Goal: Task Accomplishment & Management: Manage account settings

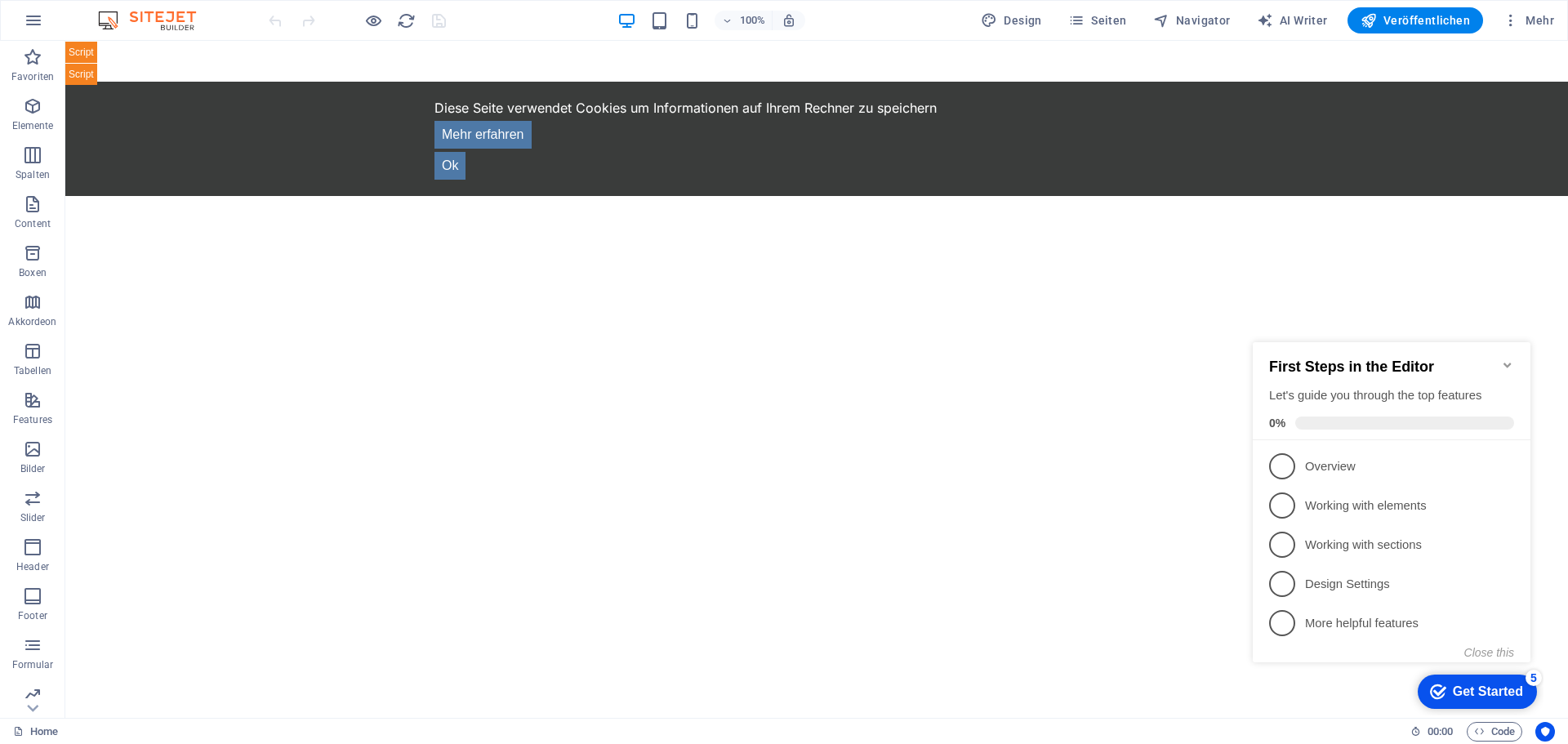
click at [1503, 358] on icon "Minimize checklist" at bounding box center [1507, 365] width 13 height 13
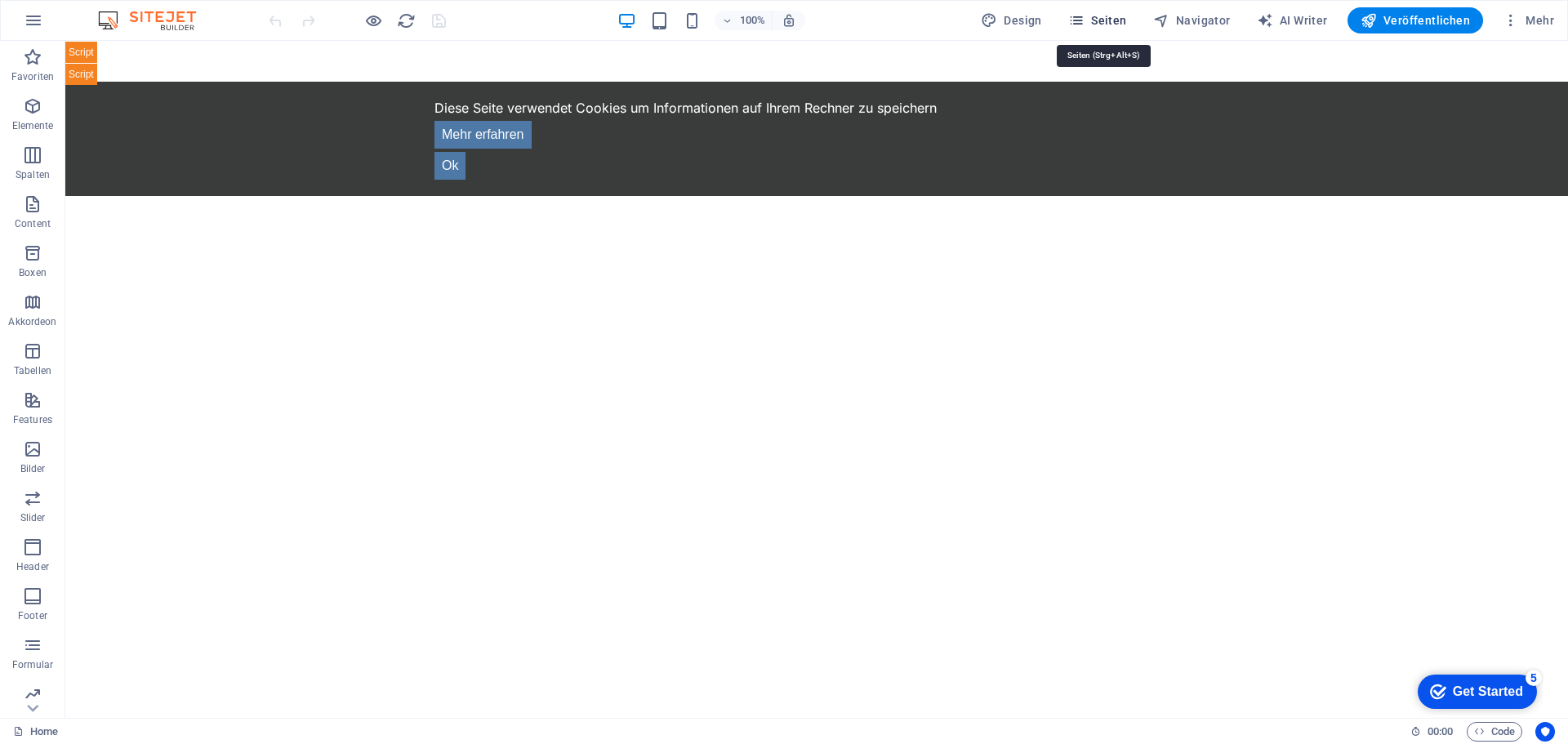
click at [1114, 21] on span "Seiten" at bounding box center [1097, 20] width 59 height 17
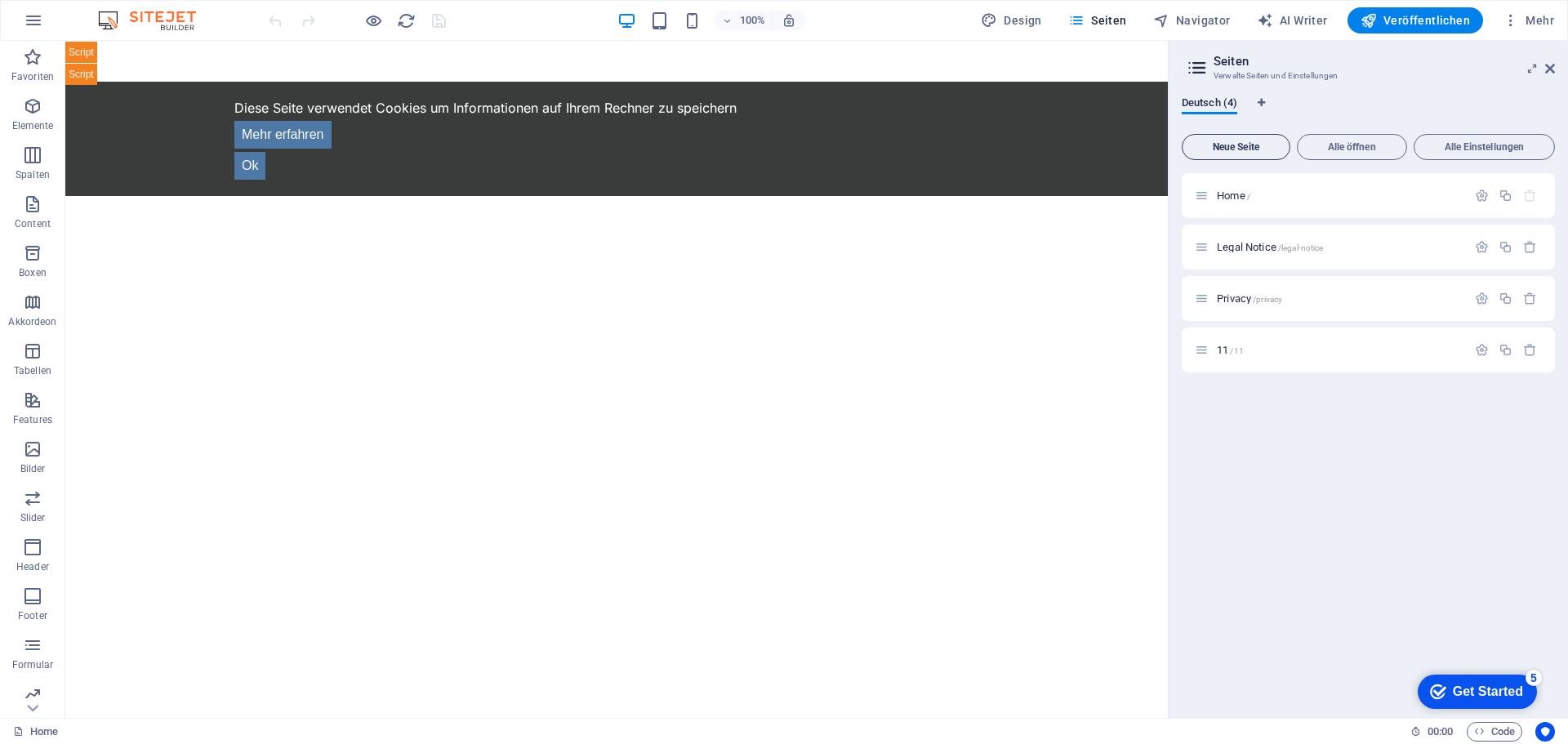
click at [1244, 141] on button "Neue Seite" at bounding box center [1236, 147] width 108 height 26
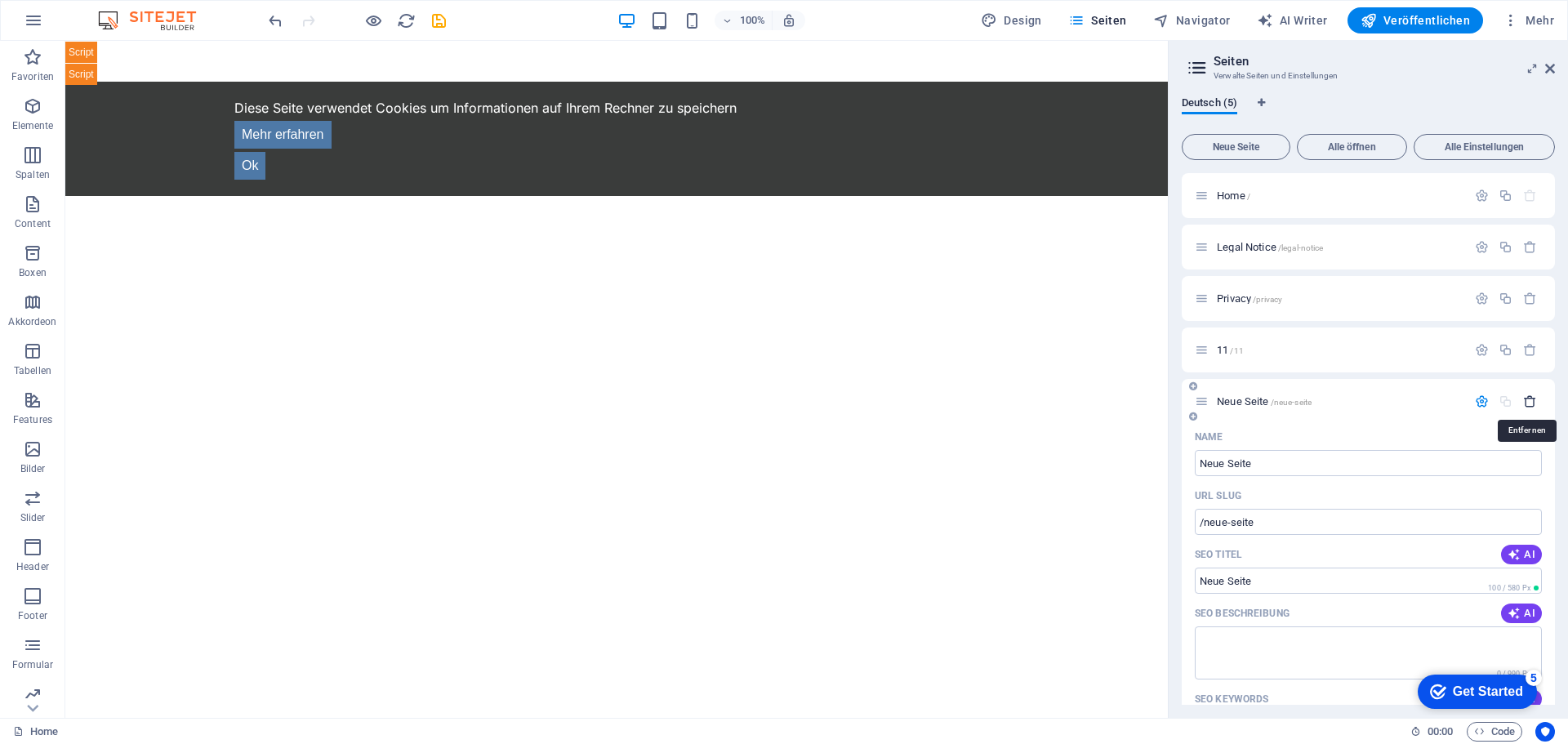
click at [1523, 400] on icon "button" at bounding box center [1530, 401] width 14 height 14
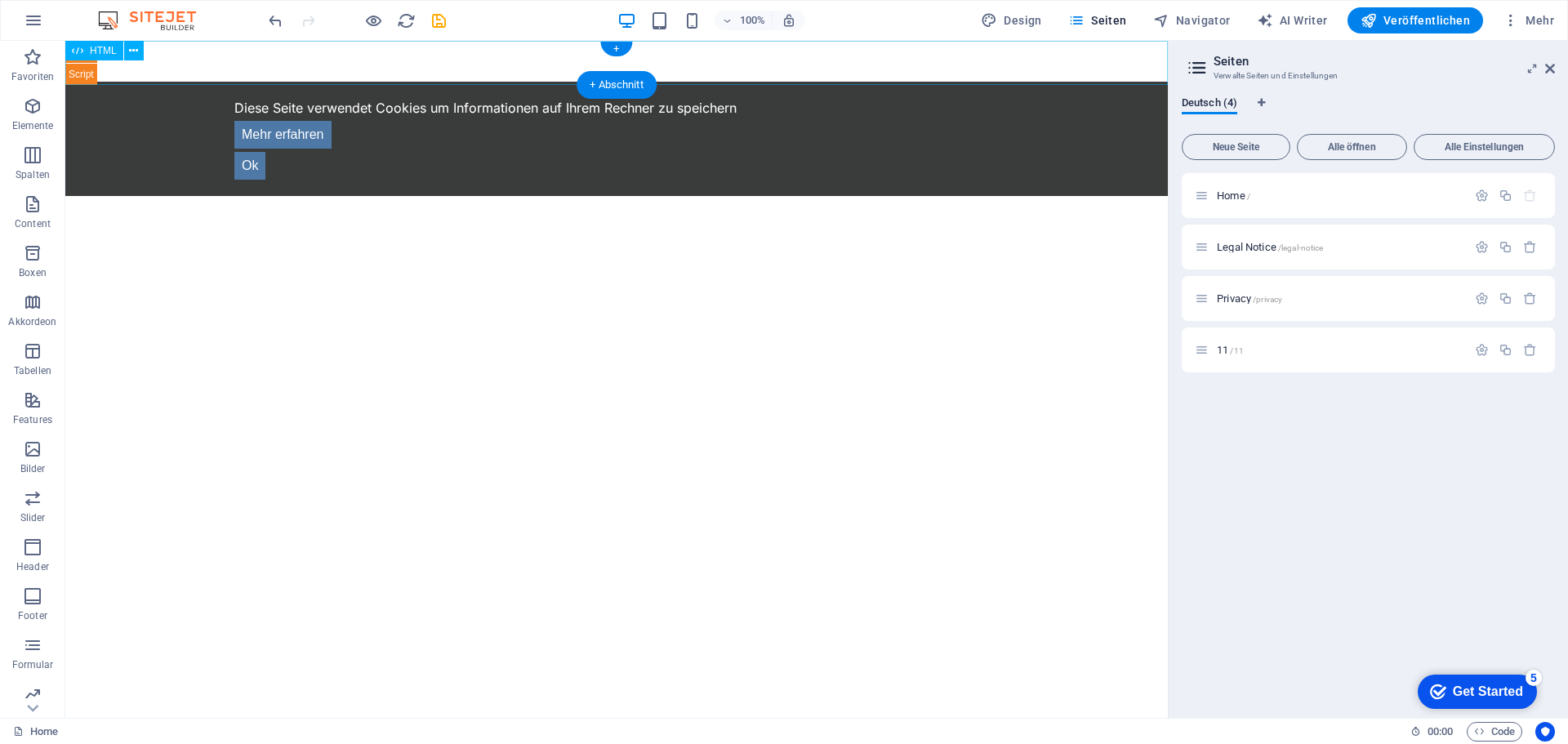
click at [414, 66] on div "TAGS.DE - Entdecke die lokale Vielfalt Deutschlands! ×" at bounding box center [616, 63] width 1102 height 44
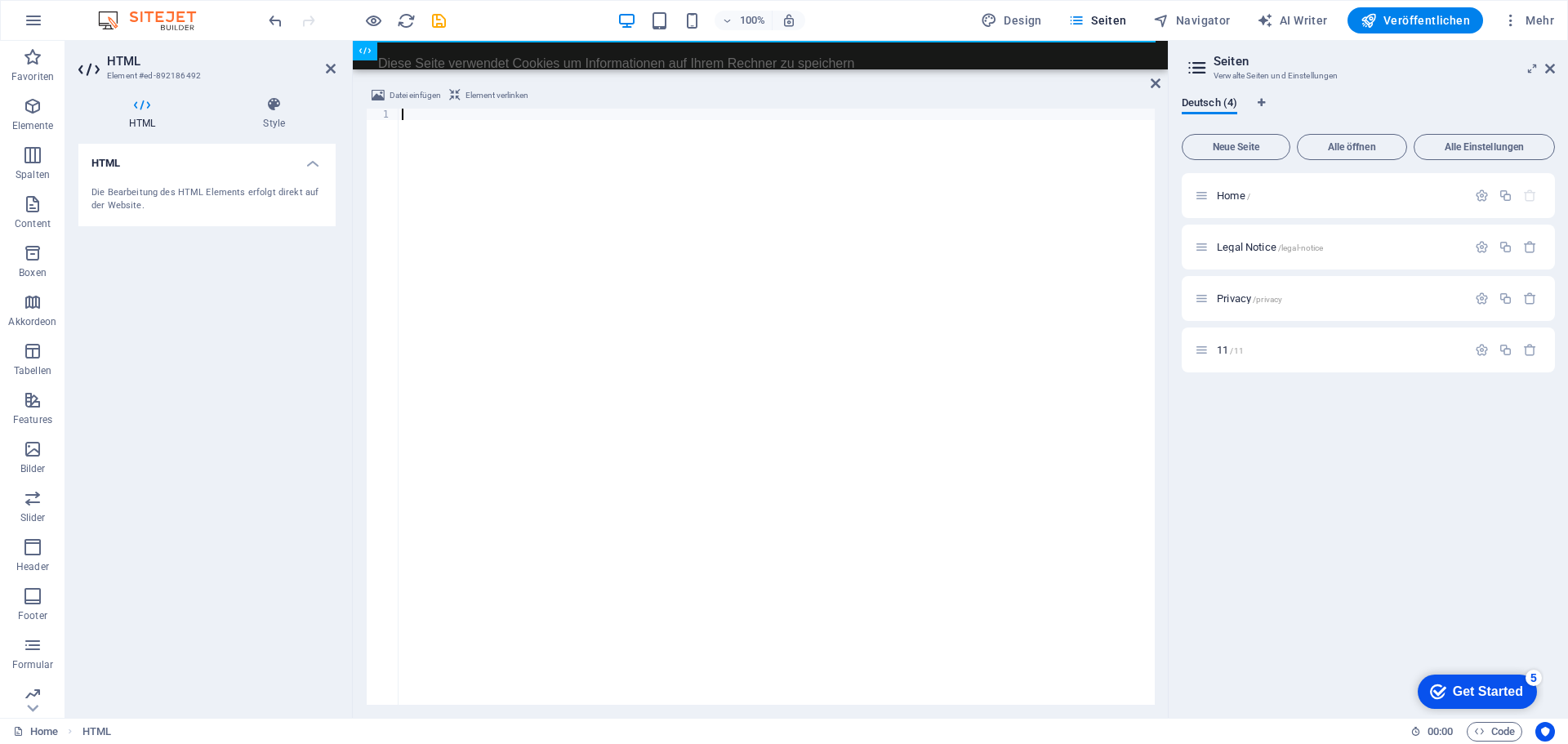
type textarea "</html>"
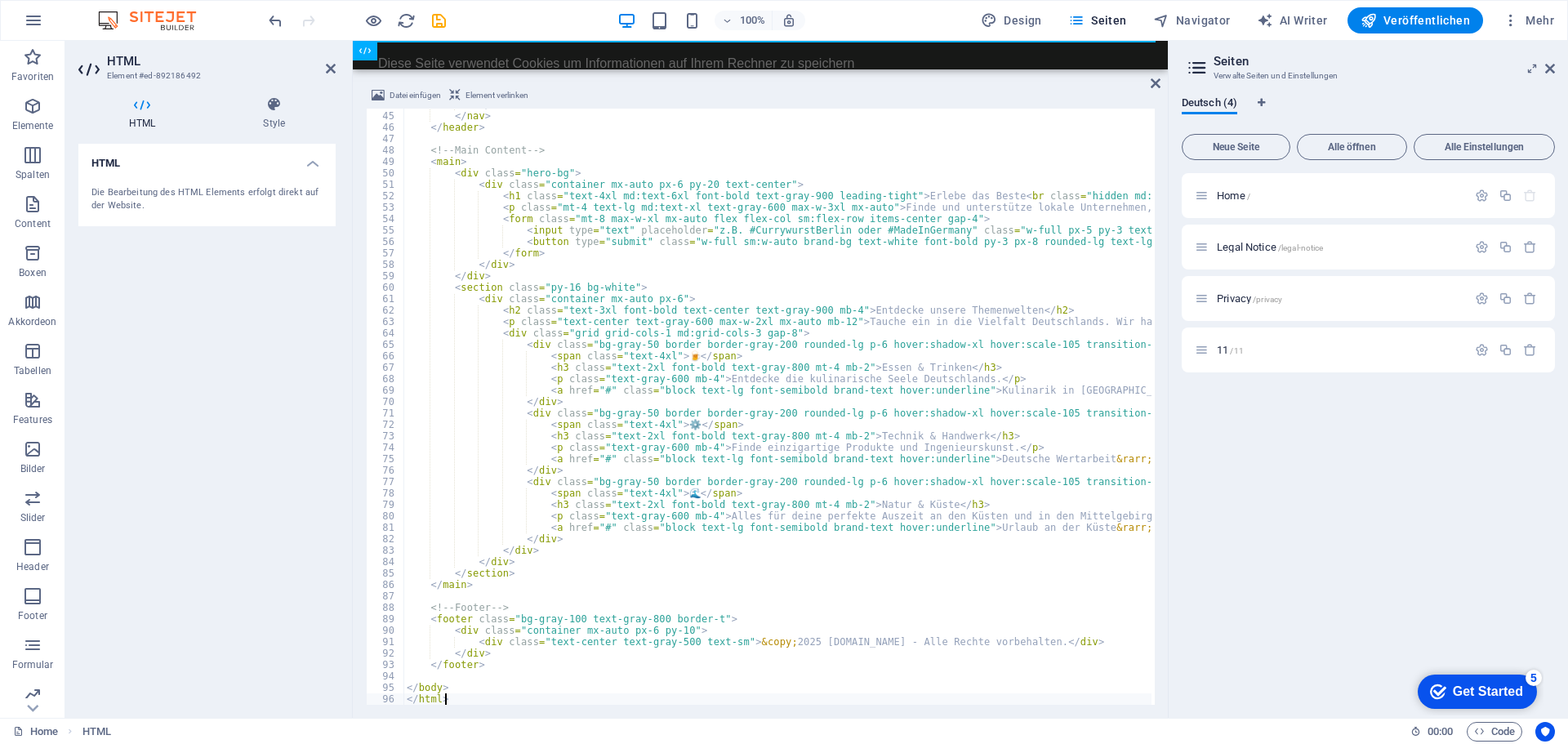
scroll to position [502, 0]
click at [436, 18] on icon "save" at bounding box center [438, 20] width 18 height 18
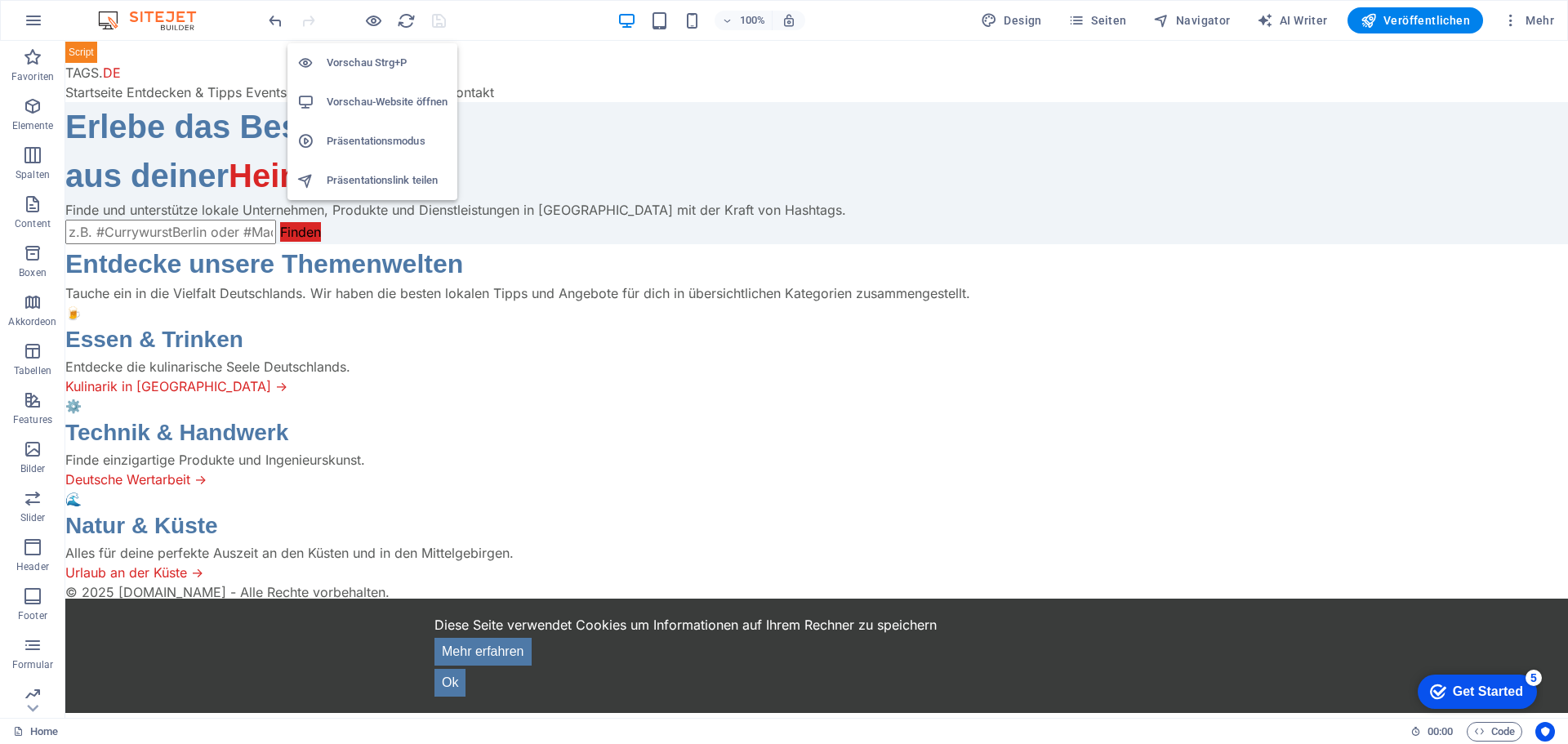
click at [371, 97] on h6 "Vorschau-Website öffnen" at bounding box center [387, 102] width 121 height 19
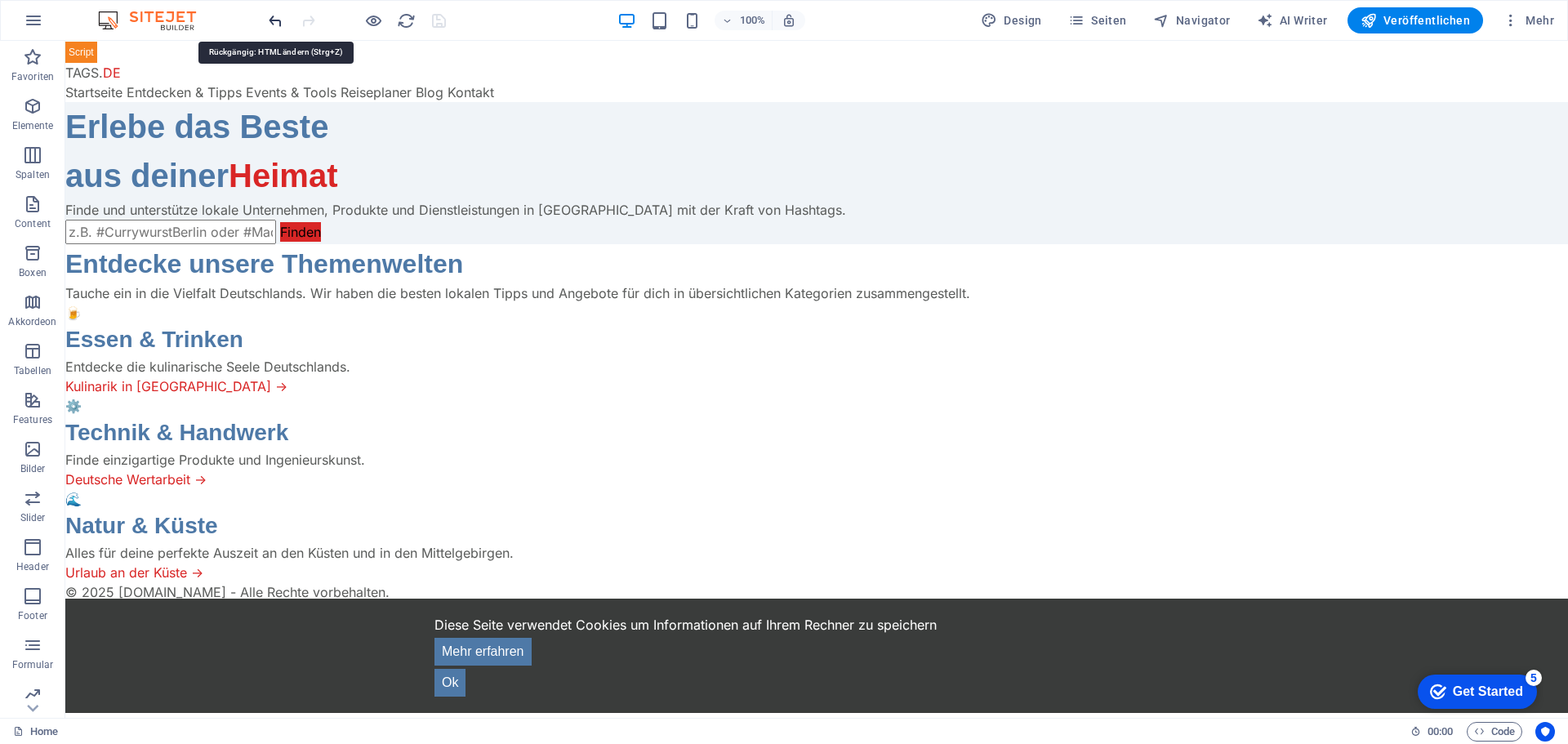
click at [280, 20] on icon "undo" at bounding box center [275, 20] width 18 height 18
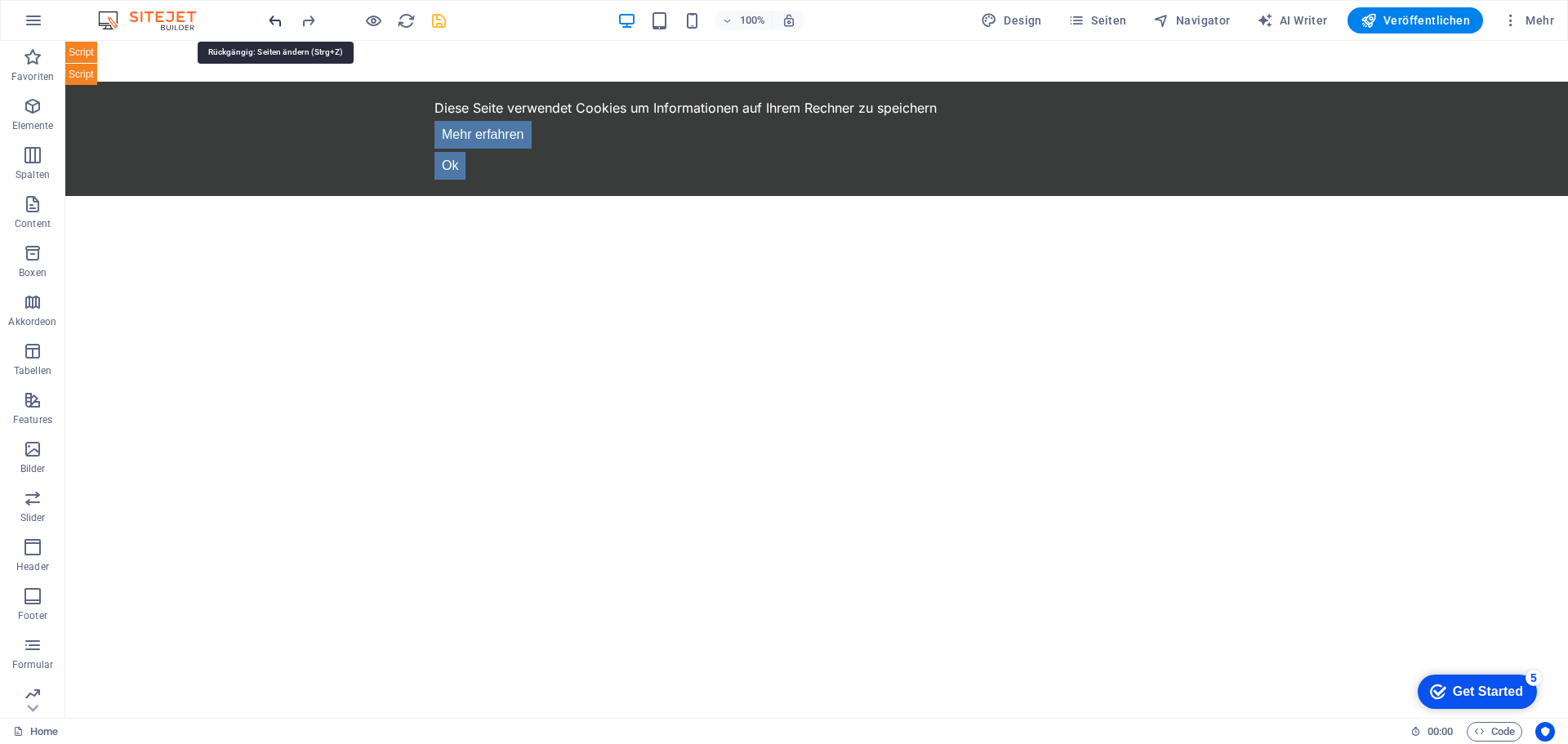
click at [279, 20] on icon "undo" at bounding box center [275, 20] width 18 height 18
click at [273, 14] on icon "undo" at bounding box center [275, 20] width 18 height 18
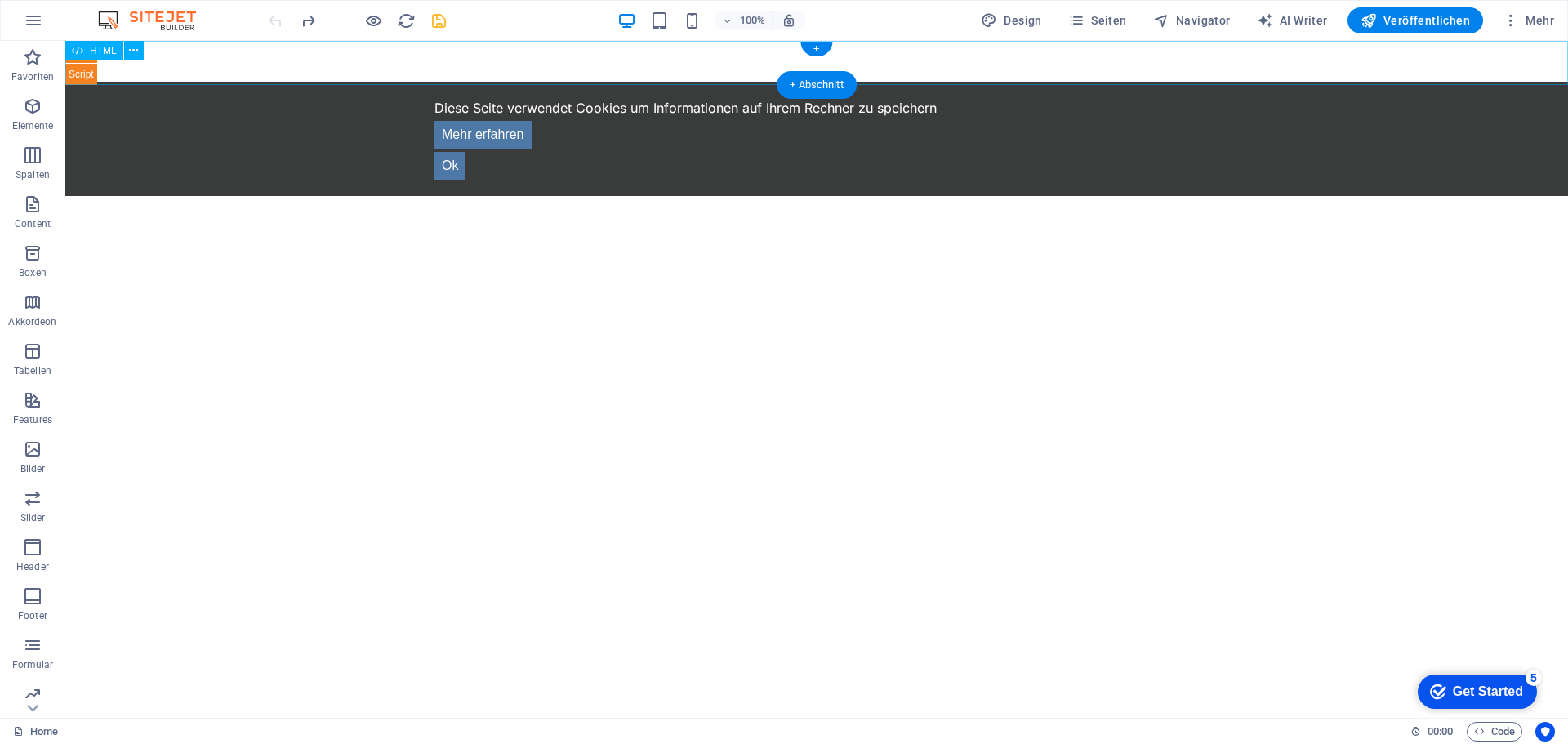
click at [295, 62] on div "TAGS.DE - Entdecke die lokale Vielfalt Deutschlands! ×" at bounding box center [816, 63] width 1502 height 44
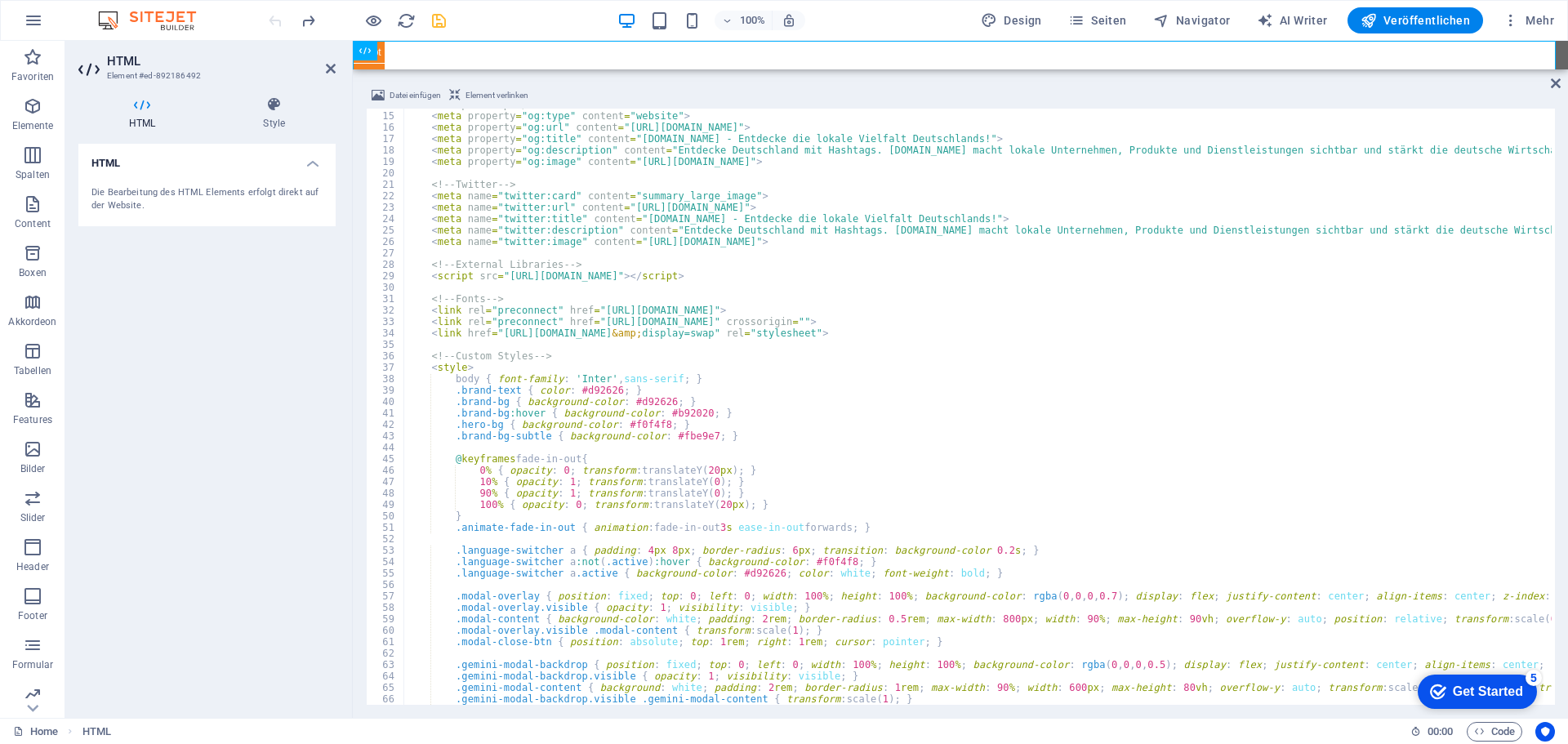
scroll to position [0, 0]
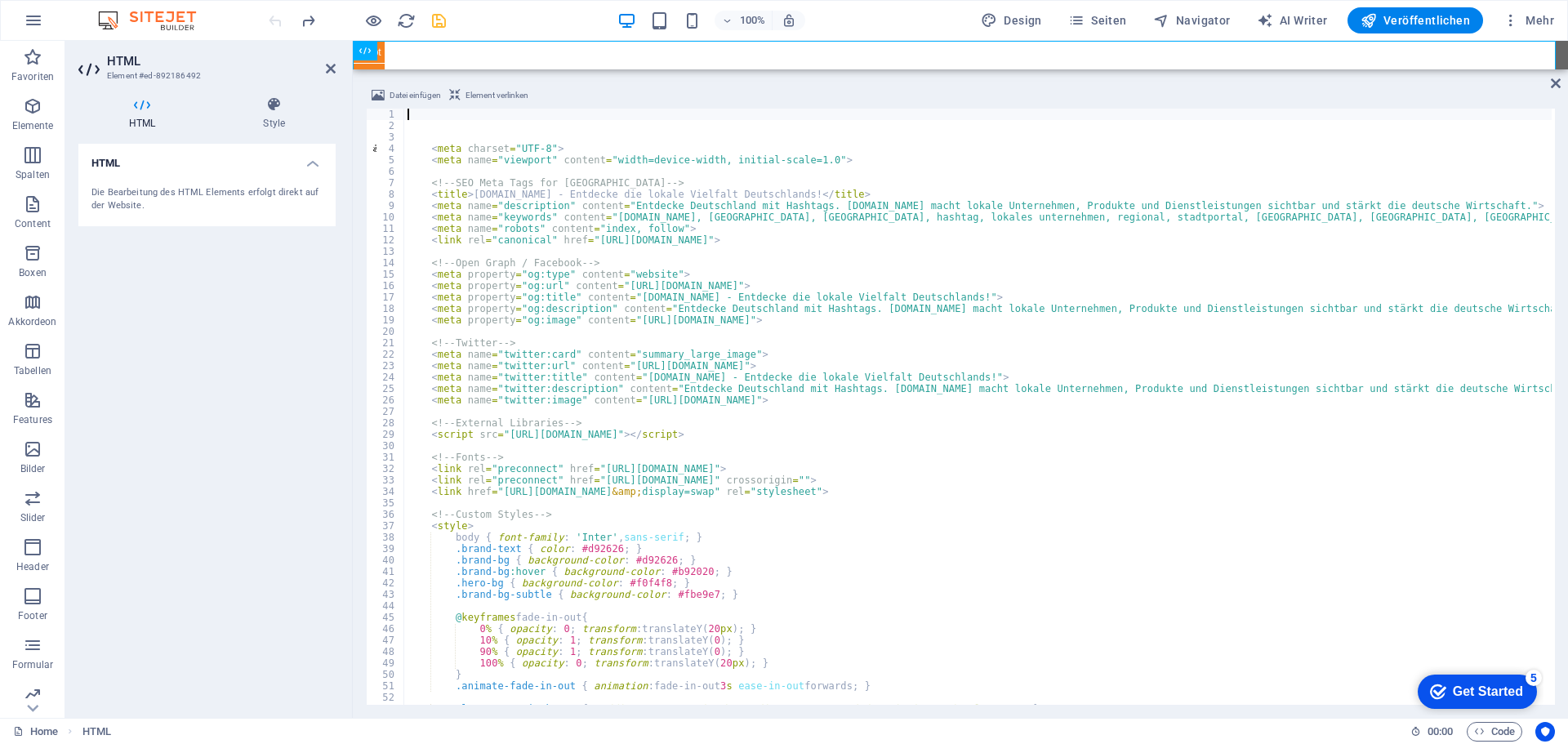
type textarea "<meta property="og:type" content="website">"
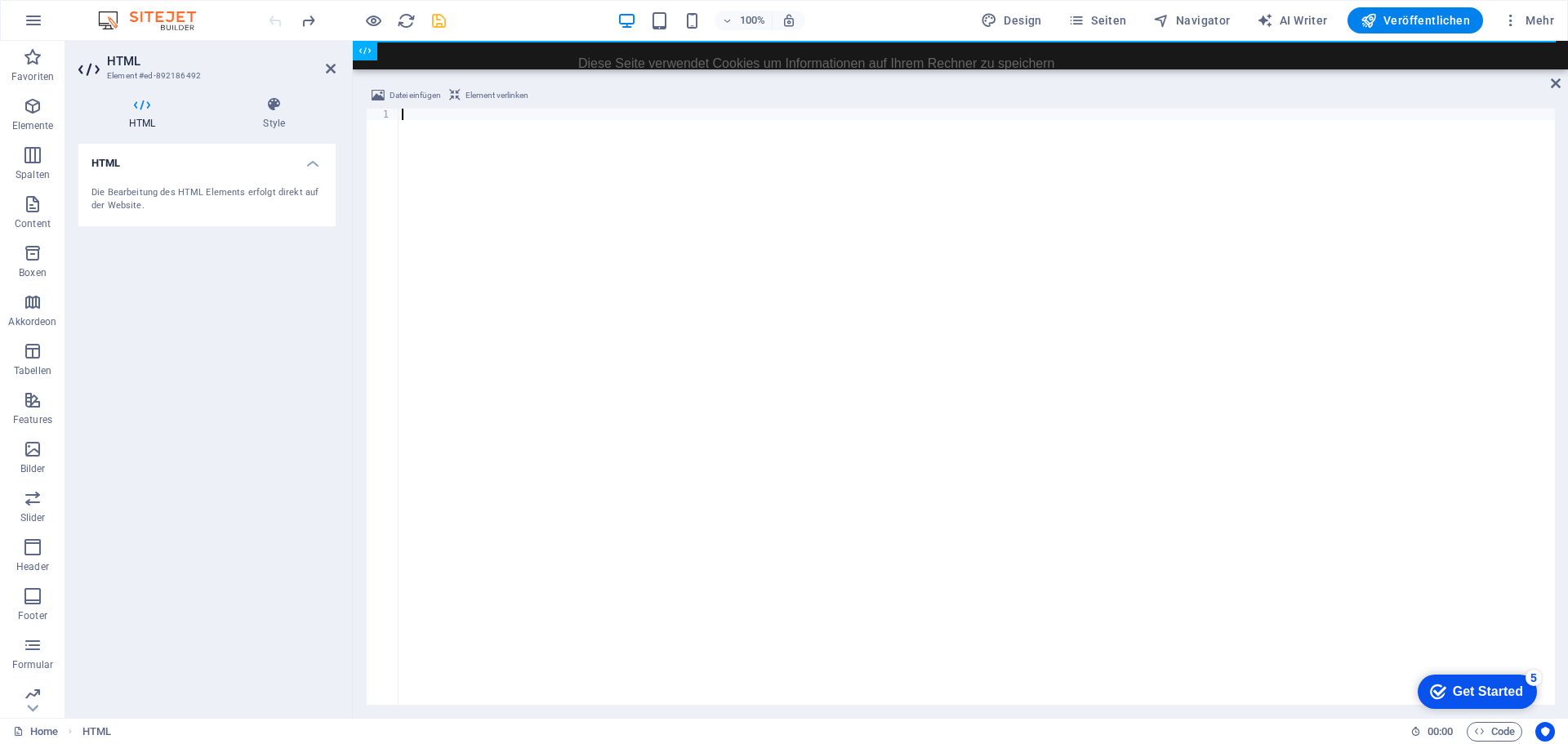
type textarea "</html>"
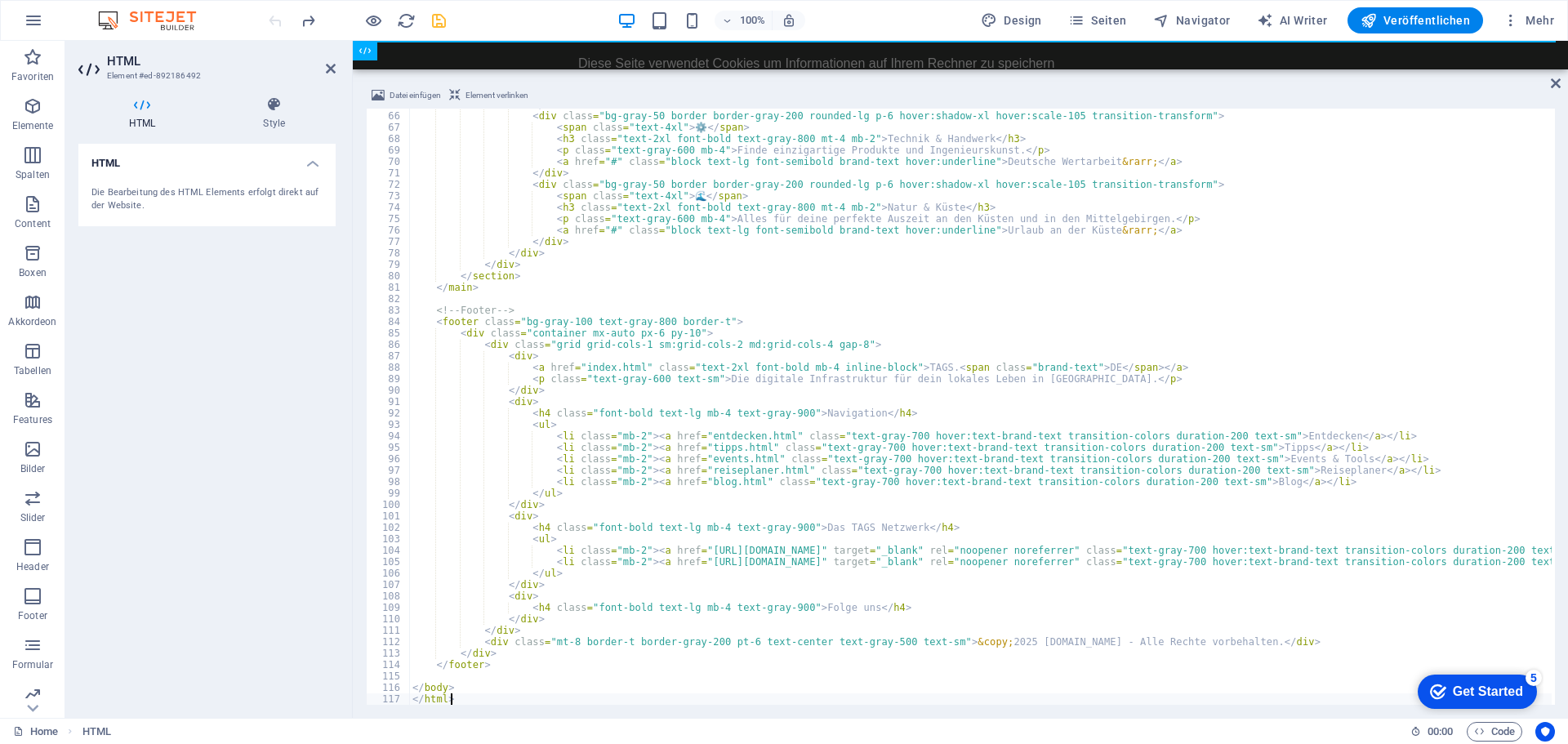
scroll to position [741, 0]
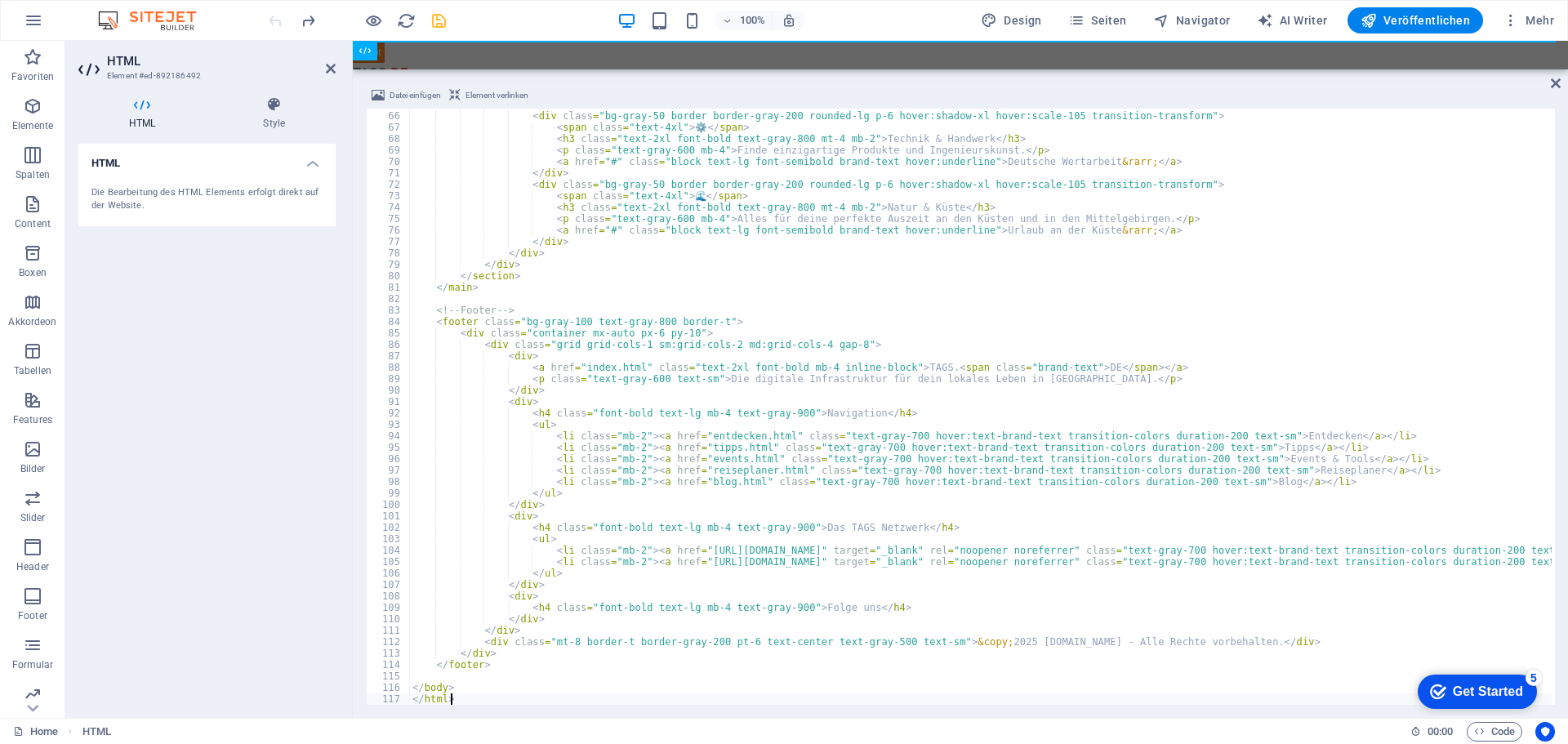
click at [466, 18] on div "100% Design Seiten Navigator AI Writer Veröffentlichen Mehr" at bounding box center [913, 20] width 1295 height 26
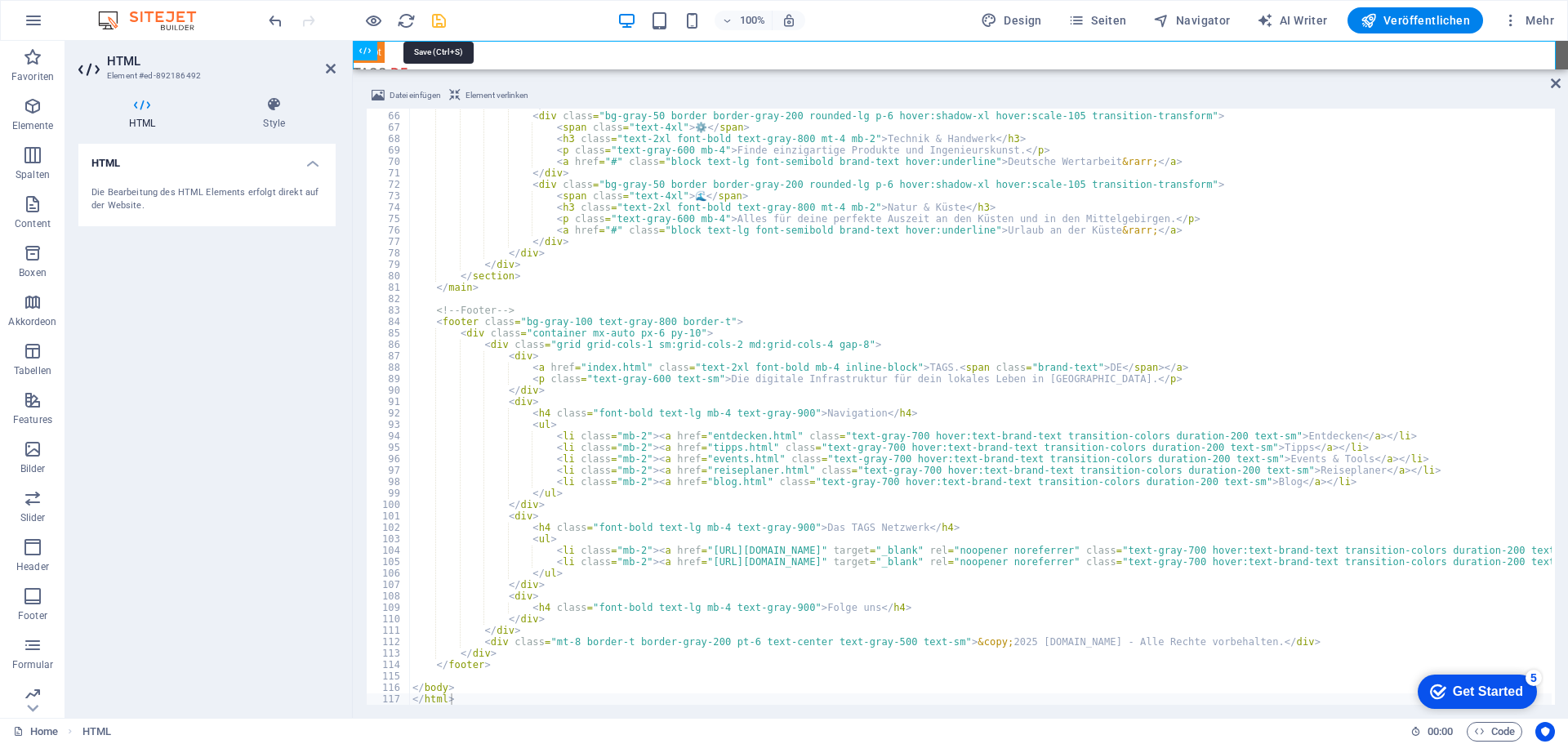
click at [443, 21] on icon "save" at bounding box center [438, 20] width 18 height 18
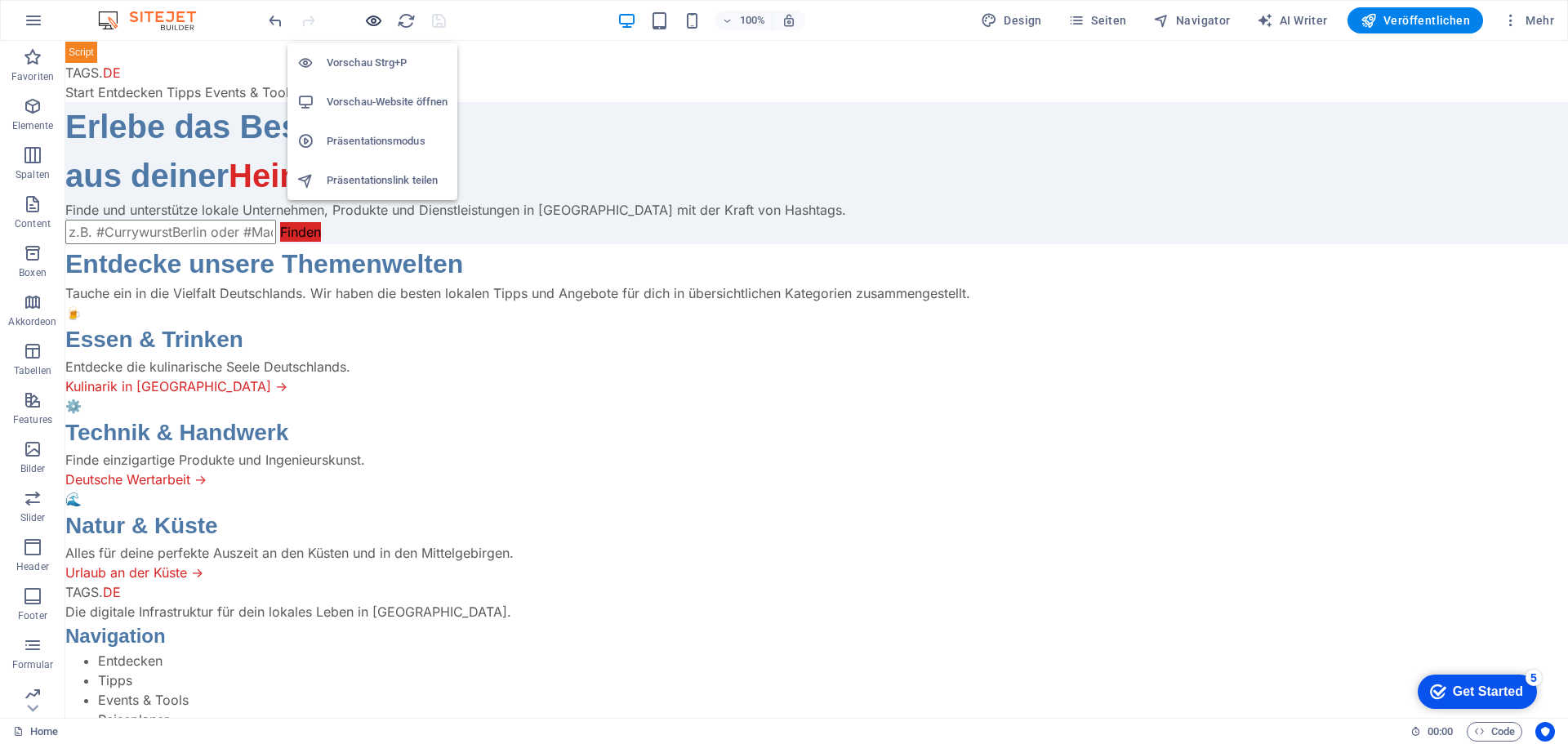
click at [372, 24] on icon "button" at bounding box center [373, 20] width 18 height 18
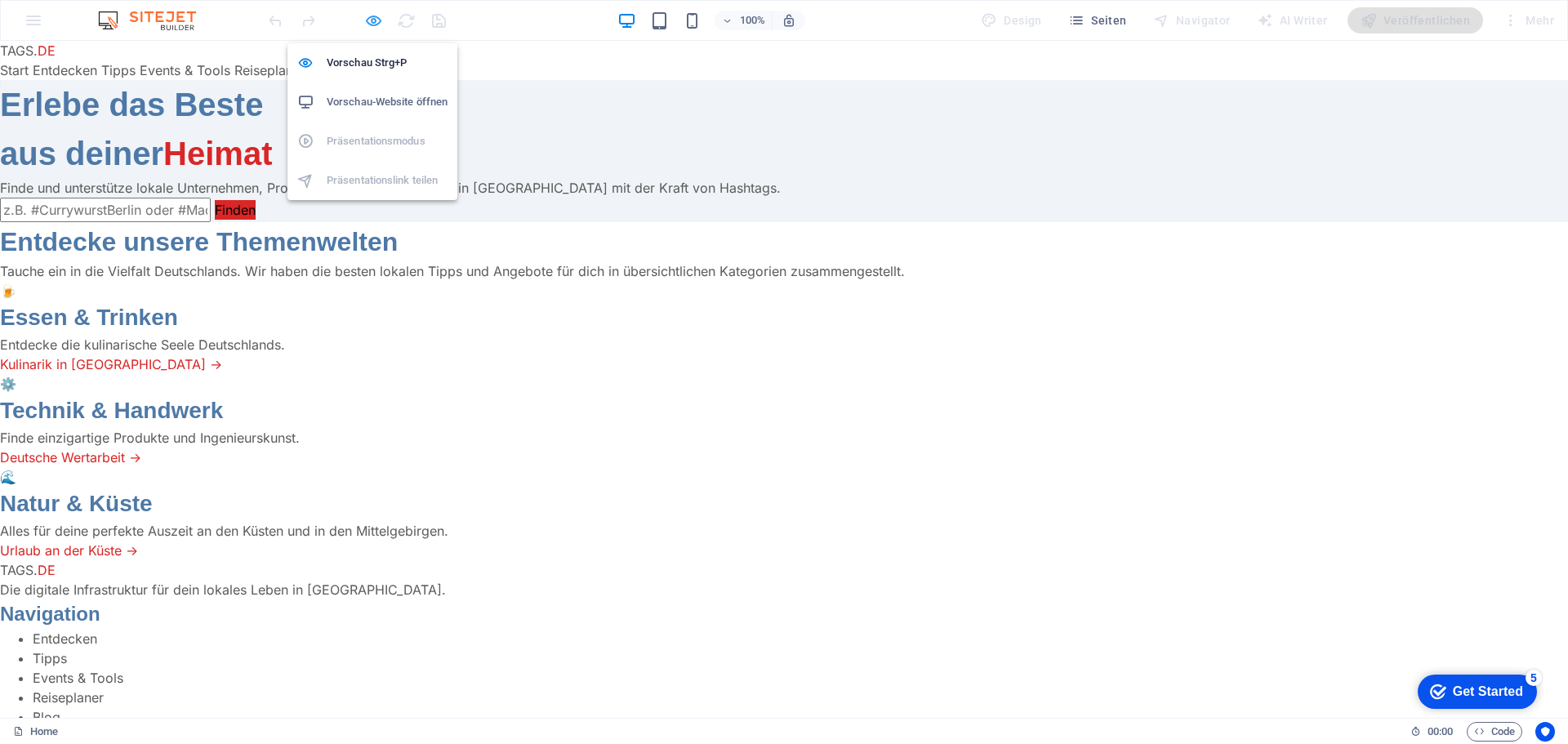
click at [372, 24] on icon "button" at bounding box center [373, 20] width 18 height 18
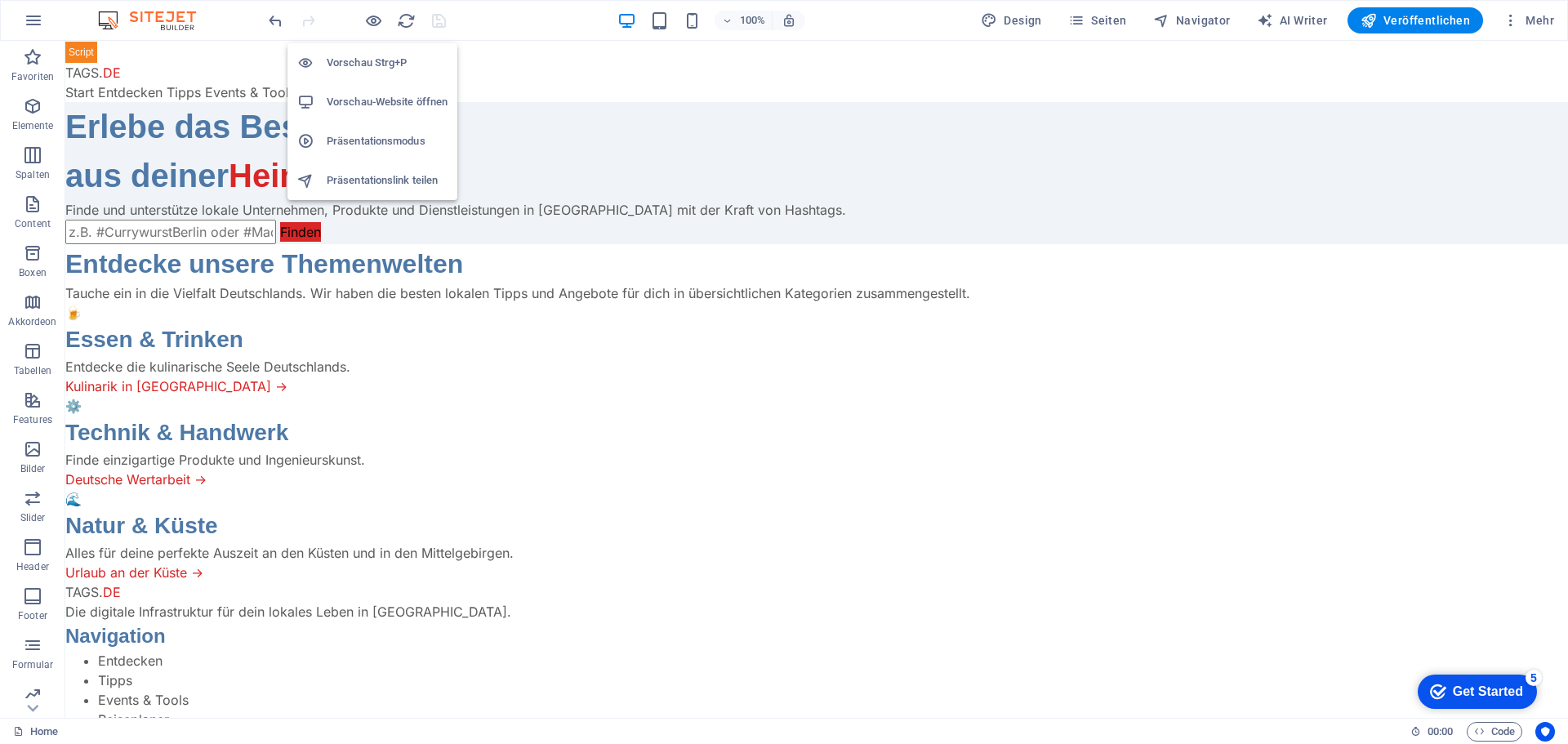
click at [375, 93] on h6 "Vorschau-Website öffnen" at bounding box center [387, 102] width 121 height 19
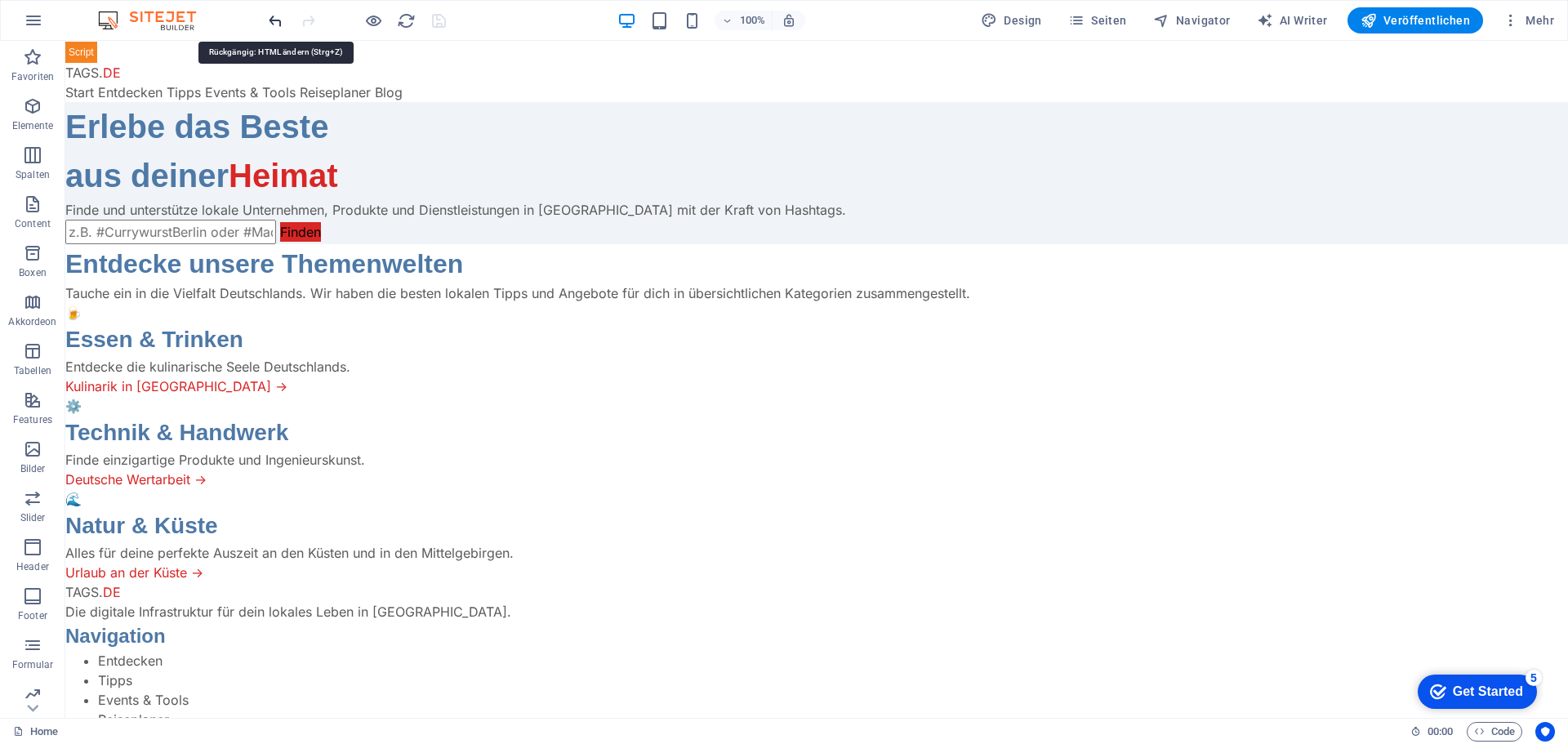
click at [271, 23] on icon "undo" at bounding box center [275, 20] width 18 height 18
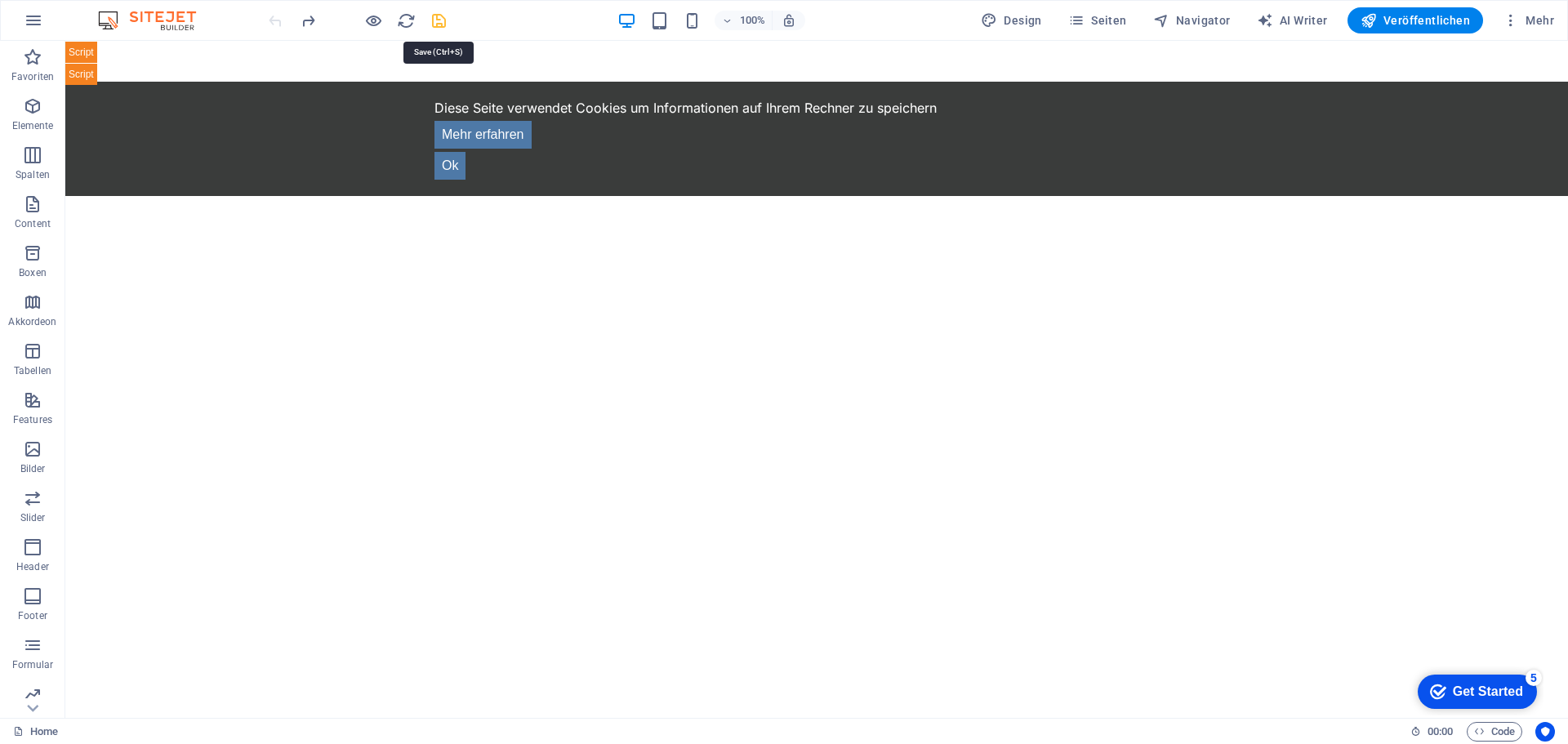
click at [436, 21] on icon "save" at bounding box center [438, 20] width 18 height 18
click at [405, 68] on div "TAGS.DE - Entdecke die lokale Vielfalt Deutschlands! ×" at bounding box center [816, 63] width 1502 height 44
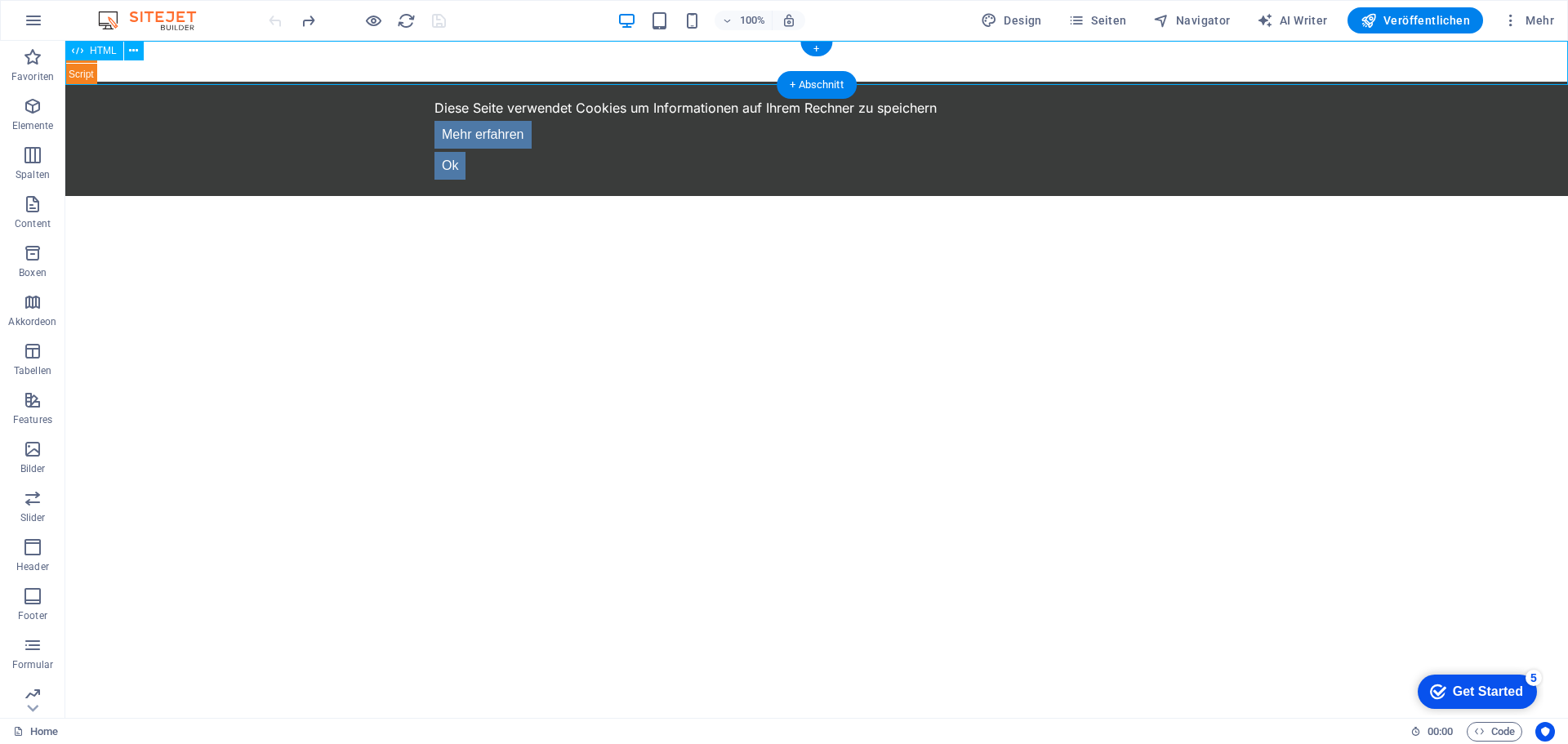
click at [405, 68] on div "TAGS.DE - Entdecke die lokale Vielfalt Deutschlands! ×" at bounding box center [816, 63] width 1502 height 44
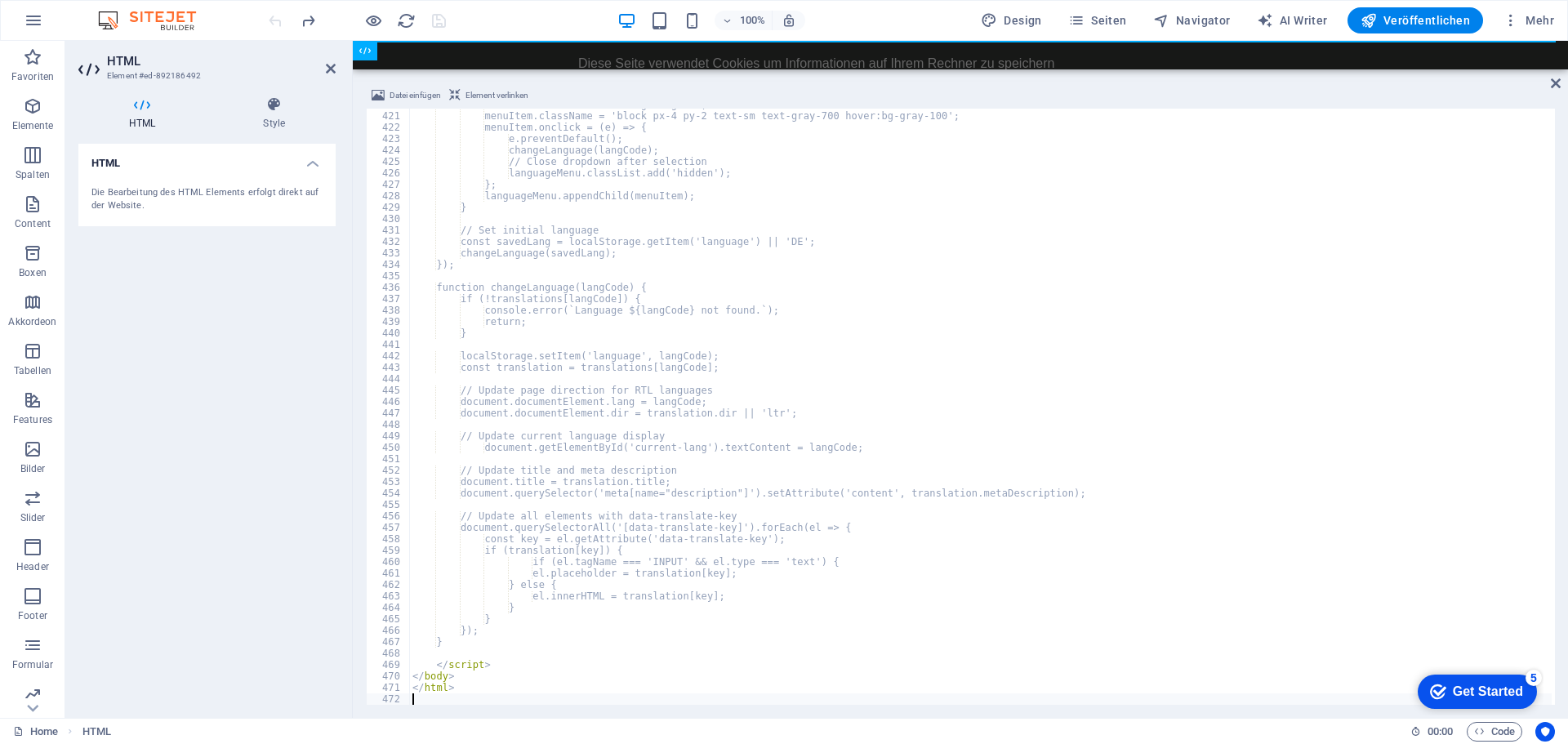
scroll to position [4801, 0]
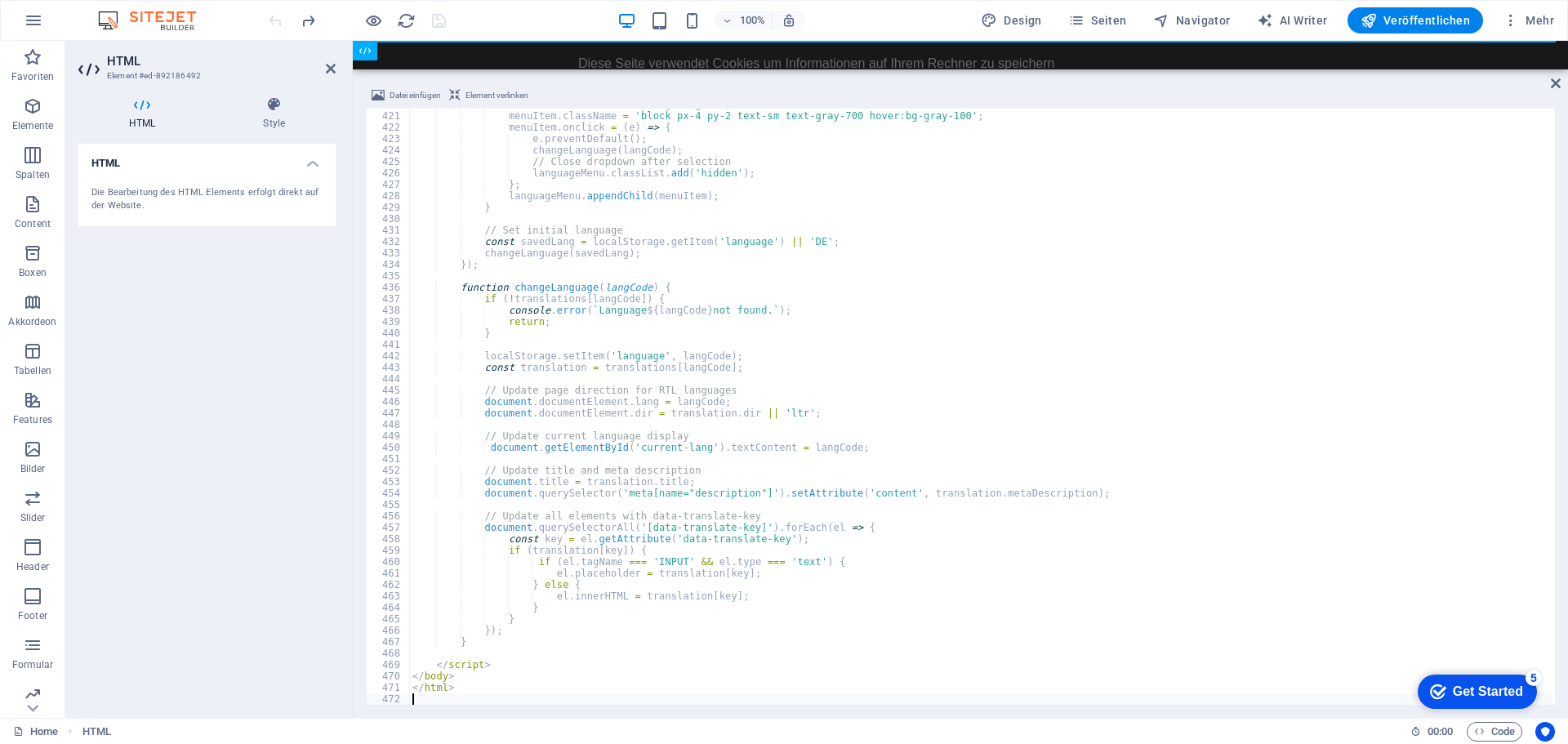
click at [517, 15] on div "100% Design Seiten Navigator AI Writer Veröffentlichen Mehr" at bounding box center [913, 20] width 1295 height 26
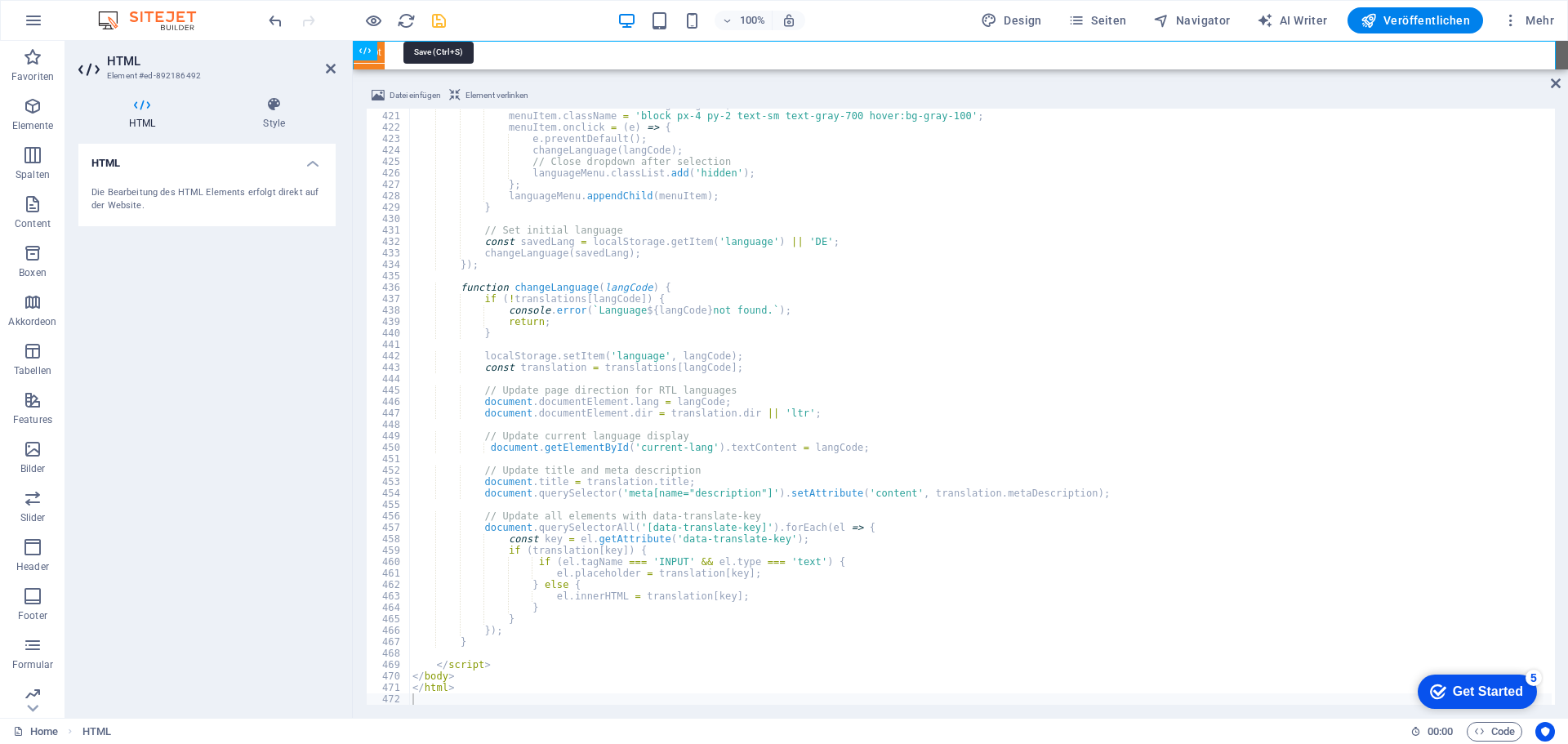
click at [442, 17] on icon "save" at bounding box center [438, 20] width 18 height 18
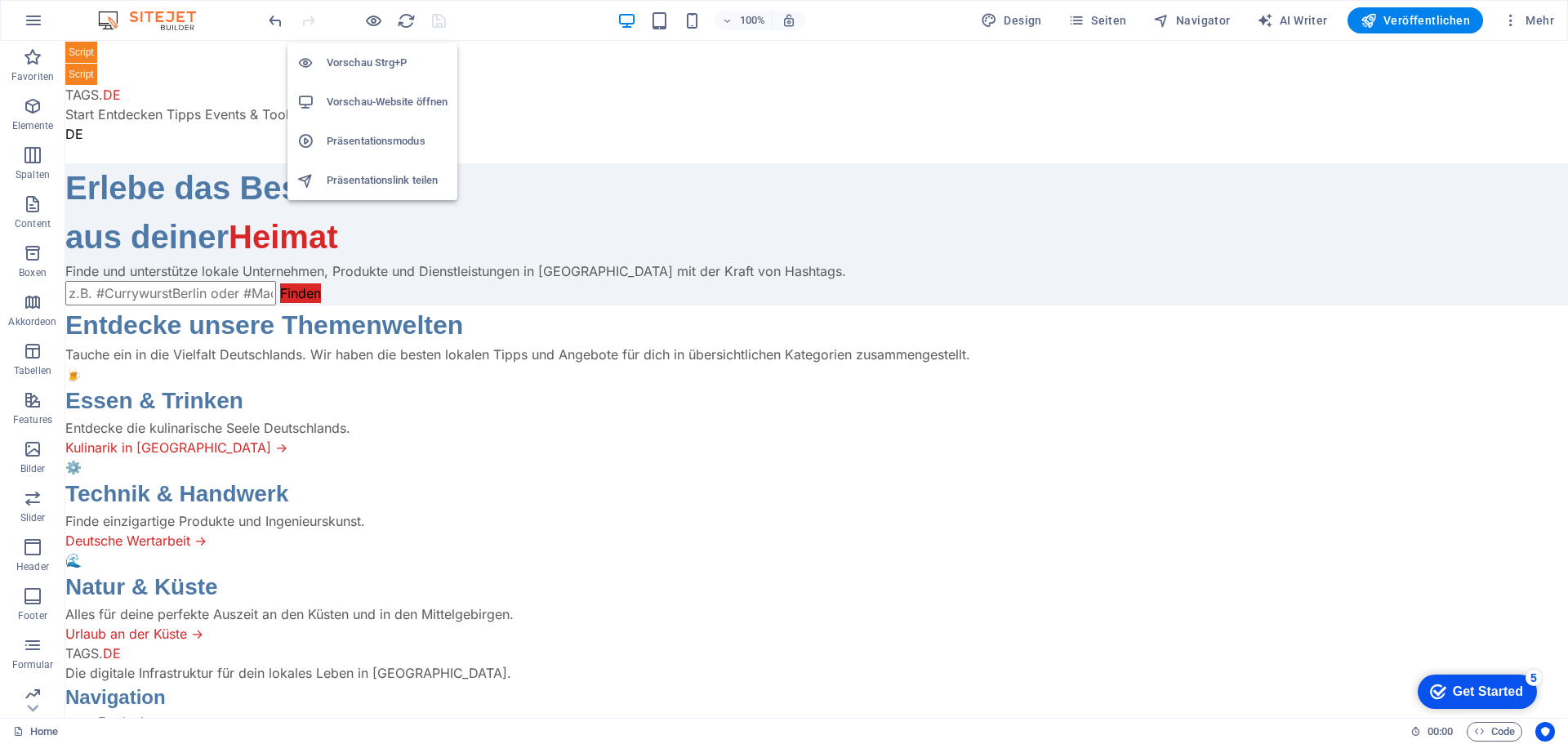
click at [368, 99] on h6 "Vorschau-Website öffnen" at bounding box center [387, 102] width 121 height 19
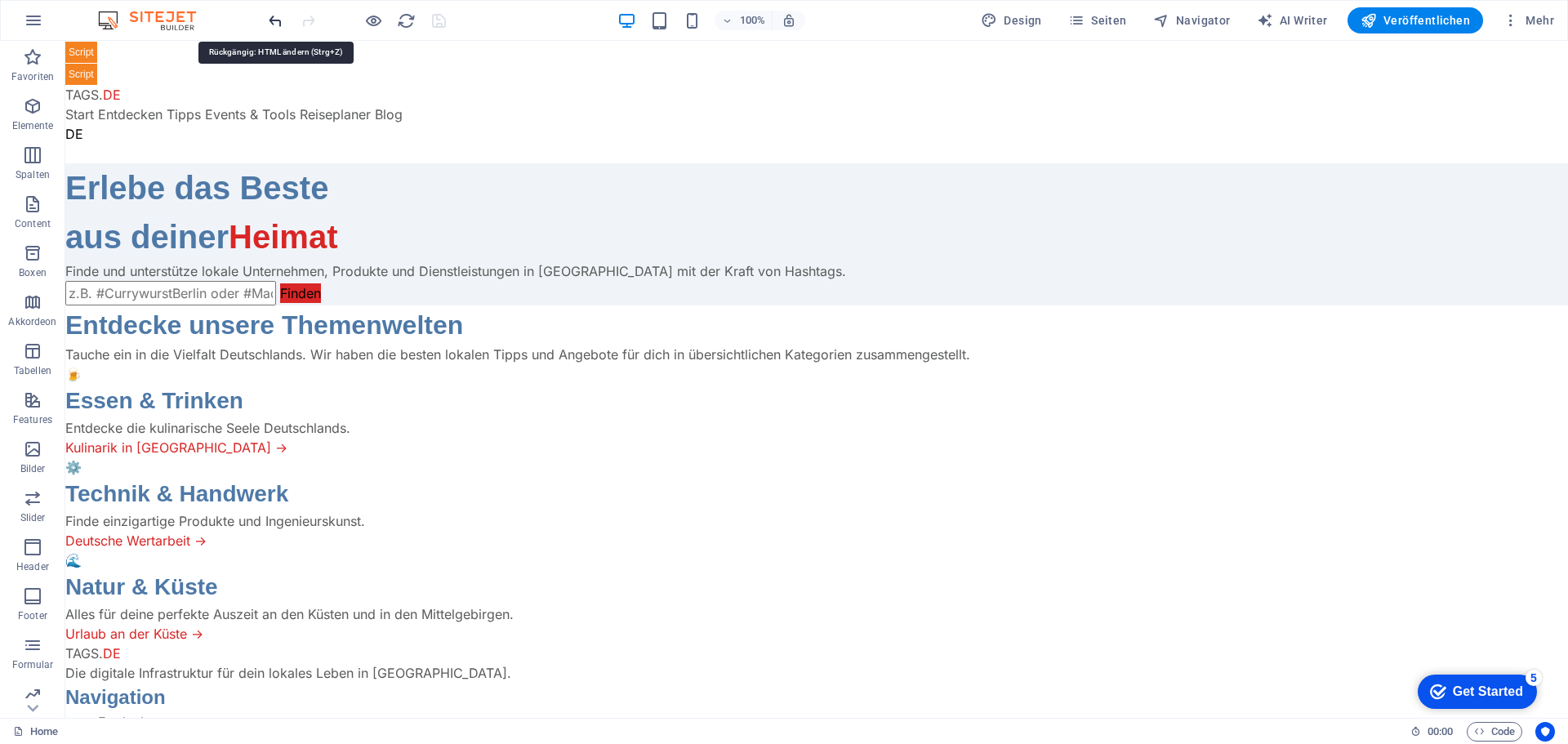
click at [271, 19] on icon "undo" at bounding box center [275, 20] width 18 height 18
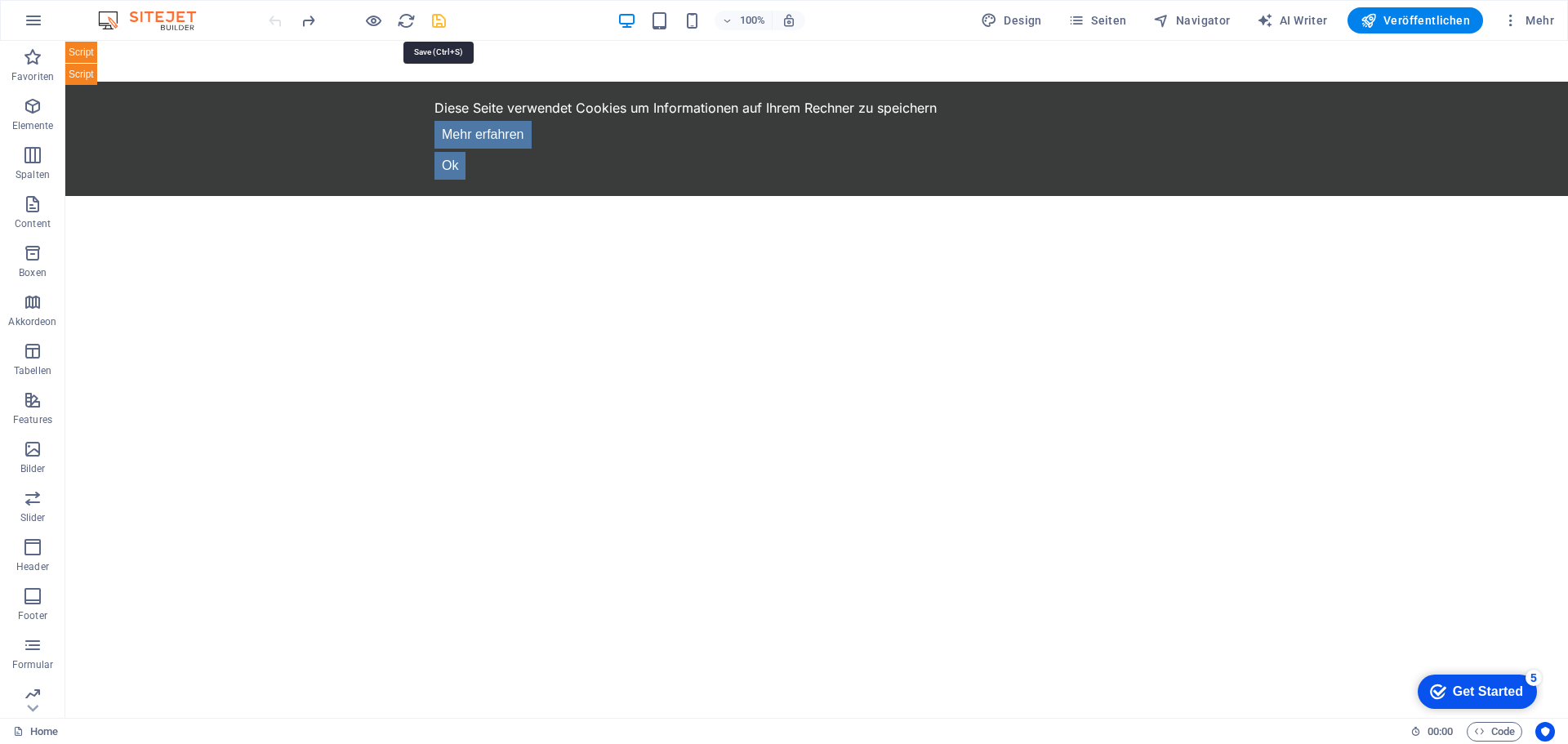
click at [439, 18] on icon "save" at bounding box center [438, 20] width 18 height 18
click at [414, 60] on div "TAGS.DE - Entdecke die lokale Vielfalt Deutschlands! ×" at bounding box center [816, 63] width 1502 height 44
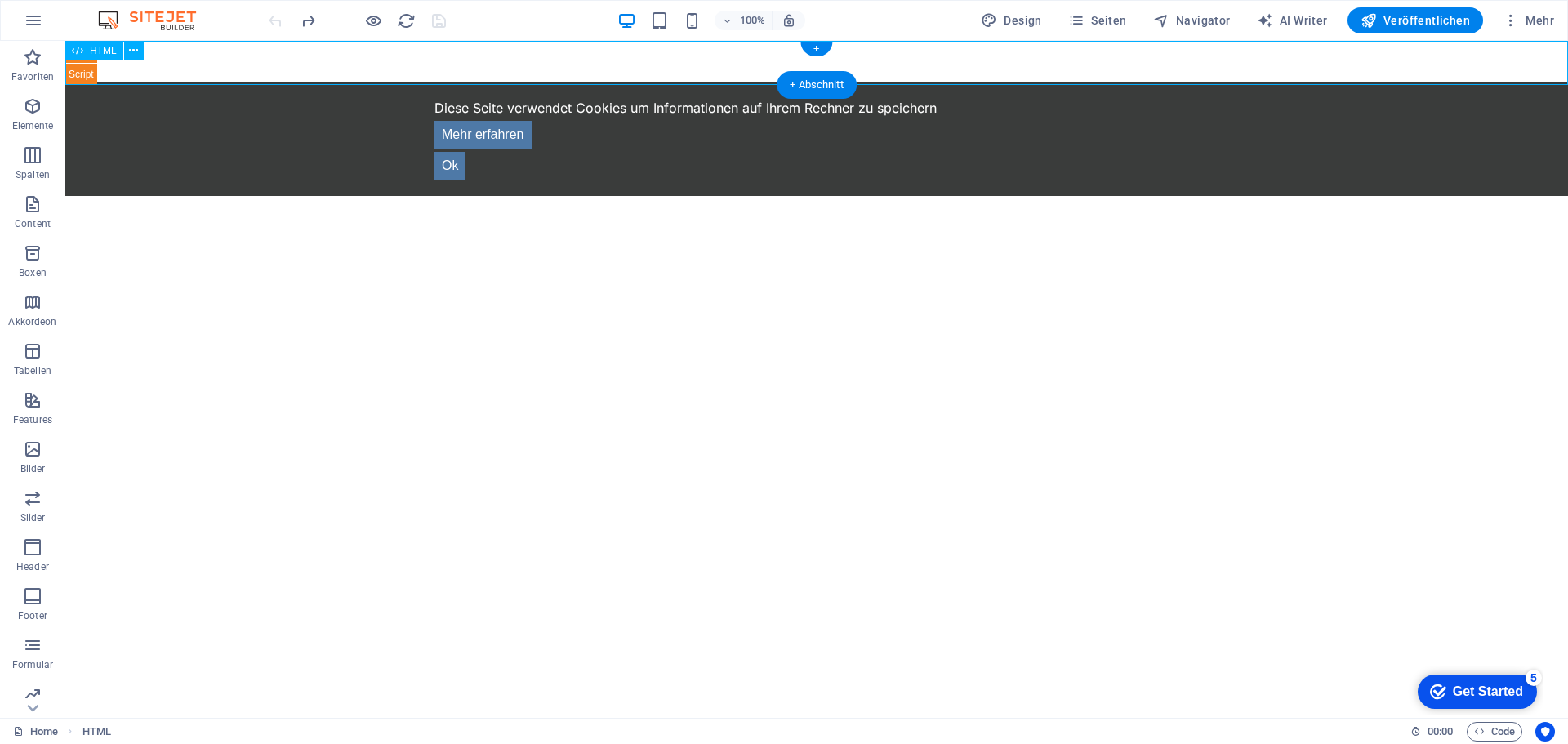
click at [414, 60] on div "TAGS.DE - Entdecke die lokale Vielfalt Deutschlands! ×" at bounding box center [816, 63] width 1502 height 44
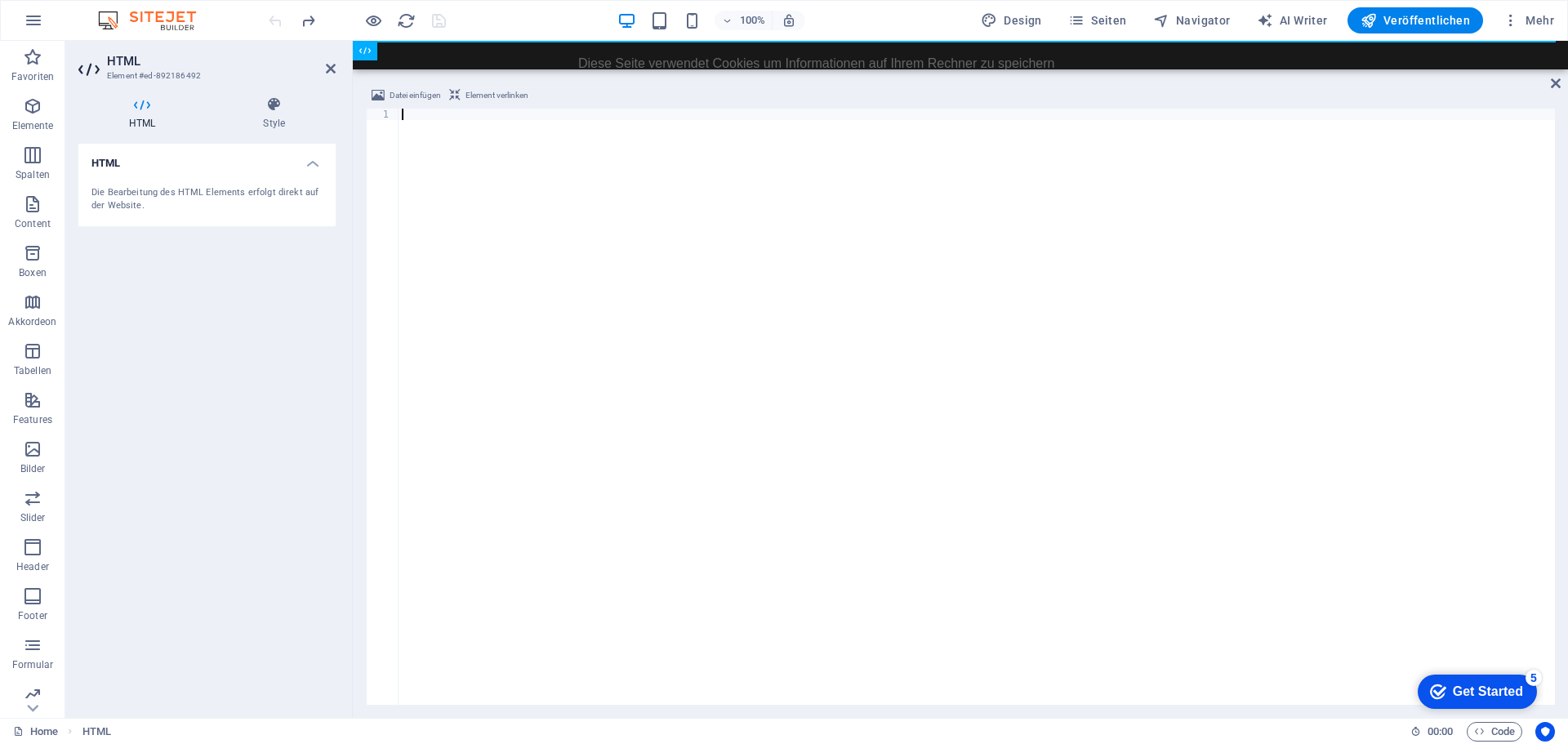
scroll to position [4950, 0]
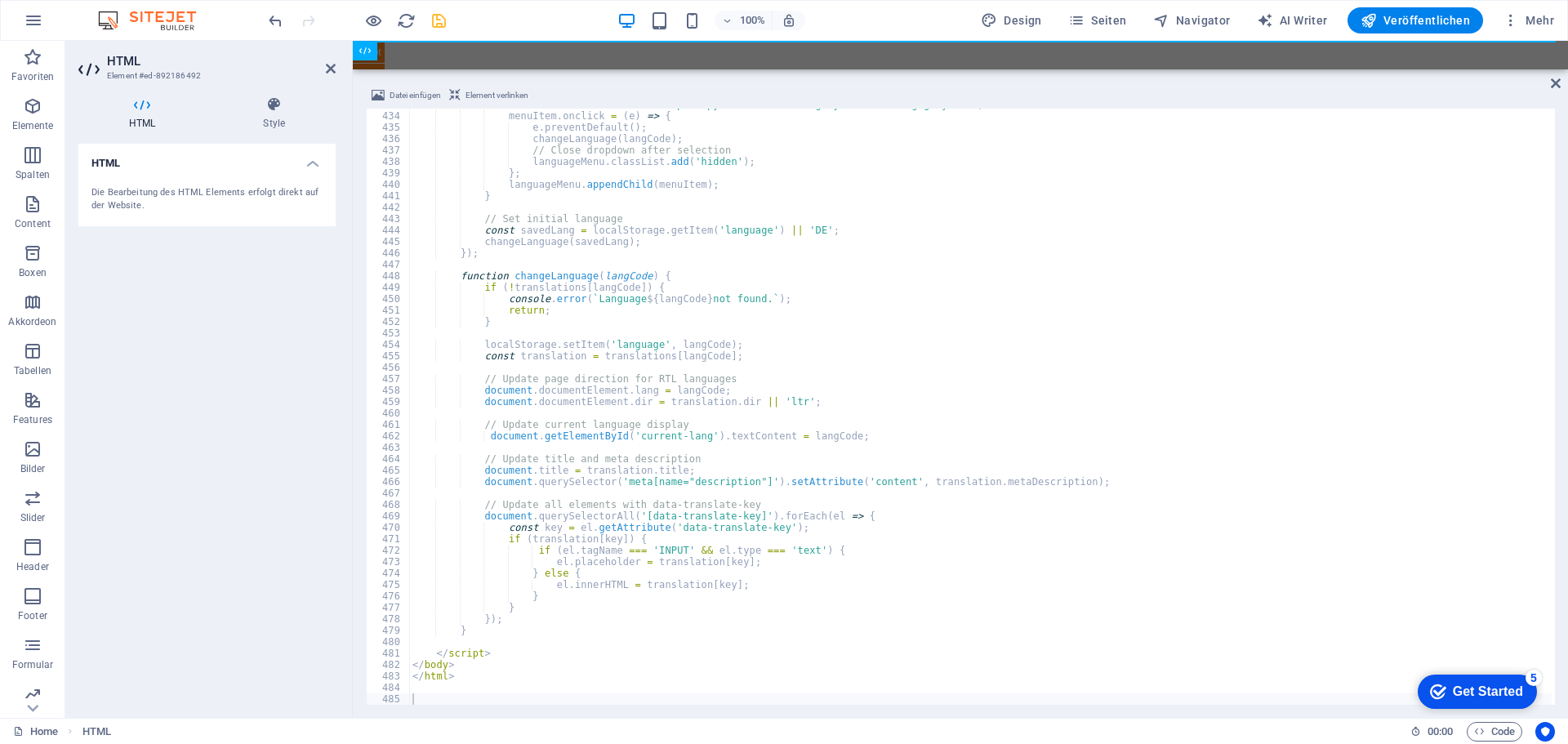
click at [509, 21] on div "100% Design Seiten Navigator AI Writer Veröffentlichen Mehr" at bounding box center [913, 20] width 1295 height 26
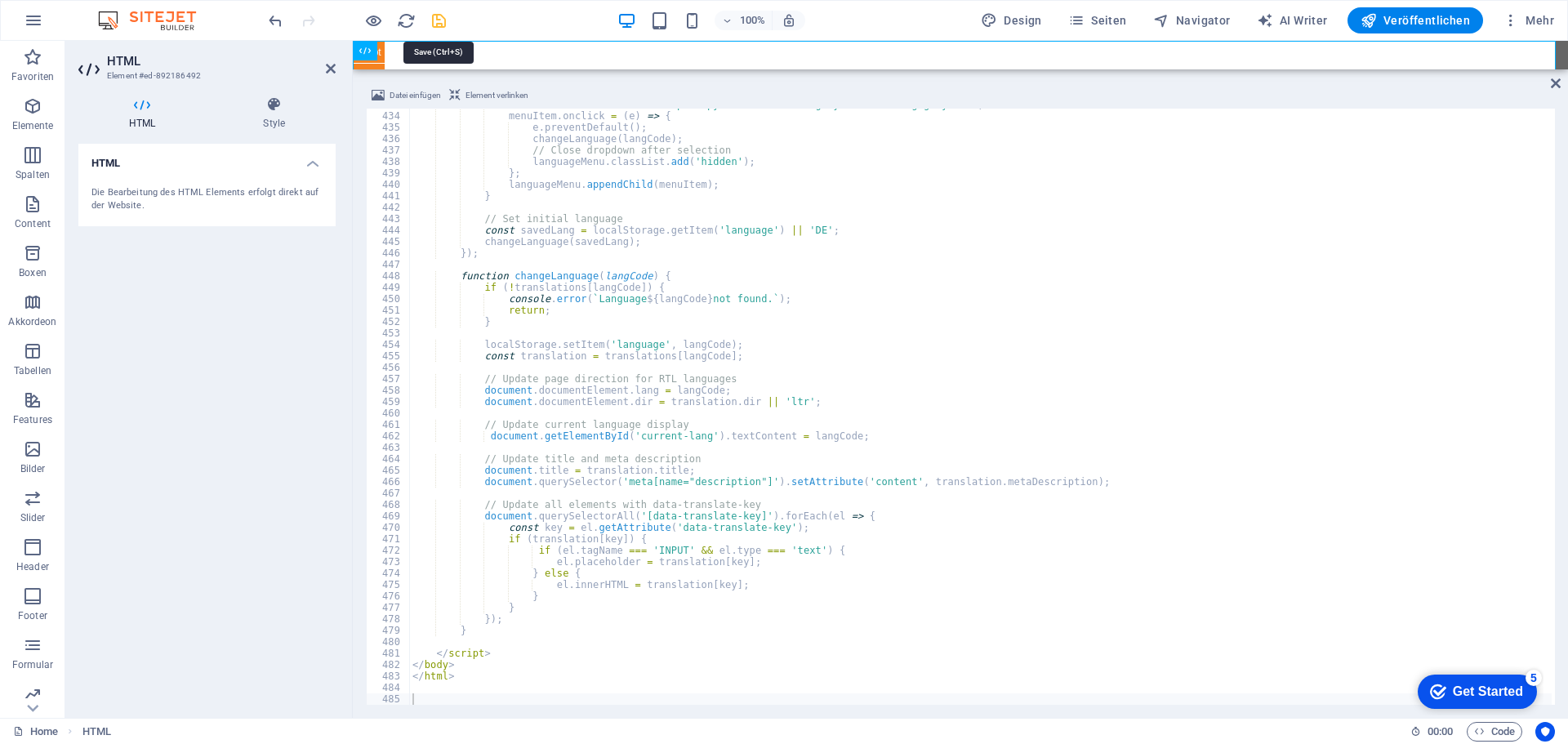
click at [441, 17] on icon "save" at bounding box center [438, 20] width 18 height 18
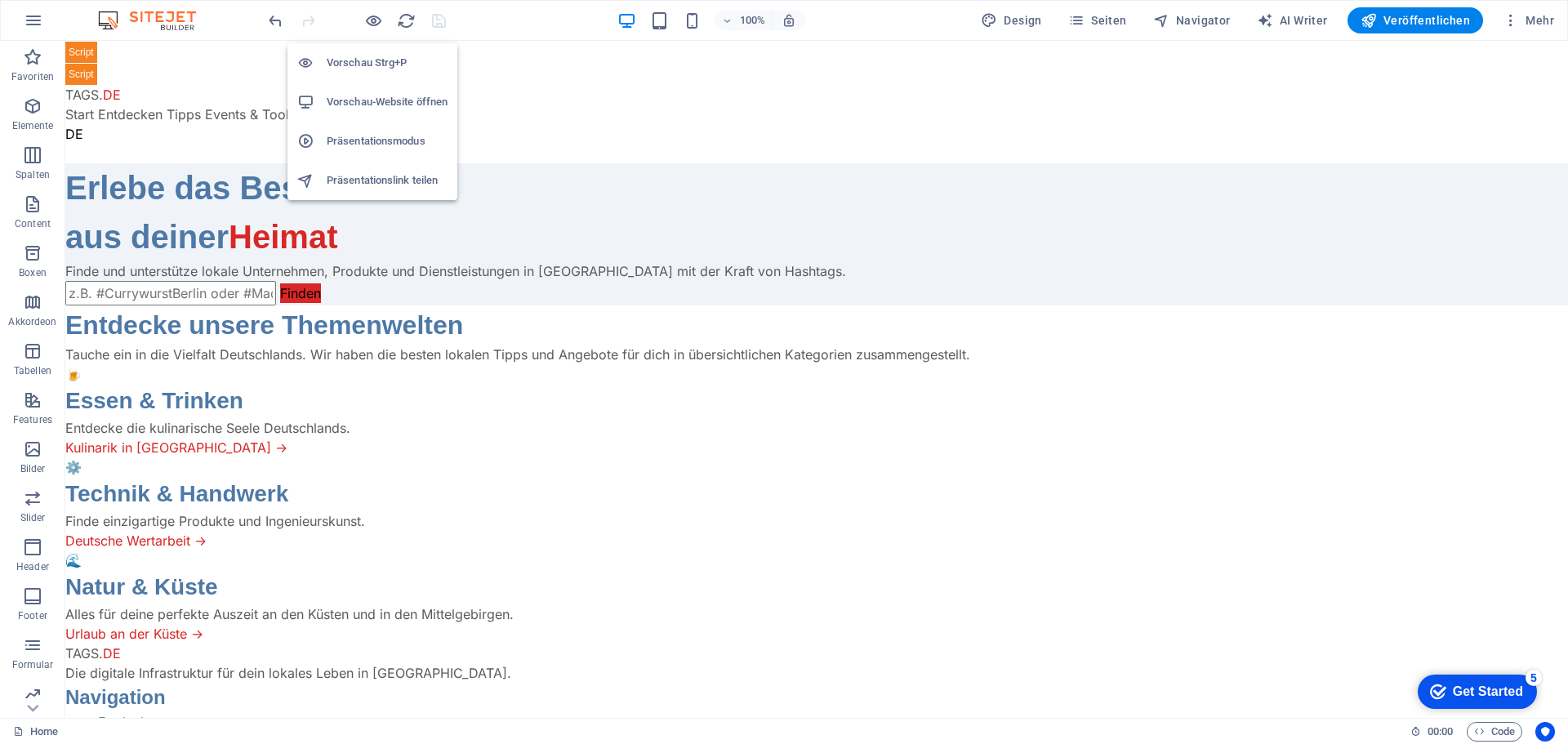
click at [367, 99] on h6 "Vorschau-Website öffnen" at bounding box center [387, 102] width 121 height 19
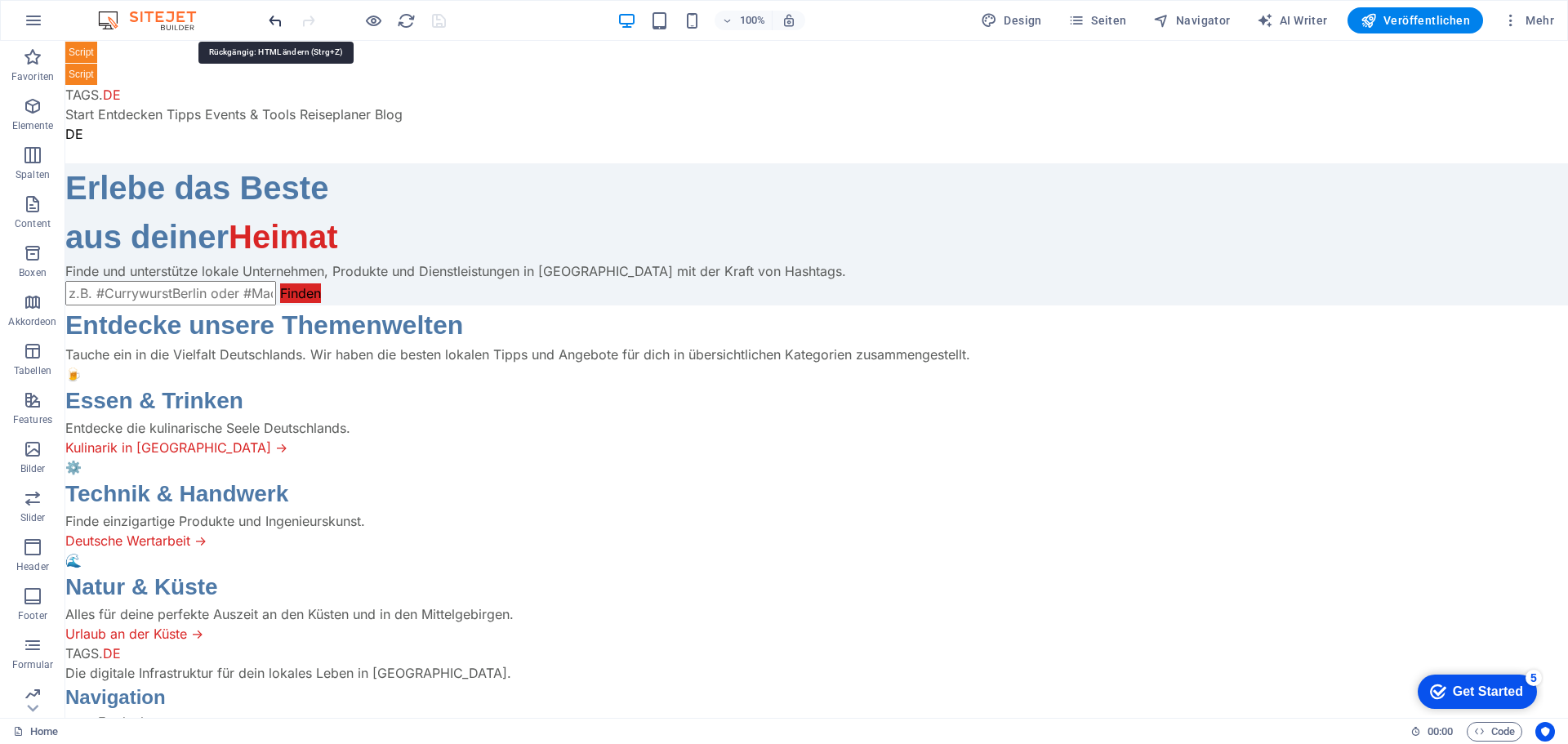
click at [279, 22] on icon "undo" at bounding box center [275, 20] width 18 height 18
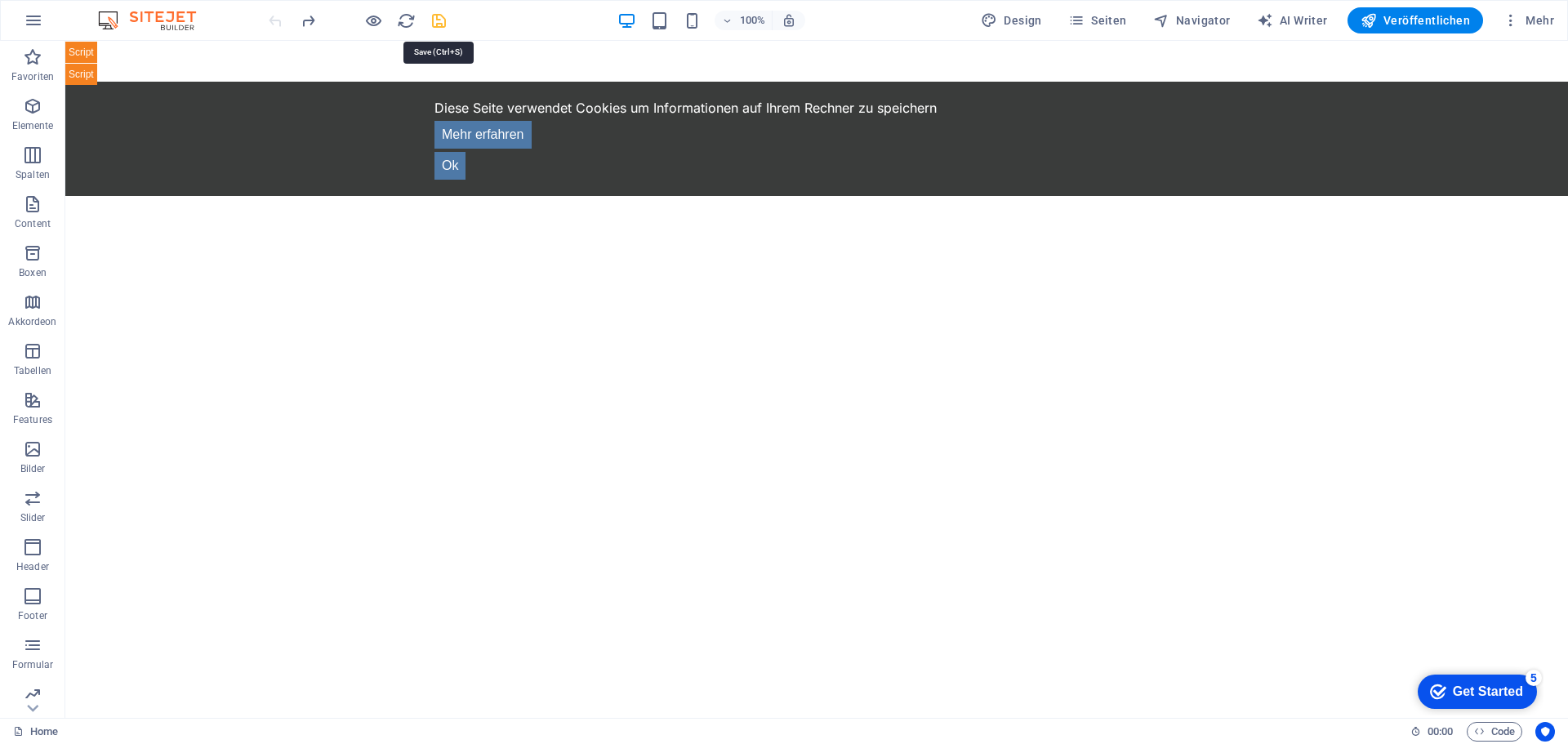
click at [439, 19] on icon "save" at bounding box center [438, 20] width 18 height 18
click at [366, 65] on div "TAGS.DE - Entdecke die lokale Vielfalt Deutschlands! ×" at bounding box center [816, 63] width 1502 height 44
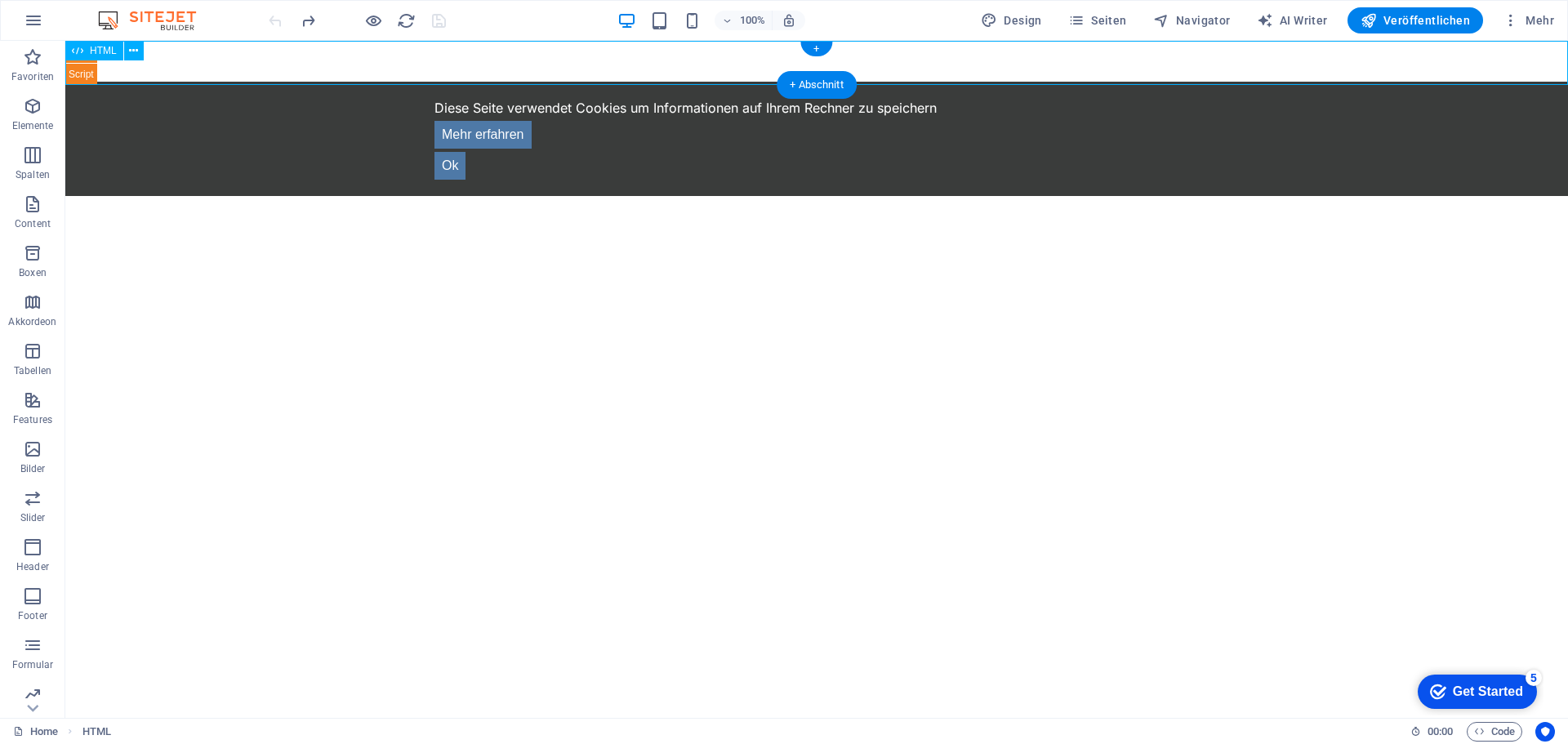
click at [366, 65] on div "TAGS.DE - Entdecke die lokale Vielfalt Deutschlands! ×" at bounding box center [816, 63] width 1502 height 44
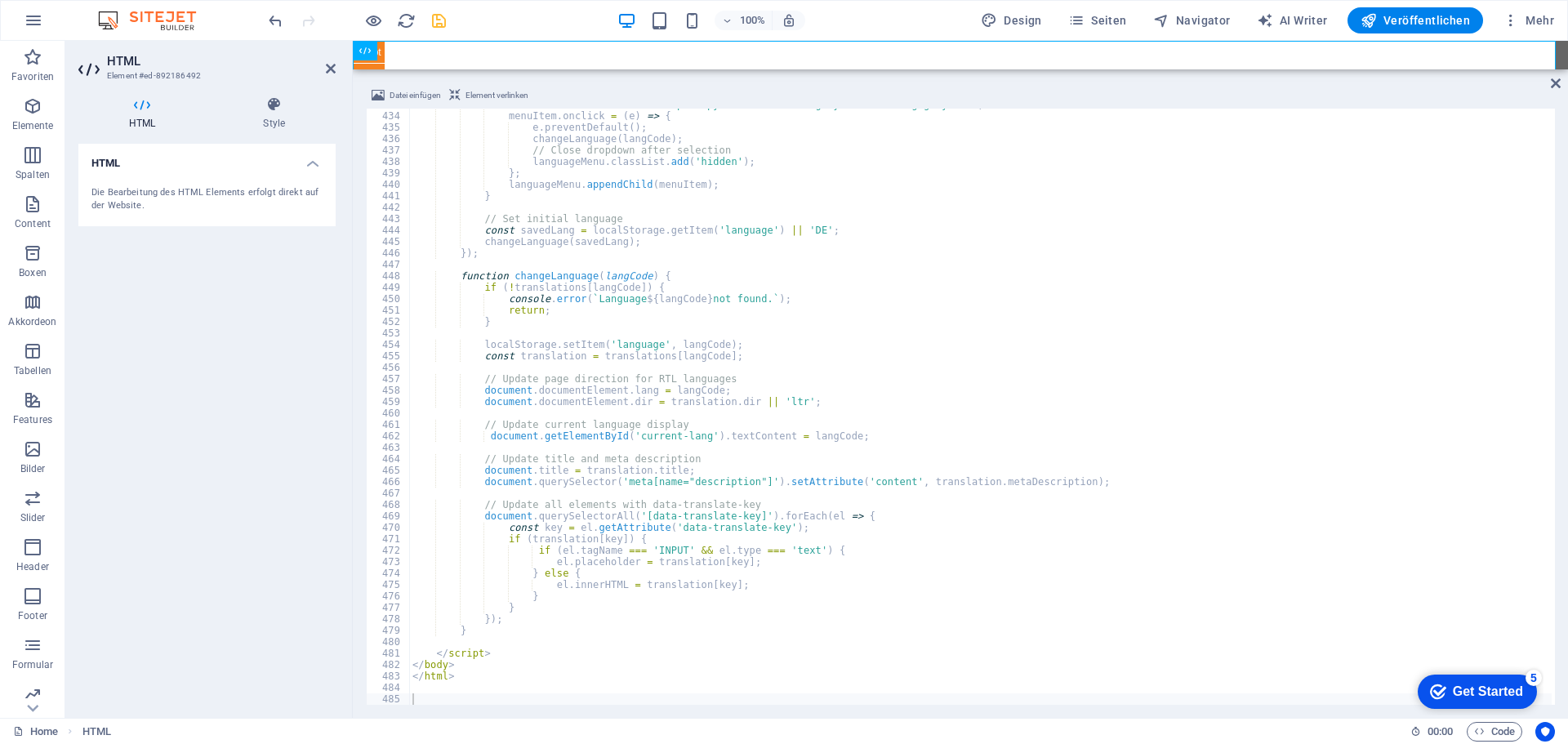
click at [481, 17] on div "100% Design Seiten Navigator AI Writer Veröffentlichen Mehr" at bounding box center [913, 20] width 1295 height 26
click at [435, 21] on icon "save" at bounding box center [438, 20] width 18 height 18
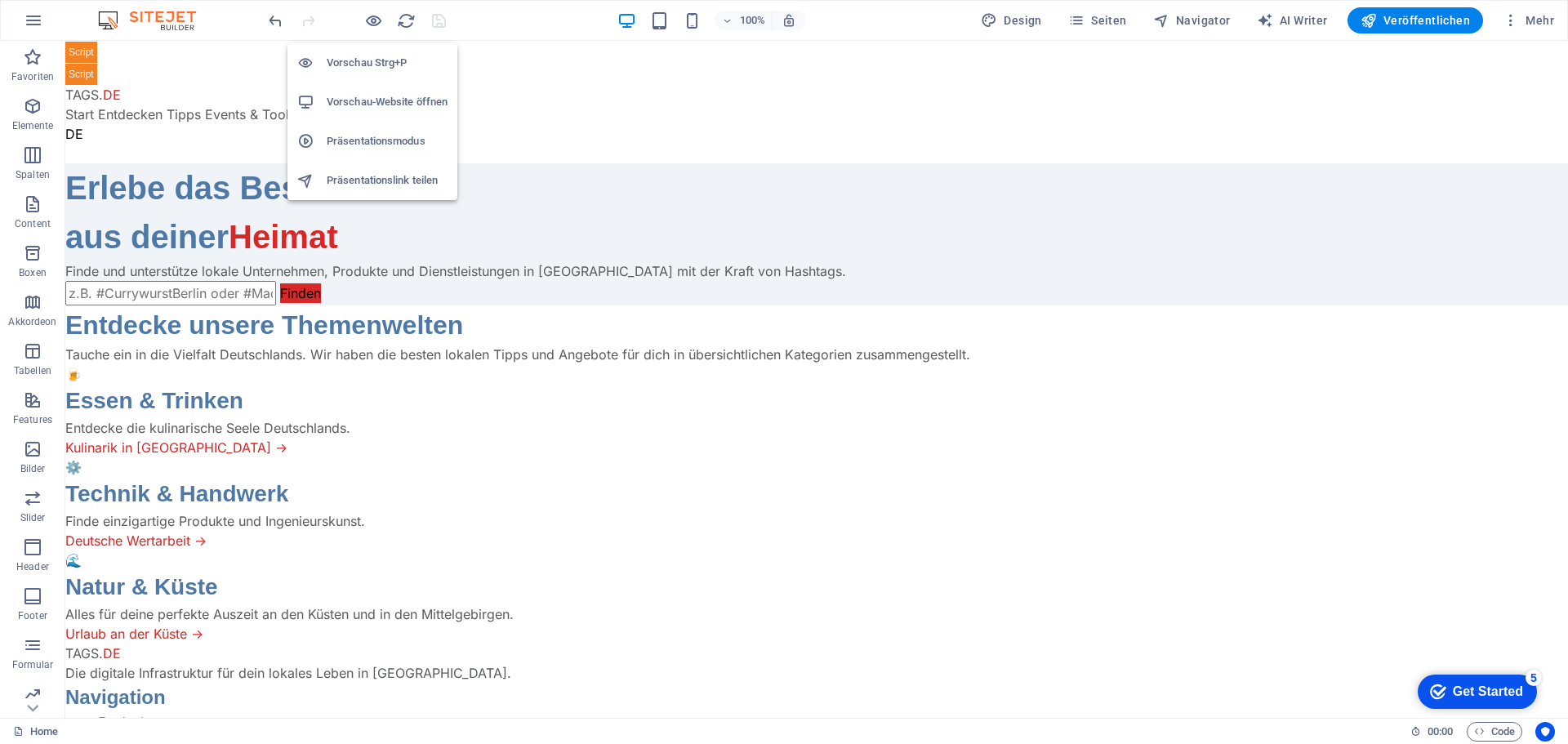
click at [371, 98] on h6 "Vorschau-Website öffnen" at bounding box center [387, 102] width 121 height 19
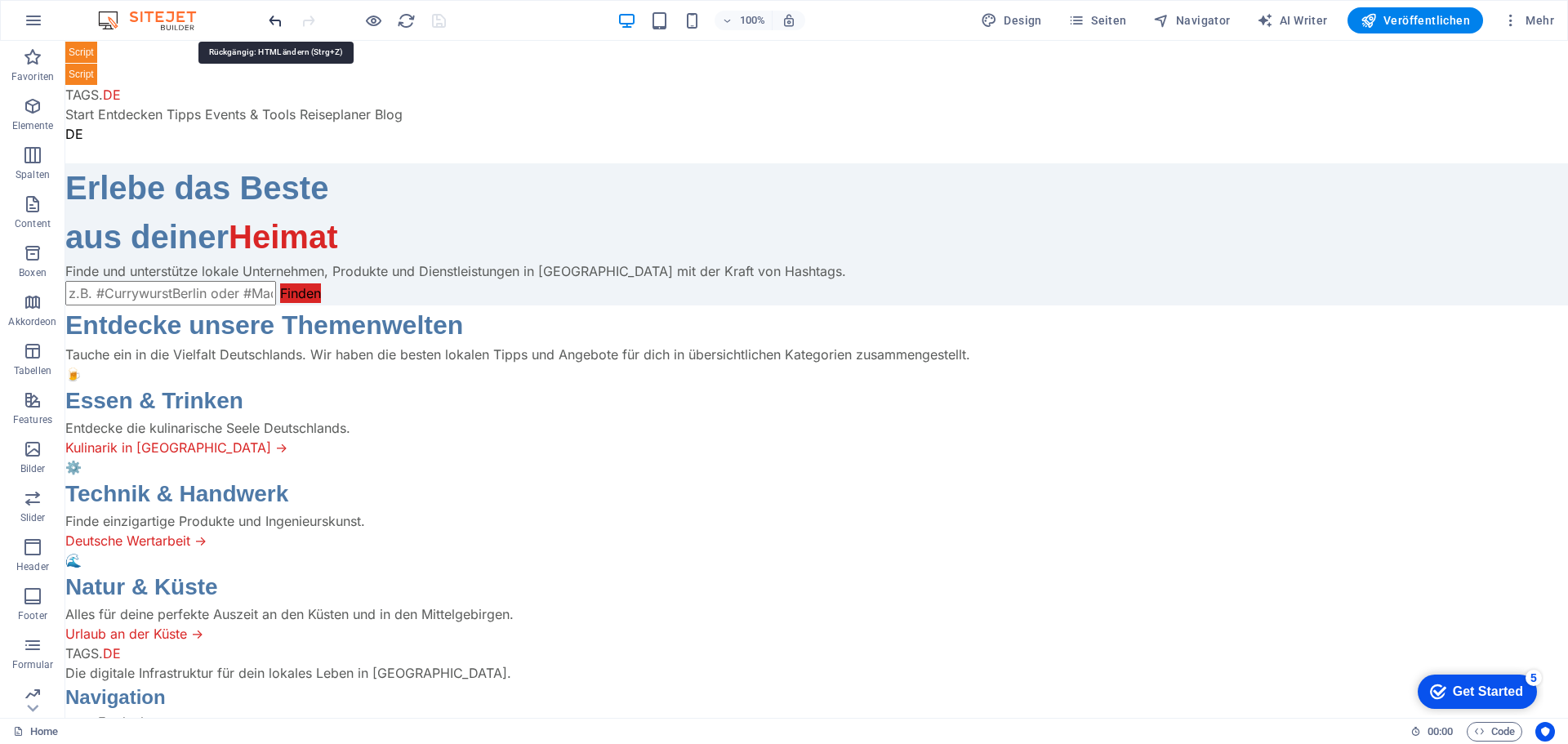
click at [280, 22] on icon "undo" at bounding box center [275, 20] width 18 height 18
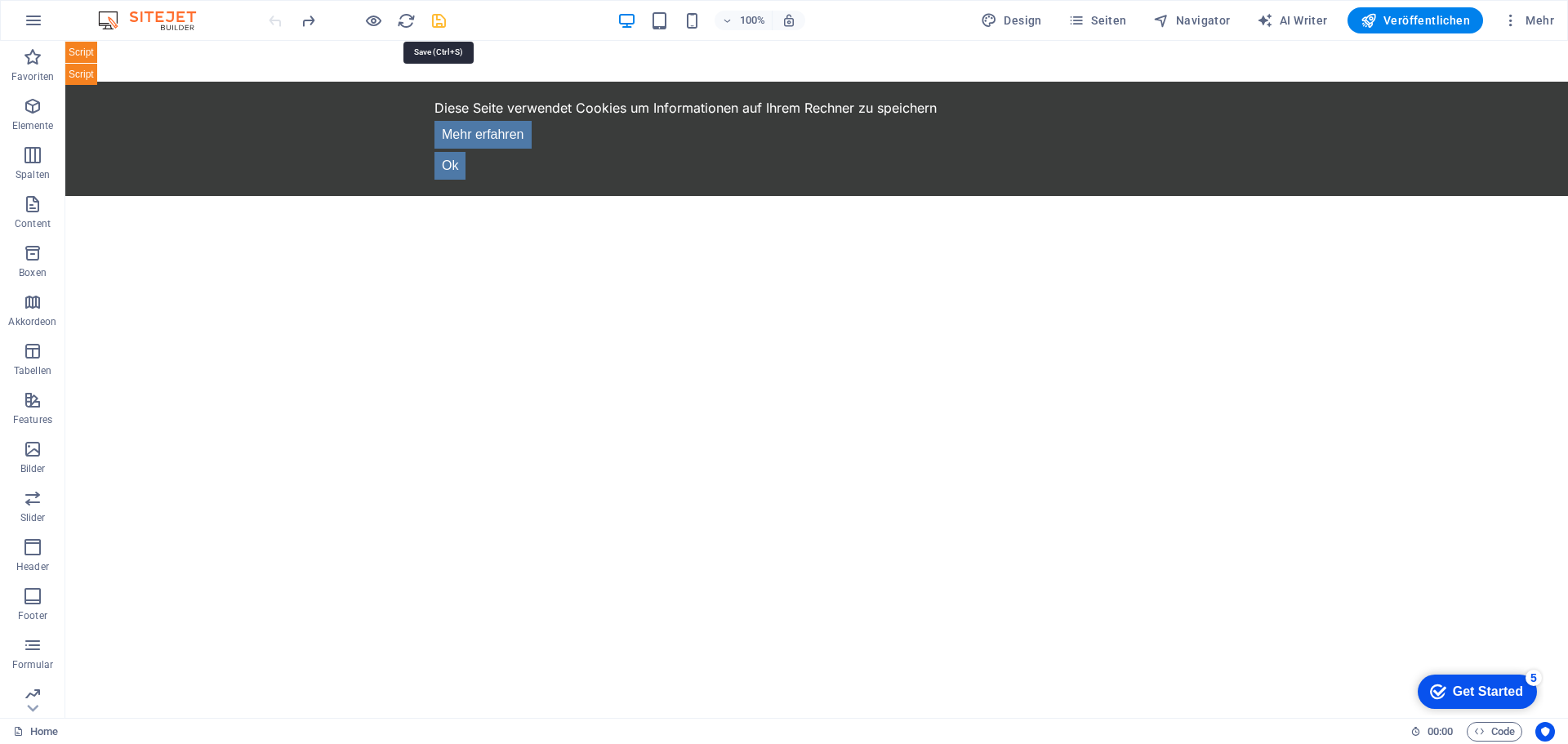
click at [431, 22] on icon "save" at bounding box center [438, 20] width 18 height 18
click at [288, 60] on div "TAGS.DE - Entdecke die lokale Vielfalt Deutschlands! ×" at bounding box center [816, 63] width 1502 height 44
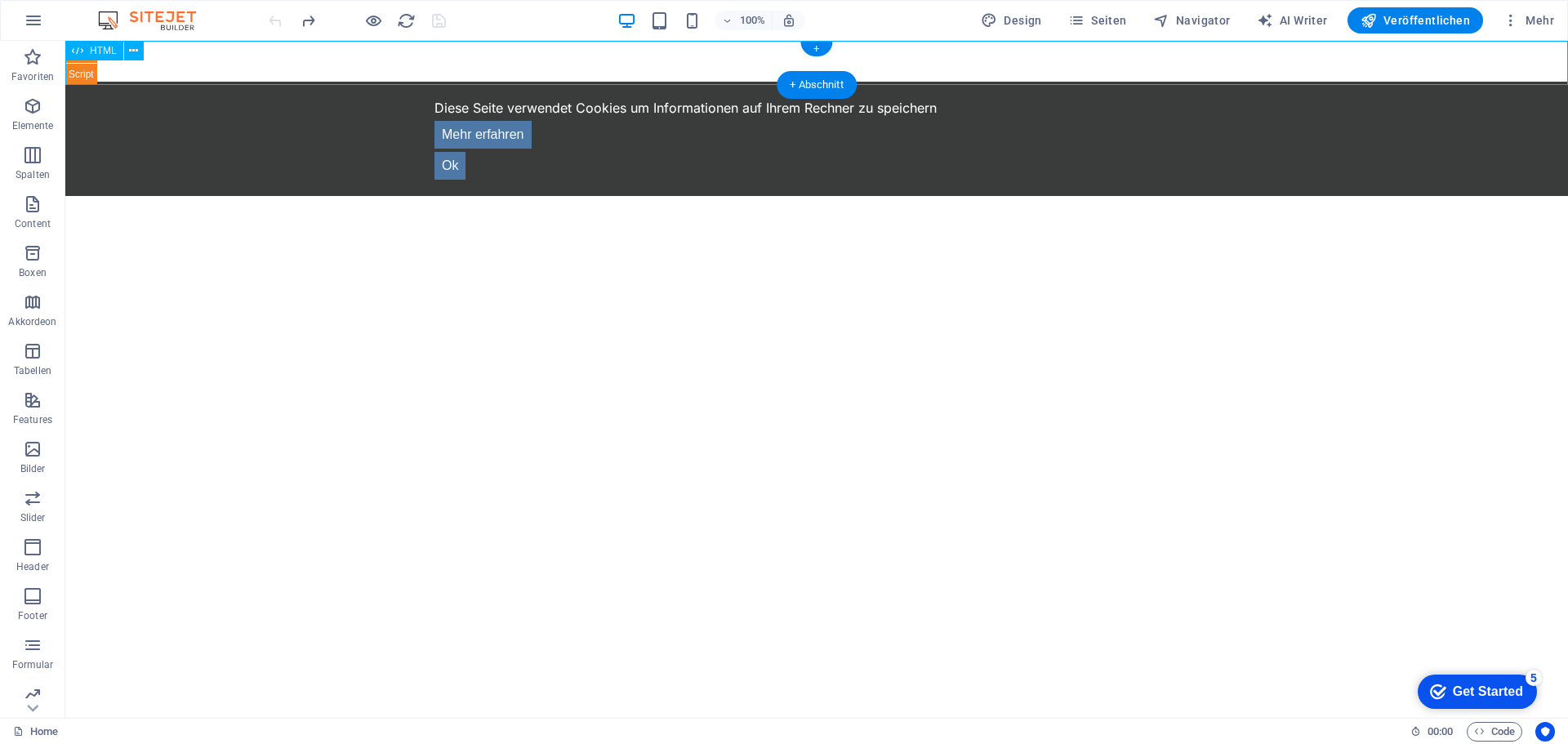
click at [288, 60] on div "TAGS.DE - Entdecke die lokale Vielfalt Deutschlands! ×" at bounding box center [816, 63] width 1502 height 44
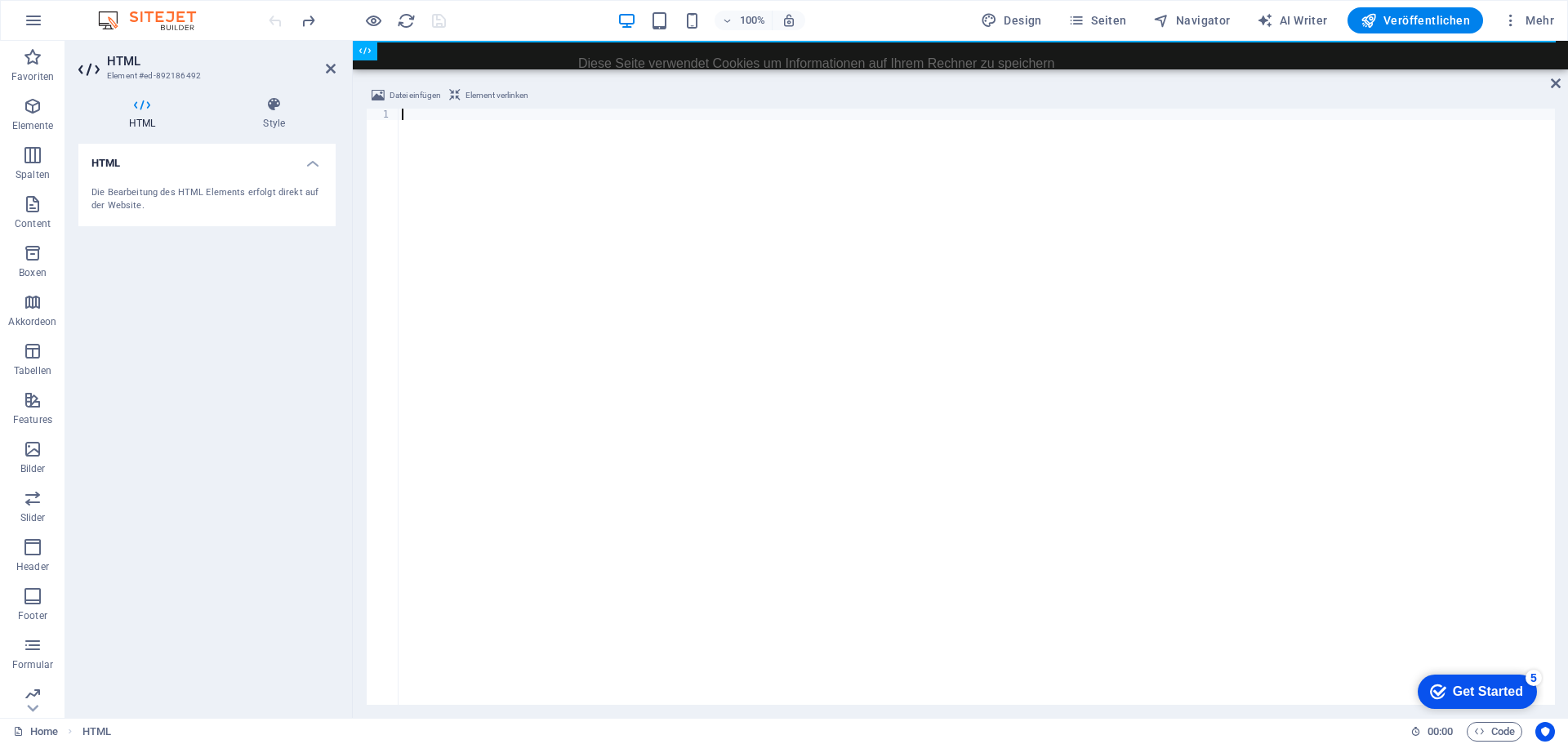
type textarea "</html>"
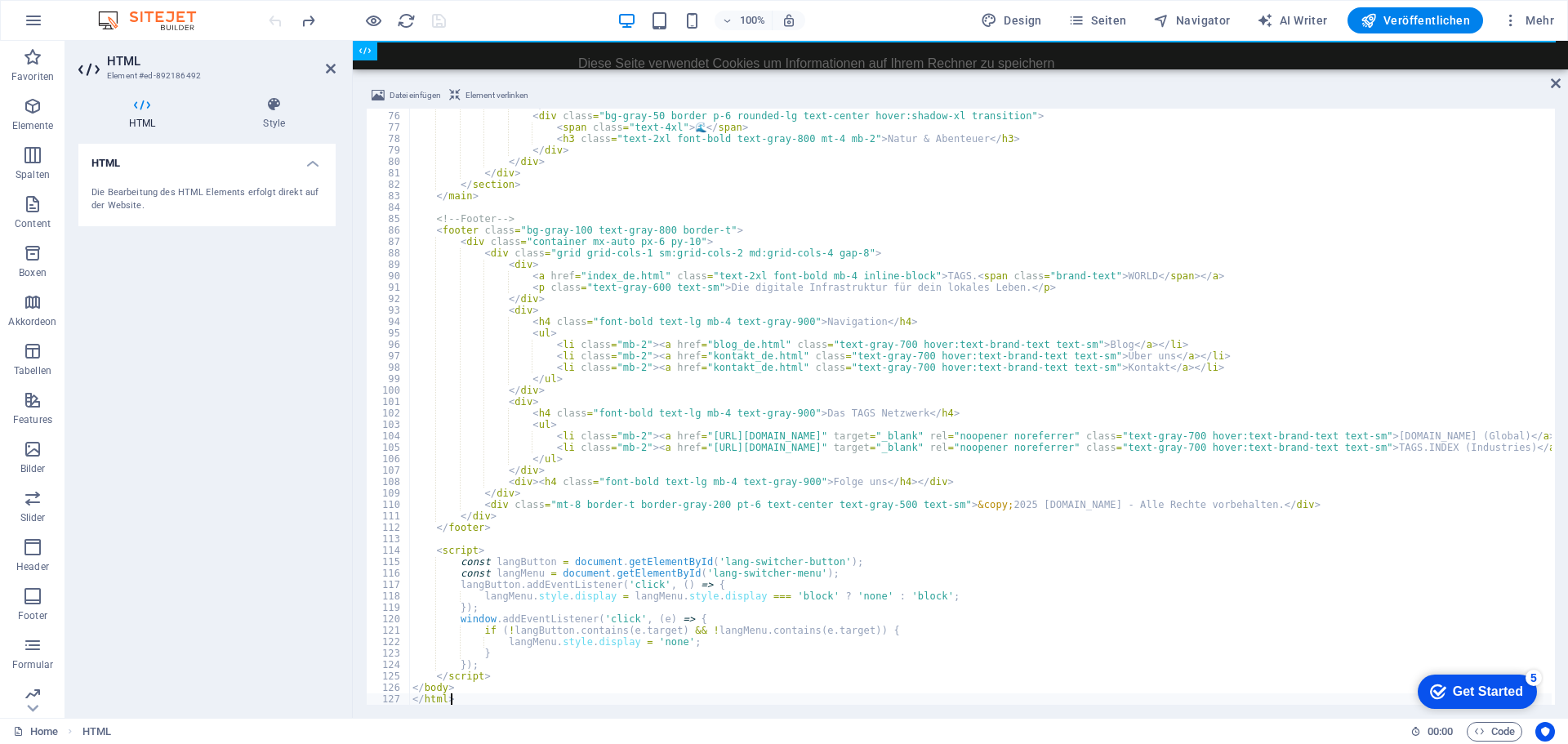
scroll to position [856, 0]
click at [498, 17] on div "100% Design Seiten Navigator AI Writer Veröffentlichen Mehr" at bounding box center [913, 20] width 1295 height 26
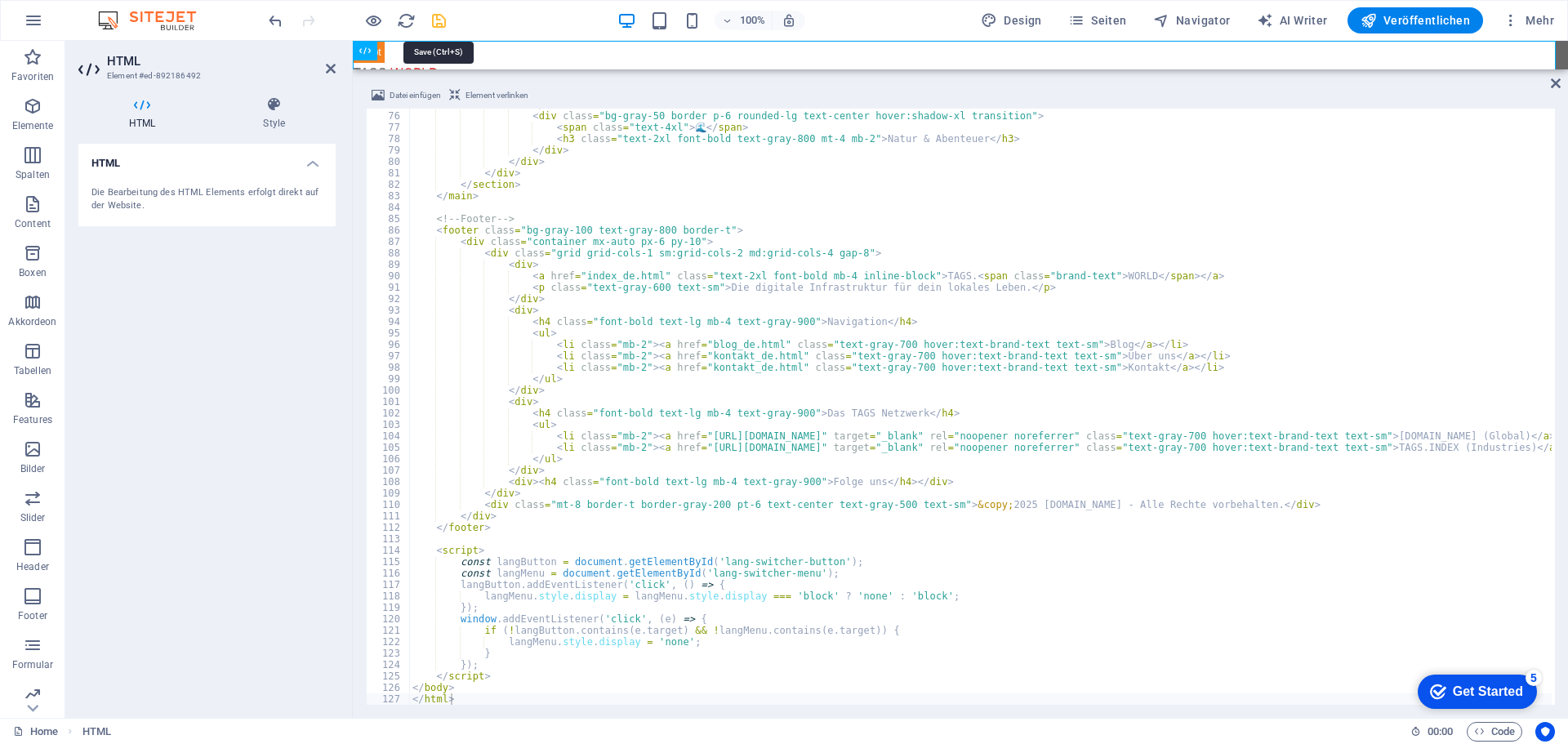
click at [437, 20] on icon "save" at bounding box center [438, 20] width 18 height 18
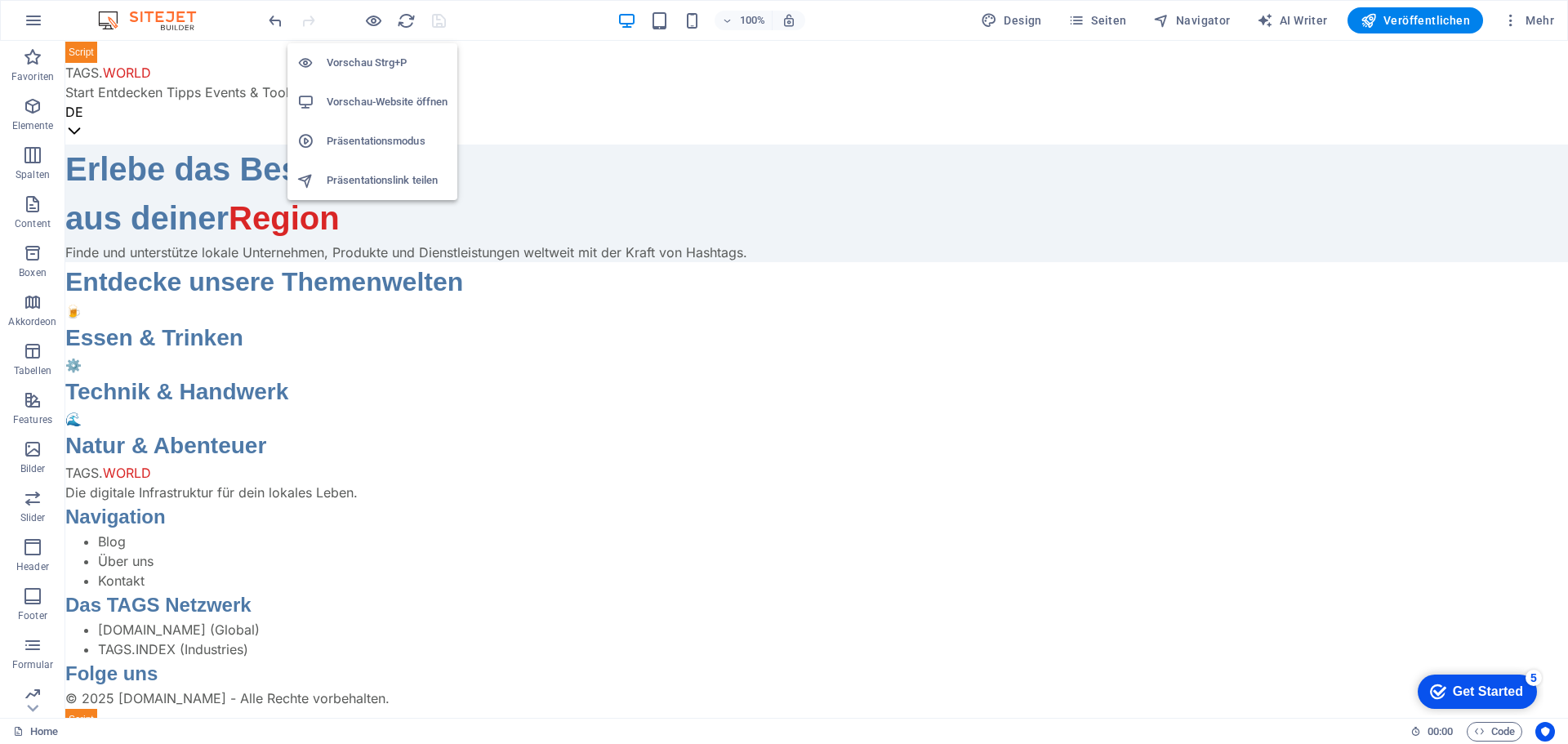
click at [363, 96] on h6 "Vorschau-Website öffnen" at bounding box center [387, 102] width 121 height 19
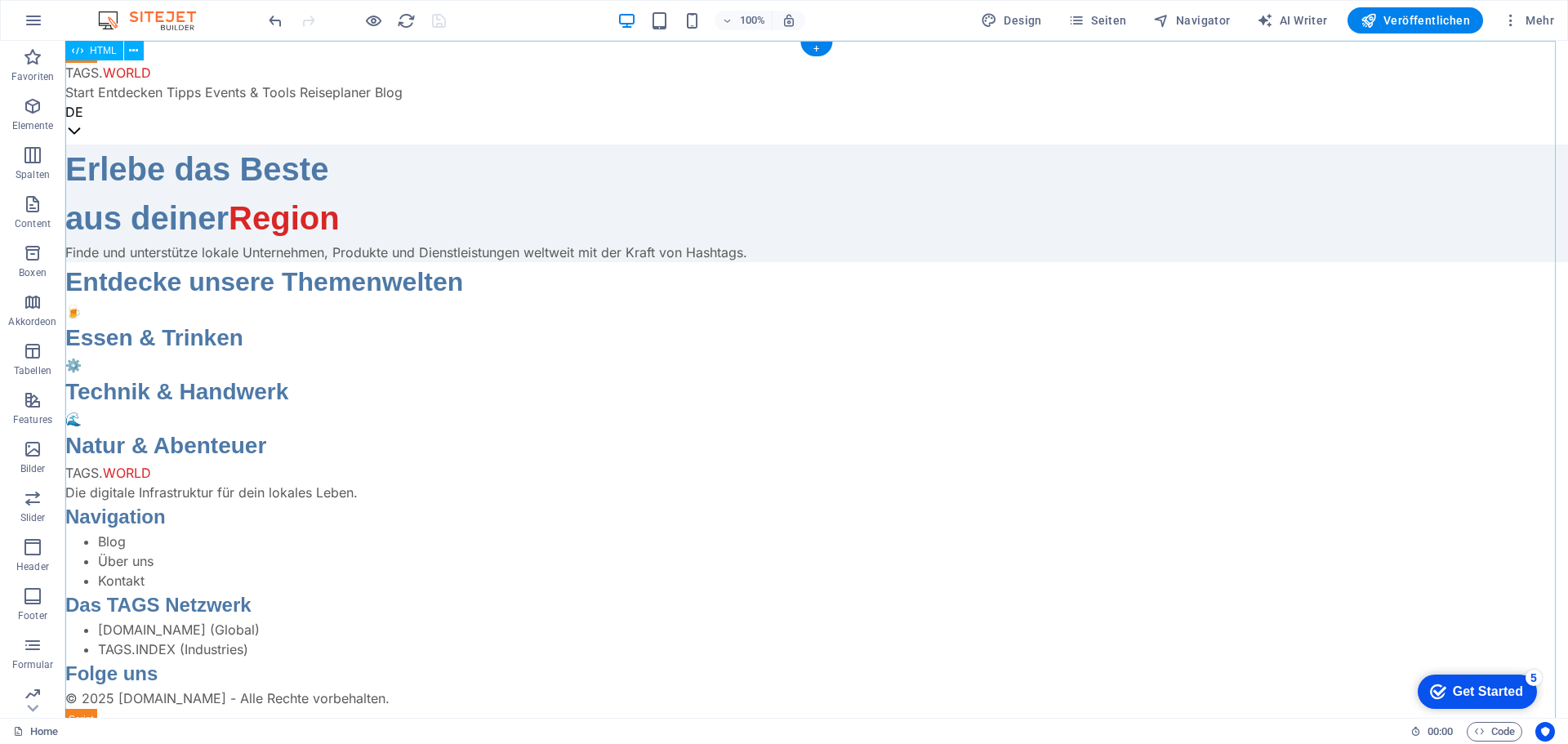
click at [633, 205] on div "TAGS.WORLD - Entdecke die lokale Vielfalt der Welt! TAGS. WORLD Start Entdecken…" at bounding box center [816, 386] width 1502 height 690
click at [634, 205] on div "TAGS.WORLD - Entdecke die lokale Vielfalt der Welt! TAGS. WORLD Start Entdecken…" at bounding box center [816, 386] width 1502 height 690
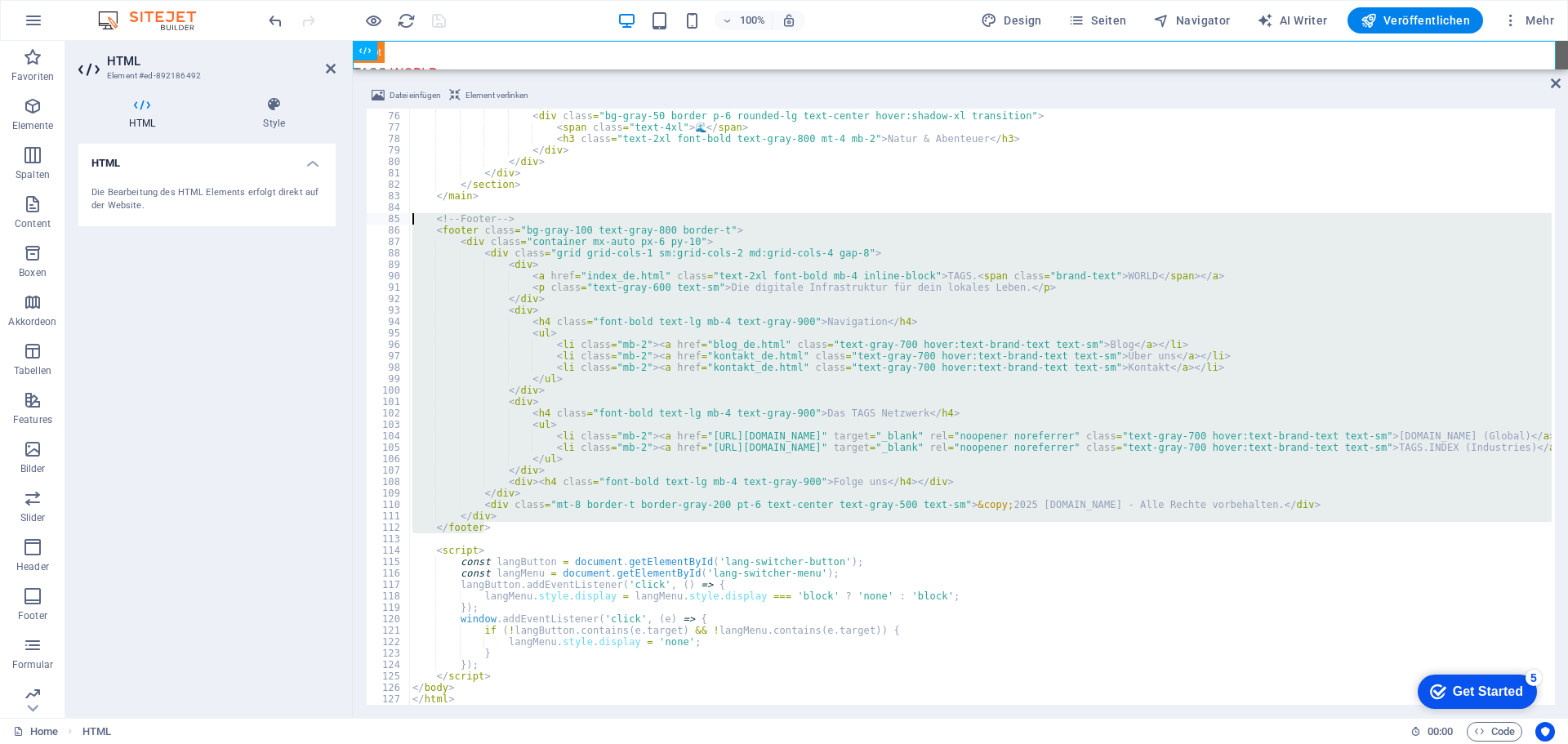
drag, startPoint x: 492, startPoint y: 529, endPoint x: 412, endPoint y: 219, distance: 320.2
click at [412, 219] on div "</ div > < div class = "bg-gray-50 border p-6 rounded-lg text-center hover:shad…" at bounding box center [980, 408] width 1142 height 619
type textarea "<!-- Footer --> <footer class="bg-gray-100 text-gray-800 border-t">"
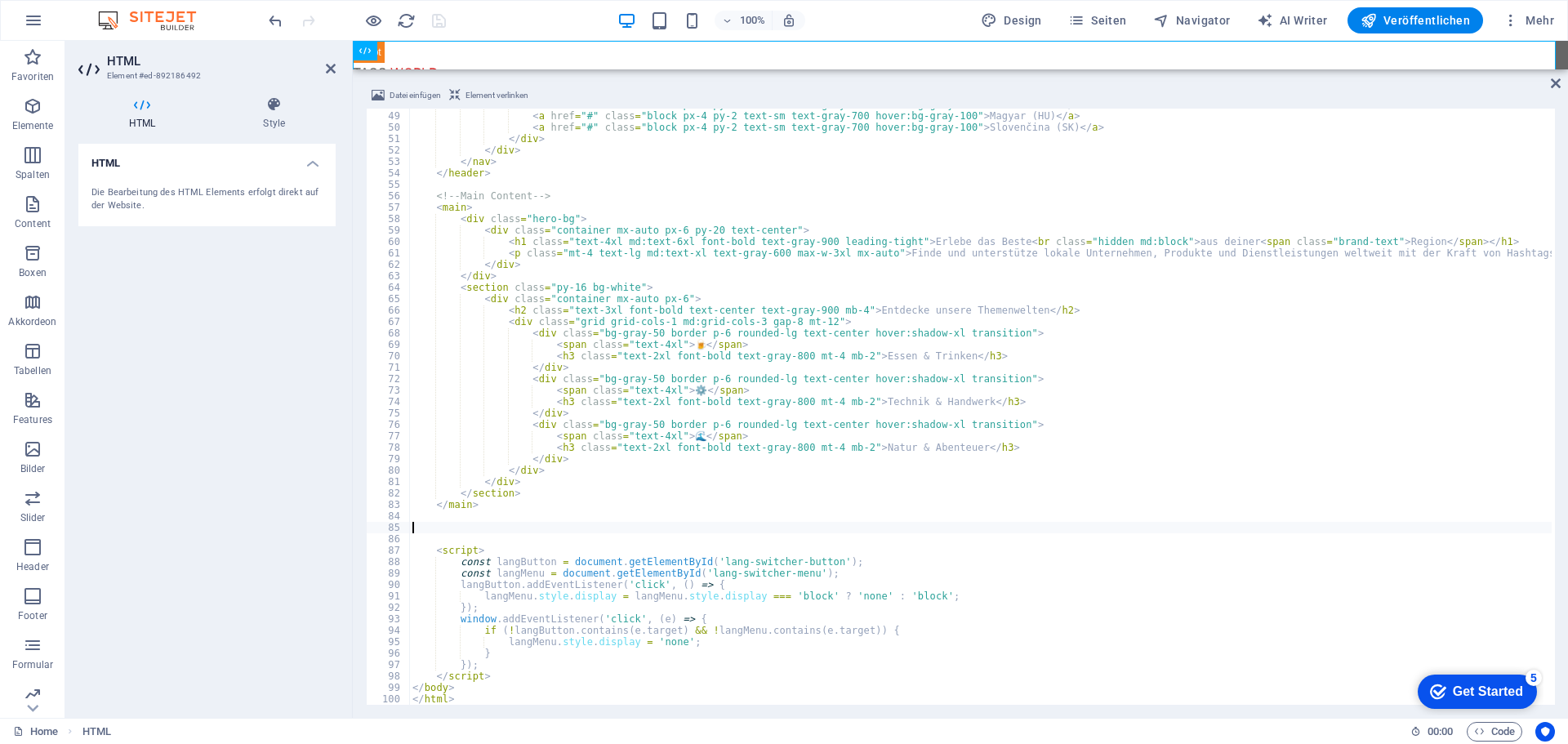
scroll to position [547, 0]
type textarea "</footer>"
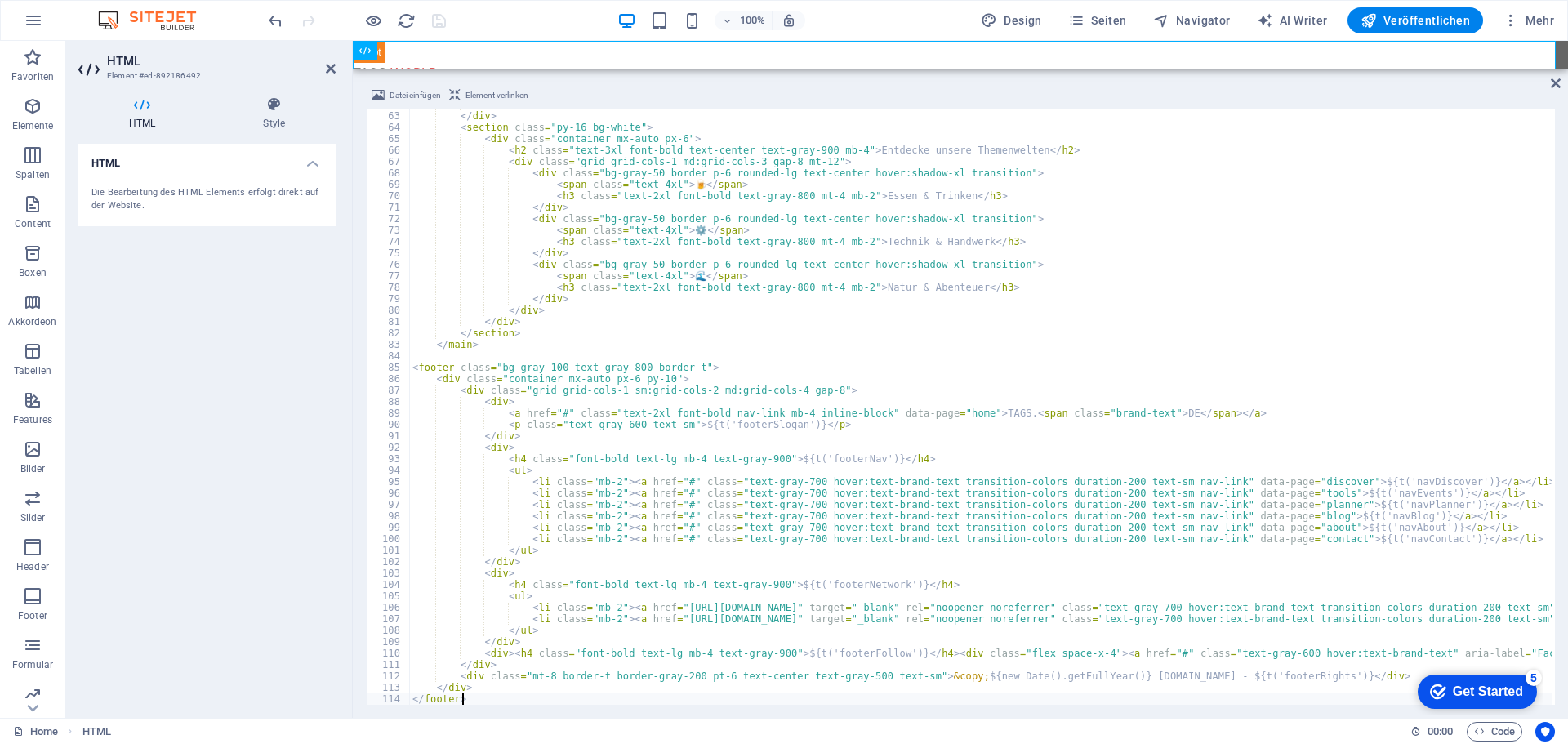
scroll to position [756, 0]
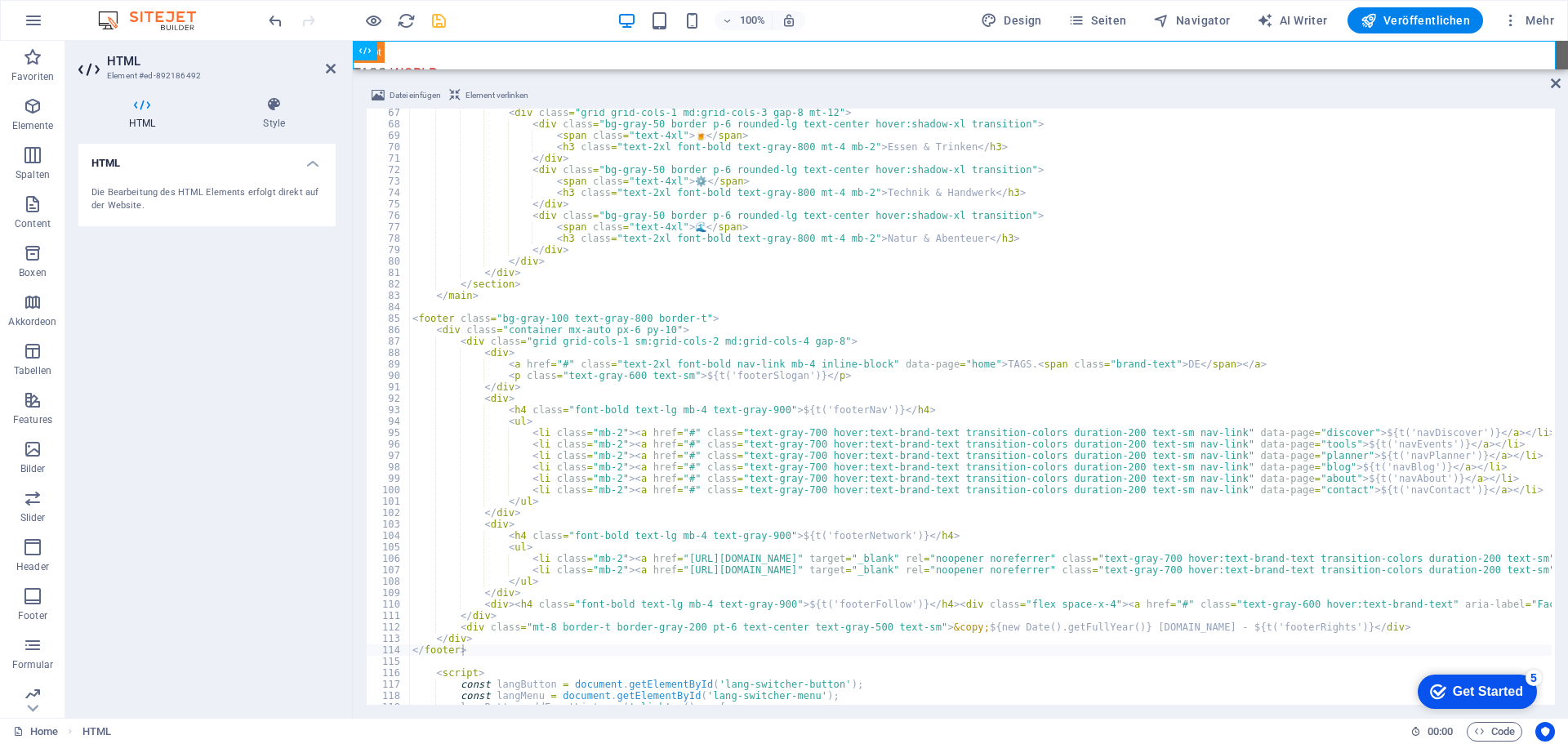
click at [477, 24] on div "100% Design Seiten Navigator AI Writer Veröffentlichen Mehr" at bounding box center [913, 20] width 1295 height 26
click at [440, 20] on icon "save" at bounding box center [438, 20] width 18 height 18
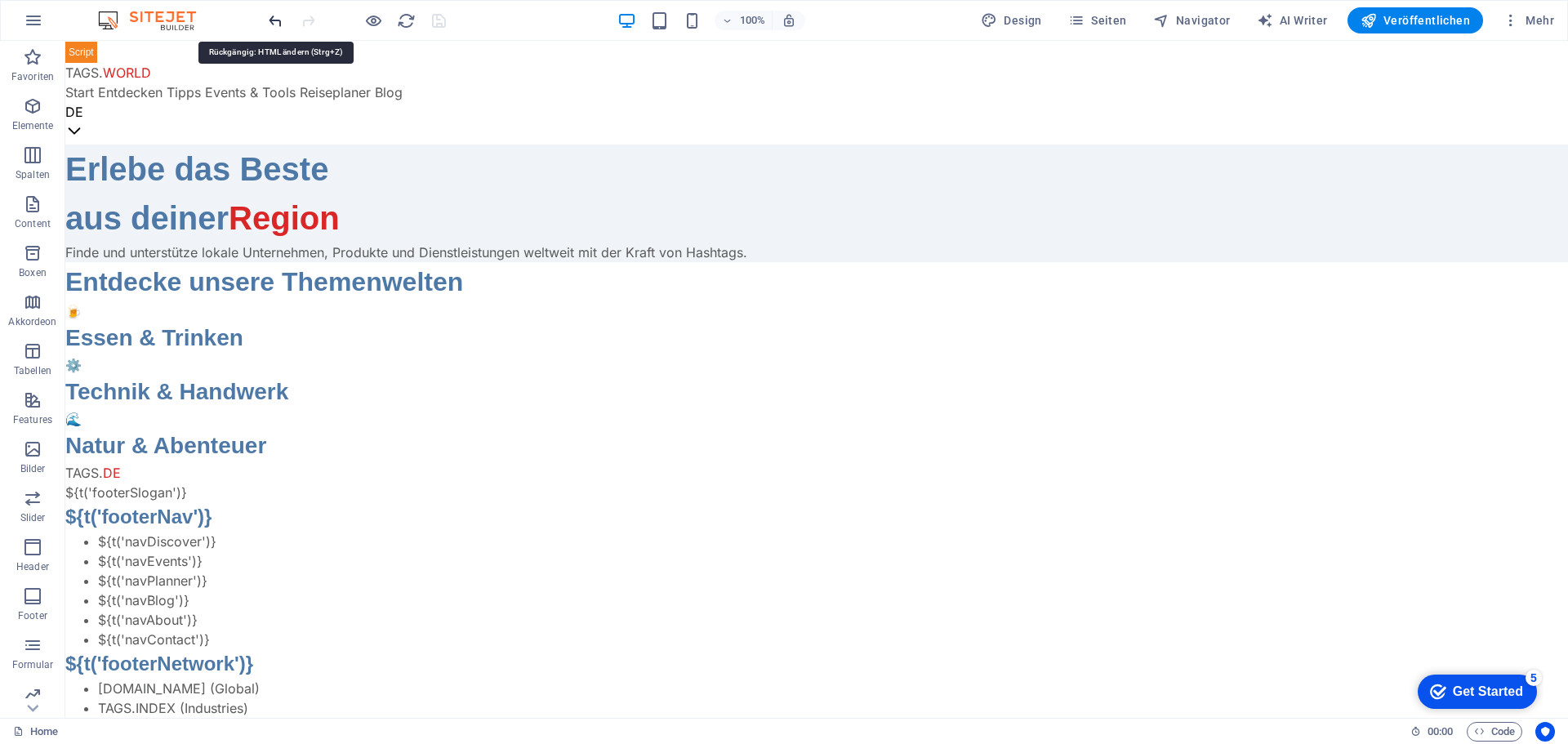
click at [276, 23] on icon "undo" at bounding box center [275, 20] width 18 height 18
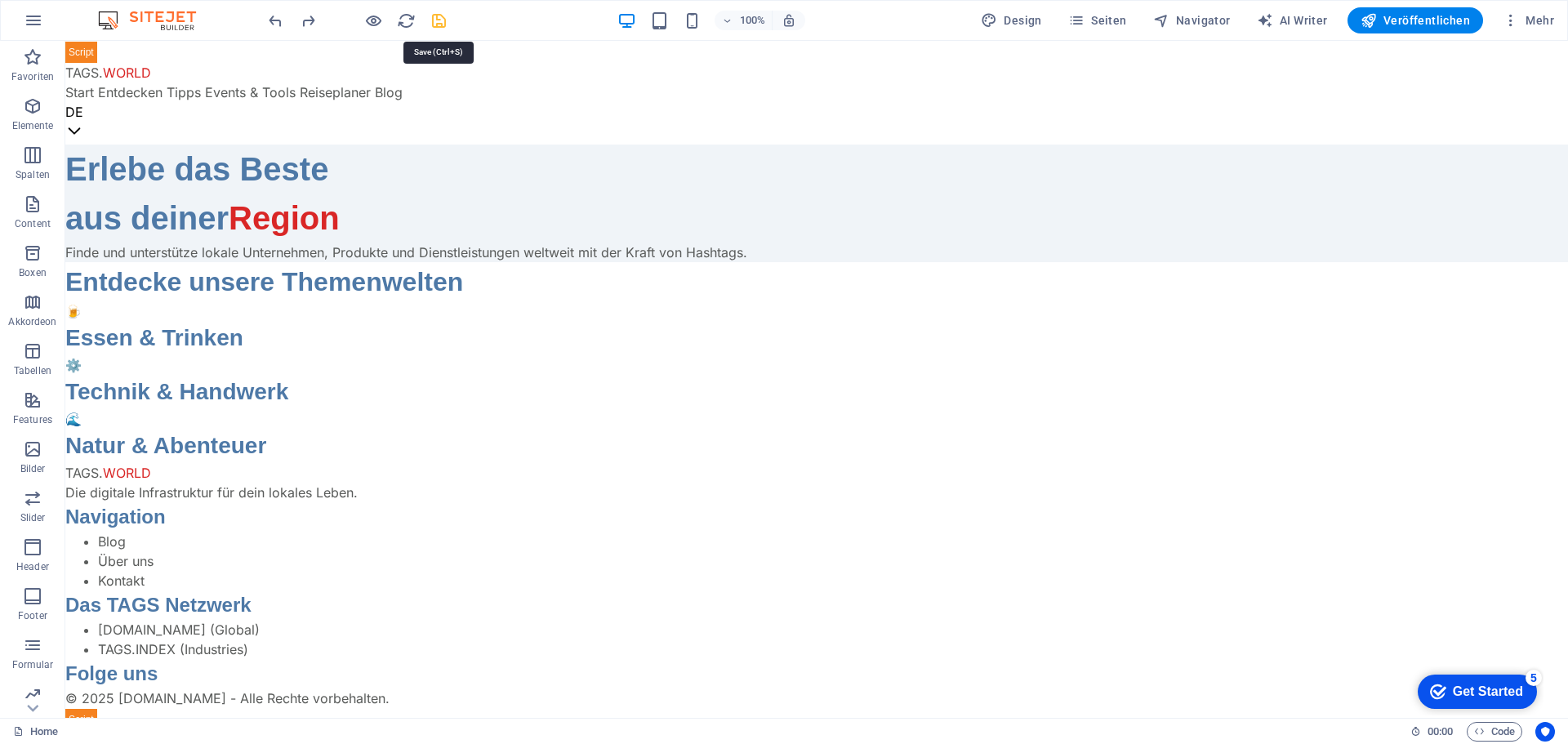
click at [437, 21] on icon "save" at bounding box center [438, 20] width 18 height 18
click at [604, 479] on div "TAGS.WORLD - Entdecke die lokale Vielfalt der Welt! TAGS. WORLD Start Entdecken…" at bounding box center [816, 386] width 1502 height 690
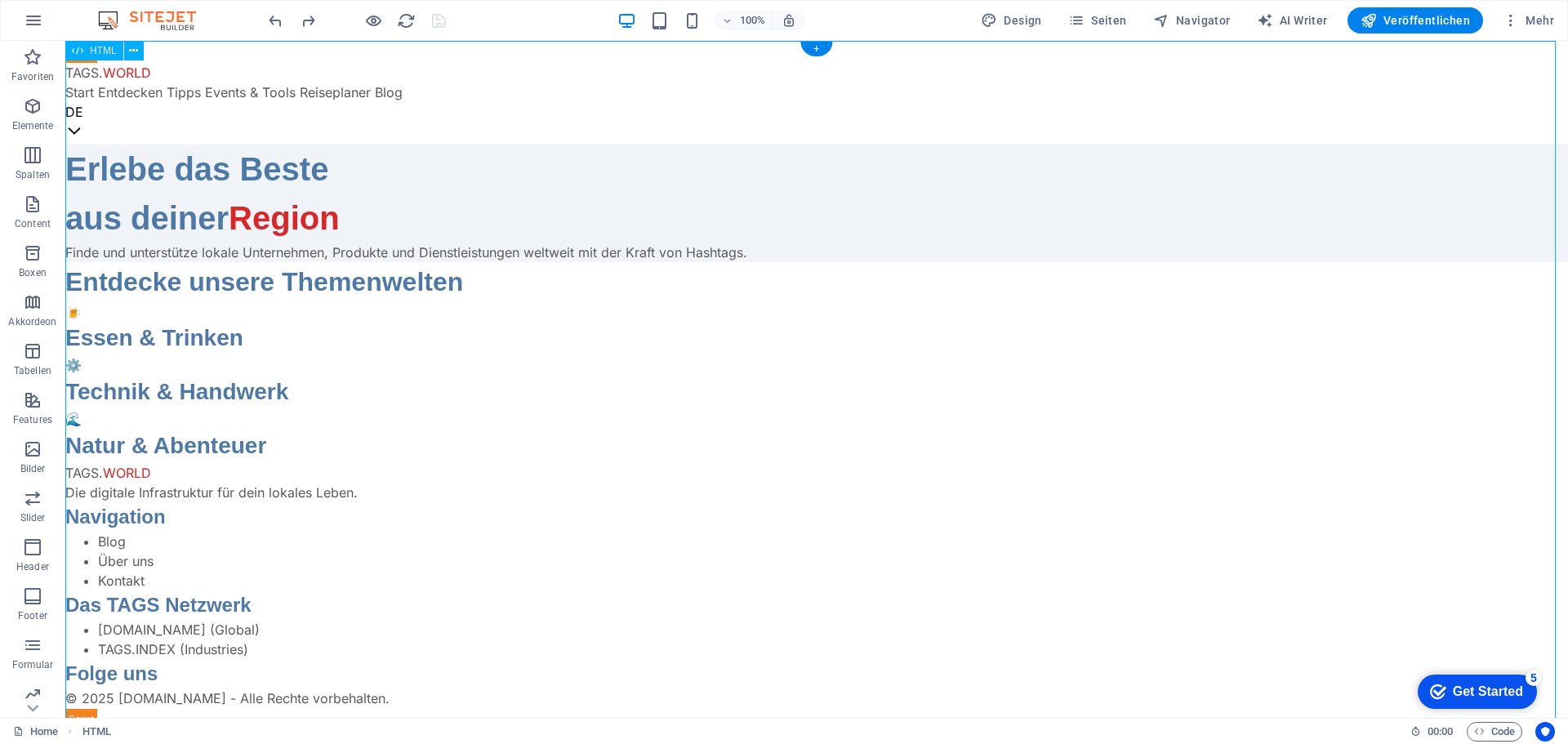
click at [604, 479] on div "TAGS.WORLD - Entdecke die lokale Vielfalt der Welt! TAGS. WORLD Start Entdecken…" at bounding box center [816, 386] width 1502 height 690
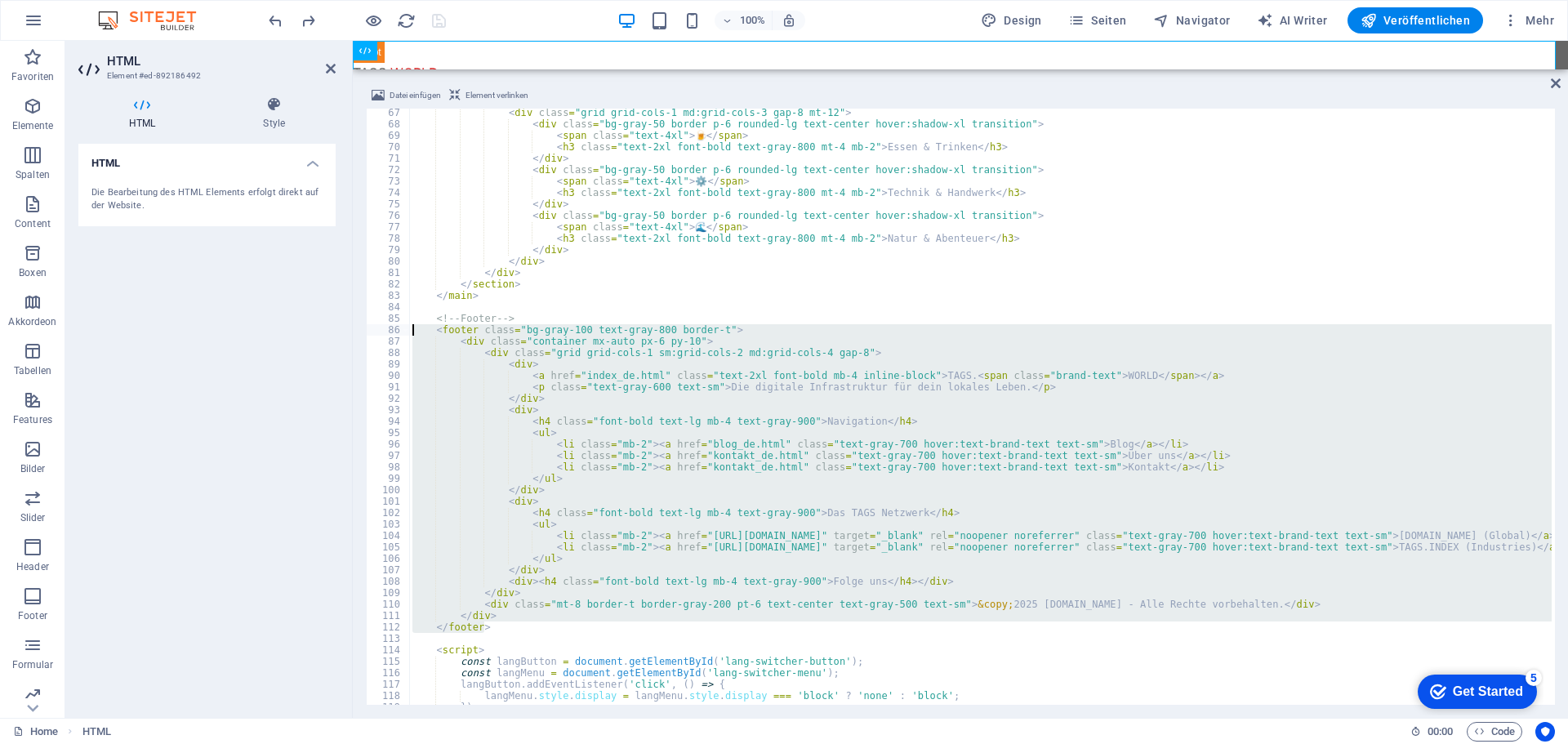
drag, startPoint x: 486, startPoint y: 629, endPoint x: 411, endPoint y: 334, distance: 304.4
click at [411, 334] on div "< div class = "grid grid-cols-1 md:grid-cols-3 gap-8 mt-12" > < div class = "bg…" at bounding box center [980, 414] width 1142 height 616
type textarea "<footer class="bg-gray-100 text-gray-800 border-t"> <div class="container mx-au…"
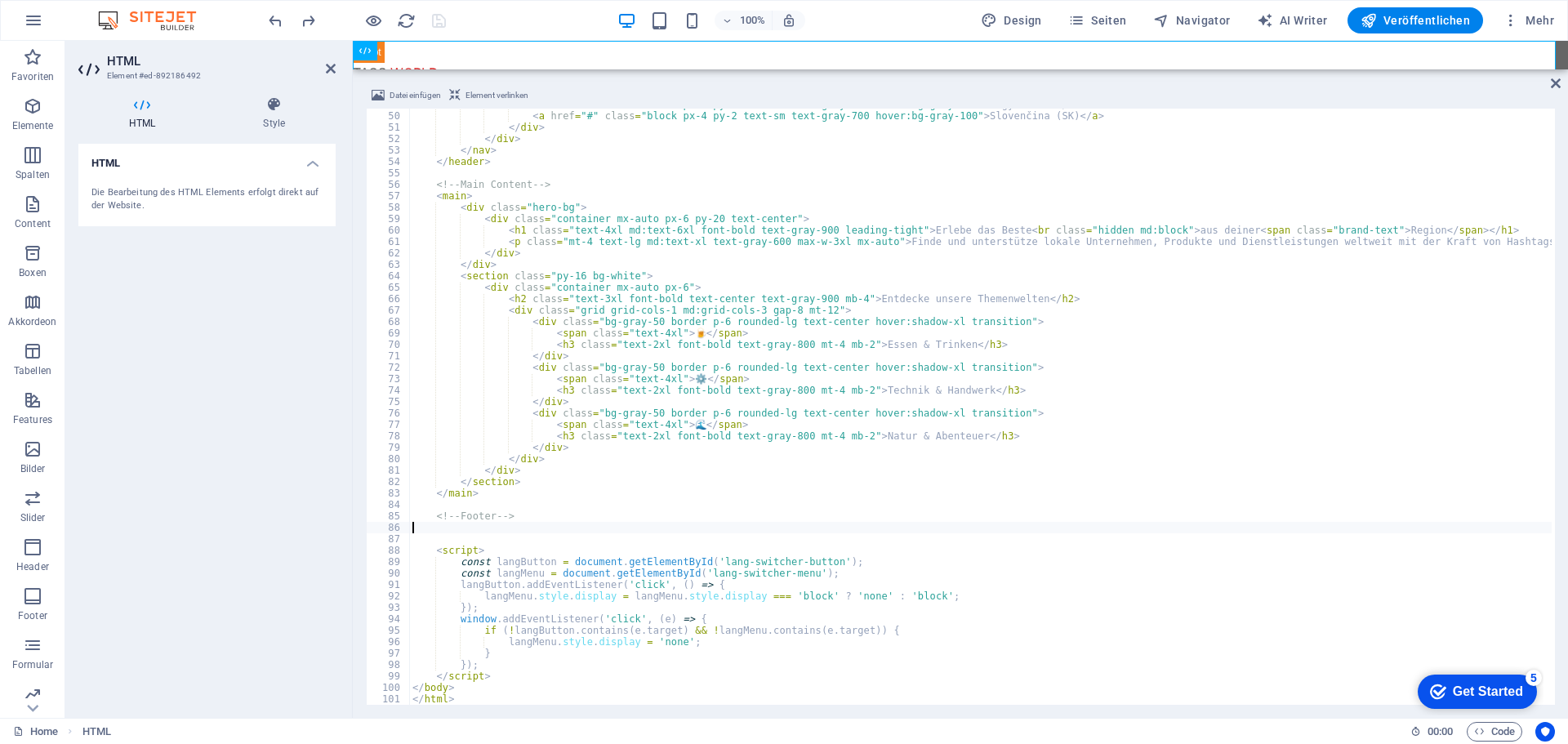
paste textarea "</footer>"
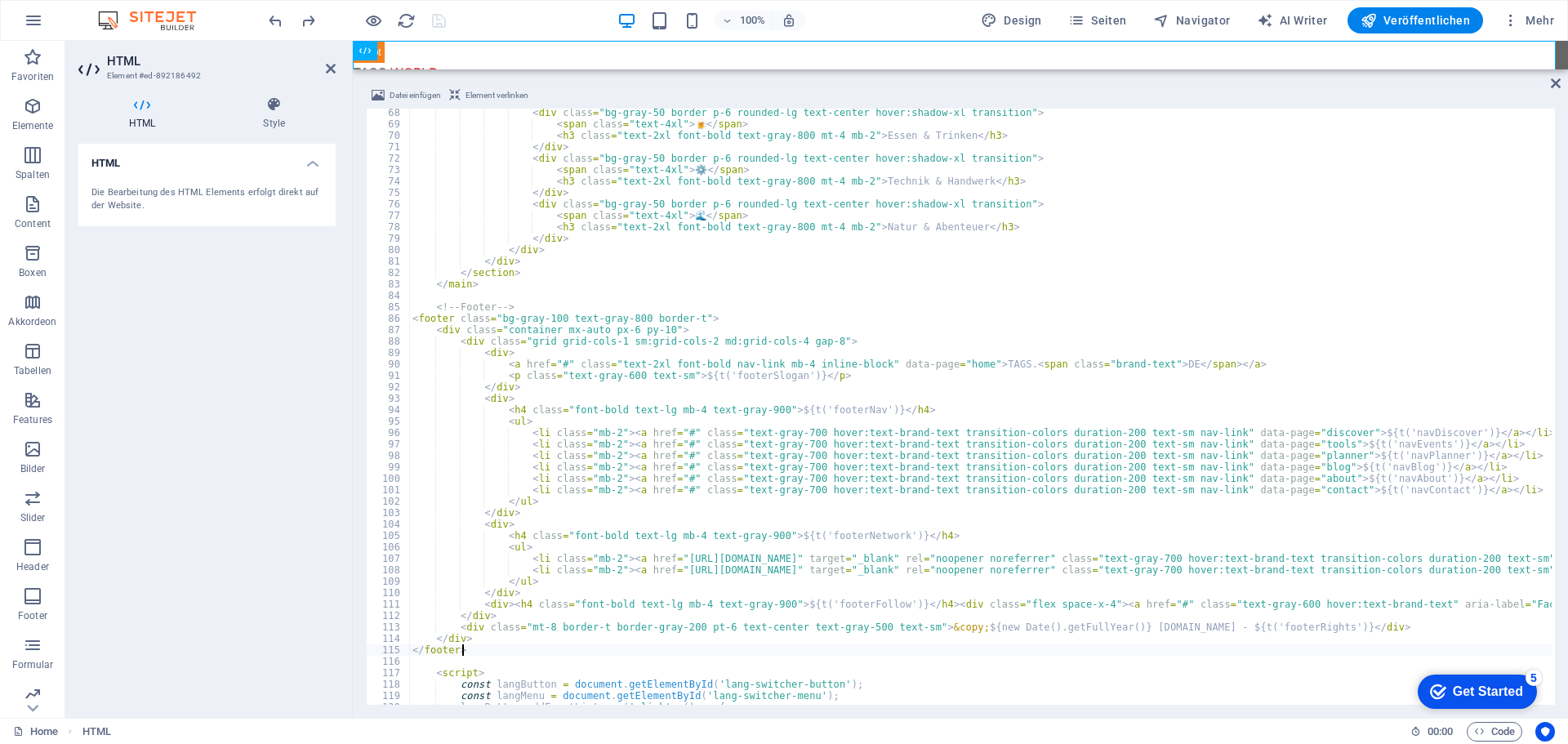
scroll to position [719, 0]
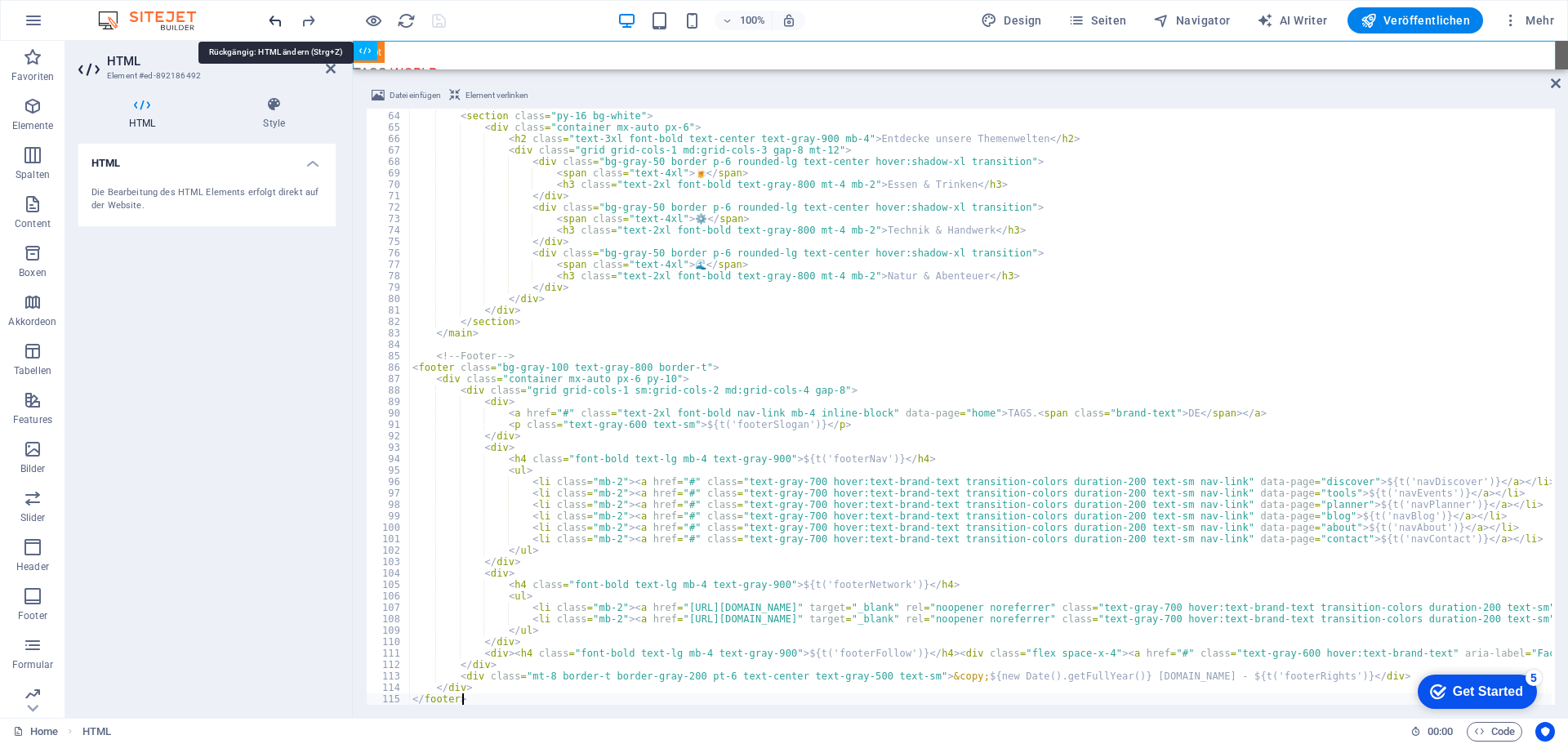
click at [281, 20] on icon "undo" at bounding box center [275, 20] width 18 height 18
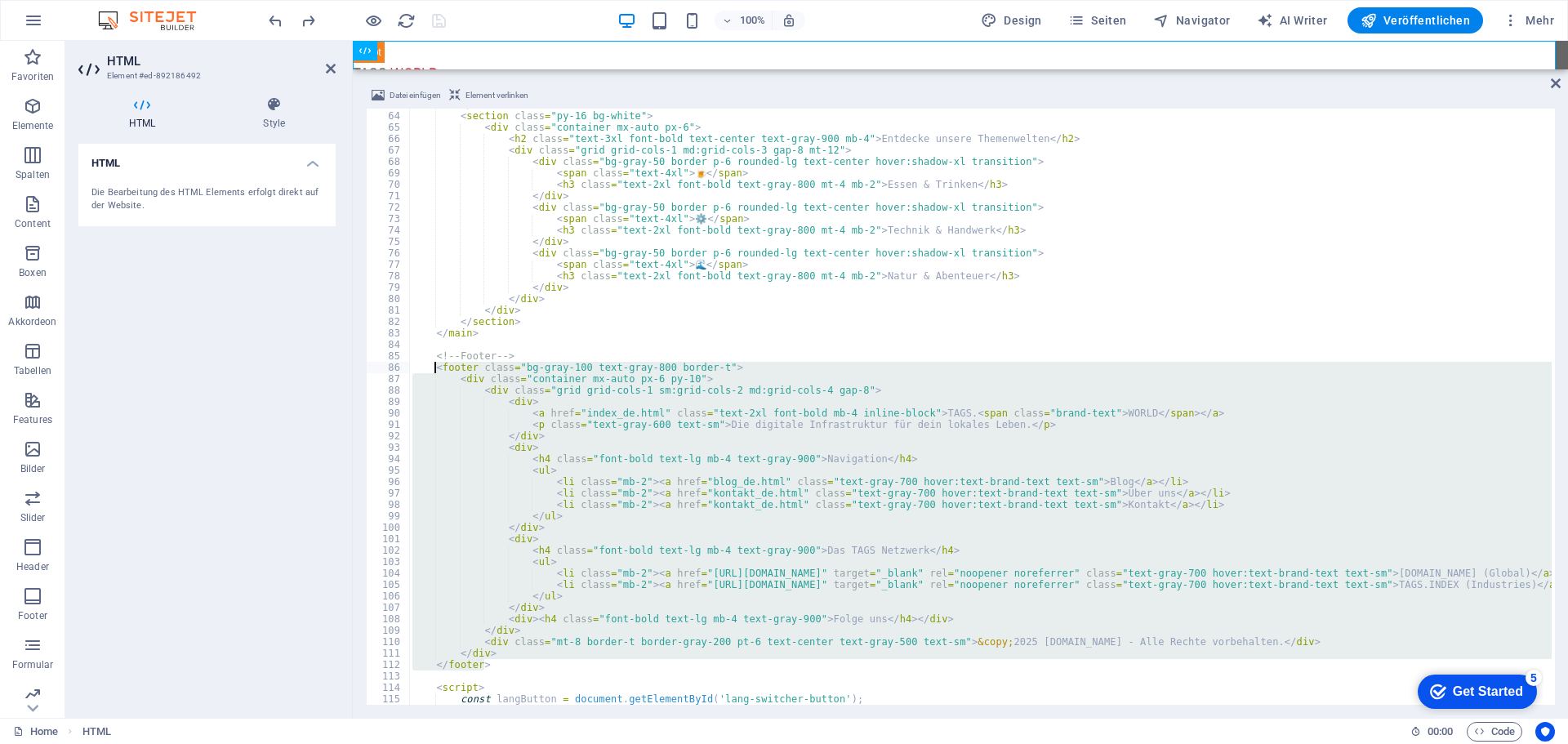
drag, startPoint x: 490, startPoint y: 666, endPoint x: 437, endPoint y: 365, distance: 305.6
click at [437, 365] on div "</ div > < section class = "py-16 bg-white" > < div class = "container mx-auto …" at bounding box center [980, 408] width 1142 height 619
type textarea "<footer class="bg-gray-100 text-gray-800 border-t"> <div class="container mx-au…"
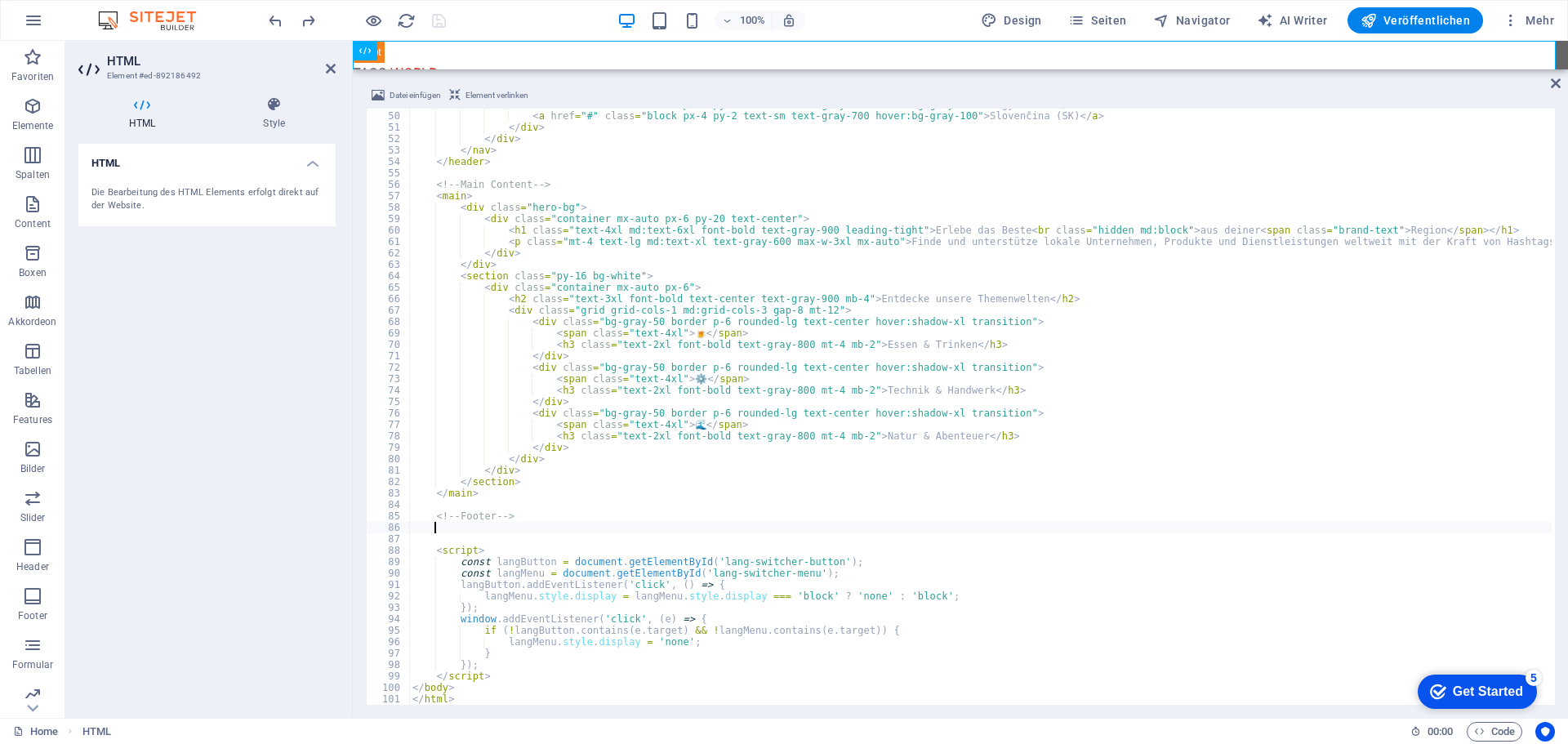
paste textarea "</footer>"
type textarea "</footer>"
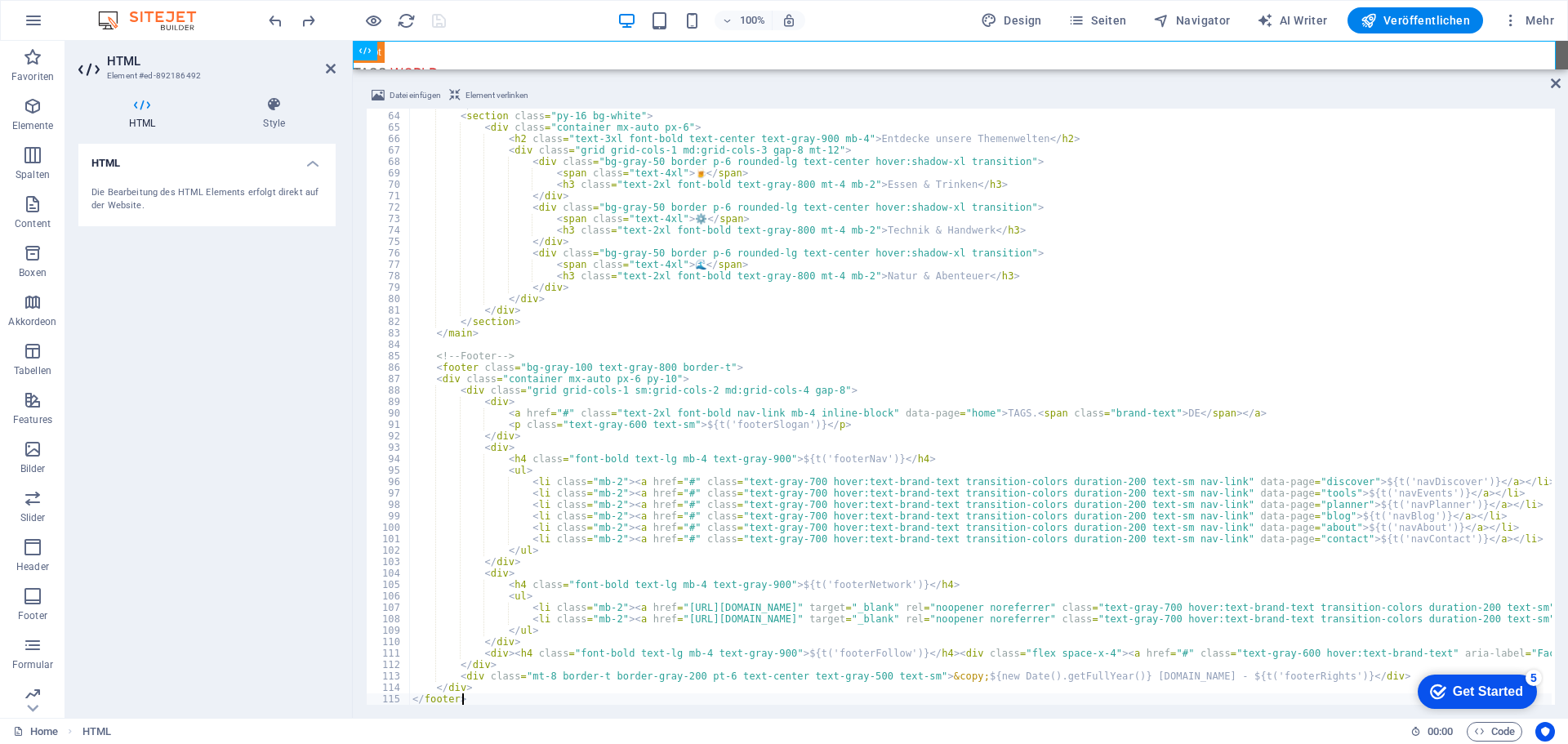
scroll to position [768, 0]
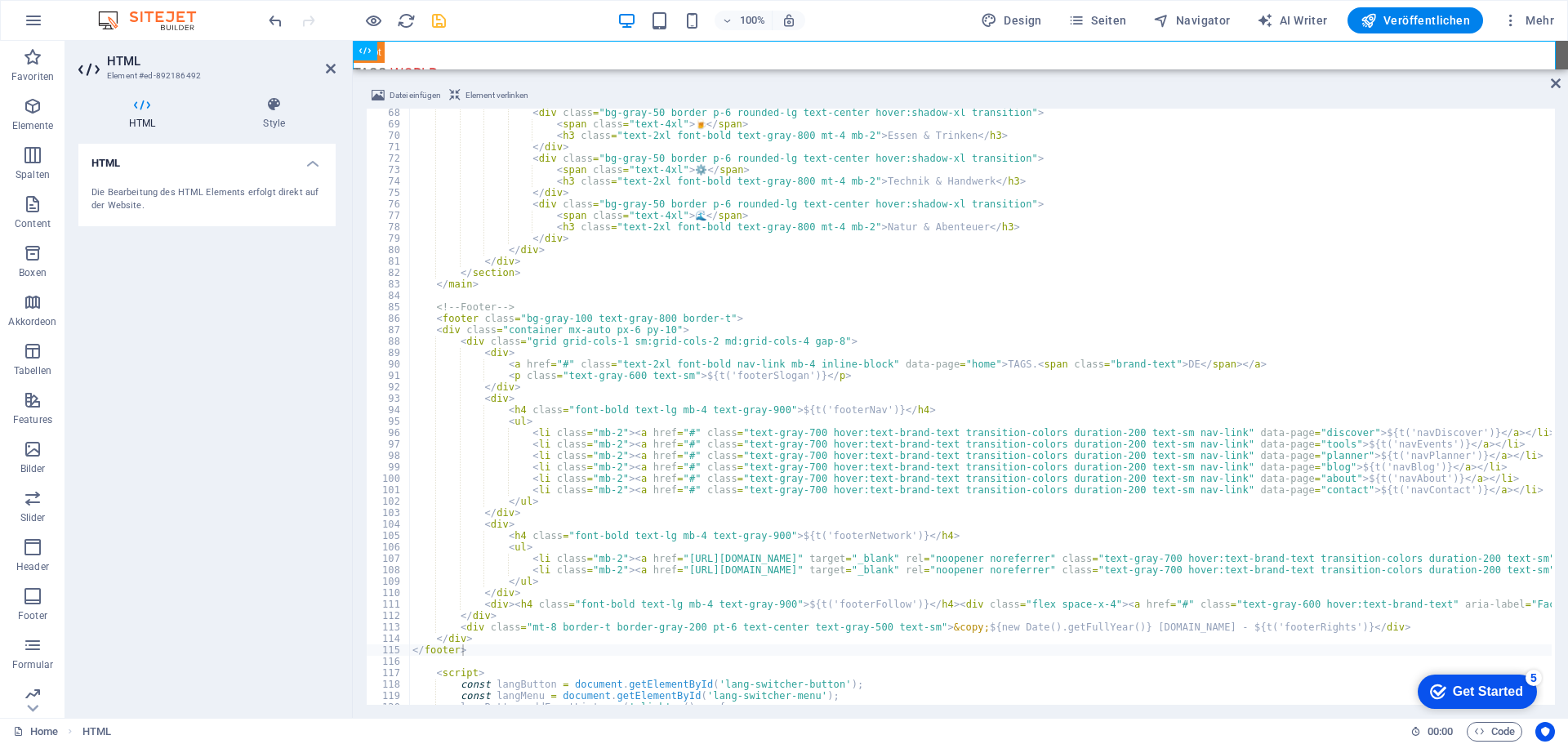
click at [465, 22] on div "100% Design Seiten Navigator AI Writer Veröffentlichen Mehr" at bounding box center [913, 20] width 1295 height 26
click at [439, 22] on icon "save" at bounding box center [438, 20] width 18 height 18
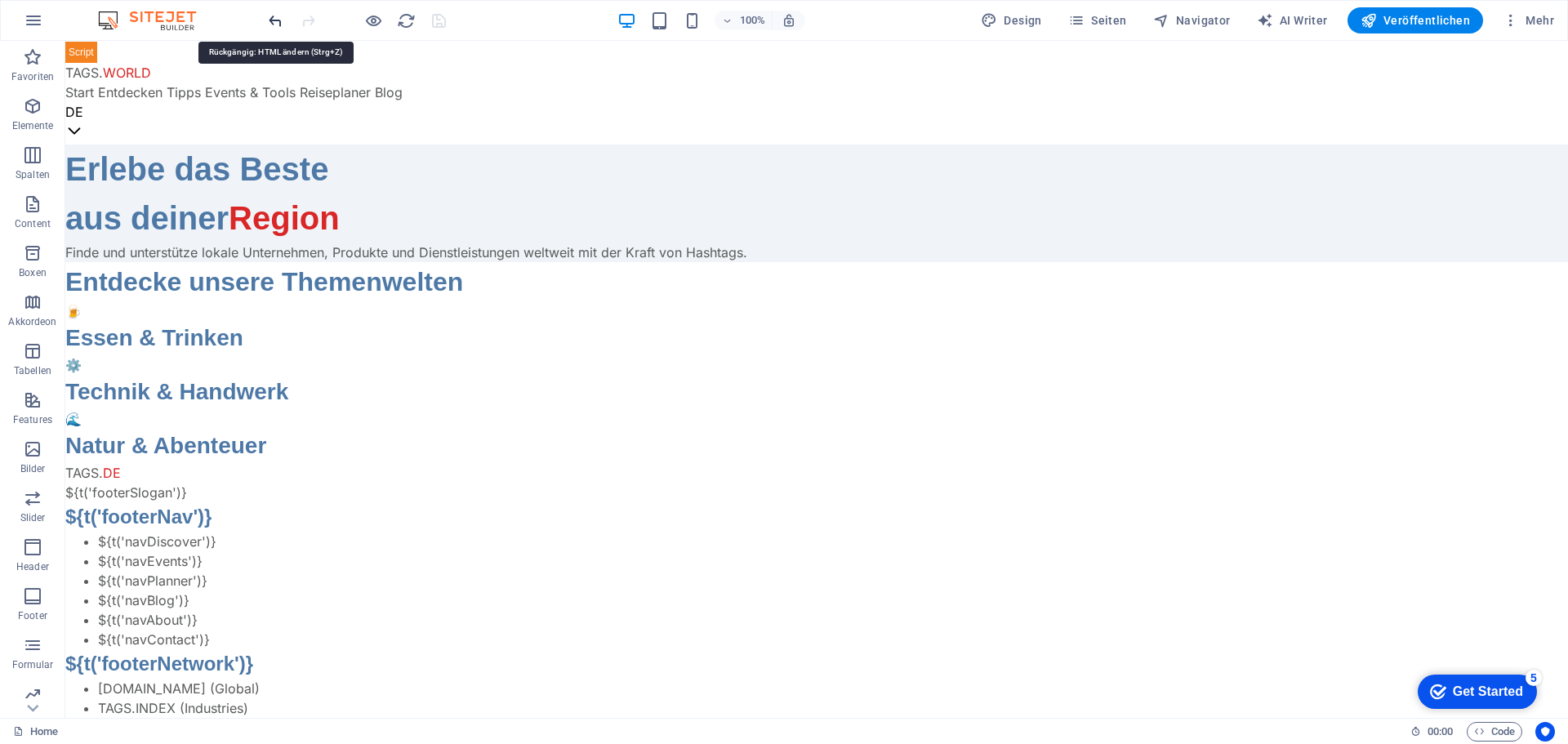
click at [278, 19] on icon "undo" at bounding box center [275, 20] width 18 height 18
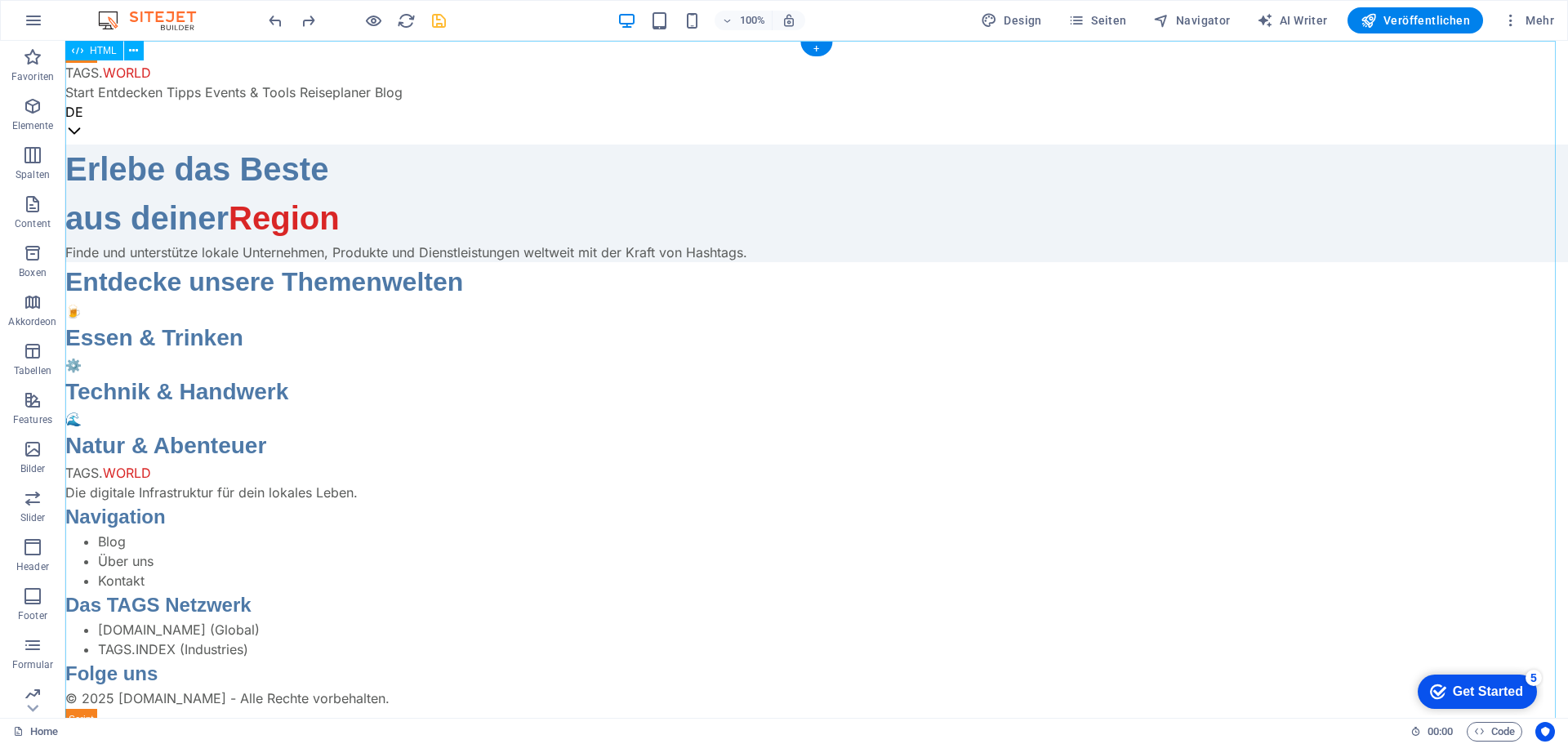
click at [511, 404] on div "TAGS.WORLD - Entdecke die lokale Vielfalt der Welt! TAGS. WORLD Start Entdecken…" at bounding box center [816, 386] width 1502 height 690
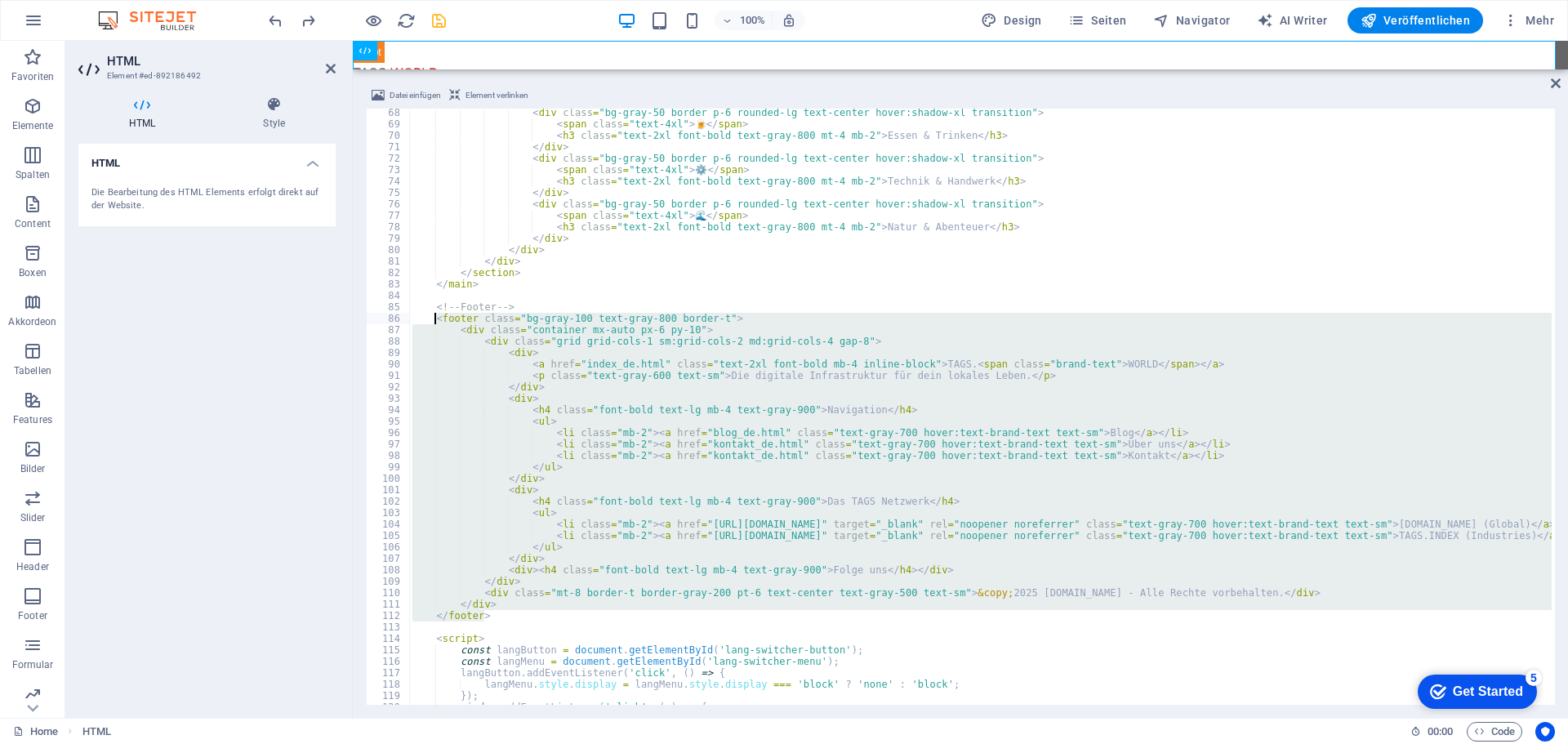
drag, startPoint x: 489, startPoint y: 616, endPoint x: 437, endPoint y: 321, distance: 299.5
click at [437, 321] on div "< div class = "bg-gray-50 border p-6 rounded-lg text-center hover:shadow-xl tra…" at bounding box center [980, 414] width 1142 height 616
type textarea "<footer class="bg-gray-100 text-gray-800 border-t"> <div class="container mx-au…"
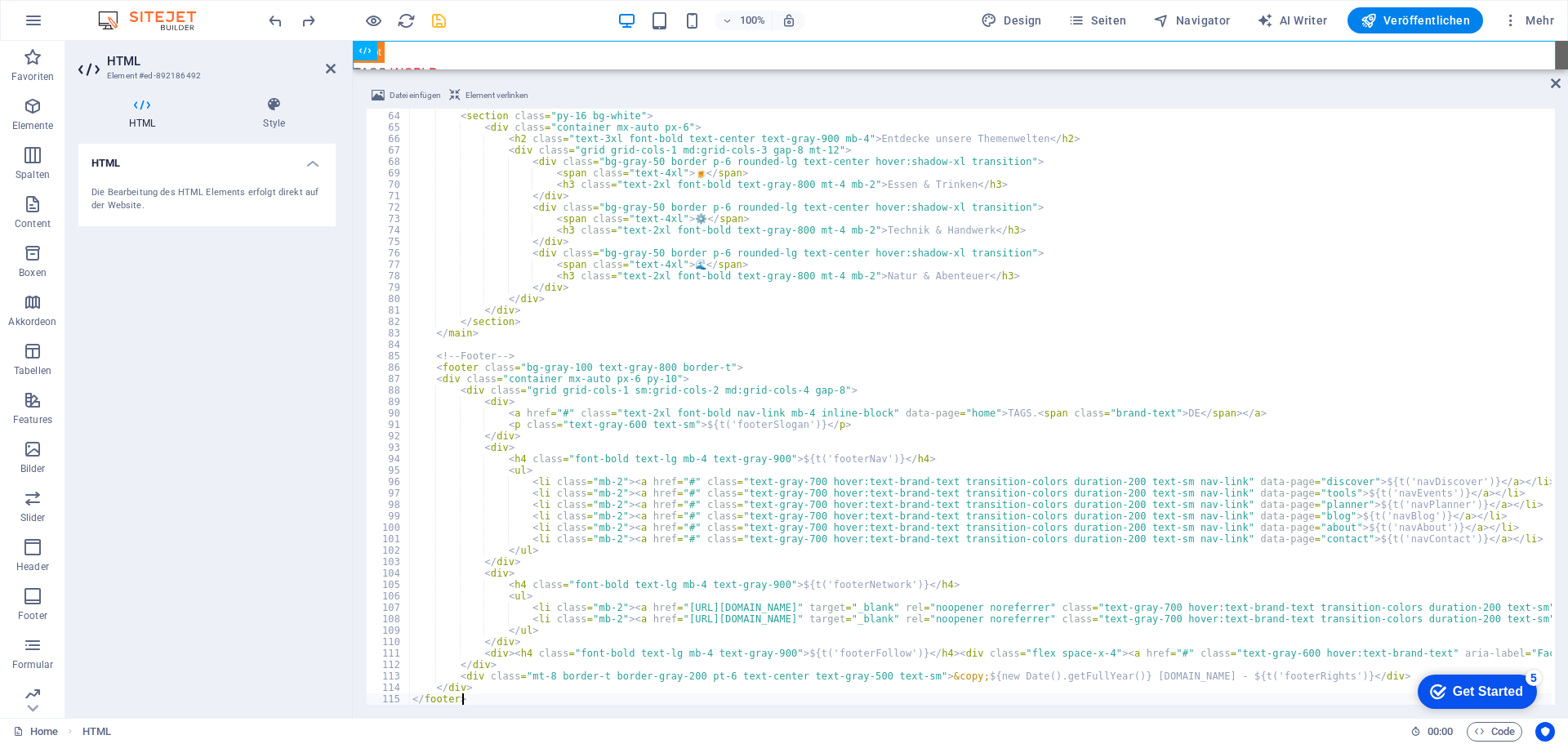
scroll to position [817, 0]
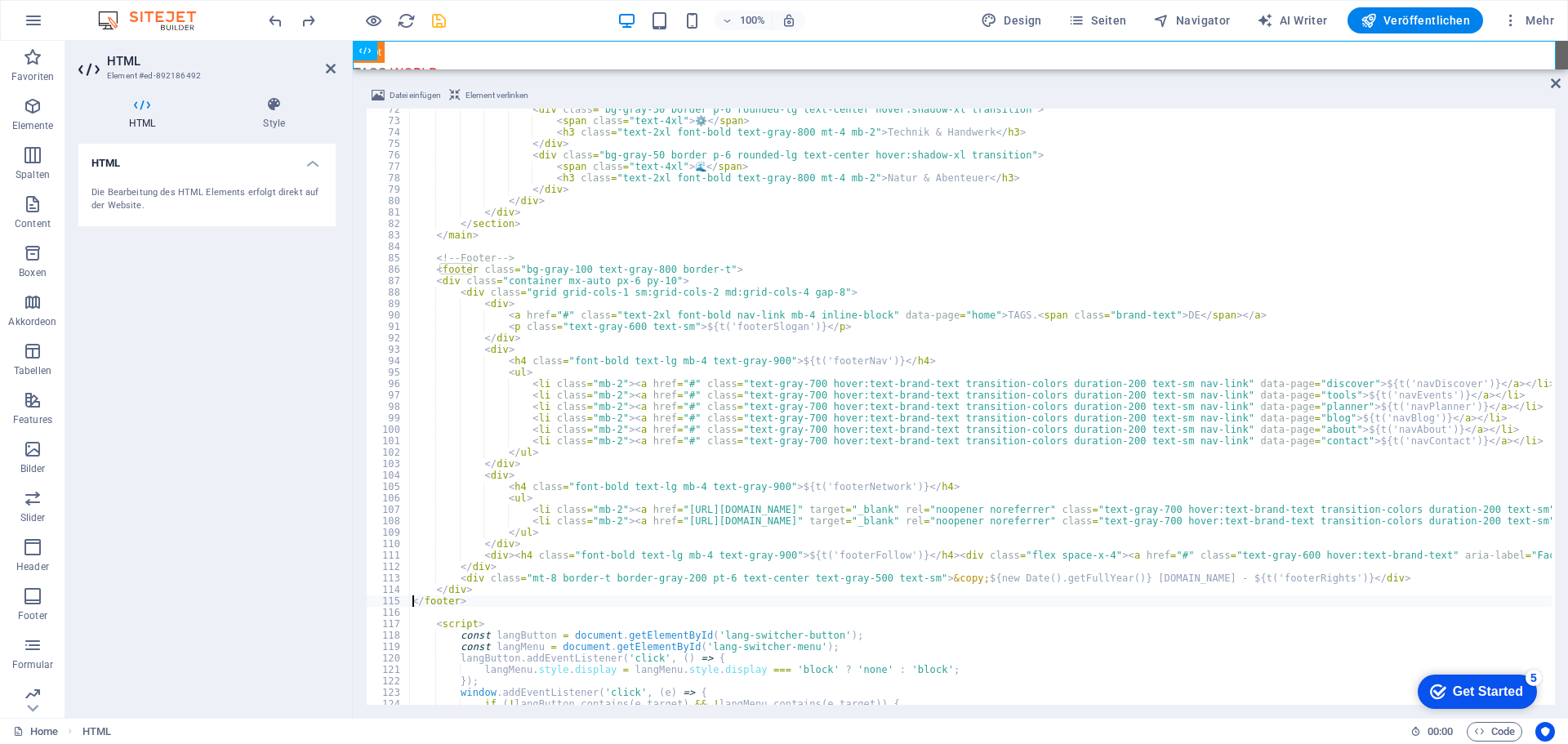
click at [411, 605] on div "< div class = "bg-gray-50 border p-6 rounded-lg text-center hover:shadow-xl tra…" at bounding box center [1590, 412] width 2362 height 616
type textarea "</footer>"
click at [441, 21] on icon "save" at bounding box center [438, 20] width 18 height 18
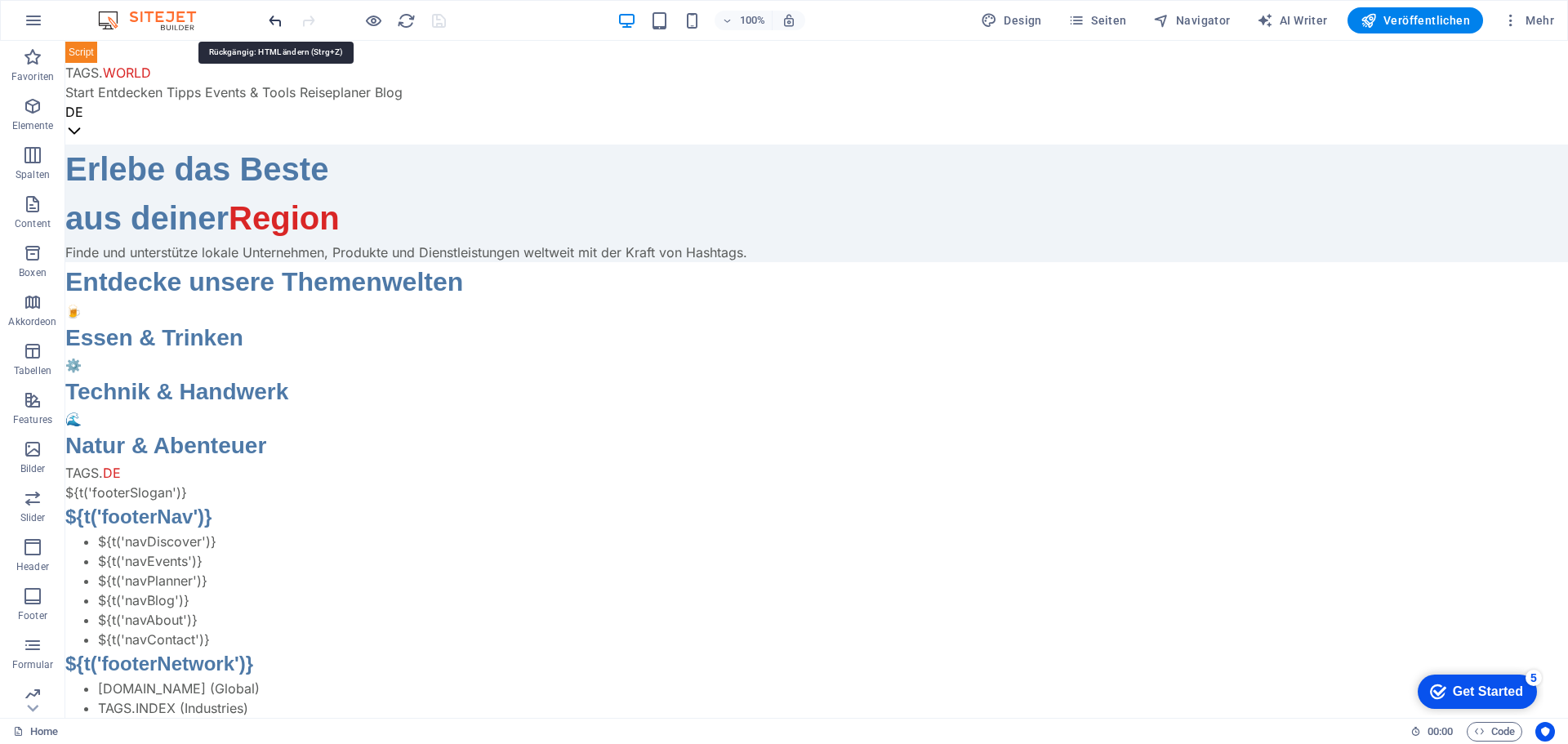
click at [280, 20] on icon "undo" at bounding box center [275, 20] width 18 height 18
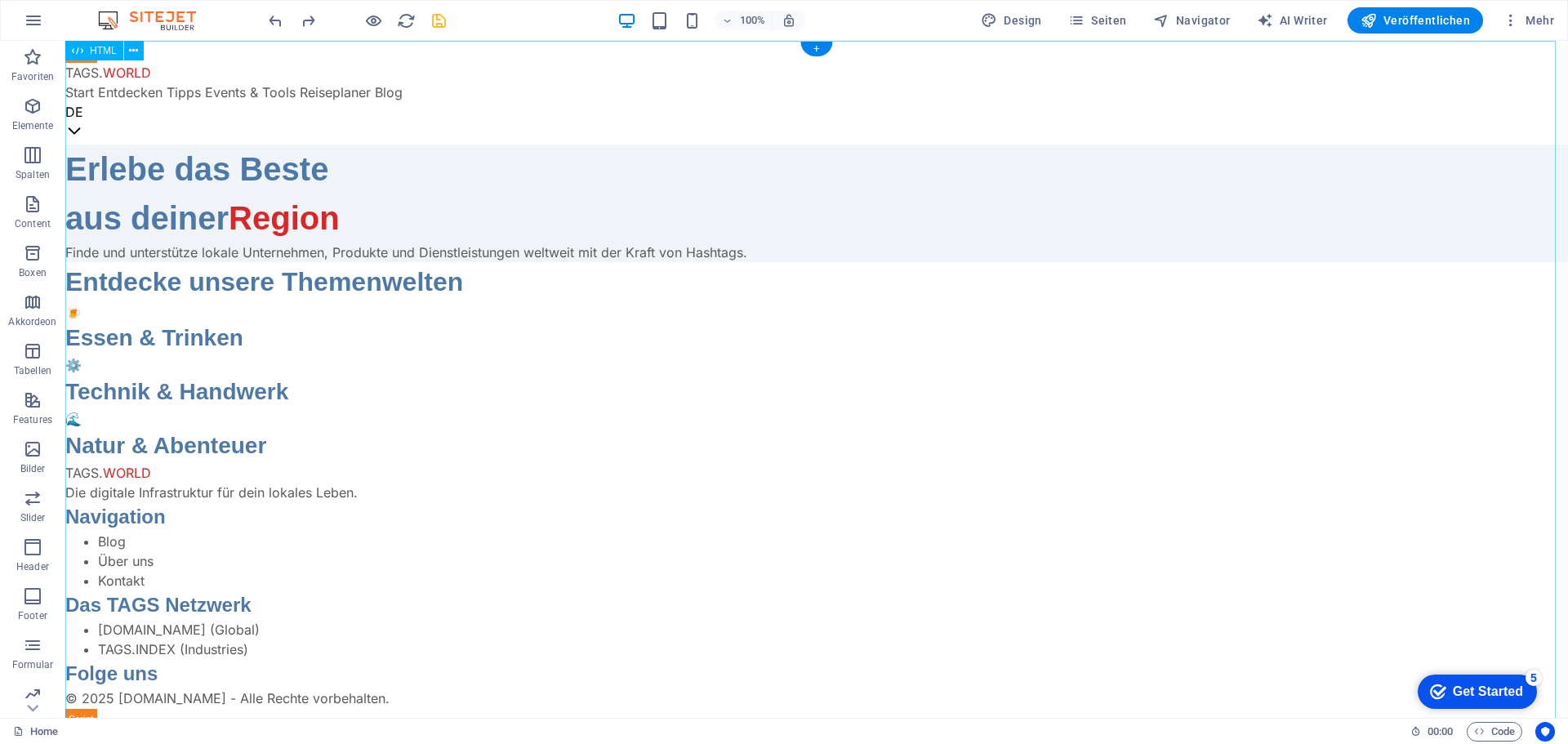
click at [584, 455] on div "TAGS.WORLD - Entdecke die lokale Vielfalt der Welt! TAGS. WORLD Start Entdecken…" at bounding box center [816, 386] width 1502 height 690
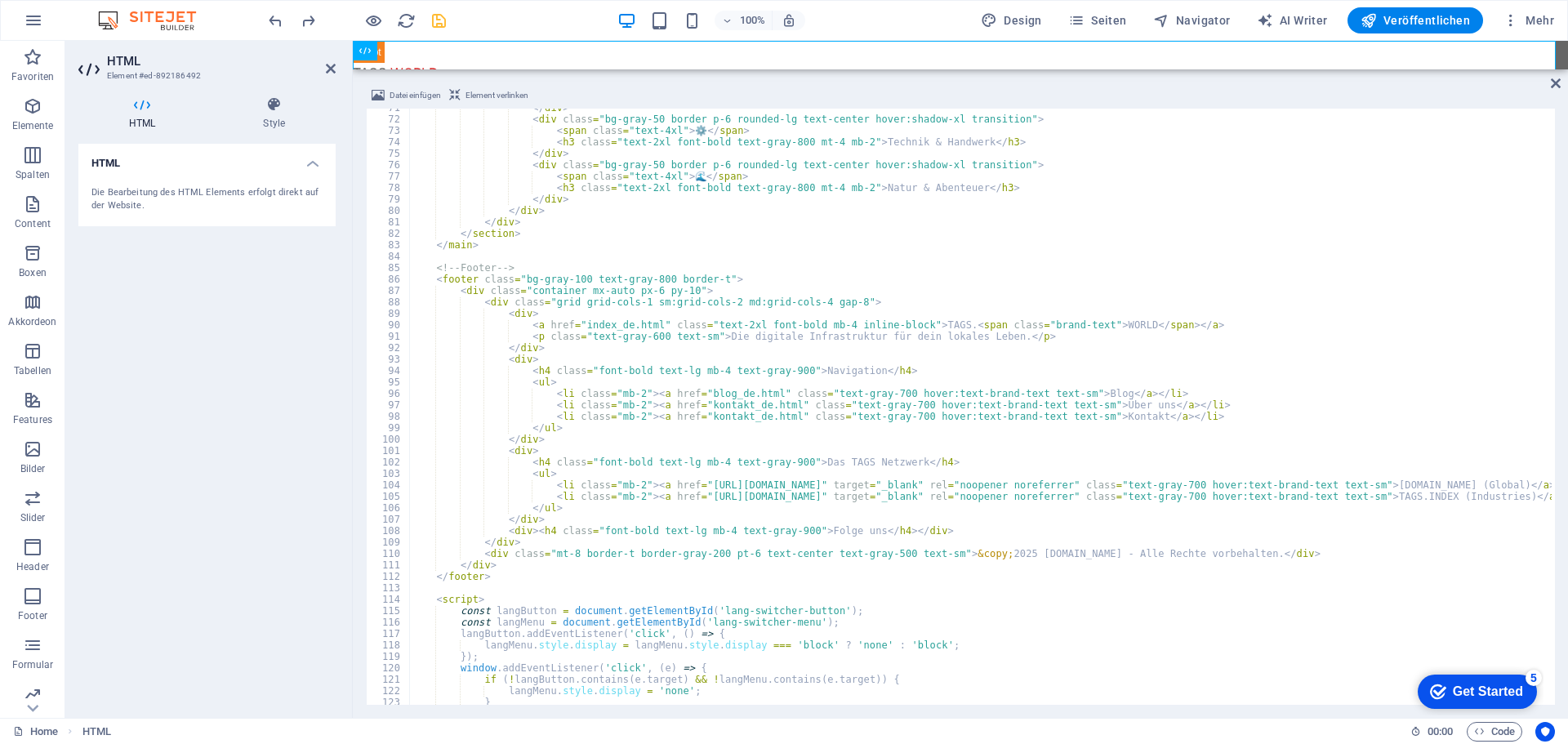
scroll to position [611, 0]
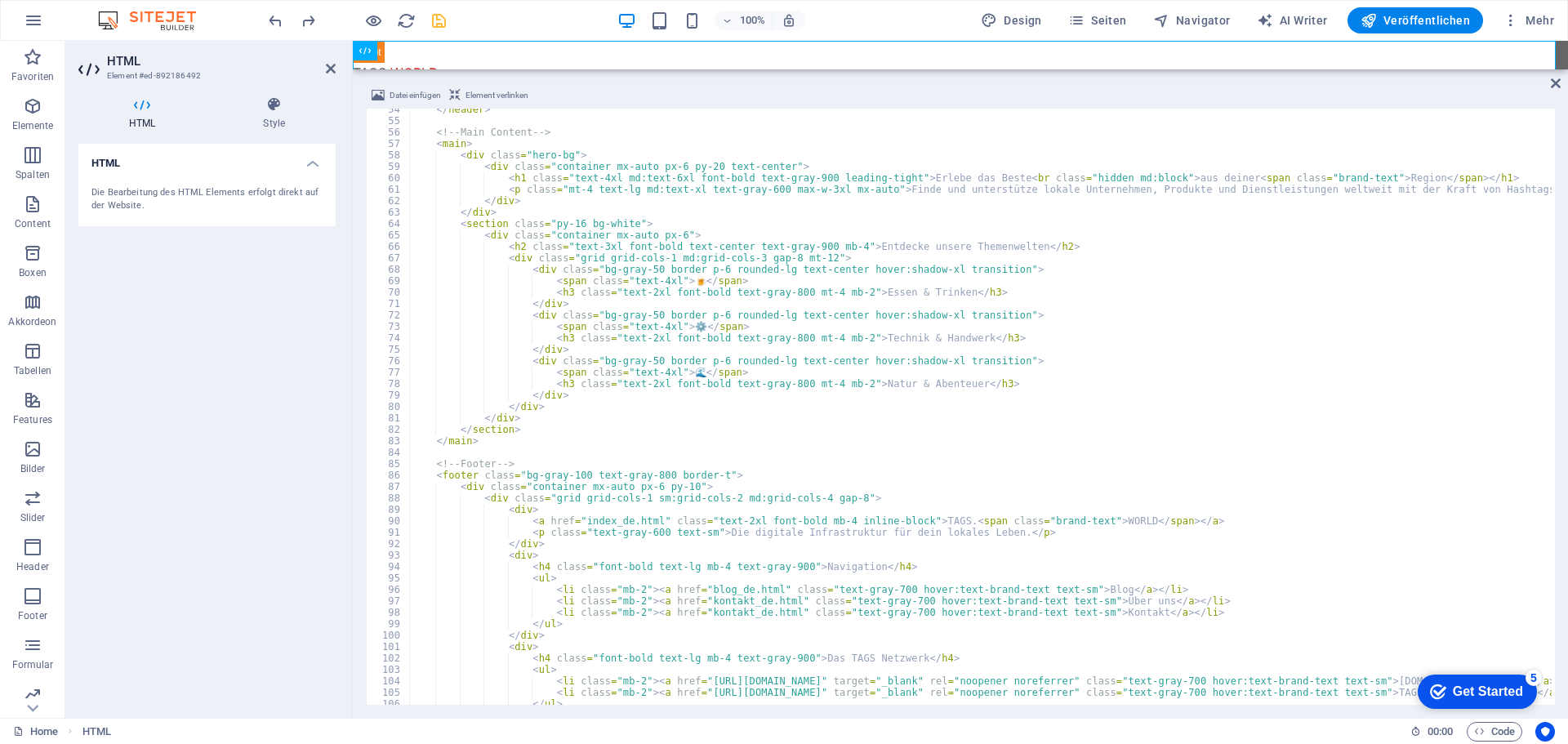
click at [625, 430] on div "</ header > <!-- Main Content --> < main > < div class = "hero-bg" > < div clas…" at bounding box center [980, 414] width 1142 height 619
type textarea "</body> </html>"
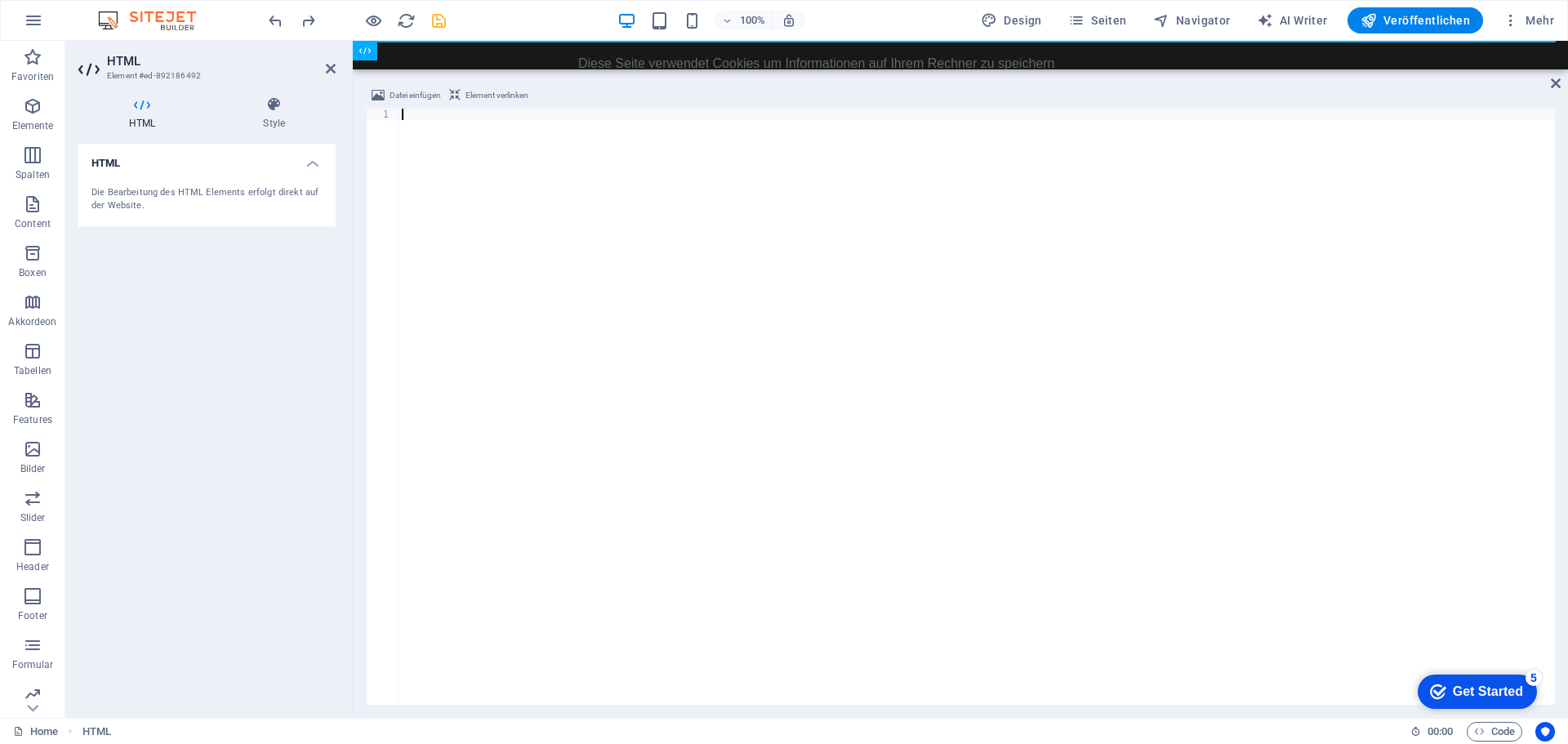
paste textarea "</html>"
type textarea "</html>"
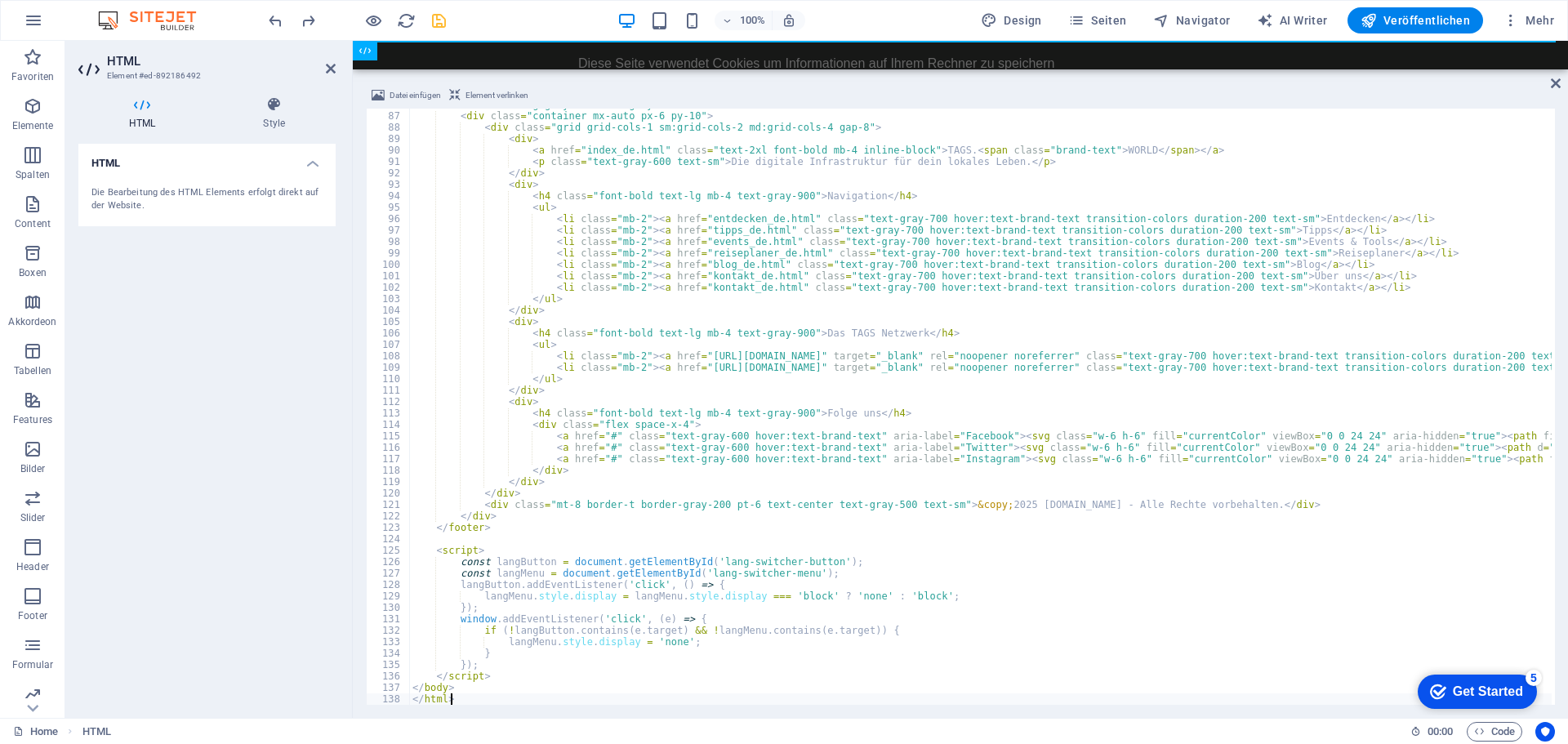
scroll to position [982, 0]
click at [511, 25] on div "100% Design Seiten Navigator AI Writer Veröffentlichen Mehr" at bounding box center [913, 20] width 1295 height 26
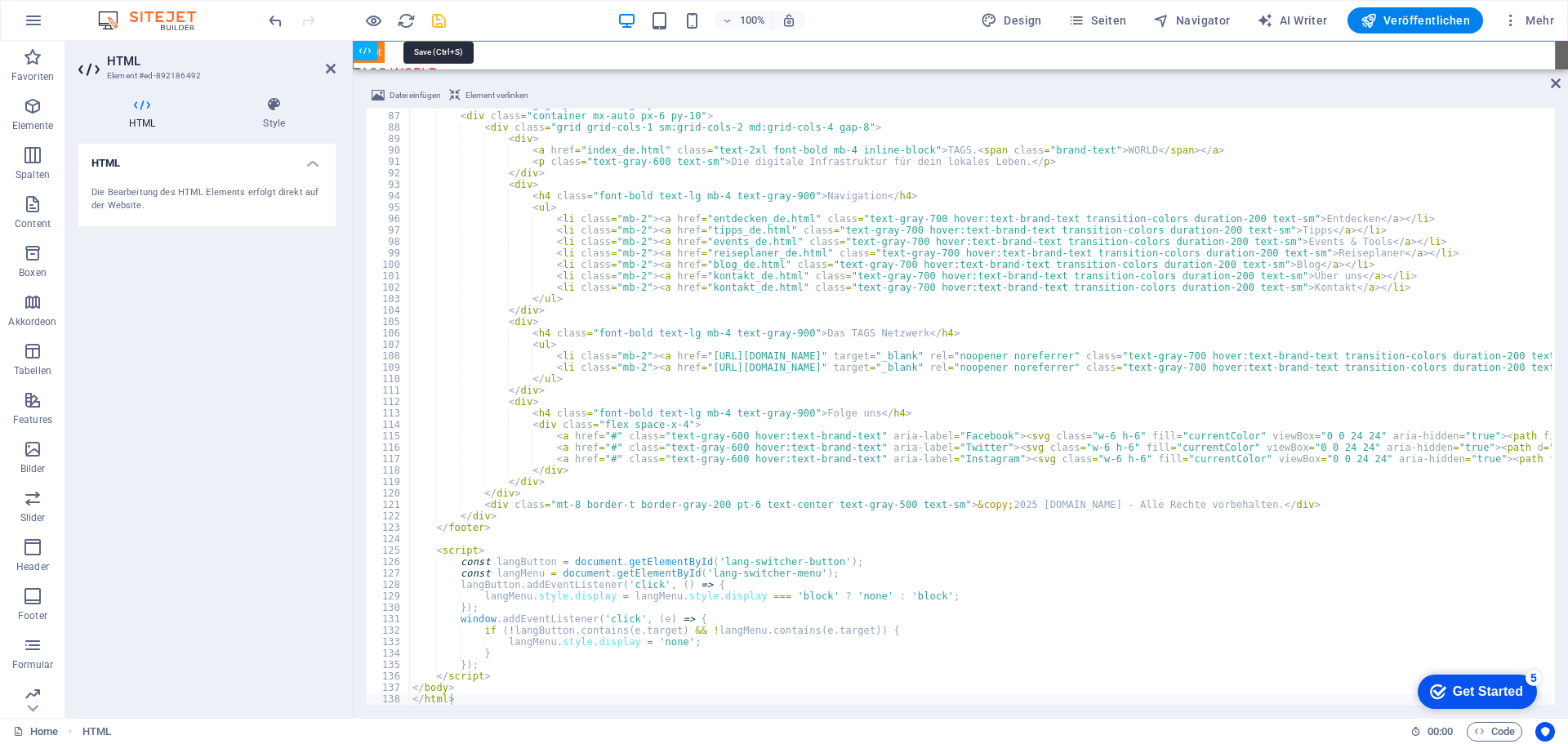
click at [441, 23] on icon "save" at bounding box center [438, 20] width 18 height 18
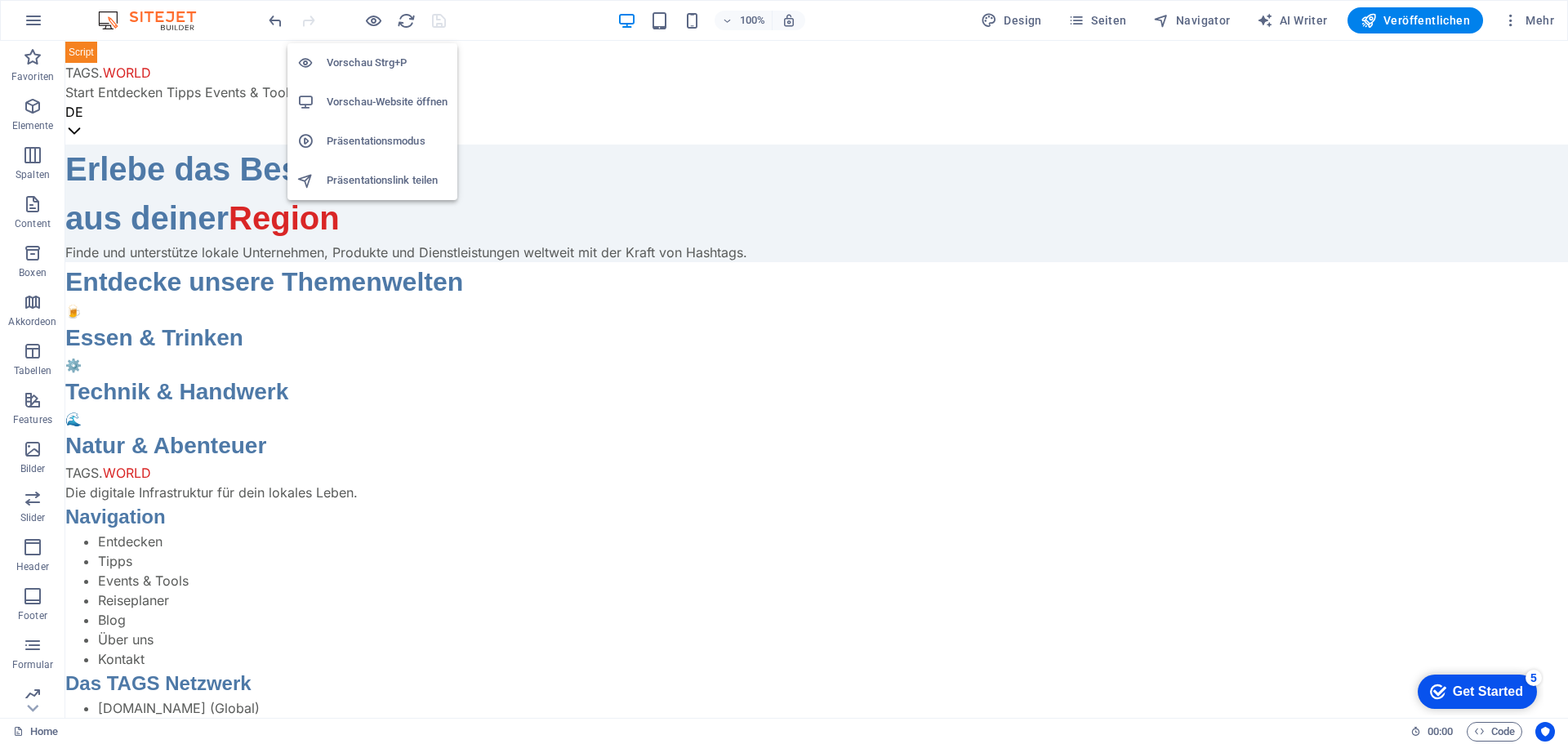
click at [370, 94] on h6 "Vorschau-Website öffnen" at bounding box center [387, 102] width 121 height 19
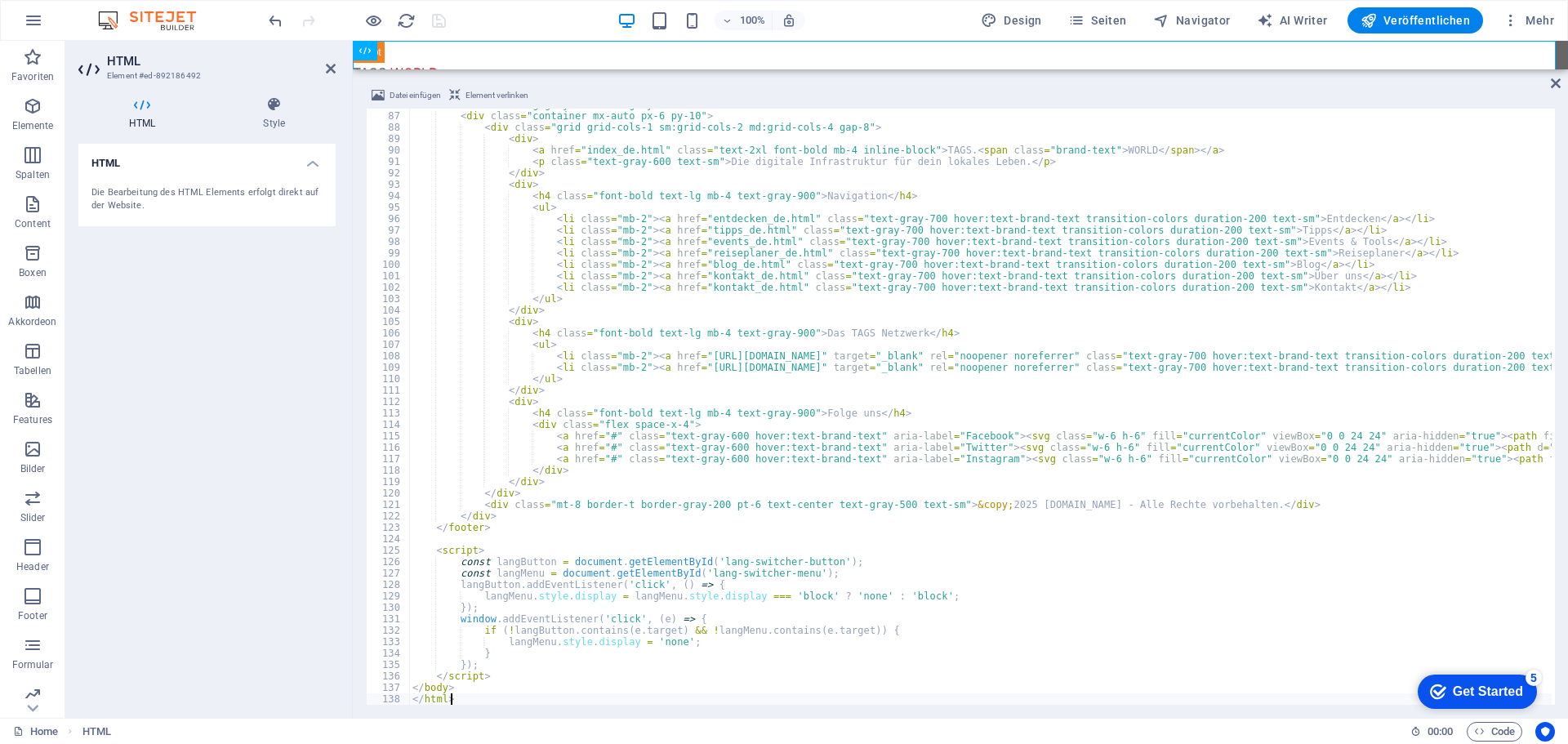
type textarea "</body> </html>"
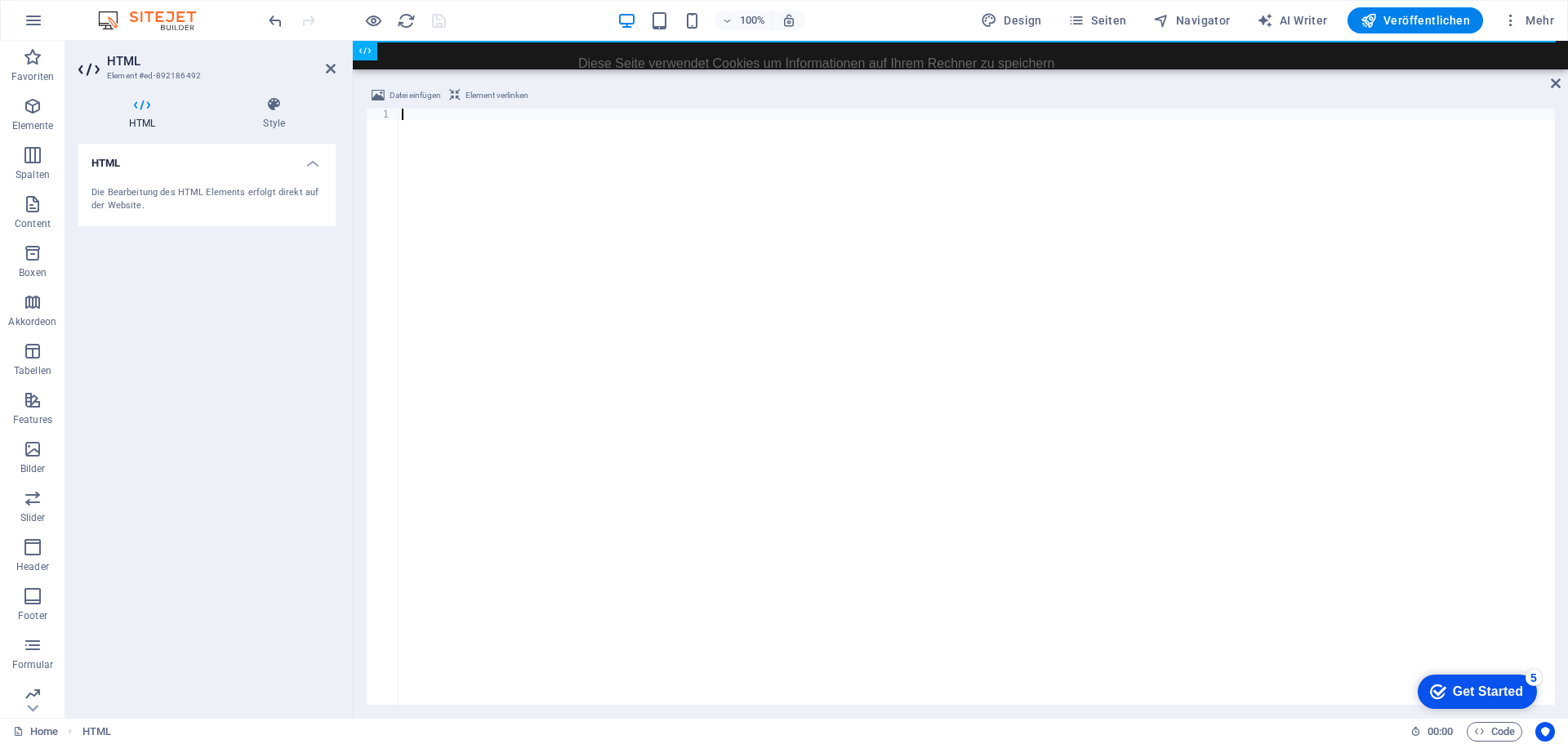
type textarea "</html>"
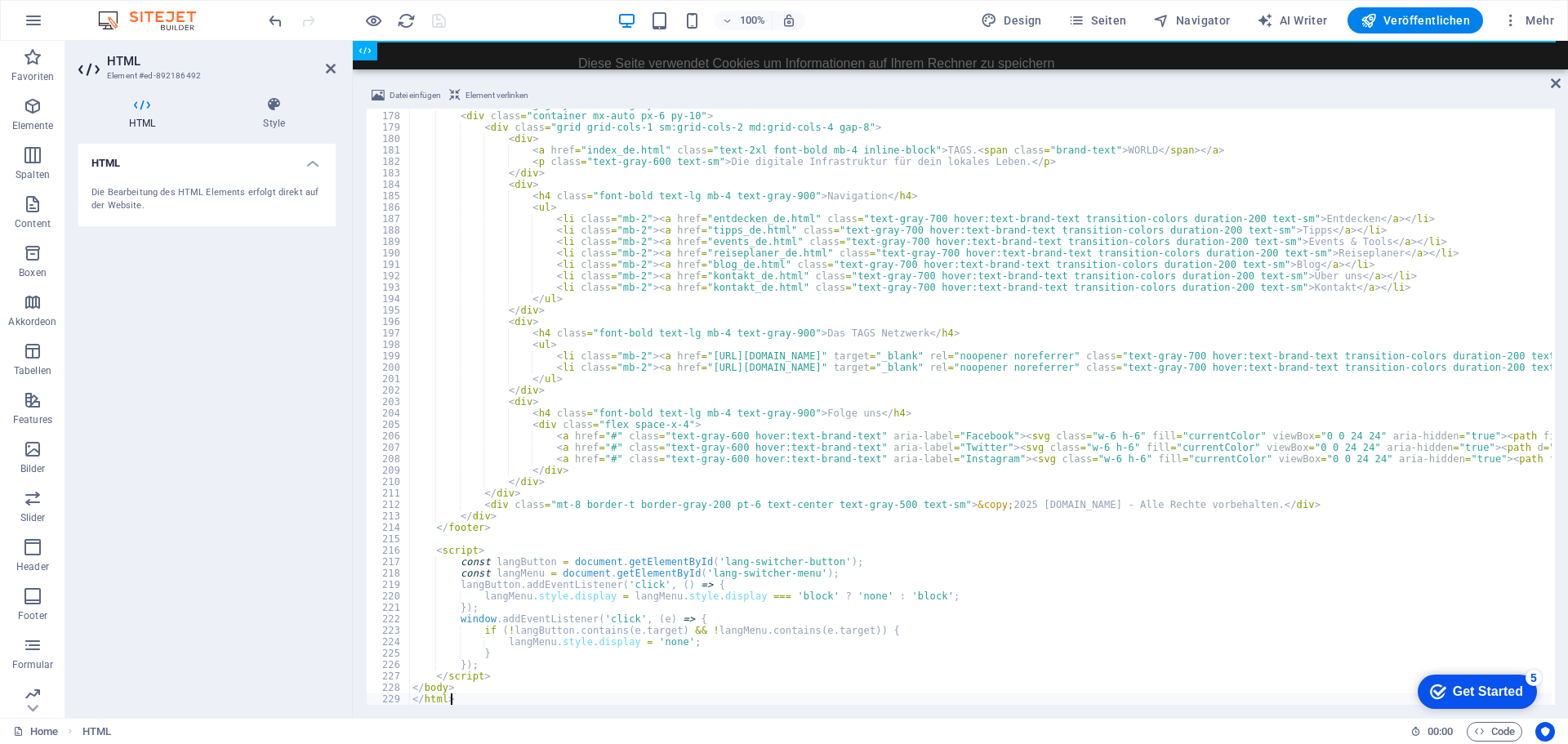
click at [483, 18] on div "100% Design Seiten Navigator AI Writer Veröffentlichen Mehr" at bounding box center [913, 20] width 1295 height 26
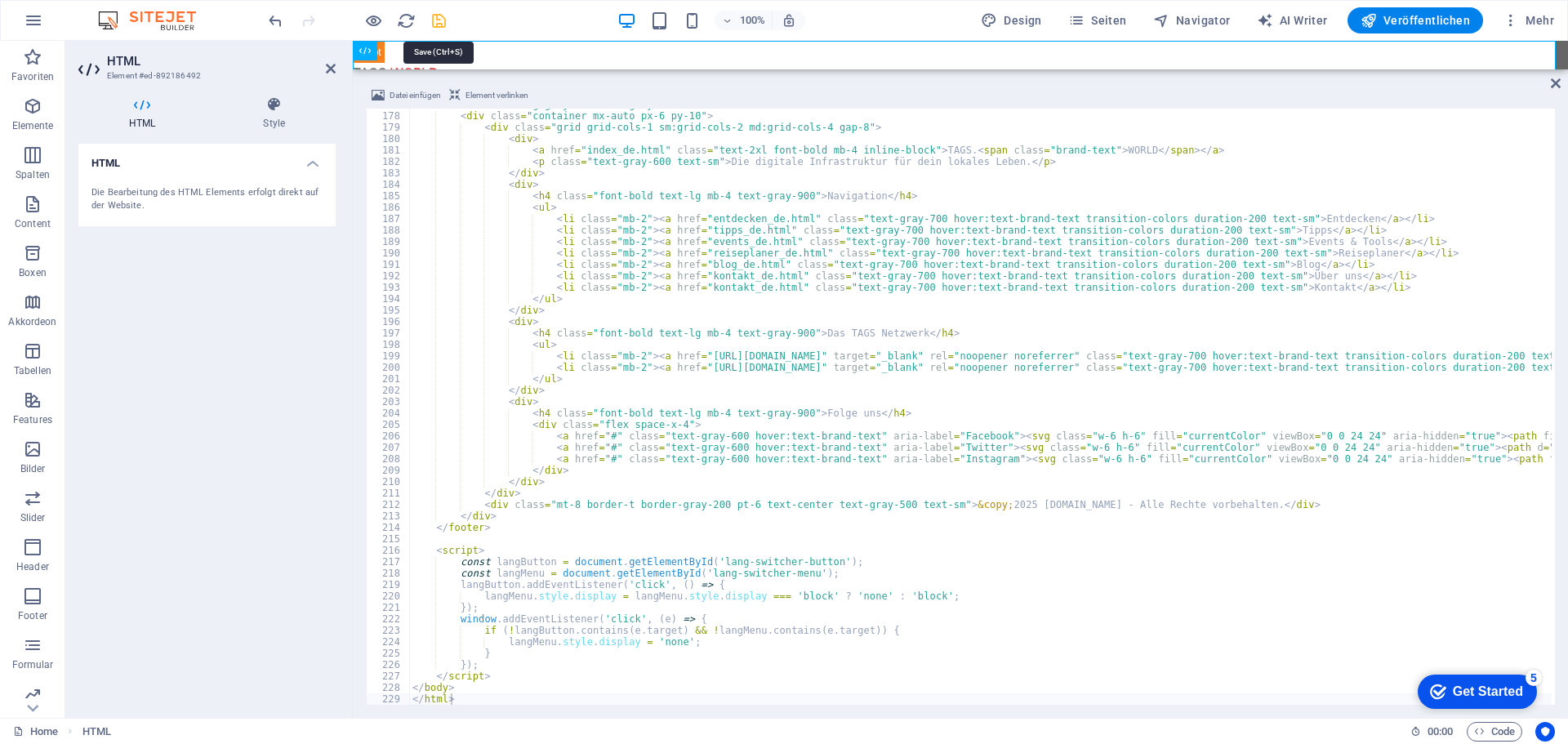
click at [441, 18] on icon "save" at bounding box center [438, 20] width 18 height 18
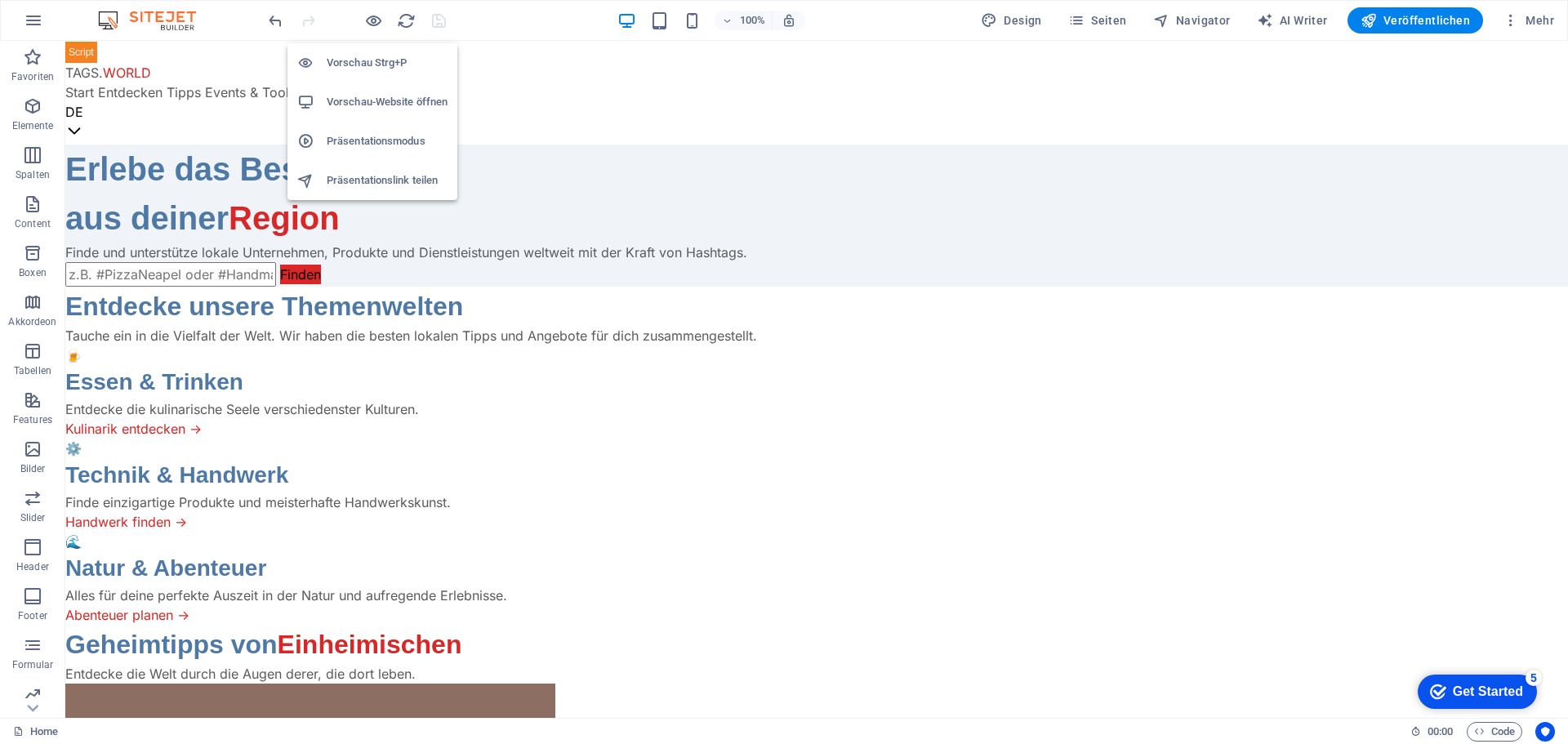
click at [362, 95] on h6 "Vorschau-Website öffnen" at bounding box center [387, 102] width 121 height 19
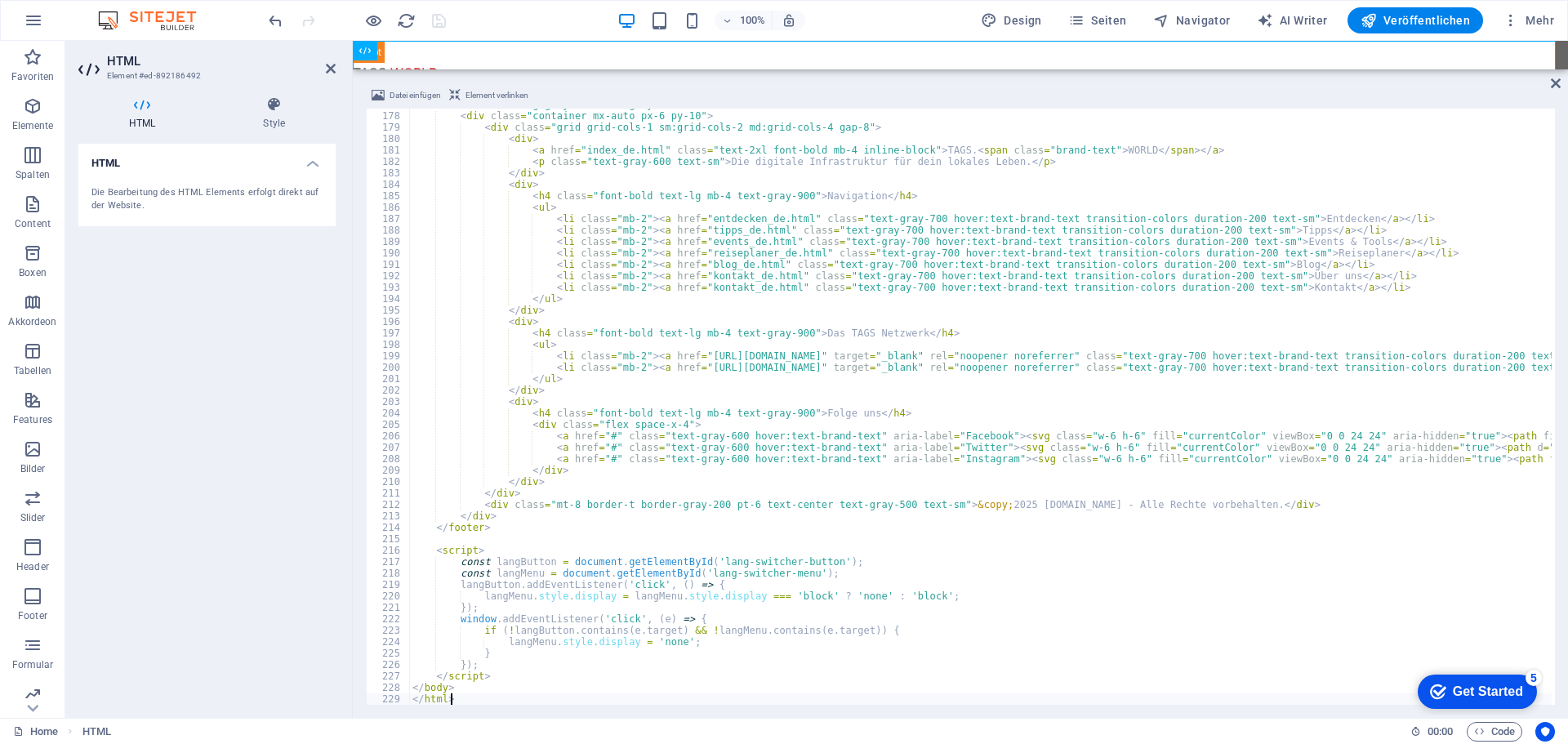
type textarea "</body> </html>"
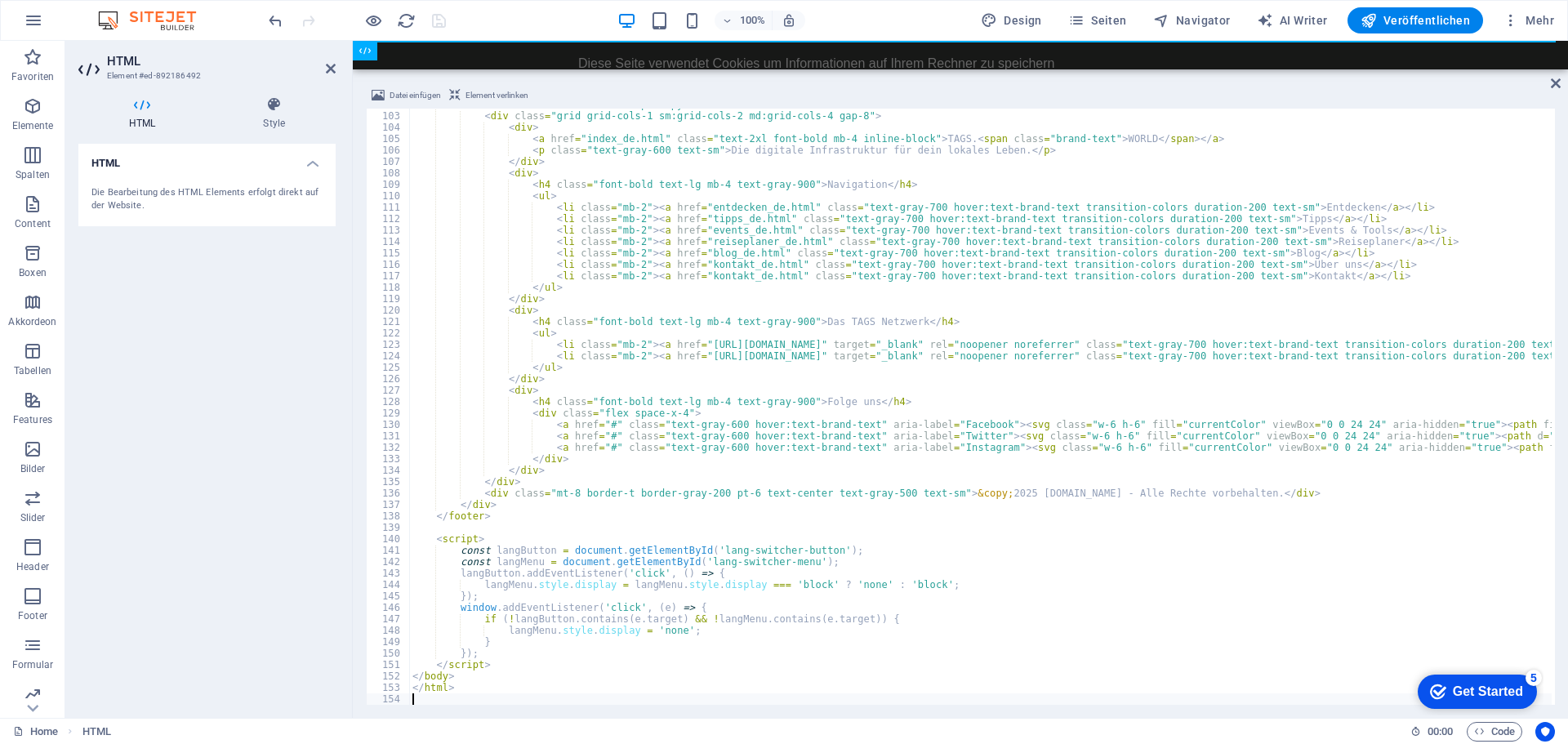
scroll to position [1165, 0]
click at [505, 18] on div "100% Design Seiten Navigator AI Writer Veröffentlichen Mehr" at bounding box center [913, 20] width 1295 height 26
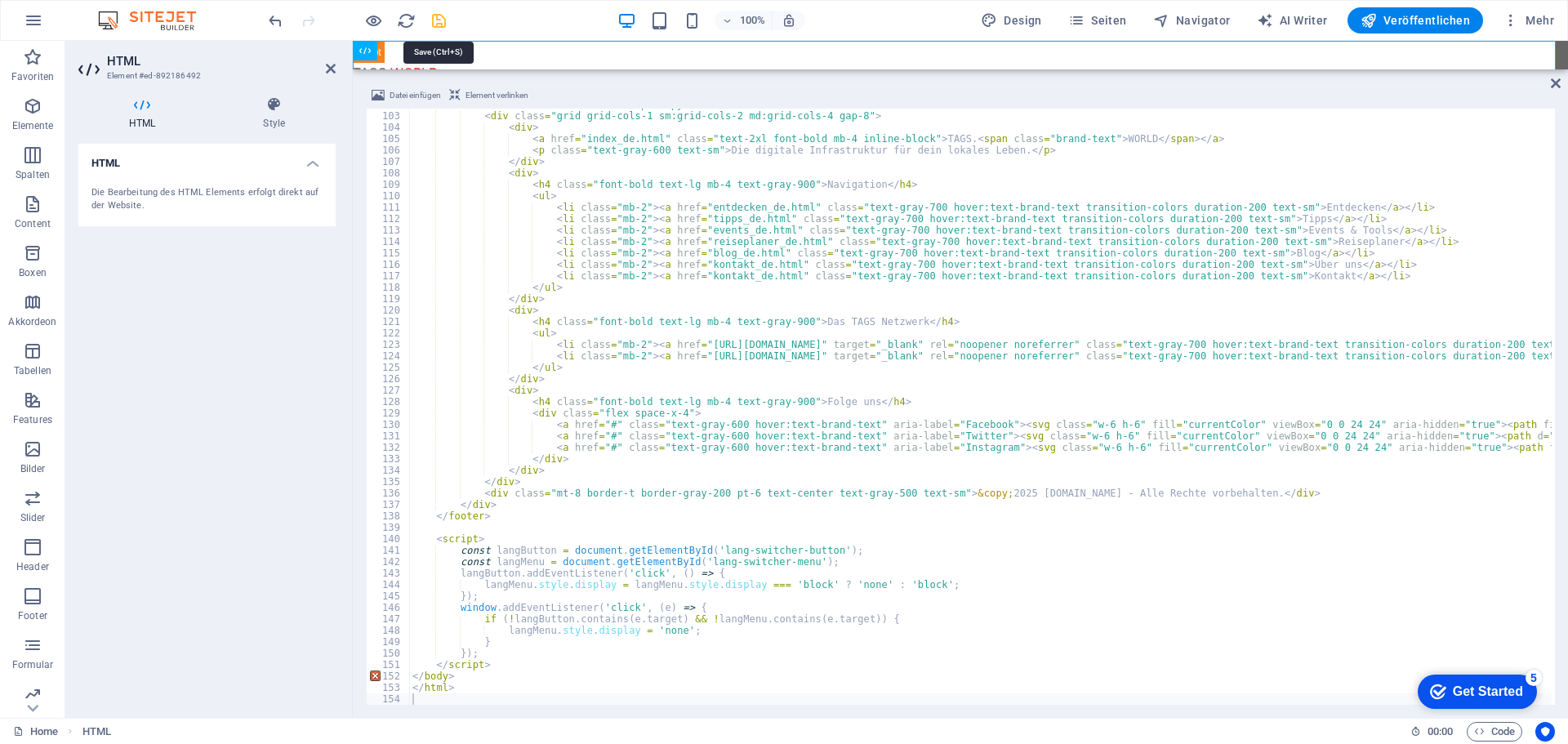
click at [439, 18] on icon "save" at bounding box center [438, 20] width 18 height 18
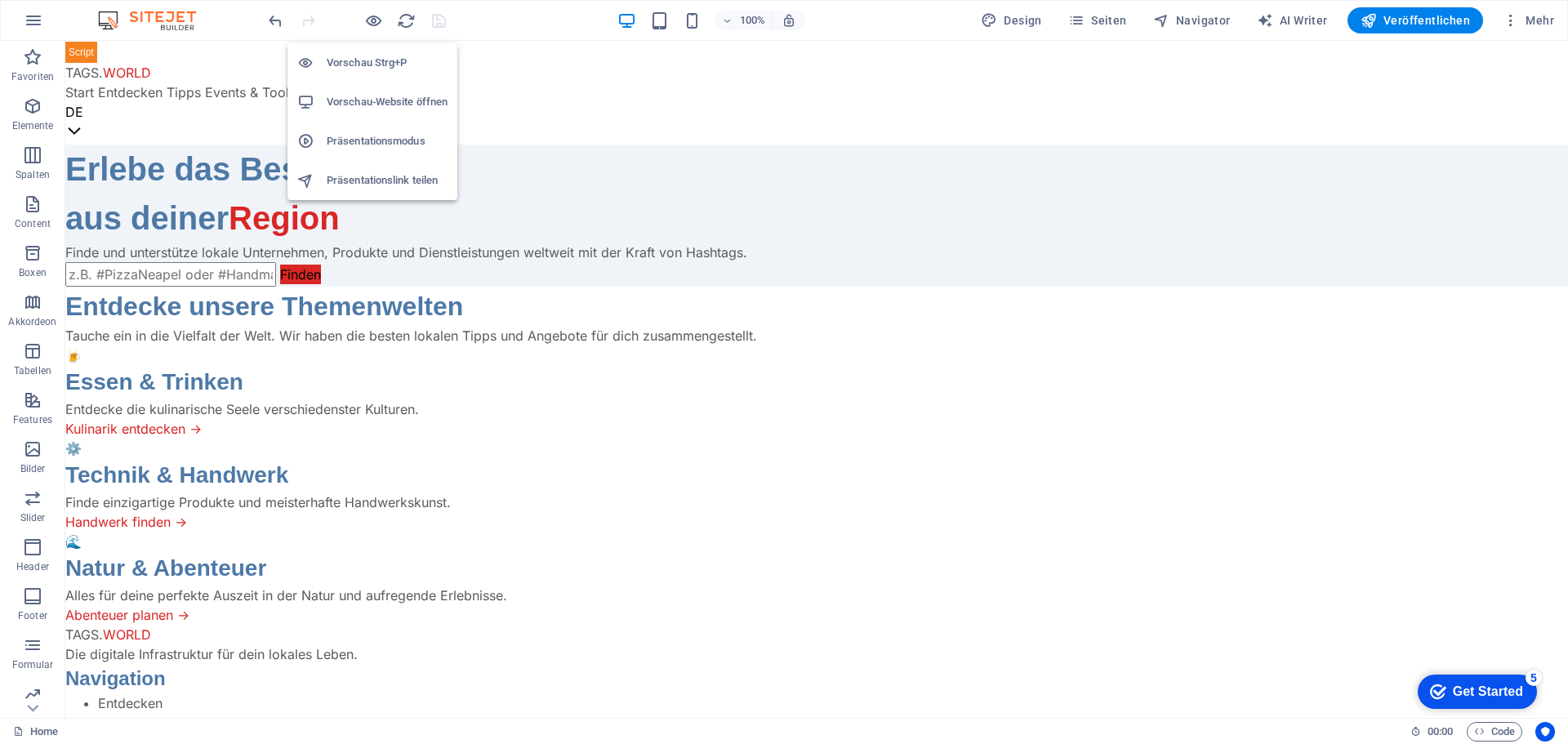
click at [343, 95] on h6 "Vorschau-Website öffnen" at bounding box center [387, 102] width 121 height 19
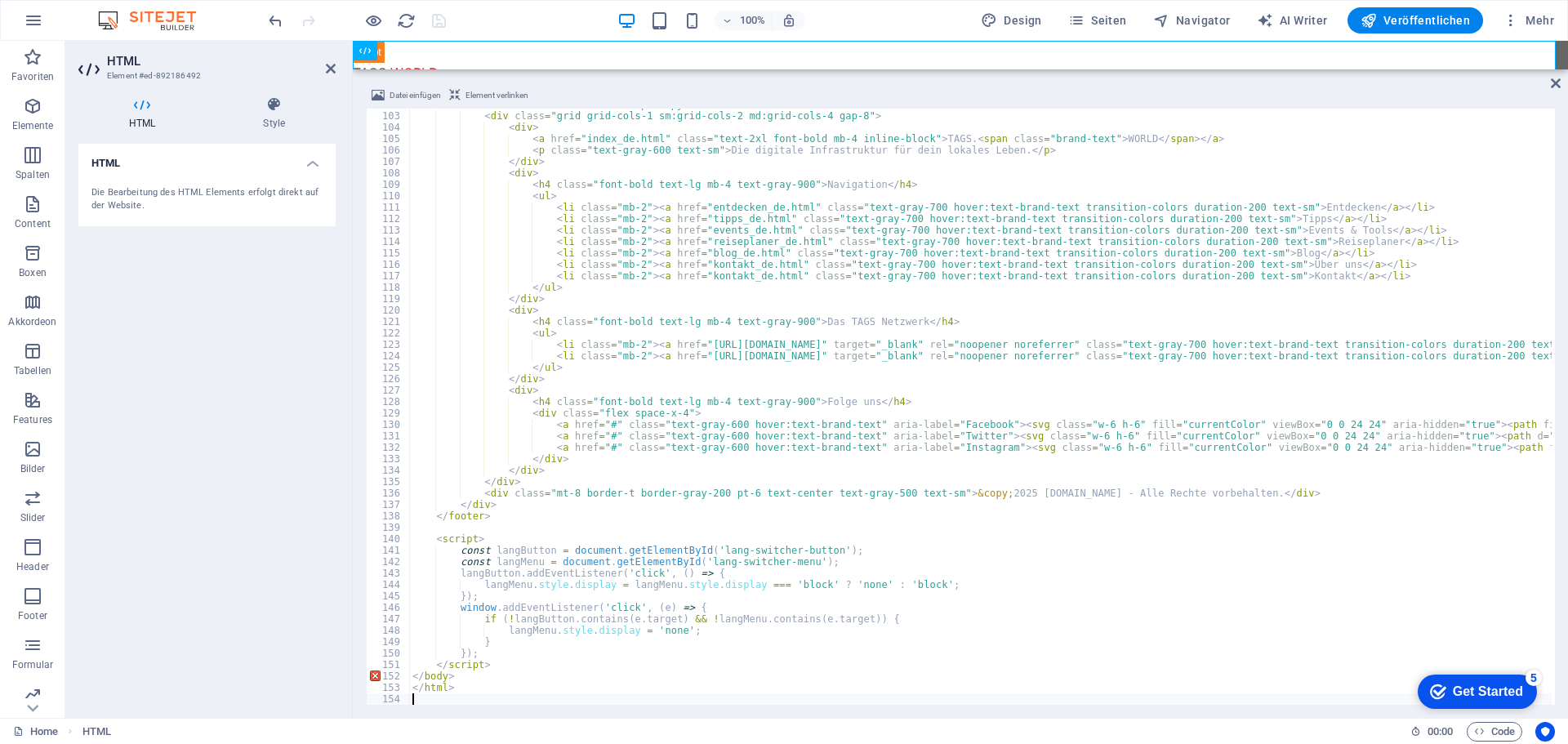
type textarea "</html>"
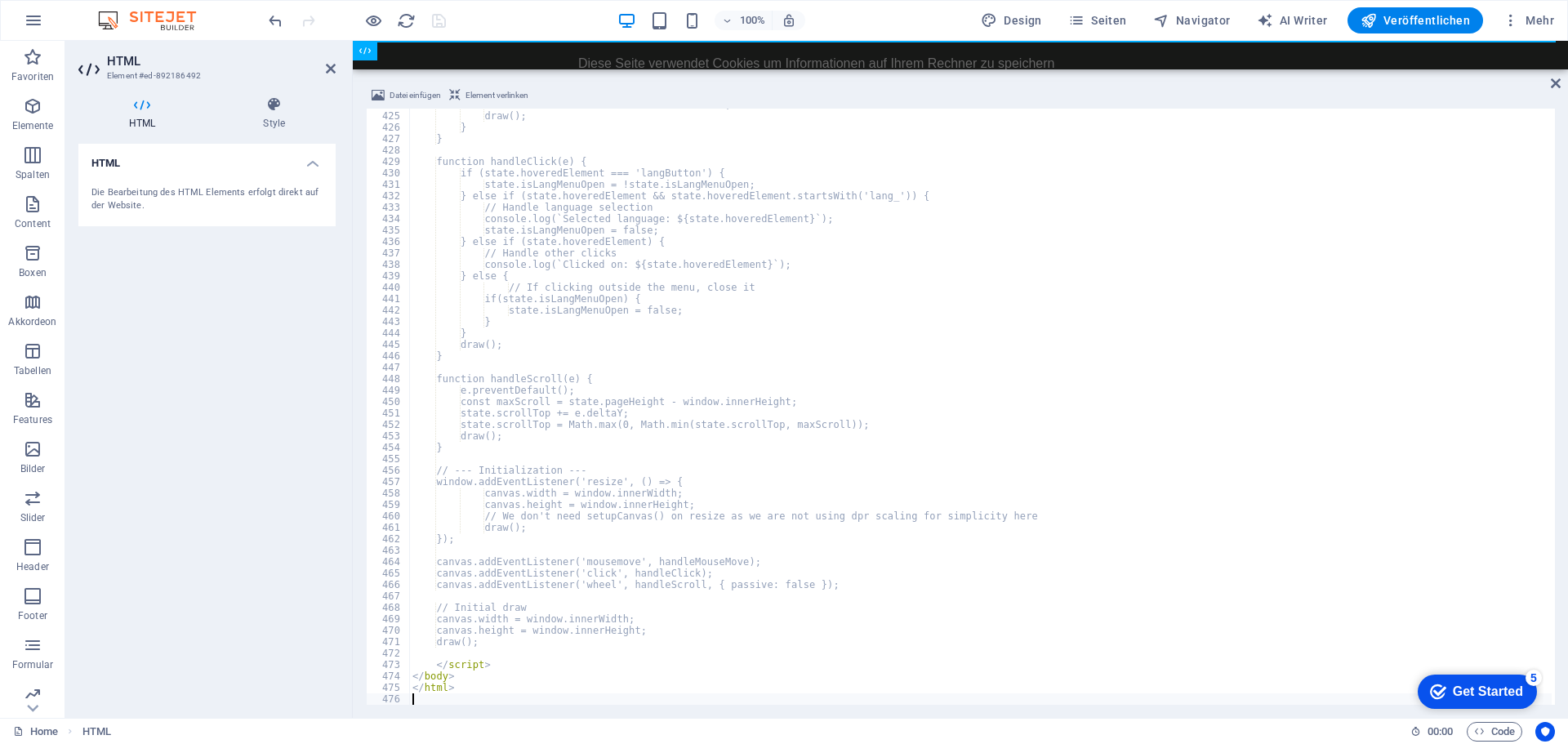
scroll to position [4848, 0]
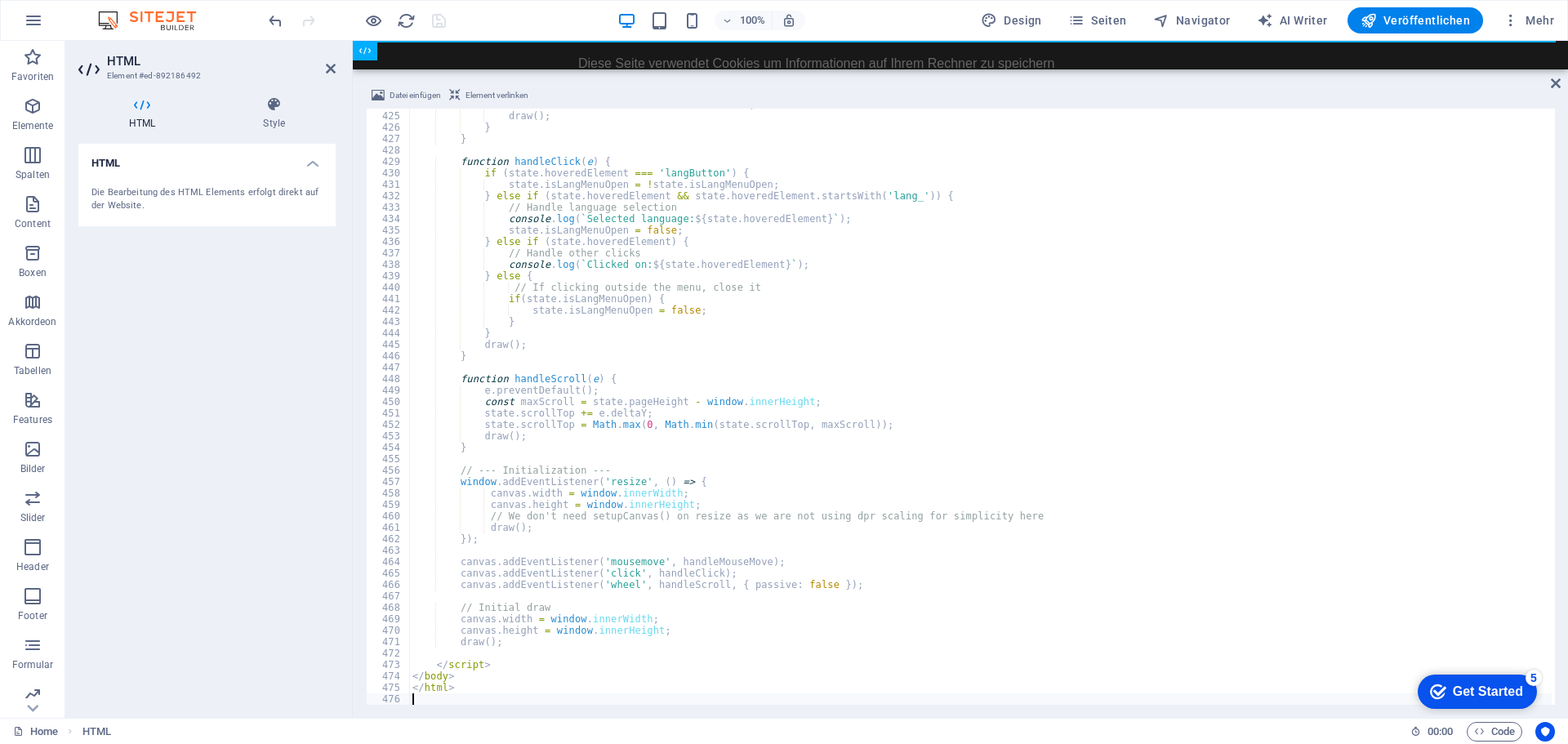
click at [468, 29] on div "100% Design Seiten Navigator AI Writer Veröffentlichen Mehr" at bounding box center [913, 20] width 1295 height 26
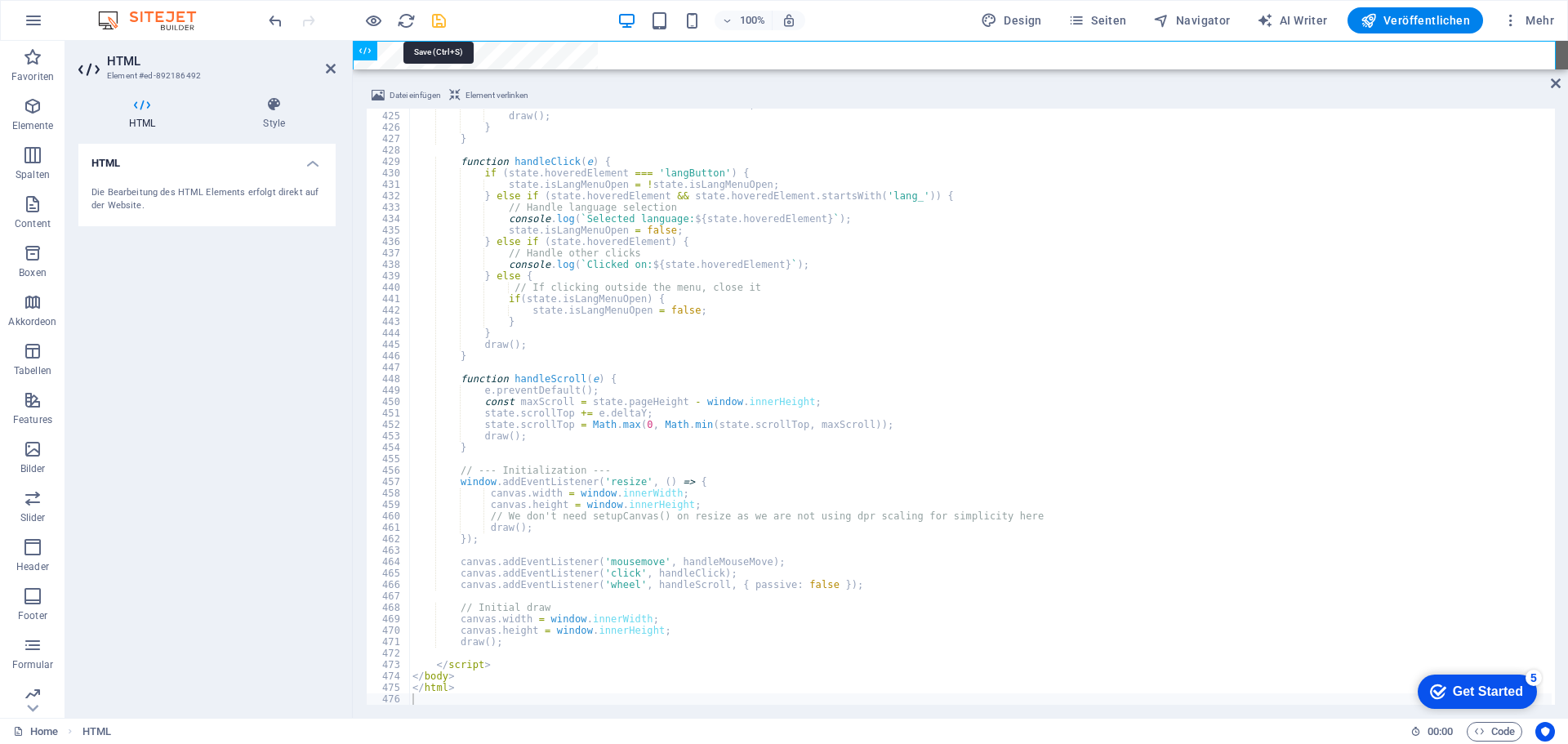
click at [441, 26] on icon "save" at bounding box center [438, 20] width 18 height 18
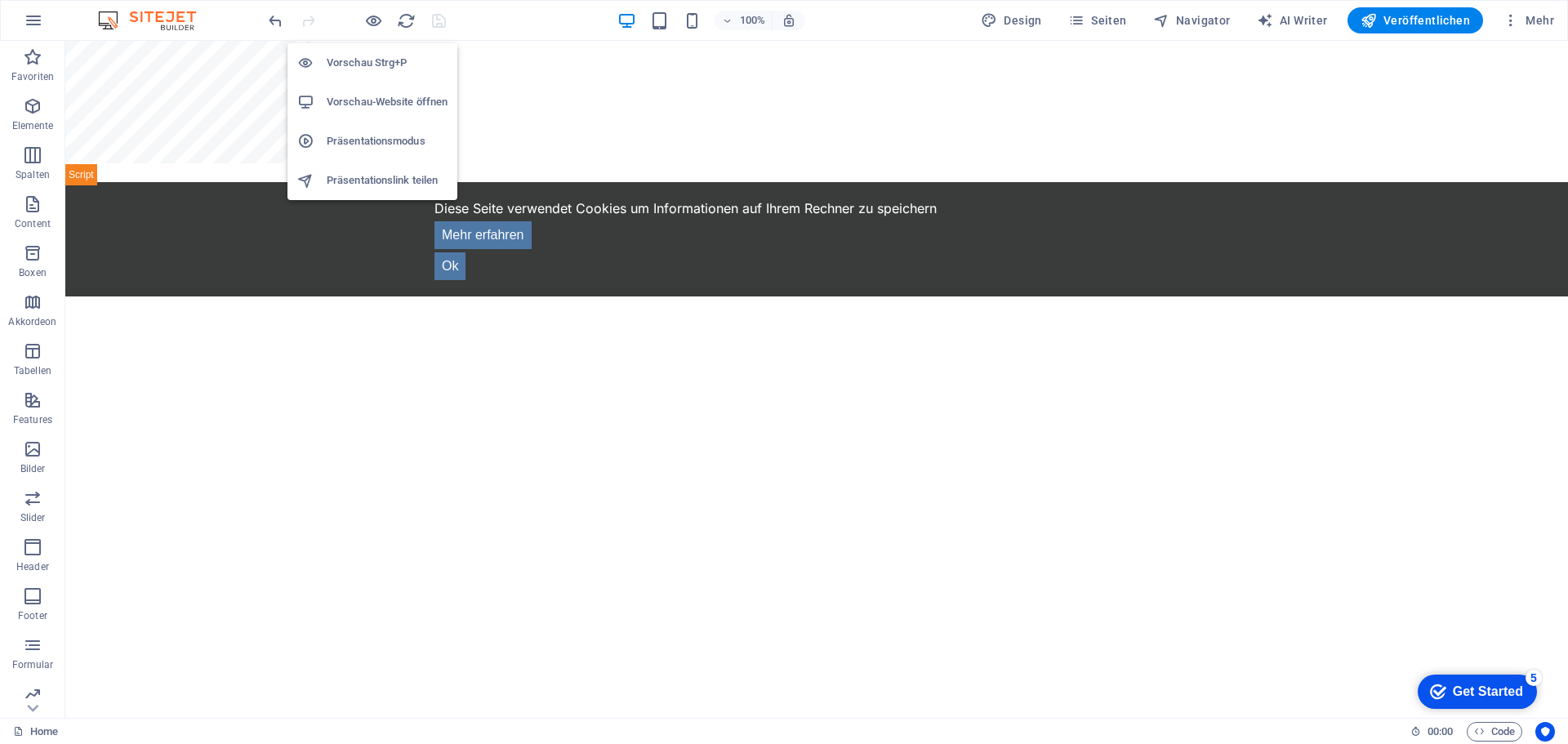
click at [369, 92] on li "Vorschau-Website öffnen" at bounding box center [372, 101] width 170 height 39
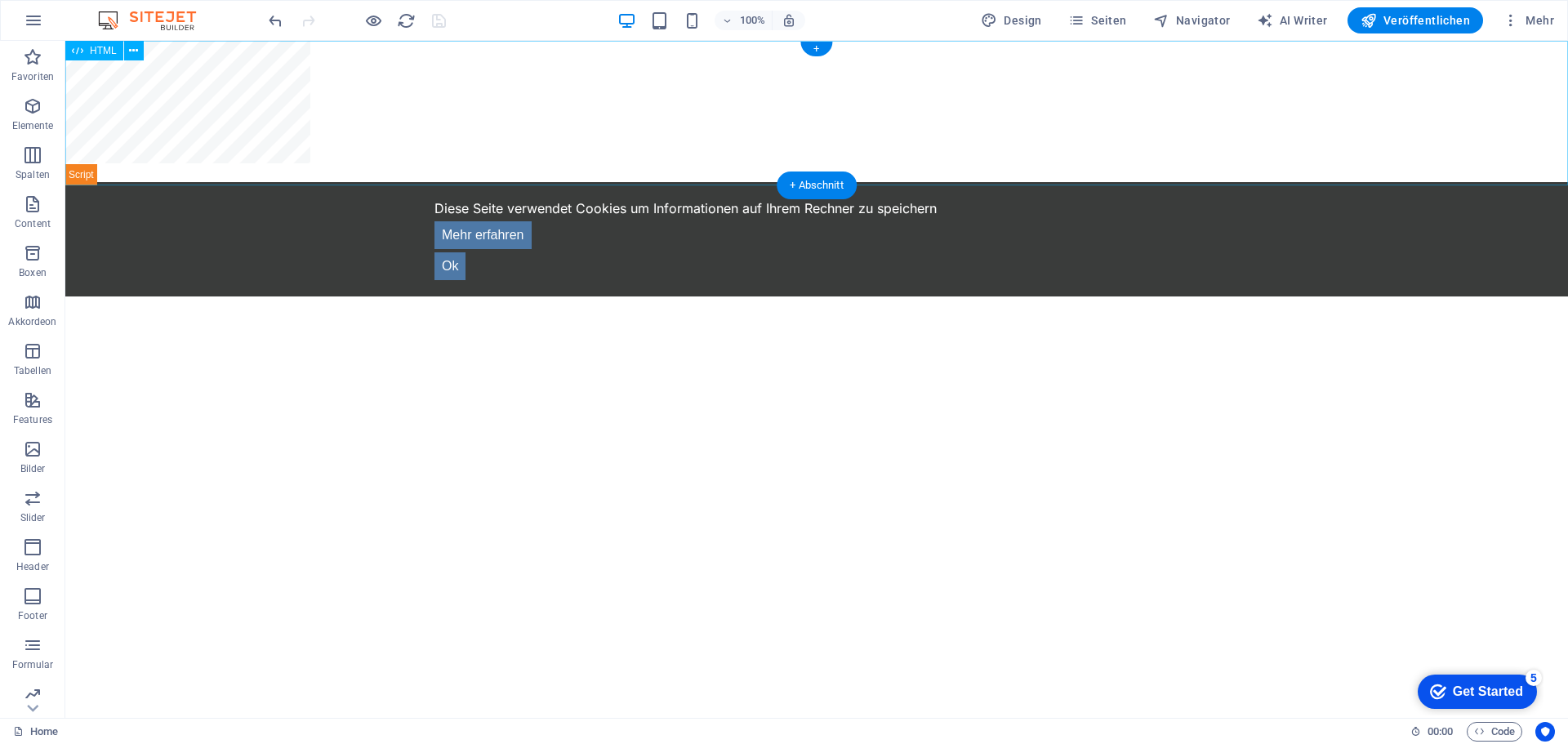
click at [225, 94] on div "TAGS.DE - Recreated with Canvas" at bounding box center [816, 113] width 1502 height 144
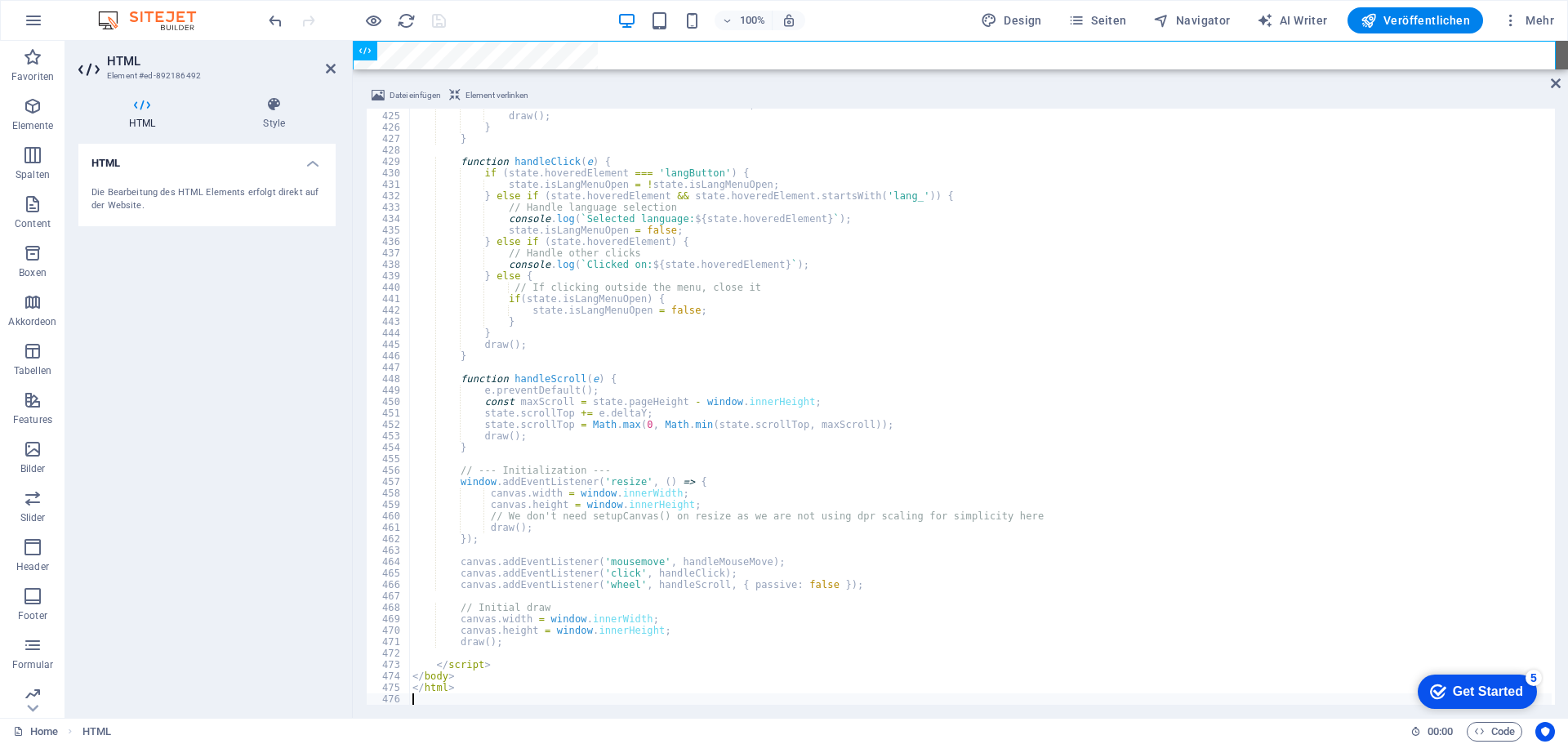
type textarea "</html>"
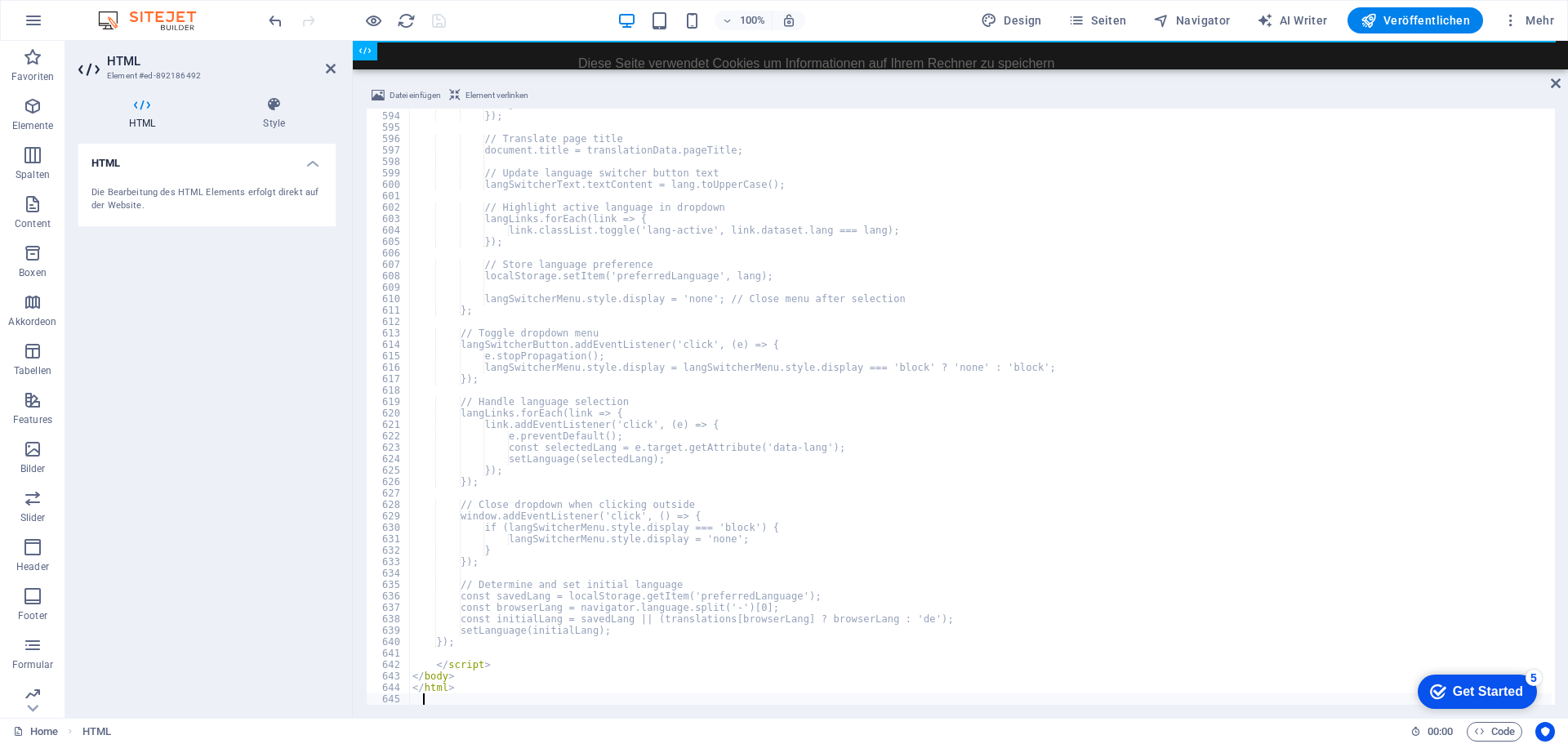
scroll to position [6780, 0]
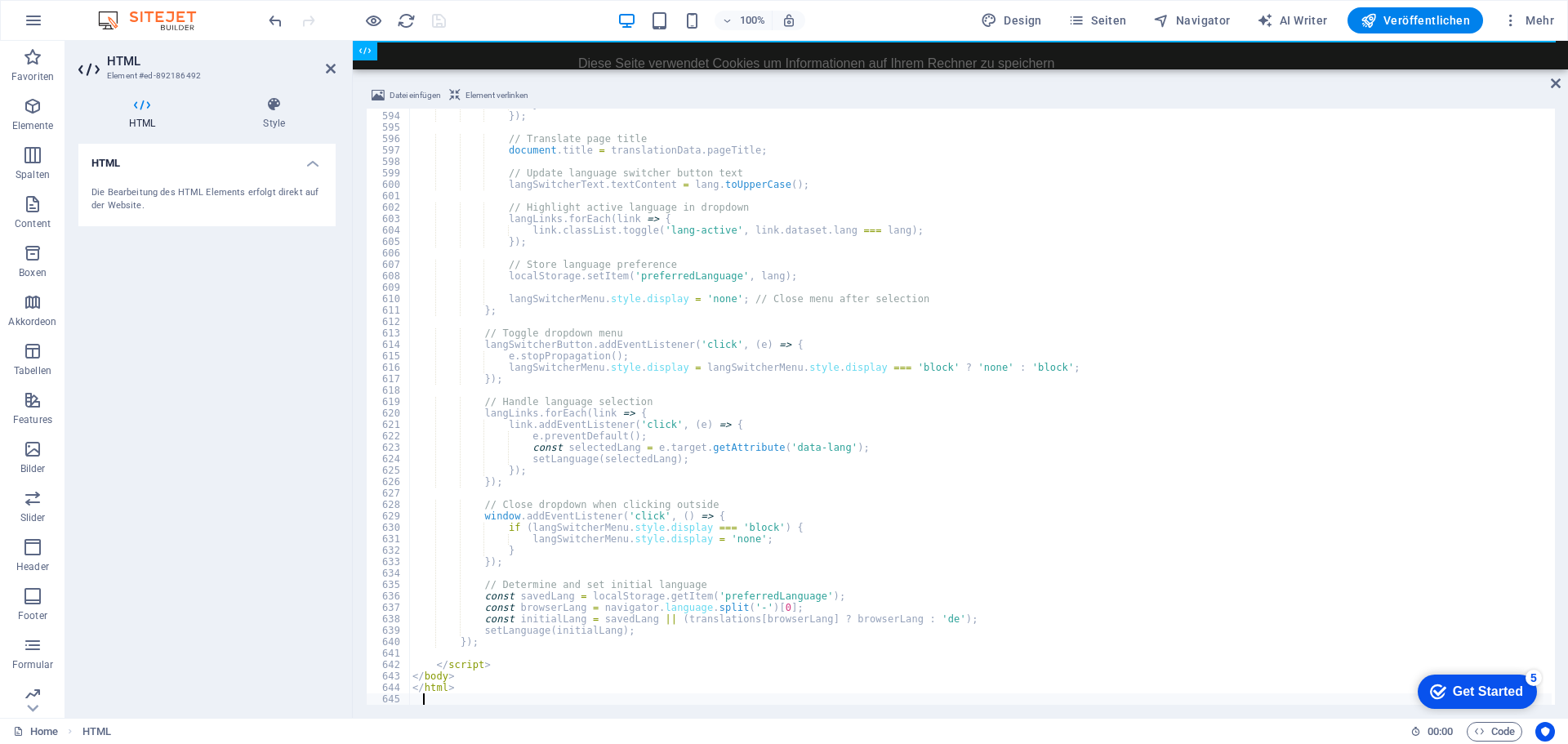
click at [484, 17] on div "100% Design Seiten Navigator AI Writer Veröffentlichen Mehr" at bounding box center [913, 20] width 1295 height 26
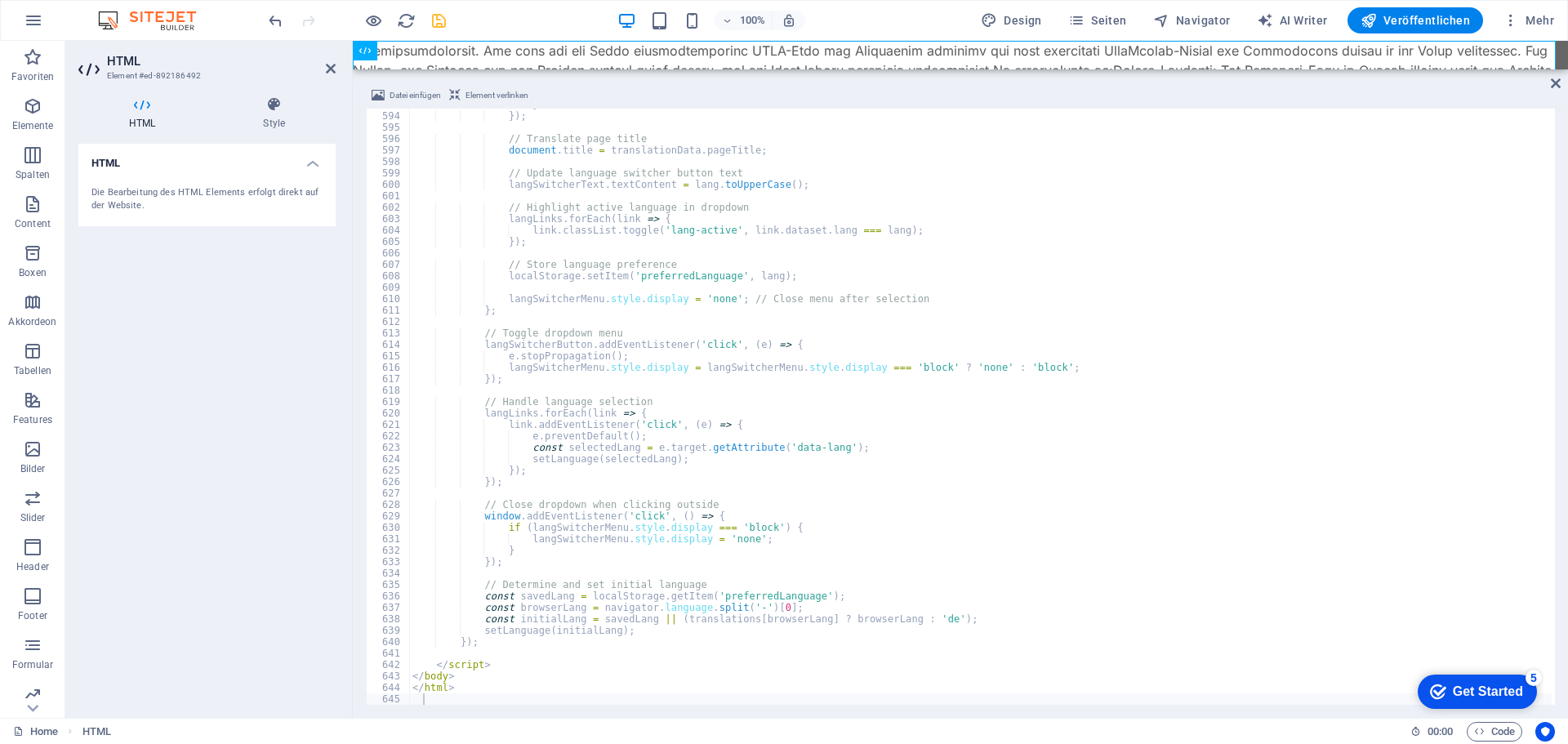
scroll to position [6783, 0]
type textarea "</html>"
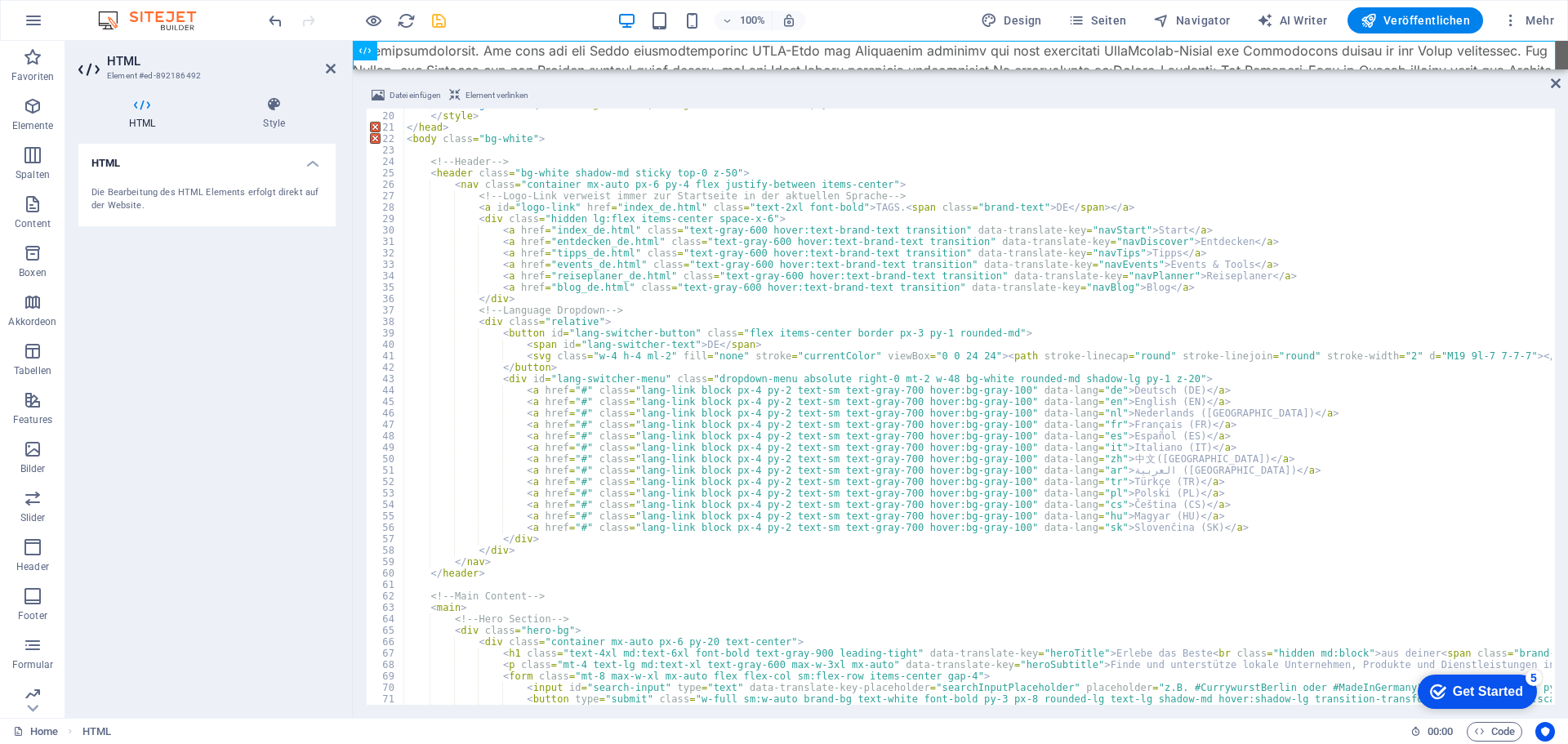
scroll to position [0, 0]
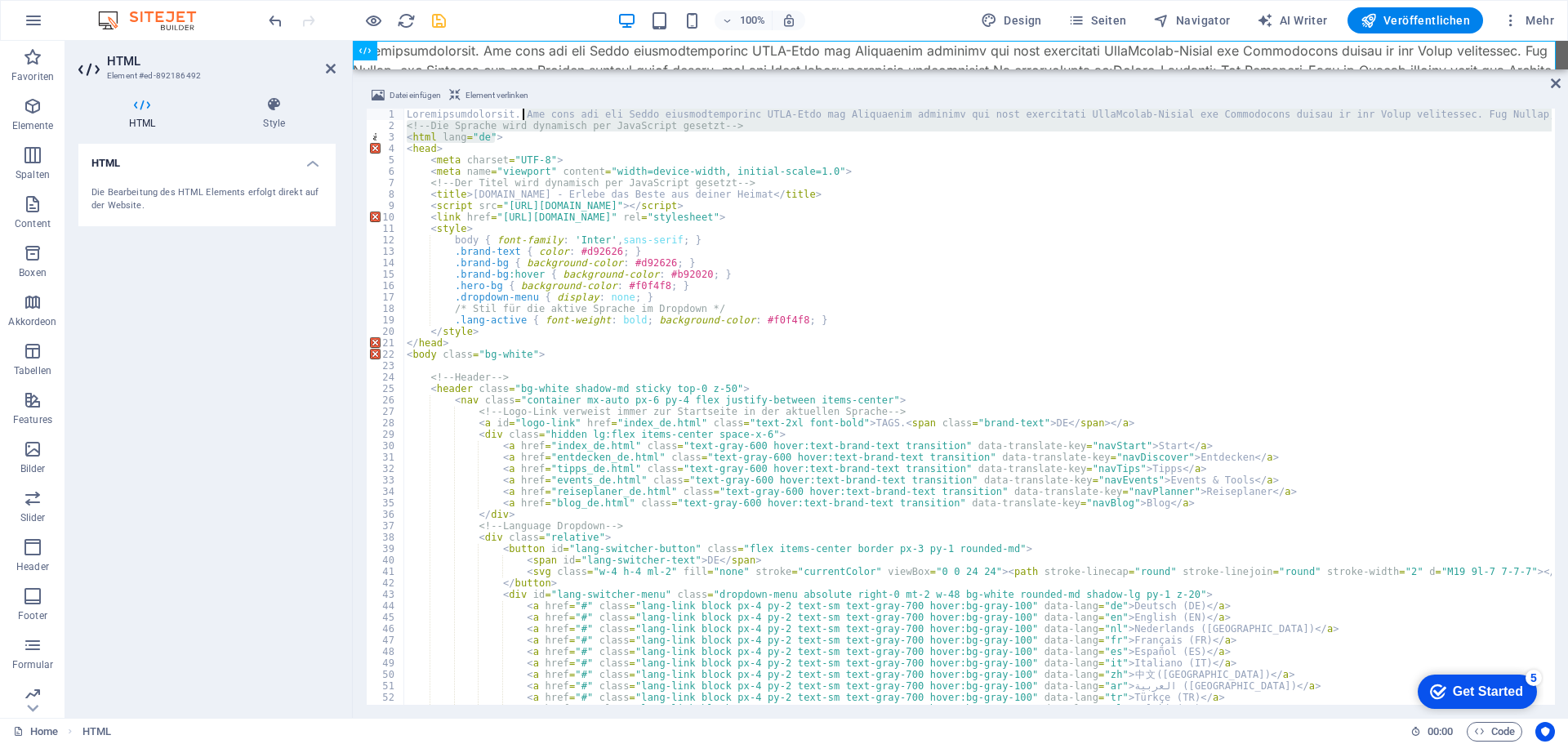
drag, startPoint x: 746, startPoint y: 131, endPoint x: 522, endPoint y: 112, distance: 224.8
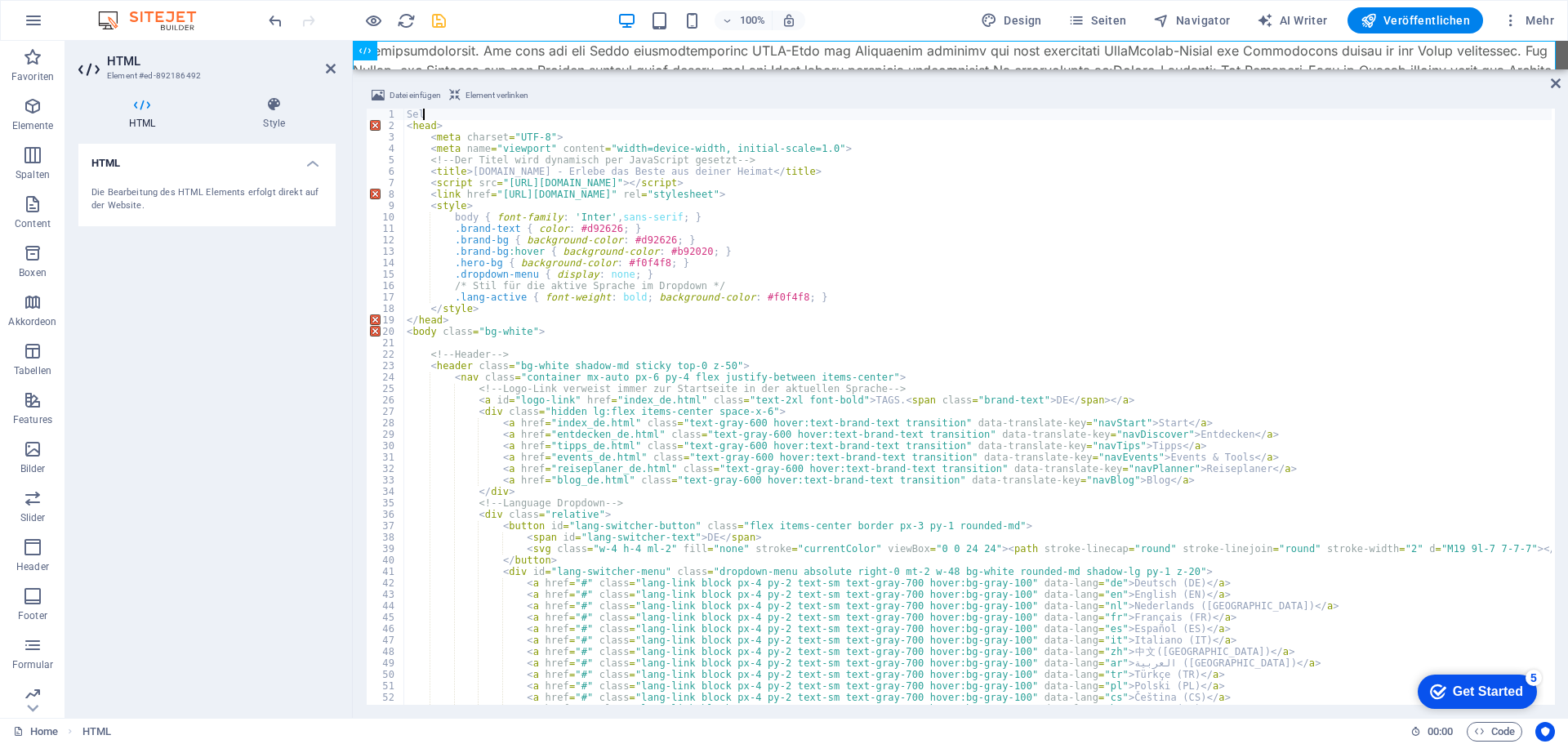
type textarea "S"
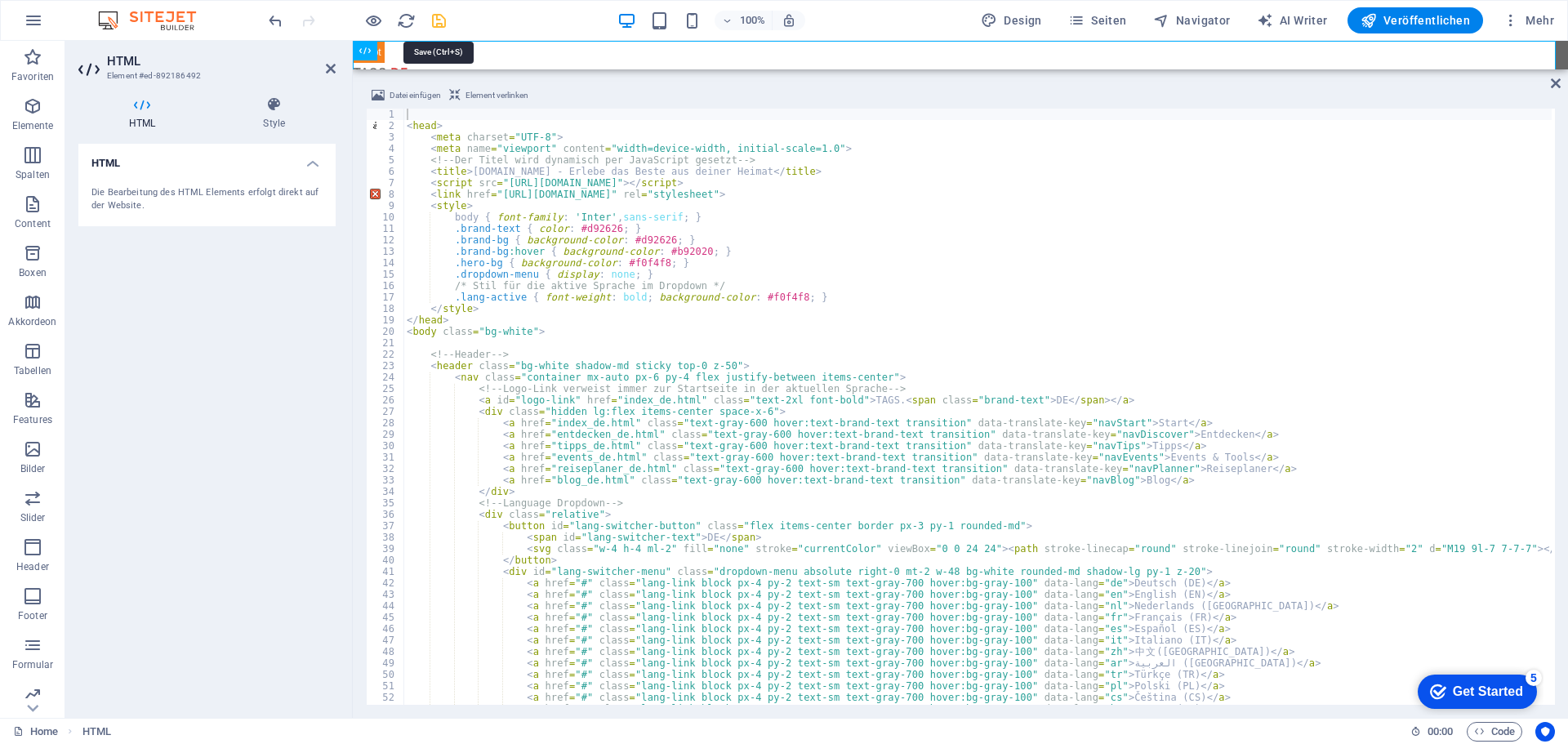
click at [438, 17] on icon "save" at bounding box center [438, 20] width 18 height 18
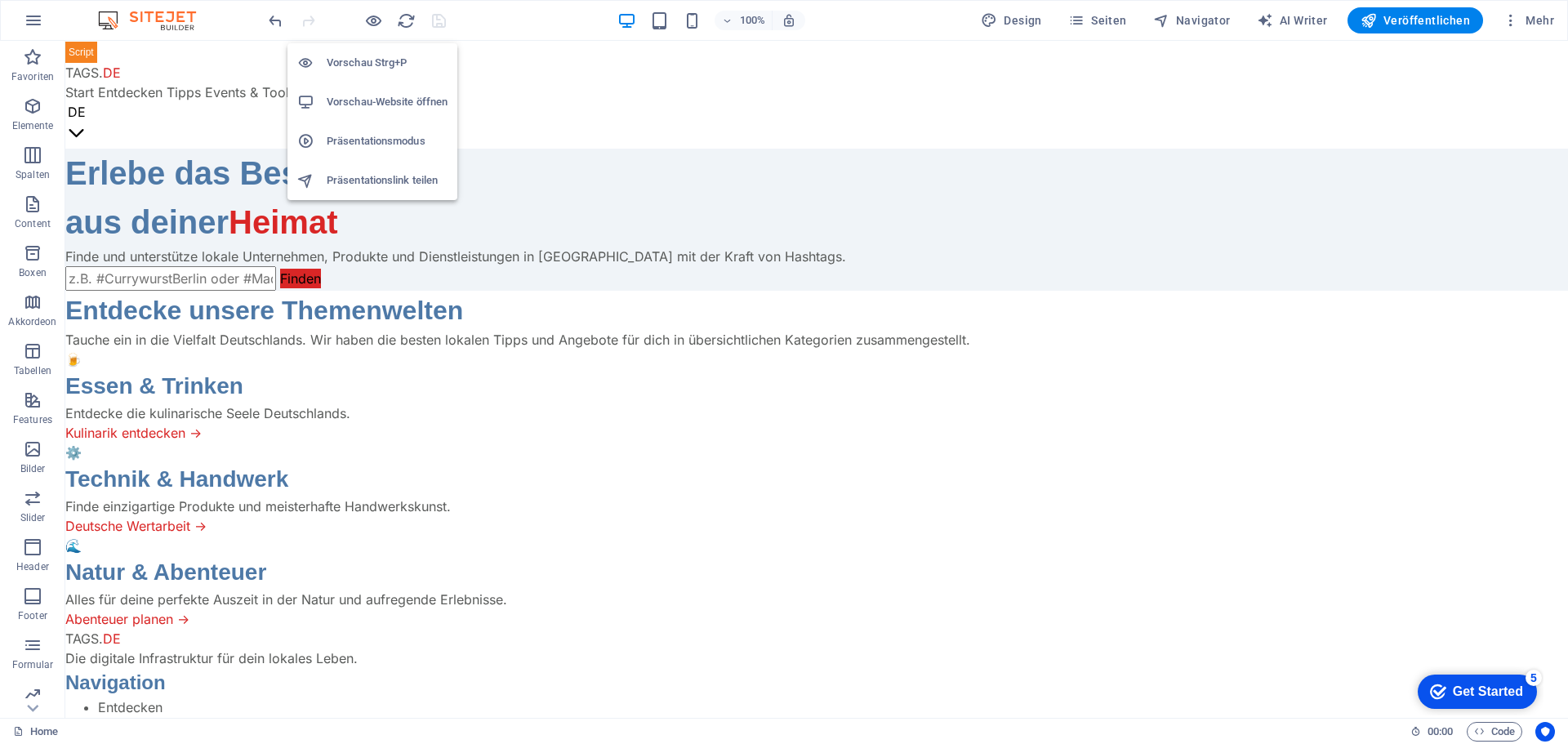
click at [369, 95] on h6 "Vorschau-Website öffnen" at bounding box center [387, 102] width 121 height 19
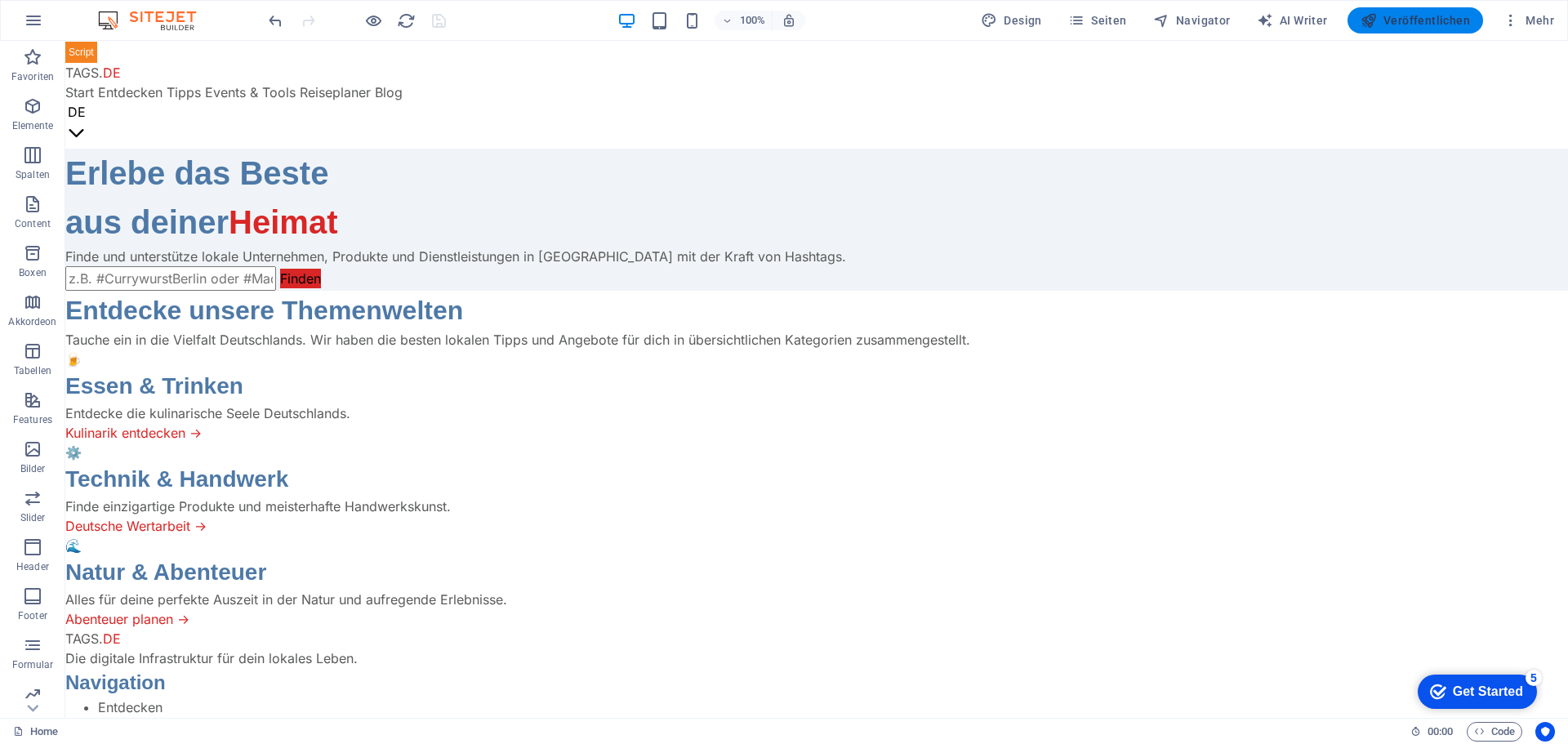
click at [1426, 11] on button "Veröffentlichen" at bounding box center [1415, 20] width 135 height 26
click at [1110, 20] on span "Seiten" at bounding box center [1097, 20] width 59 height 17
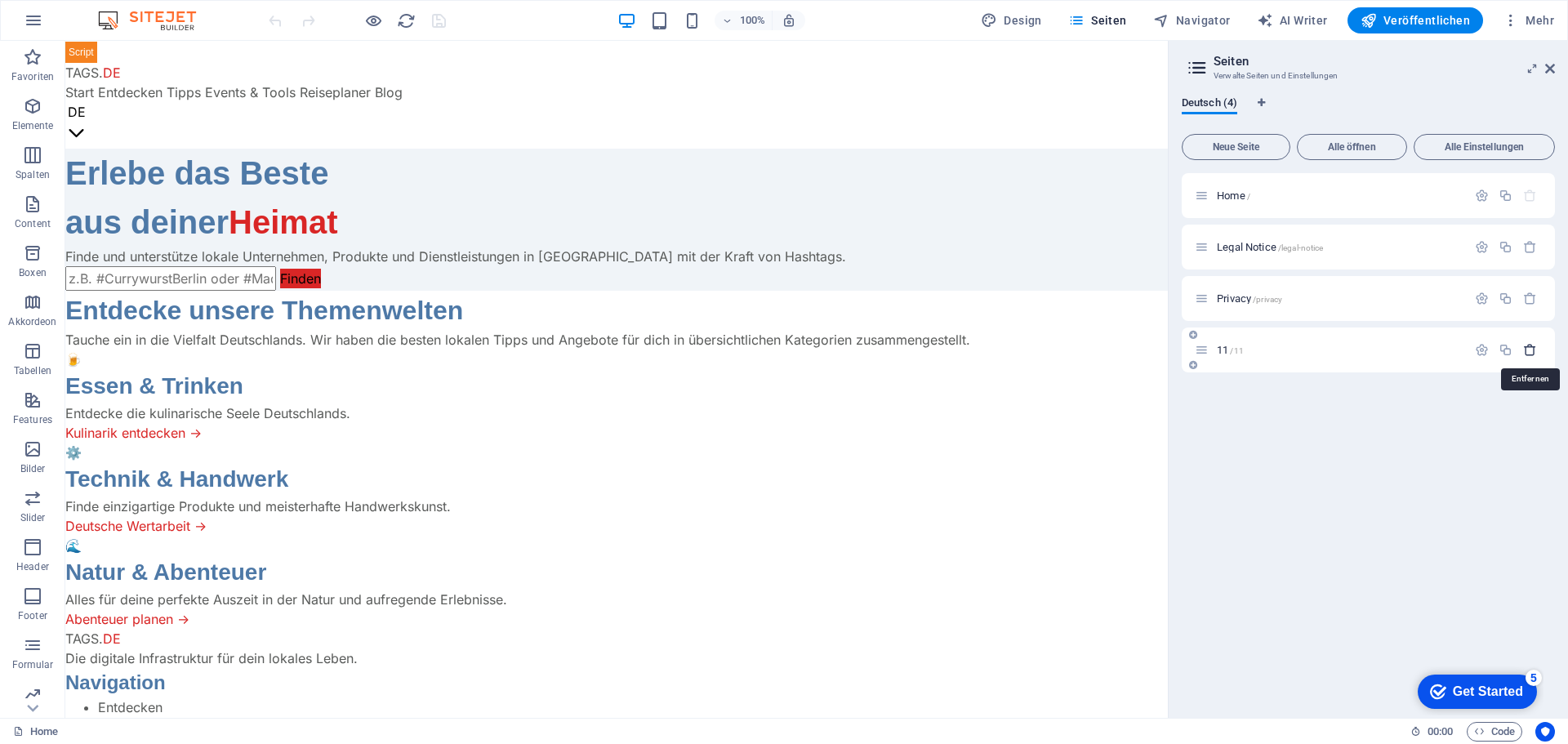
click at [1531, 350] on icon "button" at bounding box center [1530, 350] width 14 height 14
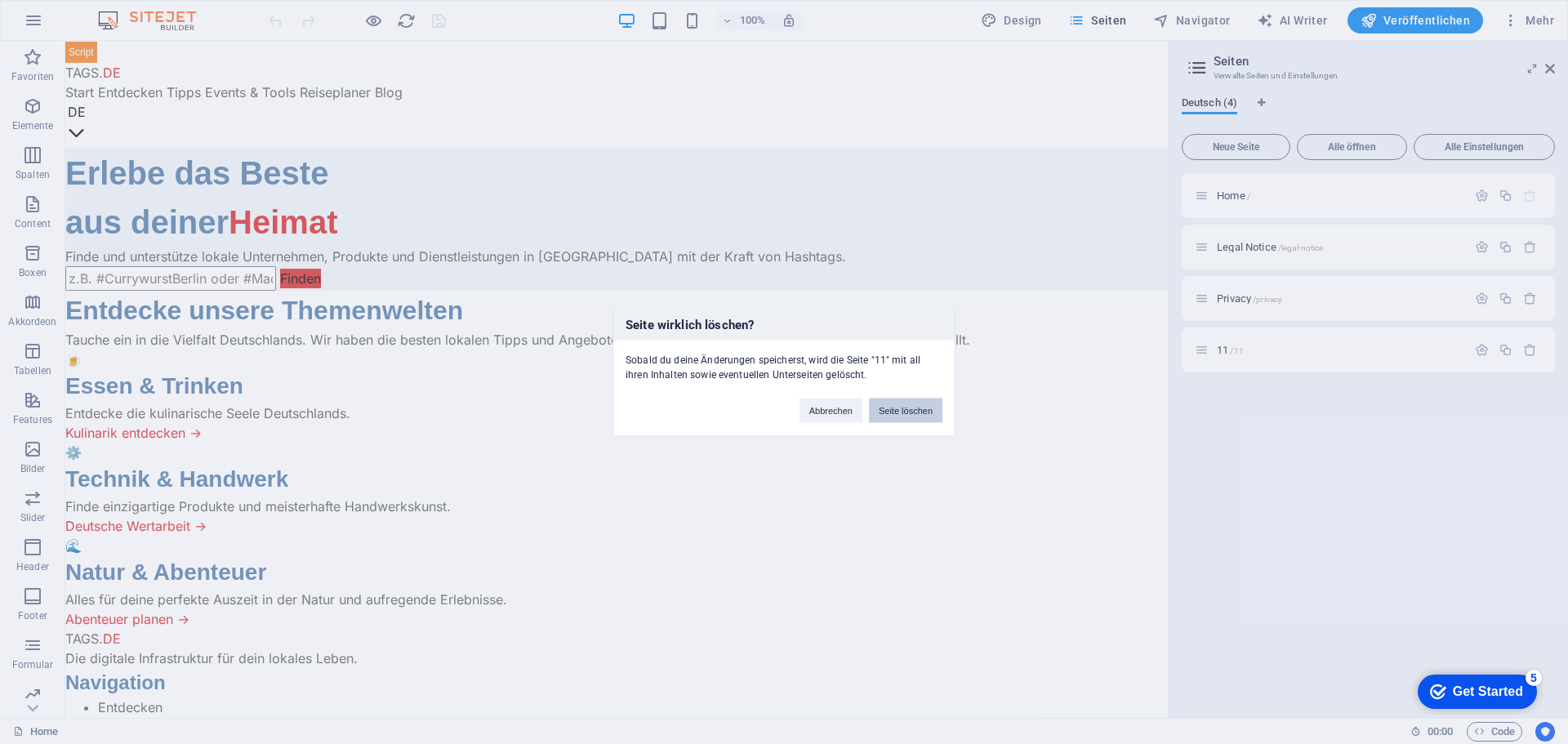
click at [924, 412] on button "Seite löschen" at bounding box center [905, 410] width 73 height 24
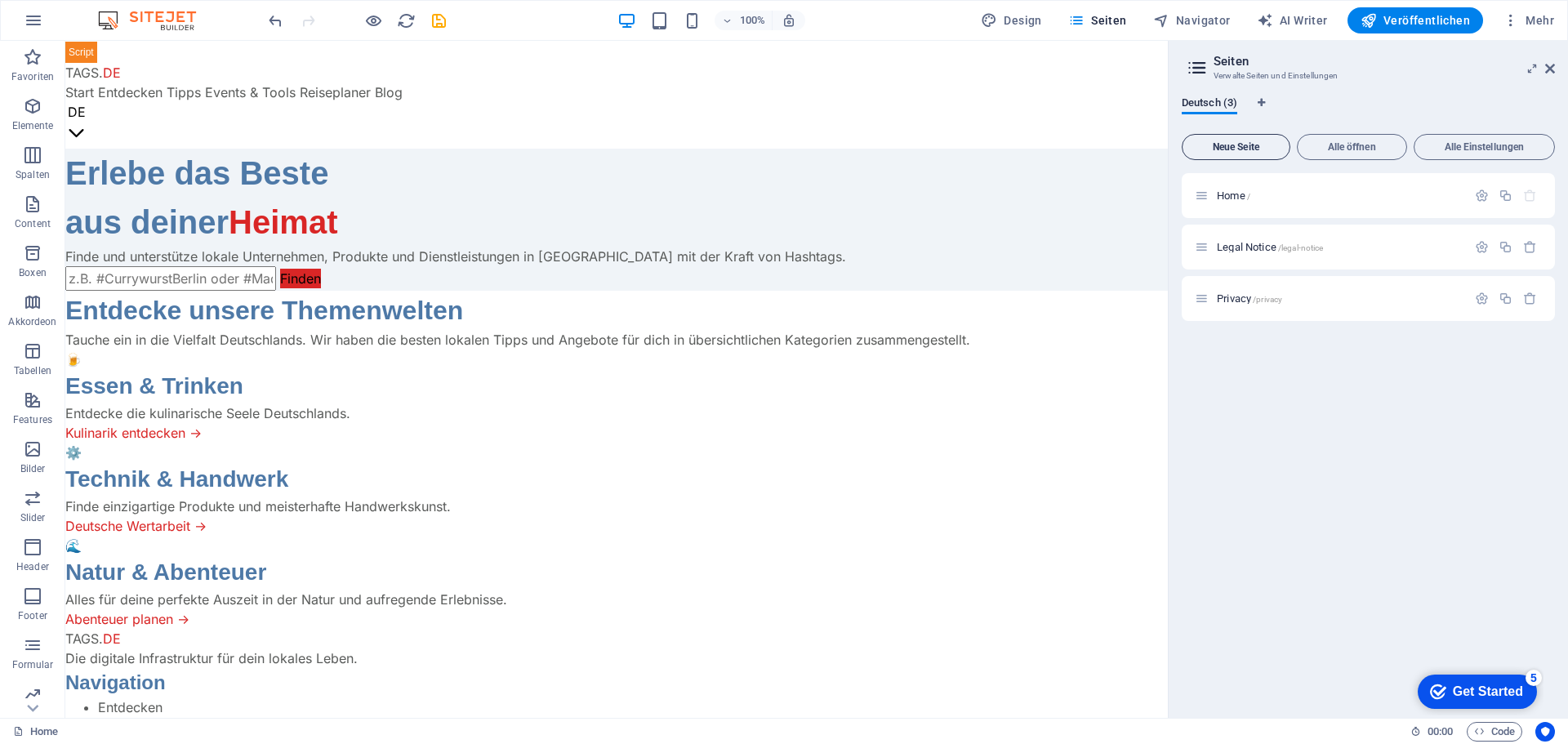
click at [1233, 143] on span "Neue Seite" at bounding box center [1235, 147] width 94 height 10
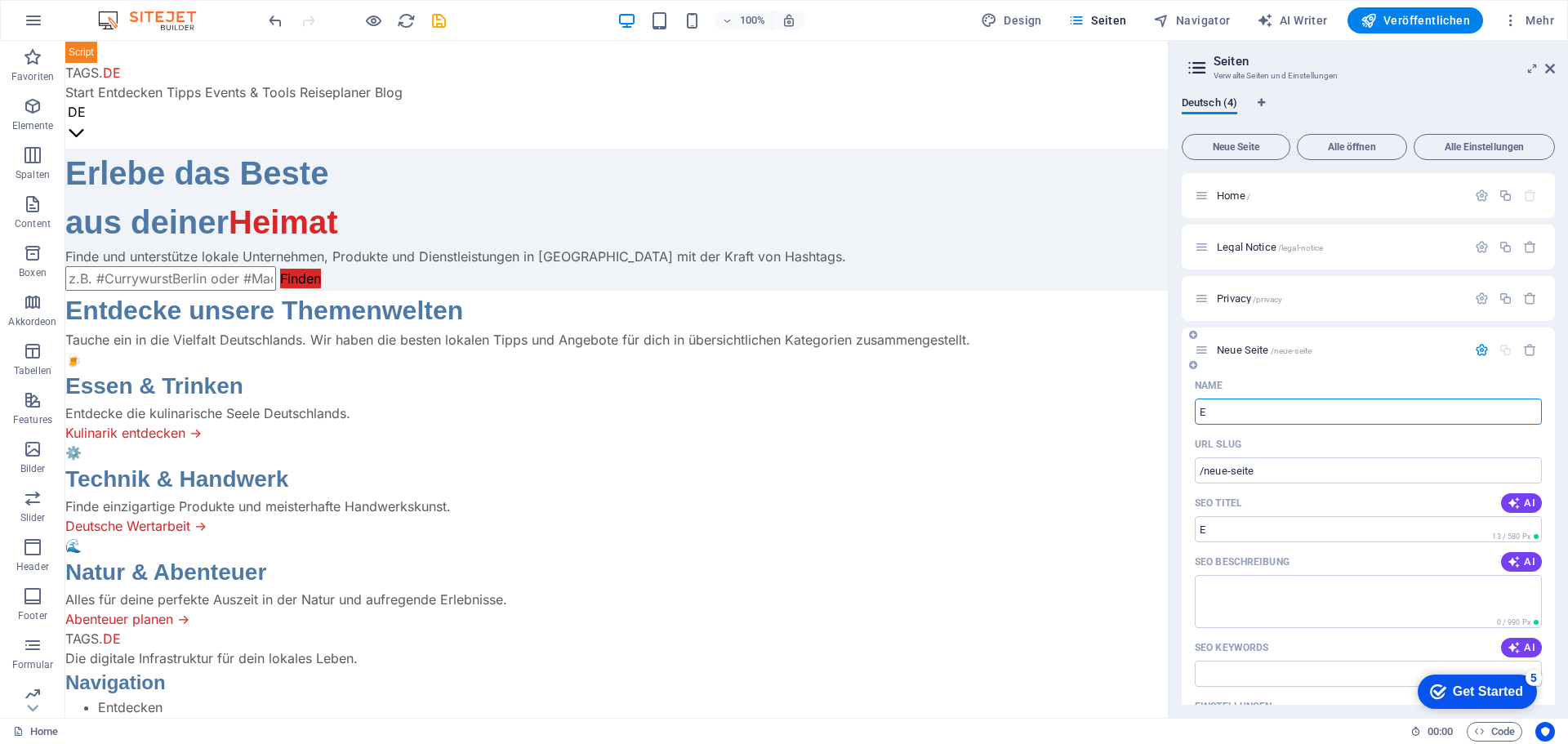
type input "En"
type input "/e"
type input "Entdecke"
type input "/entde"
type input "Entdecken"
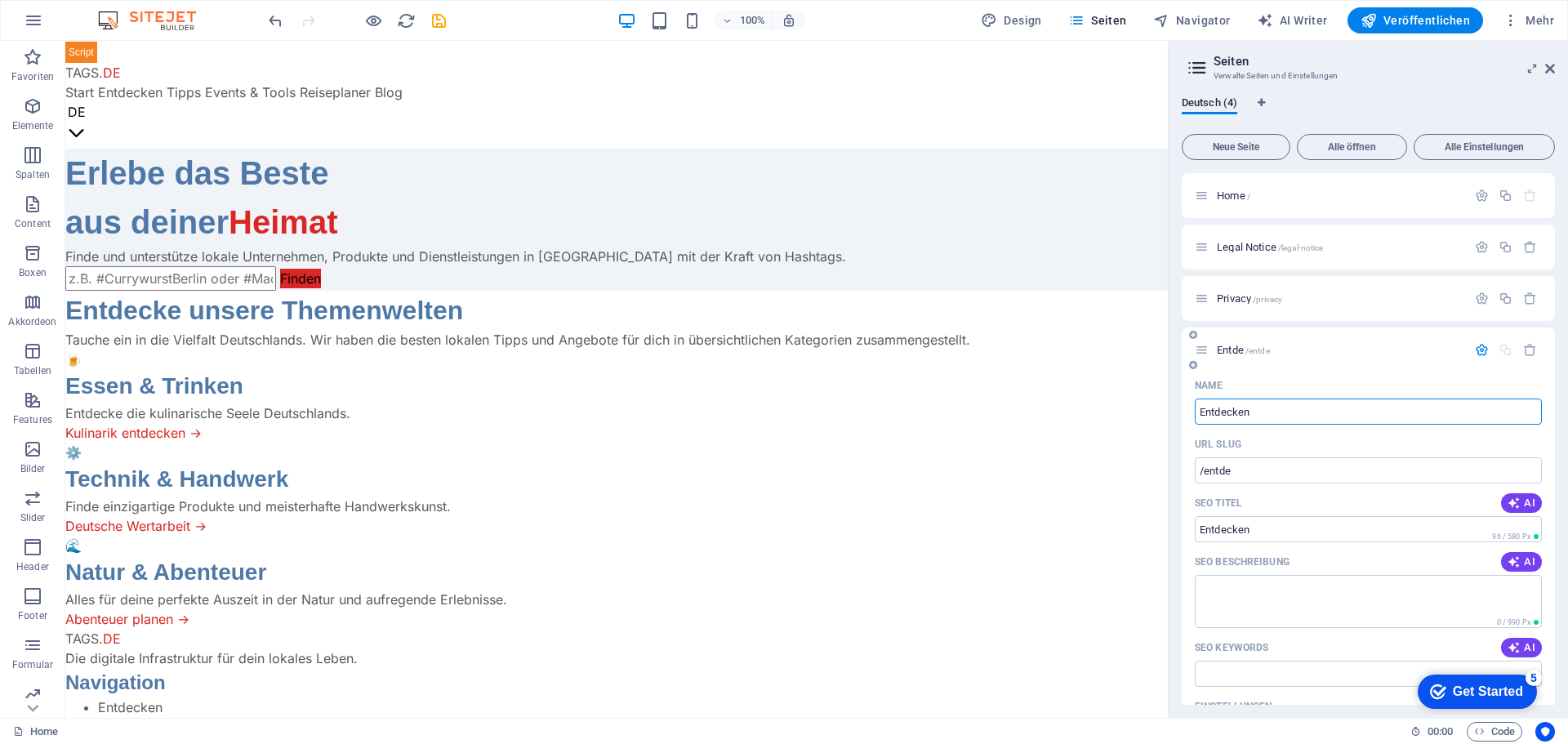
type input "/entdecken"
type input "Entdecken"
click at [1345, 349] on p "Entdecken /entdecken" at bounding box center [1339, 350] width 245 height 10
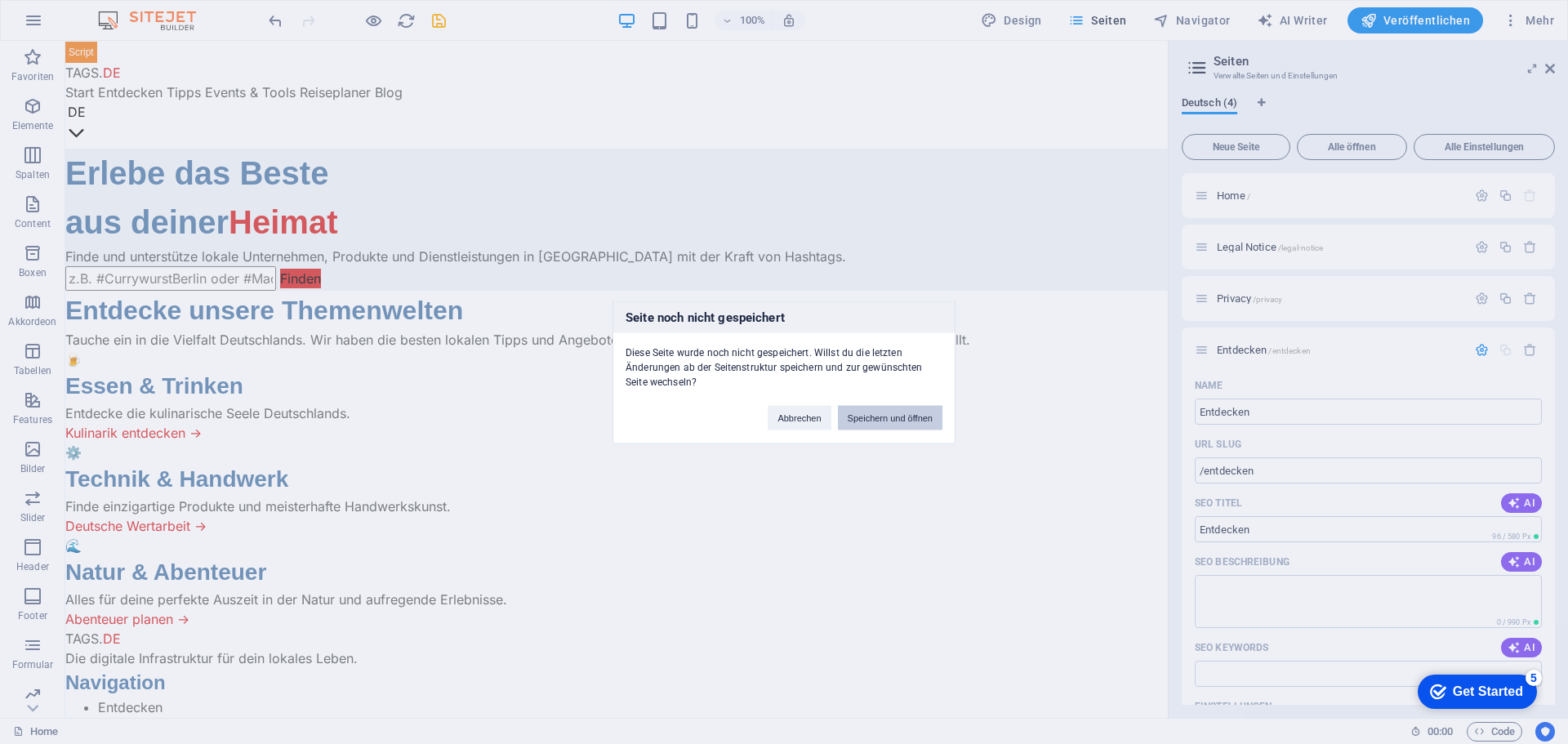
click at [909, 412] on button "Speichern und öffnen" at bounding box center [891, 417] width 105 height 24
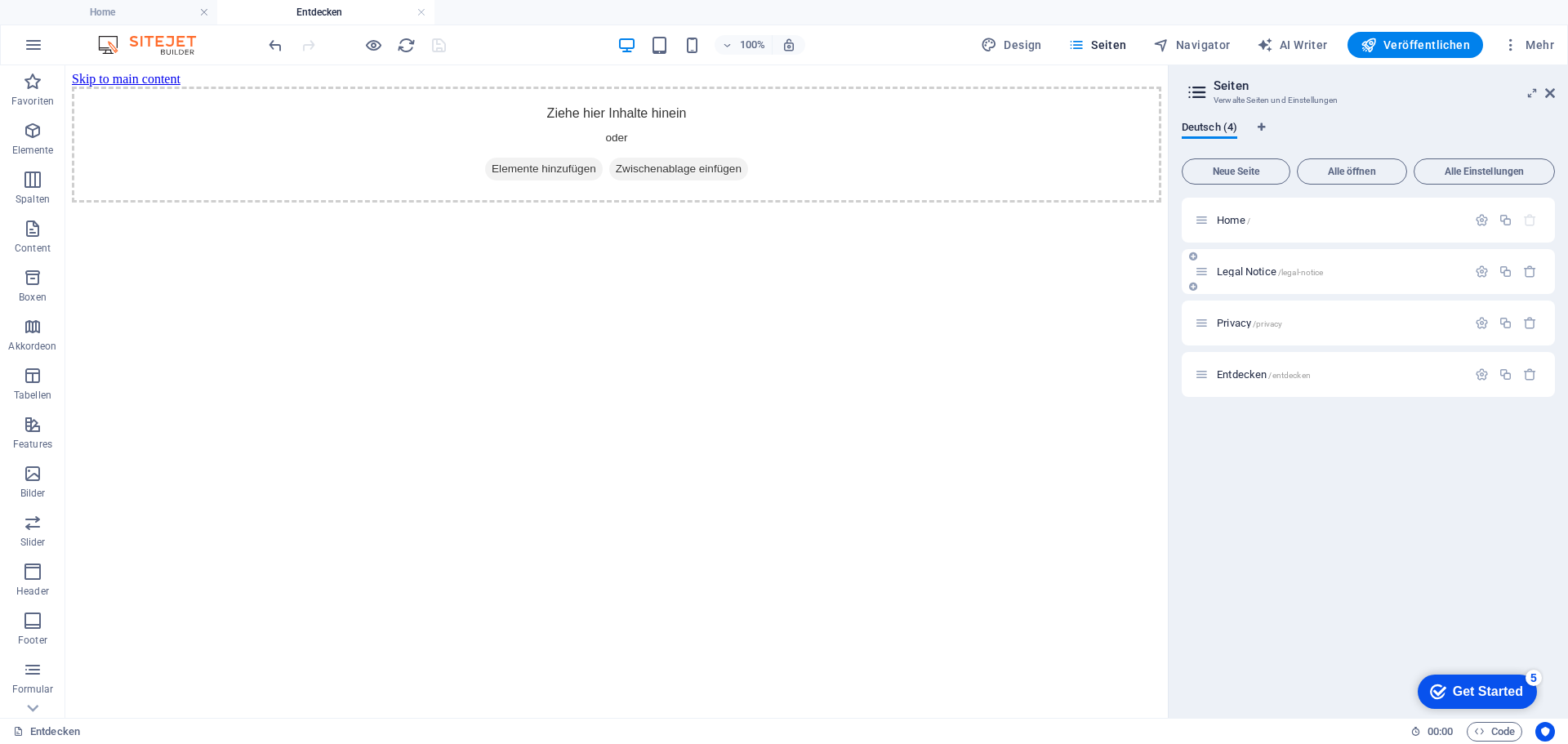
drag, startPoint x: 1227, startPoint y: 379, endPoint x: 1214, endPoint y: 253, distance: 126.7
click at [1214, 253] on div "Home / Legal Notice /legal-notice Privacy /privacy Entdecken /entdecken" at bounding box center [1368, 297] width 373 height 199
drag, startPoint x: 1204, startPoint y: 378, endPoint x: 1204, endPoint y: 268, distance: 110.0
click at [1204, 268] on div "Home / Legal Notice /legal-notice Privacy /privacy Entdecken /entdecken" at bounding box center [1368, 297] width 373 height 199
click at [535, 181] on span "Elemente hinzufügen" at bounding box center [544, 169] width 118 height 23
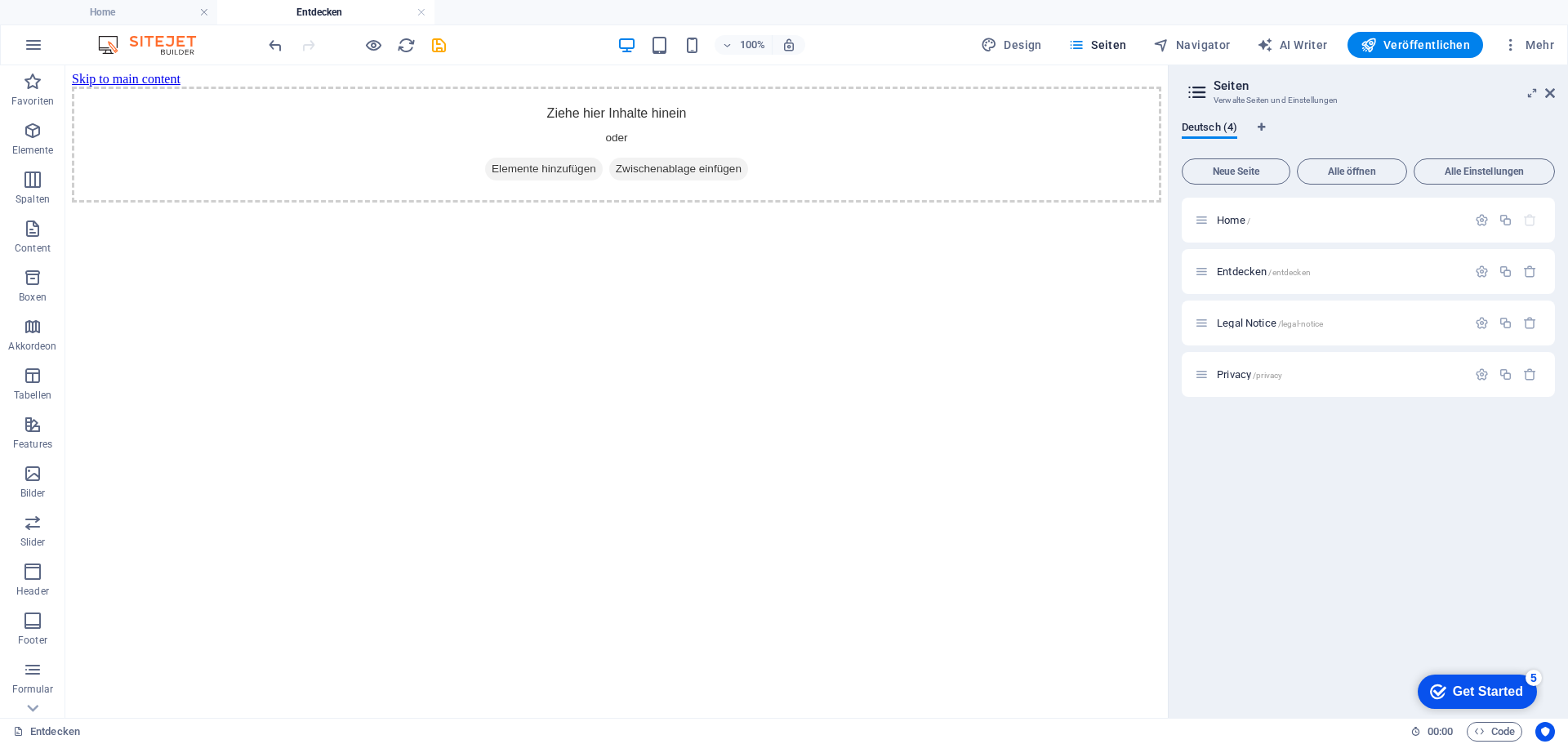
click at [296, 209] on html "Skip to main content Ziehe hier Inhalte hinein oder Elemente hinzufügen Zwische…" at bounding box center [616, 137] width 1102 height 143
click at [32, 138] on icon "button" at bounding box center [32, 130] width 19 height 19
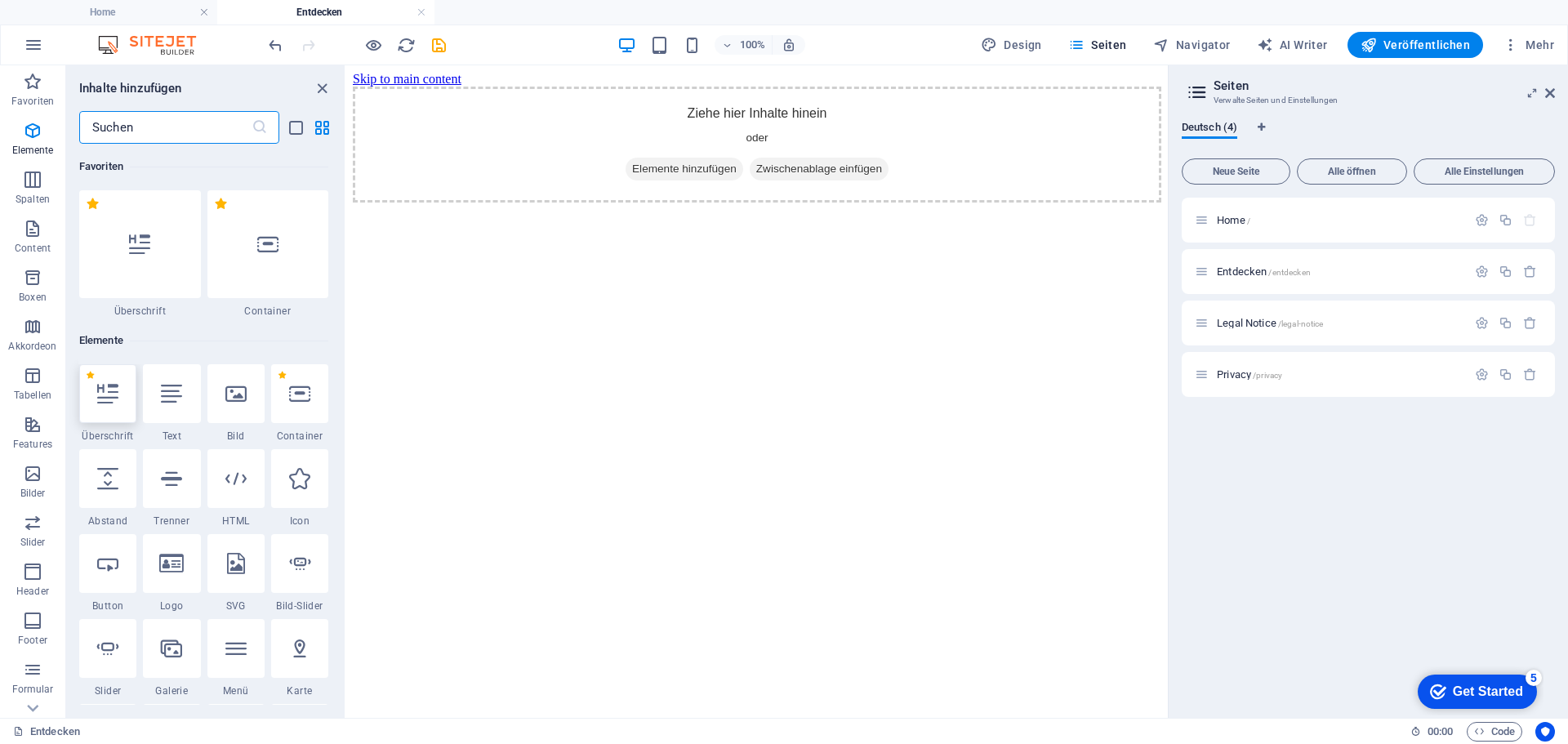
scroll to position [174, 0]
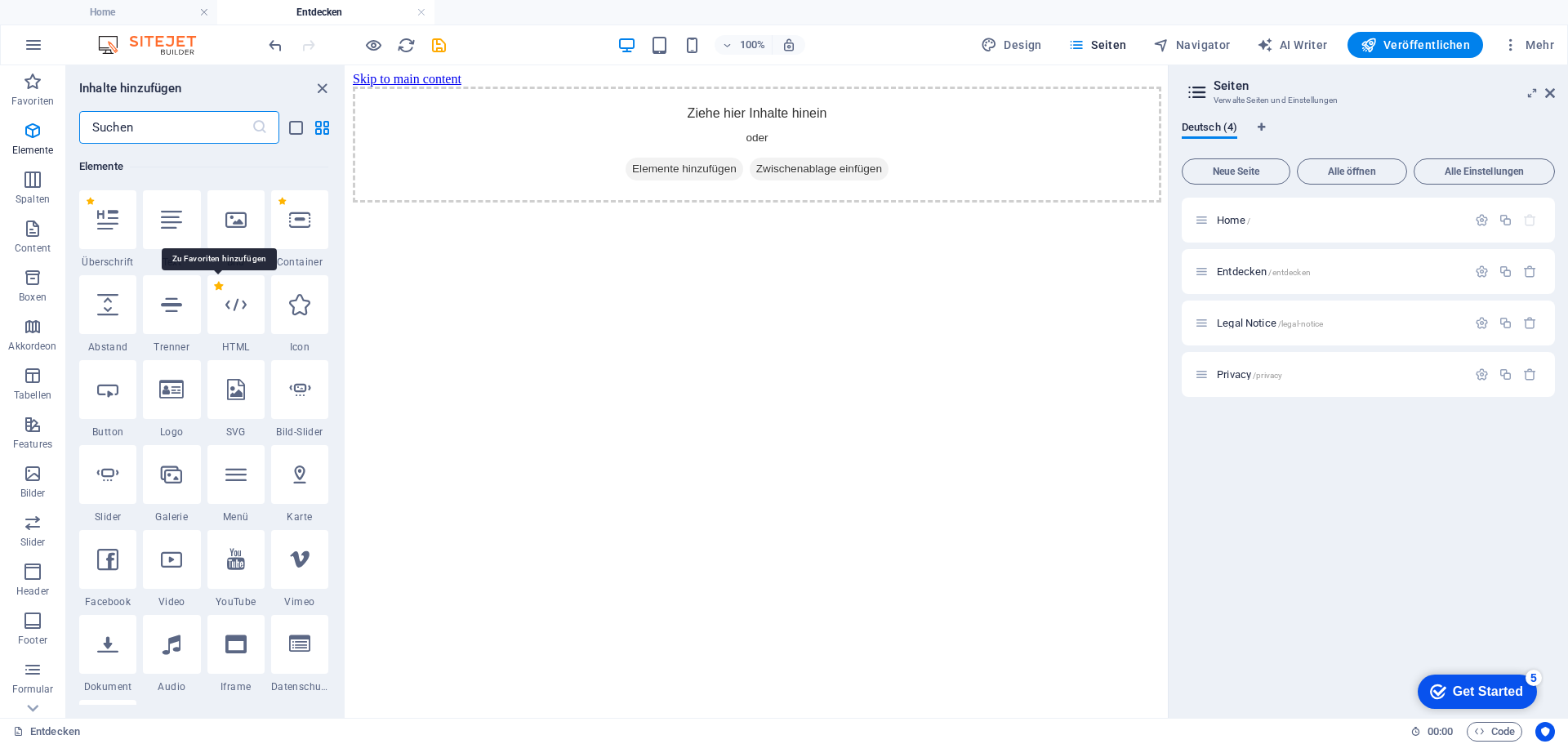
click at [219, 289] on label "1 Star" at bounding box center [219, 286] width 9 height 9
click at [214, 297] on input "1 Star" at bounding box center [213, 297] width 1 height 1
radio input "true"
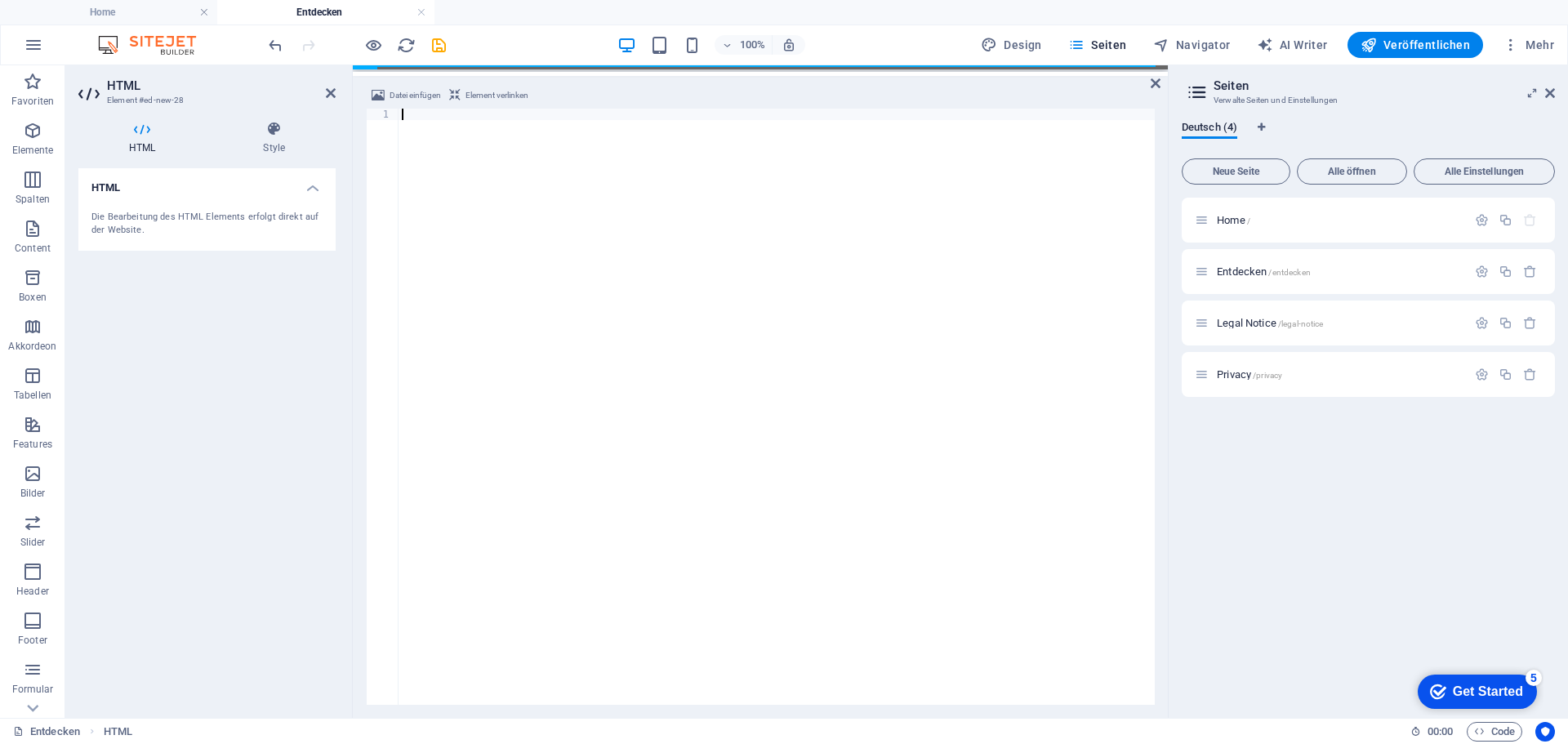
scroll to position [8633, 0]
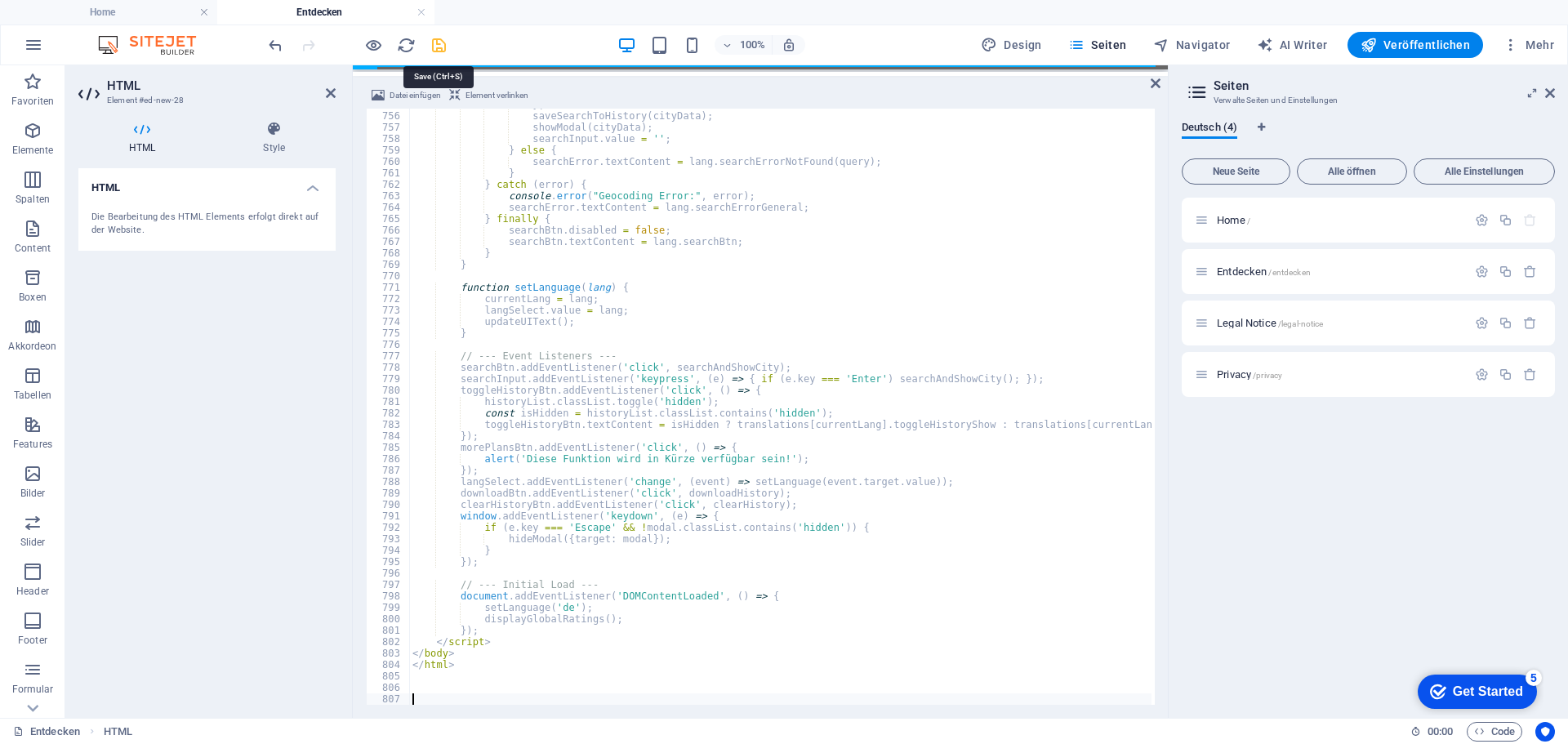
click at [438, 45] on icon "save" at bounding box center [438, 45] width 18 height 18
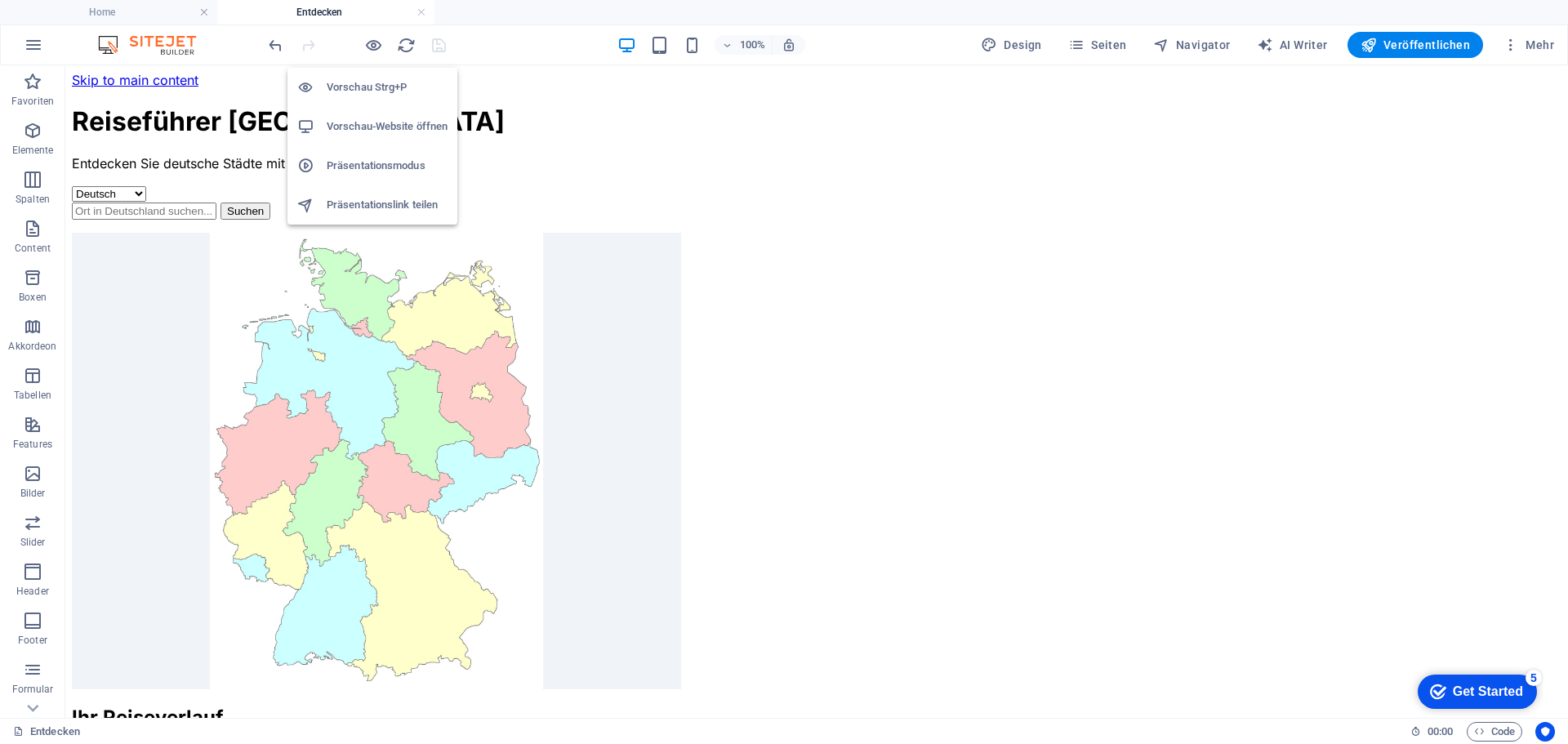
click at [364, 128] on h6 "Vorschau-Website öffnen" at bounding box center [387, 127] width 121 height 19
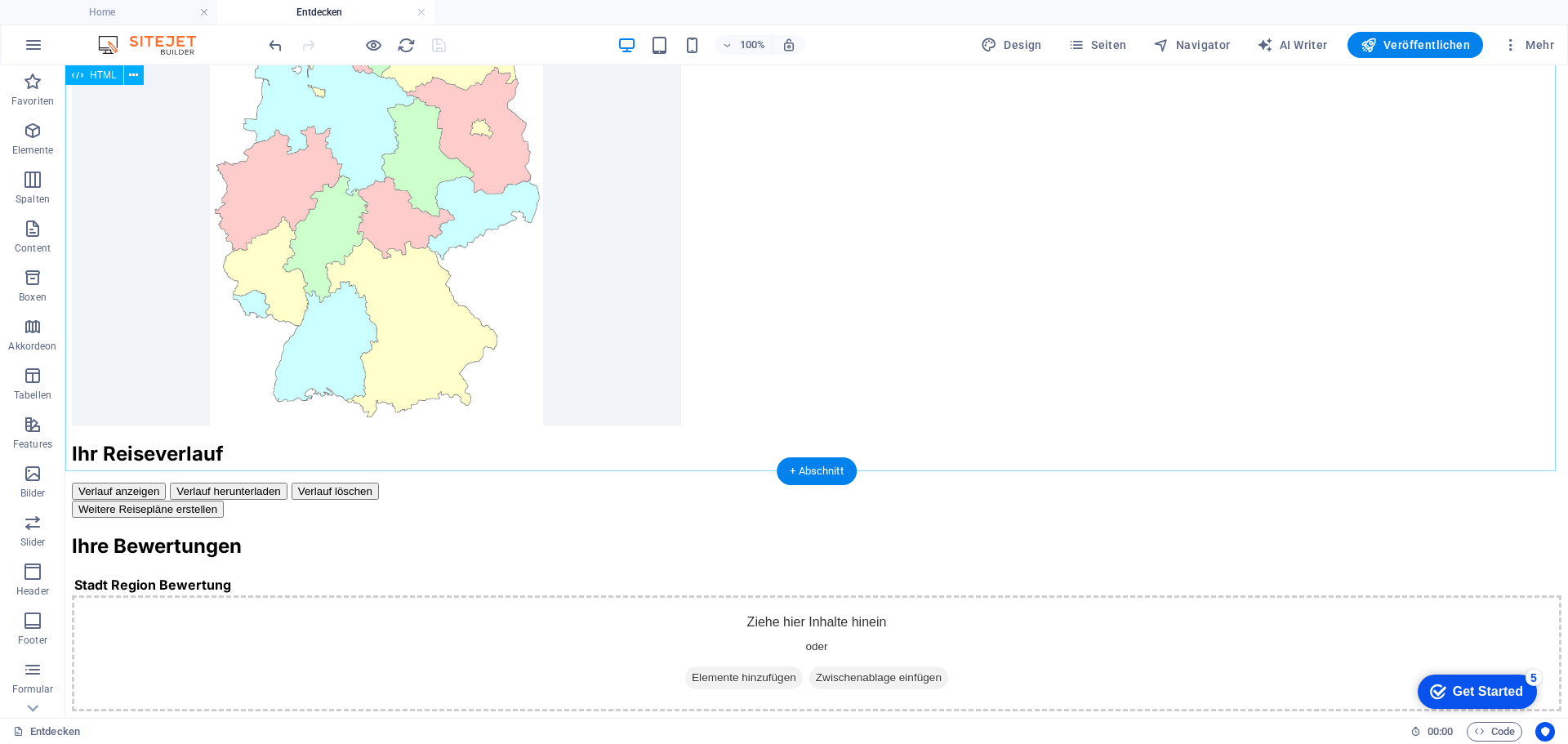
scroll to position [0, 0]
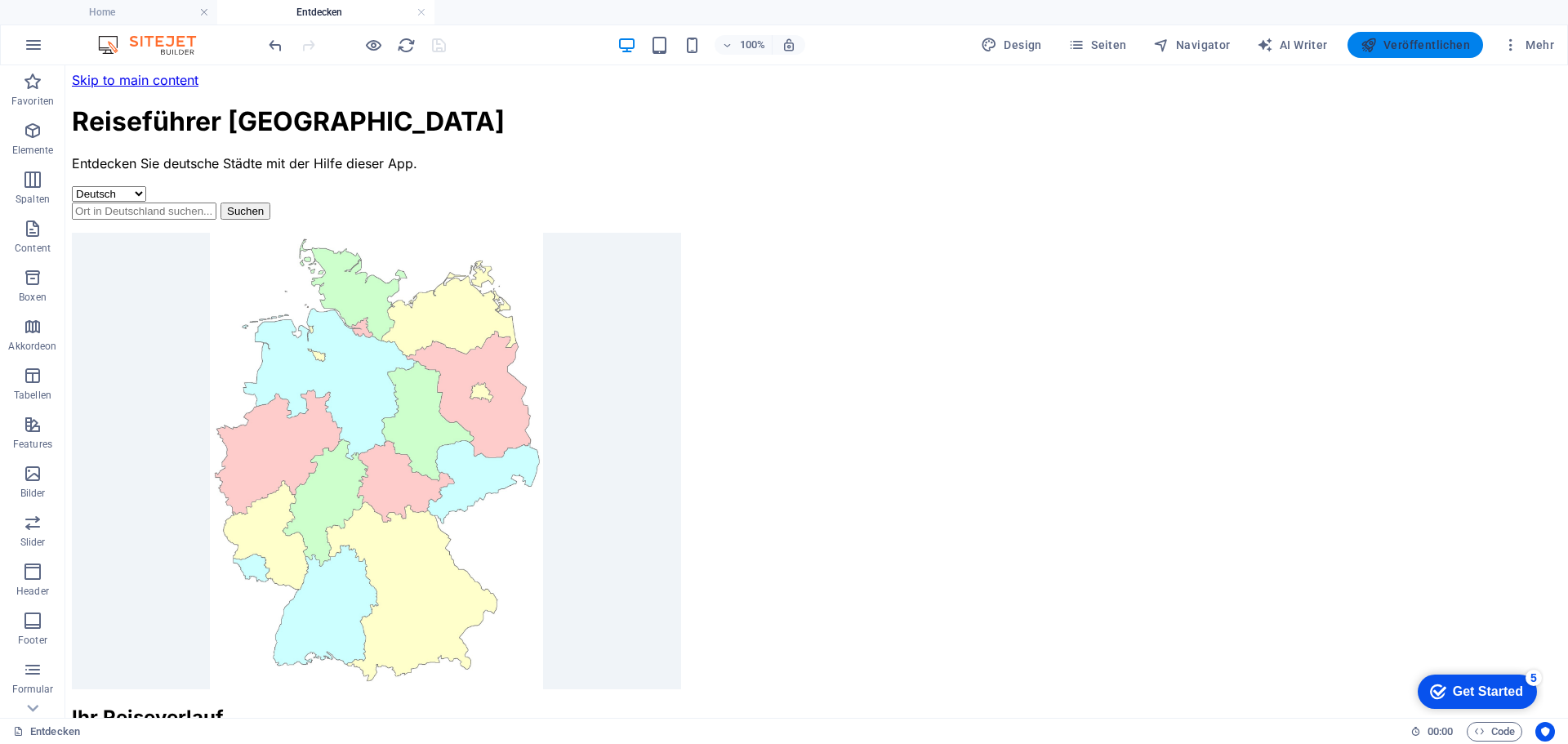
click at [1432, 44] on span "Veröffentlichen" at bounding box center [1415, 45] width 109 height 17
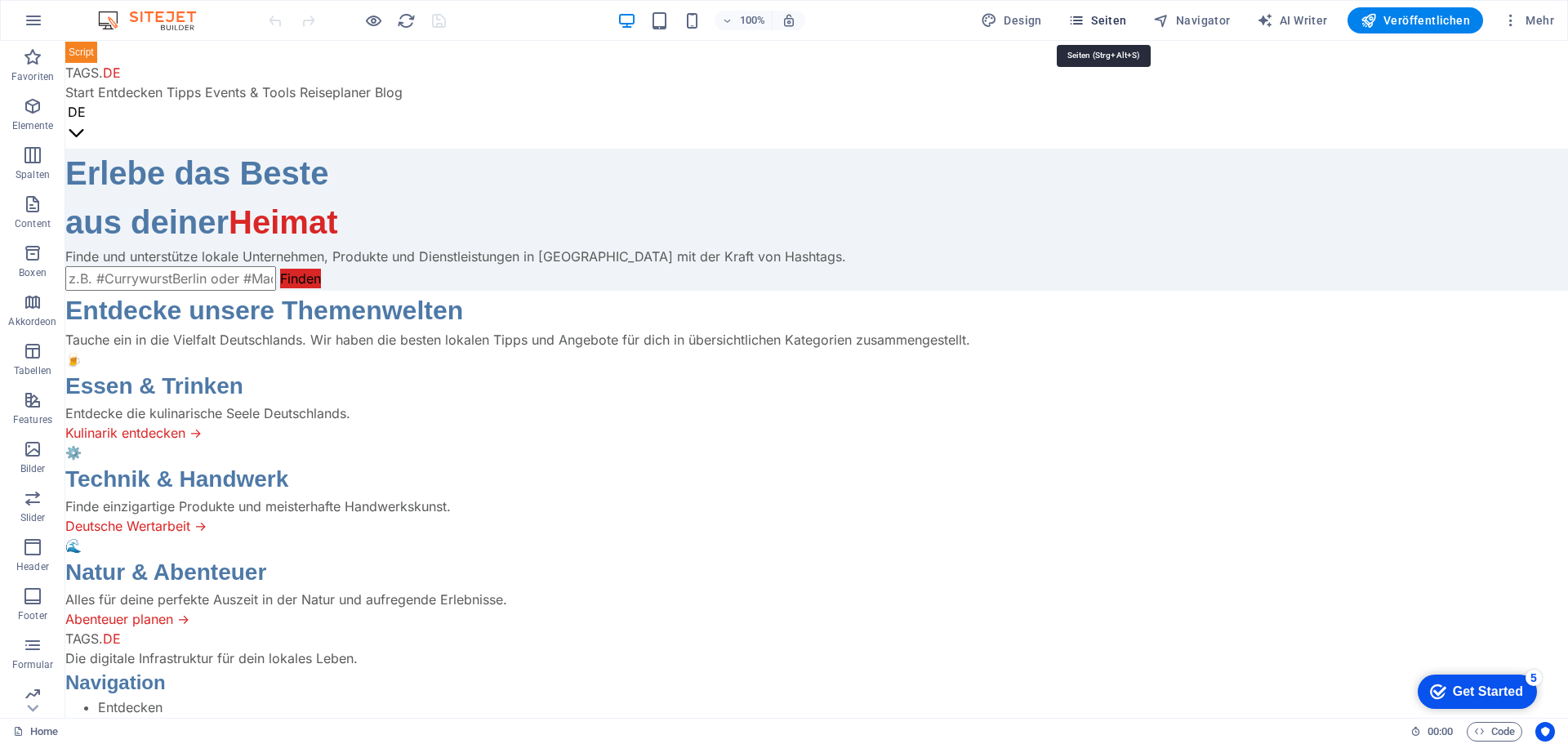
click at [1114, 17] on span "Seiten" at bounding box center [1097, 20] width 59 height 17
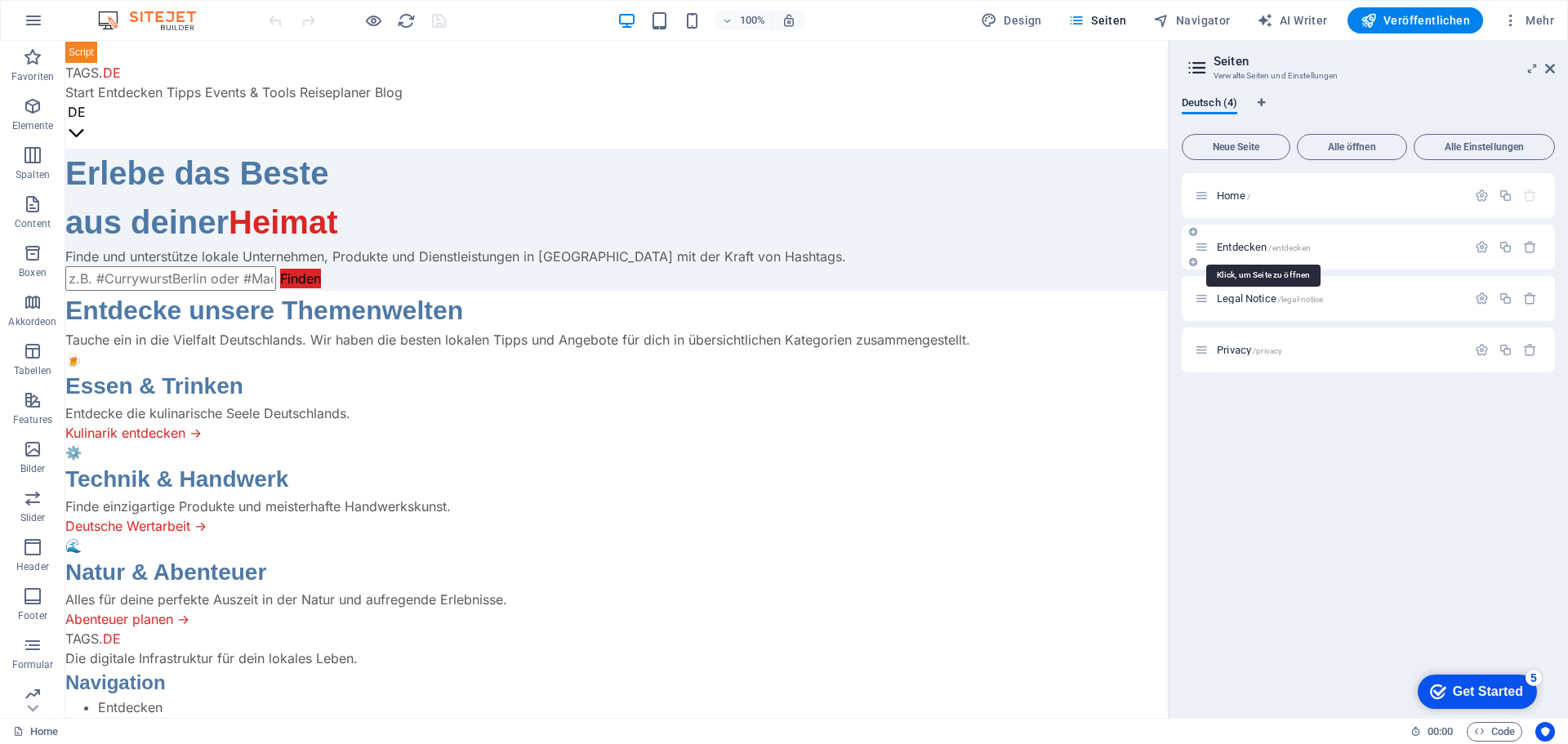
click at [1249, 242] on span "Entdecken /entdecken" at bounding box center [1263, 247] width 94 height 12
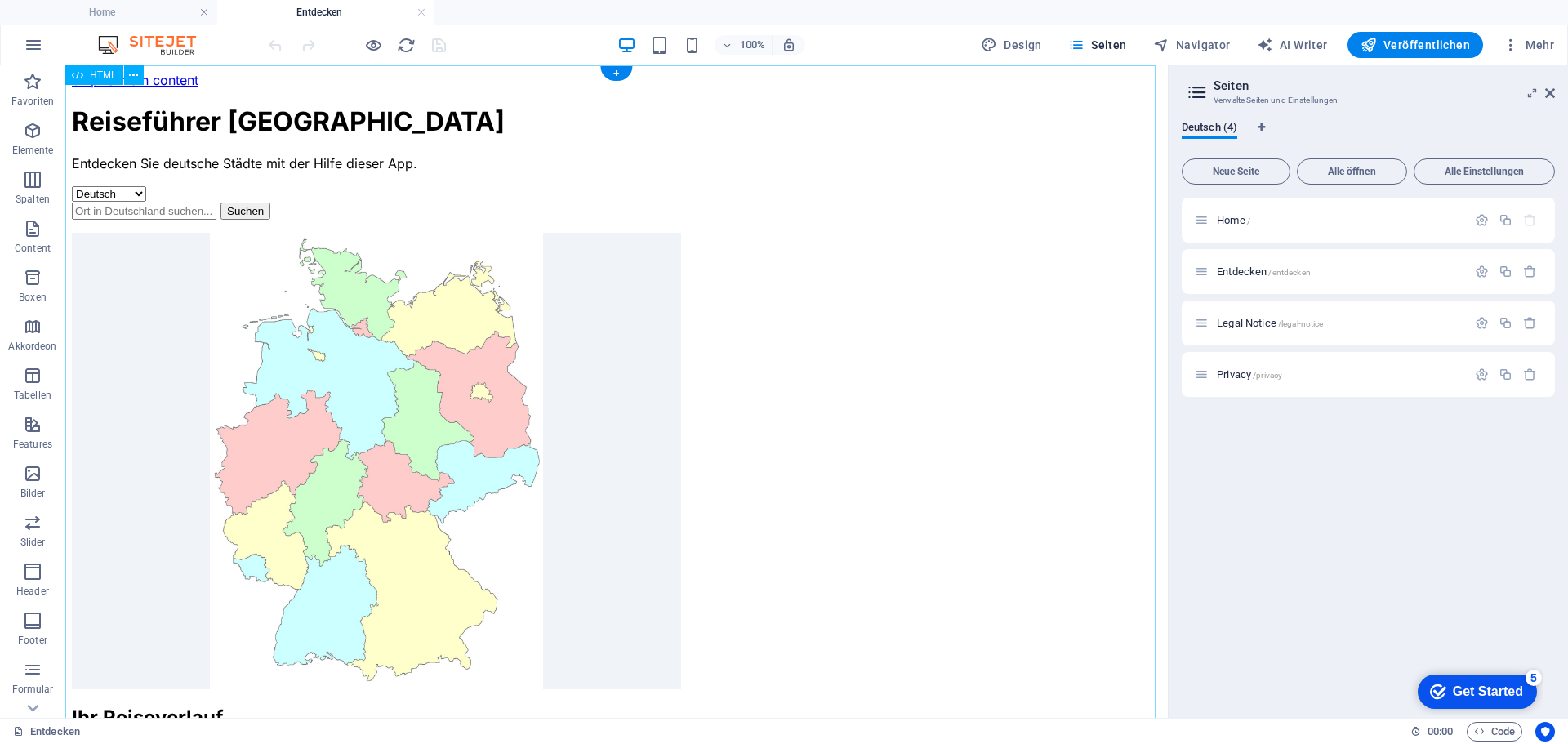
click at [729, 347] on div "Reiseführer Deutschland Reiseführer Deutschland Entdecken Sie deutsche Städte m…" at bounding box center [616, 483] width 1089 height 754
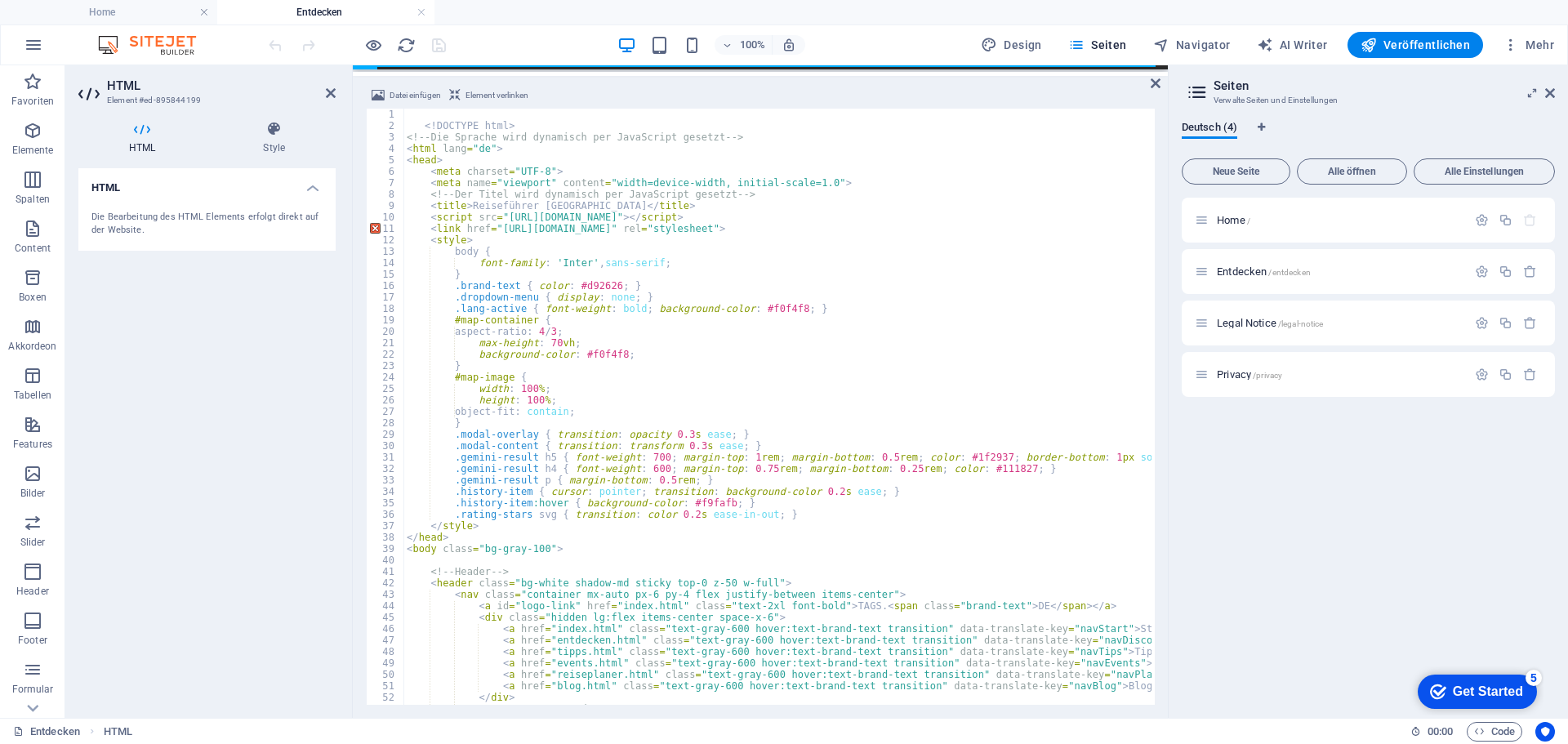
click at [495, 43] on div "100% Design Seiten Navigator AI Writer Veröffentlichen Mehr" at bounding box center [913, 45] width 1295 height 26
click at [441, 44] on icon "save" at bounding box center [438, 45] width 18 height 18
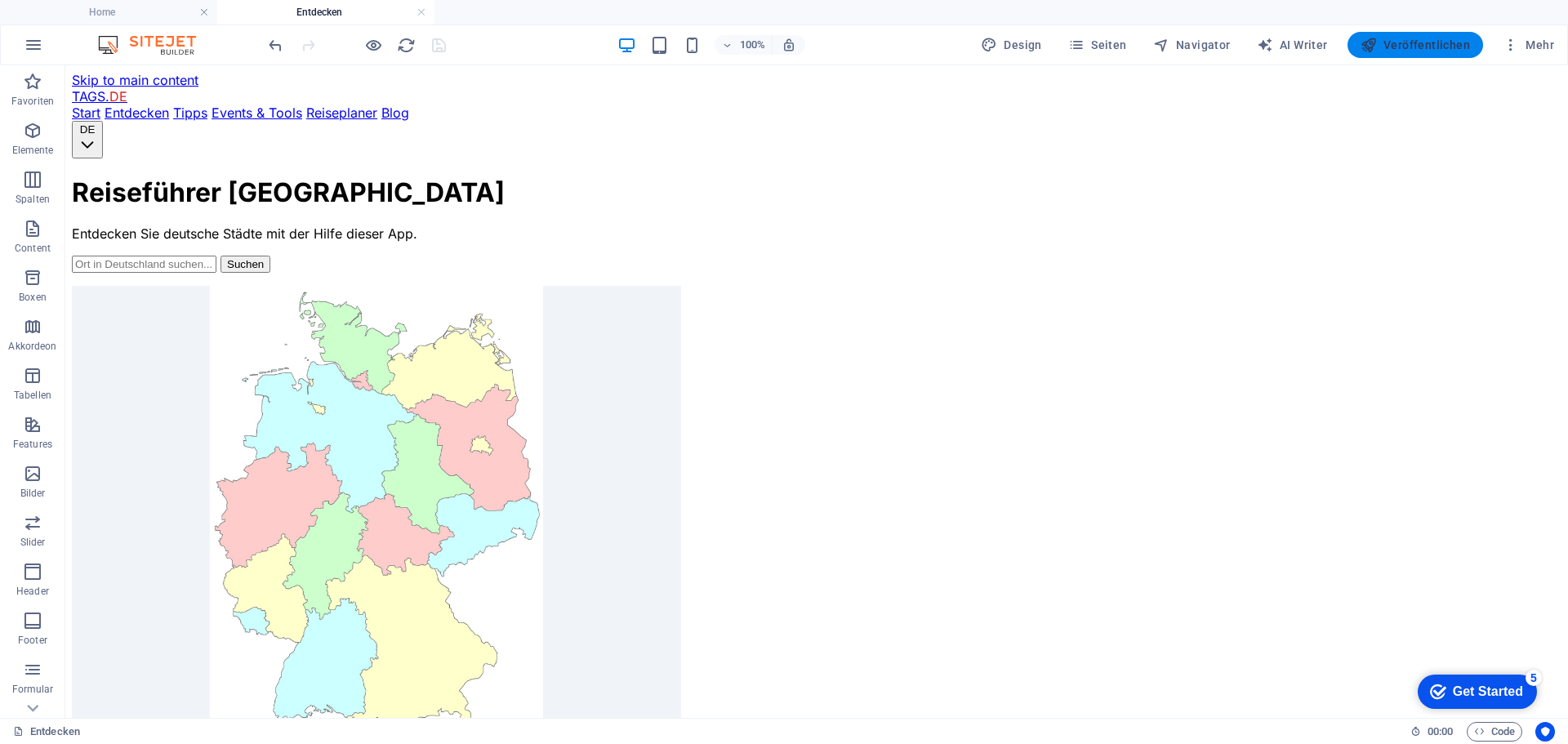
click at [1415, 32] on button "Veröffentlichen" at bounding box center [1415, 45] width 135 height 26
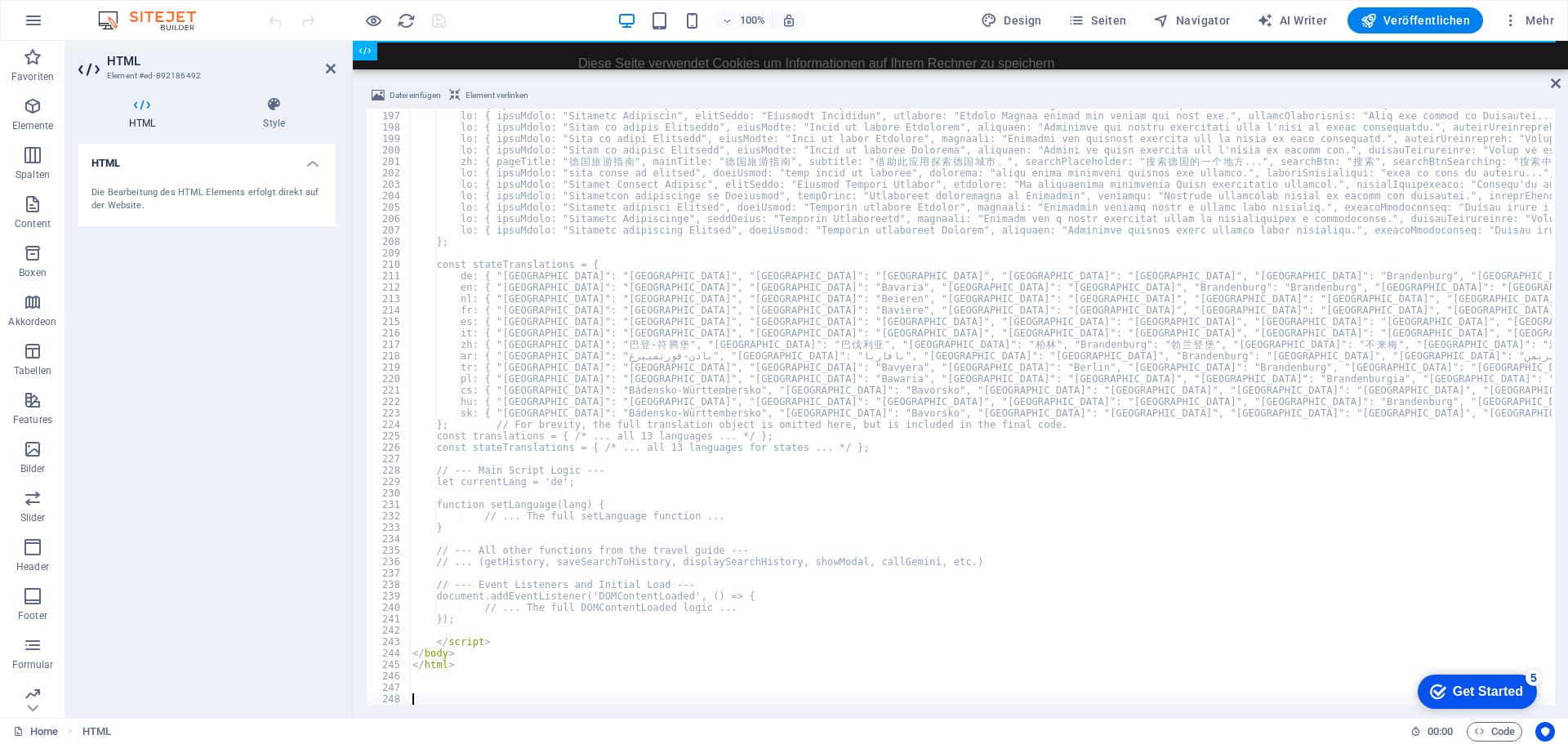
scroll to position [2240, 0]
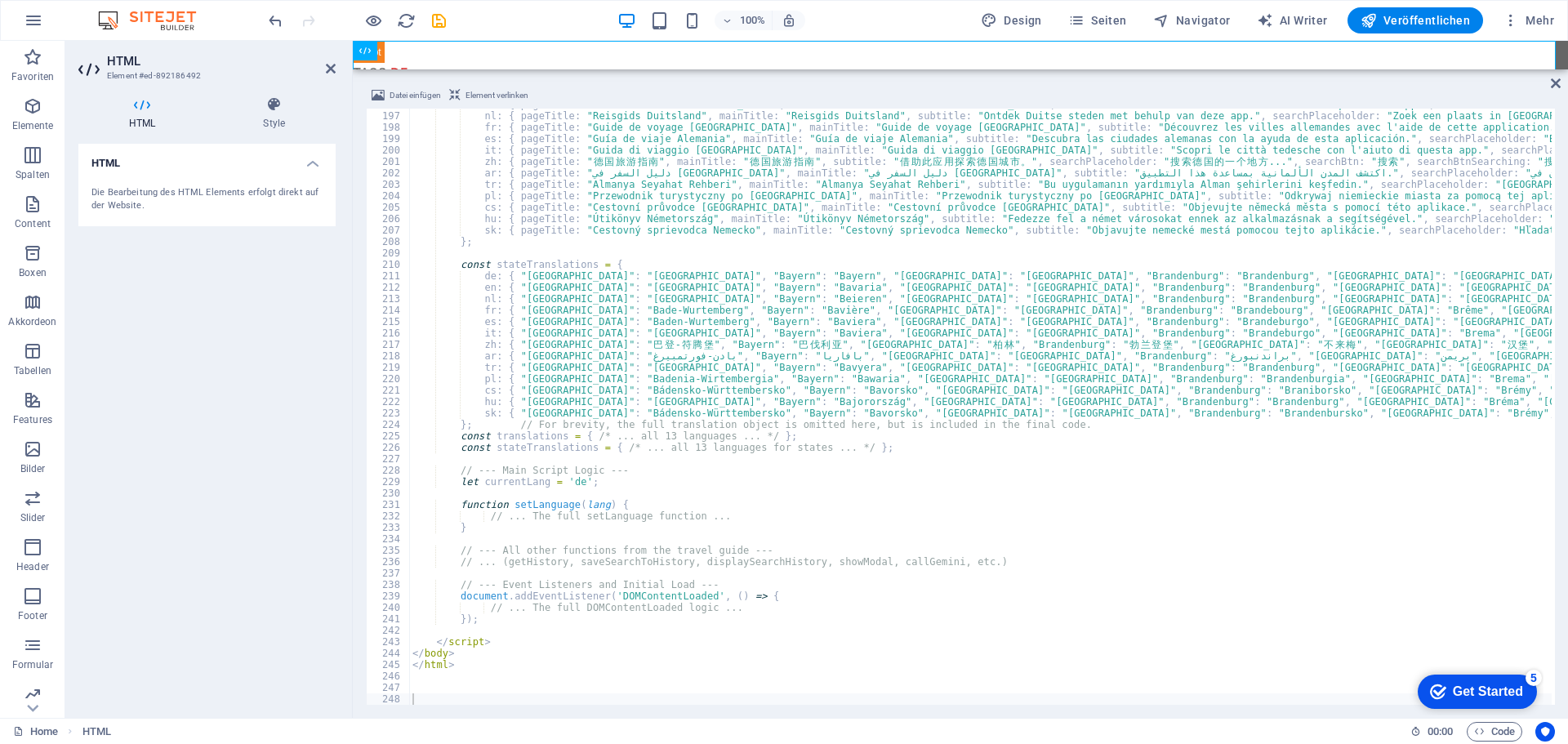
click at [468, 24] on div "100% Design Seiten Navigator AI Writer Veröffentlichen Mehr" at bounding box center [913, 20] width 1295 height 26
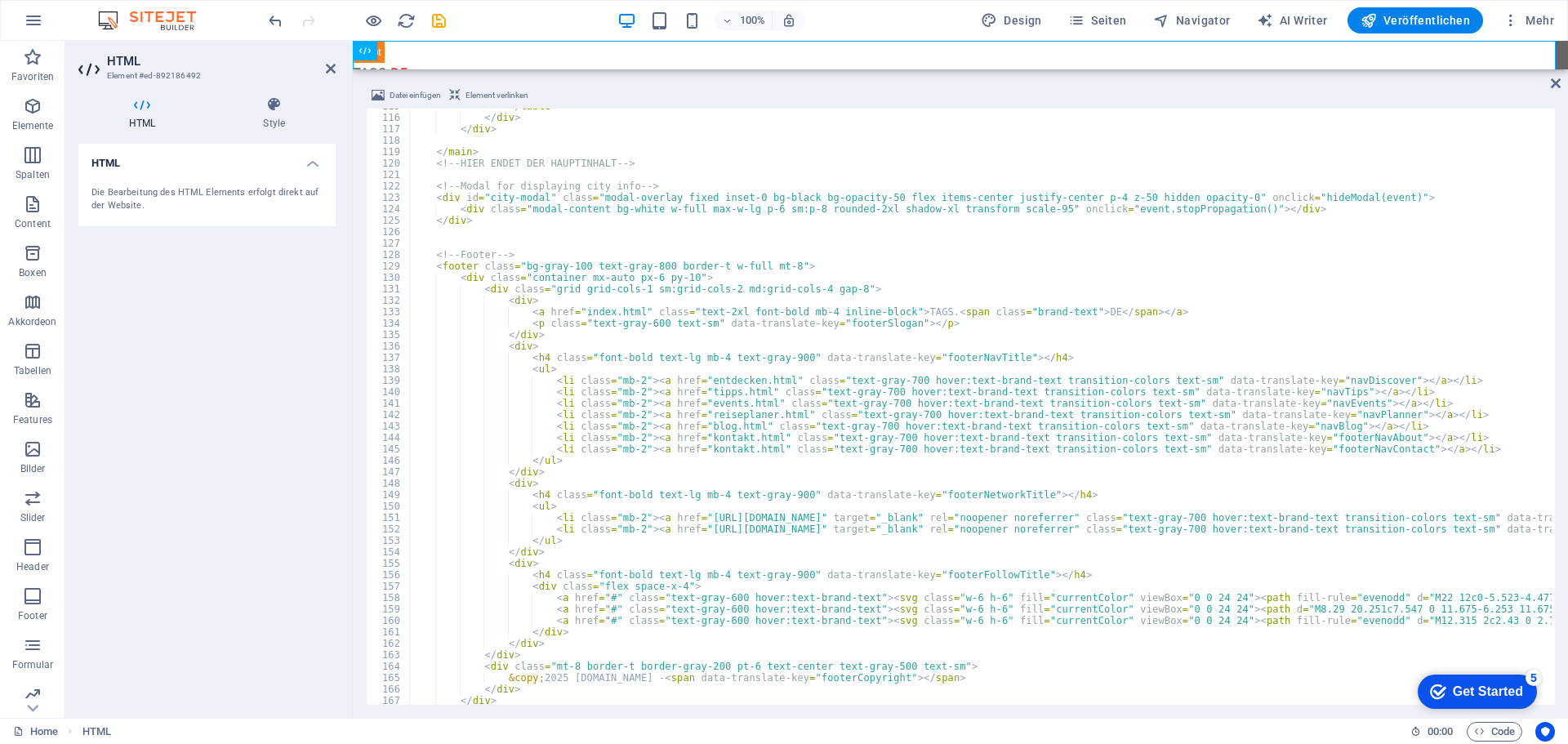
scroll to position [1214, 0]
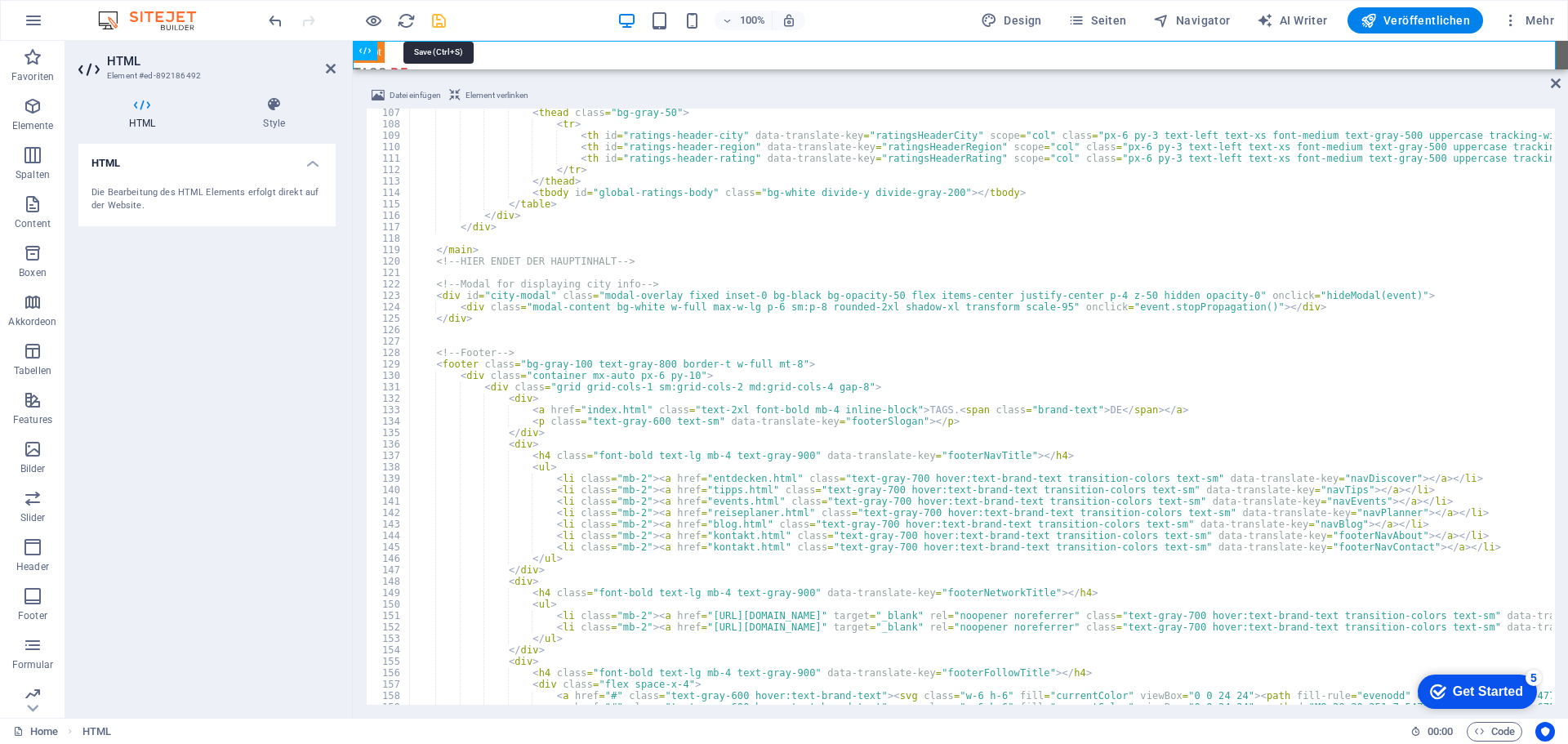
click at [436, 22] on icon "save" at bounding box center [438, 20] width 18 height 18
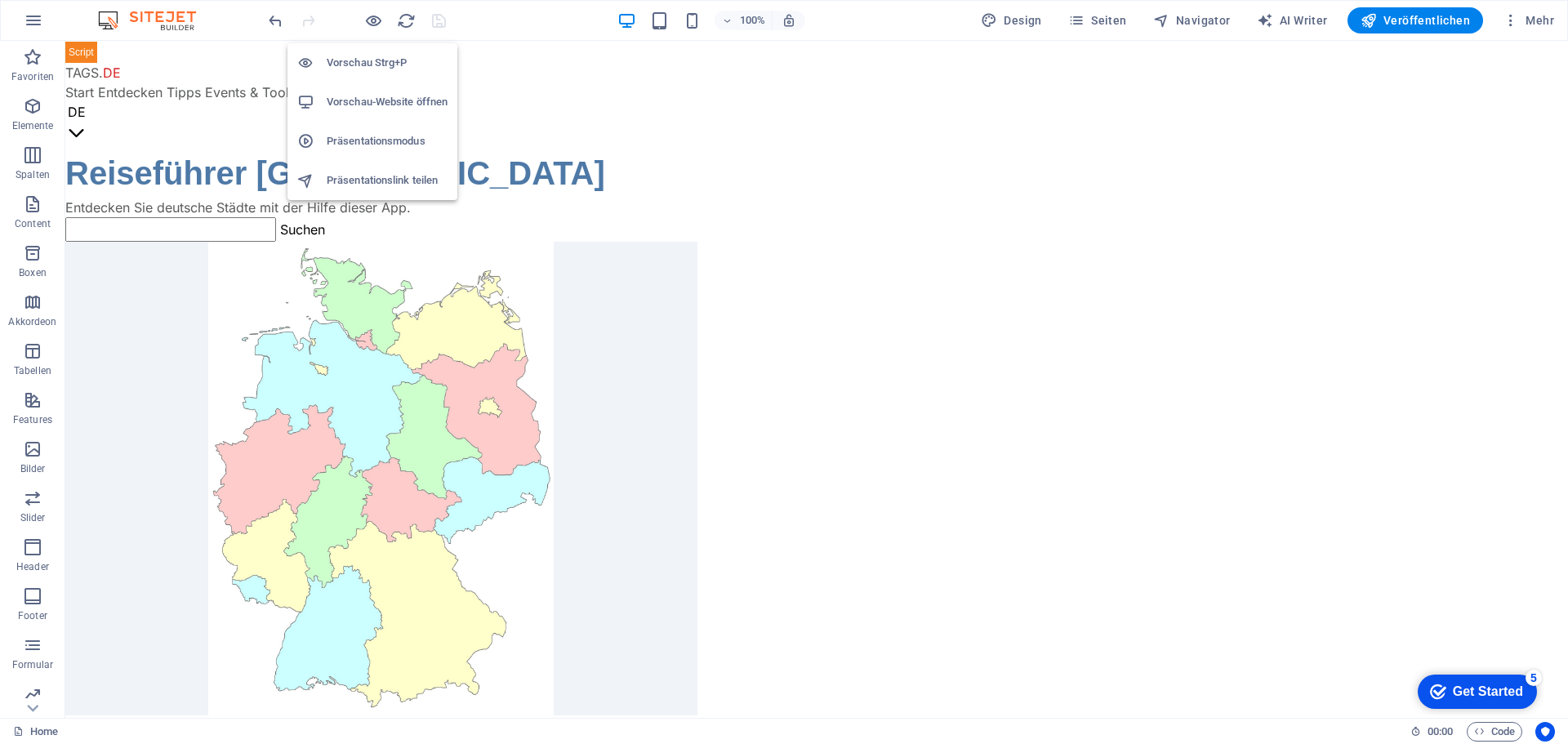
click at [360, 101] on h6 "Vorschau-Website öffnen" at bounding box center [387, 102] width 121 height 19
click at [375, 21] on icon "button" at bounding box center [373, 20] width 18 height 18
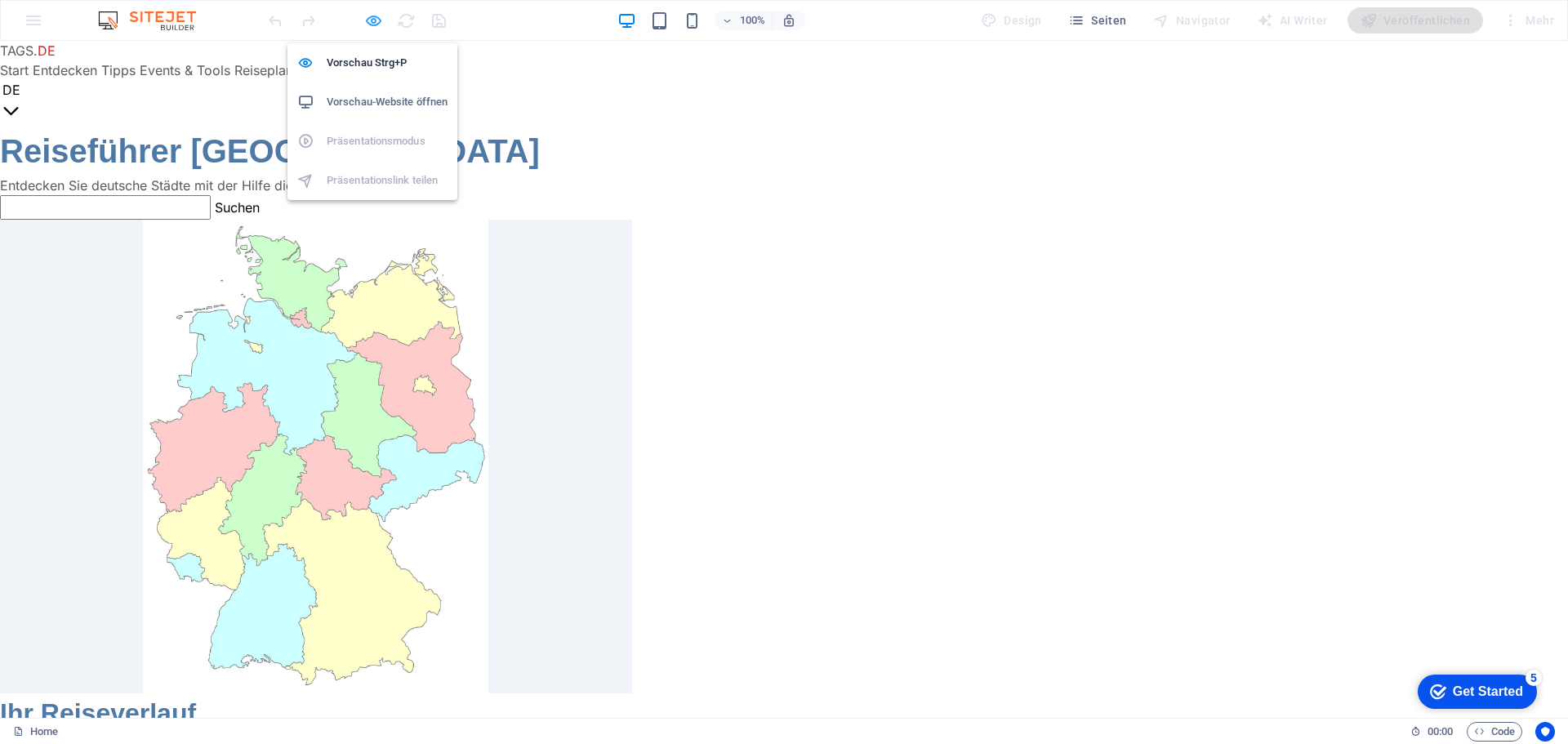
click at [367, 16] on icon "button" at bounding box center [373, 20] width 18 height 18
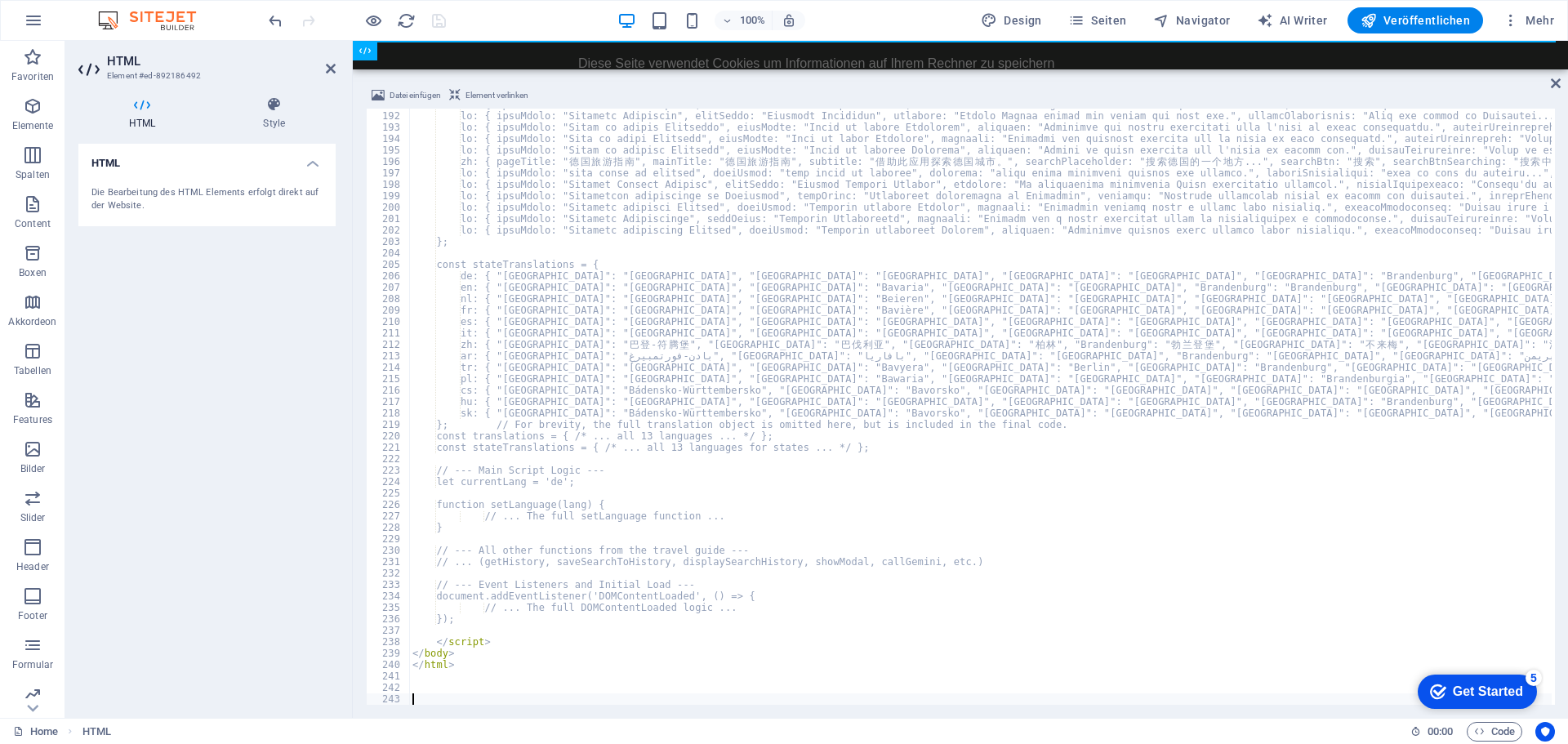
scroll to position [2183, 0]
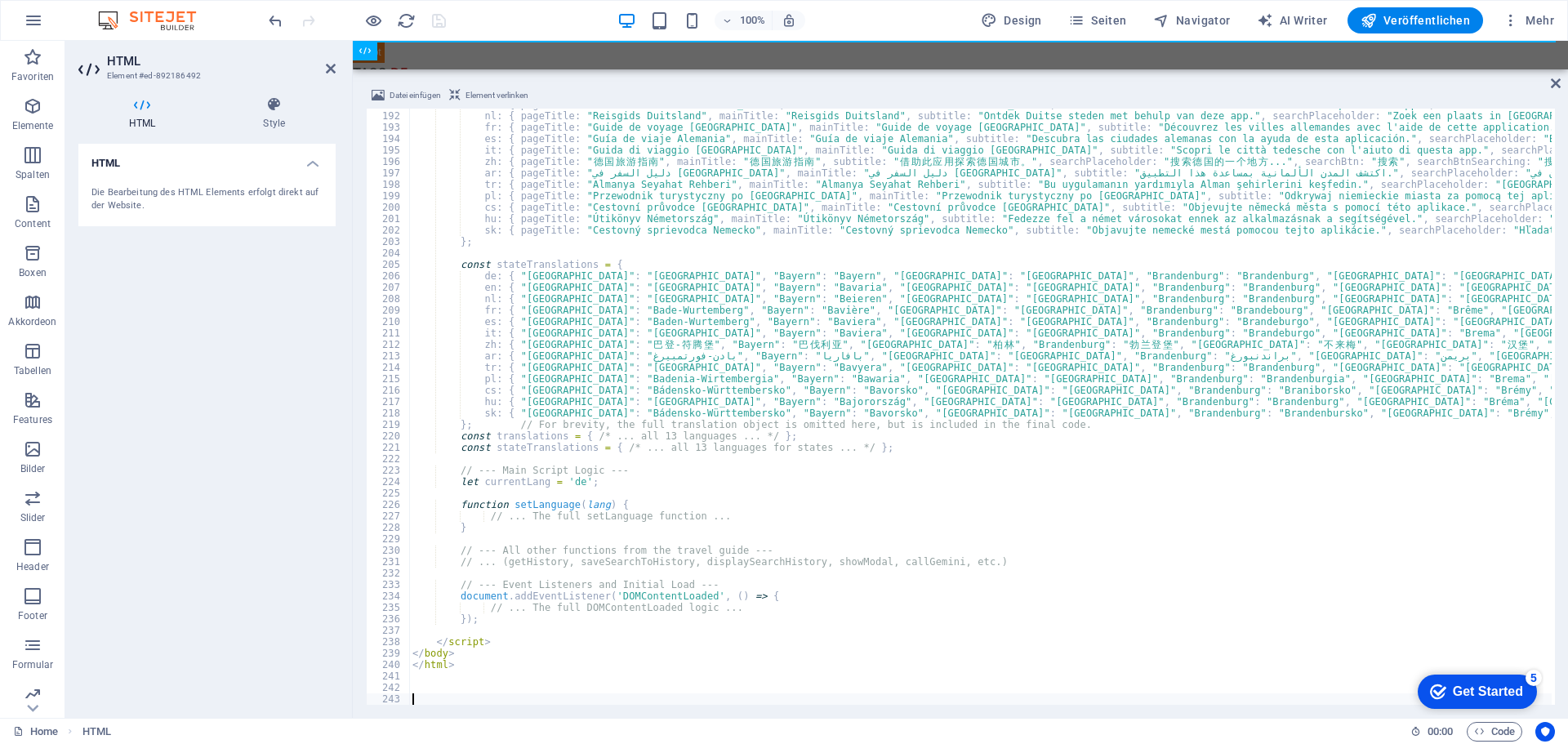
click at [495, 16] on div "100% Design Seiten Navigator AI Writer Veröffentlichen Mehr" at bounding box center [913, 20] width 1295 height 26
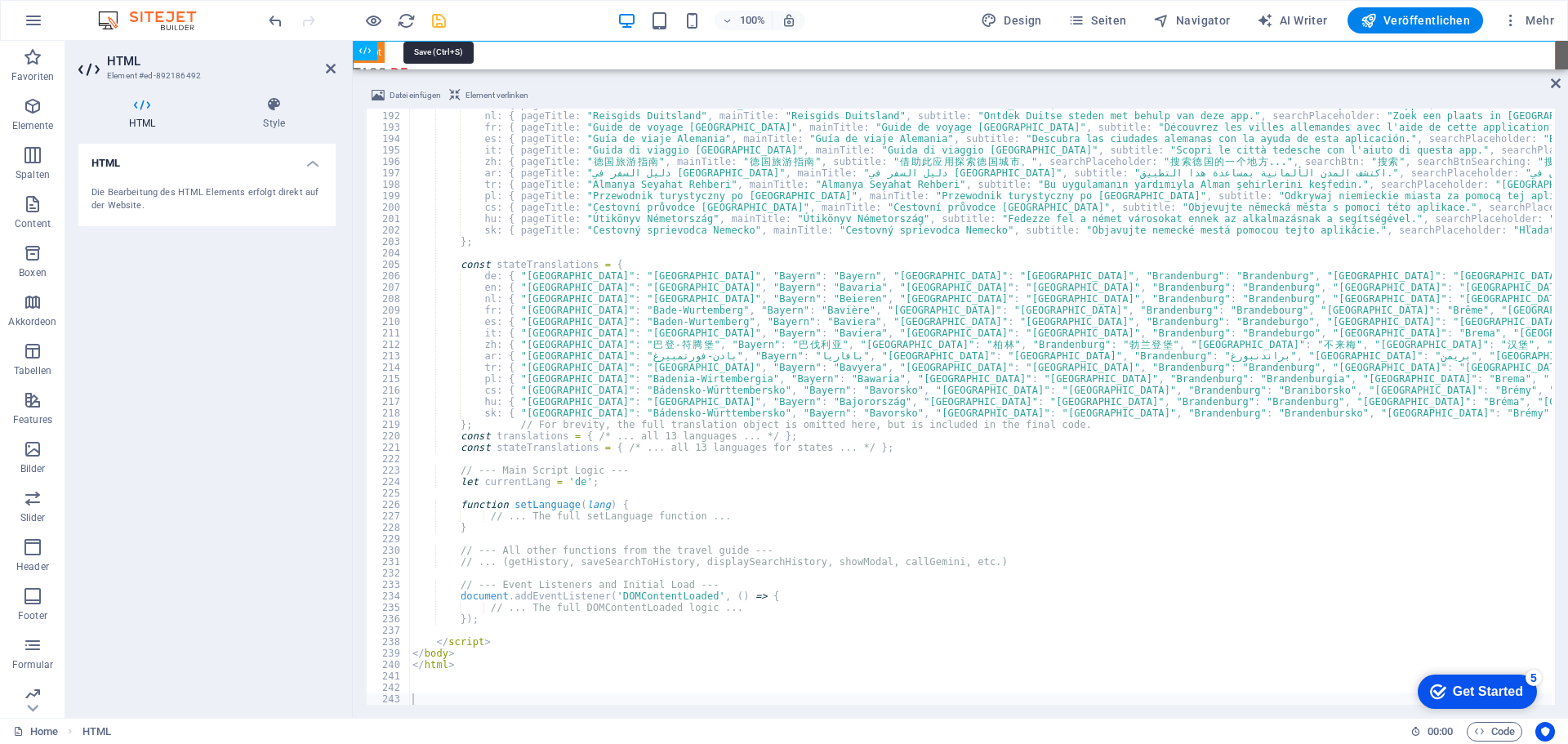
click at [437, 16] on icon "save" at bounding box center [438, 20] width 18 height 18
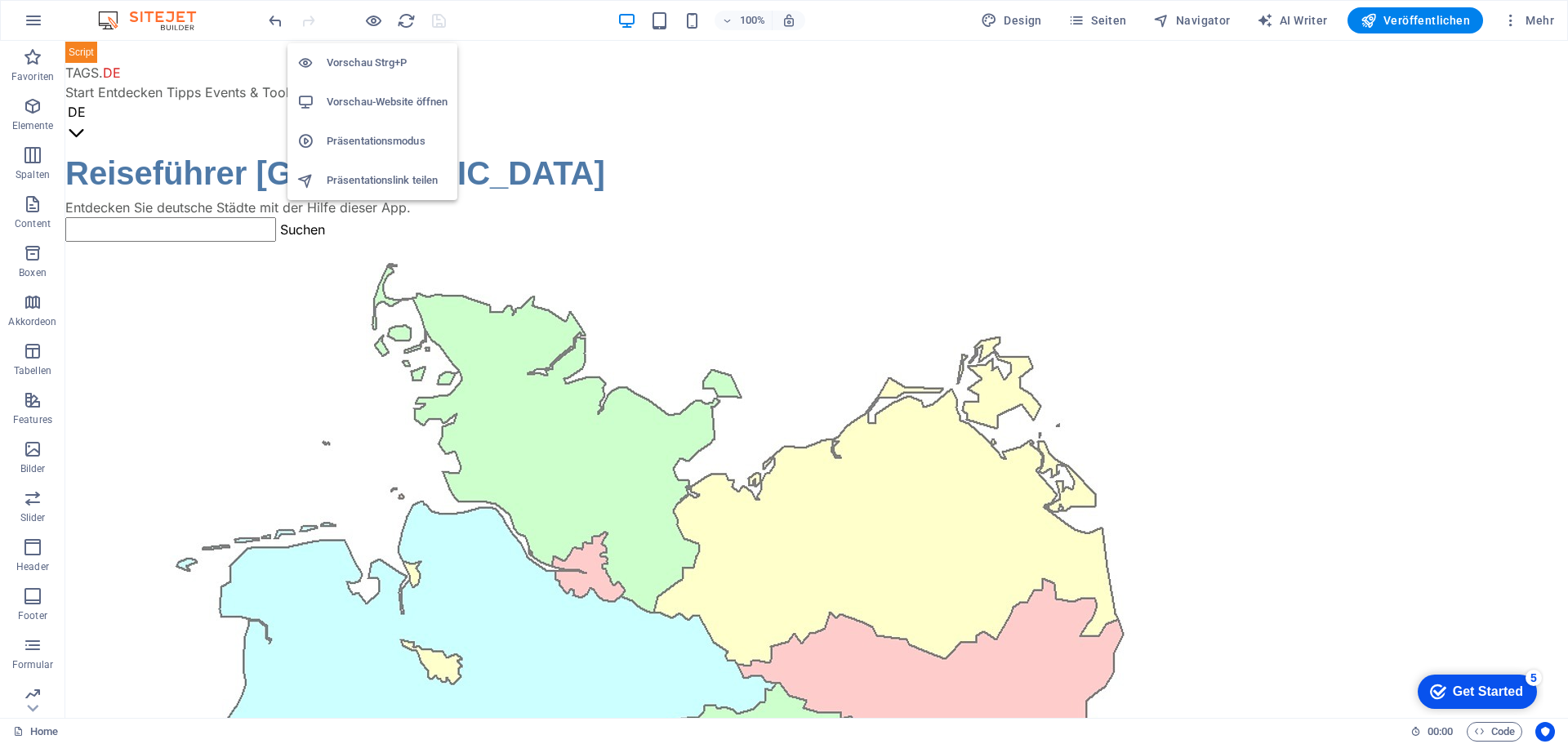
click at [371, 96] on h6 "Vorschau-Website öffnen" at bounding box center [387, 102] width 121 height 19
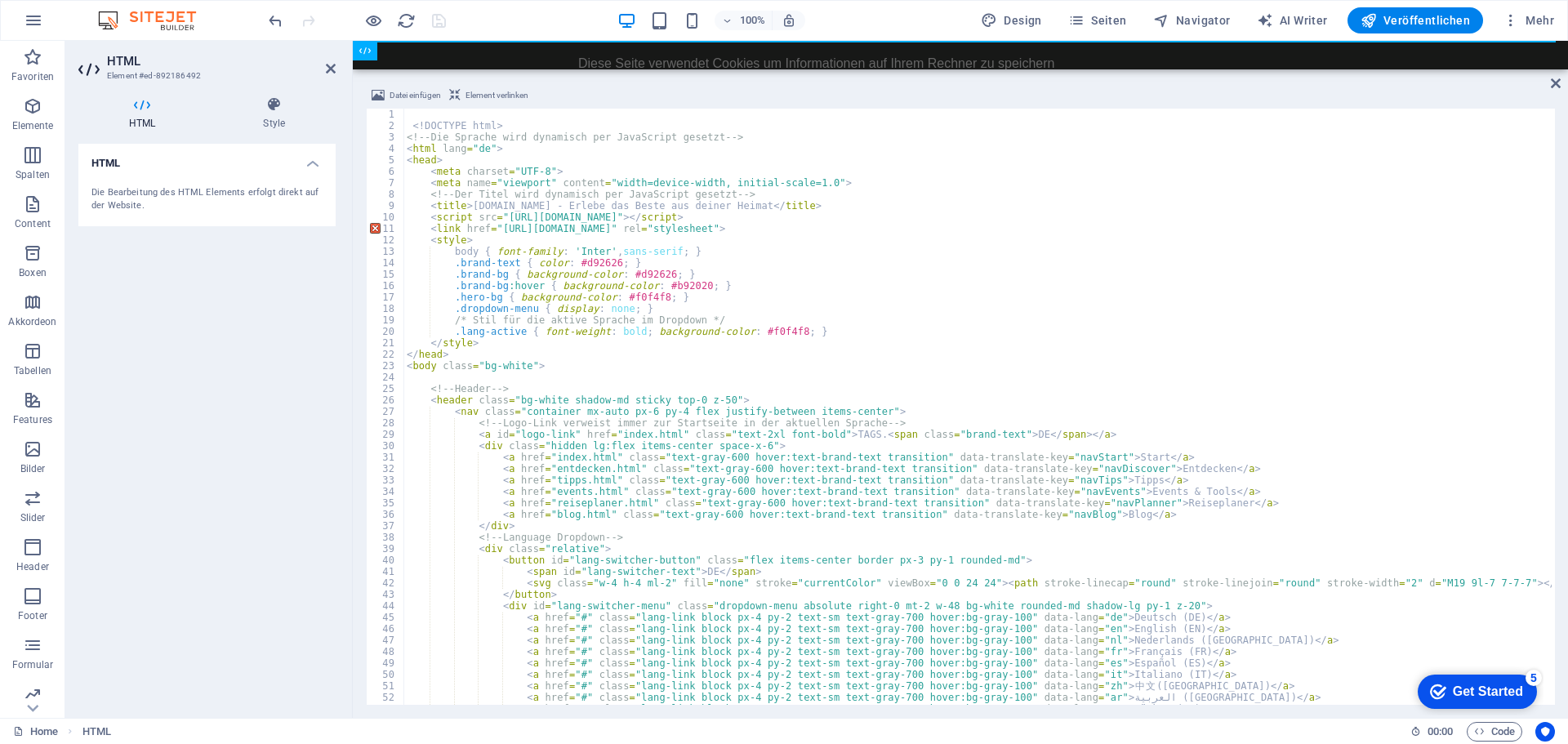
scroll to position [0, 0]
click at [524, 25] on div "100% Design Seiten Navigator AI Writer Veröffentlichen Mehr" at bounding box center [913, 20] width 1295 height 26
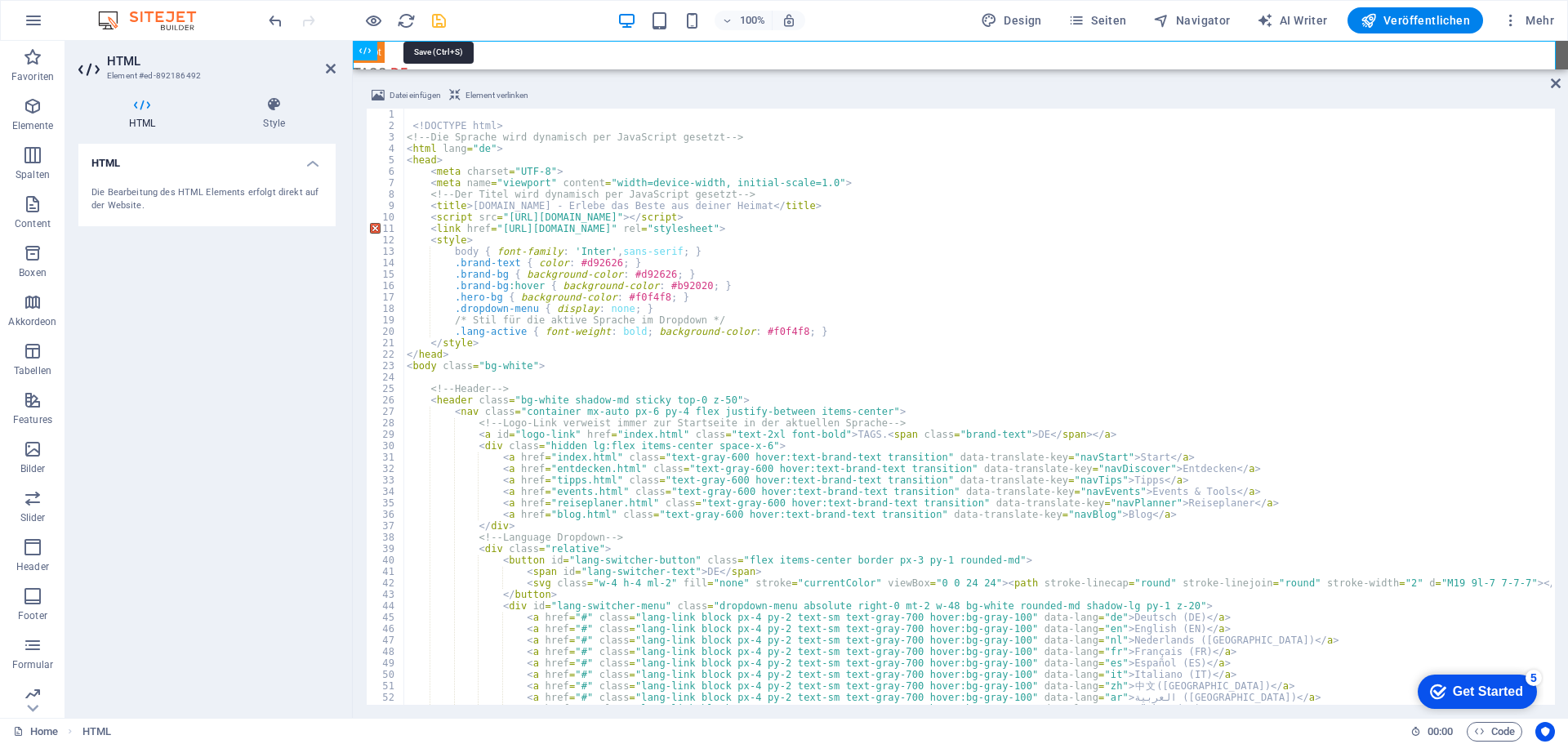
click at [442, 18] on icon "save" at bounding box center [438, 20] width 18 height 18
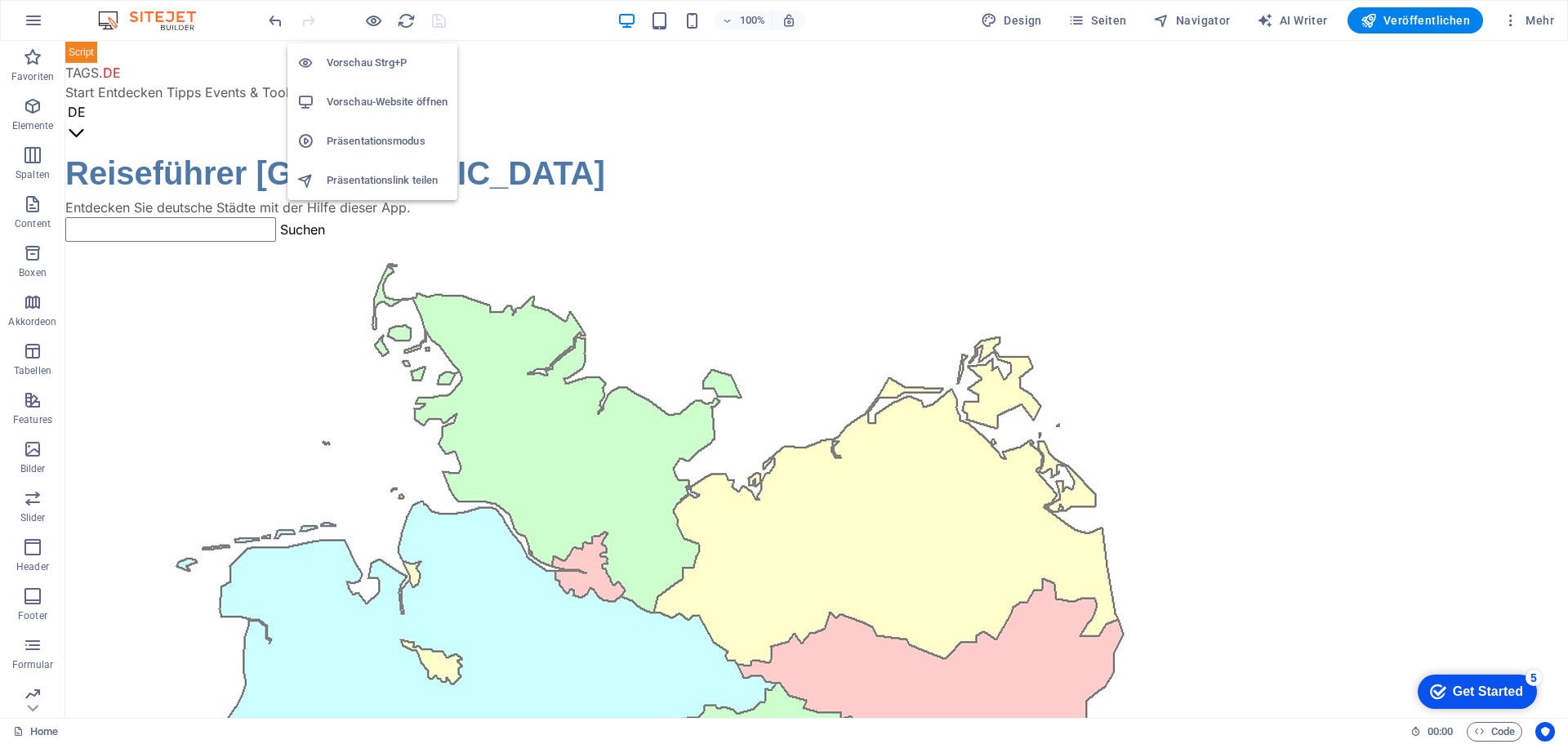
click at [370, 96] on h6 "Vorschau-Website öffnen" at bounding box center [387, 102] width 121 height 19
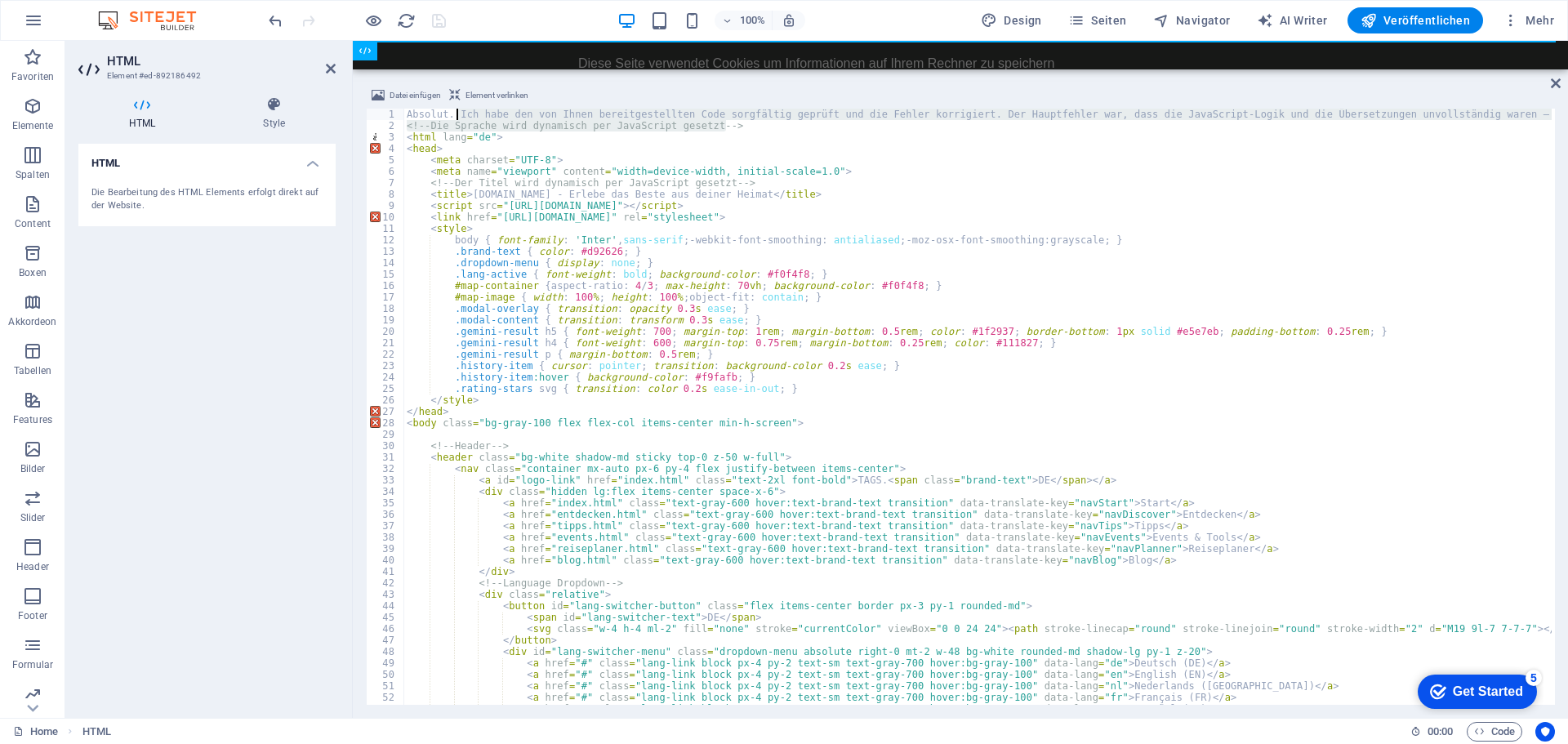
drag, startPoint x: 764, startPoint y: 131, endPoint x: 455, endPoint y: 119, distance: 309.2
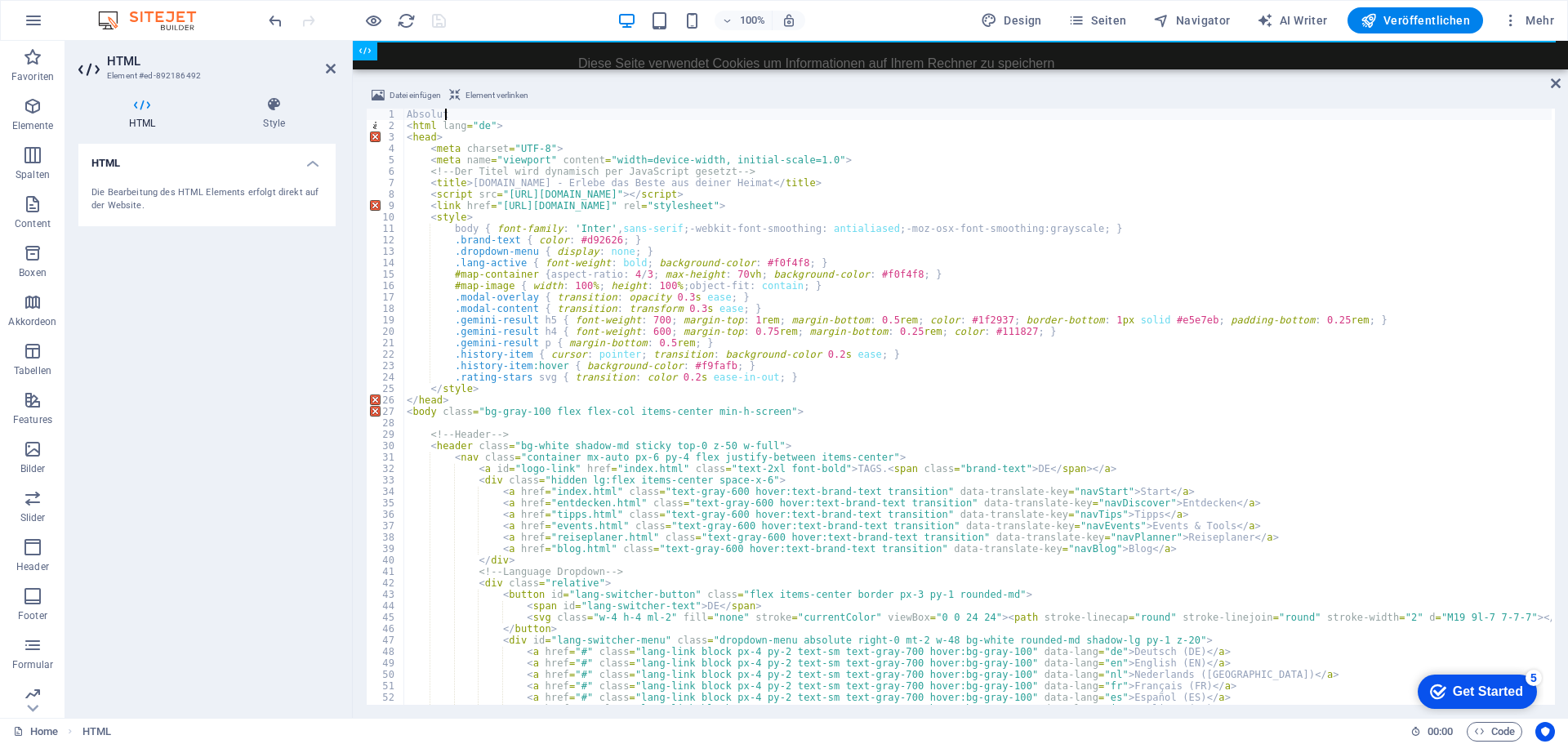
type textarea "A"
click at [467, 19] on div "100% Design Seiten Navigator AI Writer Veröffentlichen Mehr" at bounding box center [913, 20] width 1295 height 26
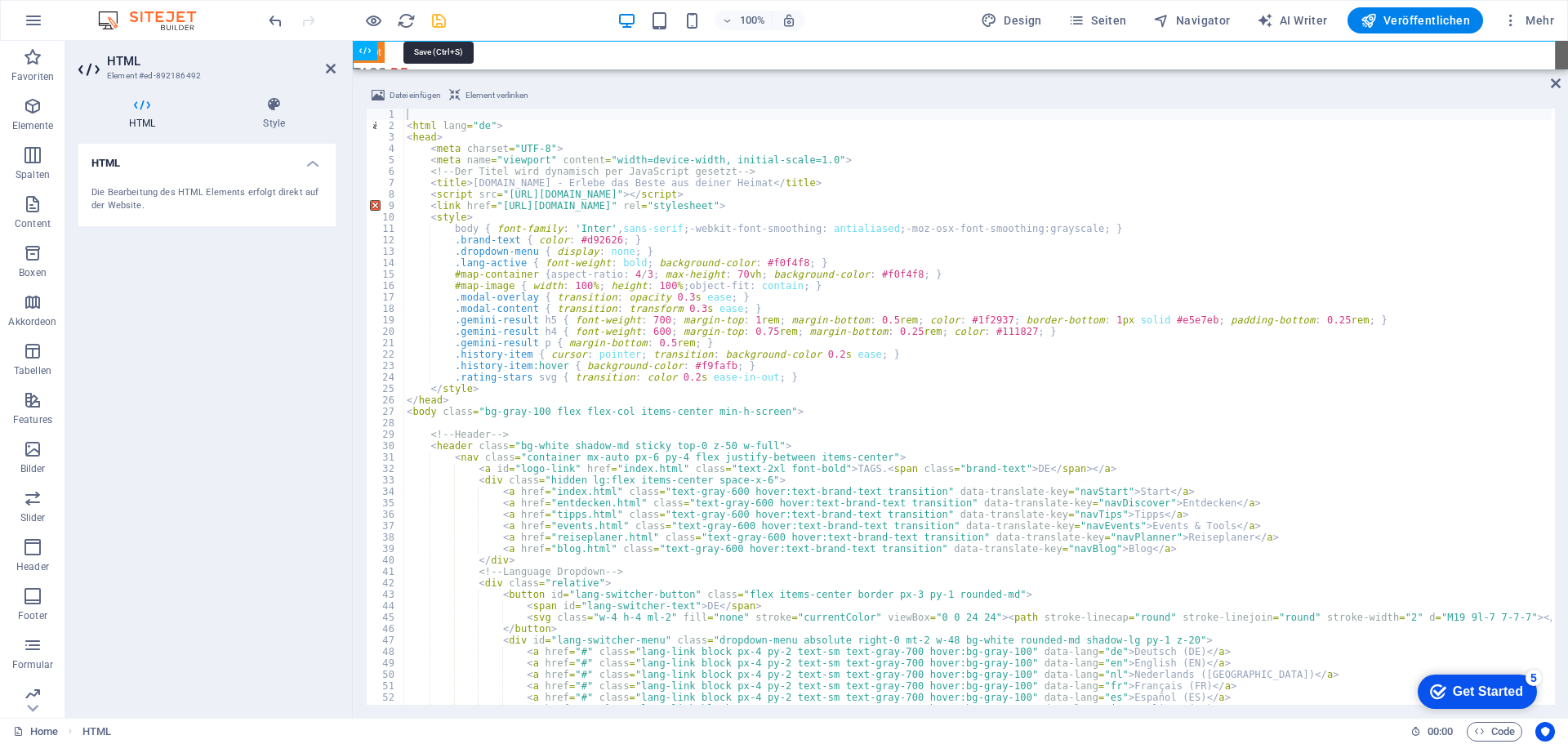
click at [438, 20] on icon "save" at bounding box center [438, 20] width 18 height 18
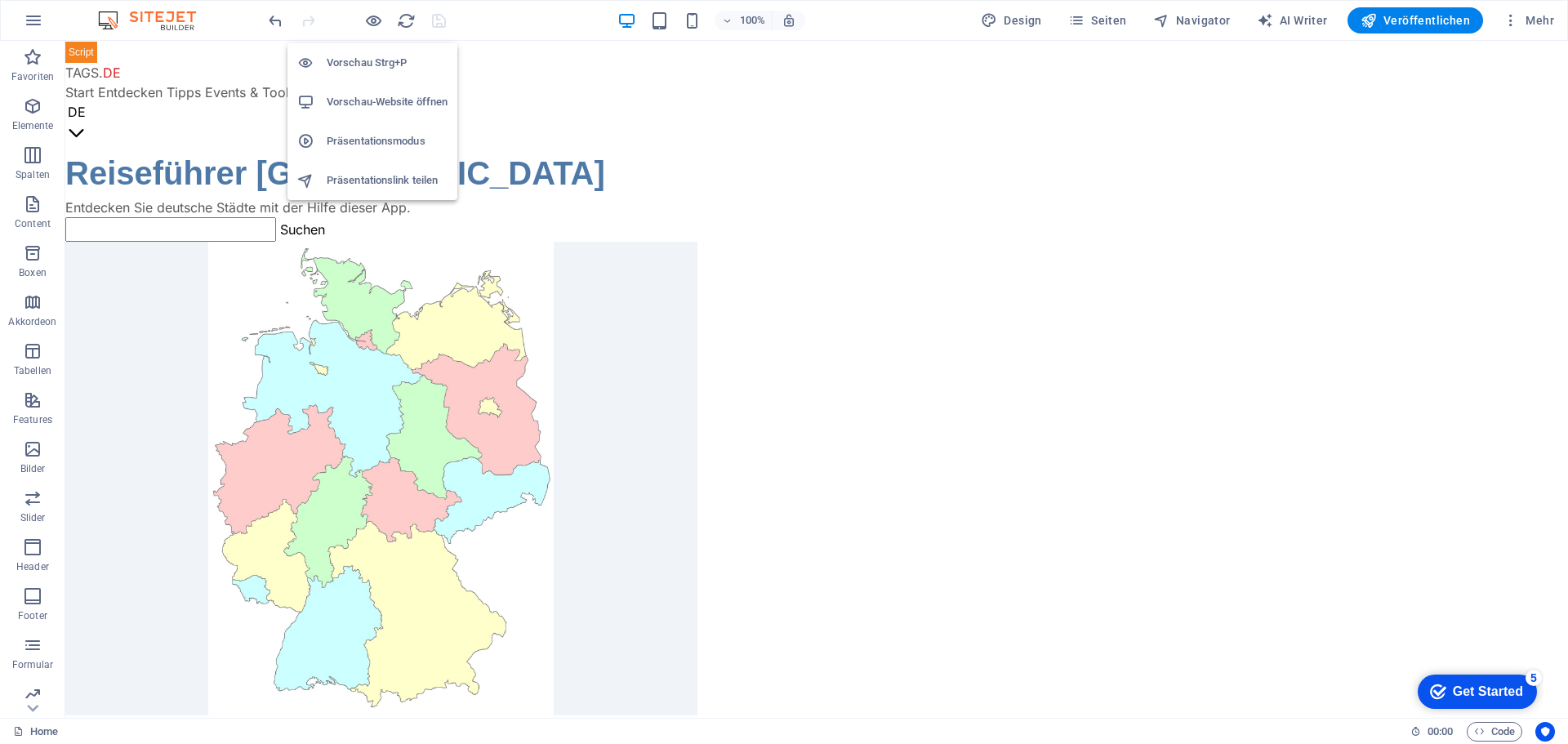
click at [367, 94] on h6 "Vorschau-Website öffnen" at bounding box center [387, 102] width 121 height 19
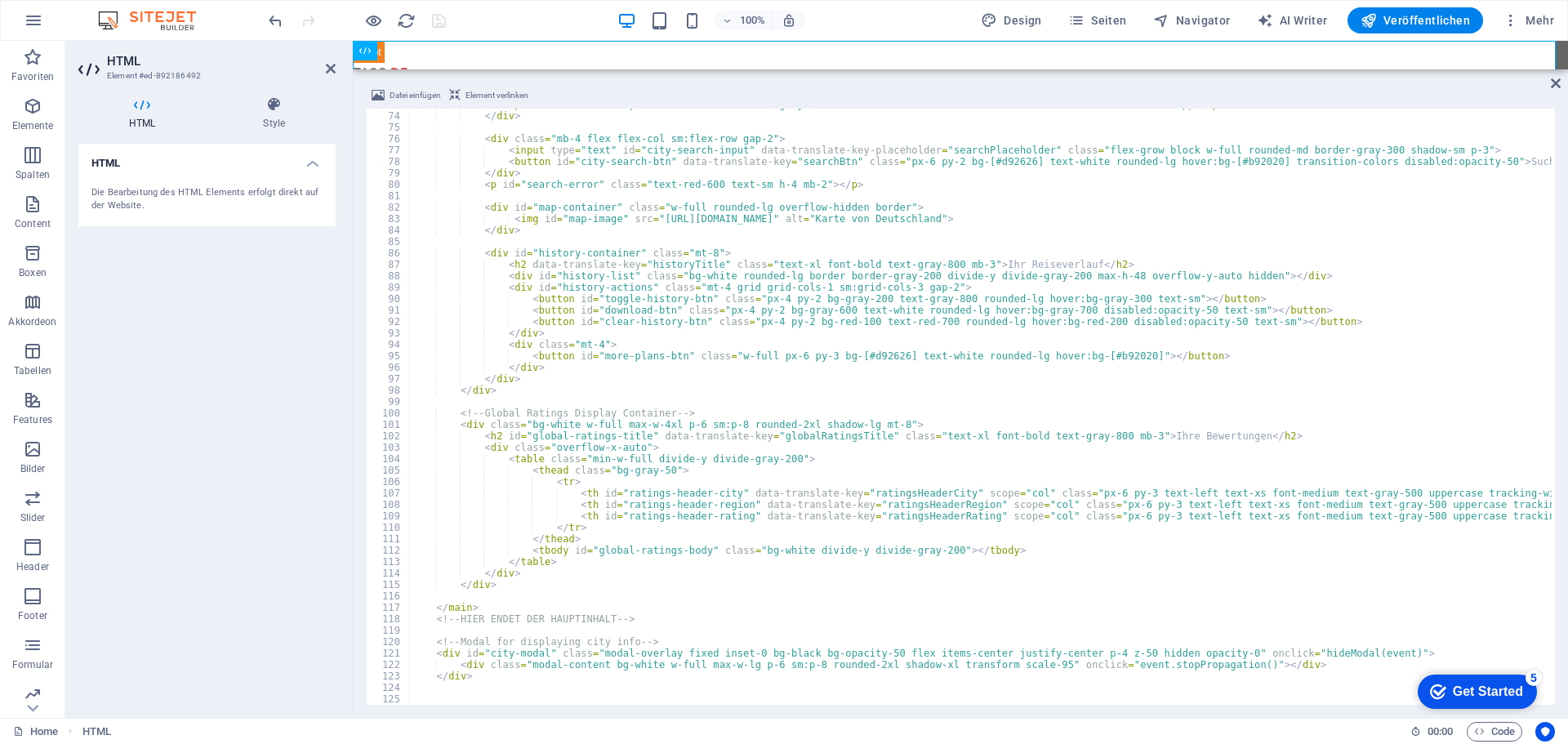
scroll to position [784, 0]
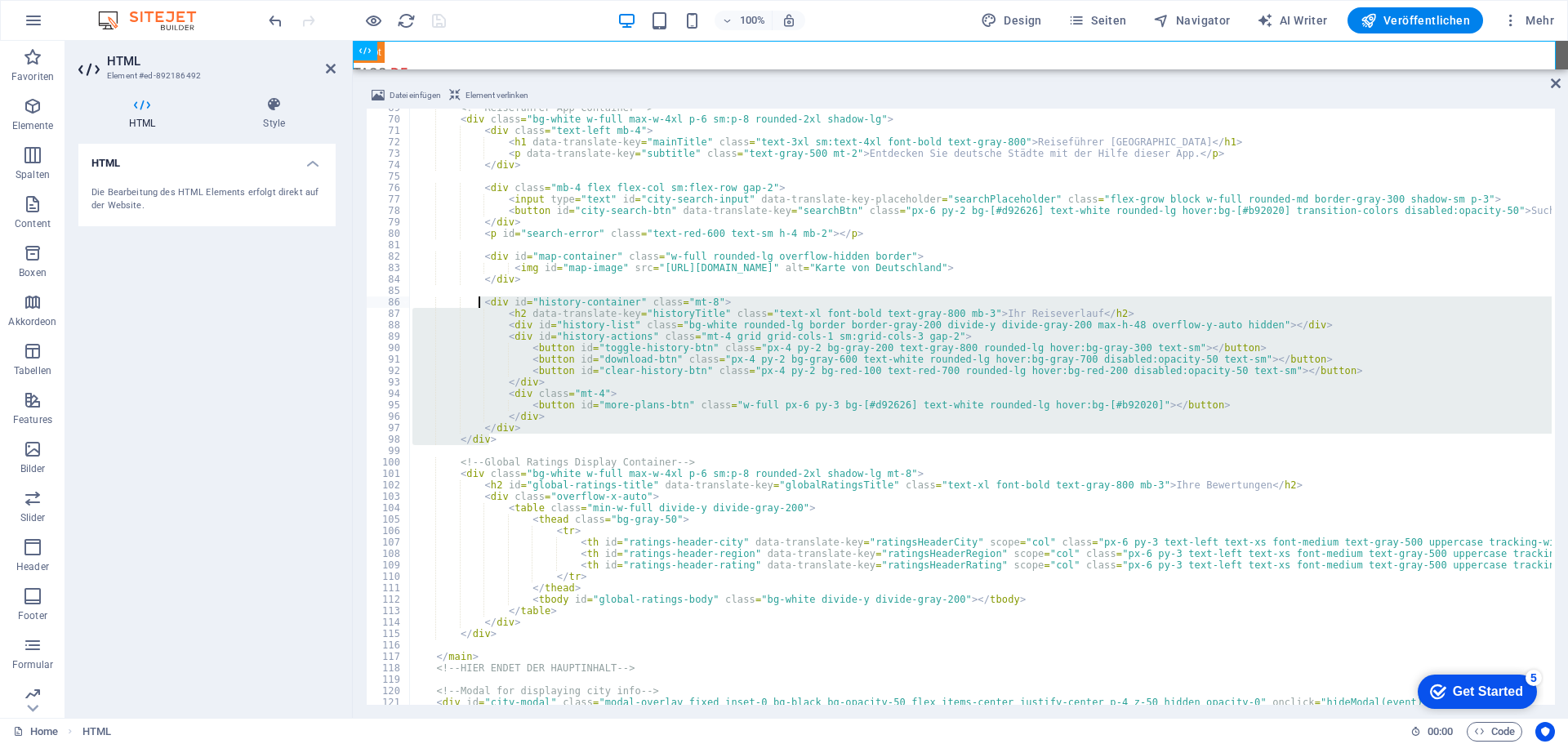
drag, startPoint x: 492, startPoint y: 442, endPoint x: 479, endPoint y: 306, distance: 136.6
type textarea "<div id="history-container" class="mt-8"> <h2 data-translate-key="historyTitle"…"
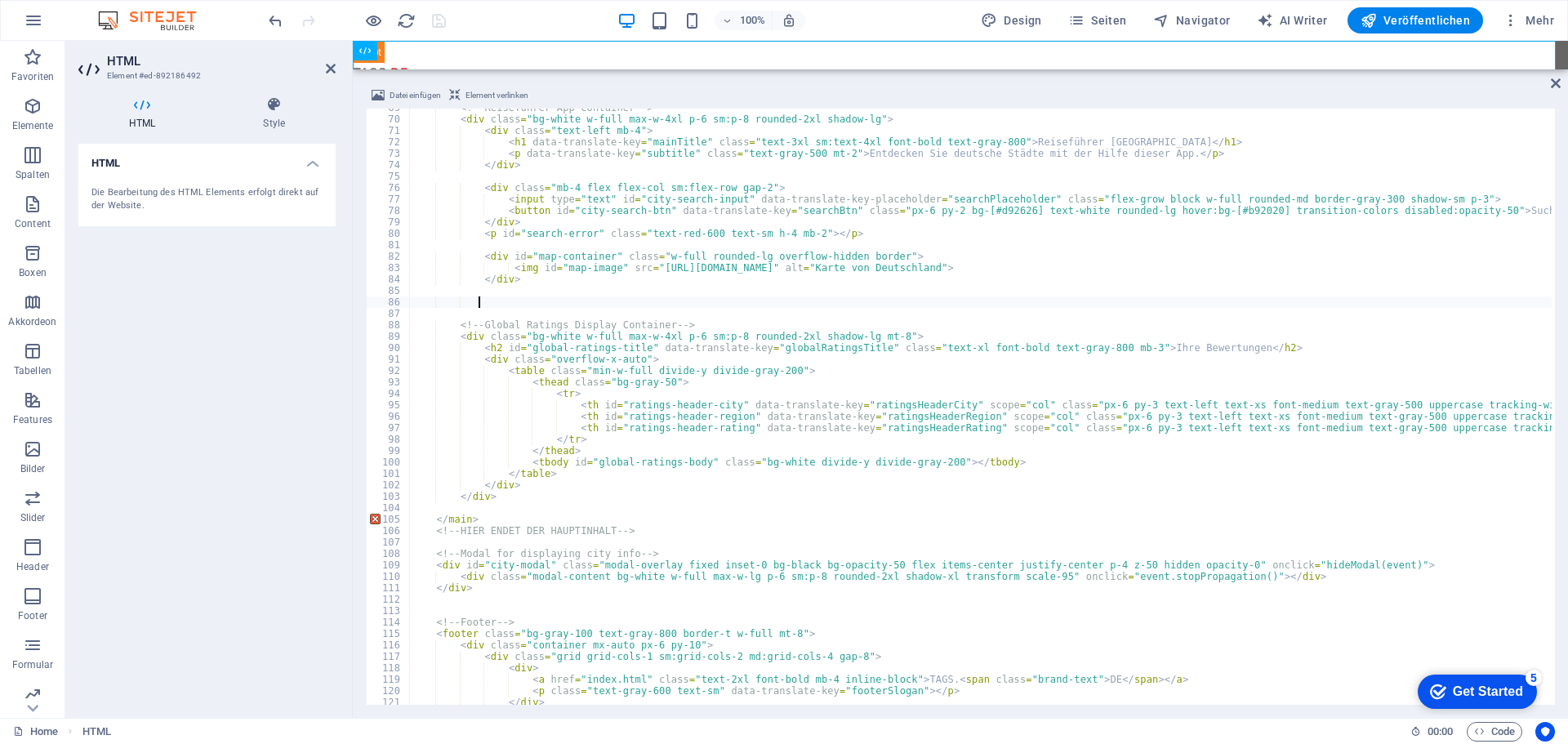
paste textarea
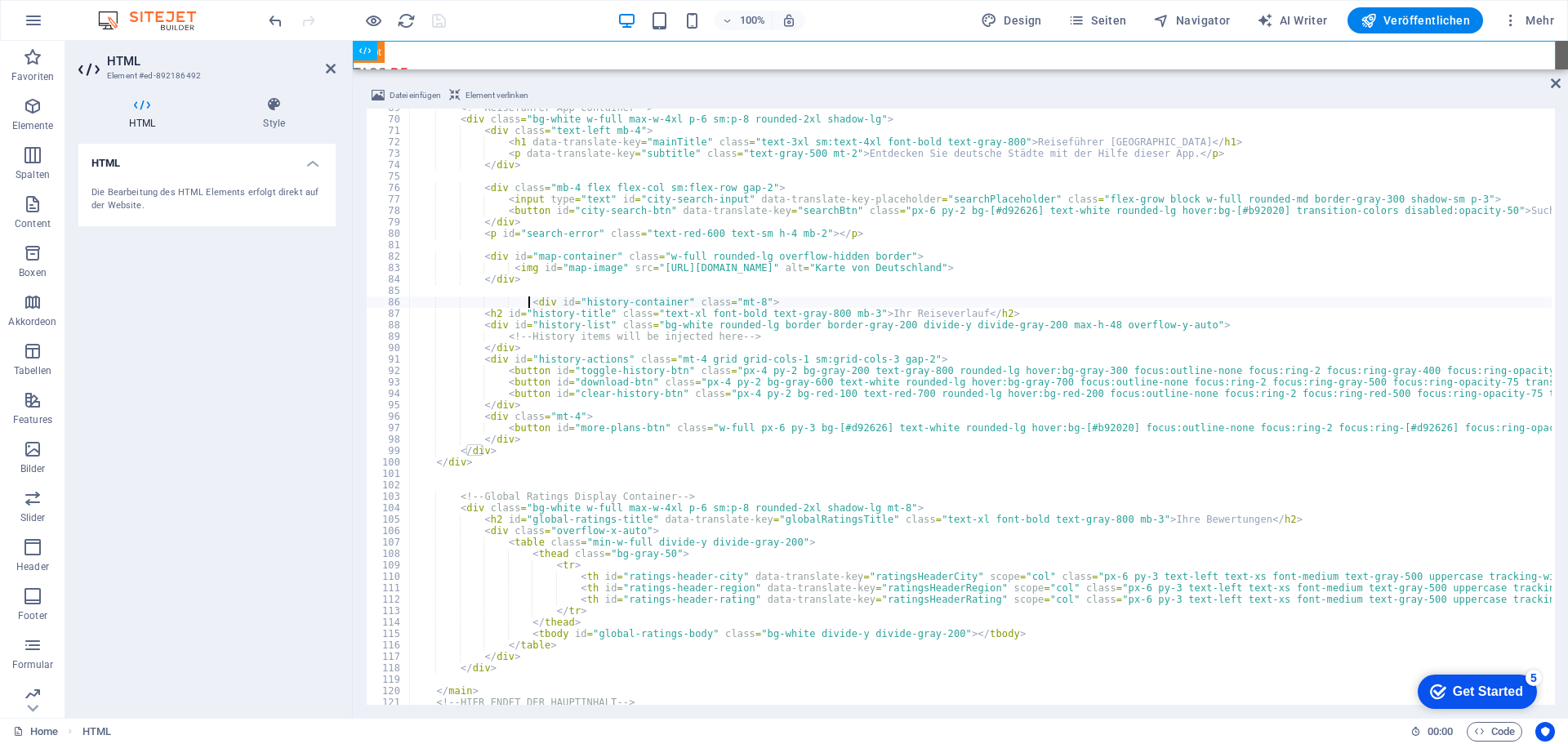
click at [275, 25] on icon "undo" at bounding box center [275, 20] width 18 height 18
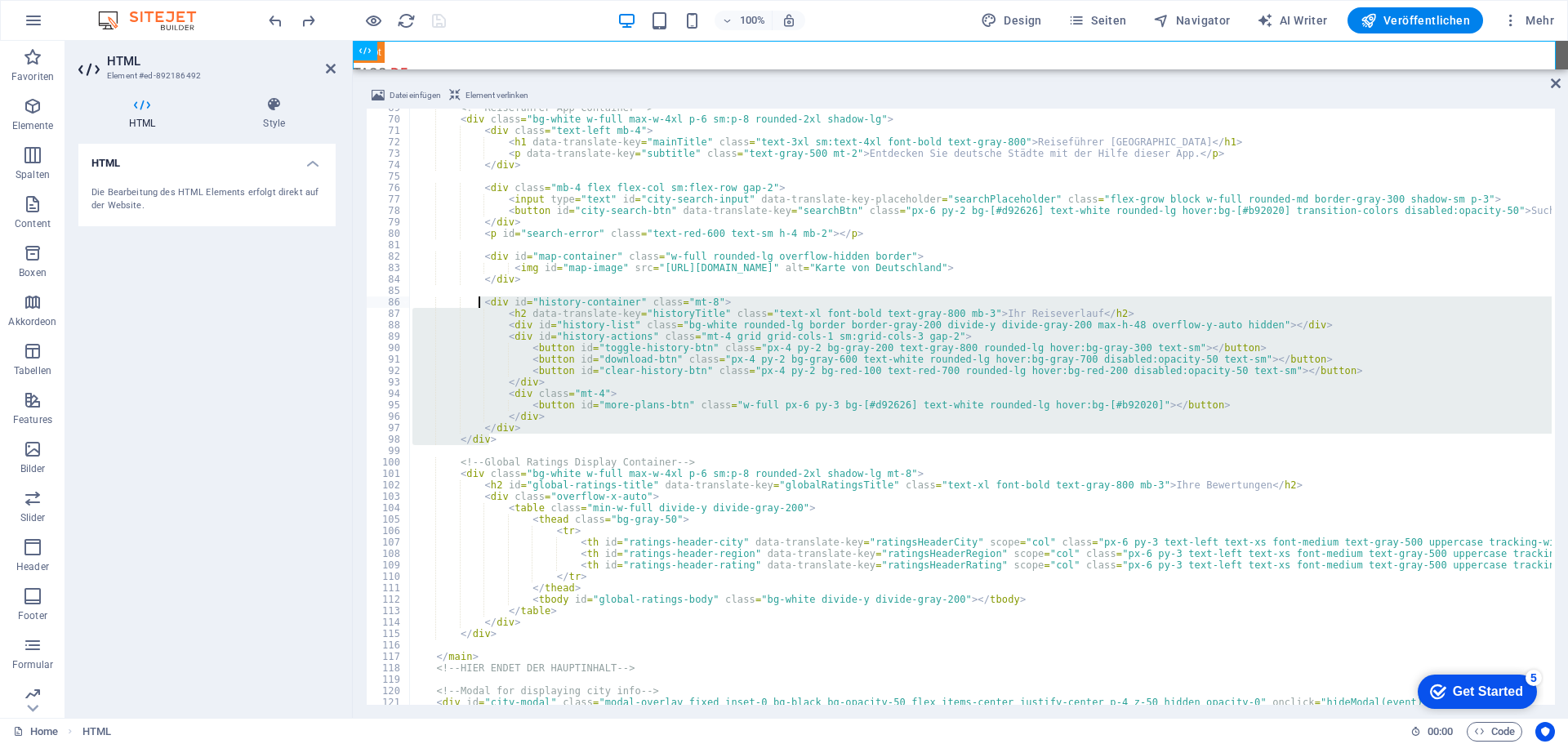
drag, startPoint x: 492, startPoint y: 442, endPoint x: 479, endPoint y: 304, distance: 138.6
type textarea "<div id="history-container" class="mt-8"> <h2 data-translate-key="historyTitle"…"
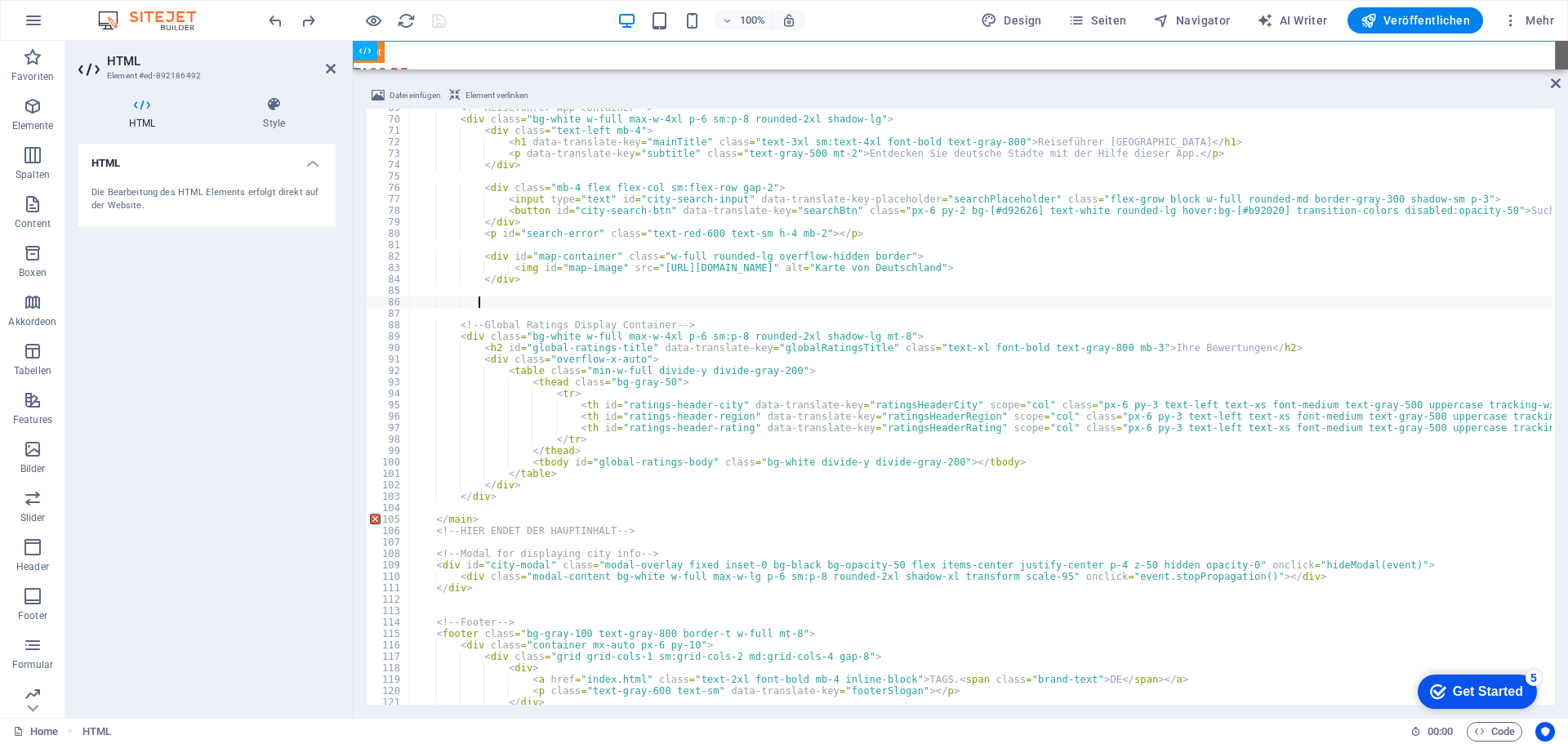
paste textarea
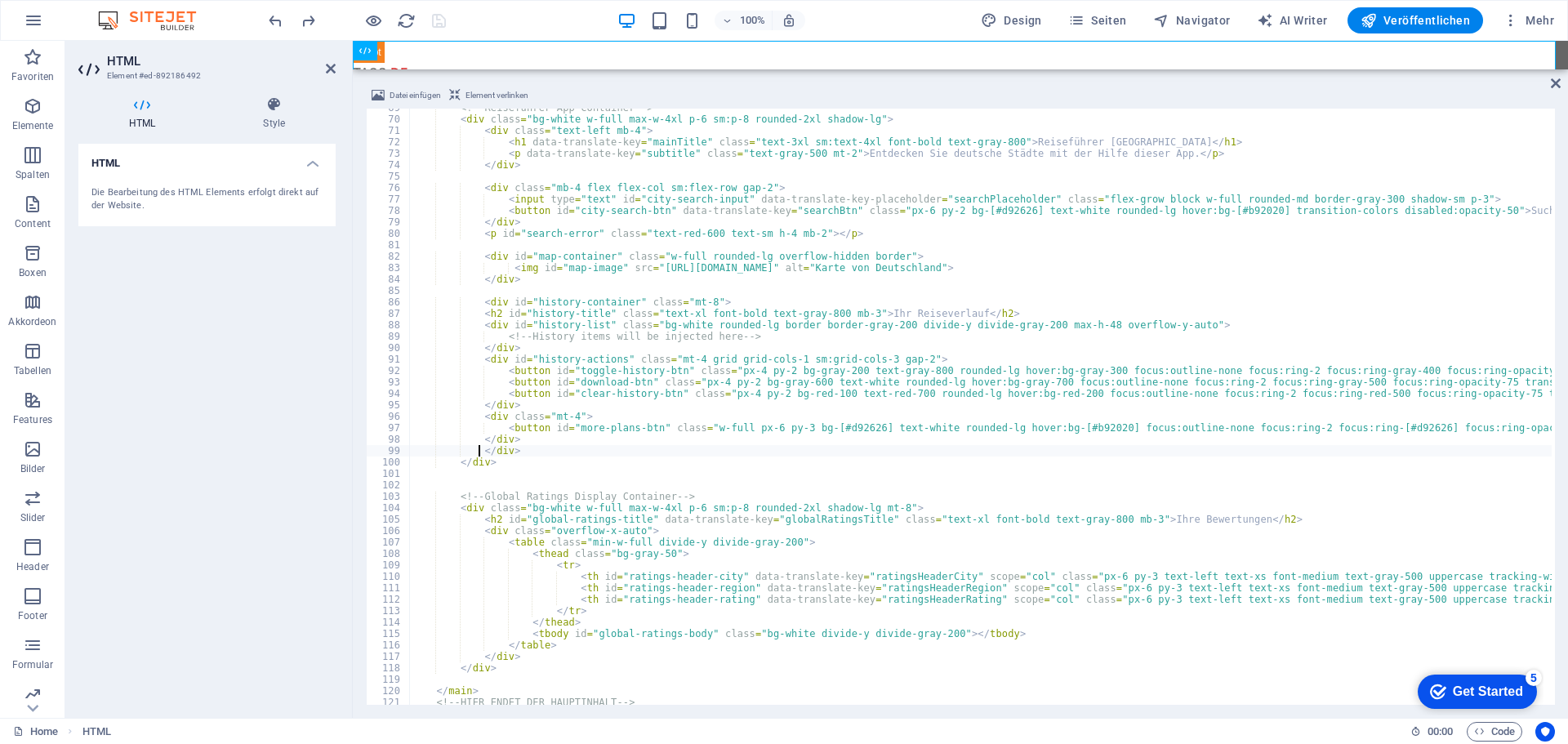
click at [465, 24] on div "100% Design Seiten Navigator AI Writer Veröffentlichen Mehr" at bounding box center [913, 20] width 1295 height 26
type textarea "</div>"
drag, startPoint x: 498, startPoint y: 462, endPoint x: 476, endPoint y: 458, distance: 22.4
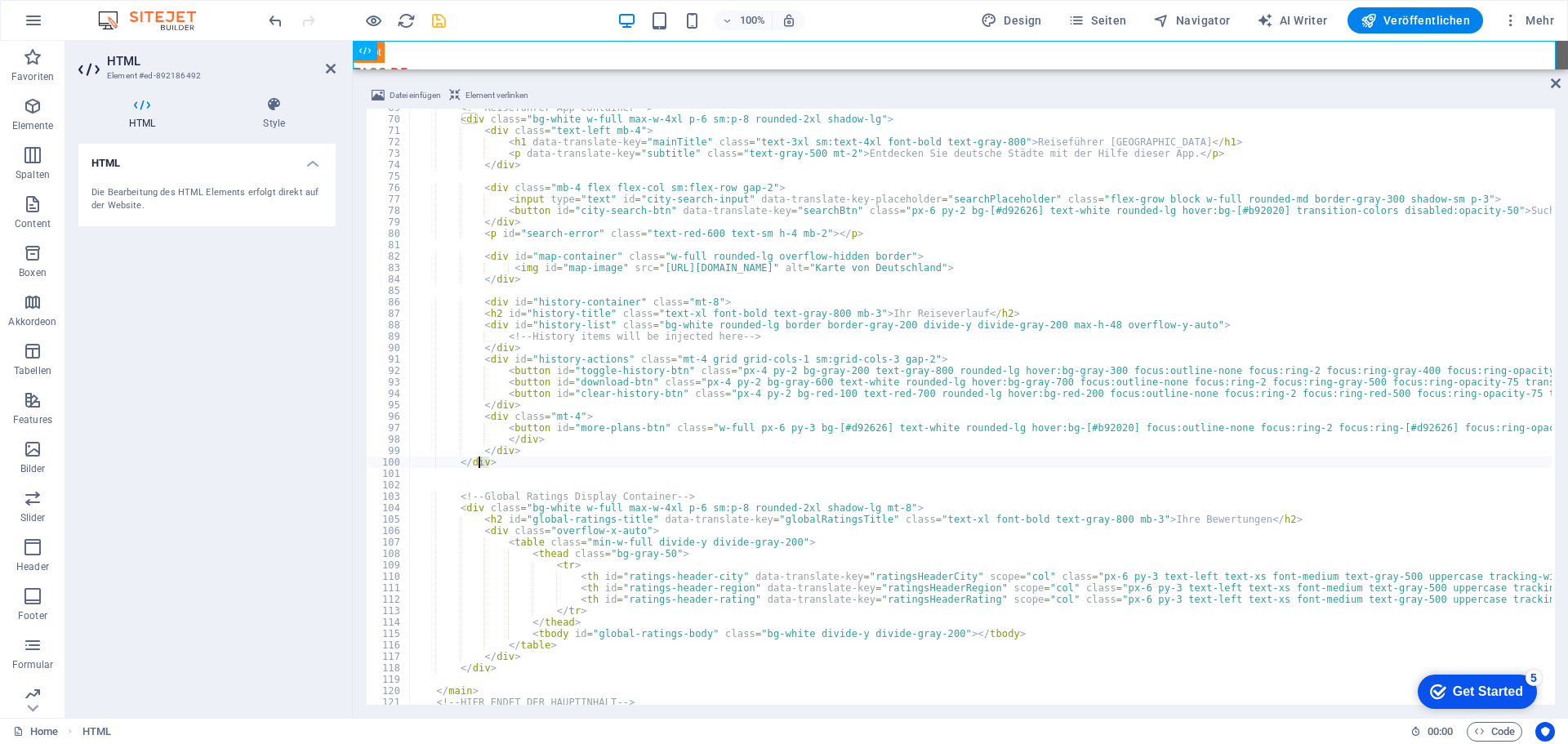
click at [277, 24] on icon "undo" at bounding box center [275, 20] width 18 height 18
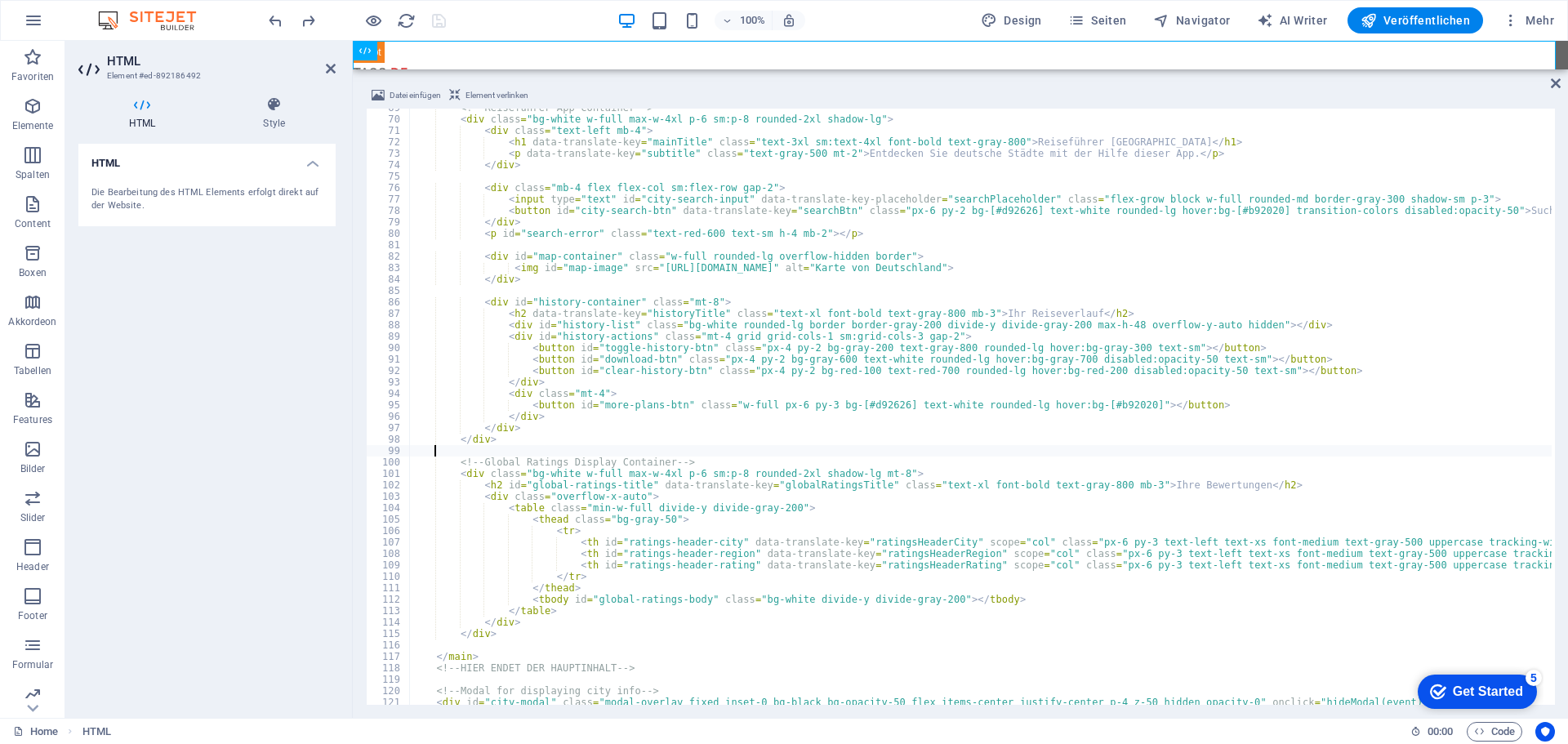
paste textarea
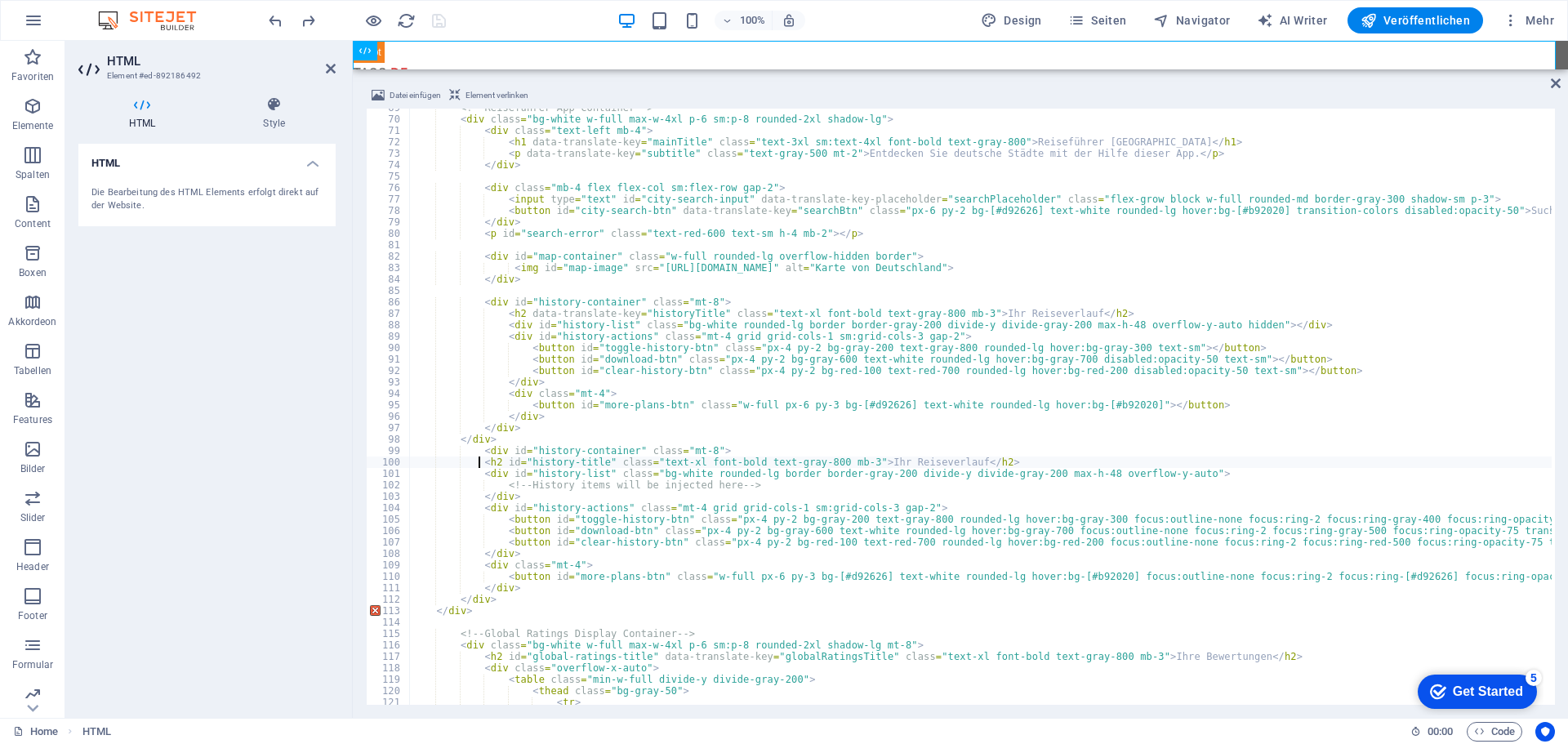
click at [274, 17] on icon "undo" at bounding box center [275, 20] width 18 height 18
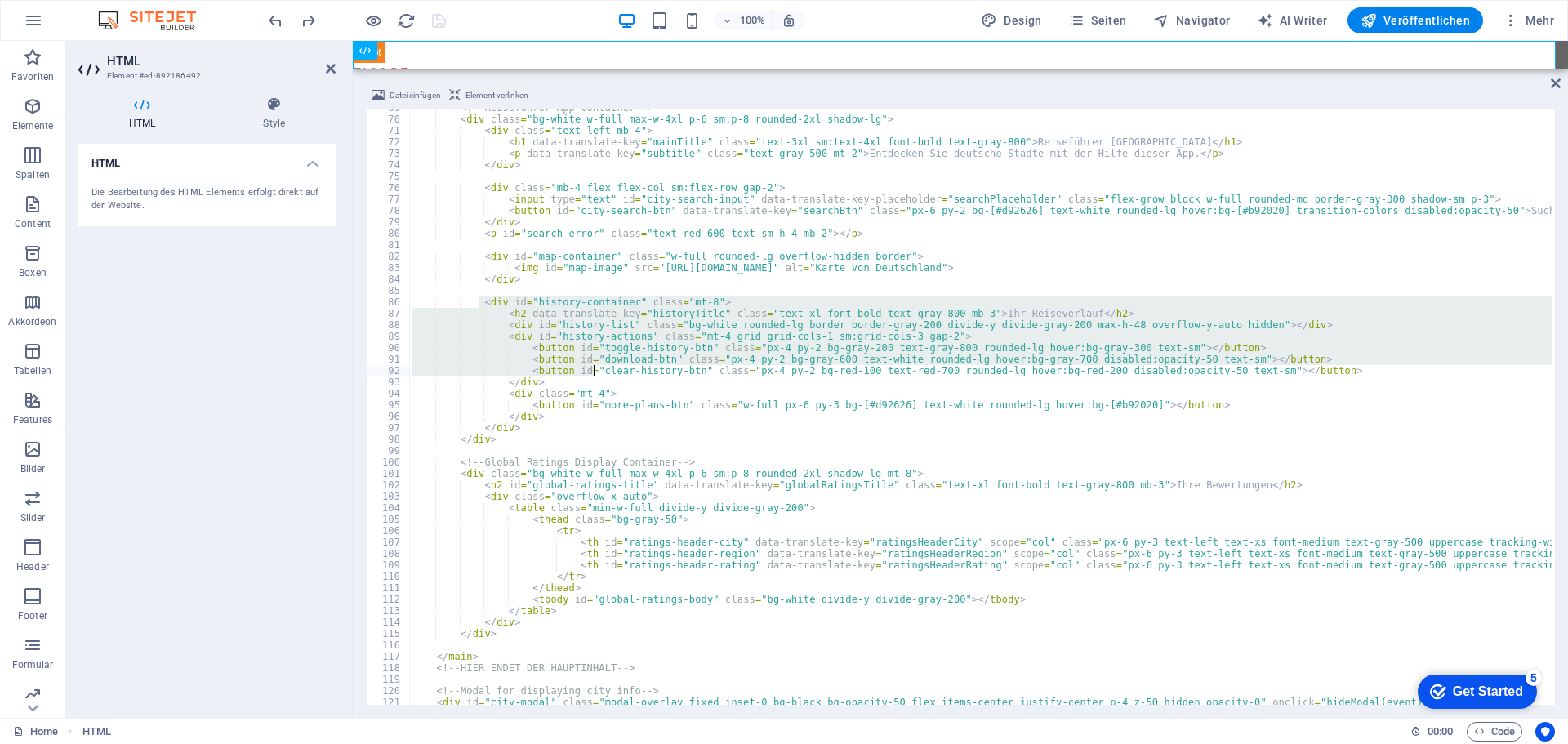
drag, startPoint x: 479, startPoint y: 304, endPoint x: 594, endPoint y: 376, distance: 135.7
type textarea "<button id="download-btn" class="px-4 py-2 bg-gray-600 text-white rounded-lg ho…"
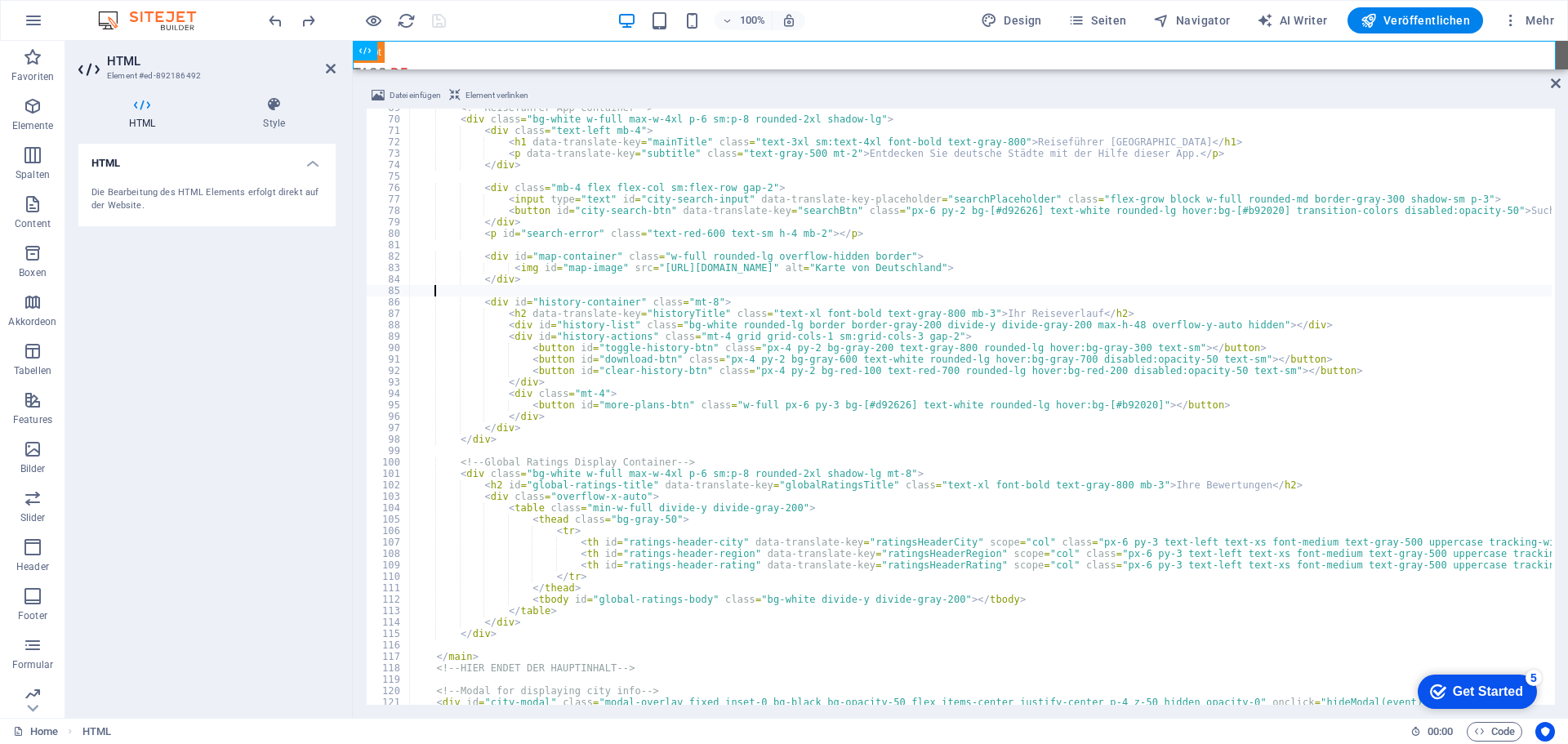
paste textarea "</div>"
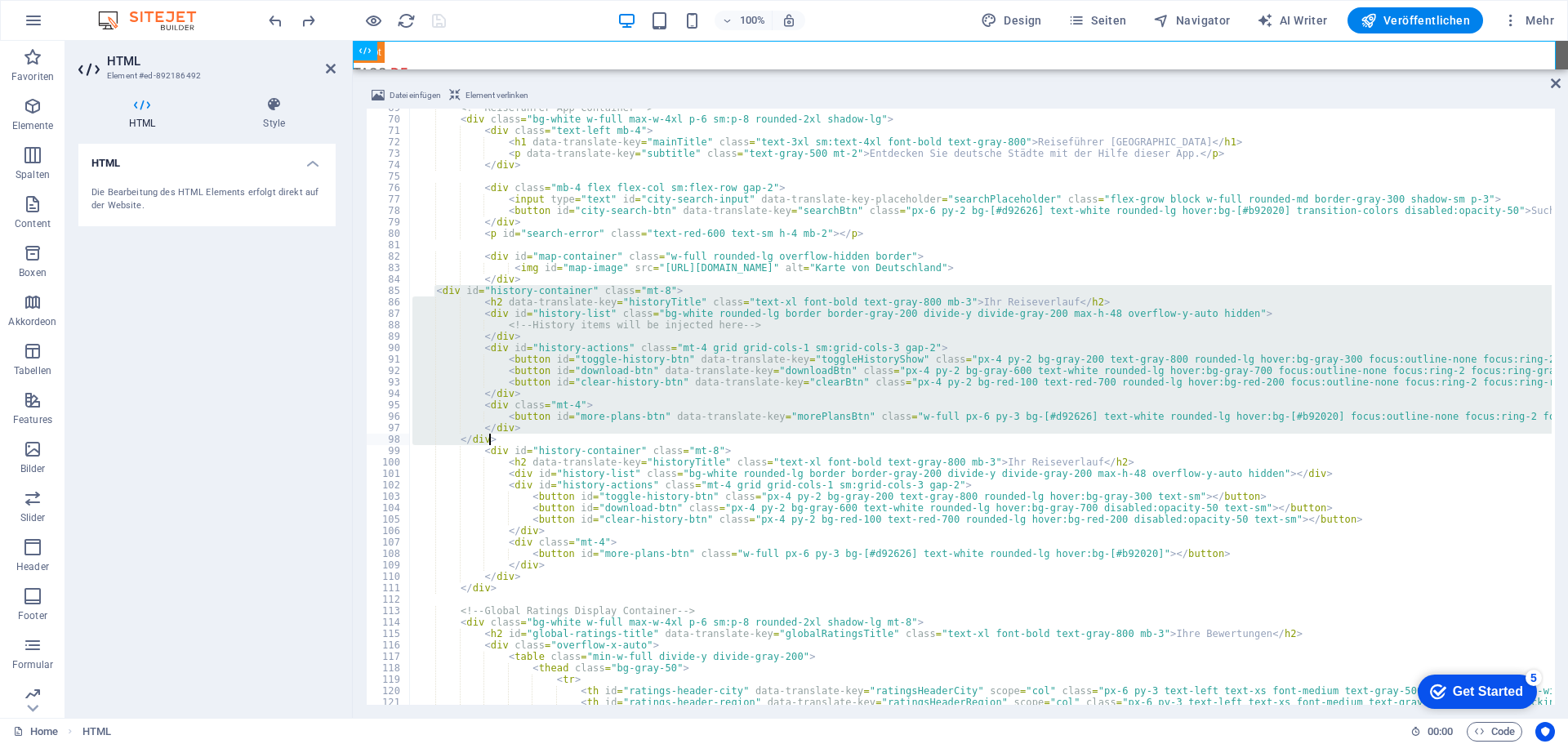
drag, startPoint x: 434, startPoint y: 289, endPoint x: 656, endPoint y: 442, distance: 269.6
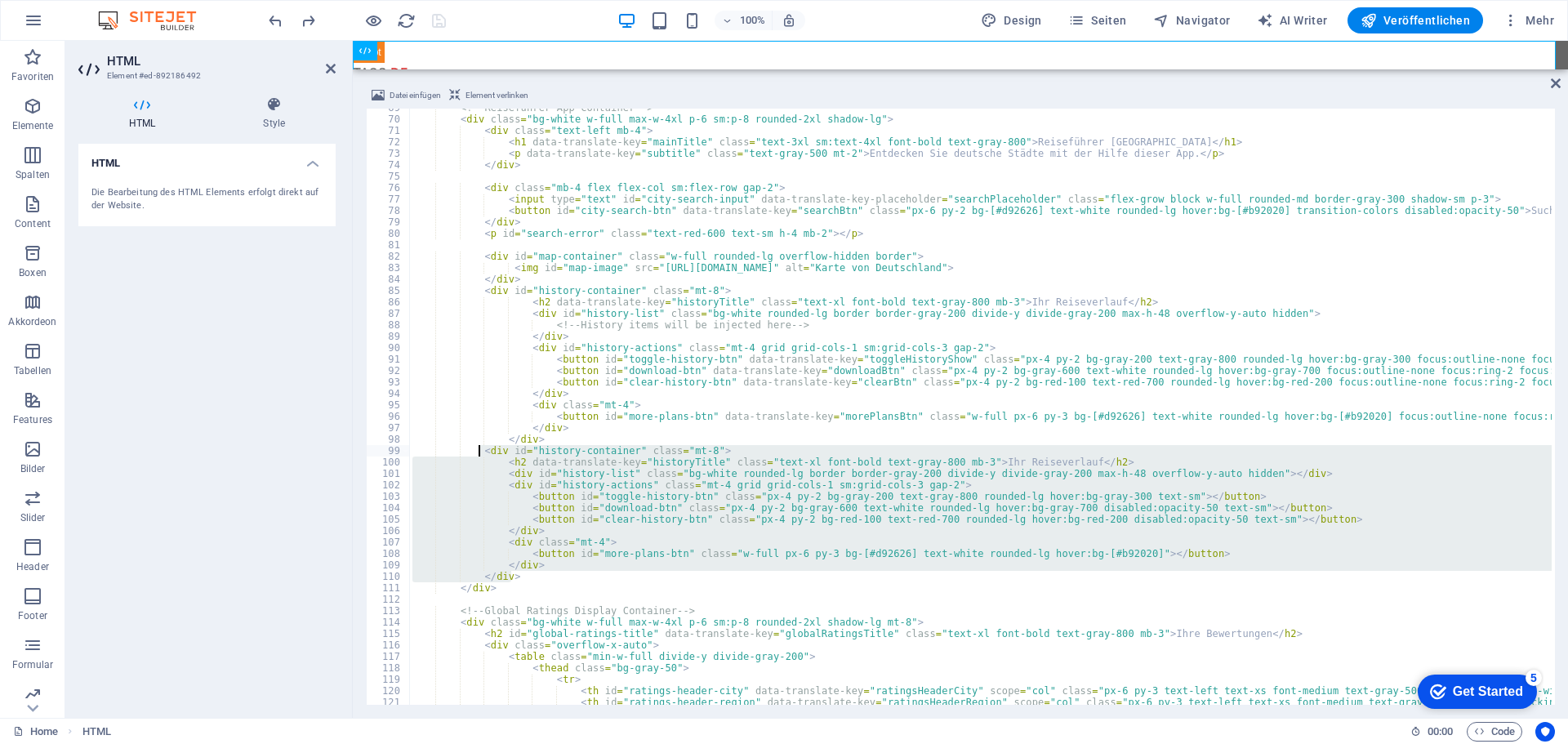
drag, startPoint x: 517, startPoint y: 579, endPoint x: 479, endPoint y: 455, distance: 129.7
type textarea "<div id="history-container" class="mt-8"> <h2 data-translate-key="historyTitle"…"
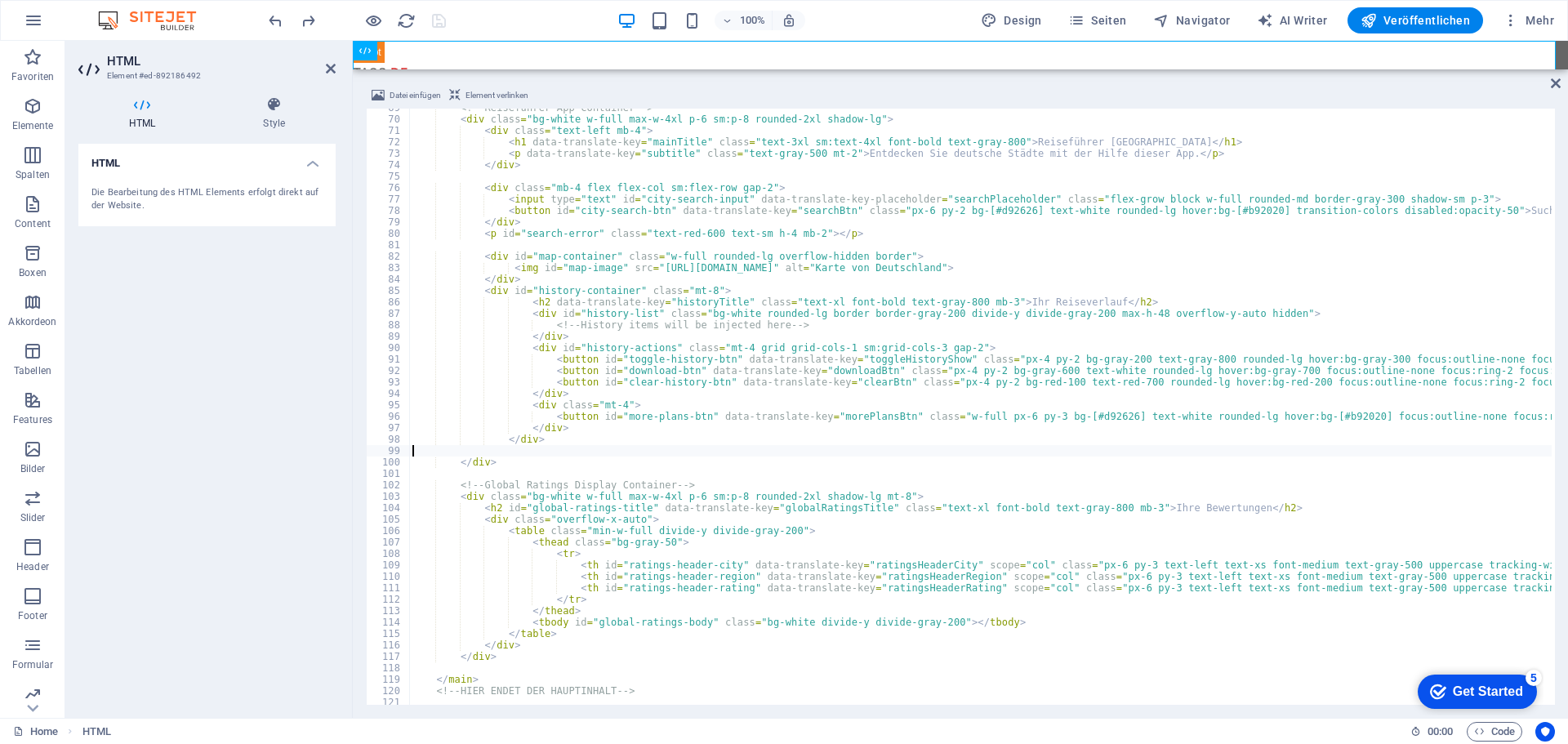
type textarea "</div>"
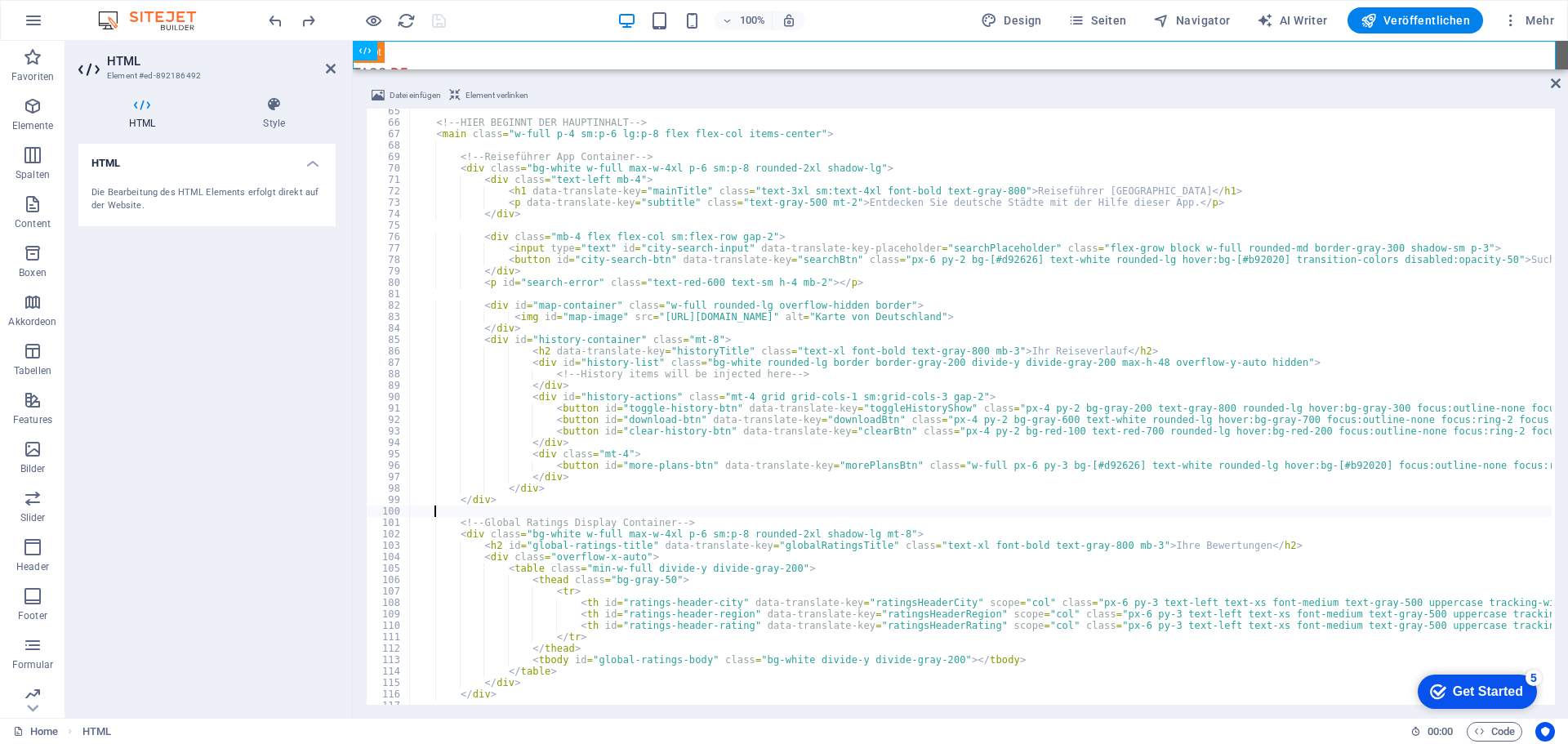
scroll to position [735, 0]
type textarea "</div>"
click at [463, 20] on div "100% Design Seiten Navigator AI Writer Veröffentlichen Mehr" at bounding box center [913, 20] width 1295 height 26
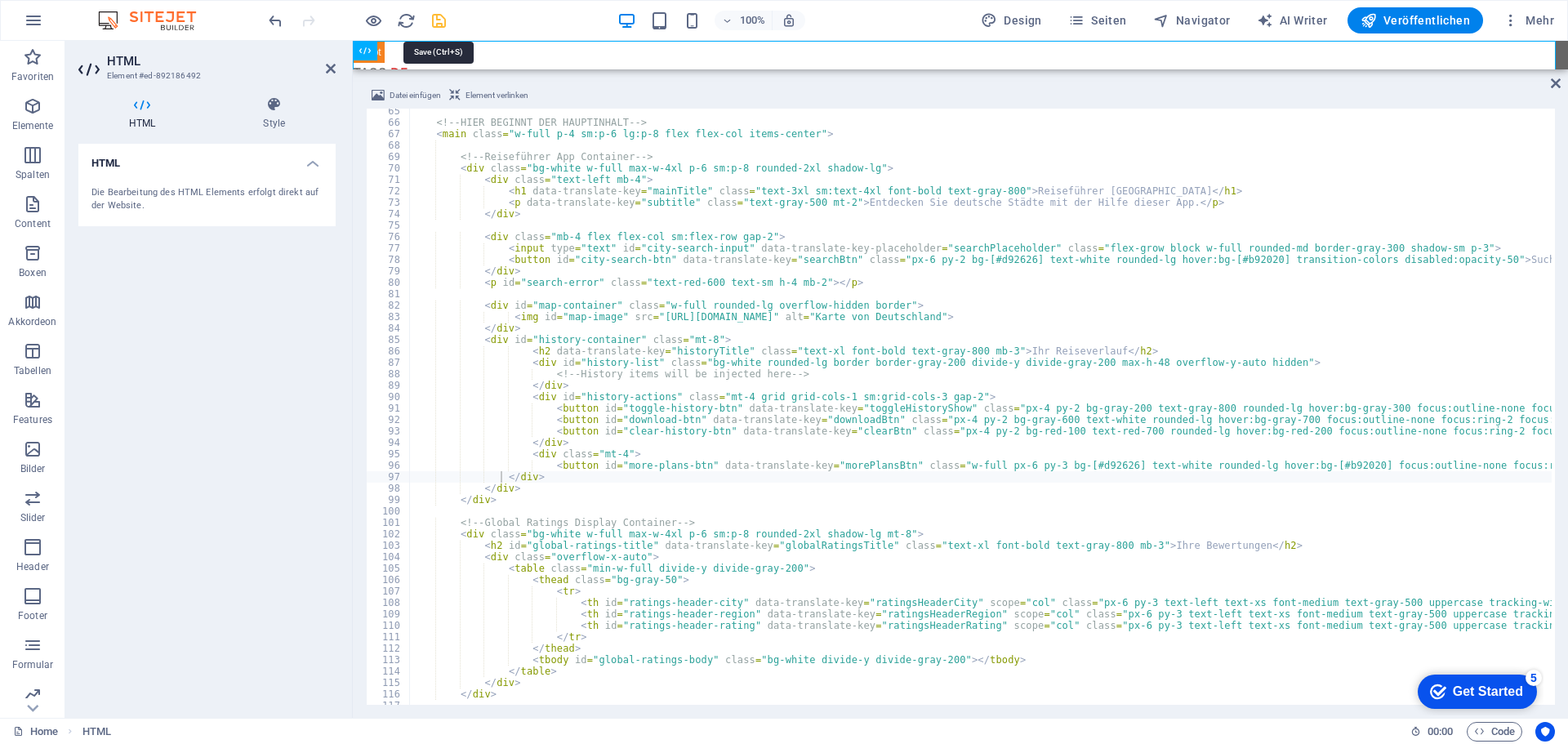
click at [439, 20] on icon "save" at bounding box center [438, 20] width 18 height 18
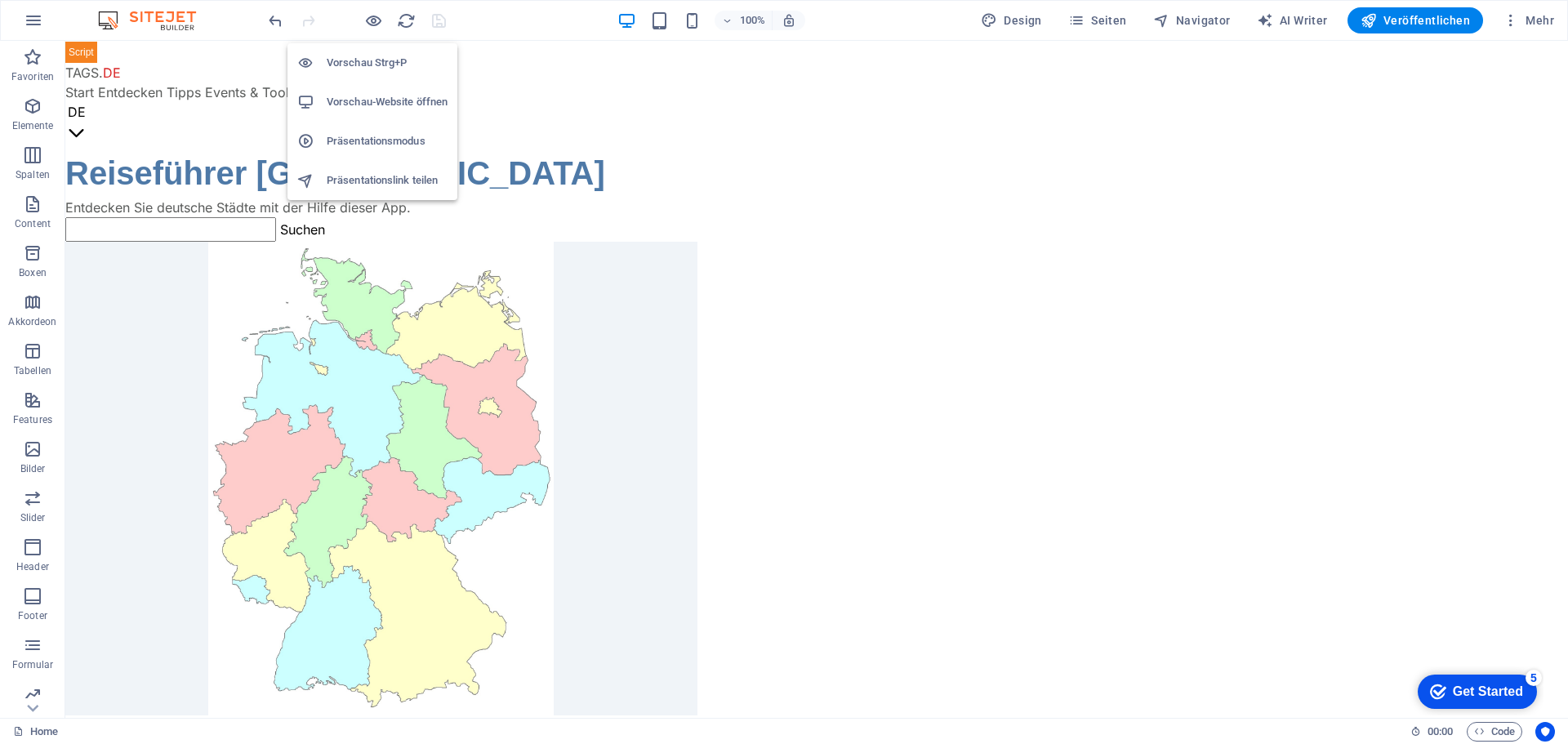
click at [355, 99] on h6 "Vorschau-Website öffnen" at bounding box center [387, 102] width 121 height 19
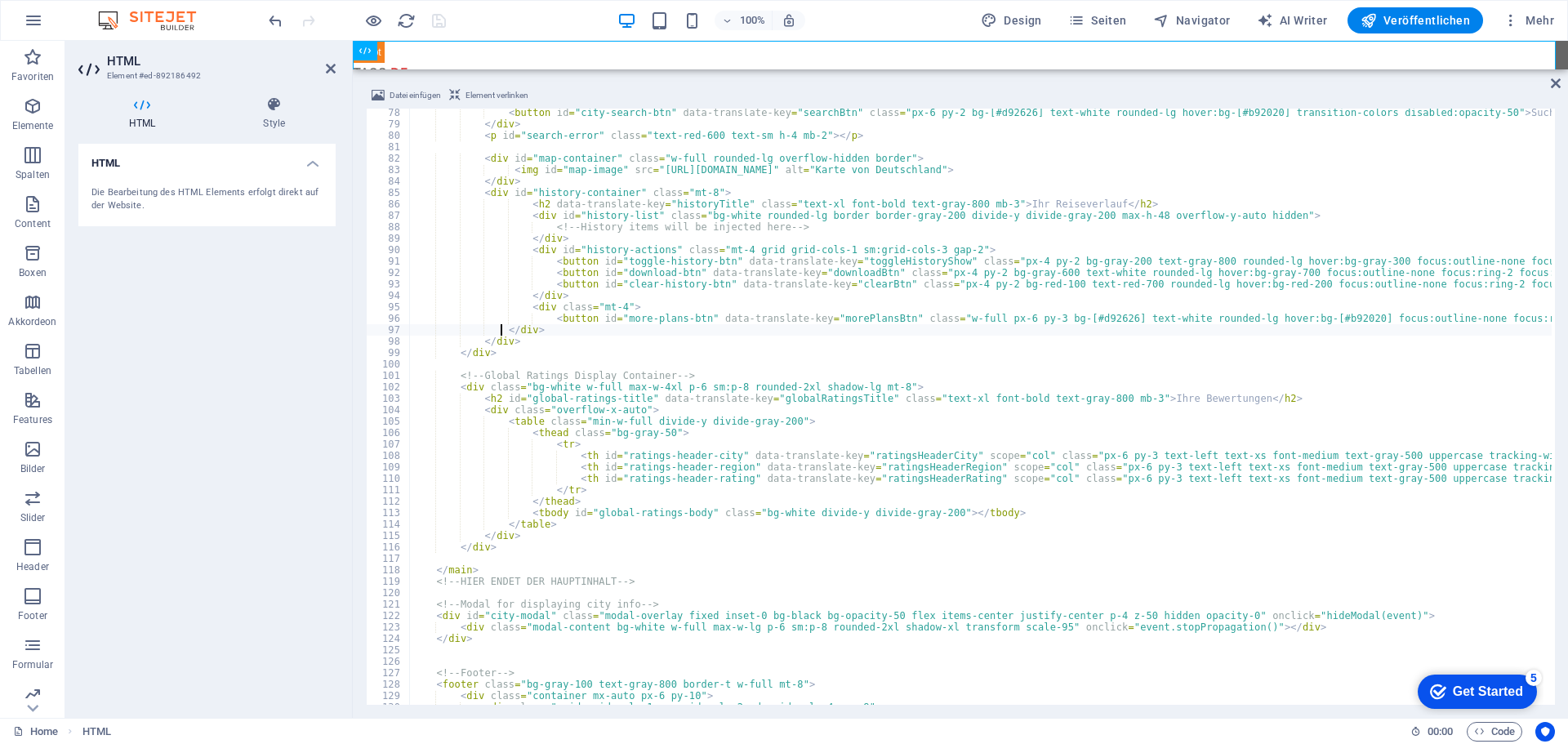
scroll to position [980, 0]
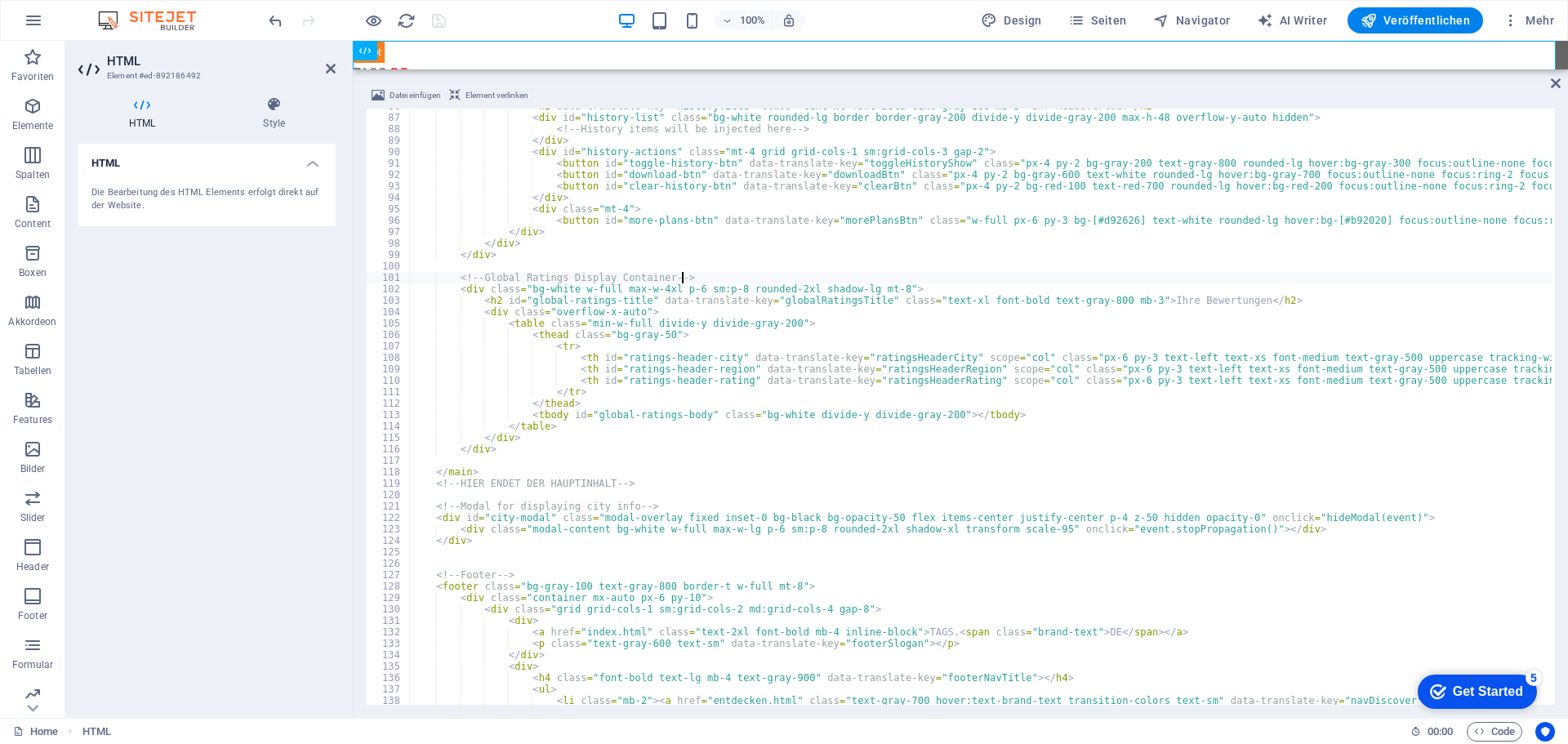
type textarea "<!-- Global Ratings Display Container -->"
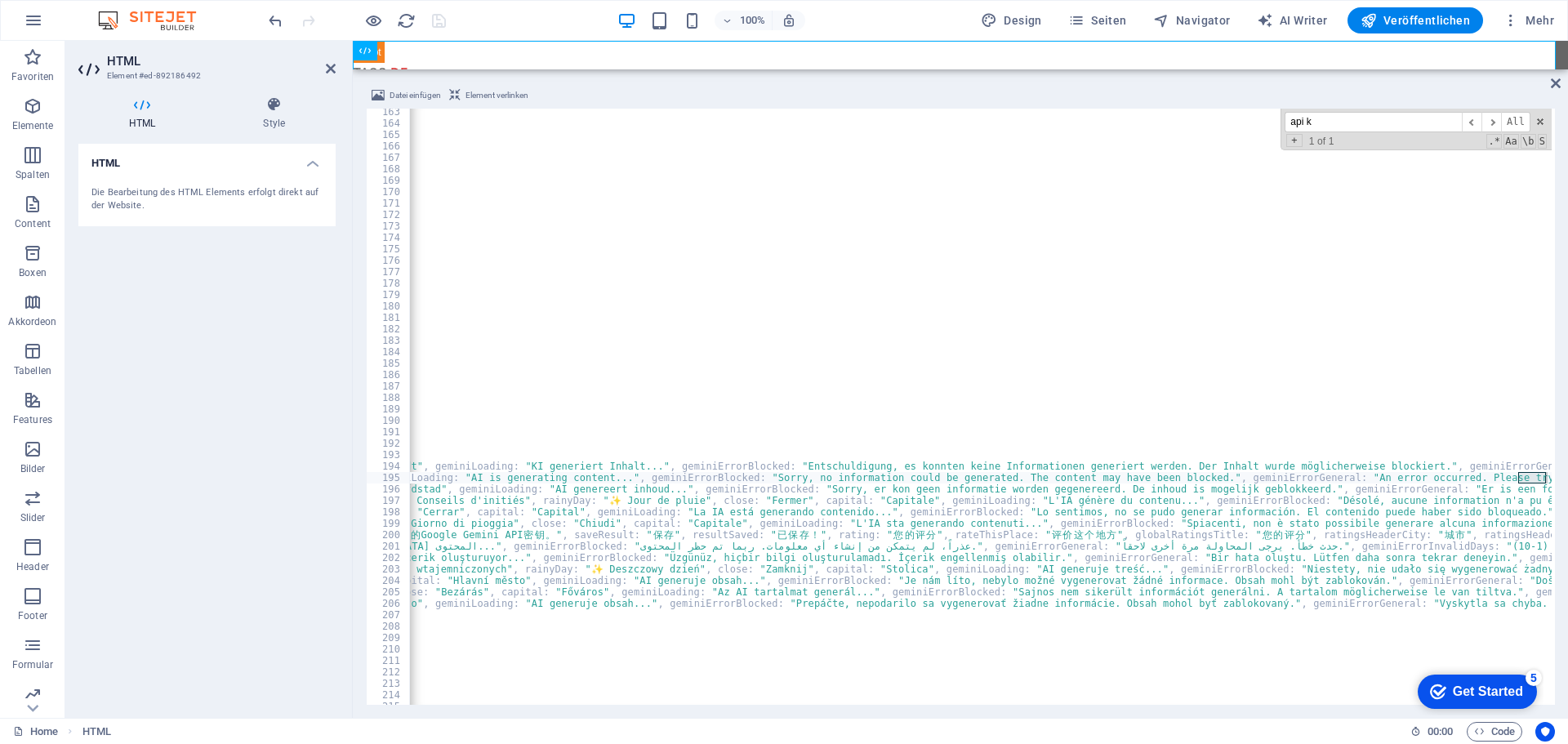
scroll to position [1855, 0]
click at [1472, 122] on span "​" at bounding box center [1472, 122] width 19 height 20
click at [1376, 122] on input "api k" at bounding box center [1373, 122] width 177 height 20
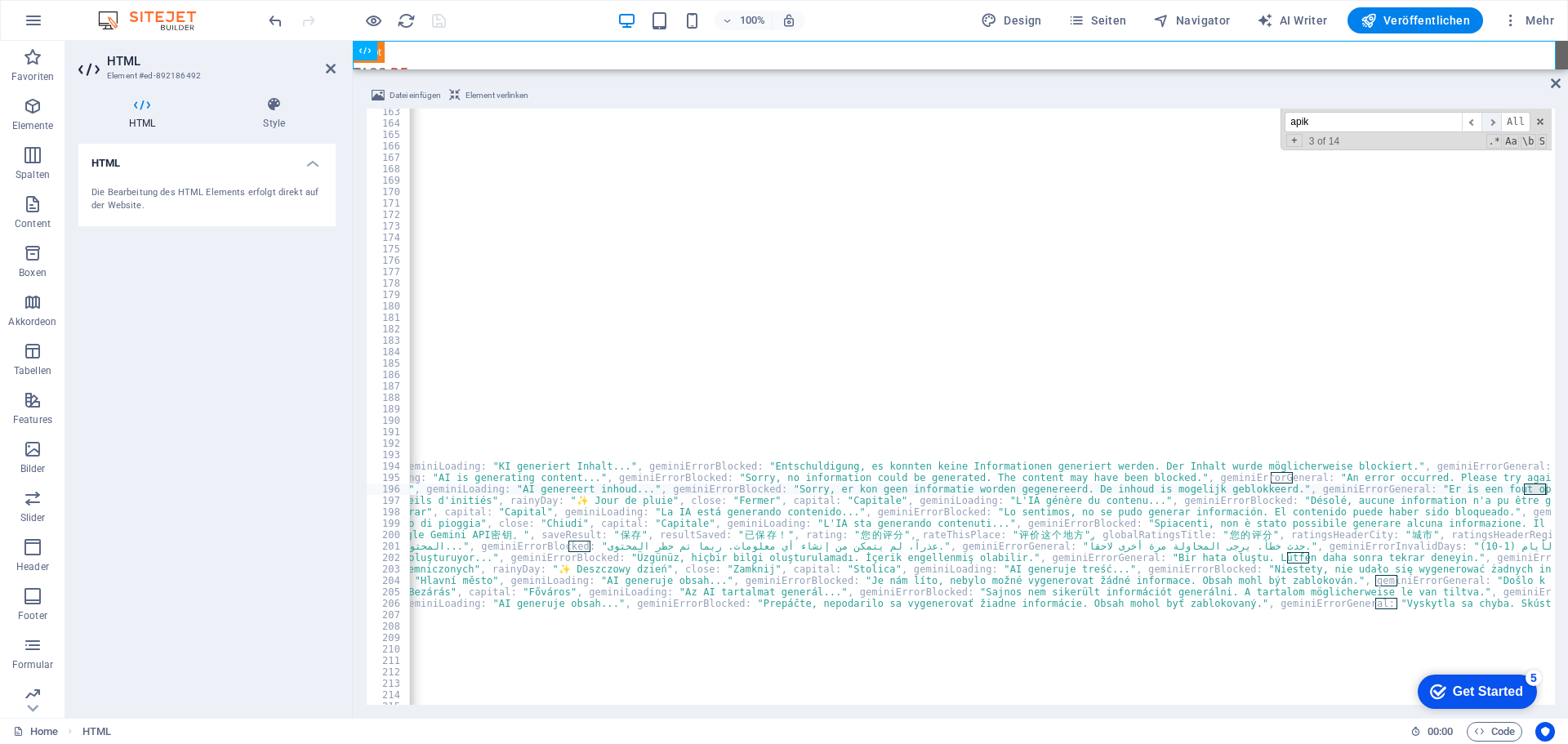
type input "apik"
click at [1495, 121] on span "​" at bounding box center [1491, 122] width 19 height 20
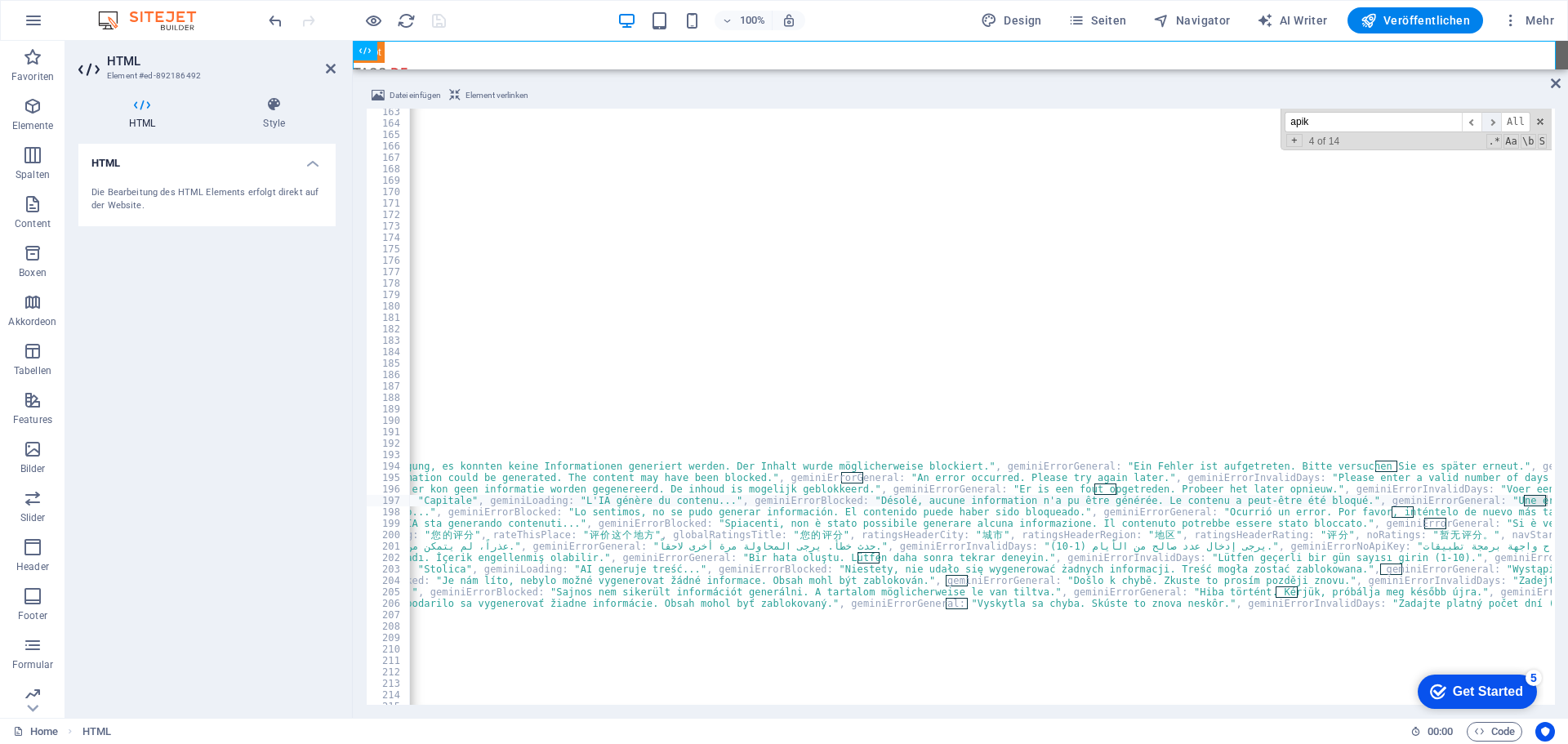
scroll to position [0, 6444]
click at [1495, 121] on span "​" at bounding box center [1491, 122] width 19 height 20
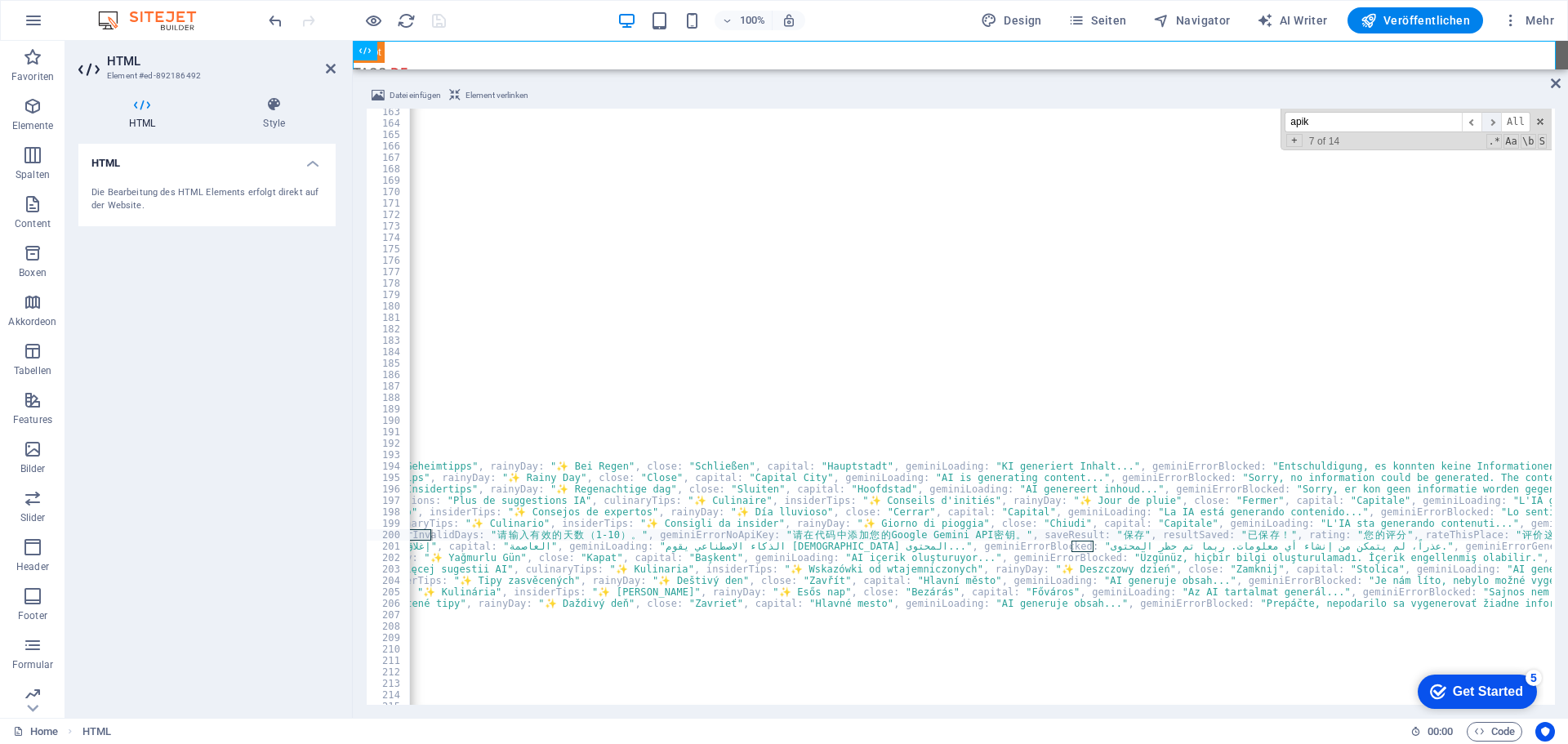
click at [1495, 121] on span "​" at bounding box center [1491, 122] width 19 height 20
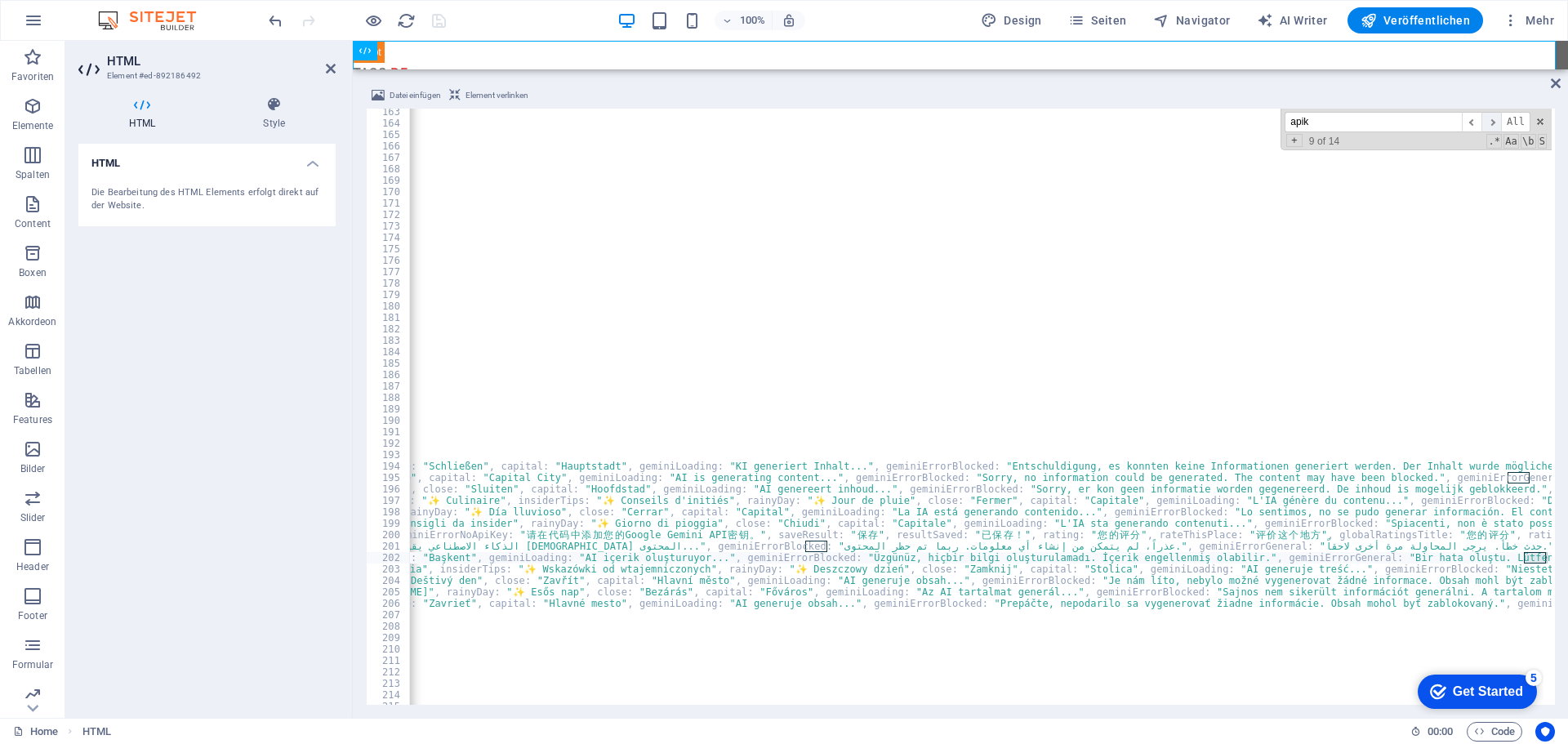
click at [1495, 121] on span "​" at bounding box center [1491, 122] width 19 height 20
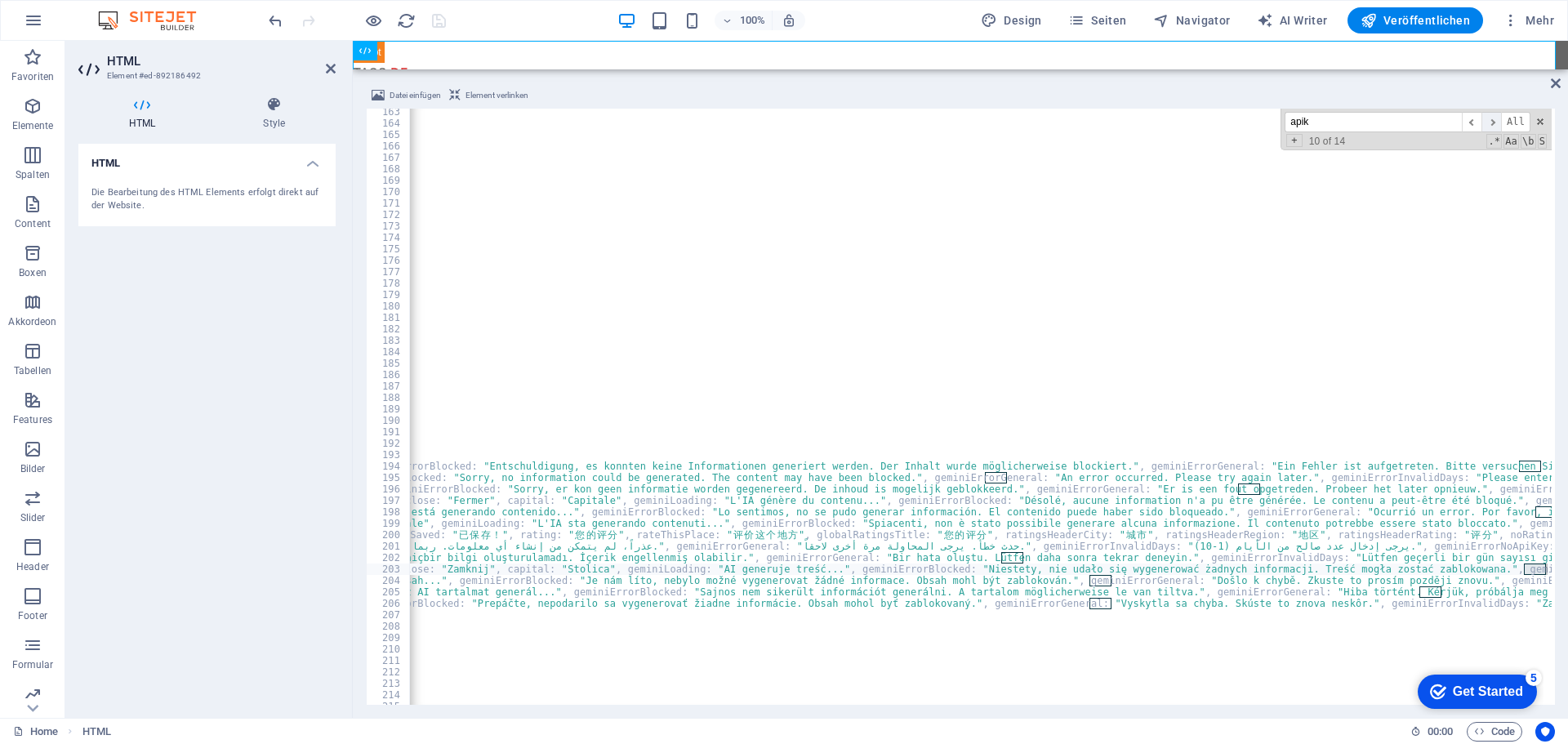
scroll to position [0, 6301]
click at [1495, 121] on span "​" at bounding box center [1491, 122] width 19 height 20
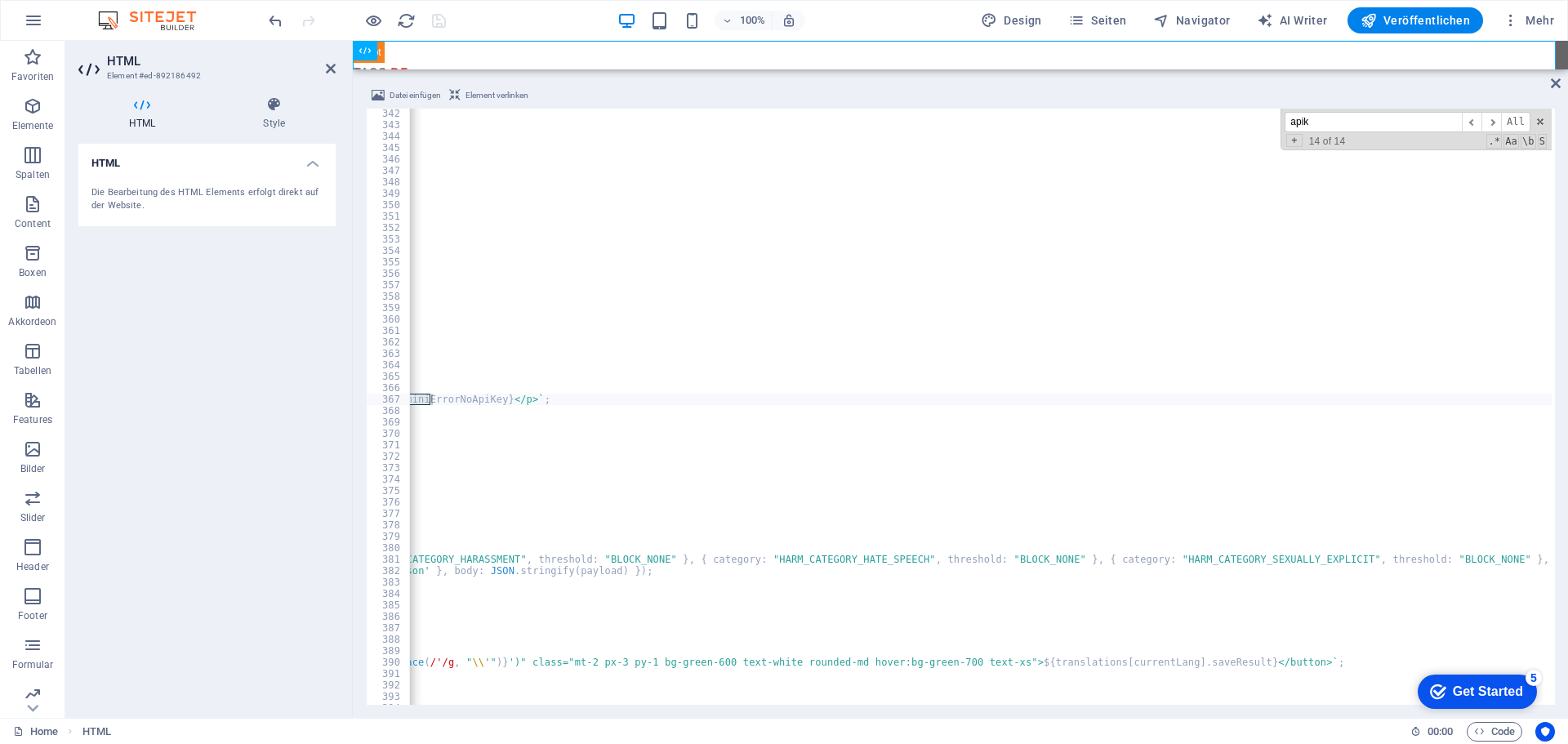
scroll to position [0, 0]
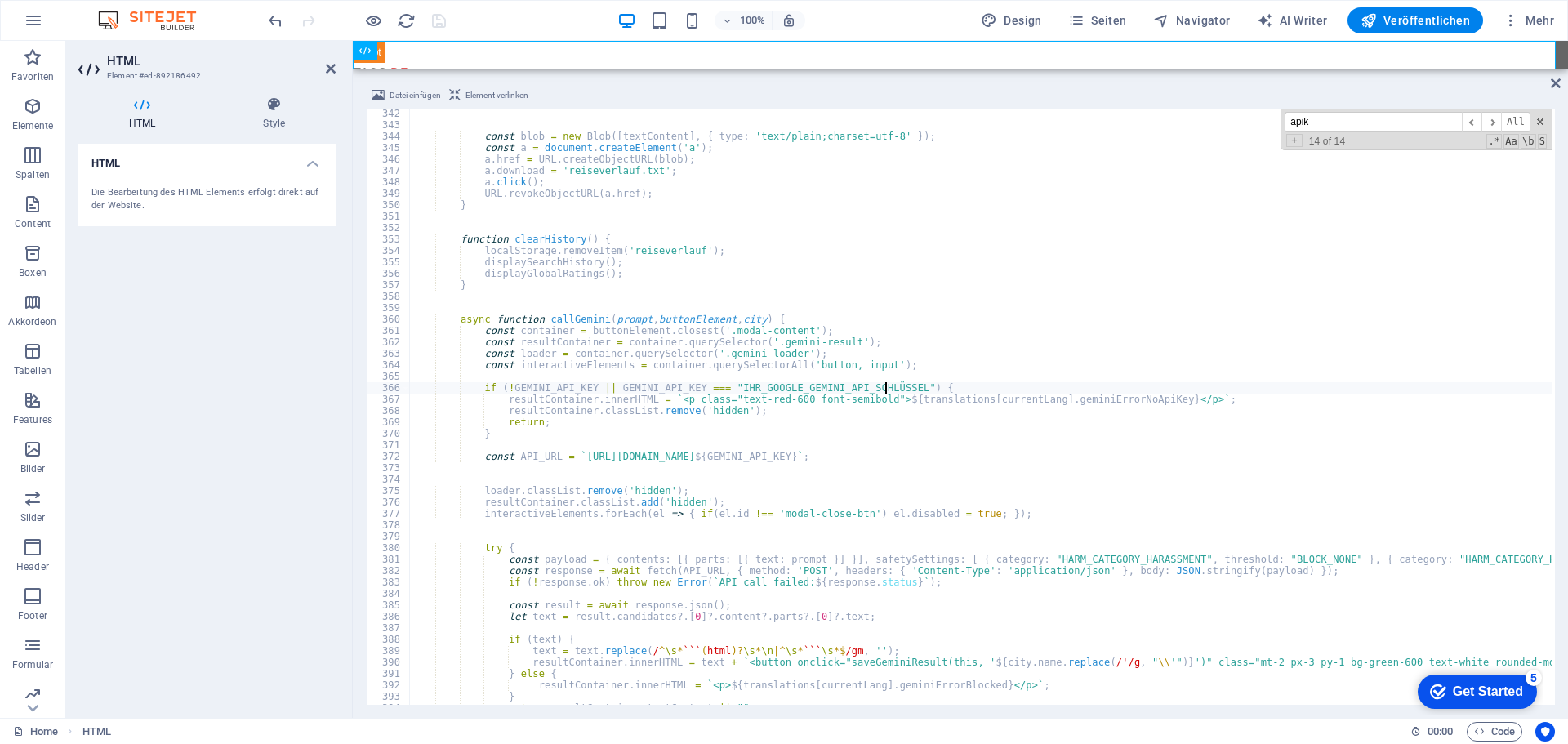
paste textarea "[SECURITY_DATA]"
type textarea "if (!GEMINI_API_KEY || GEMINI_API_KEY === "[SECURITY_DATA]") {"
click at [1543, 118] on span at bounding box center [1540, 122] width 11 height 11
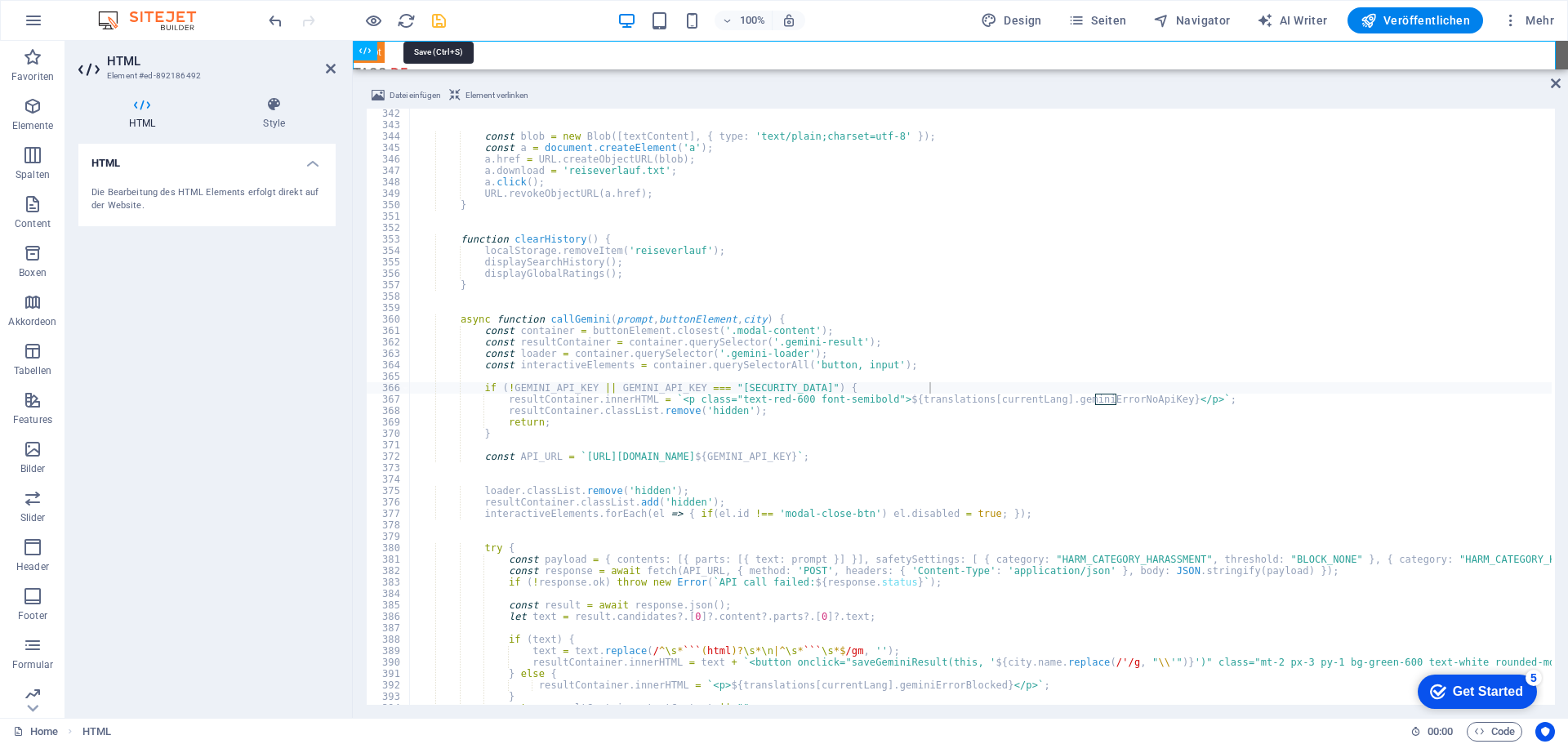
click at [436, 18] on icon "save" at bounding box center [438, 20] width 18 height 18
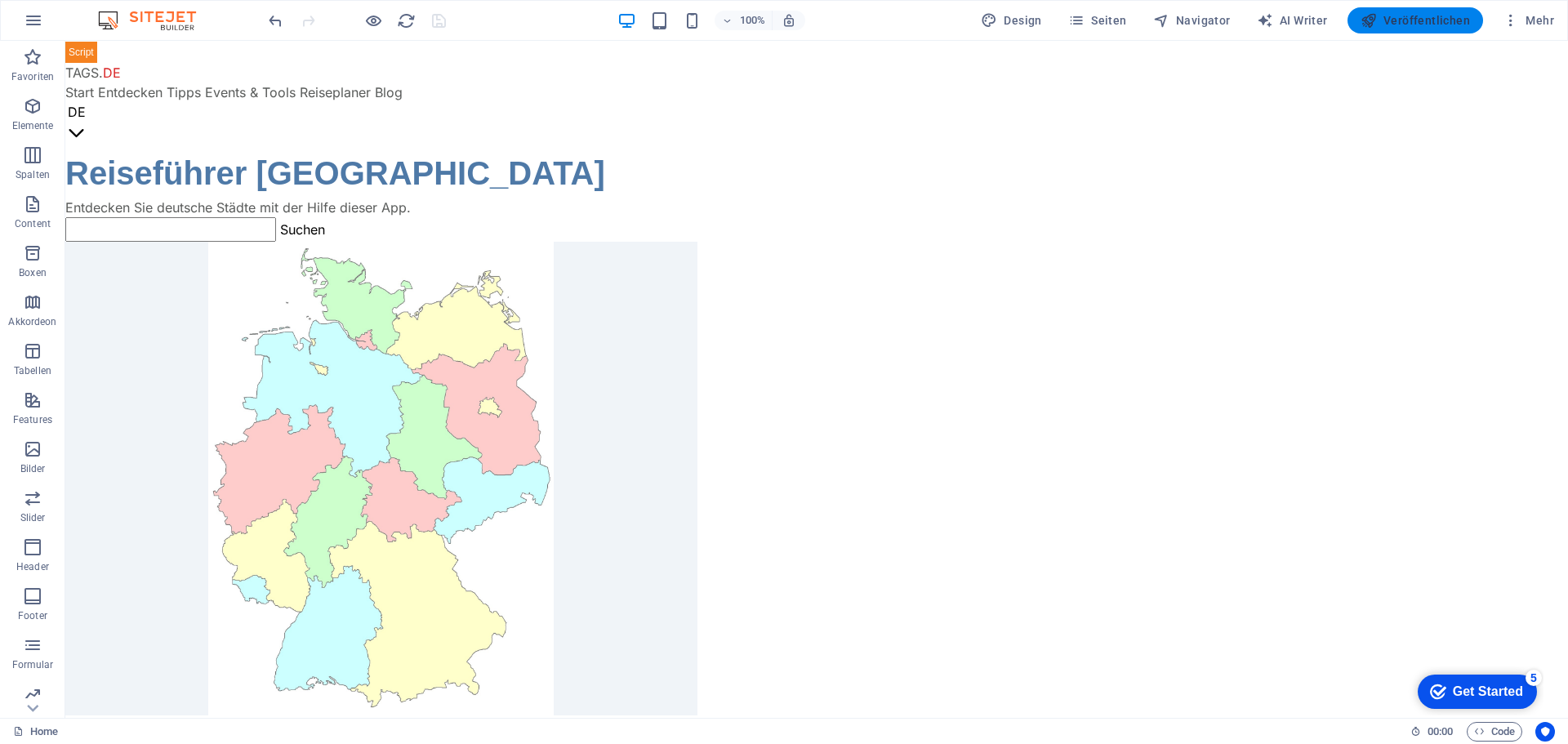
click at [1395, 19] on span "Veröffentlichen" at bounding box center [1415, 20] width 109 height 17
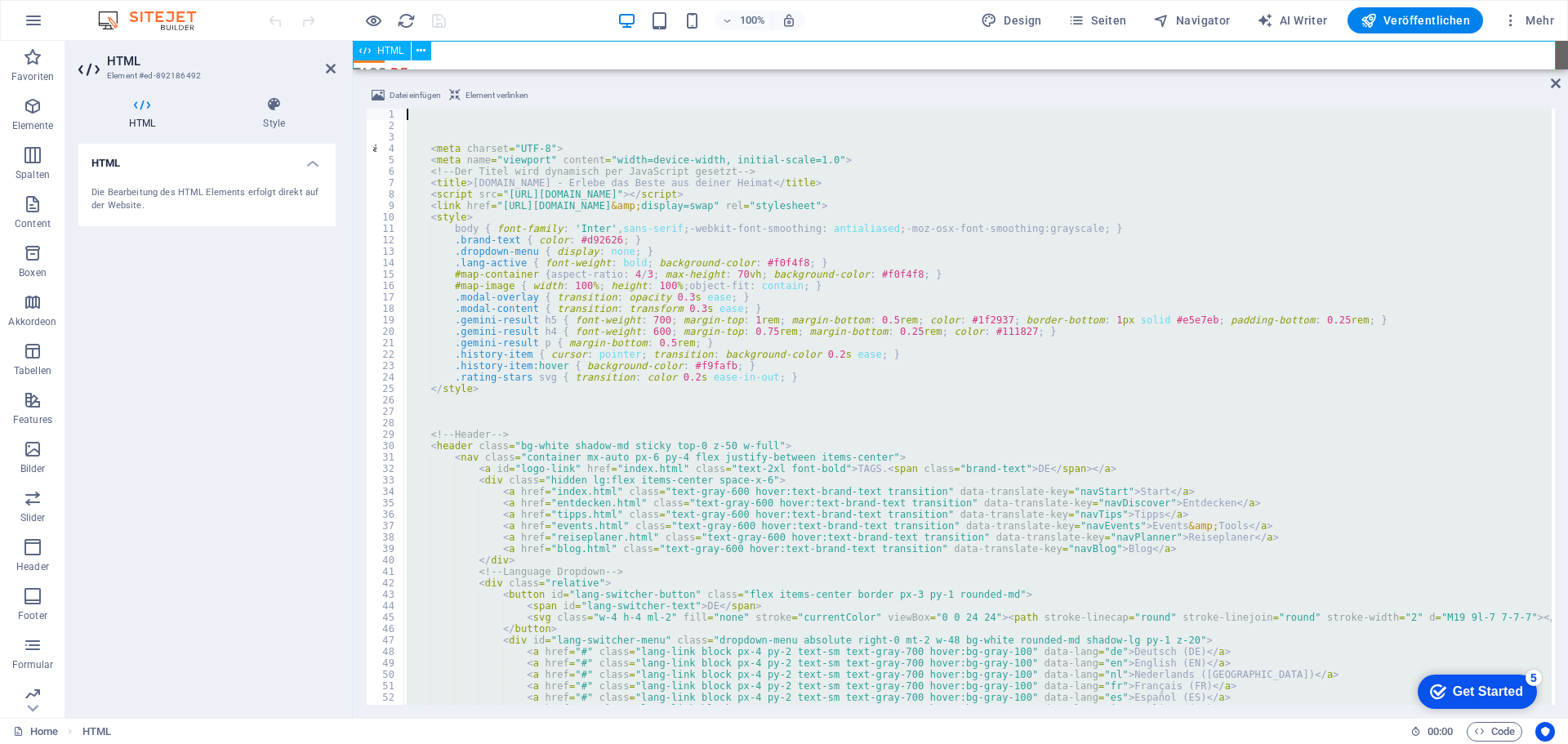
drag, startPoint x: 982, startPoint y: 629, endPoint x: 766, endPoint y: 110, distance: 562.2
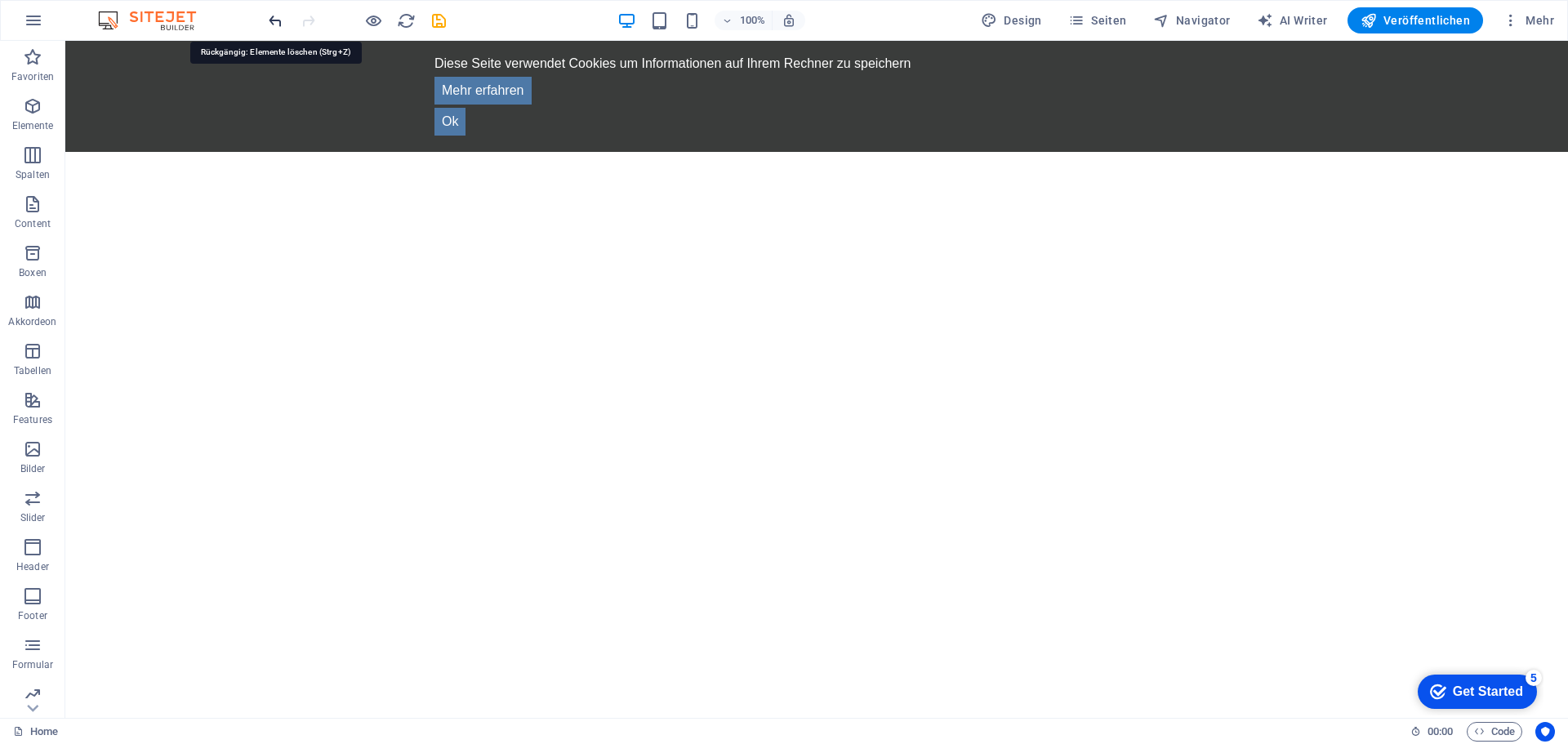
click at [277, 24] on icon "undo" at bounding box center [275, 20] width 18 height 18
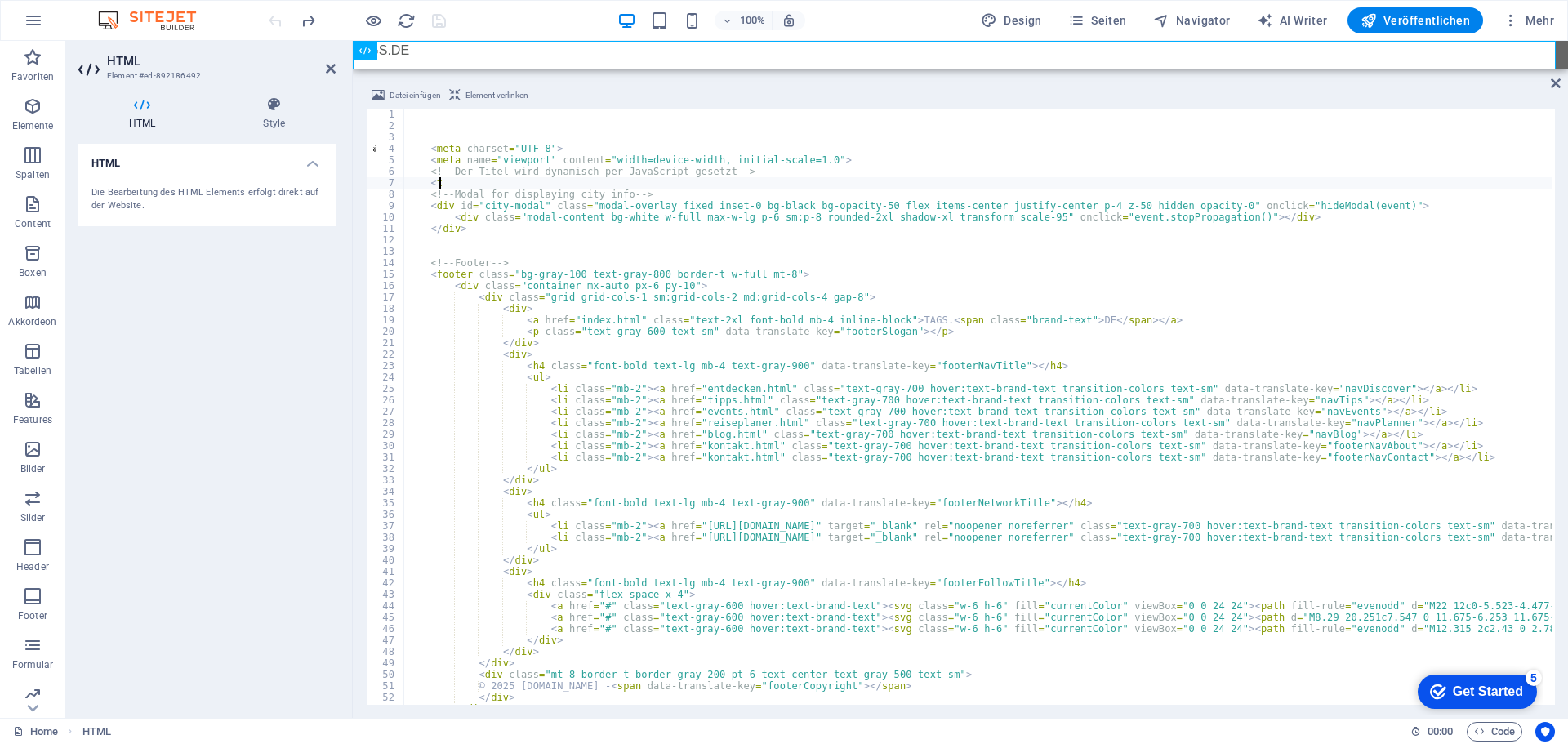
type textarea "<"
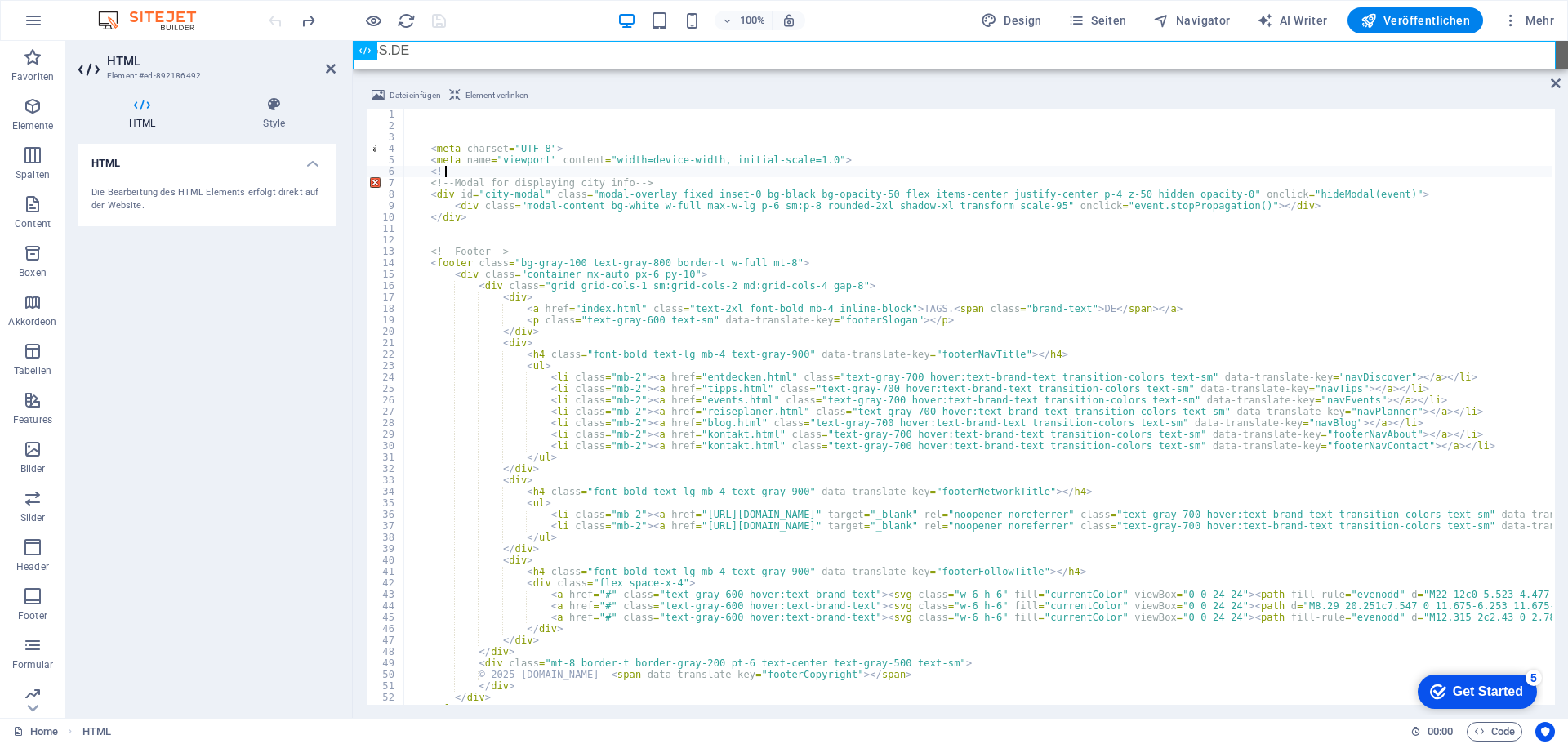
type textarea "<"
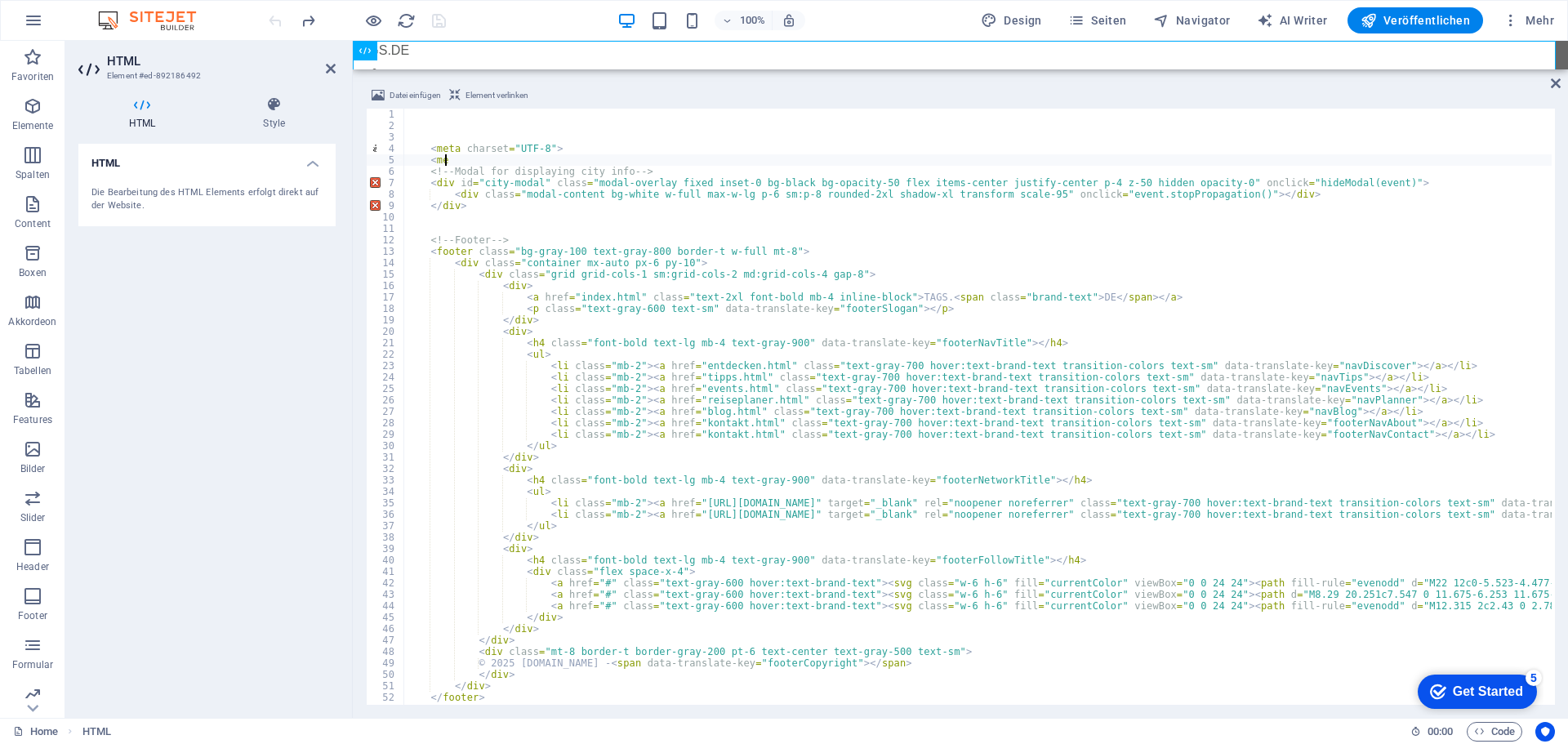
type textarea "<"
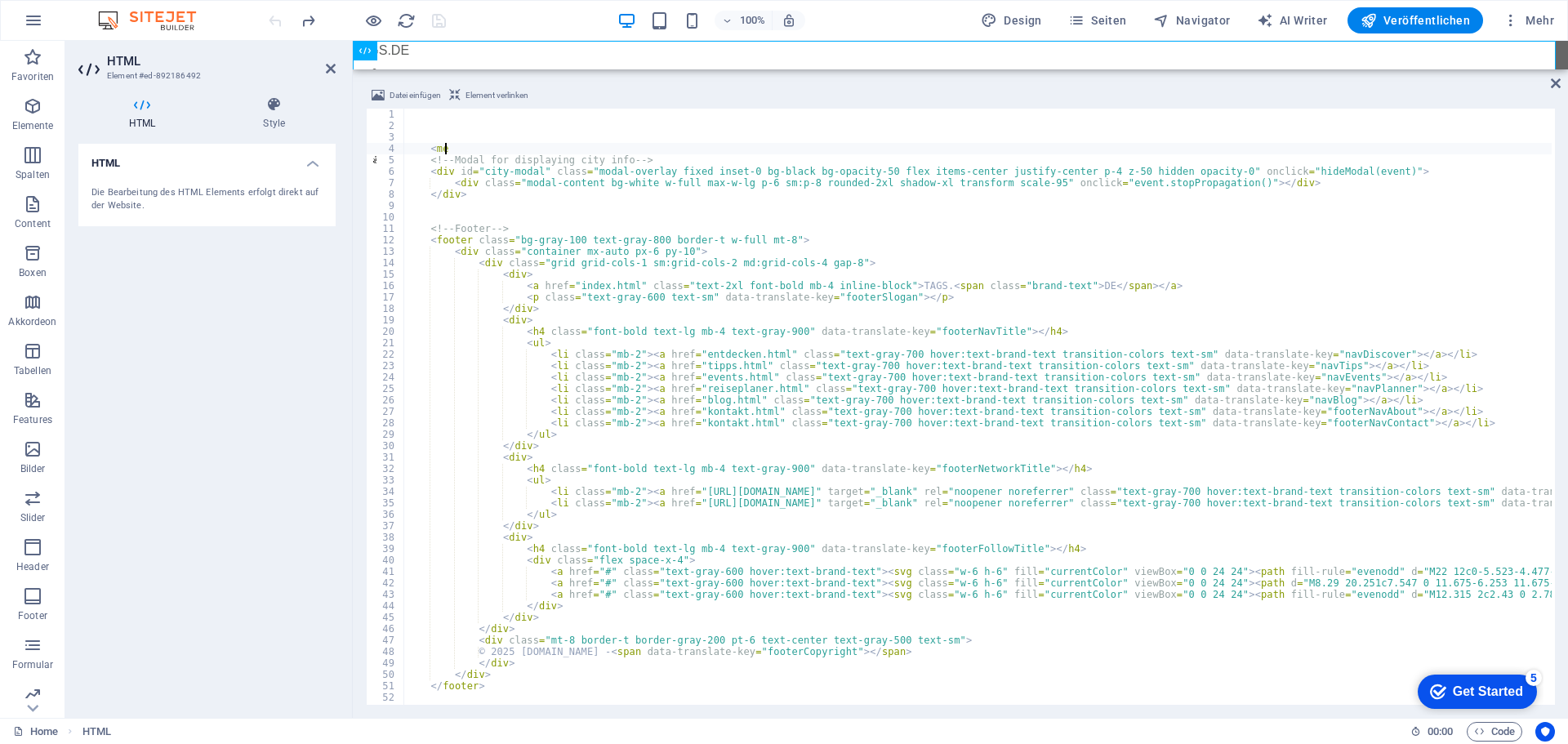
type textarea "<"
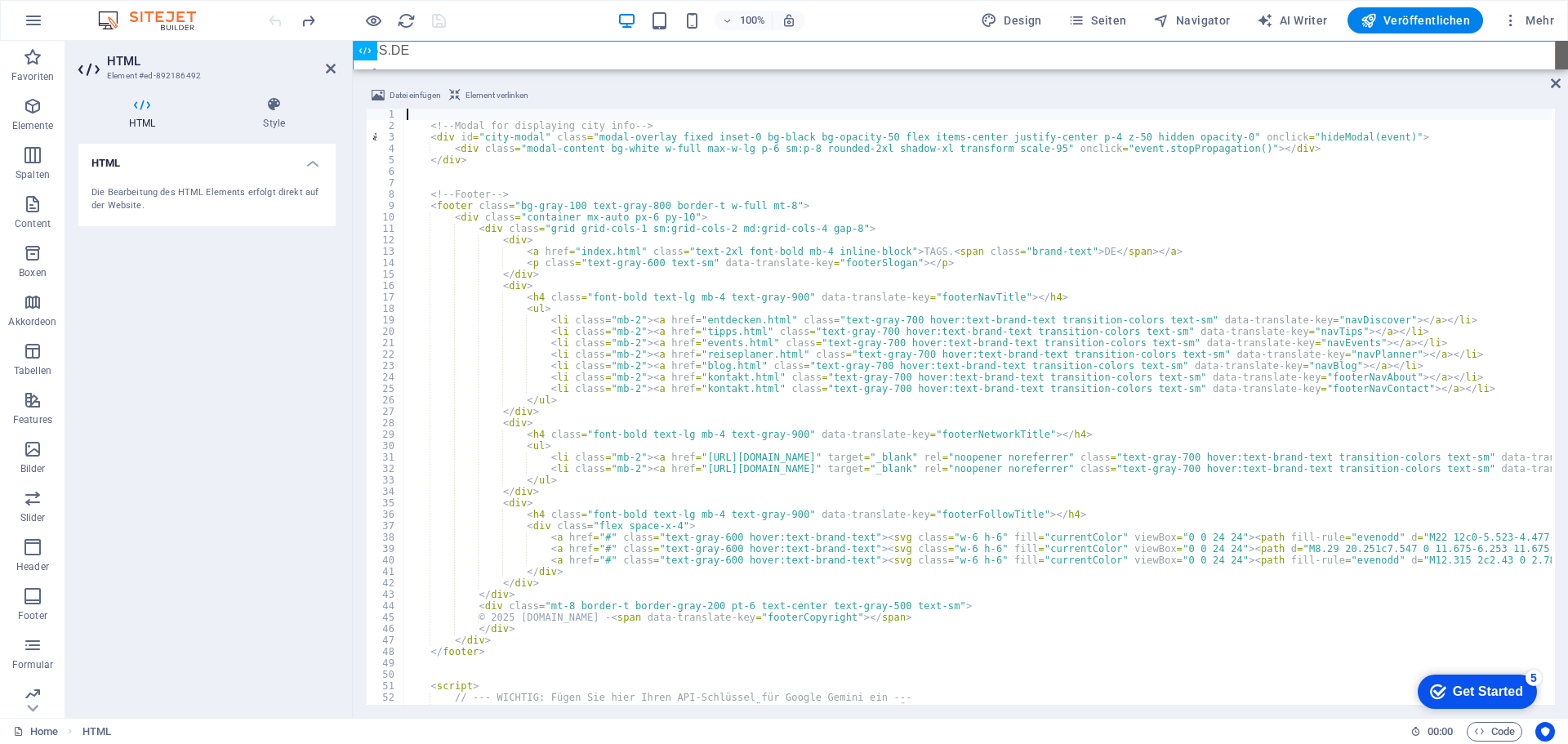
type textarea "<!-- HIER ENDET DER HAUPTINHALT -->"
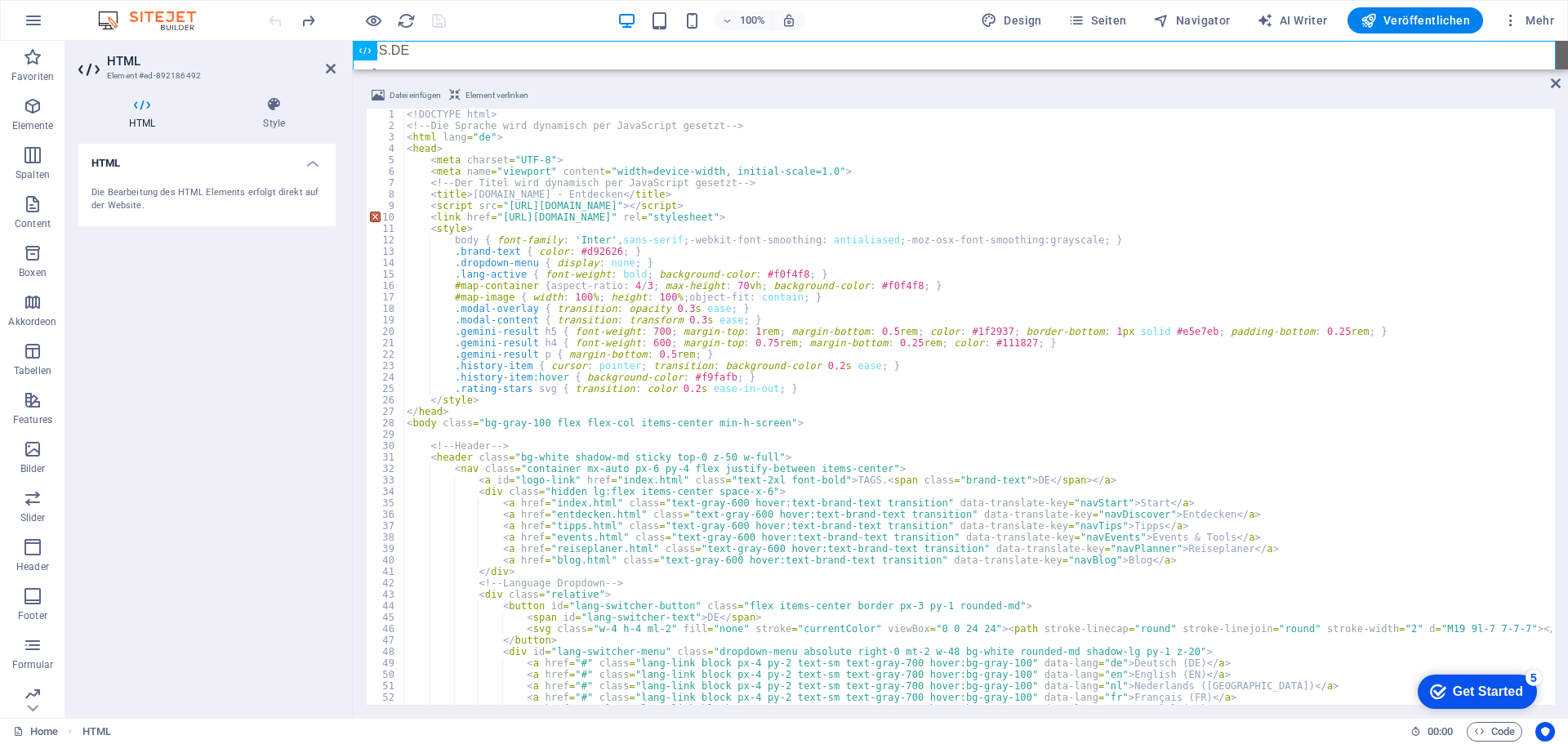
click at [479, 27] on div "100% Design Seiten Navigator AI Writer Veröffentlichen Mehr" at bounding box center [913, 20] width 1295 height 26
click at [440, 18] on icon "save" at bounding box center [438, 20] width 18 height 18
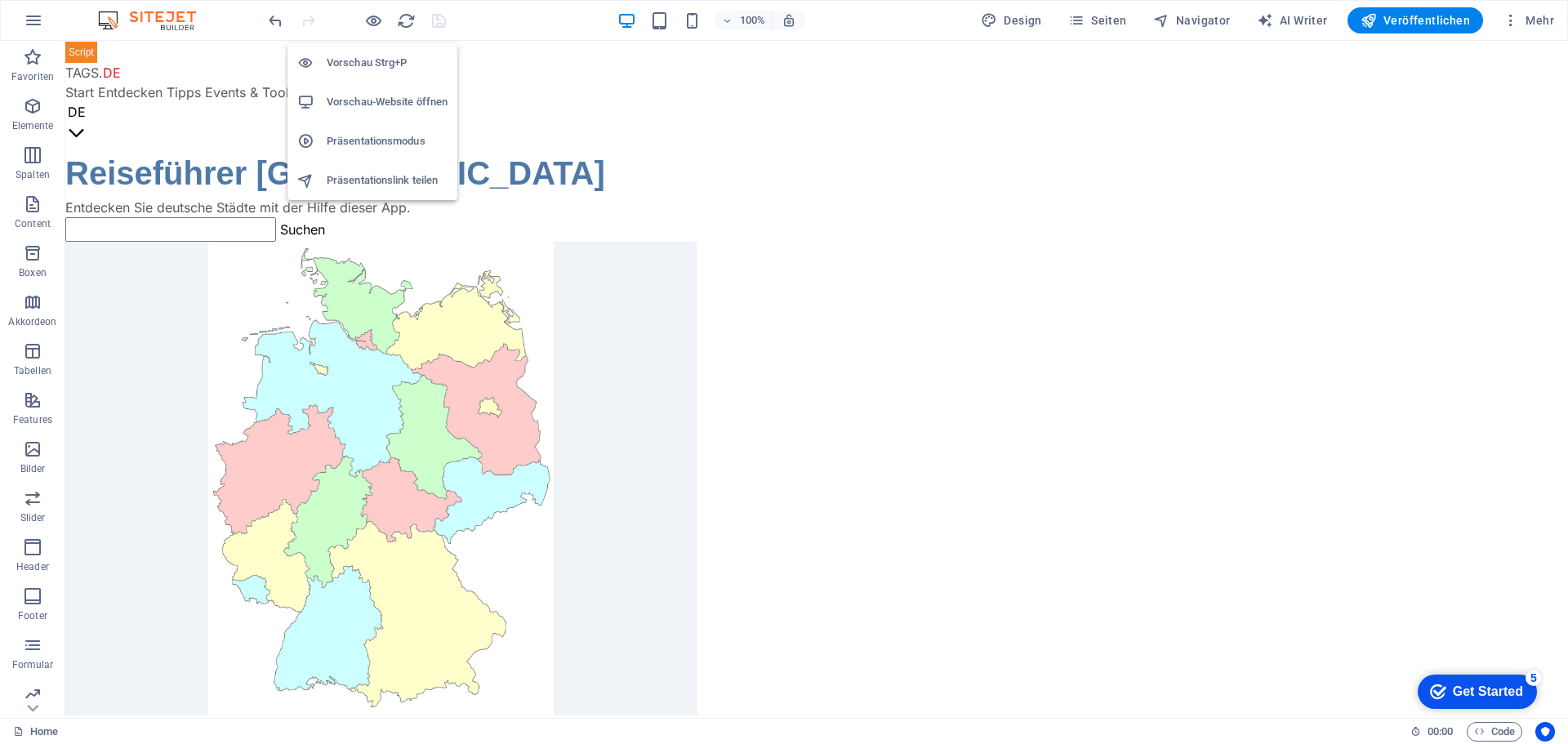
click at [365, 95] on h6 "Vorschau-Website öffnen" at bounding box center [387, 102] width 121 height 19
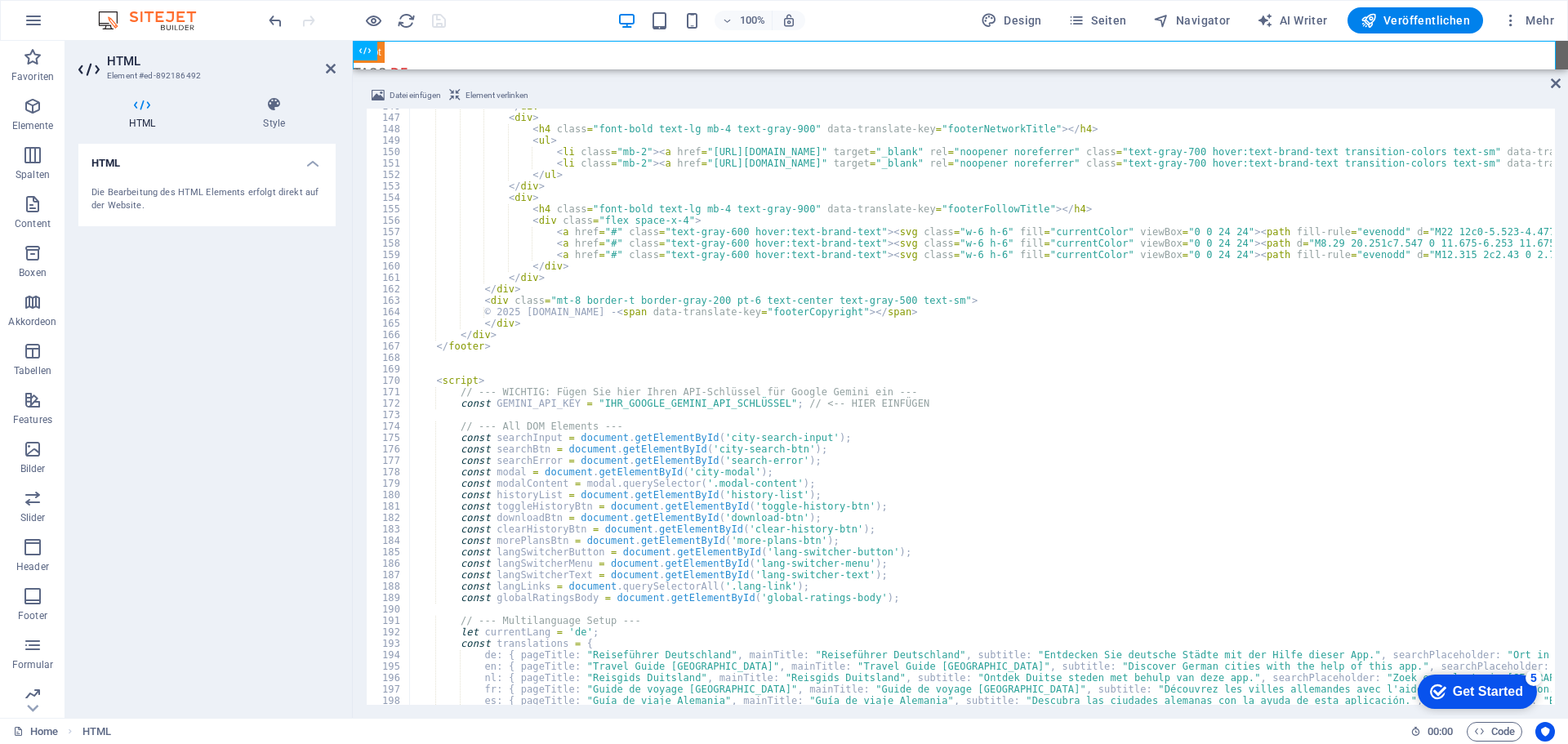
scroll to position [1666, 0]
paste textarea "[SECURITY_DATA]"
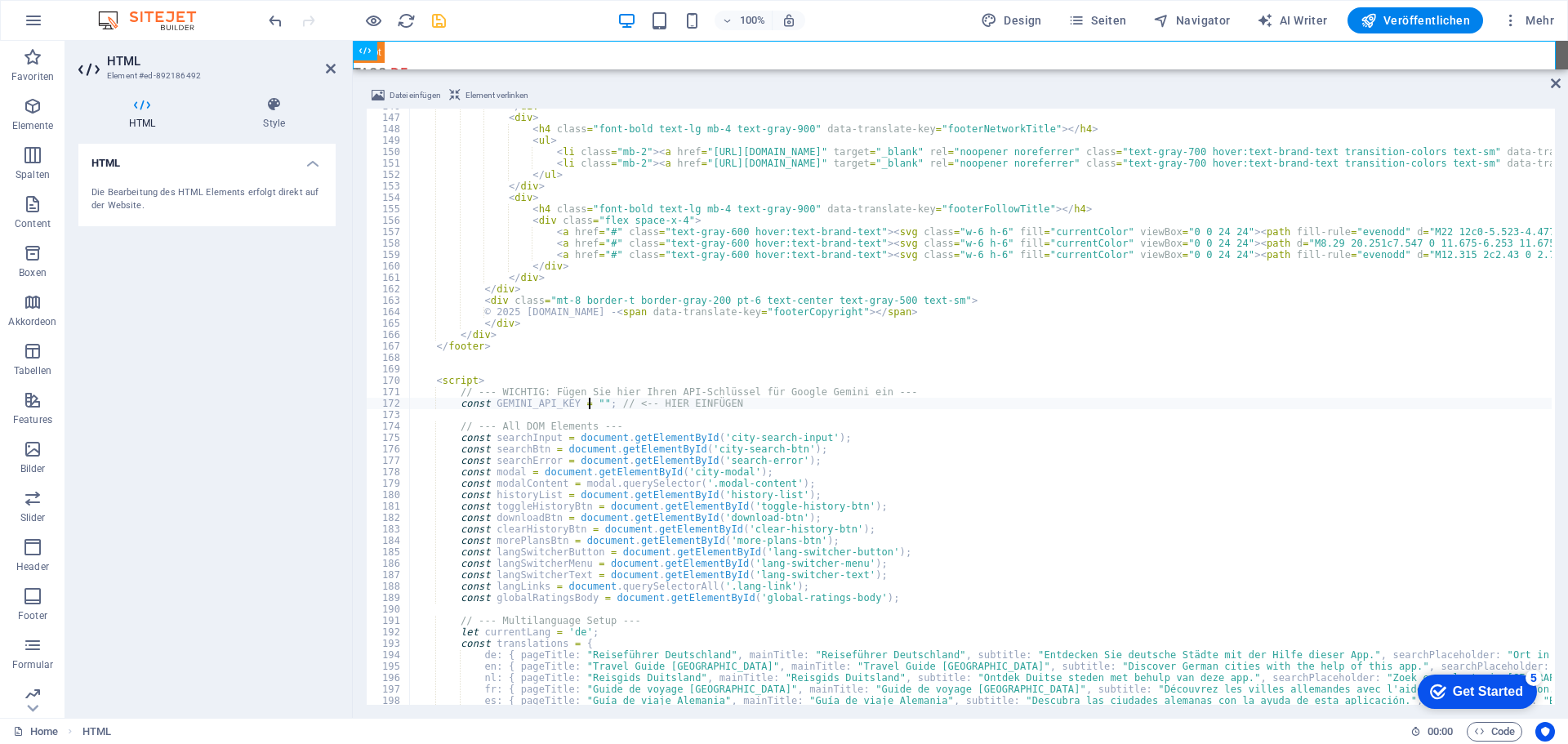
type textarea "const GEMINI_API_KEY = "AIzaSyBuMJUz9W0doe6NkYSeymy3ldOGP33NLtM"; // <-- HIER E…"
click at [436, 18] on icon "save" at bounding box center [438, 20] width 18 height 18
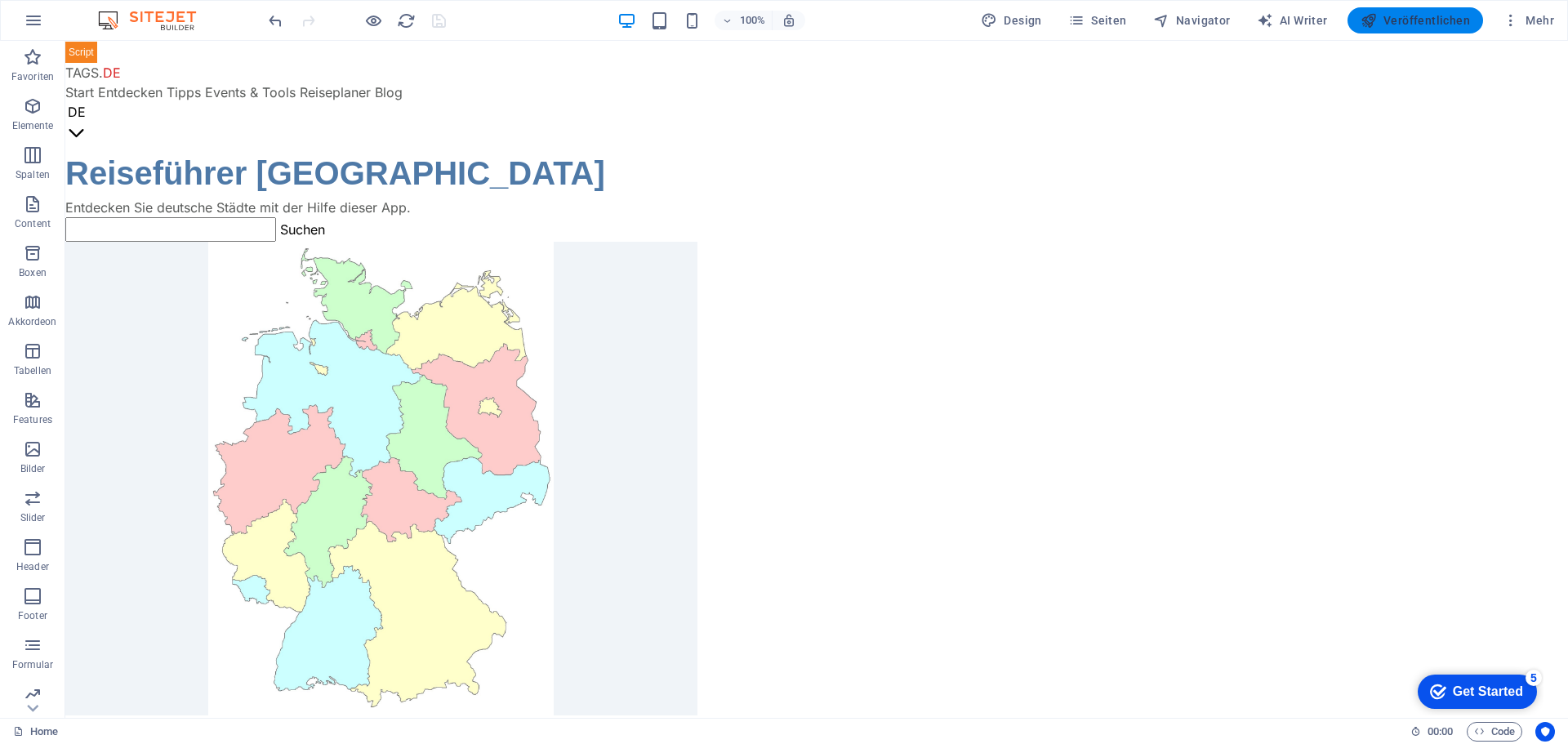
click at [1421, 23] on span "Veröffentlichen" at bounding box center [1415, 20] width 109 height 17
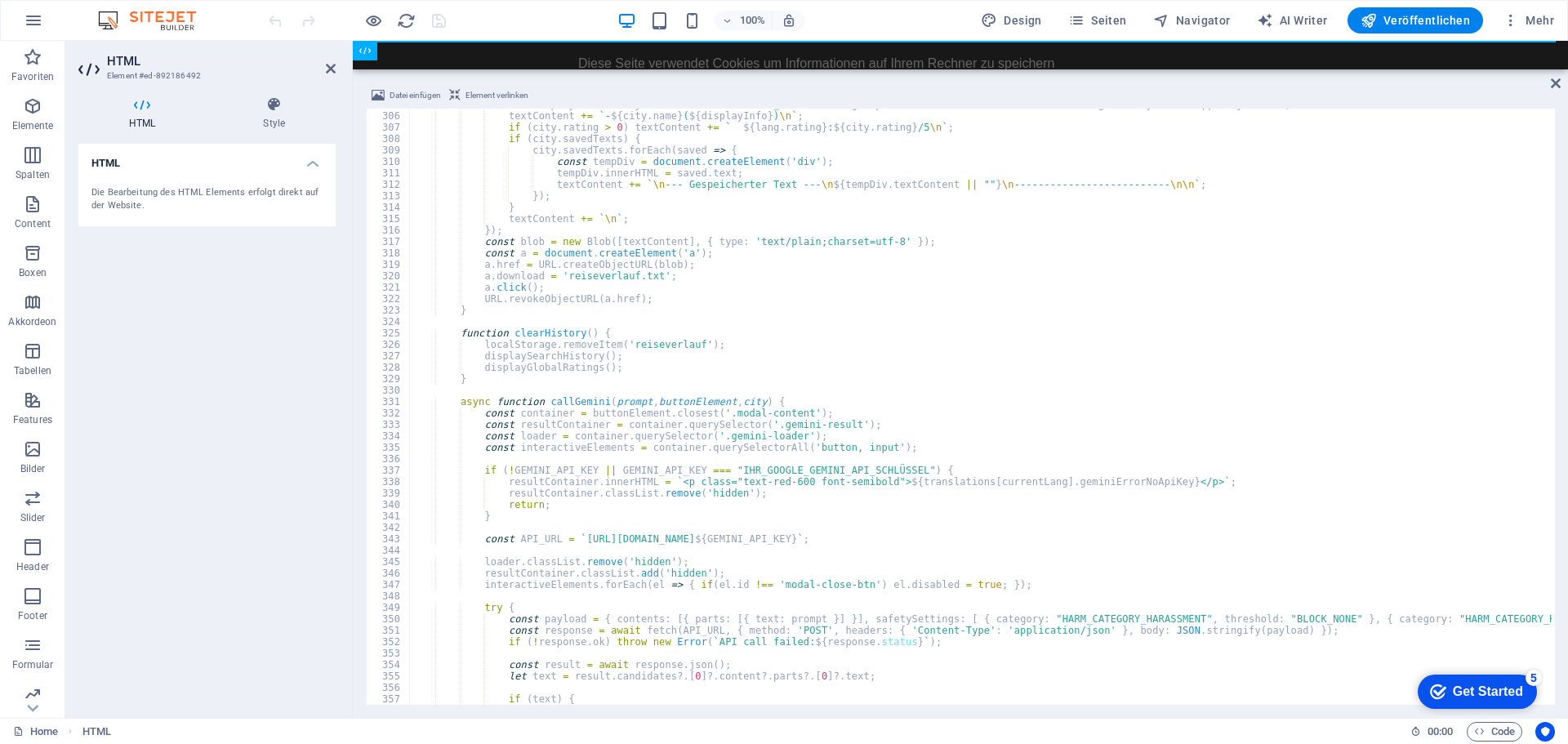
scroll to position [3633, 0]
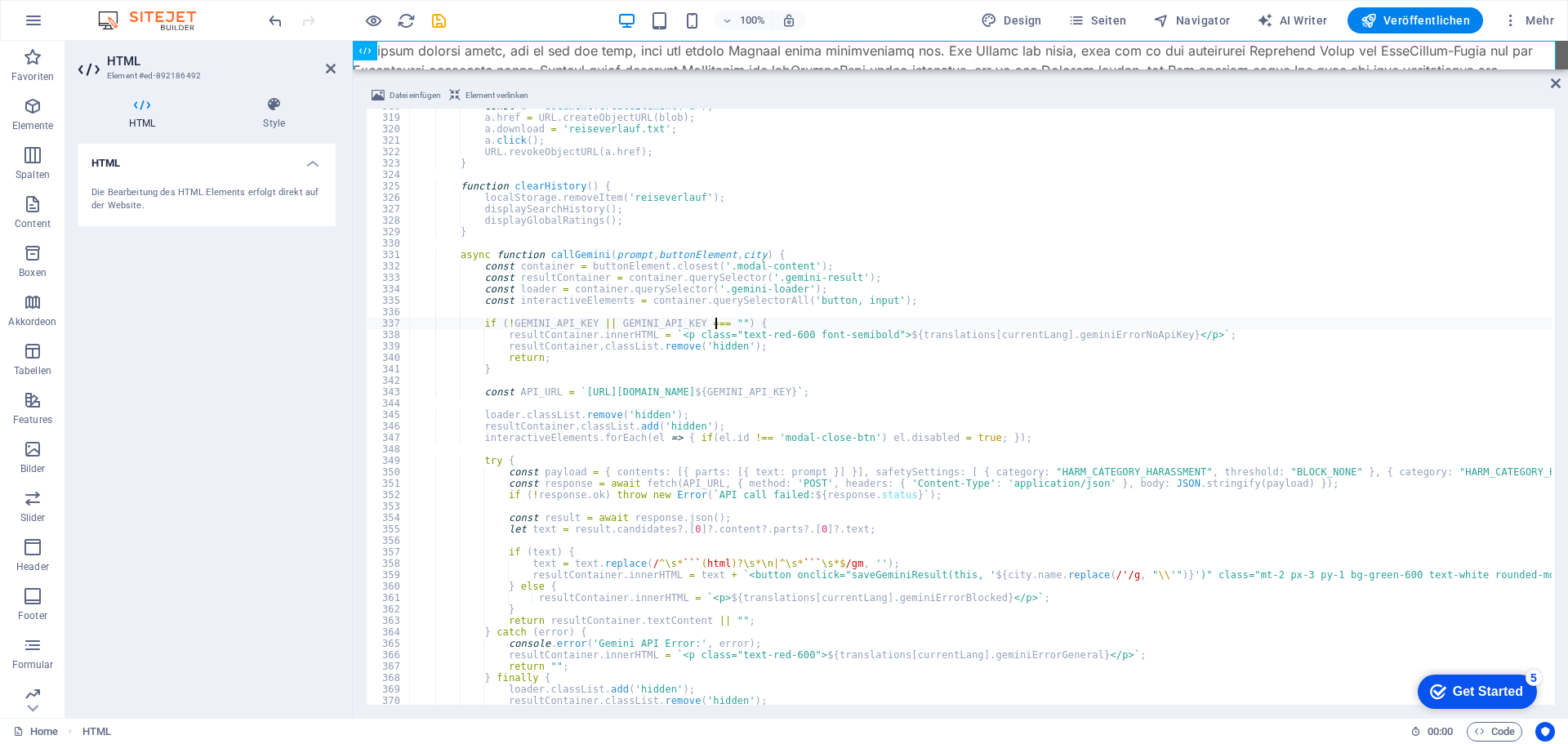
paste textarea "[SECURITY_DATA]"
type textarea "if (!GEMINI_API_KEY || GEMINI_API_KEY === "[SECURITY_DATA]") {"
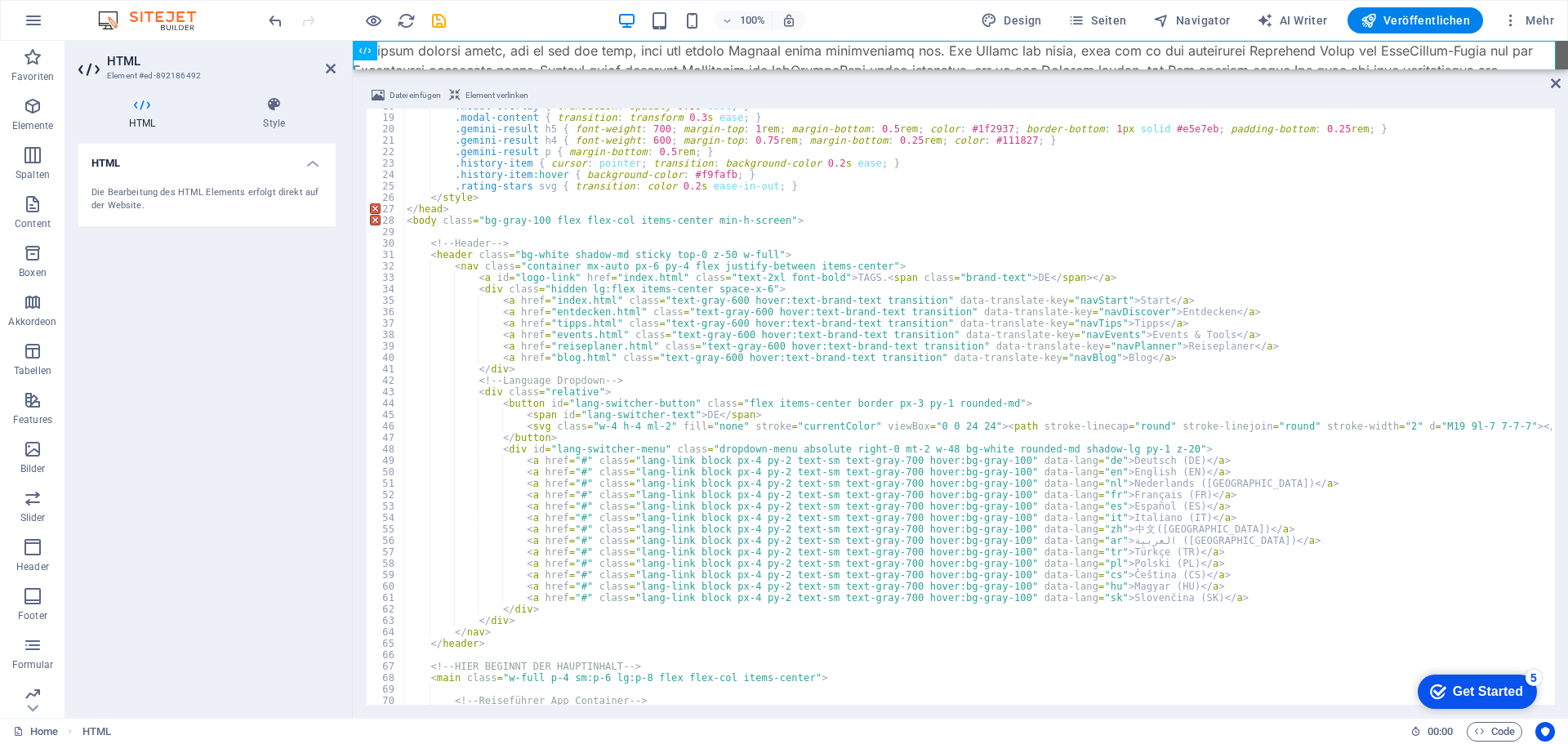
scroll to position [0, 0]
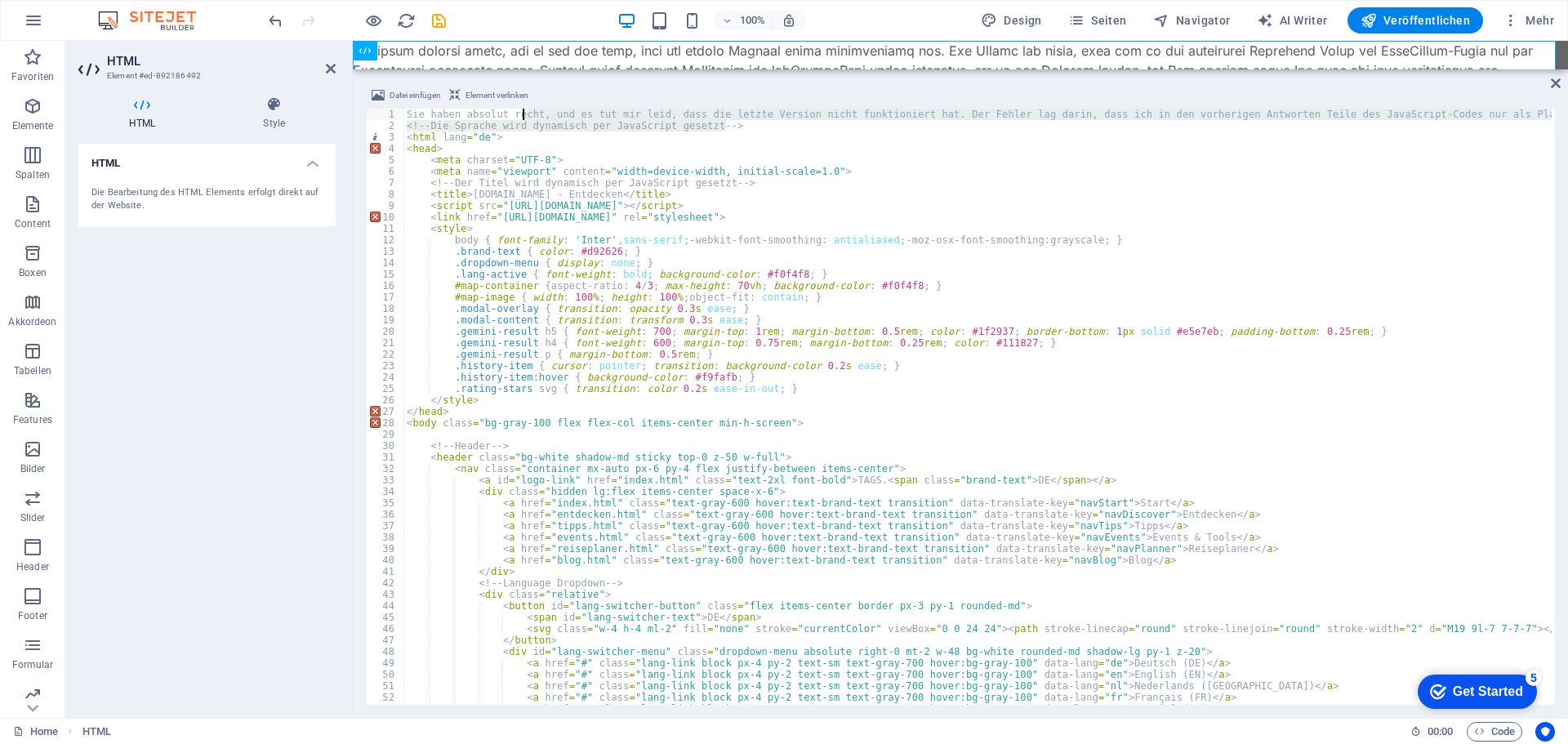
drag, startPoint x: 748, startPoint y: 130, endPoint x: 520, endPoint y: 115, distance: 228.5
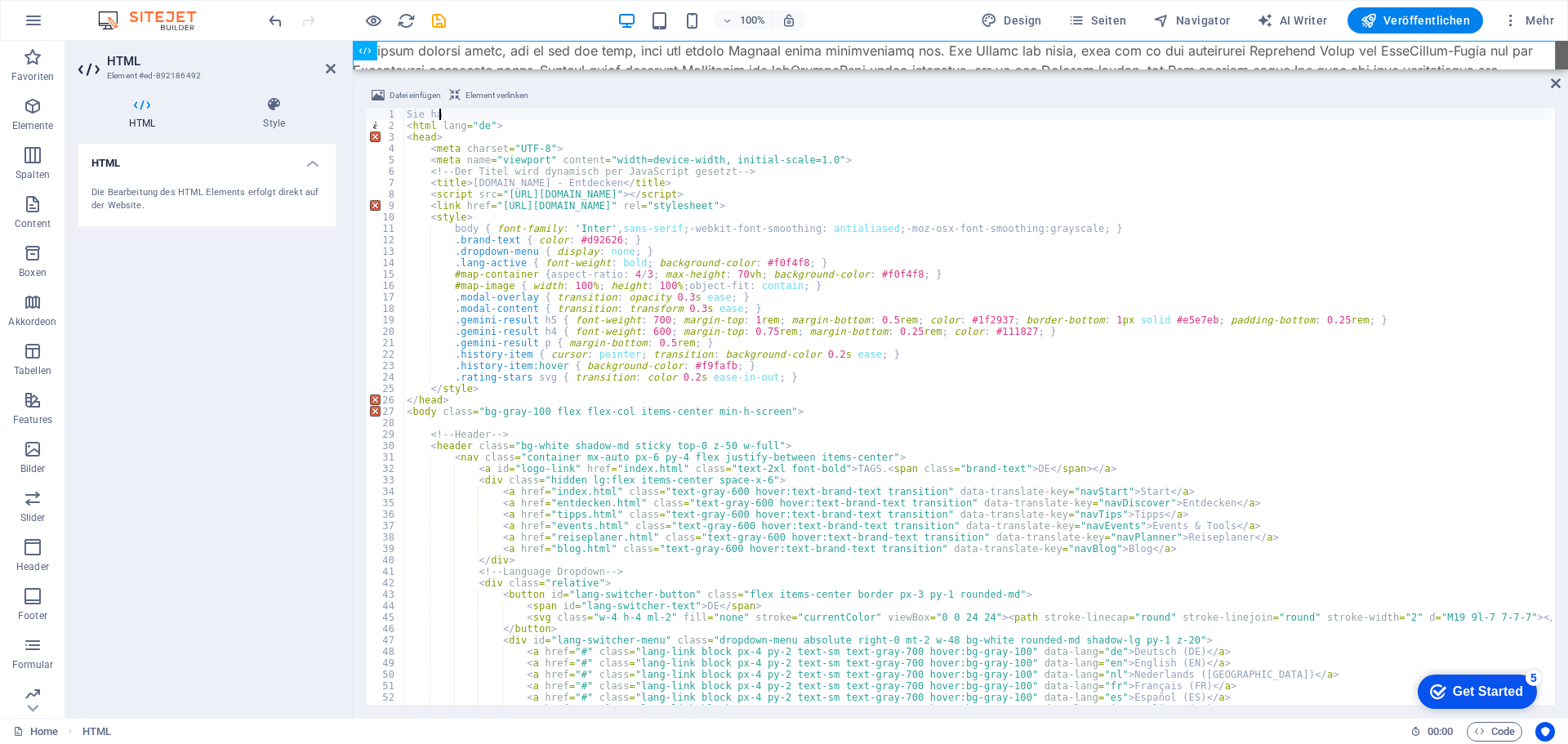
type textarea "S"
type textarea "<head>"
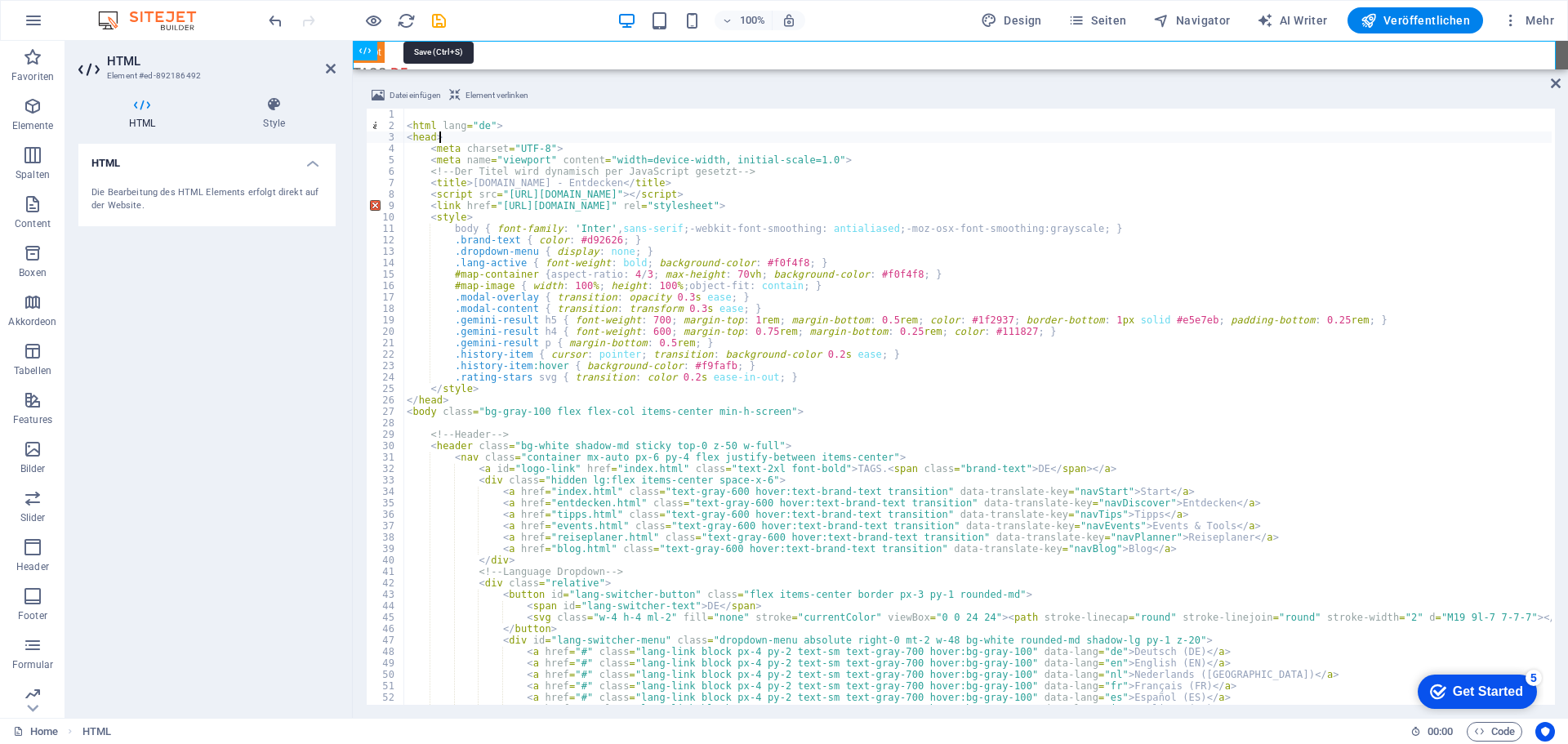
click at [438, 19] on icon "save" at bounding box center [438, 20] width 18 height 18
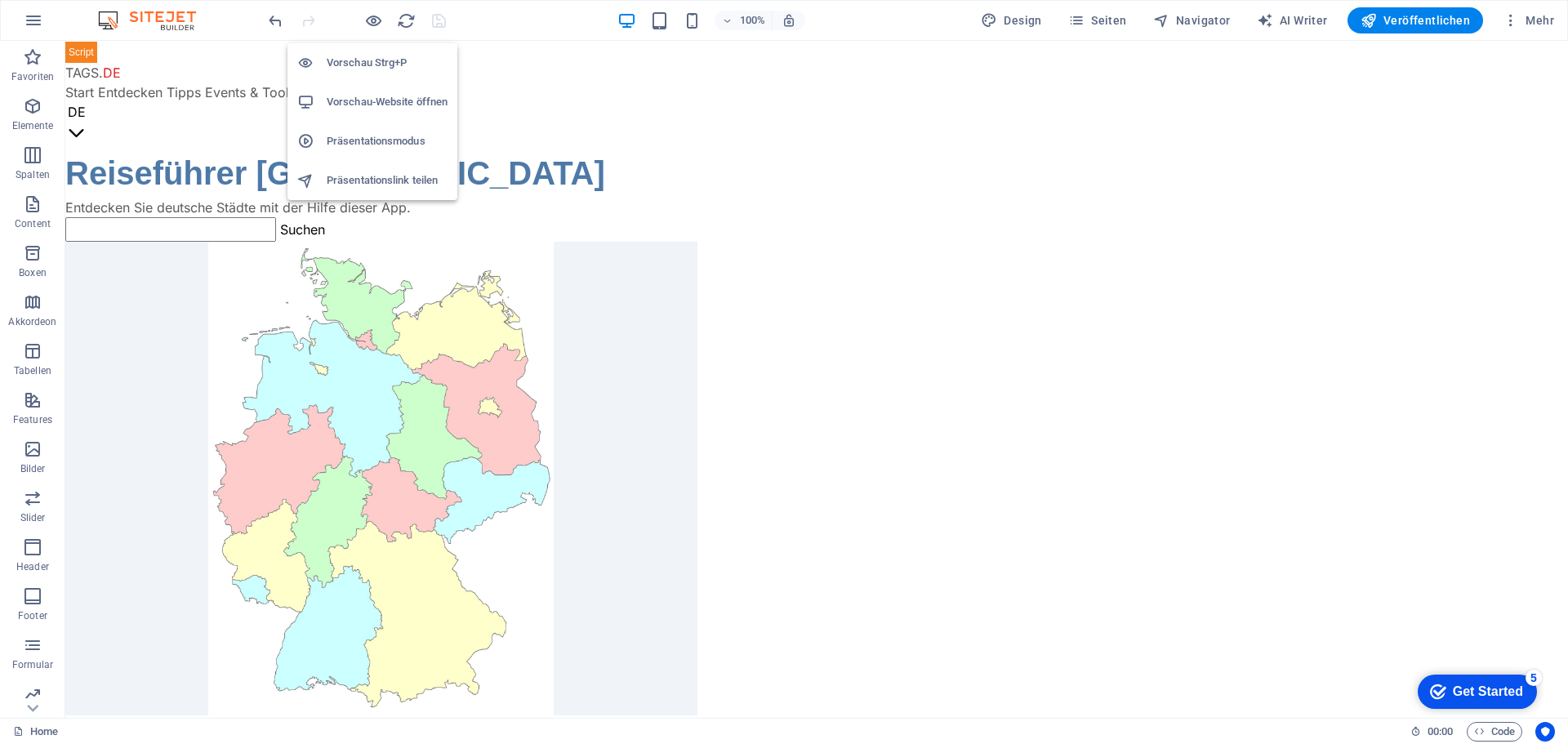
click at [361, 97] on h6 "Vorschau-Website öffnen" at bounding box center [387, 102] width 121 height 19
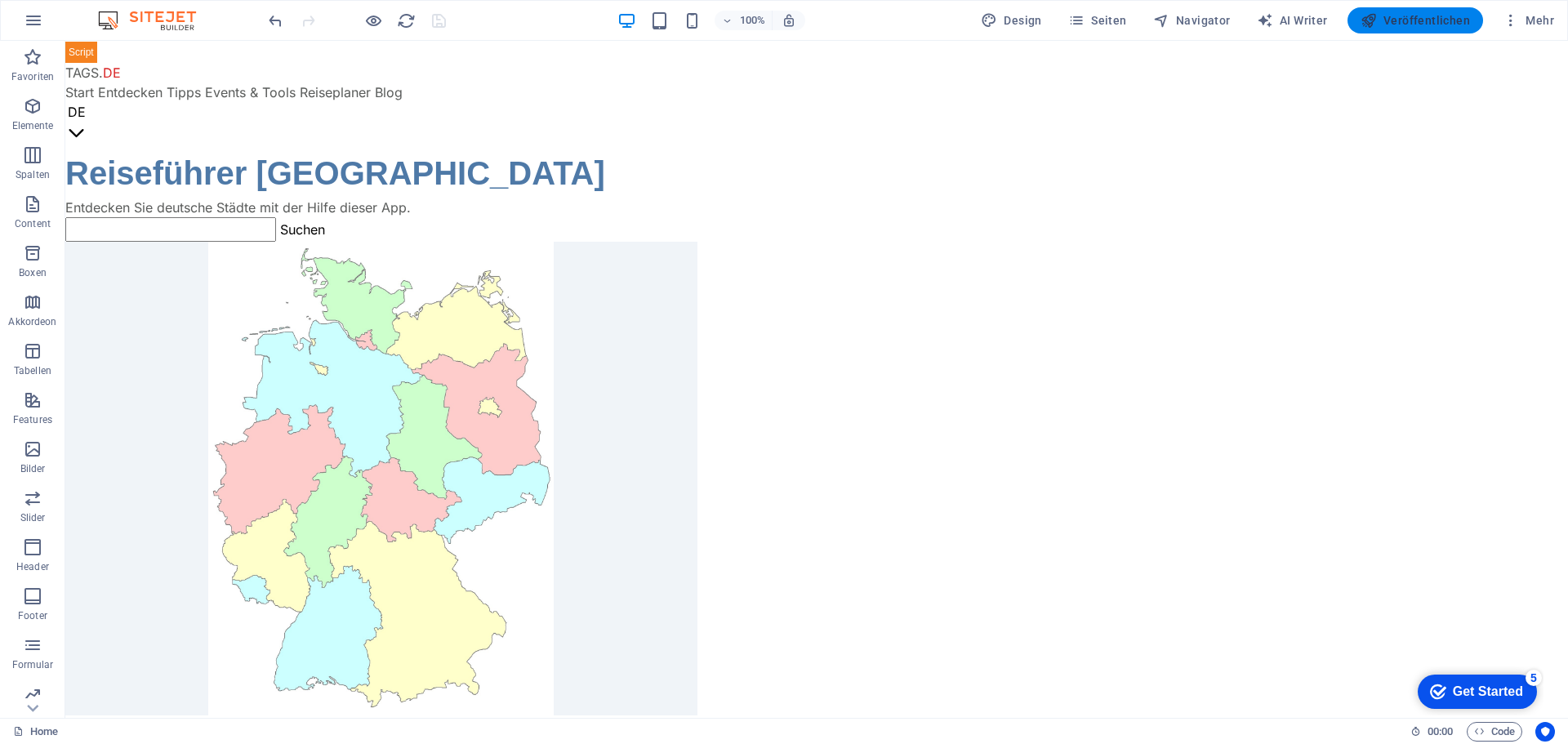
click at [1405, 17] on span "Veröffentlichen" at bounding box center [1415, 20] width 109 height 17
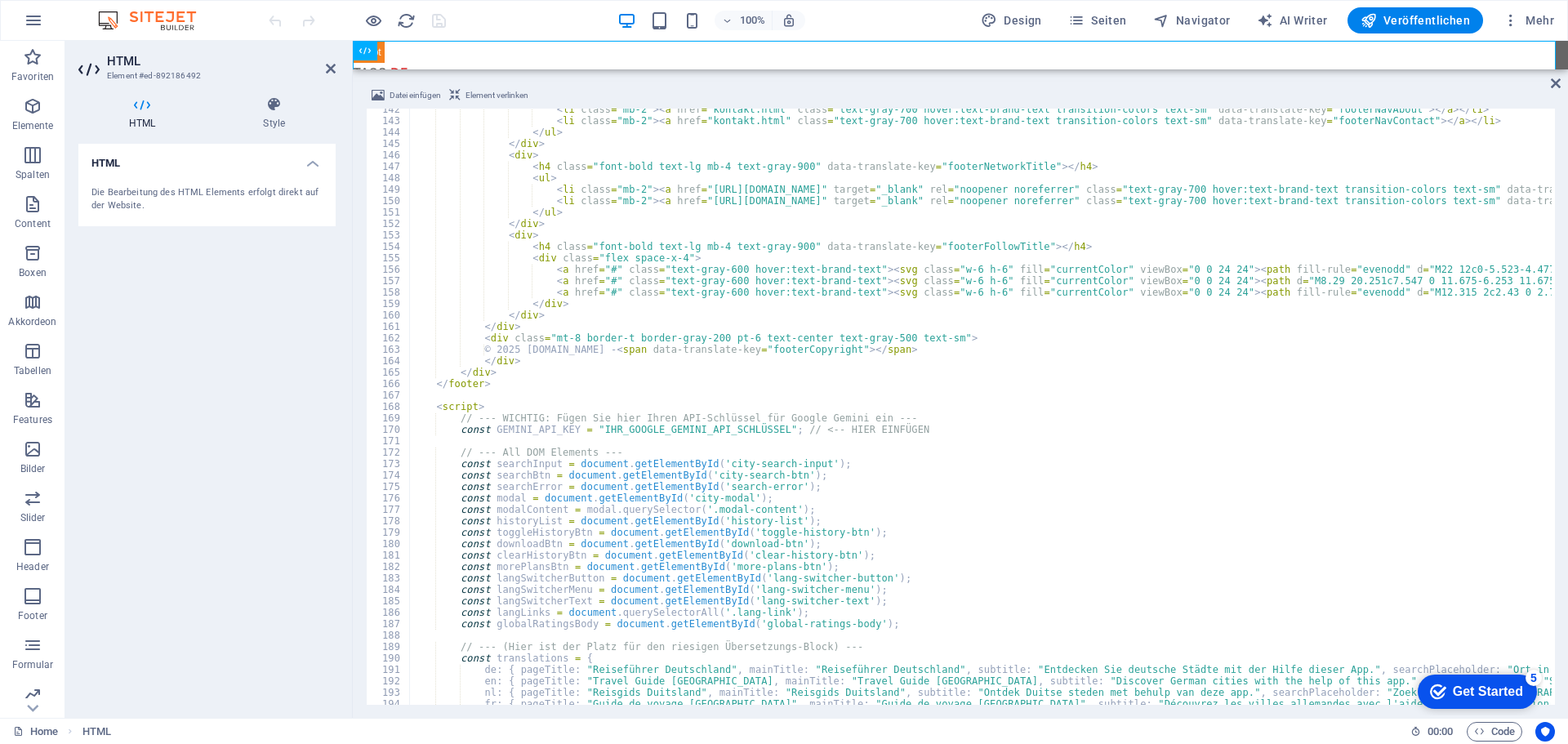
scroll to position [1617, 0]
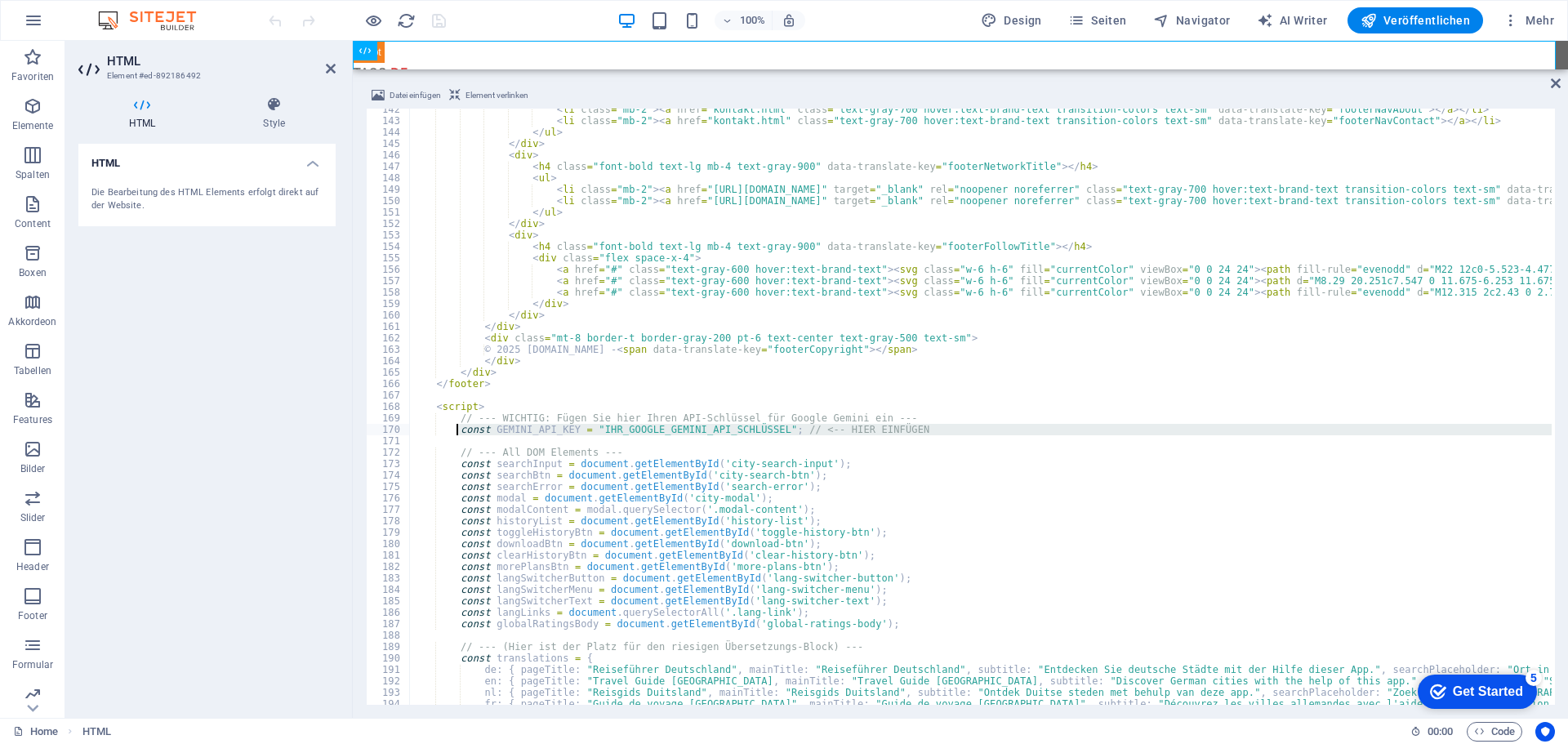
drag, startPoint x: 892, startPoint y: 435, endPoint x: 458, endPoint y: 435, distance: 434.0
type textarea "const GEMINI_API_KEY = "IHR_GOOGLE_GEMINI_API_SCHLÜSSEL"; // <-- HIER EINFÜGEN"
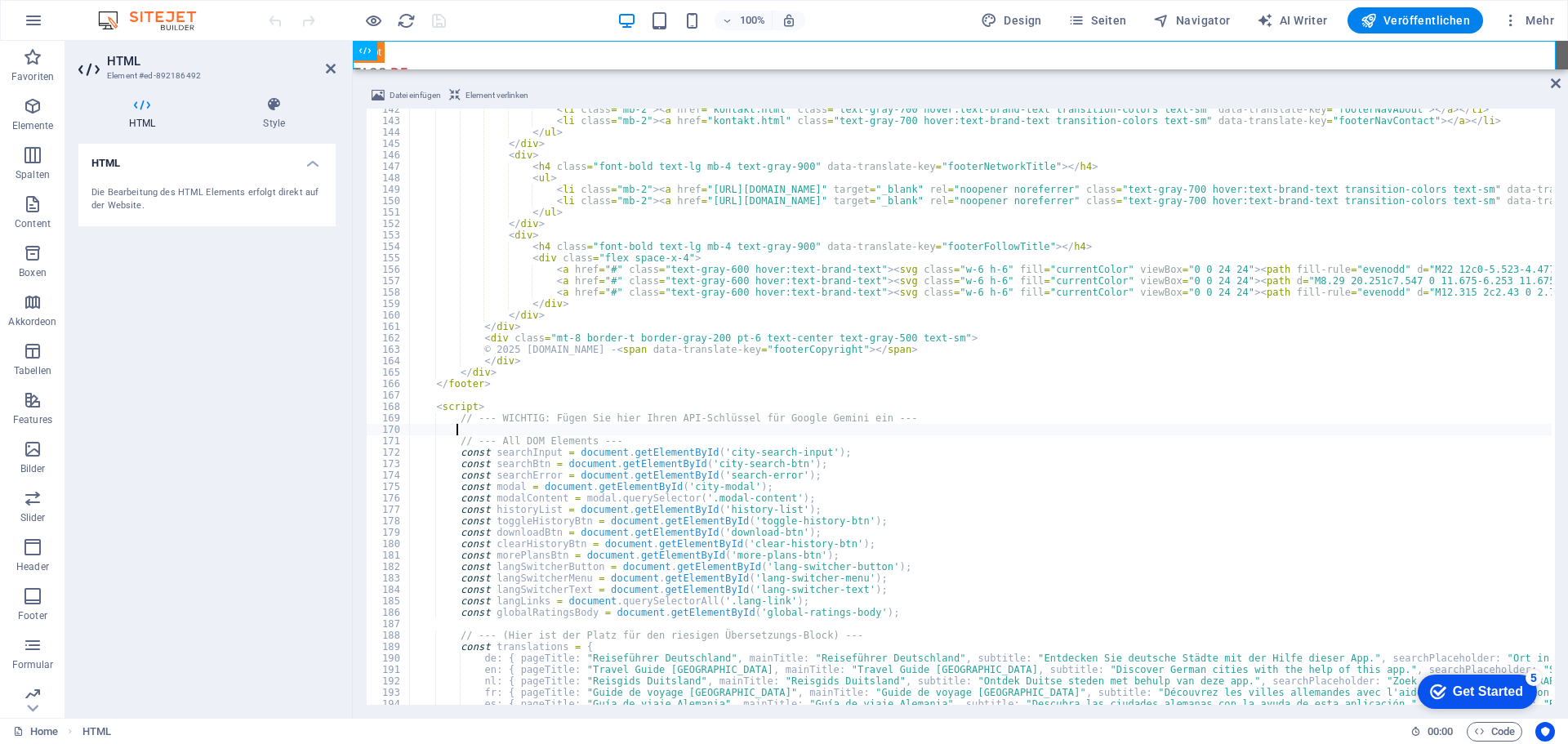
type textarea "const langSelect = document.getElementById('lang-select');"
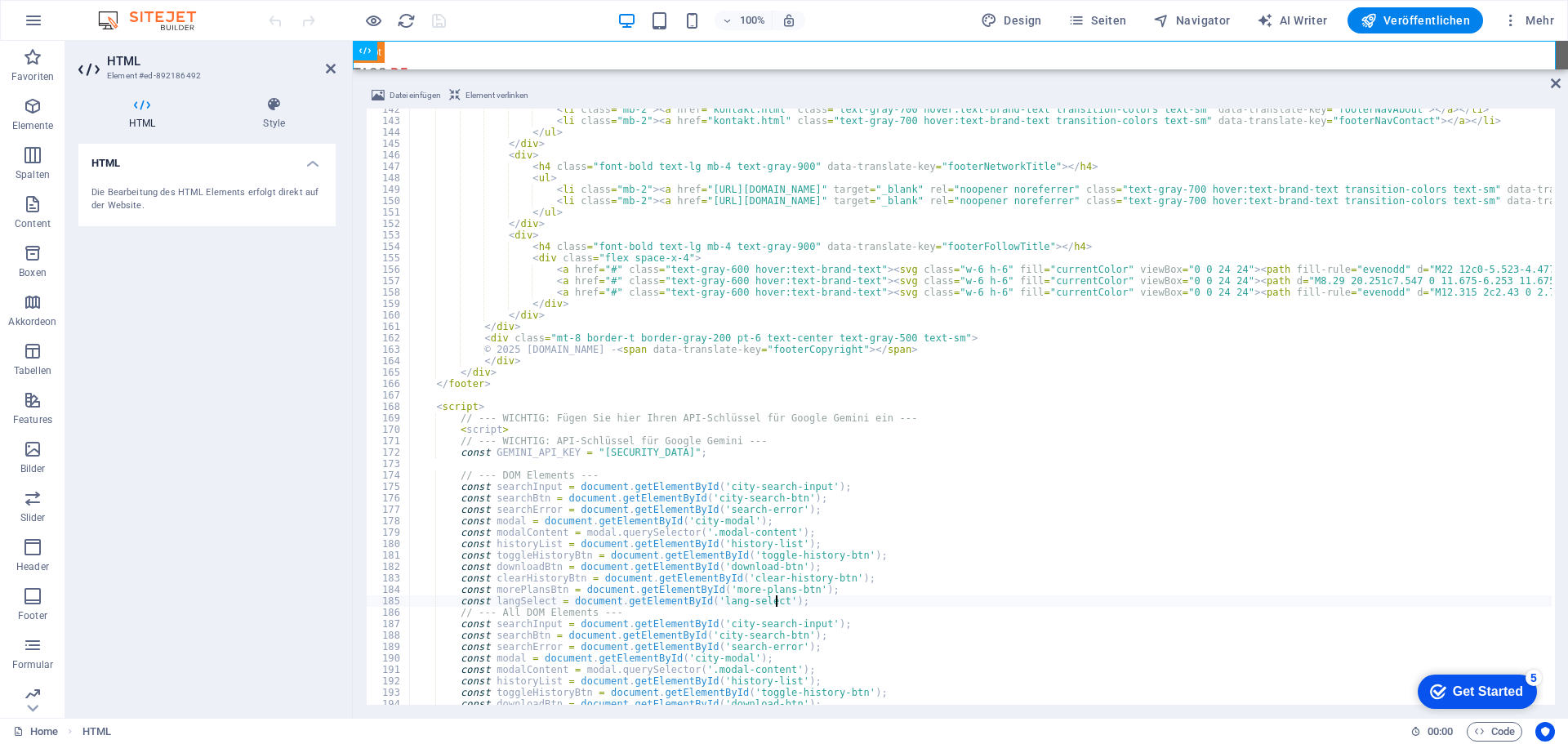
scroll to position [0, 3]
type textarea "<"
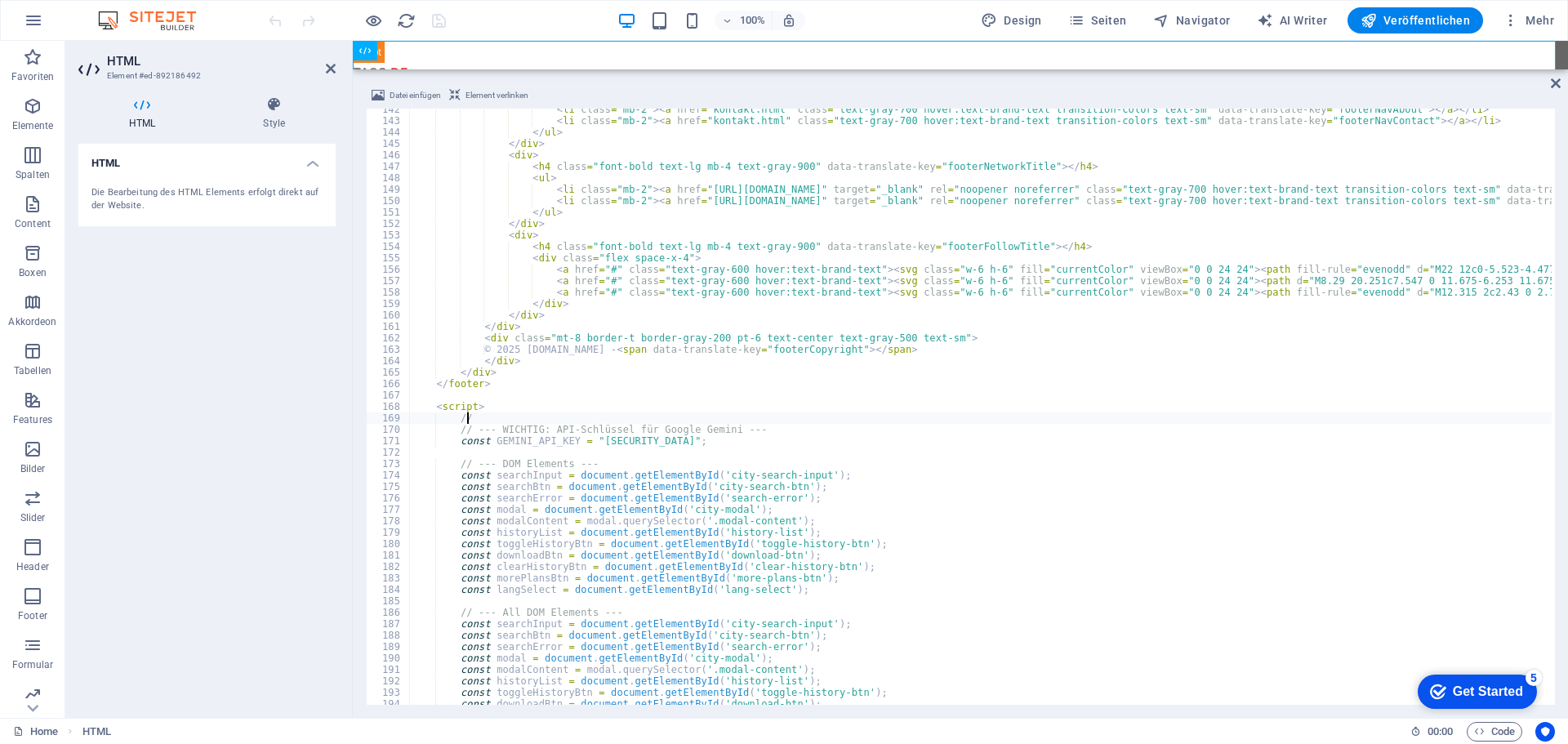
type textarea "/"
click at [503, 19] on div "100% Design Seiten Navigator AI Writer Veröffentlichen Mehr" at bounding box center [913, 20] width 1295 height 26
click at [438, 17] on icon "save" at bounding box center [438, 20] width 18 height 18
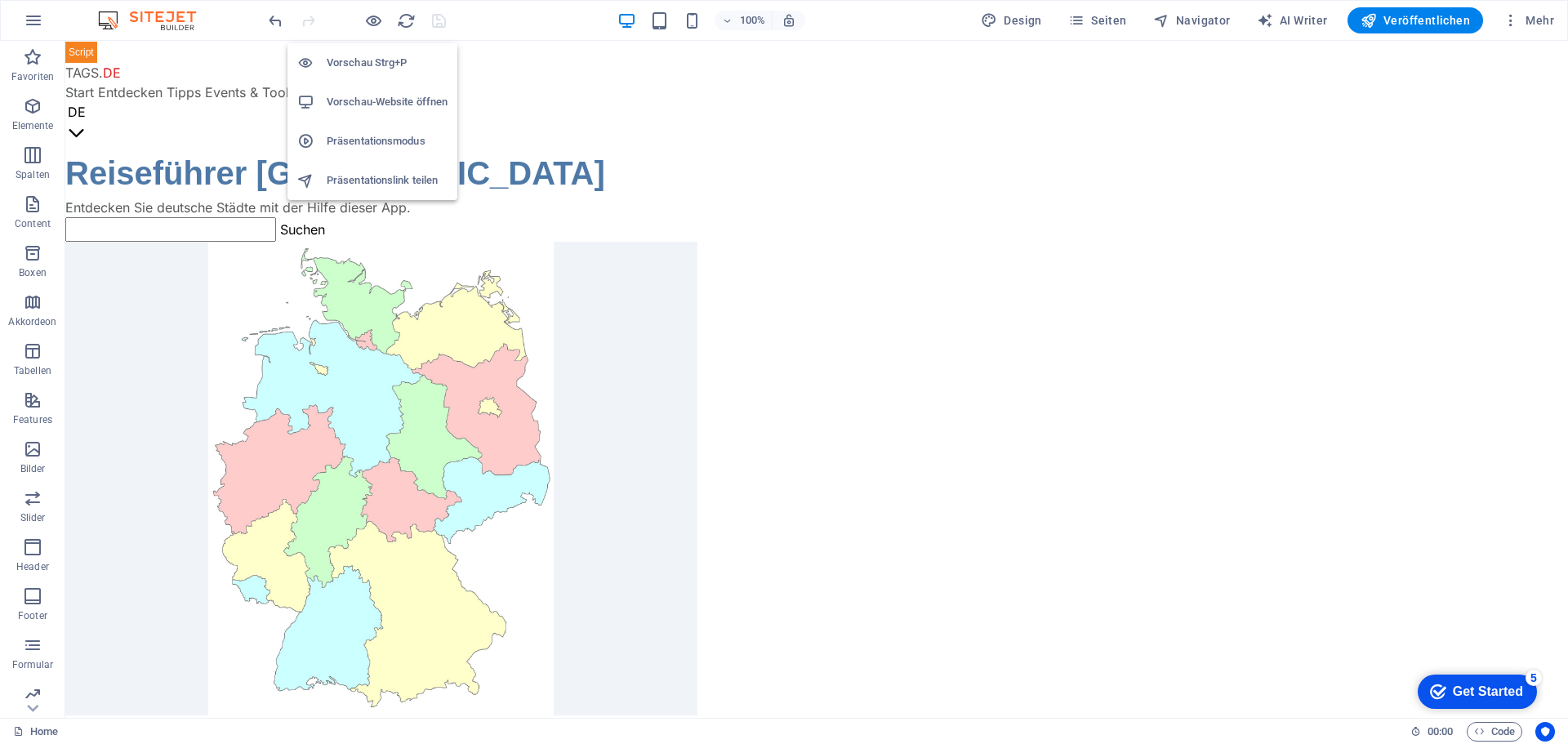
click at [370, 101] on h6 "Vorschau-Website öffnen" at bounding box center [387, 102] width 121 height 19
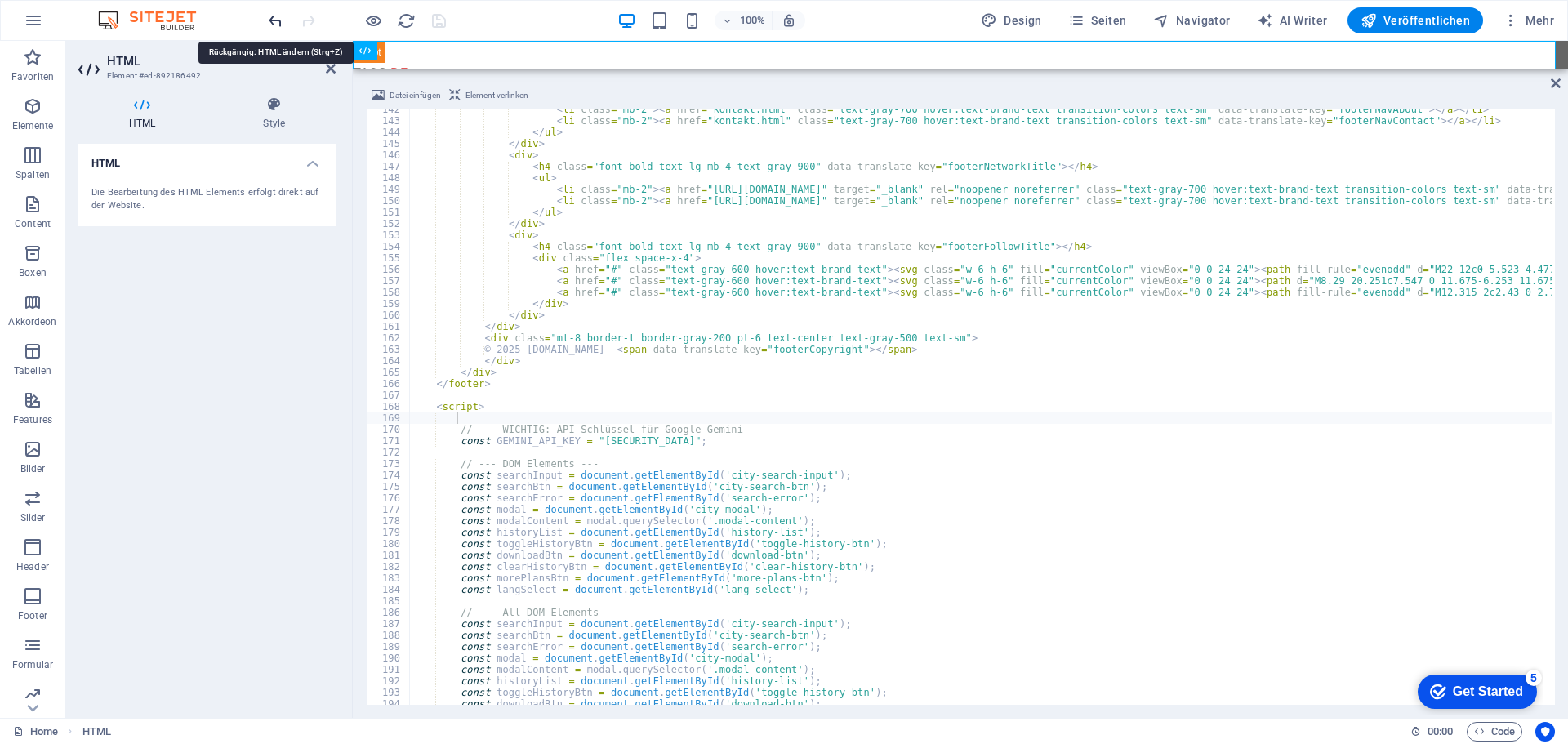
click at [271, 25] on icon "undo" at bounding box center [275, 20] width 18 height 18
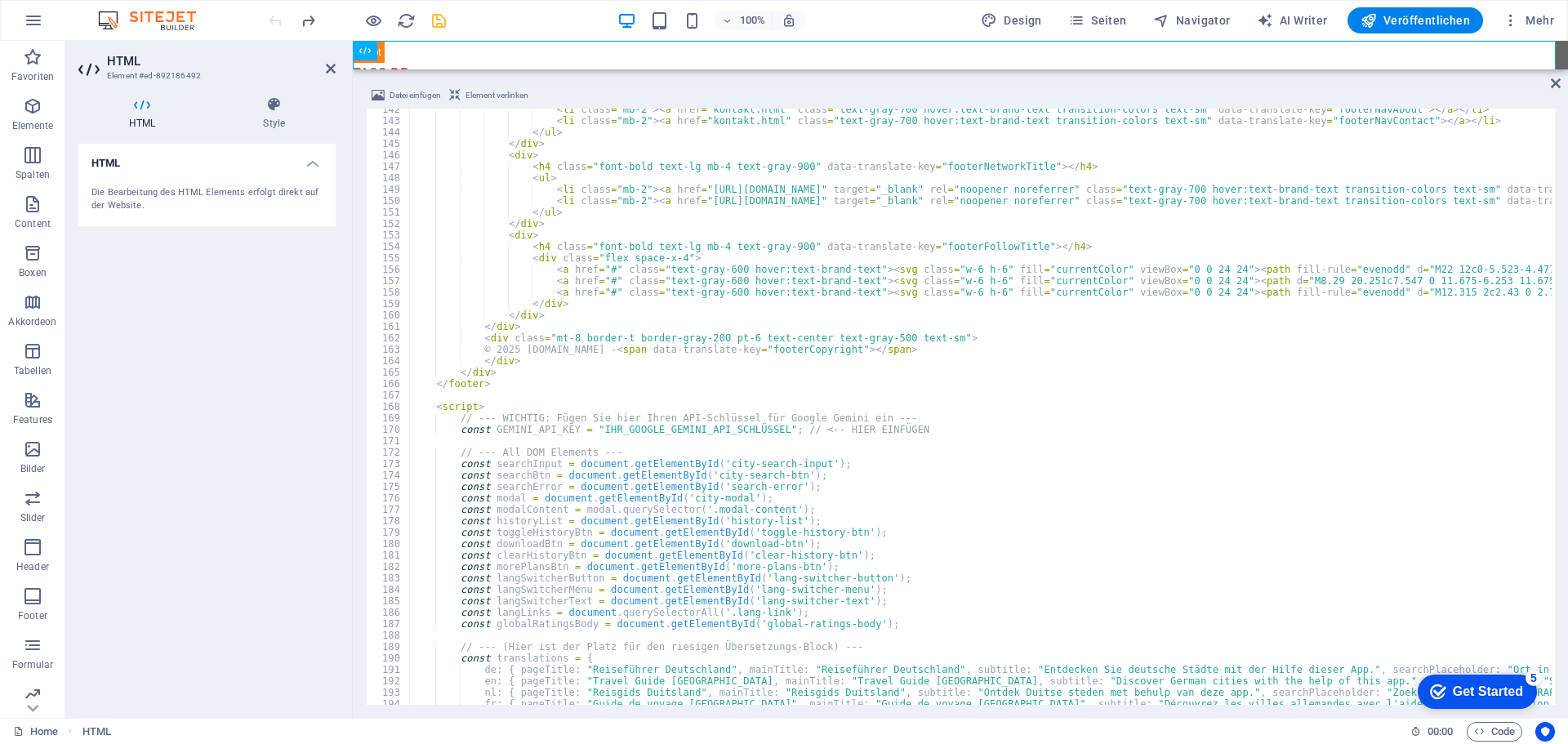
scroll to position [1617, 0]
type textarea "</div>"
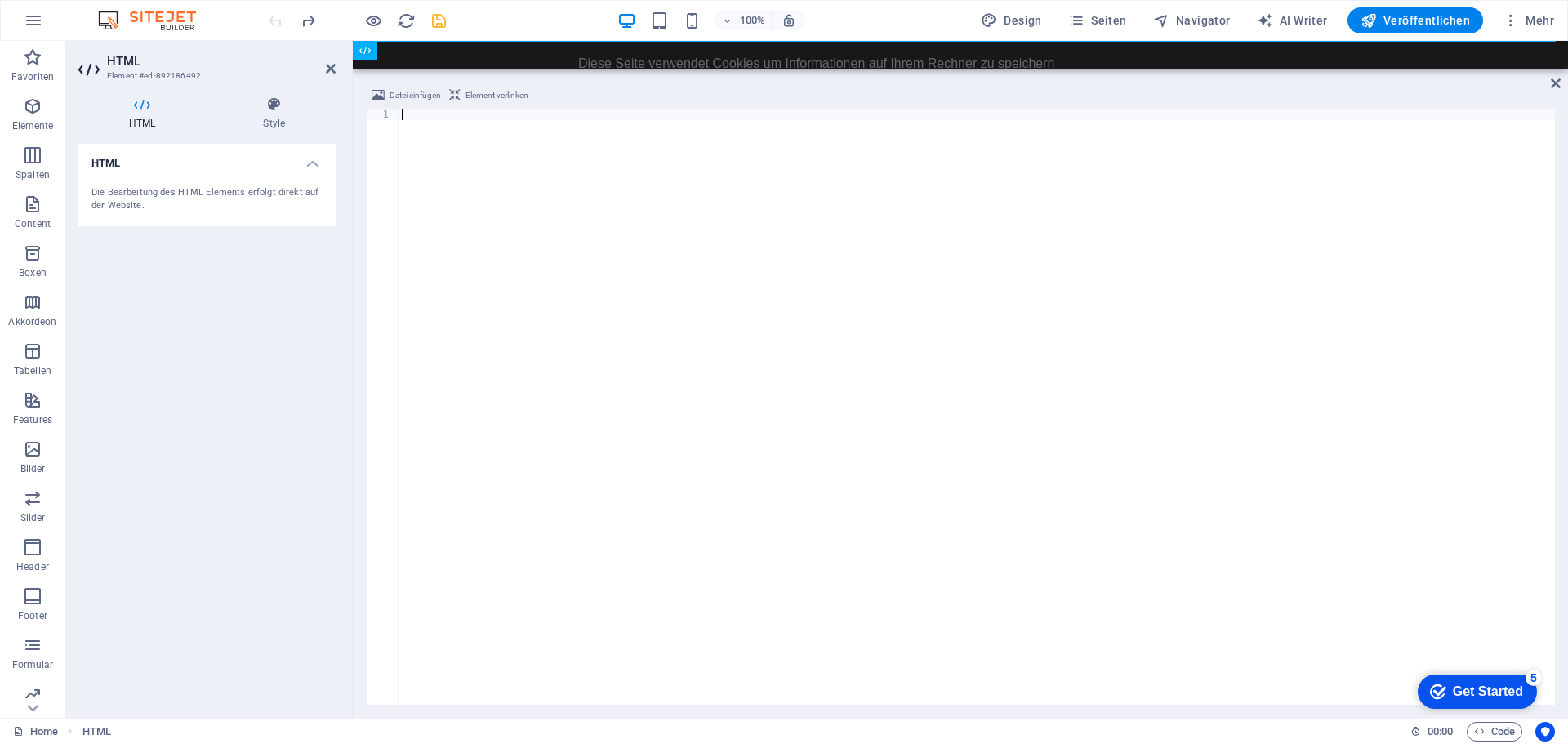
paste textarea
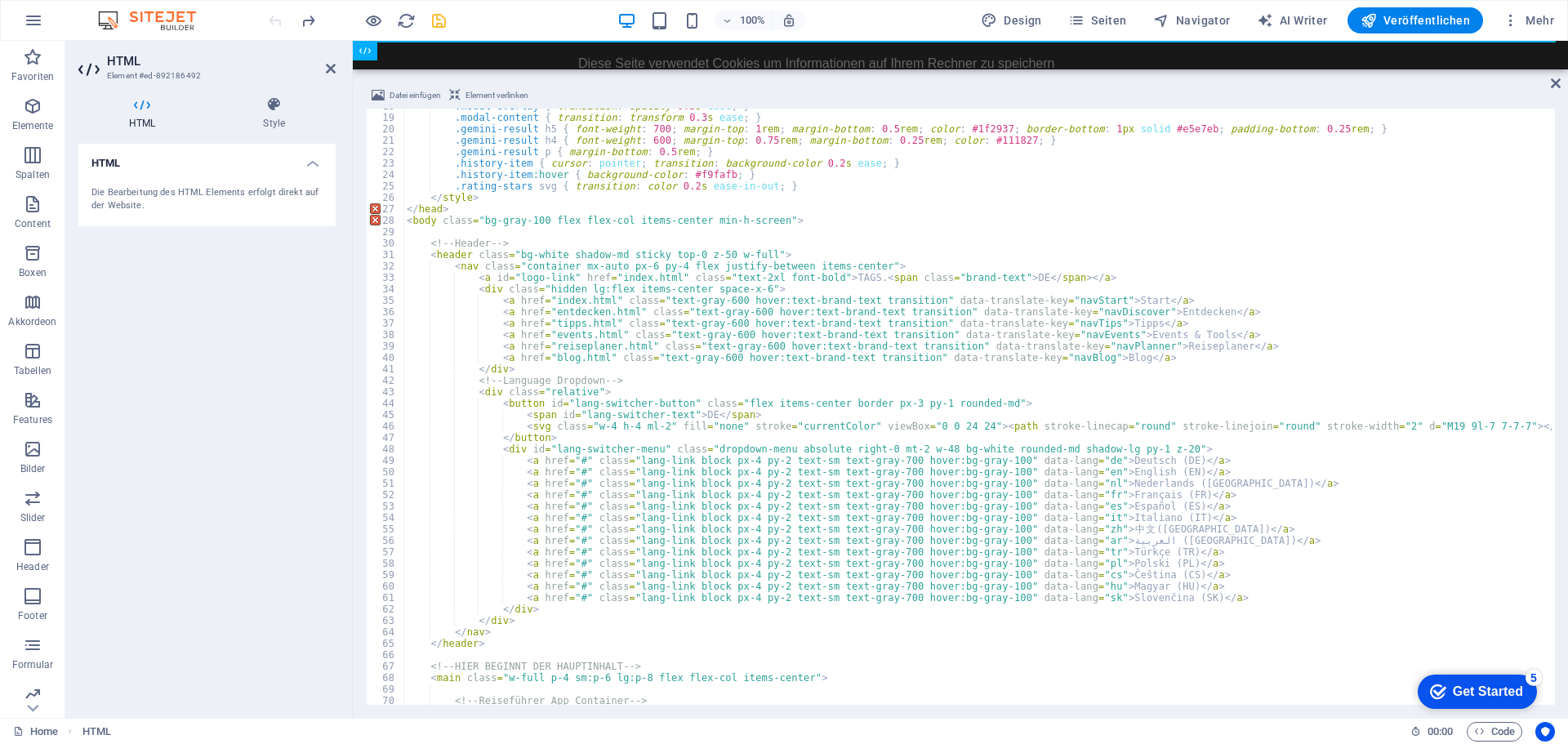
scroll to position [0, 0]
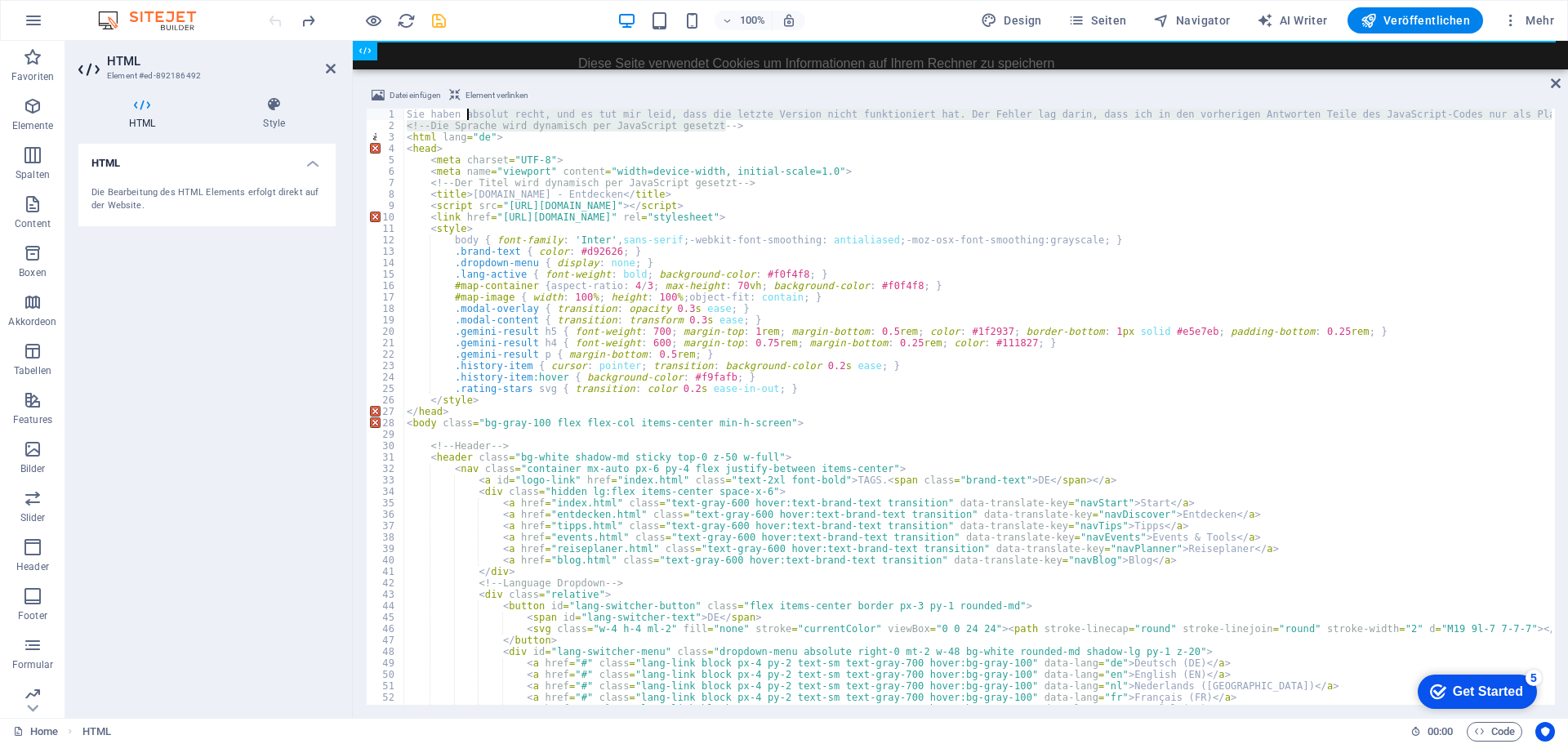
drag, startPoint x: 744, startPoint y: 129, endPoint x: 467, endPoint y: 118, distance: 277.2
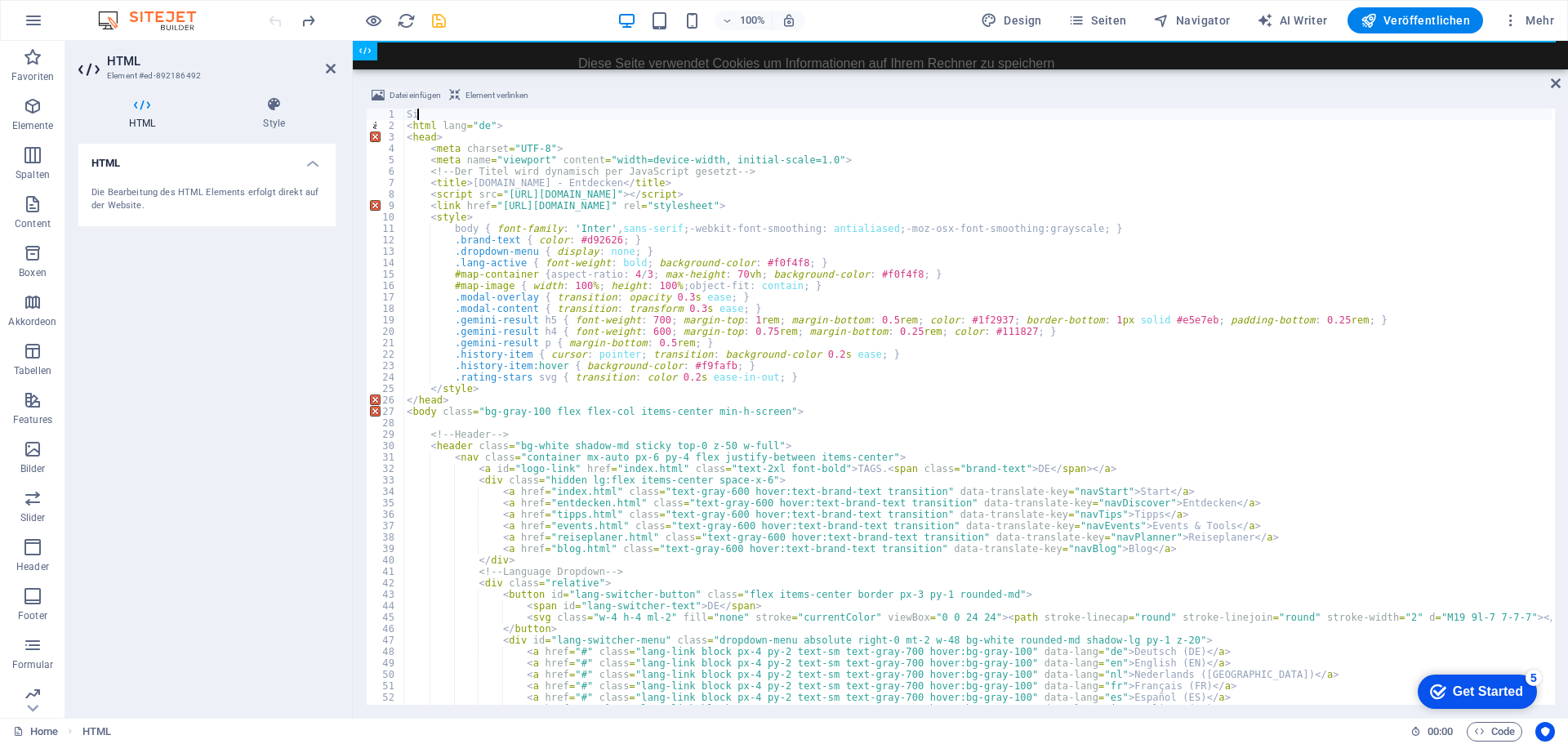
type textarea "S"
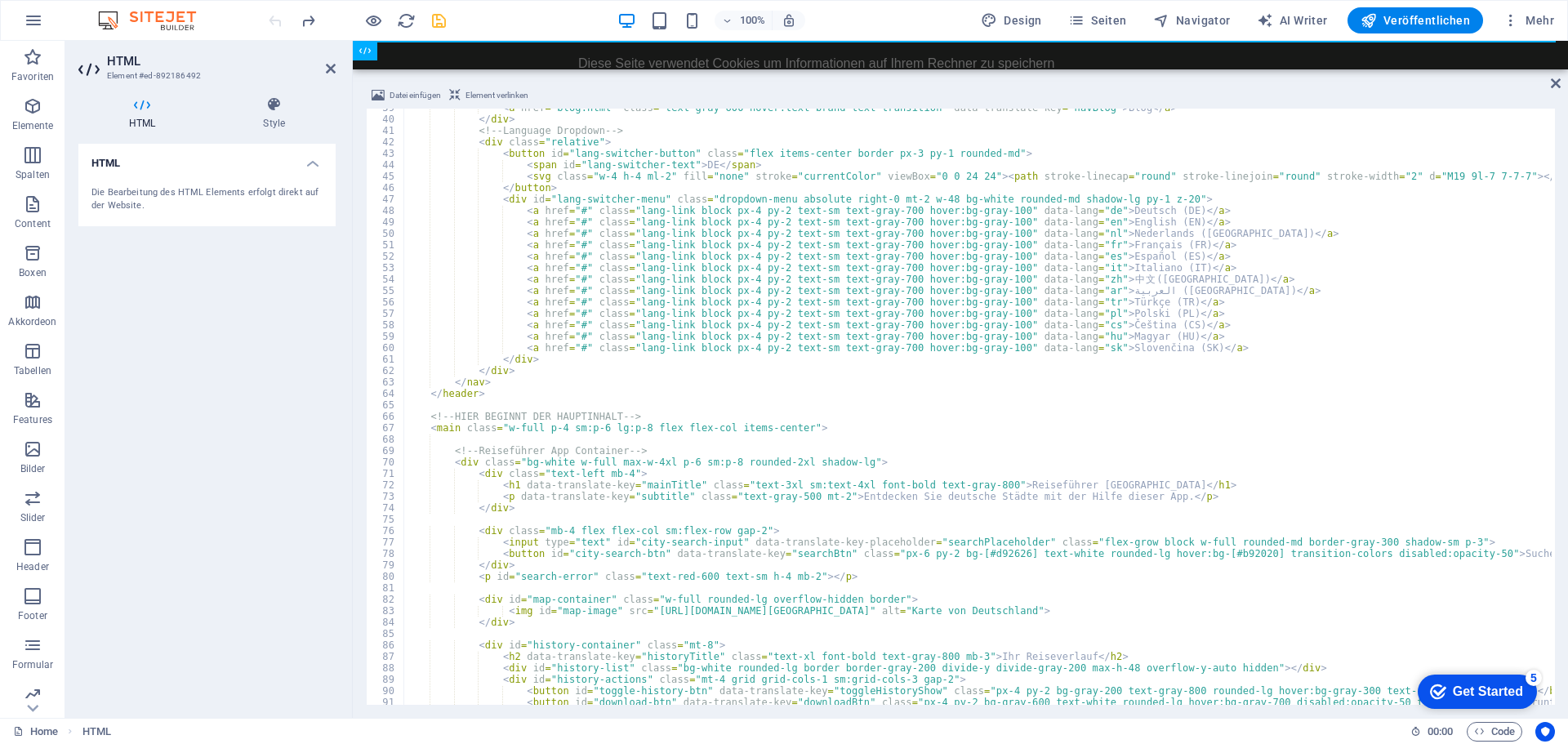
scroll to position [637, 0]
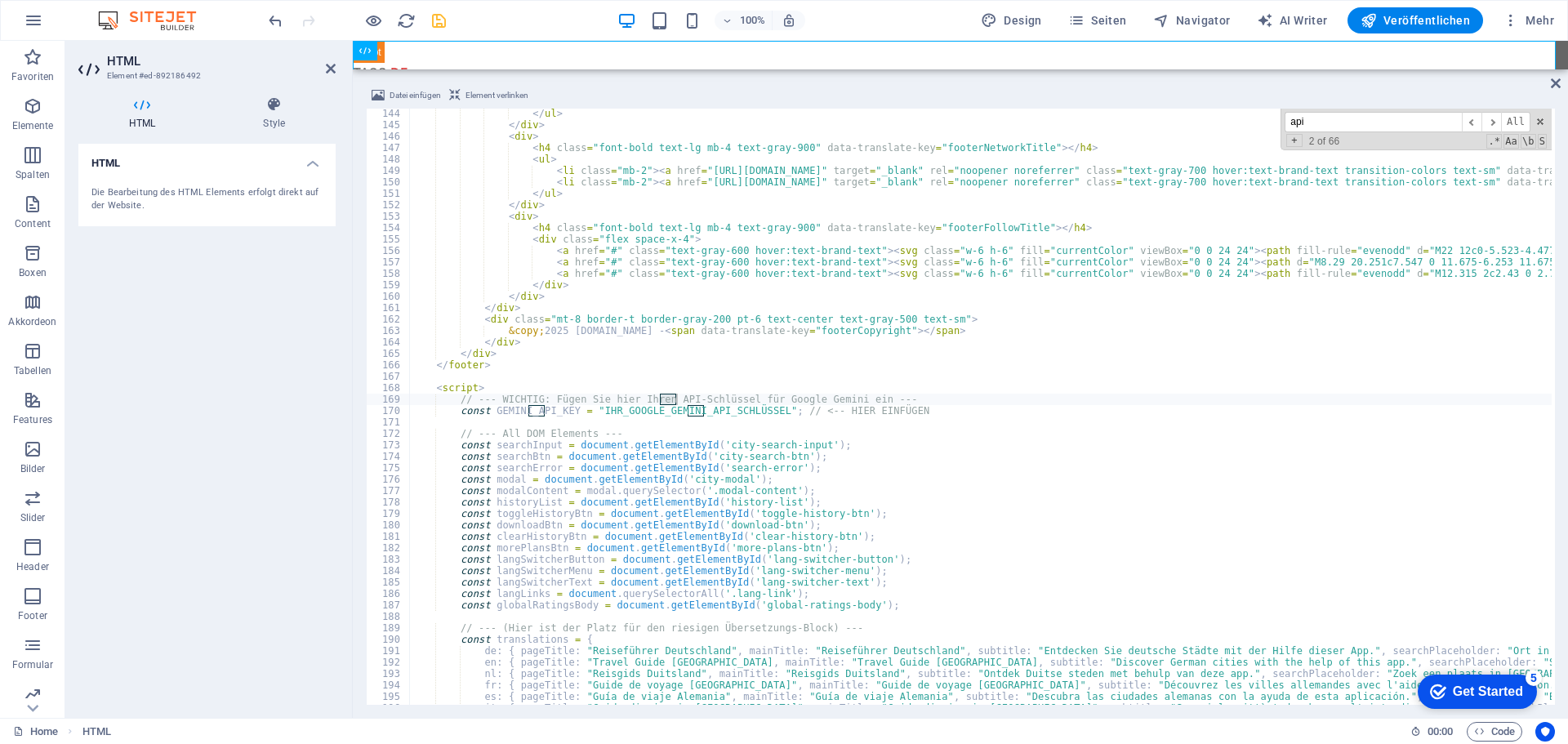
scroll to position [1637, 0]
type input "api"
paste textarea "AIzaSyDgV7BfUvRoOS-knwOG9wYHoOc-V_Isywg"
type textarea "const GEMINI_API_KEY = "AIzaSyDgV7BfUvRoOS-knwOG9wYHoOc-V_Isywg"; // <-- HIER E…"
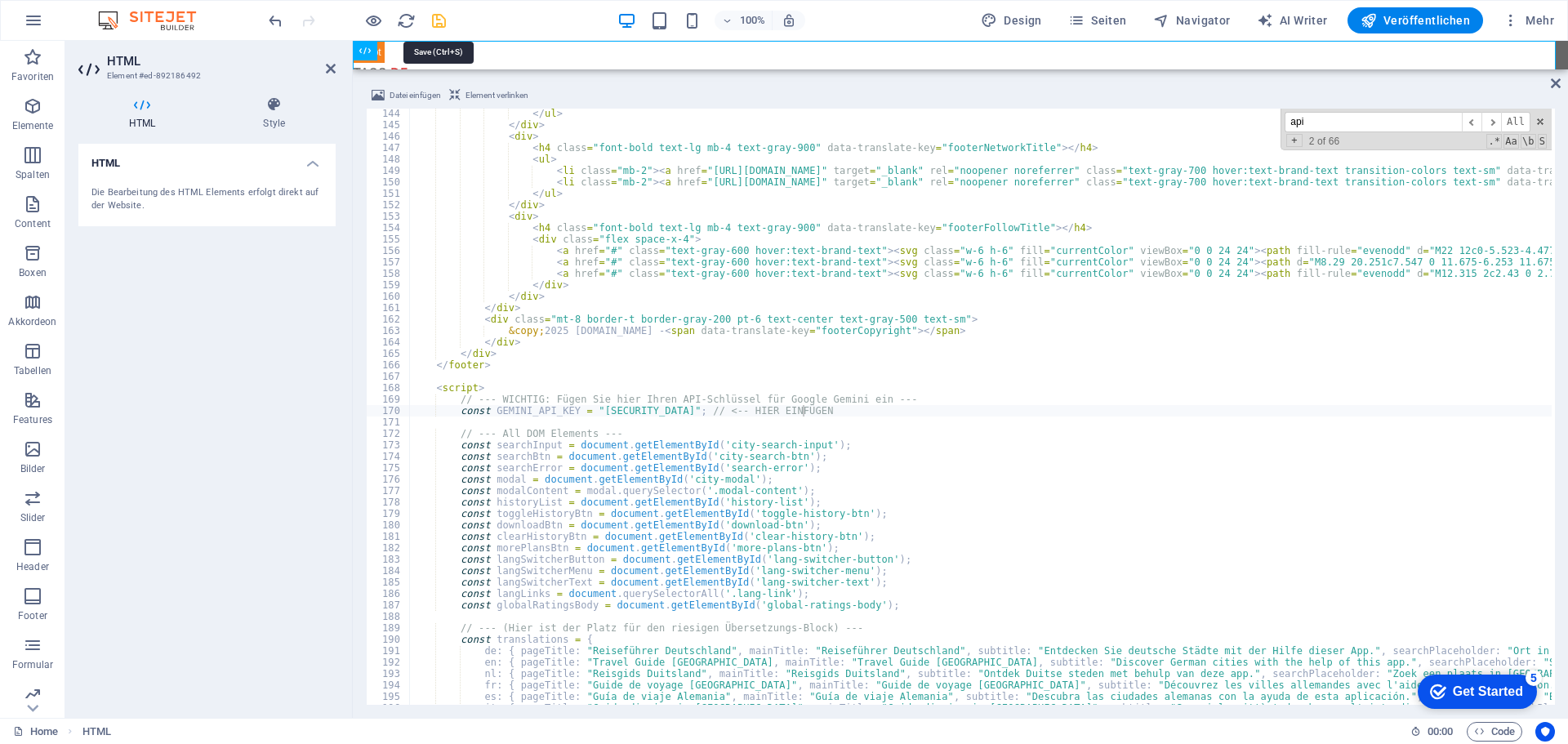
click at [441, 27] on icon "save" at bounding box center [438, 20] width 18 height 18
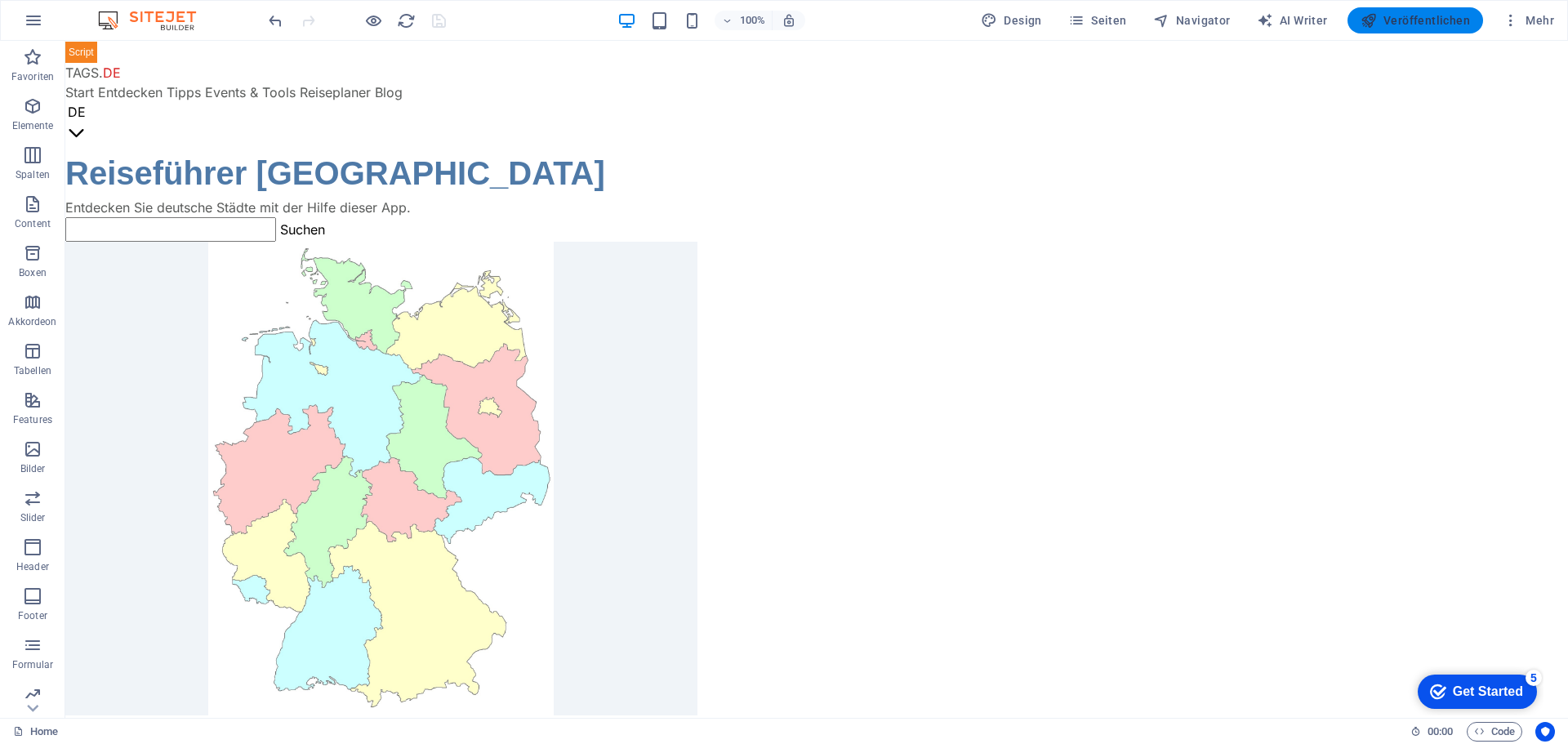
click at [1377, 18] on icon "button" at bounding box center [1369, 20] width 17 height 17
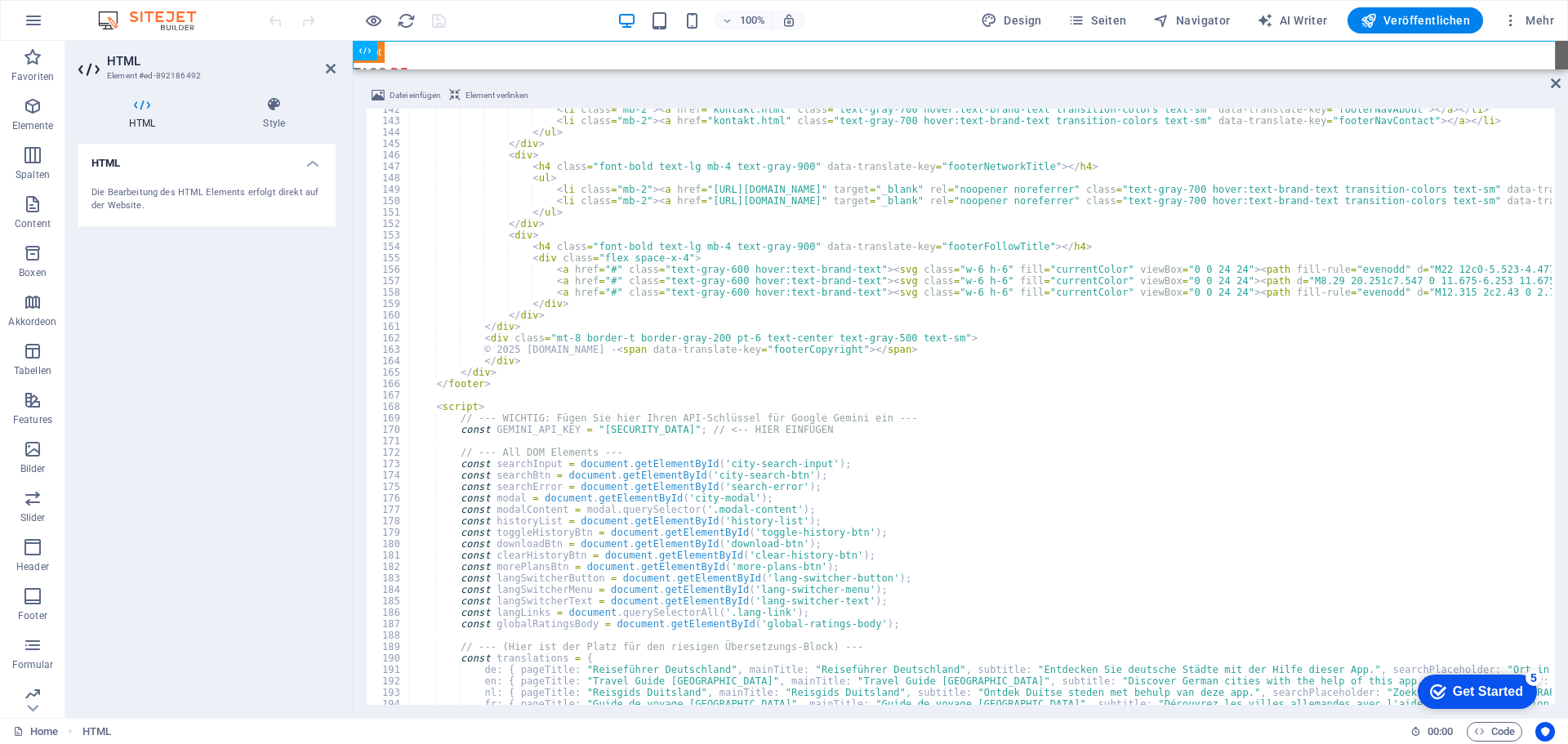
scroll to position [1617, 0]
drag, startPoint x: 950, startPoint y: 429, endPoint x: 531, endPoint y: 430, distance: 419.0
type textarea "c"
paste textarea "return;"
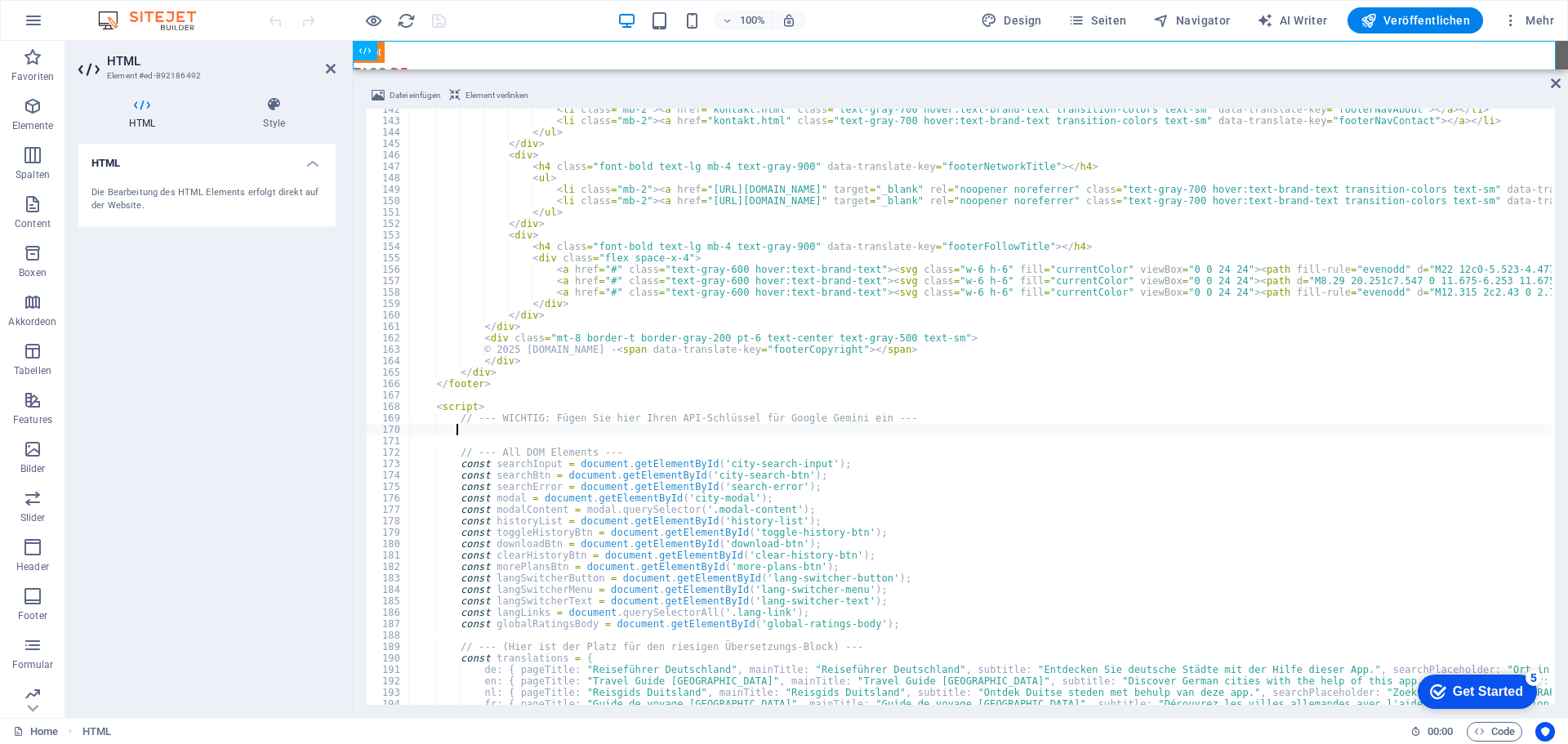
type textarea "return;"
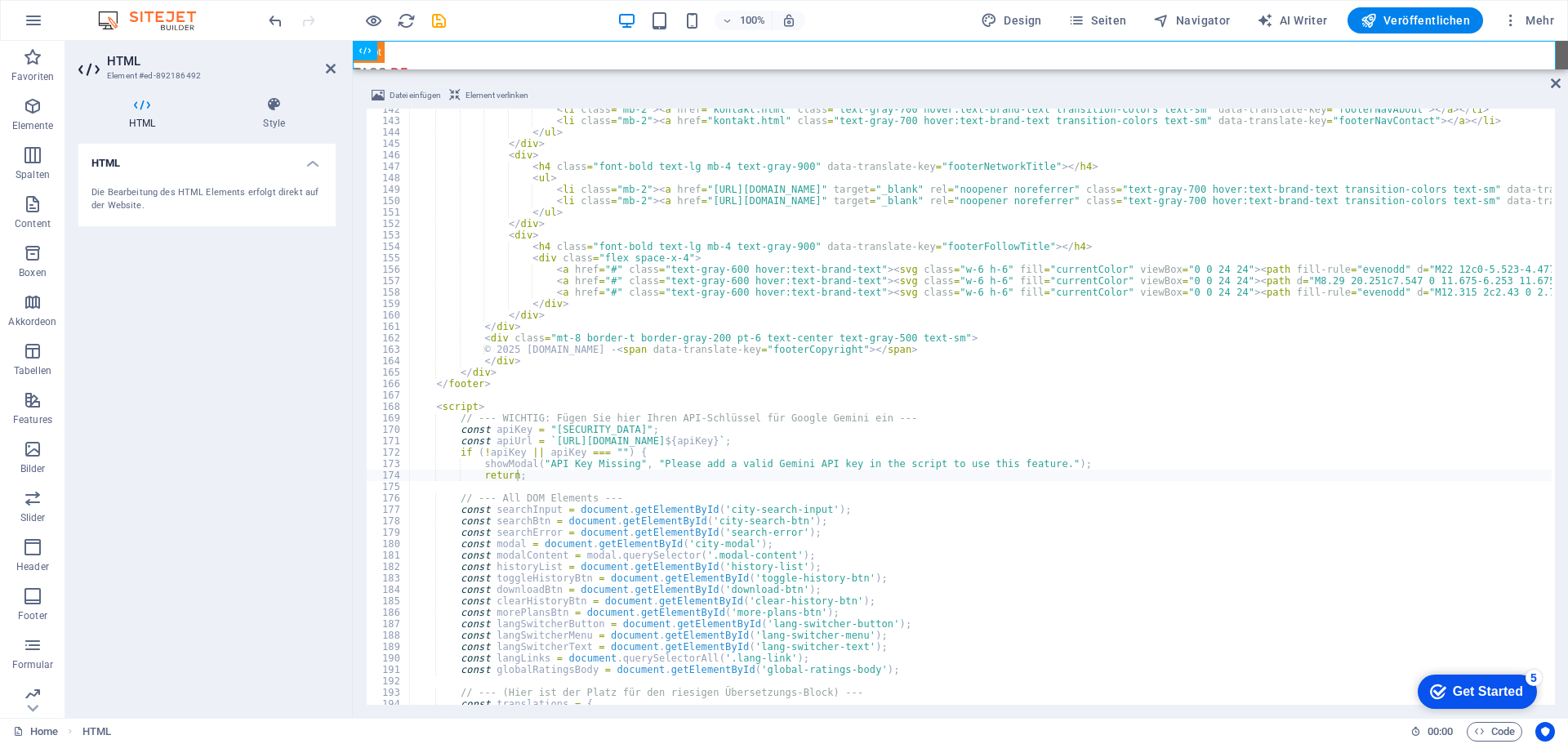
click at [522, 17] on div "100% Design Seiten Navigator AI Writer Veröffentlichen Mehr" at bounding box center [913, 20] width 1295 height 26
click at [439, 20] on icon "save" at bounding box center [438, 20] width 18 height 18
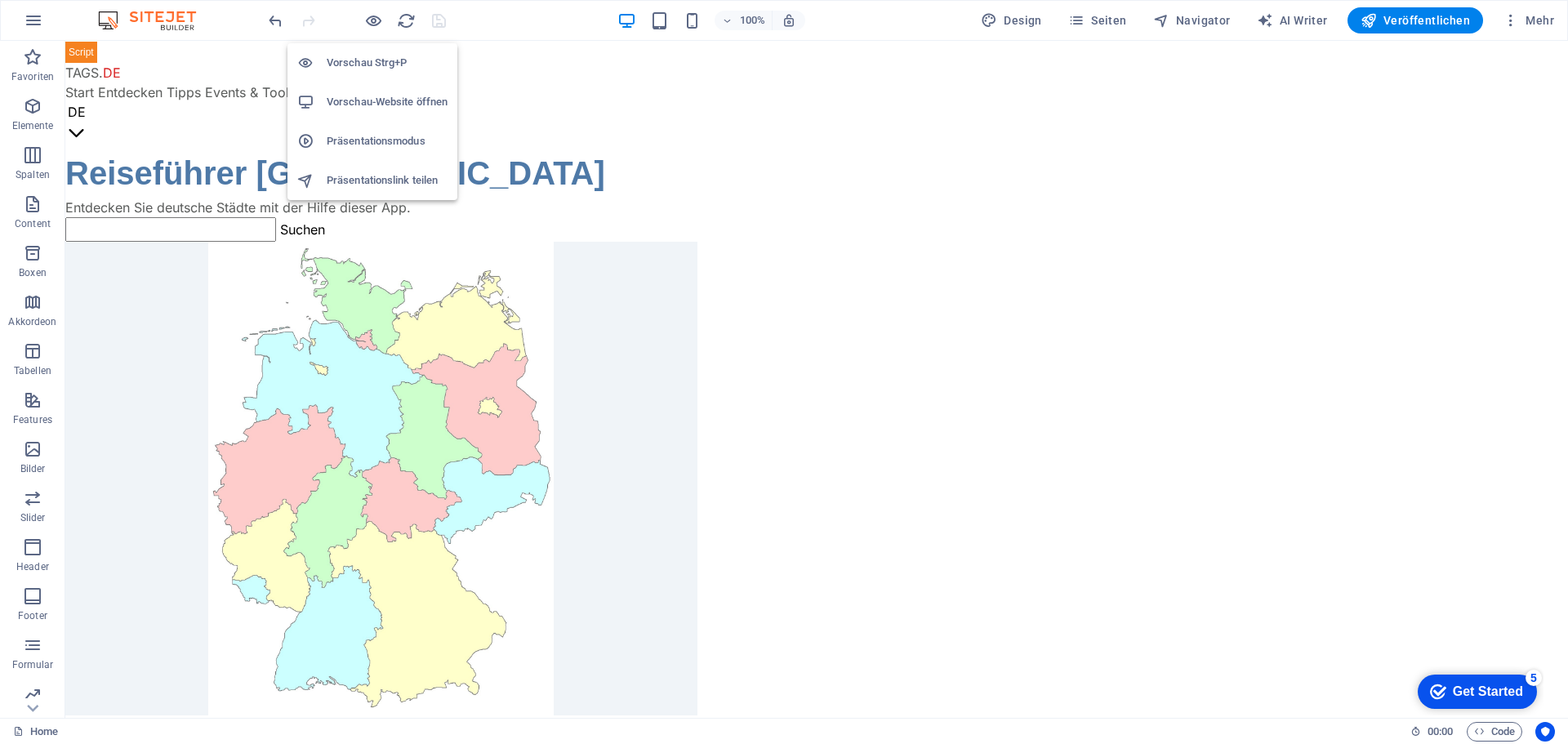
click at [355, 106] on h6 "Vorschau-Website öffnen" at bounding box center [387, 102] width 121 height 19
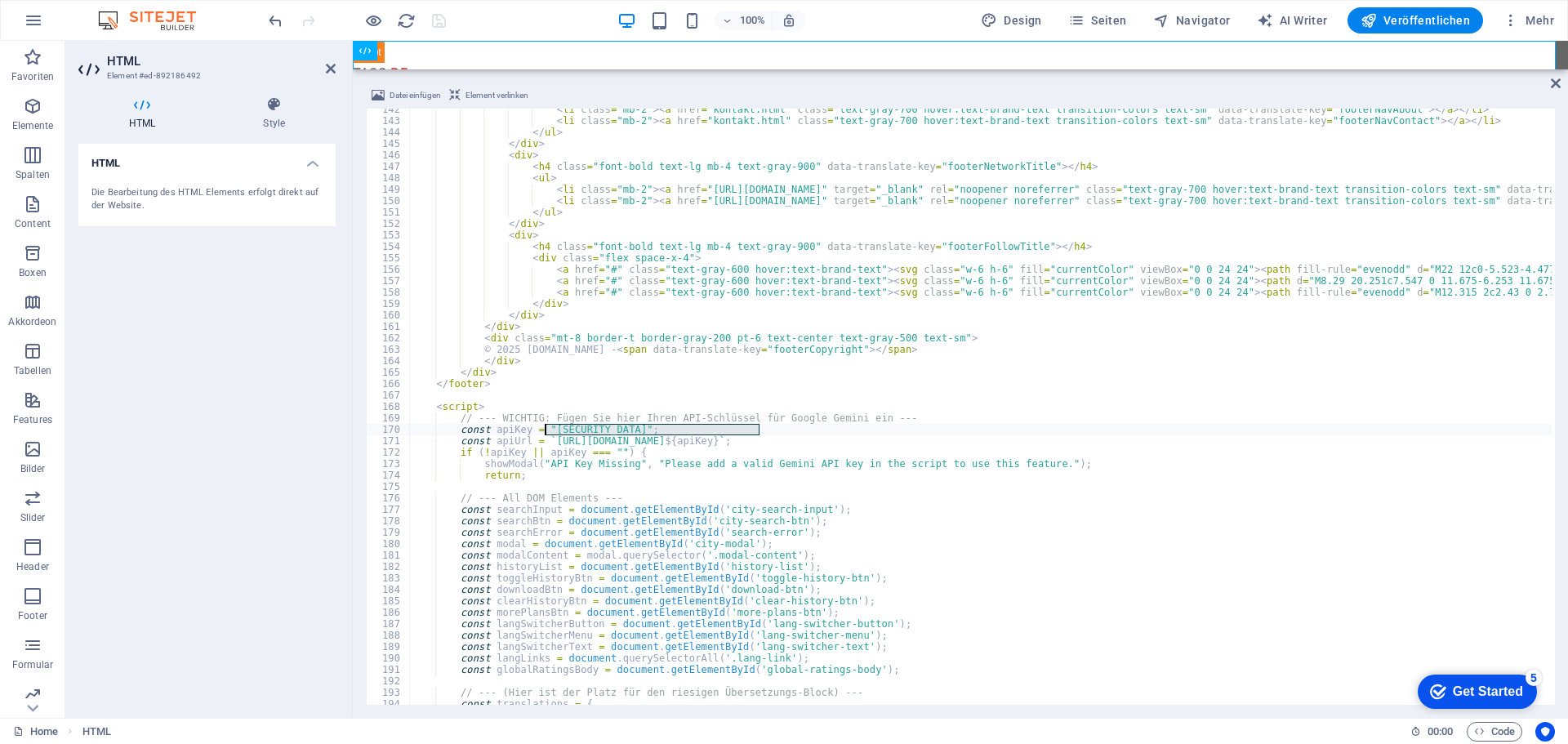
drag, startPoint x: 757, startPoint y: 429, endPoint x: 546, endPoint y: 435, distance: 211.1
type textarea "if (!apiKey || apiKey === "[SECURITY_DATA]") {"
click at [489, 18] on div "100% Design Seiten Navigator AI Writer Veröffentlichen Mehr" at bounding box center [913, 20] width 1295 height 26
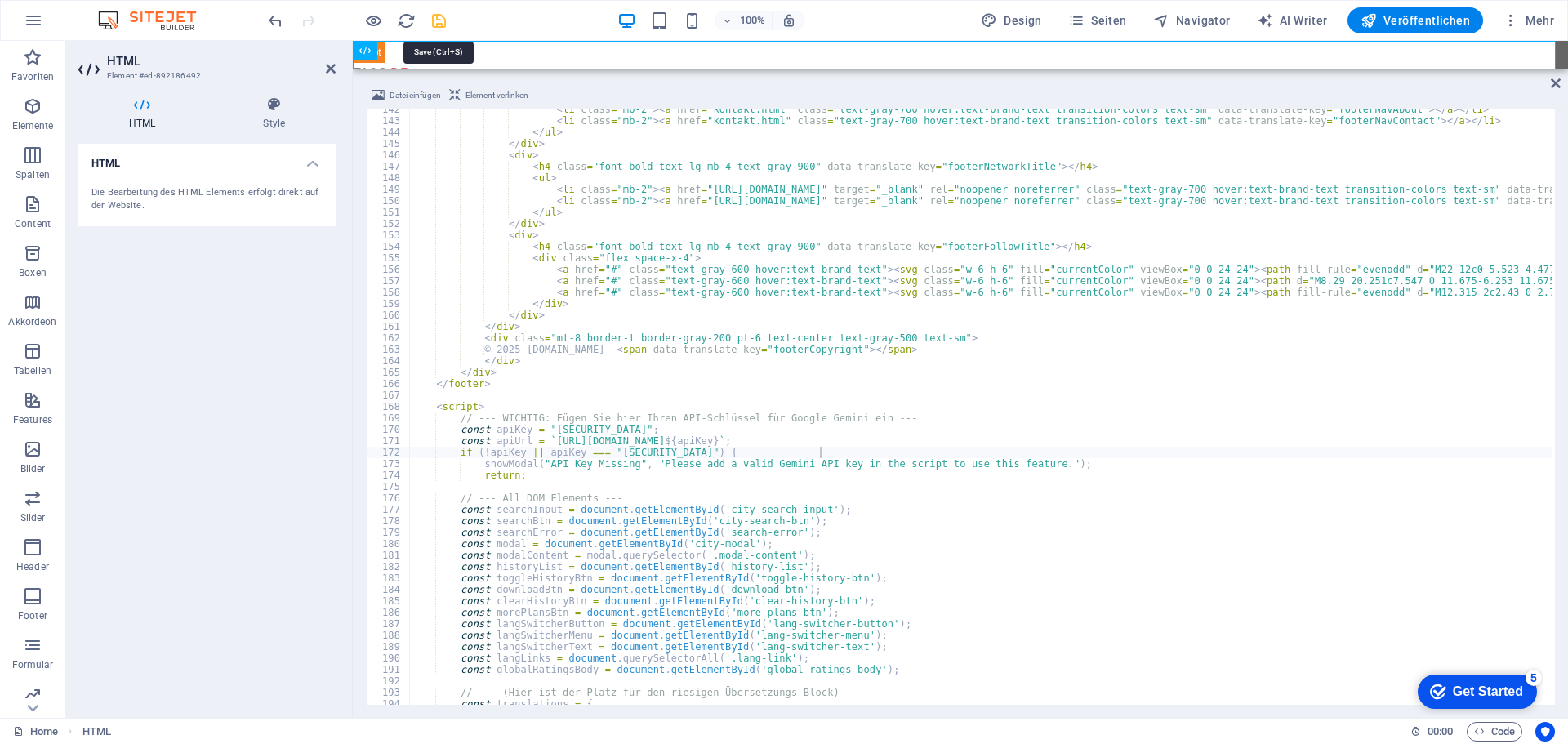
click at [442, 20] on icon "save" at bounding box center [438, 20] width 18 height 18
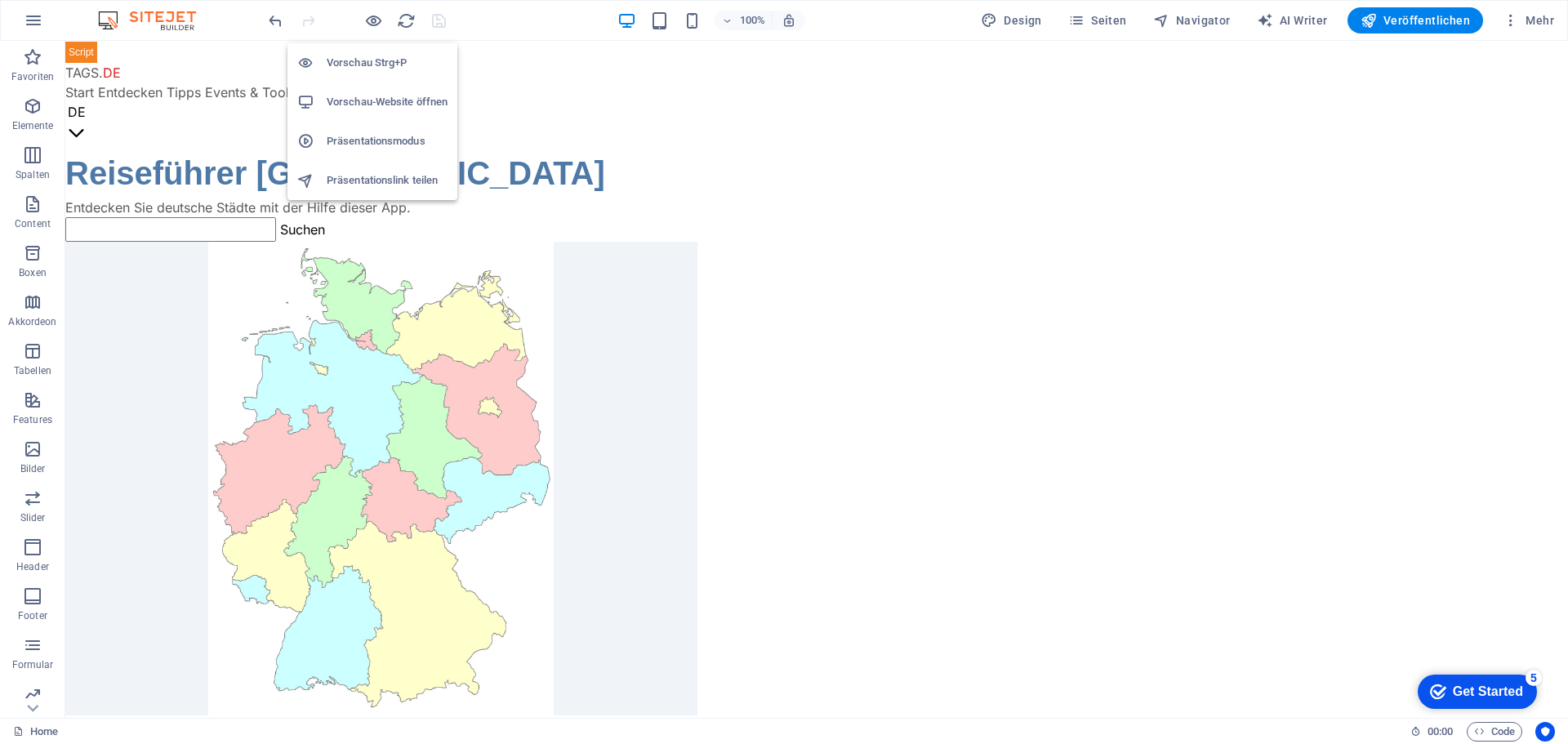
click at [371, 101] on h6 "Vorschau-Website öffnen" at bounding box center [387, 102] width 121 height 19
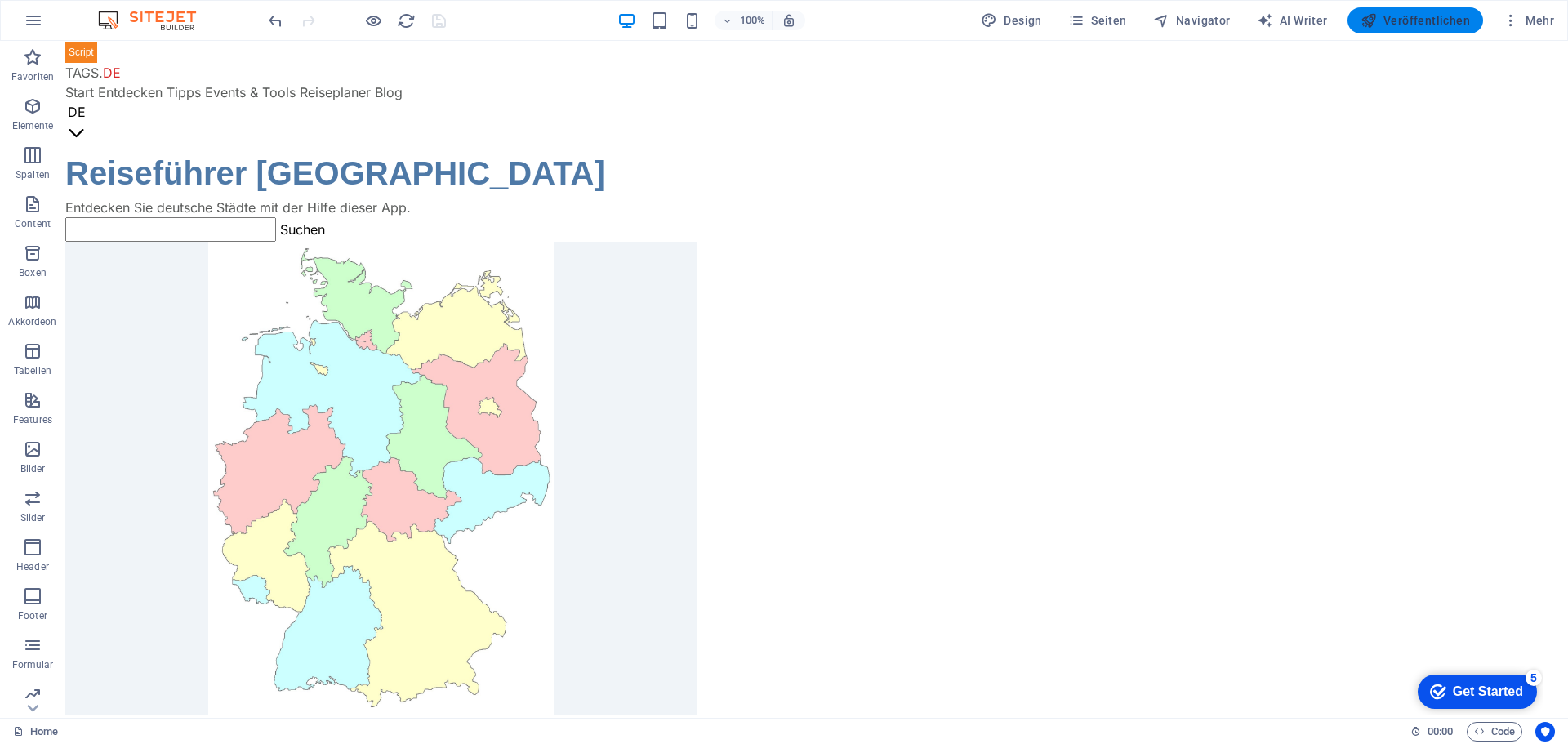
click at [1419, 11] on button "Veröffentlichen" at bounding box center [1415, 20] width 135 height 26
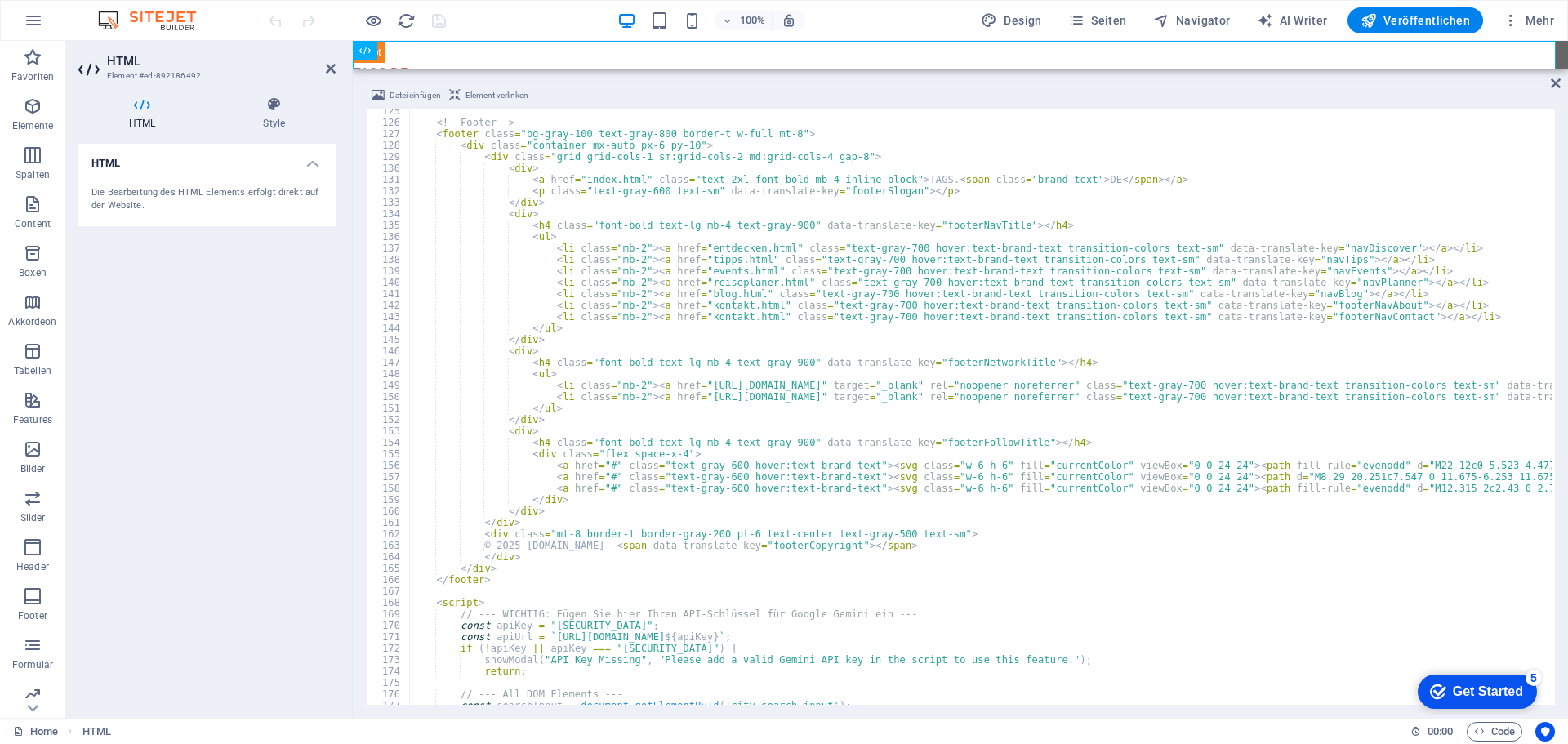
scroll to position [1617, 0]
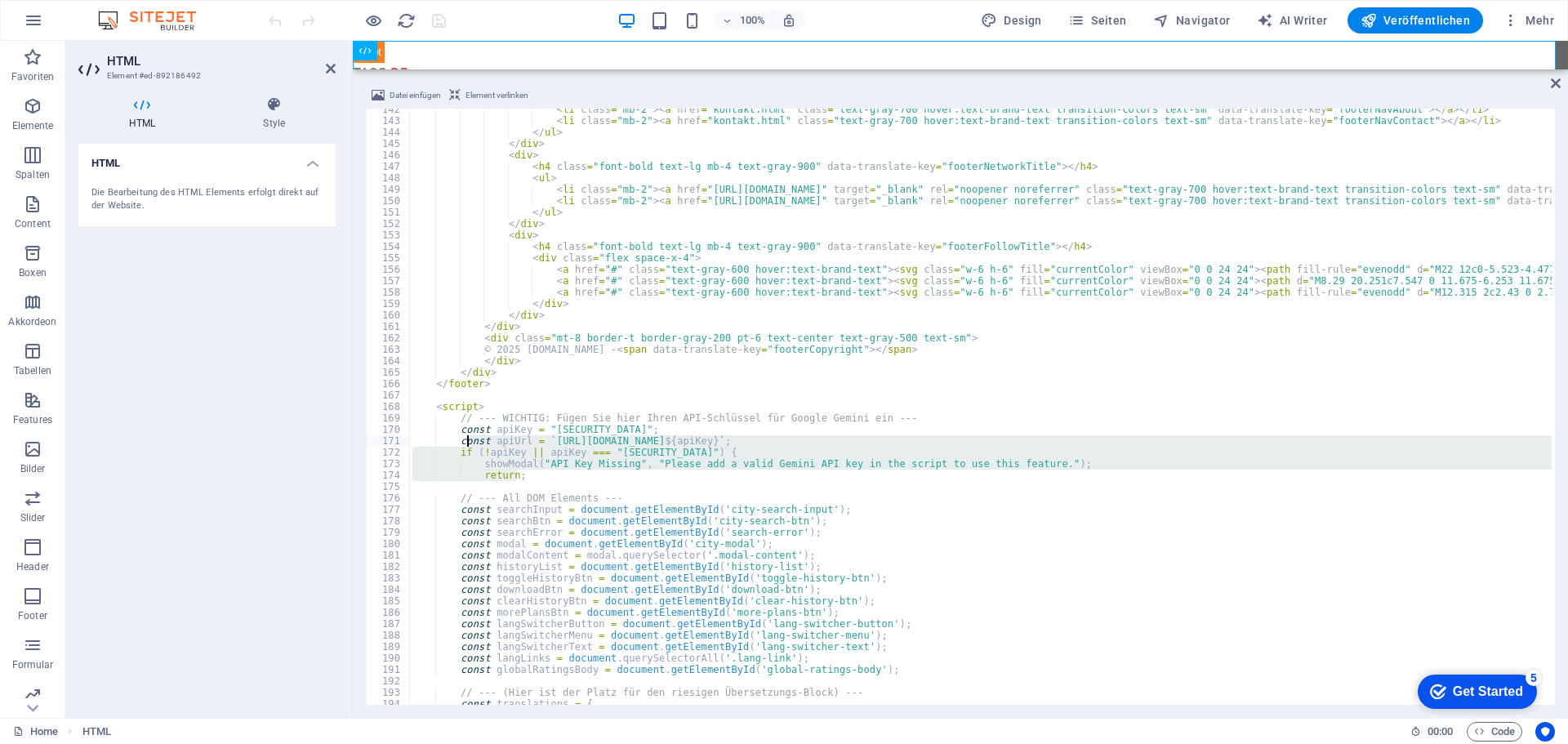
drag, startPoint x: 522, startPoint y: 476, endPoint x: 467, endPoint y: 445, distance: 63.1
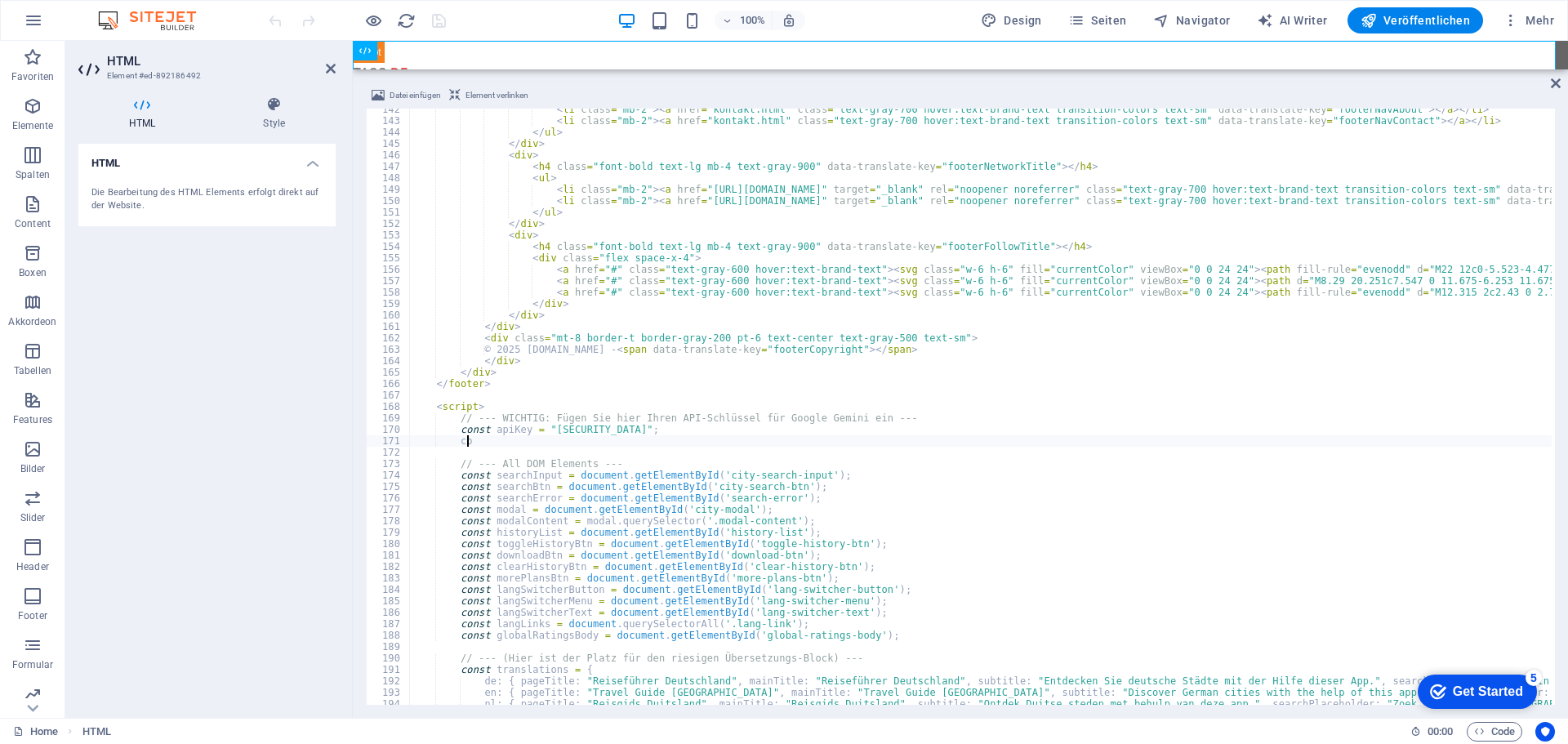
type textarea "c"
type textarea "const apiKey = "[SECURITY_DATA]";"
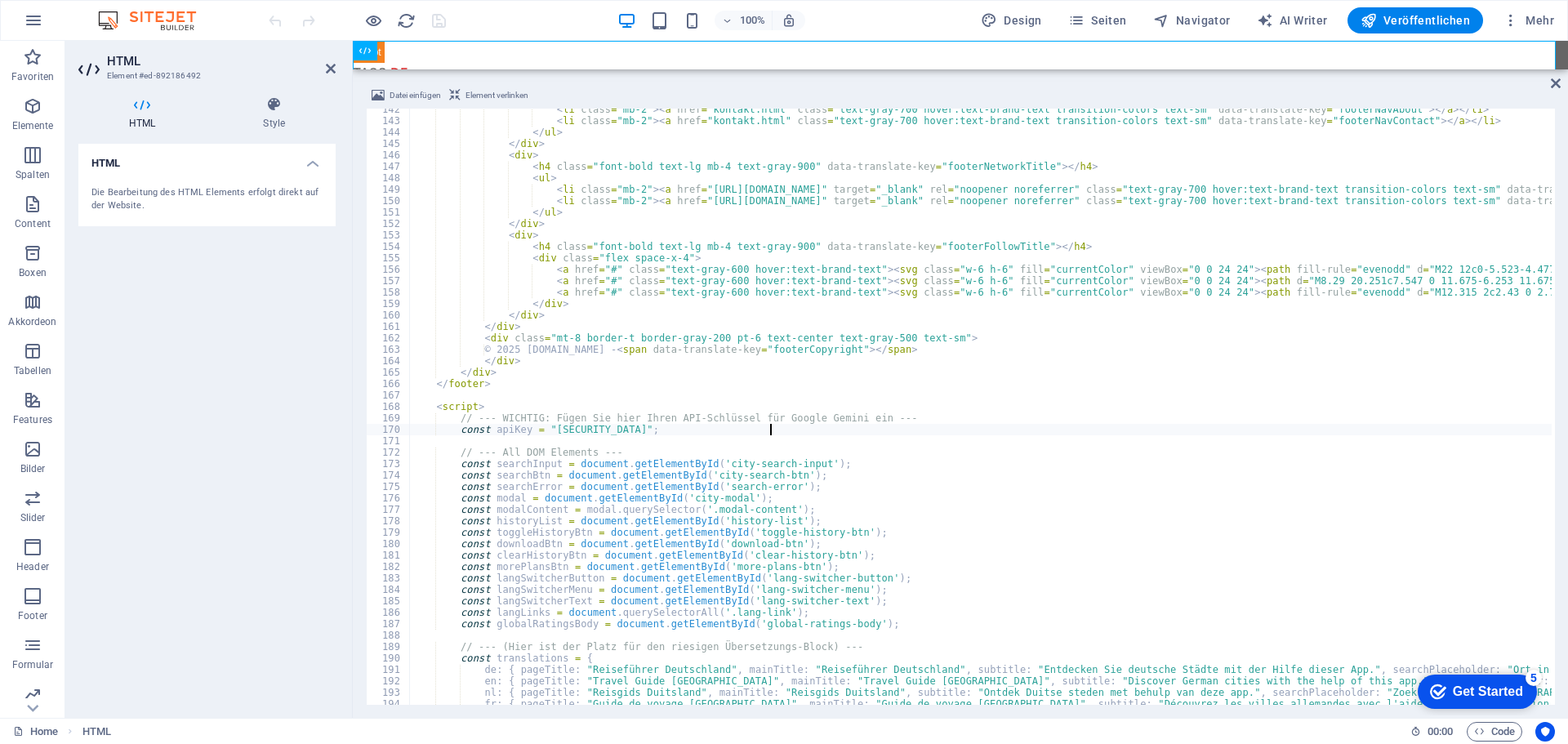
click at [509, 18] on div "100% Design Seiten Navigator AI Writer Veröffentlichen Mehr" at bounding box center [913, 20] width 1295 height 26
click at [440, 19] on icon "save" at bounding box center [438, 20] width 18 height 18
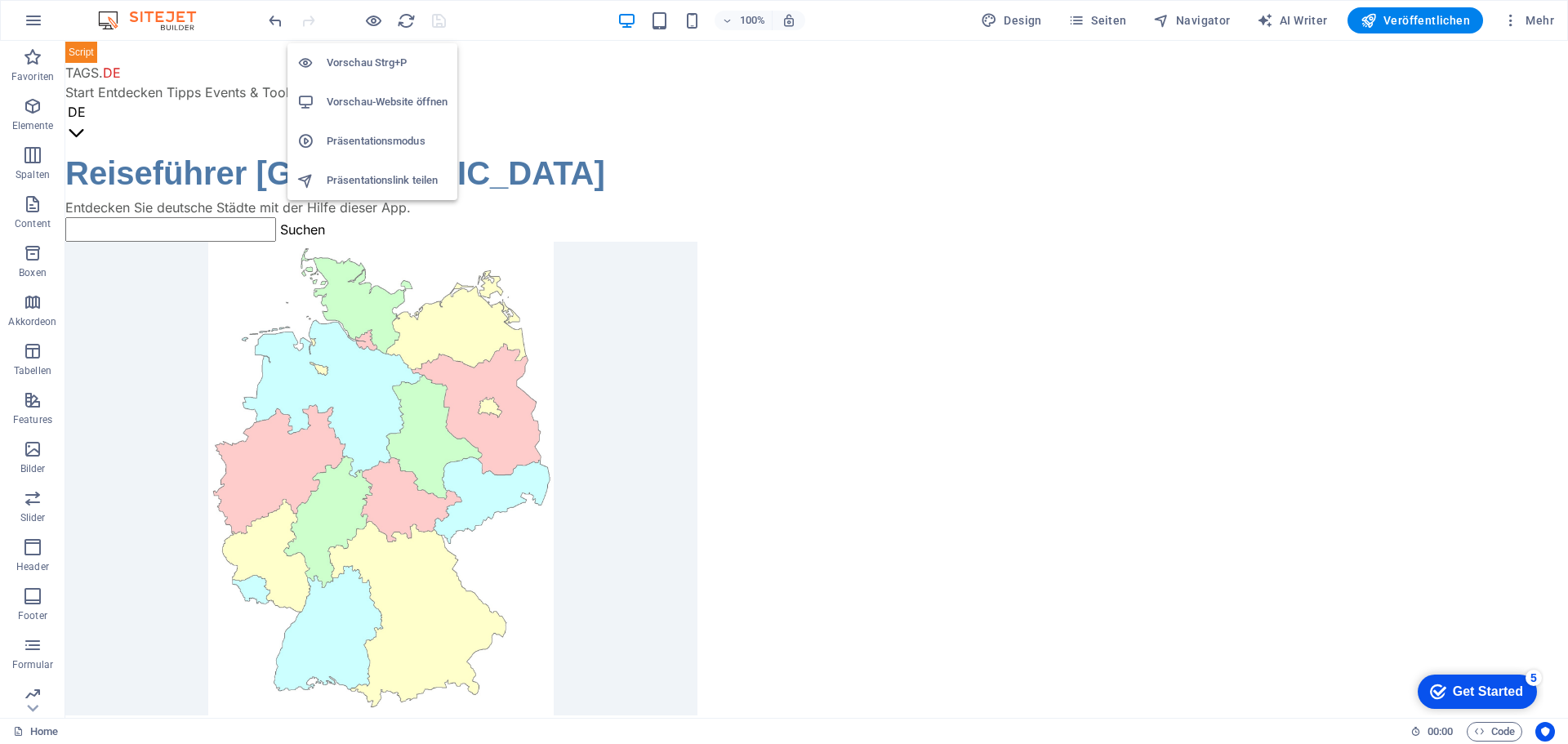
click at [365, 94] on h6 "Vorschau-Website öffnen" at bounding box center [387, 102] width 121 height 19
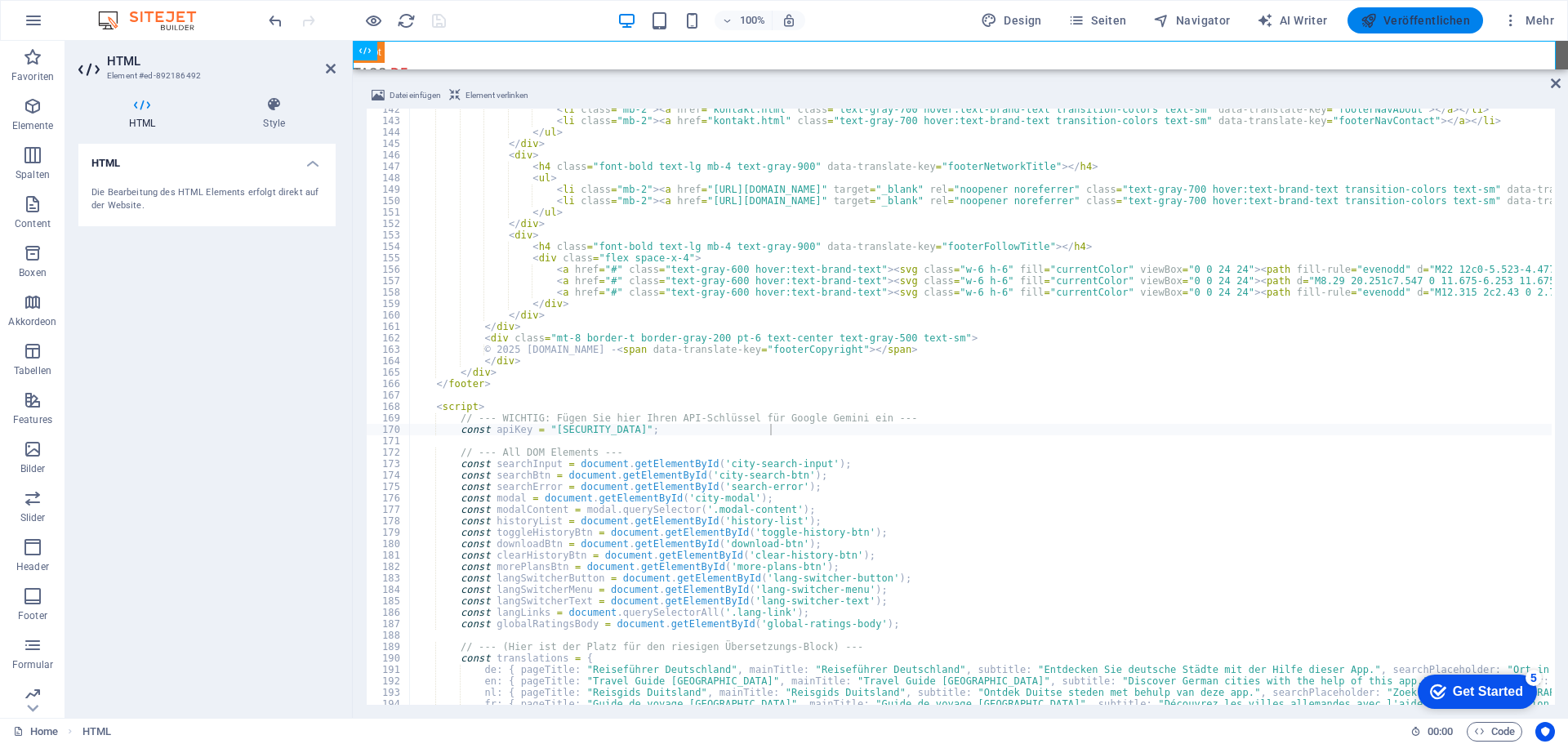
click at [1432, 12] on span "Veröffentlichen" at bounding box center [1415, 20] width 109 height 17
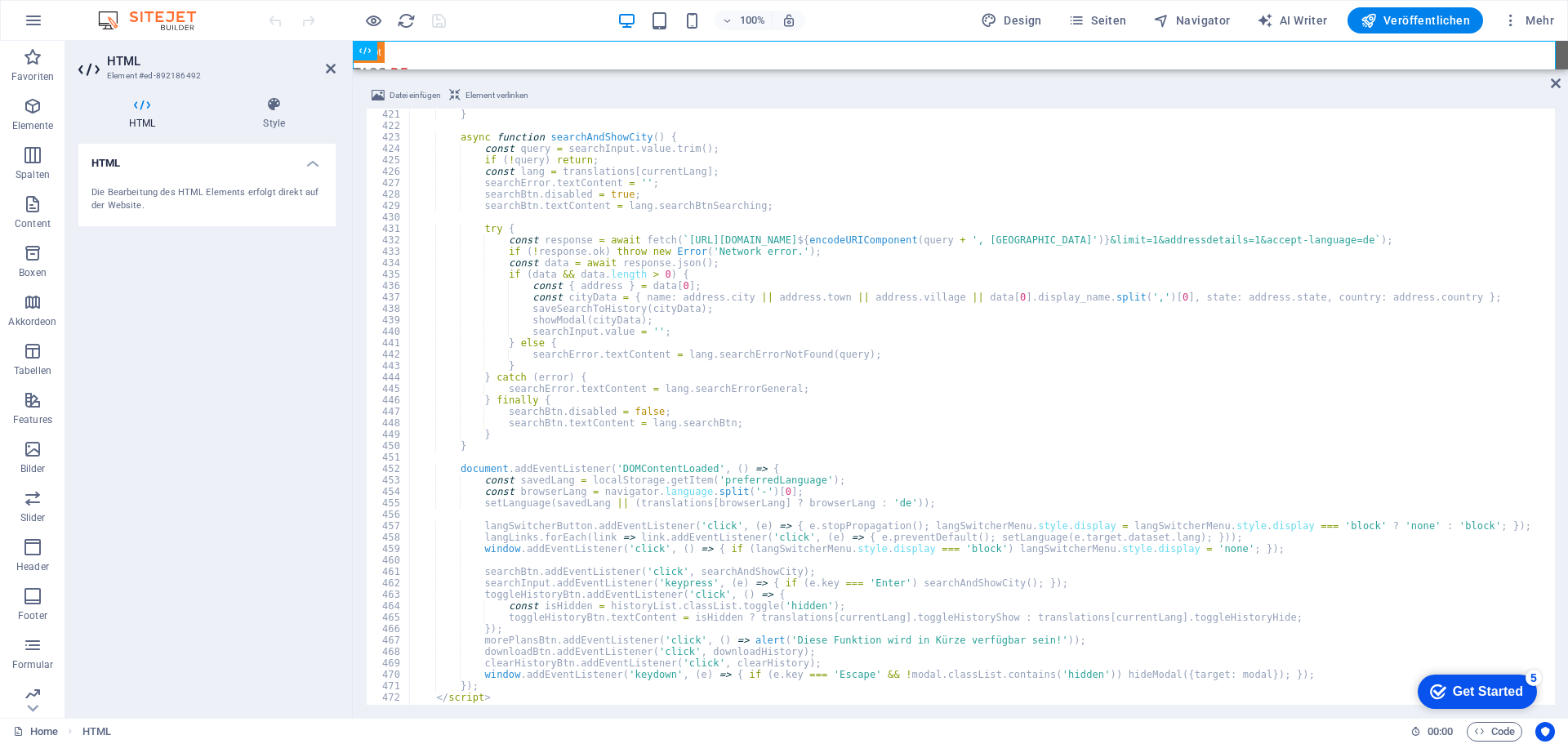
scroll to position [4850, 0]
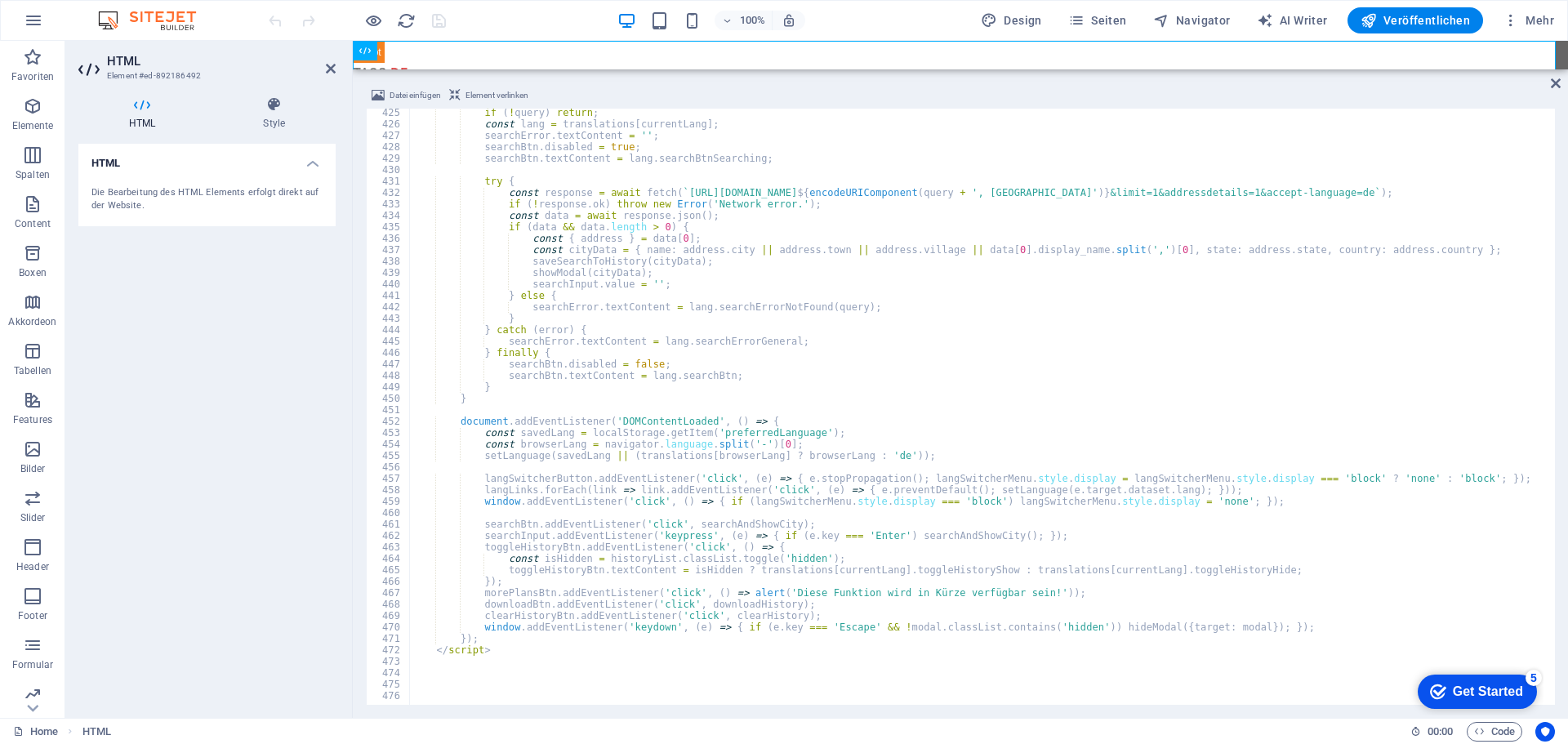
type textarea "searchInput.value = '';"
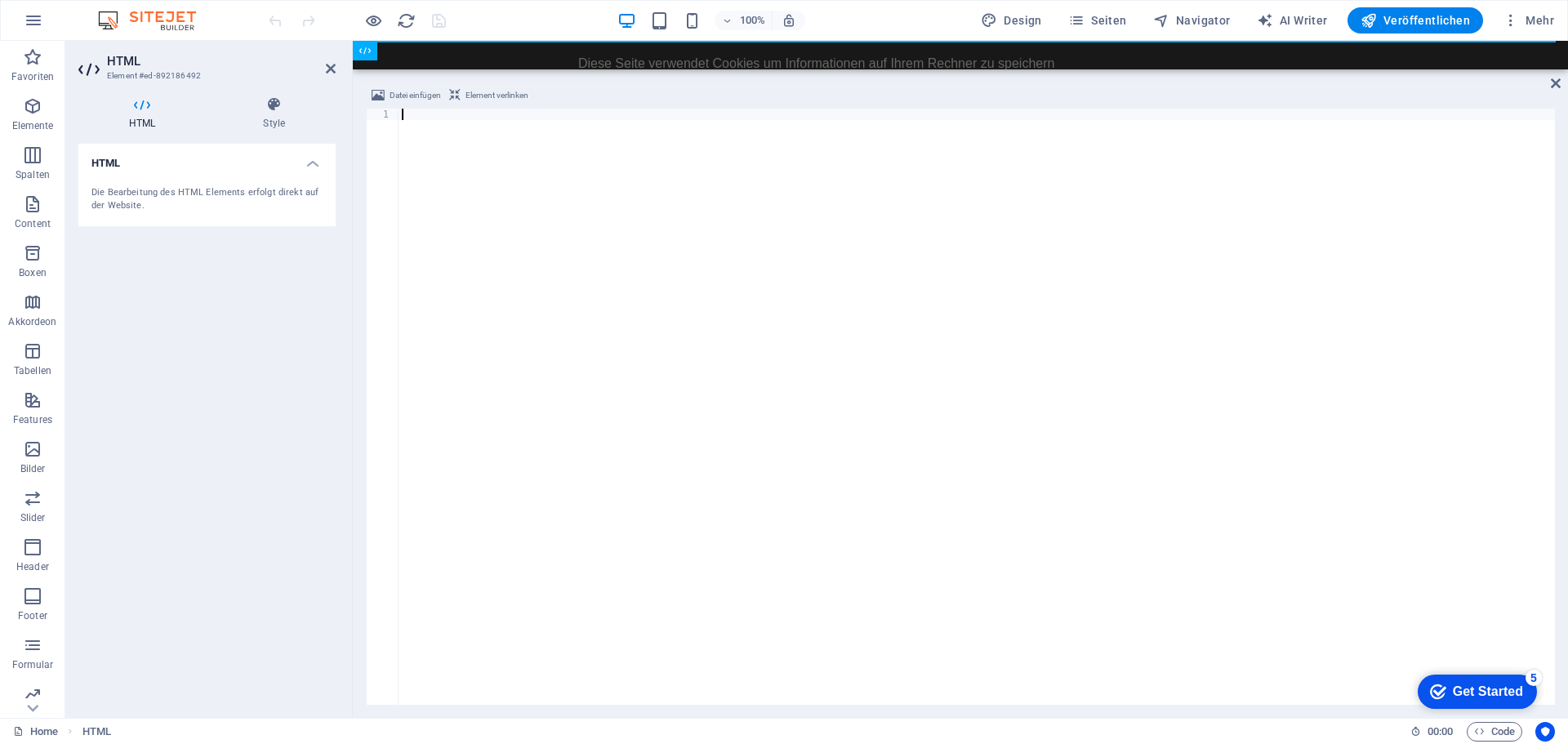
paste textarea
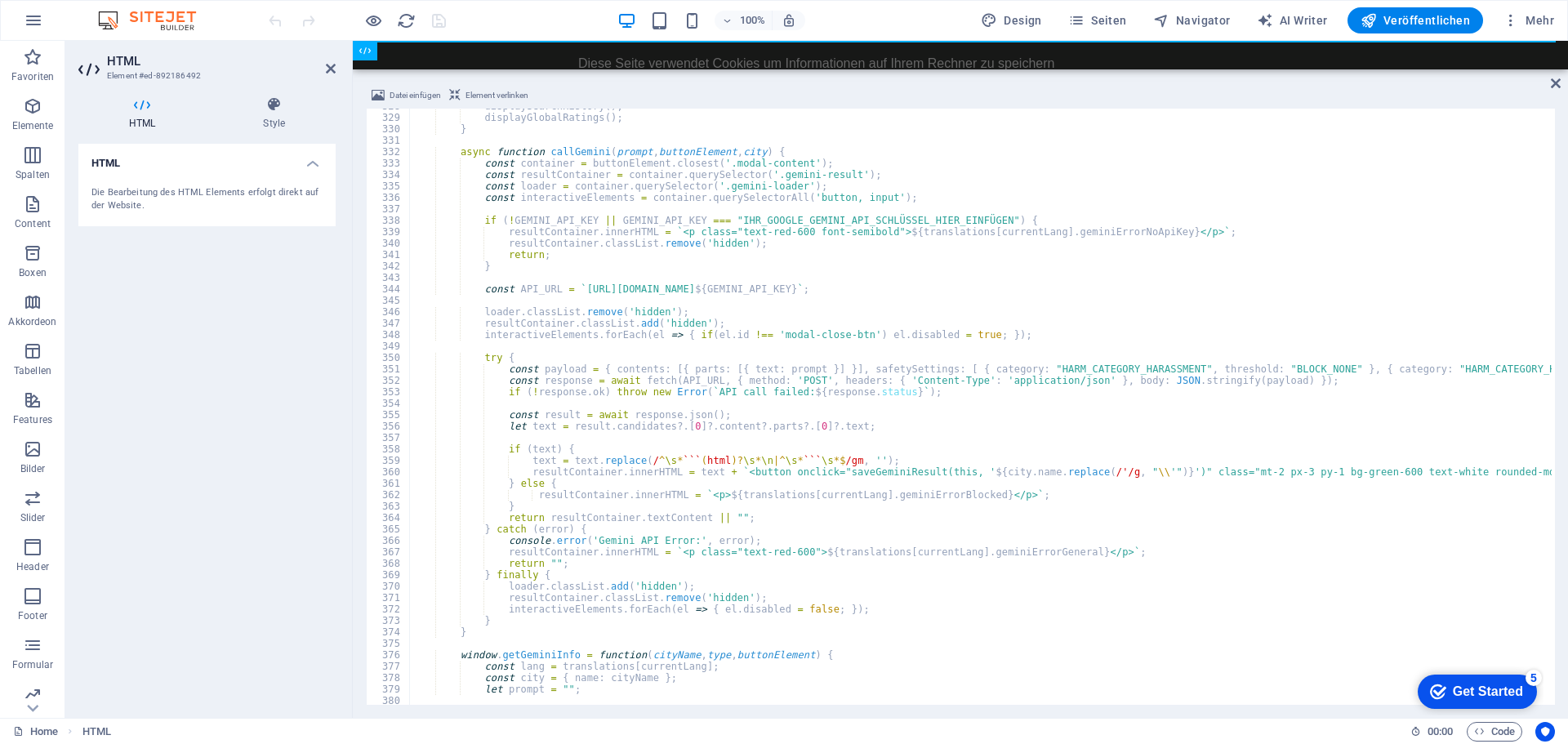
scroll to position [3699, 0]
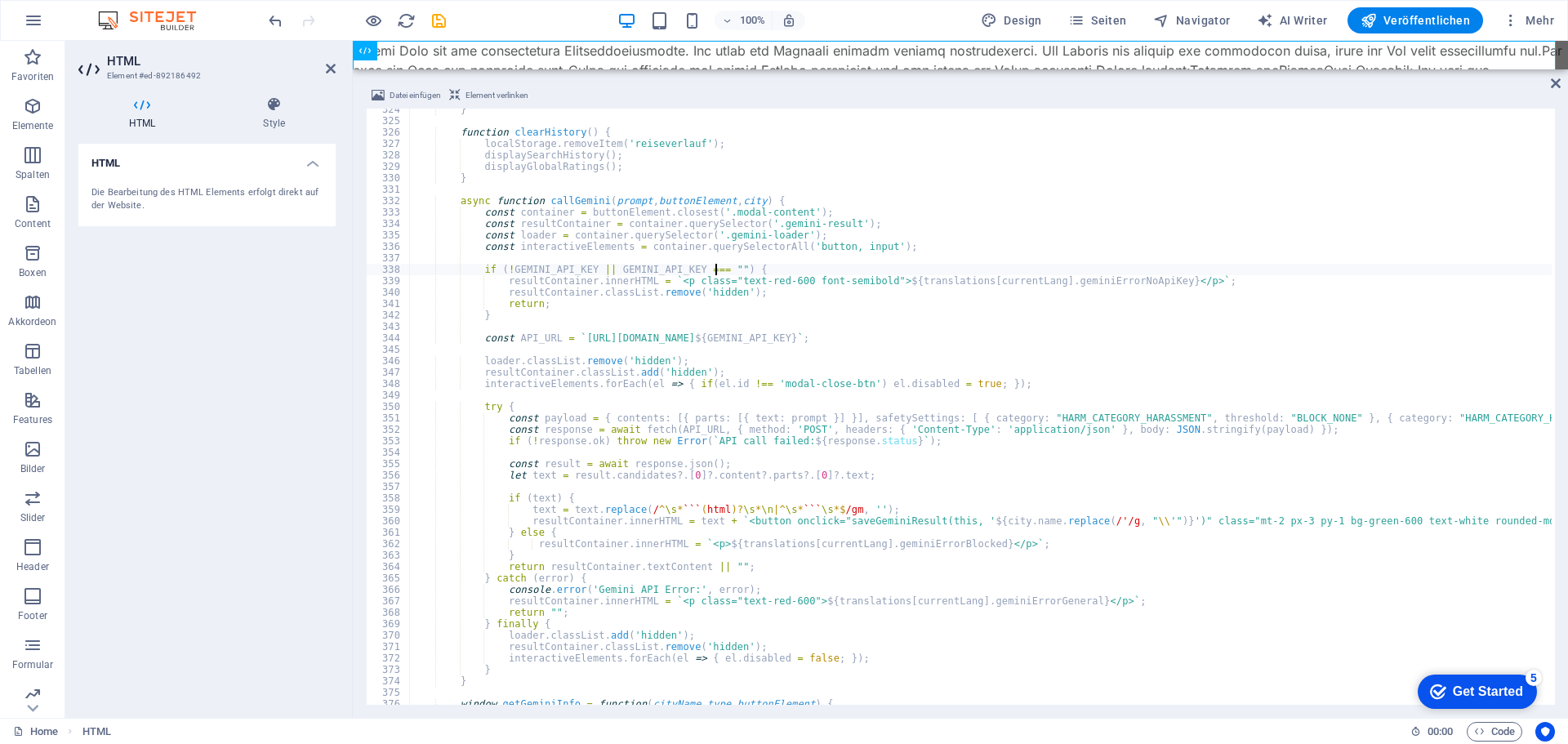
paste textarea "[SECURITY_DATA]"
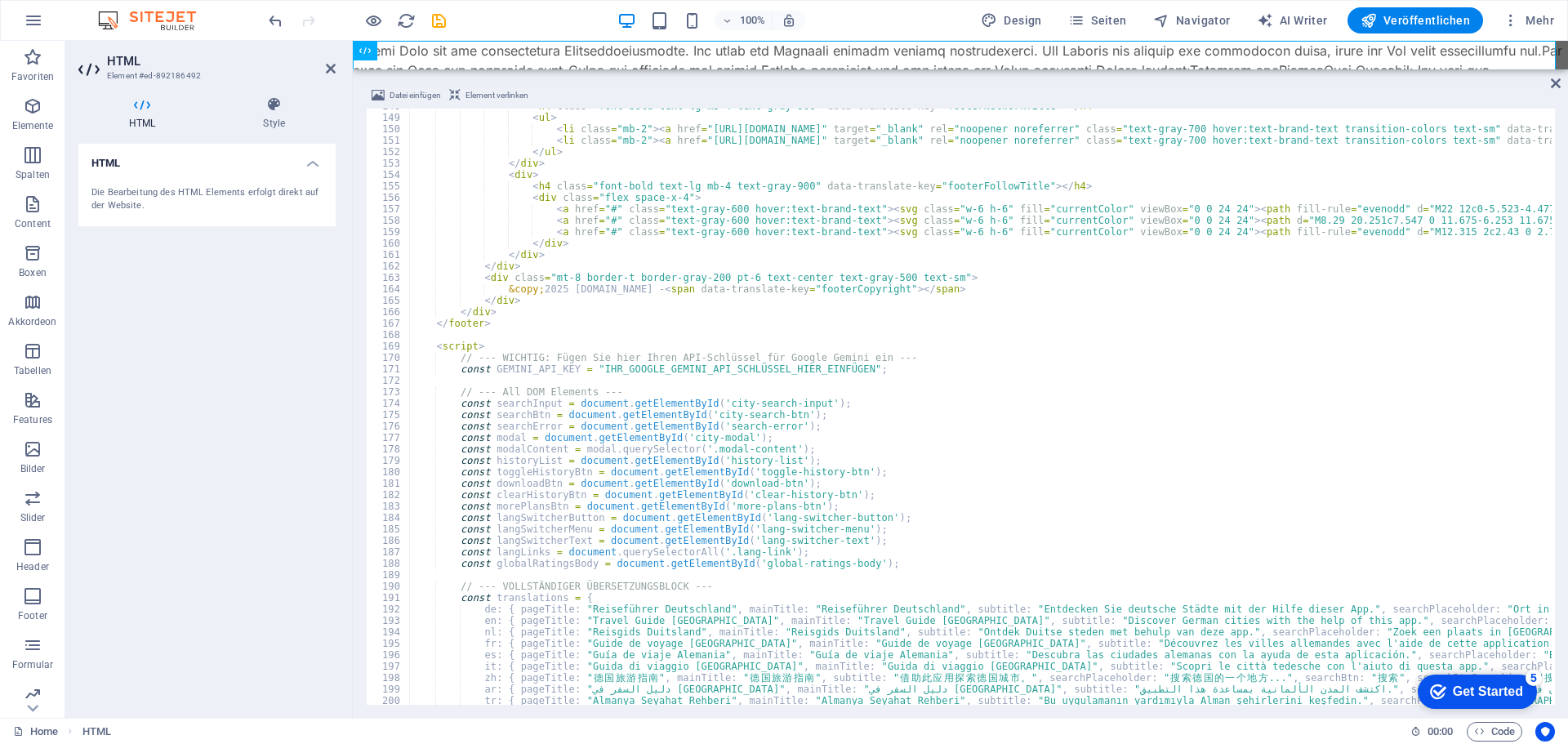
scroll to position [1689, 0]
paste textarea "[SECURITY_DATA]"
type textarea "const GEMINI_API_KEY = "[ENCRYPTION_KEY]";"
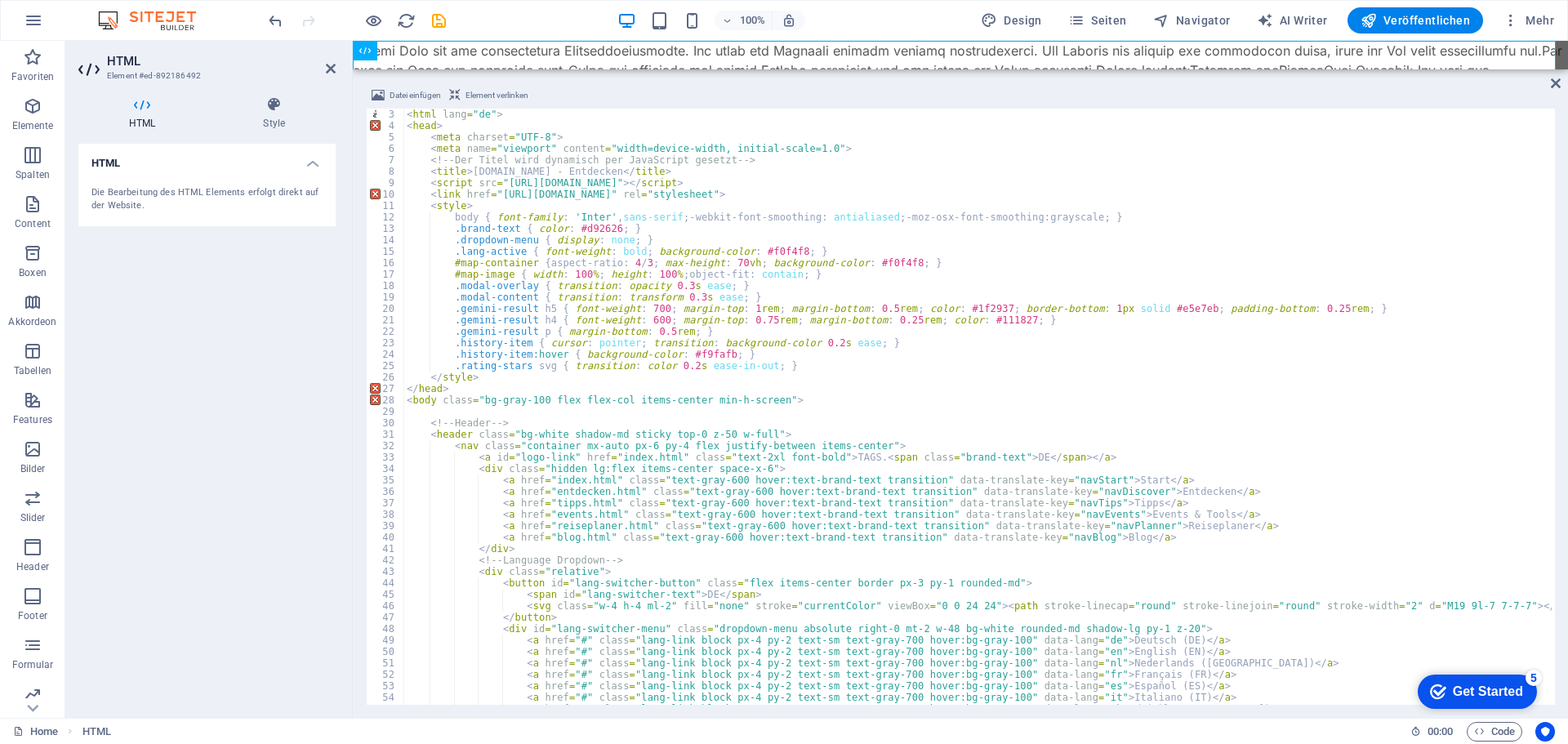
scroll to position [0, 0]
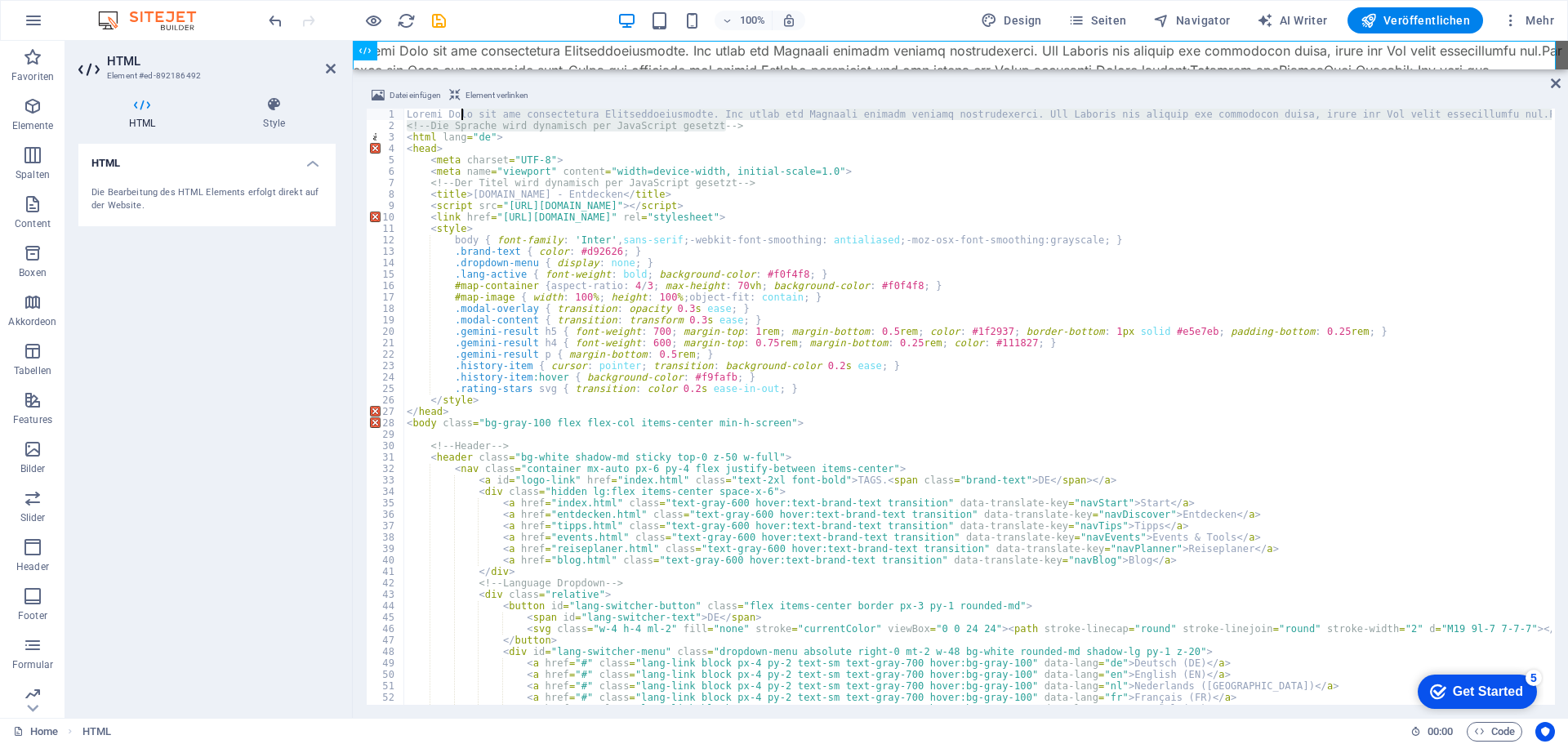
drag, startPoint x: 772, startPoint y: 131, endPoint x: 463, endPoint y: 115, distance: 309.4
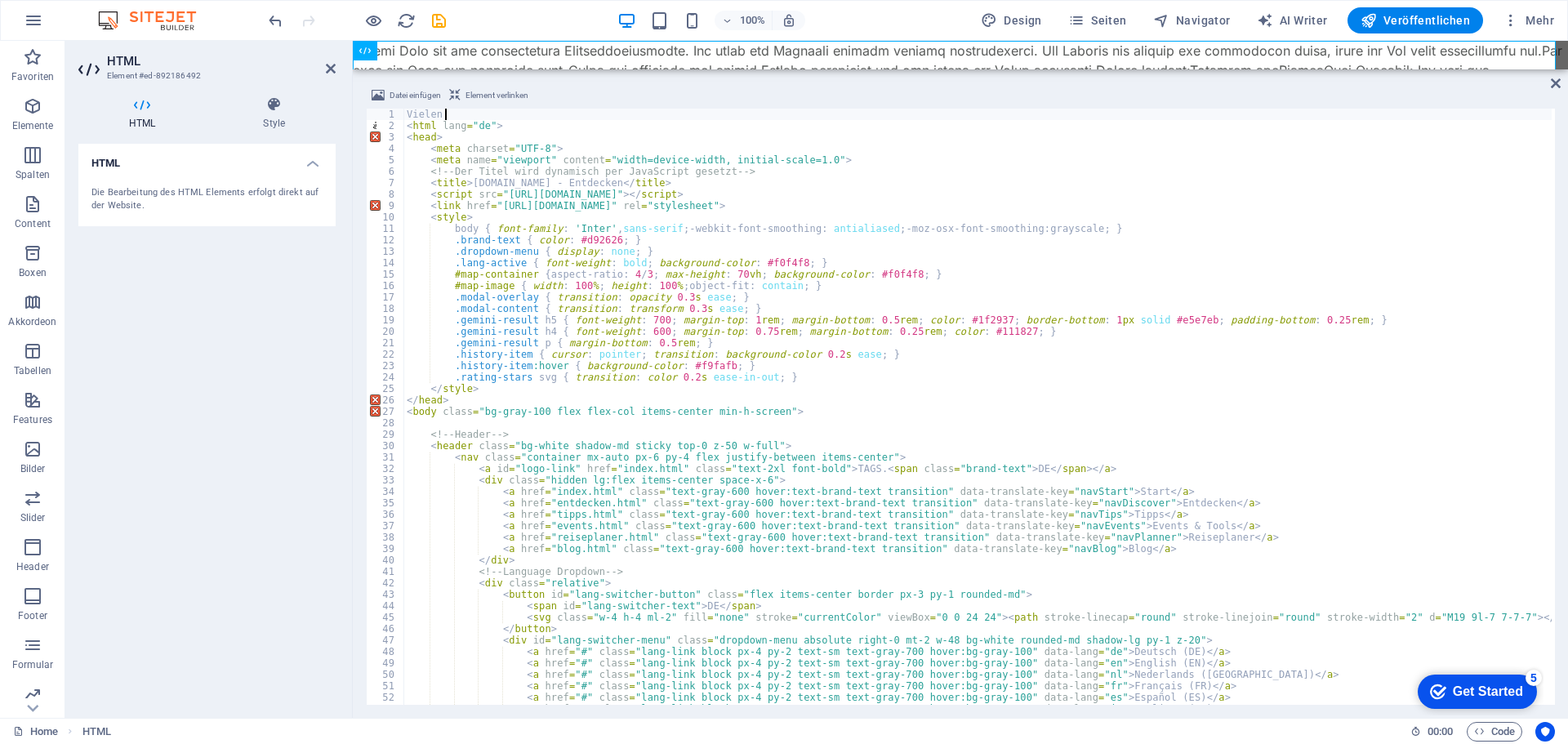
type textarea "V"
type textarea "<head>"
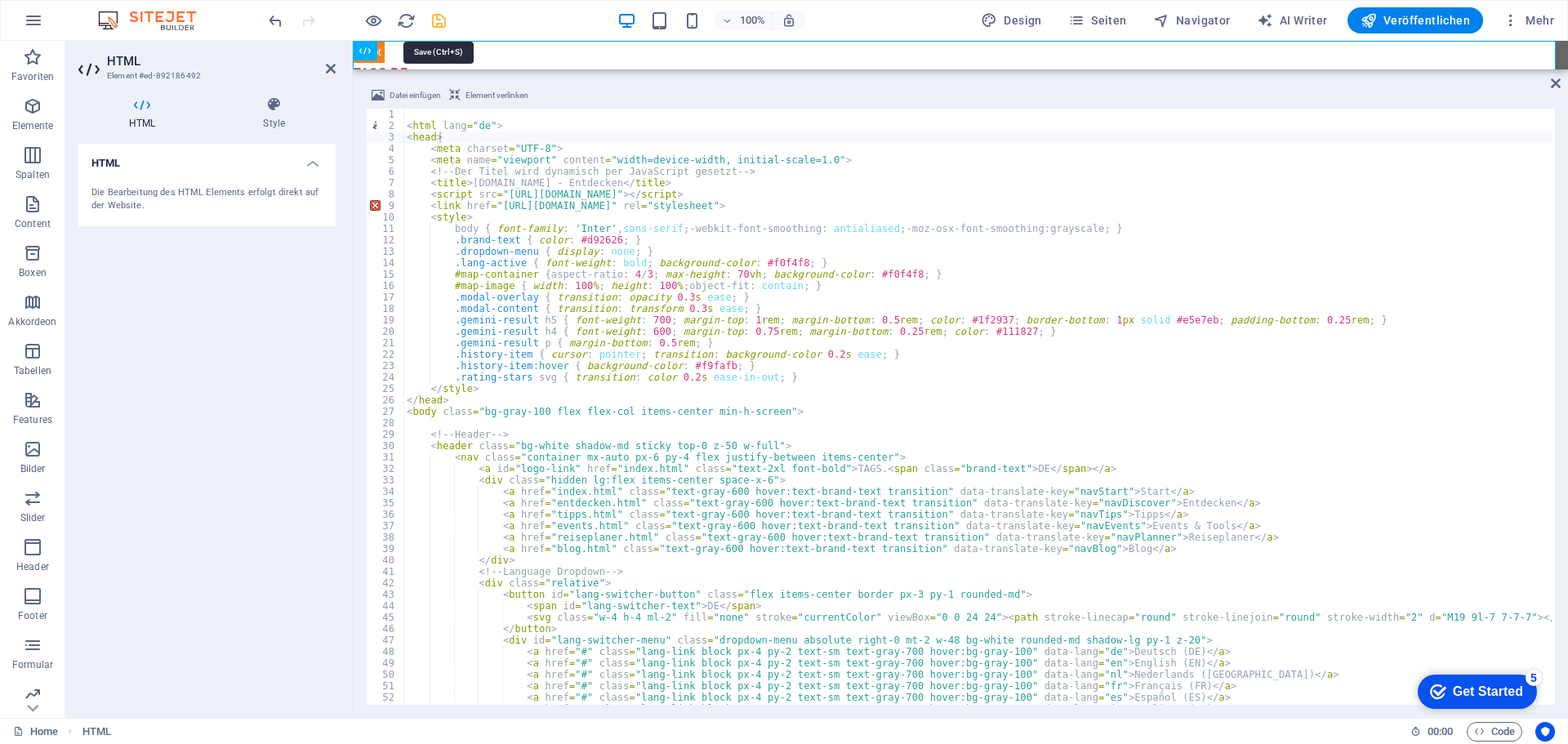
click at [436, 18] on icon "save" at bounding box center [438, 20] width 18 height 18
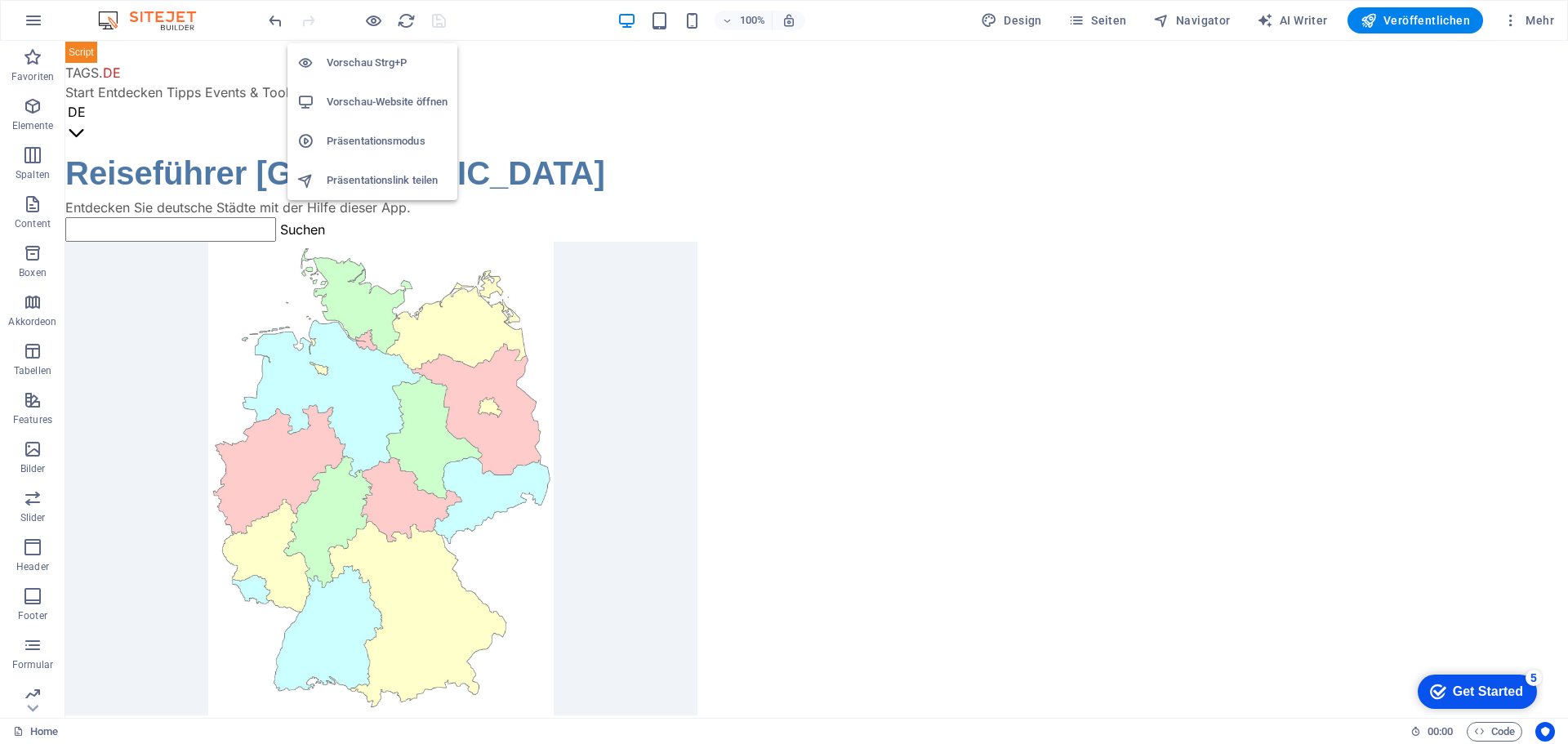
click at [379, 101] on h6 "Vorschau-Website öffnen" at bounding box center [387, 102] width 121 height 19
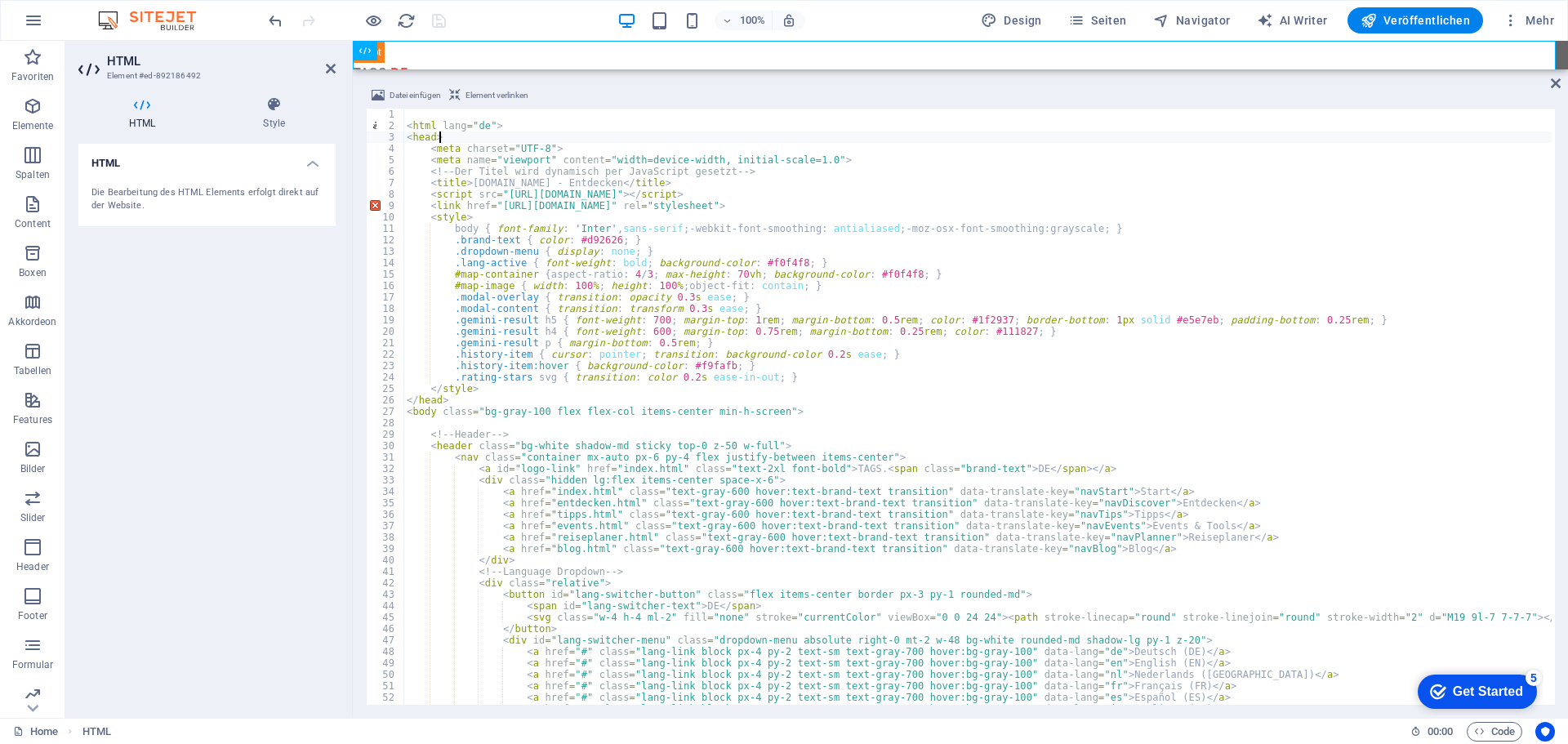
type textarea "<!-- Der Titel wird dynamisch per JavaScript gesetzt -->"
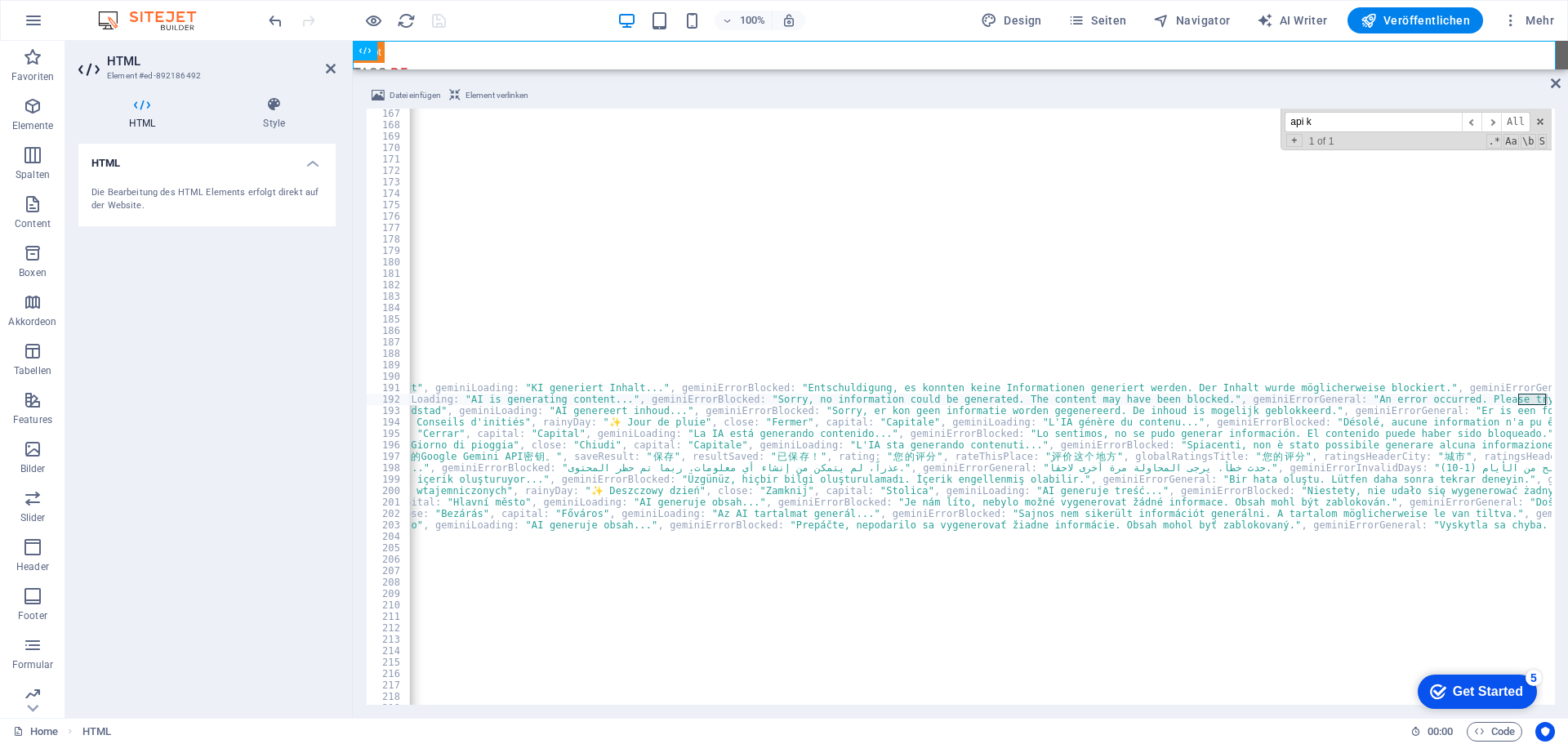
scroll to position [0, 5982]
click at [1490, 122] on span "​" at bounding box center [1491, 122] width 19 height 20
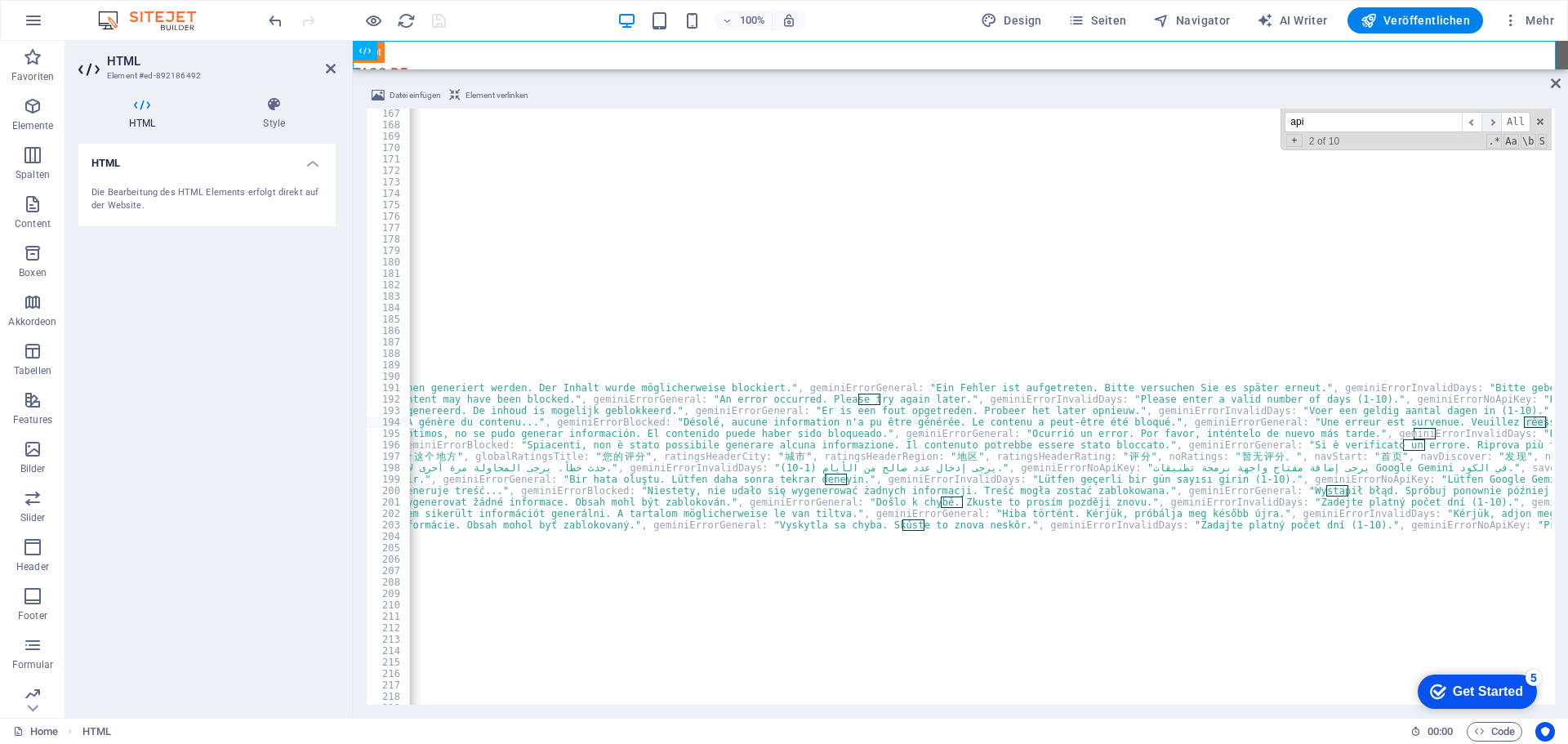
scroll to position [0, 6642]
click at [1490, 122] on span "​" at bounding box center [1491, 122] width 19 height 20
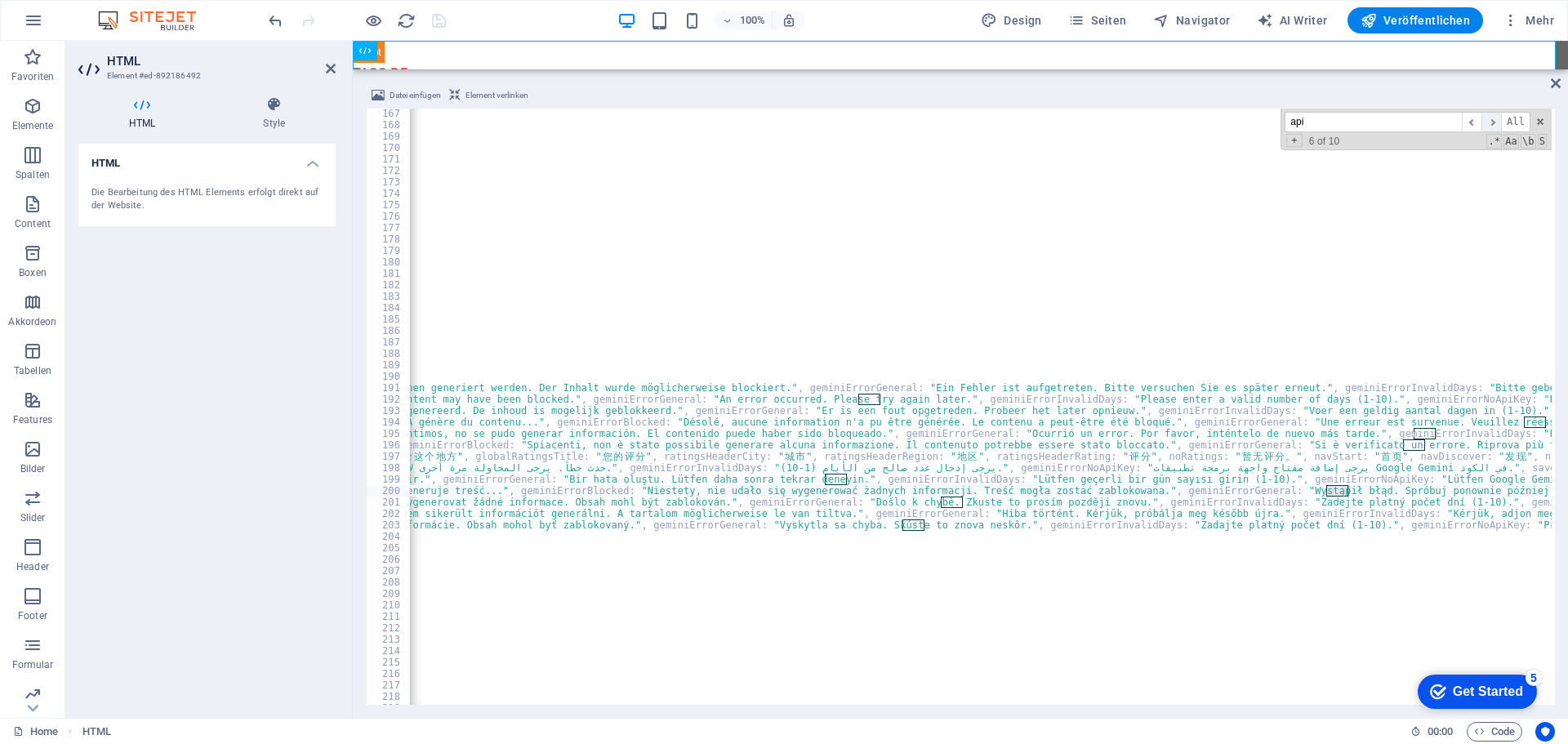
click at [1490, 122] on span "​" at bounding box center [1491, 122] width 19 height 20
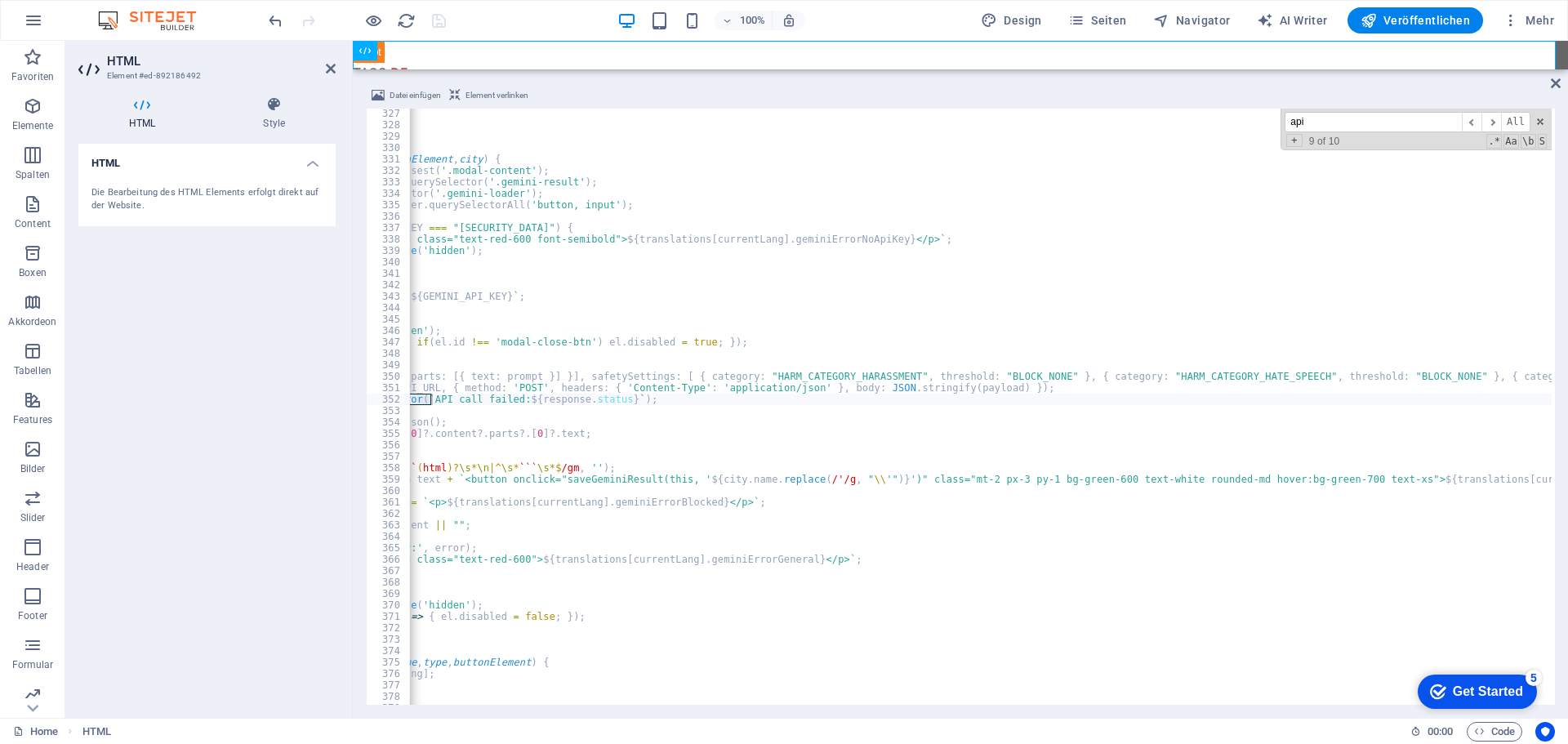
scroll to position [0, 0]
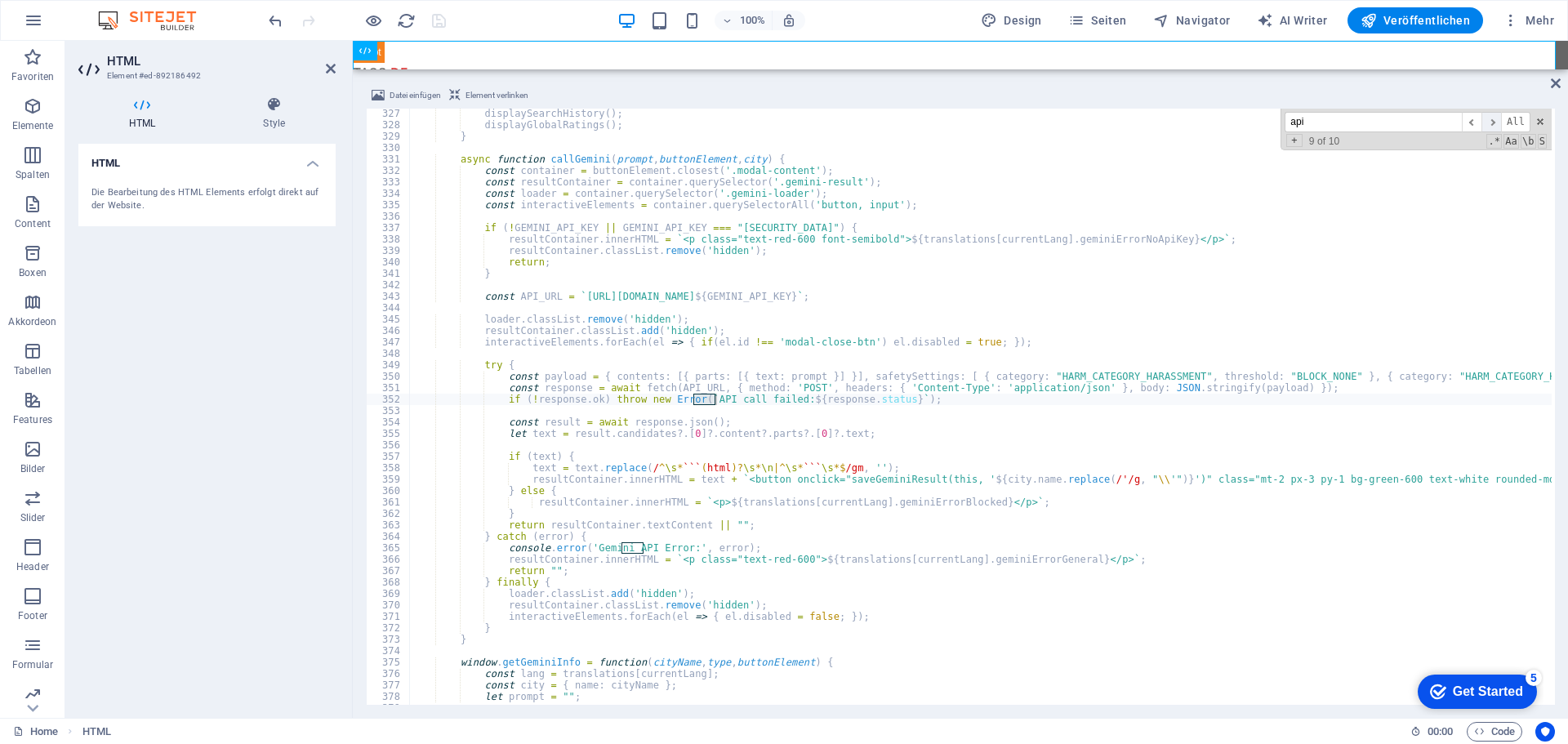
click at [1489, 121] on span "​" at bounding box center [1491, 122] width 19 height 20
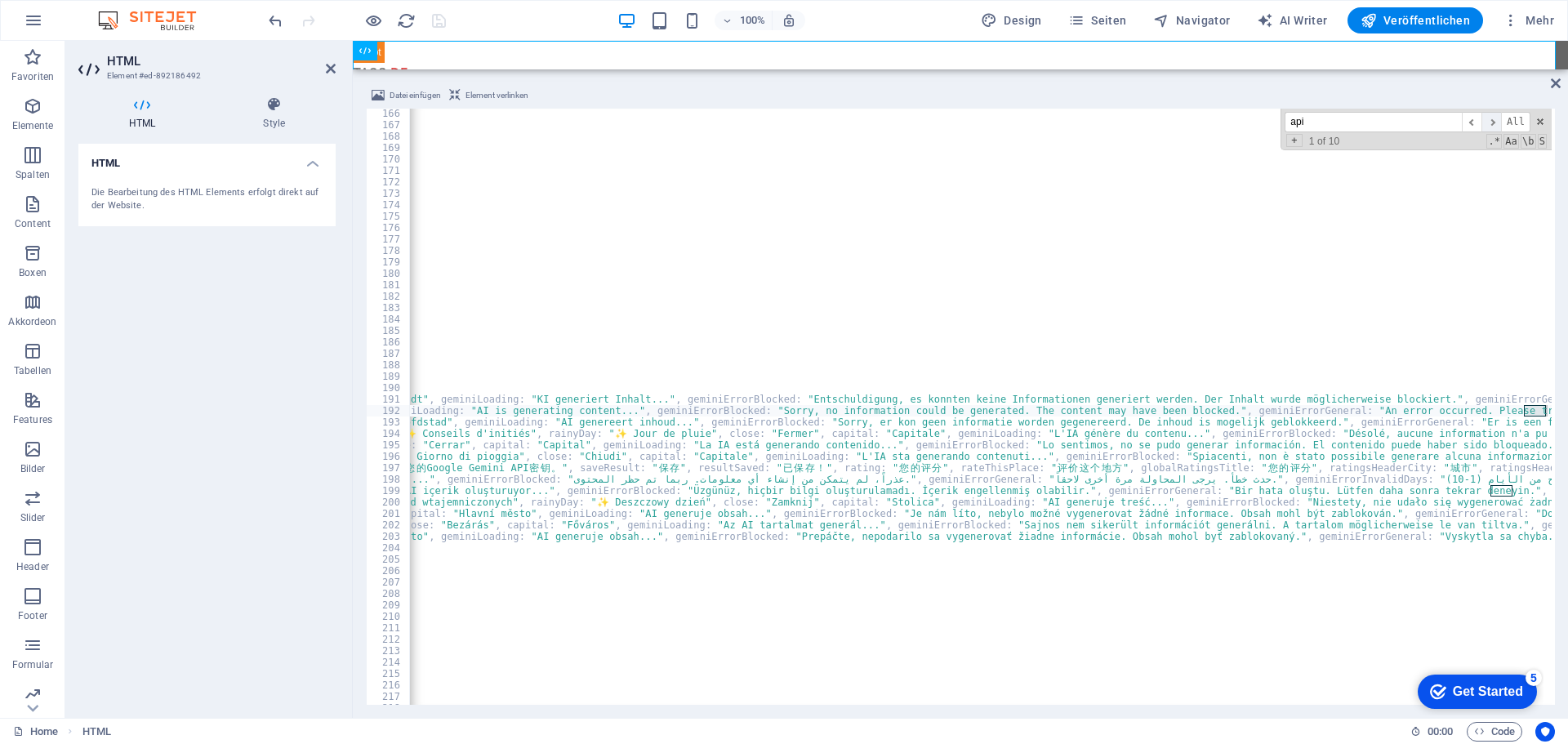
scroll to position [0, 5977]
click at [1474, 122] on span "​" at bounding box center [1472, 122] width 19 height 20
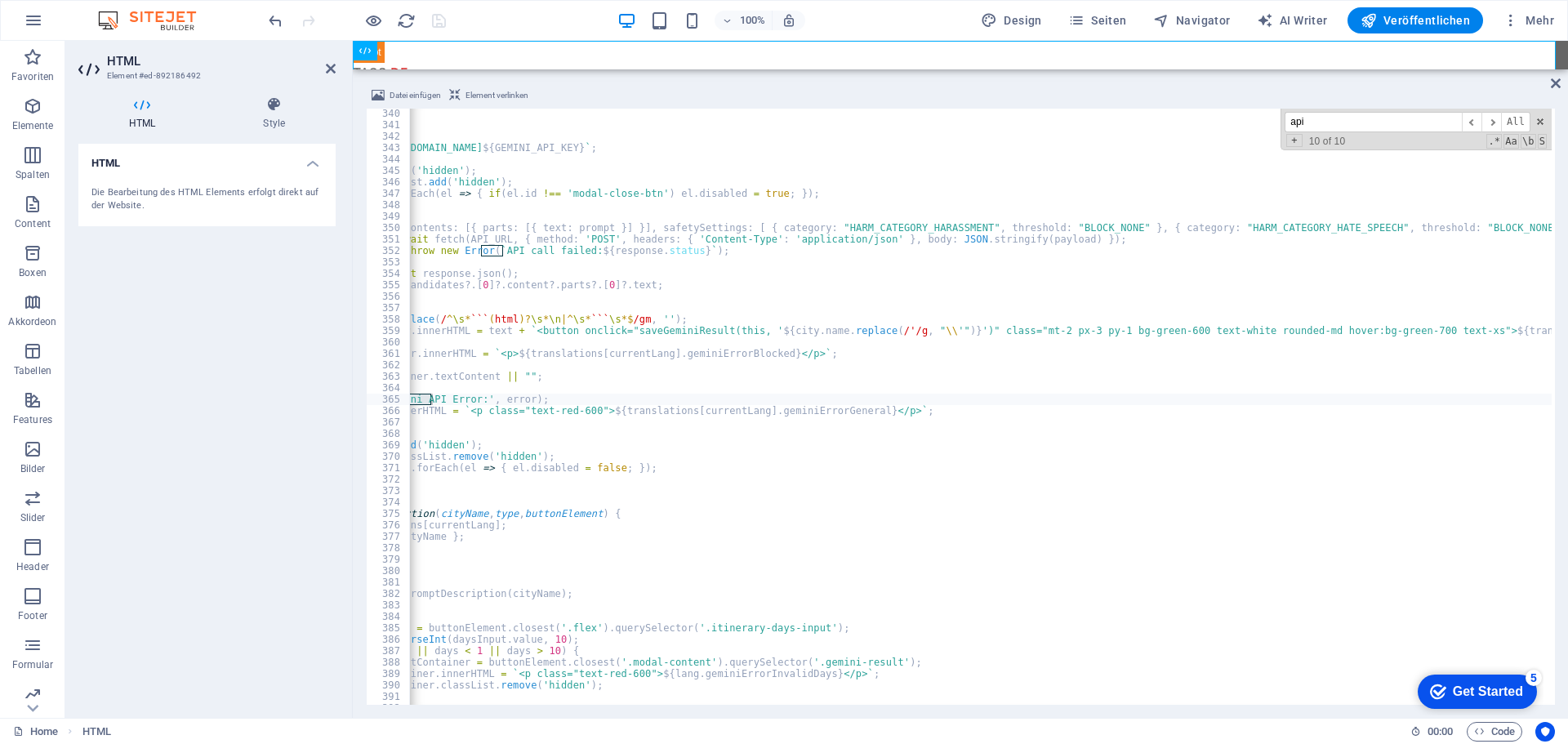
click at [456, 707] on div "Datei einfügen Element verlinken <!-- Der Titel wird dynamisch per JavaScript g…" at bounding box center [961, 395] width 1215 height 645
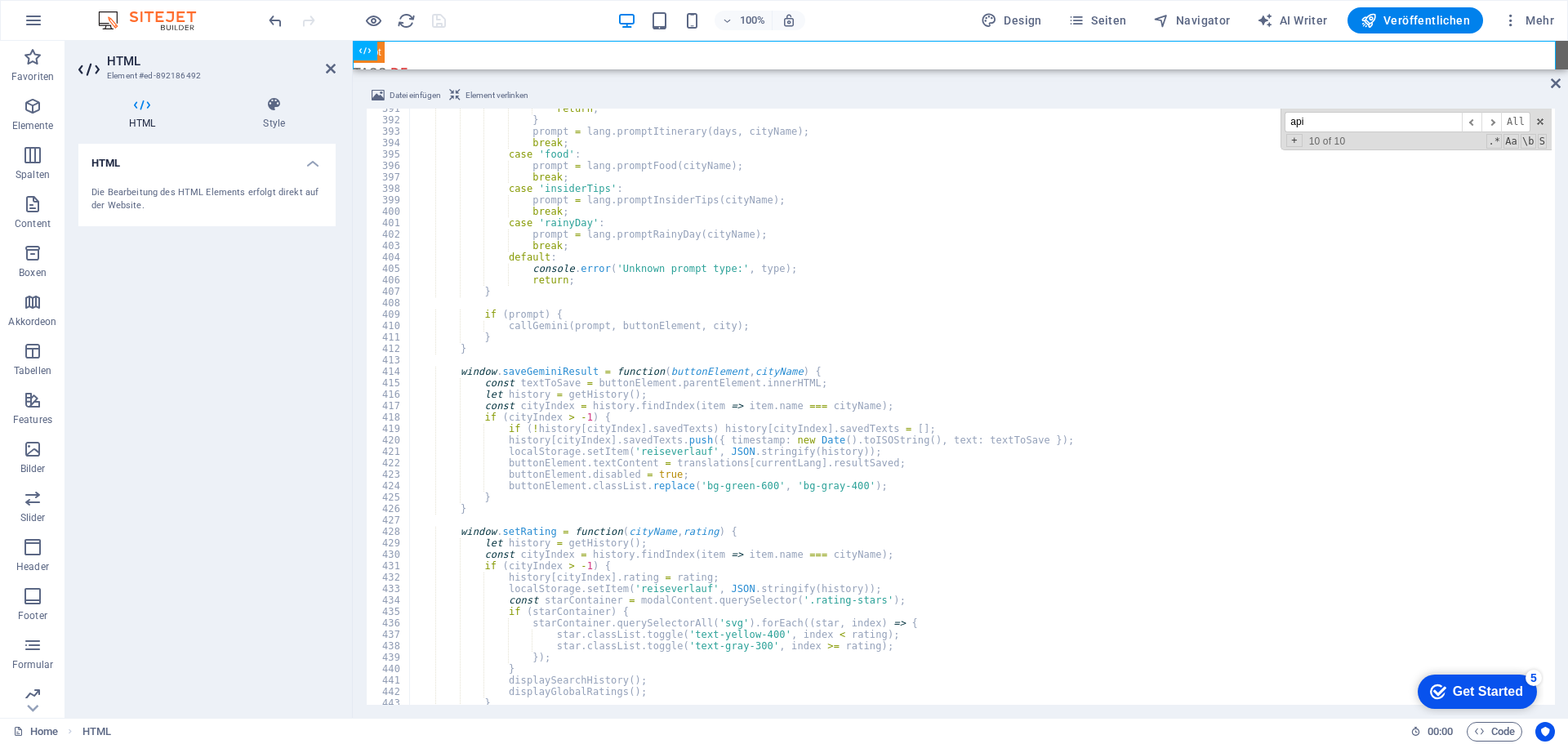
scroll to position [4613, 0]
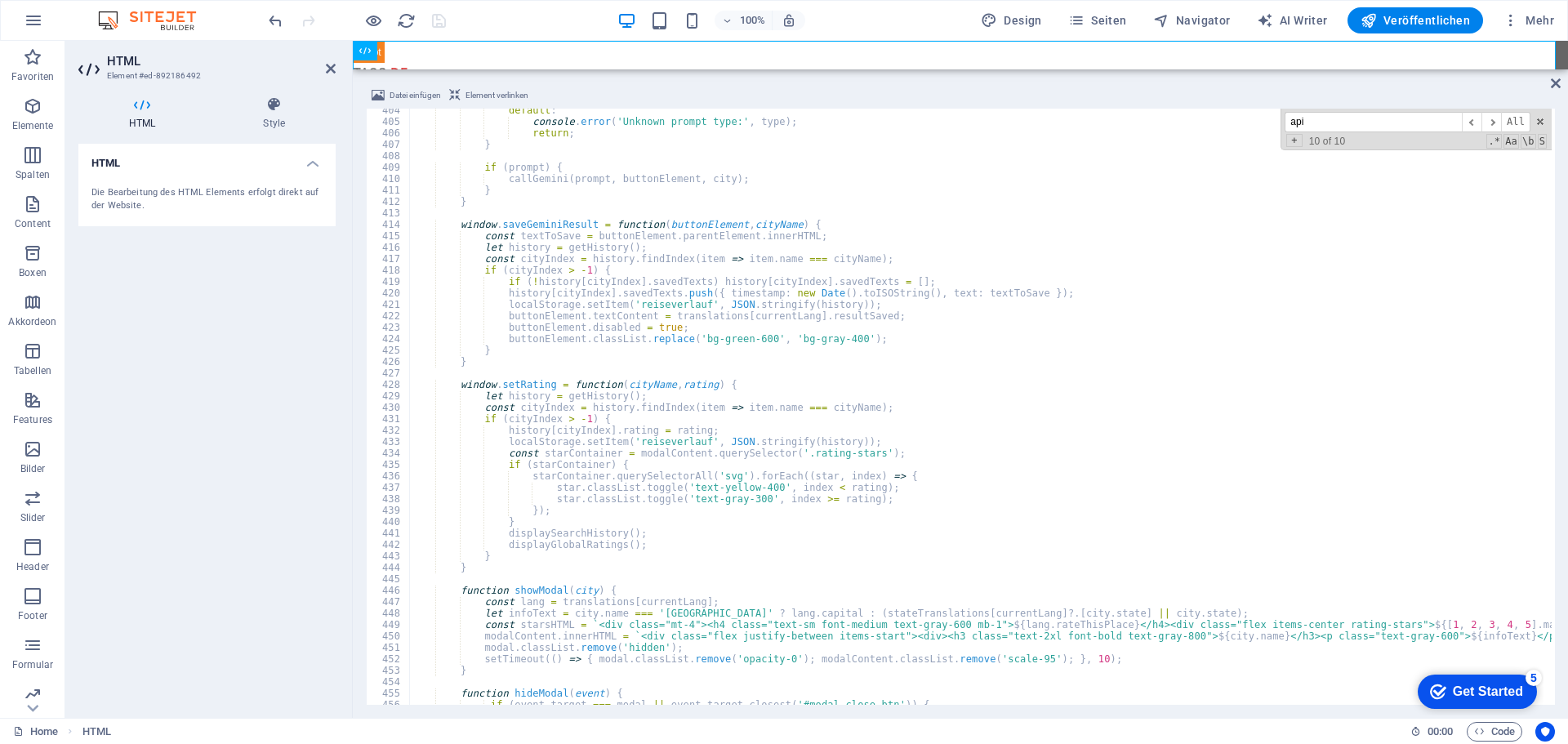
click at [1353, 133] on div "api ​ ​ All Replace All + 10 of 10 .* Aa \b S" at bounding box center [1416, 129] width 271 height 42
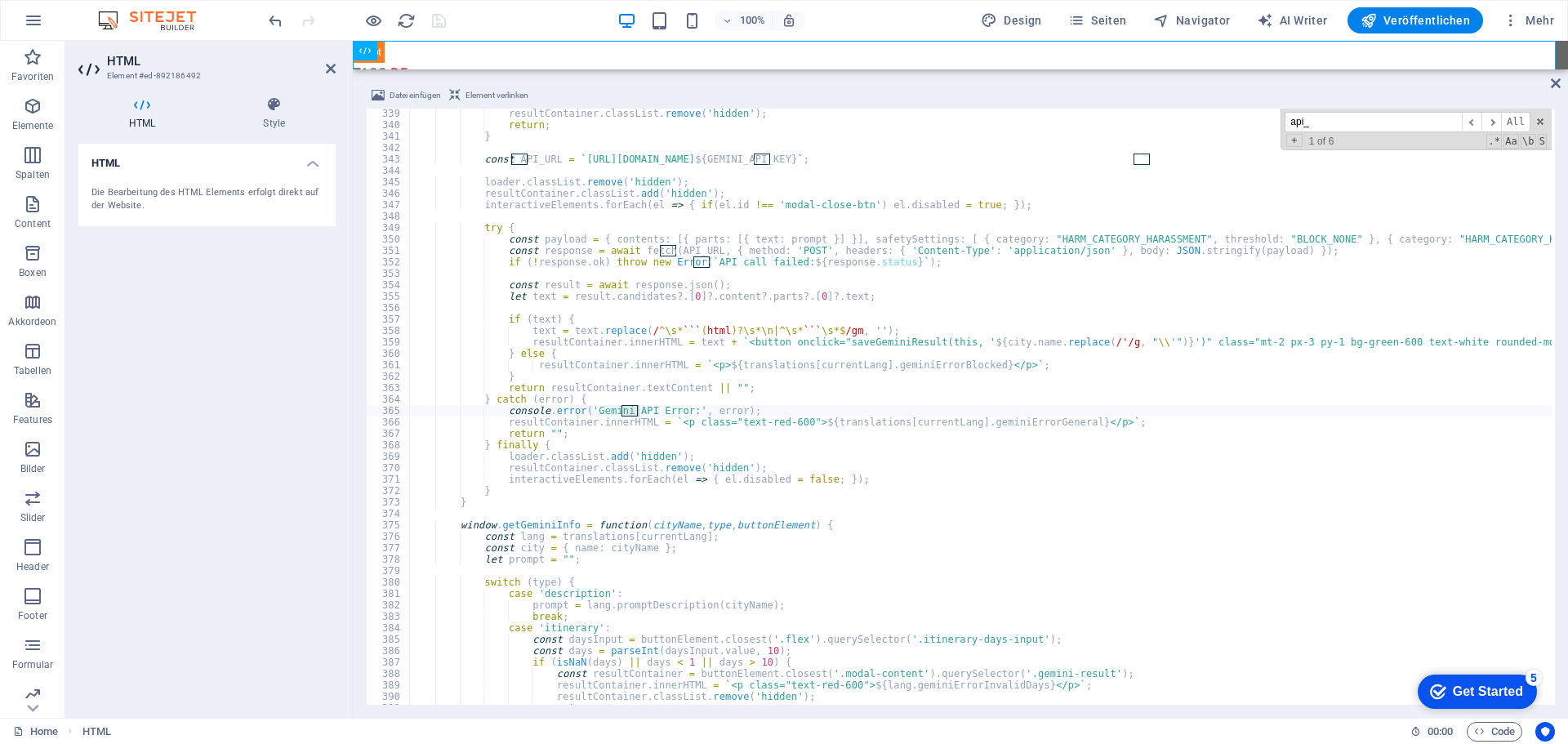
scroll to position [1637, 0]
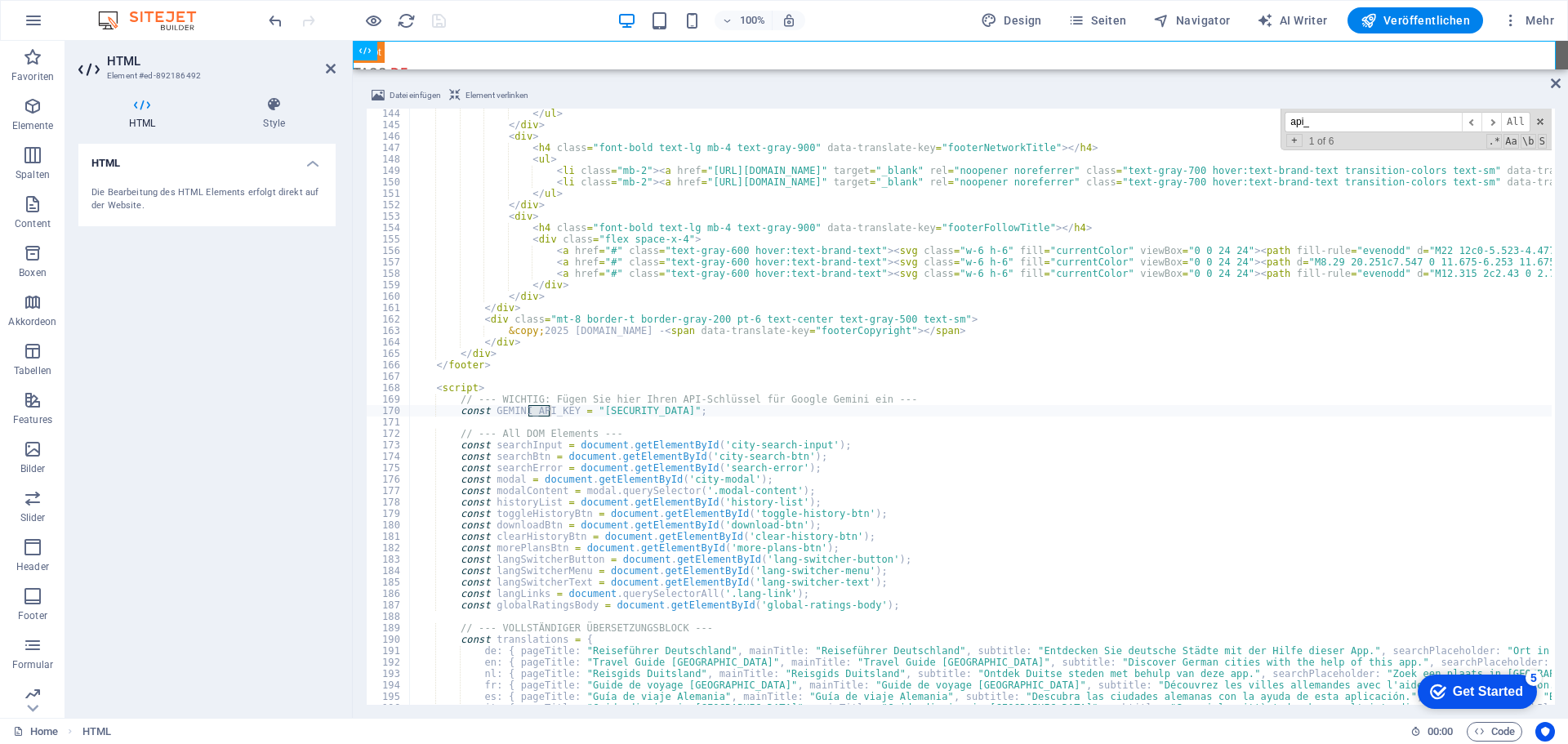
type input "api_"
drag, startPoint x: 803, startPoint y: 414, endPoint x: 639, endPoint y: 414, distance: 164.0
paste textarea "[SECURITY_DATA]"
type textarea "const GEMINI_API_KEY = "[ENCRYPTION_KEY]";"
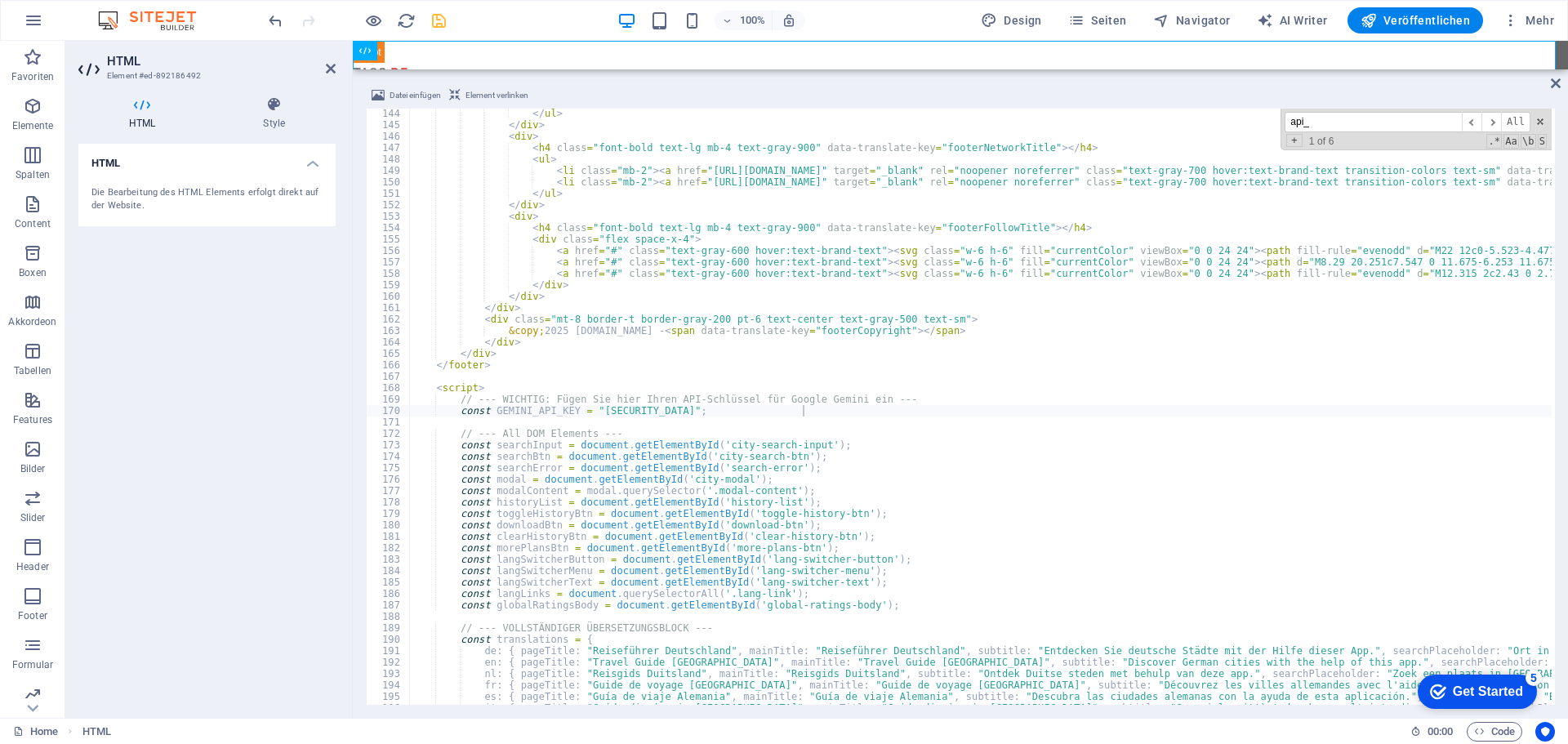
click at [539, 18] on div "100% Design Seiten Navigator AI Writer Veröffentlichen Mehr" at bounding box center [913, 20] width 1295 height 26
click at [441, 22] on icon "save" at bounding box center [438, 20] width 18 height 18
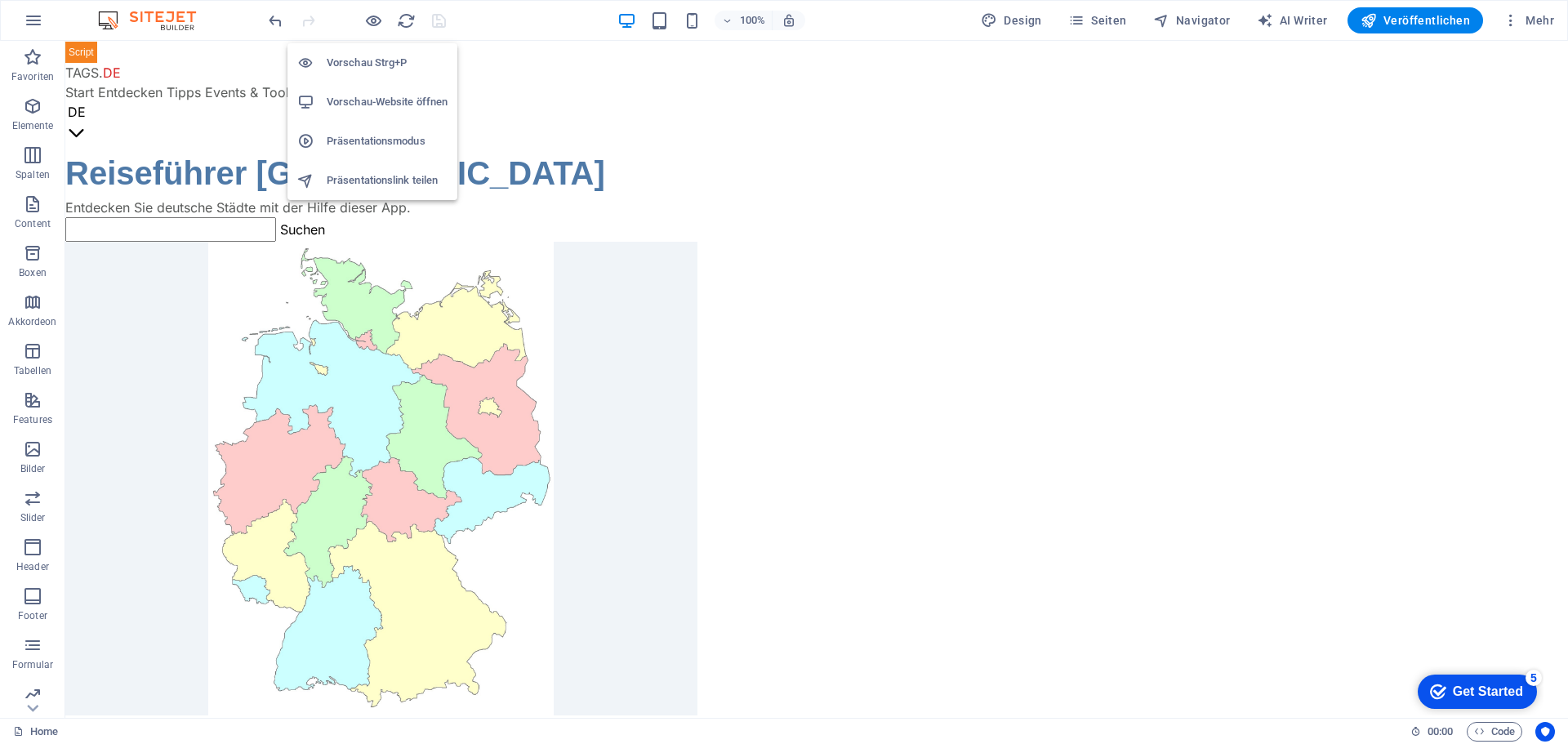
click at [368, 95] on h6 "Vorschau-Website öffnen" at bounding box center [387, 102] width 121 height 19
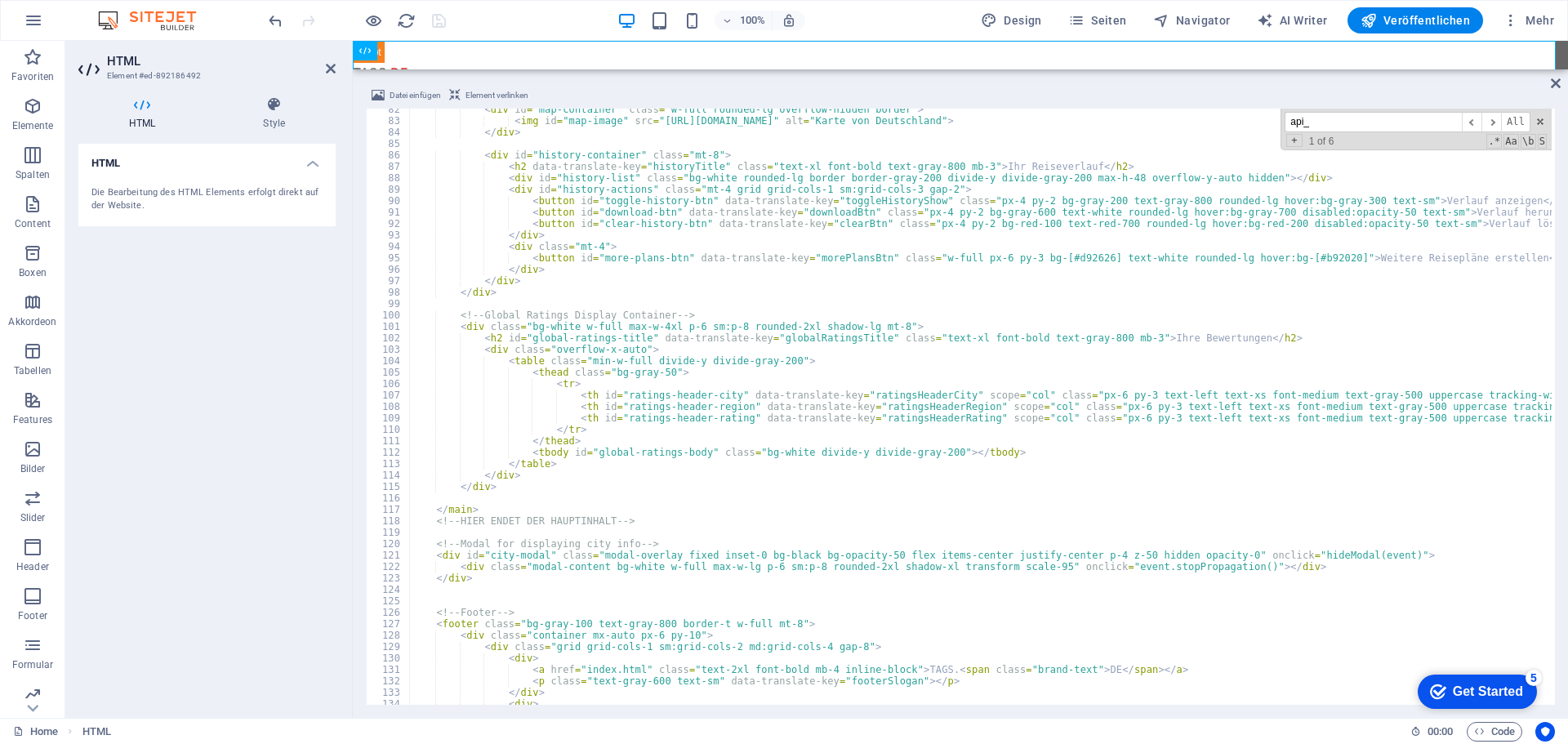
scroll to position [833, 0]
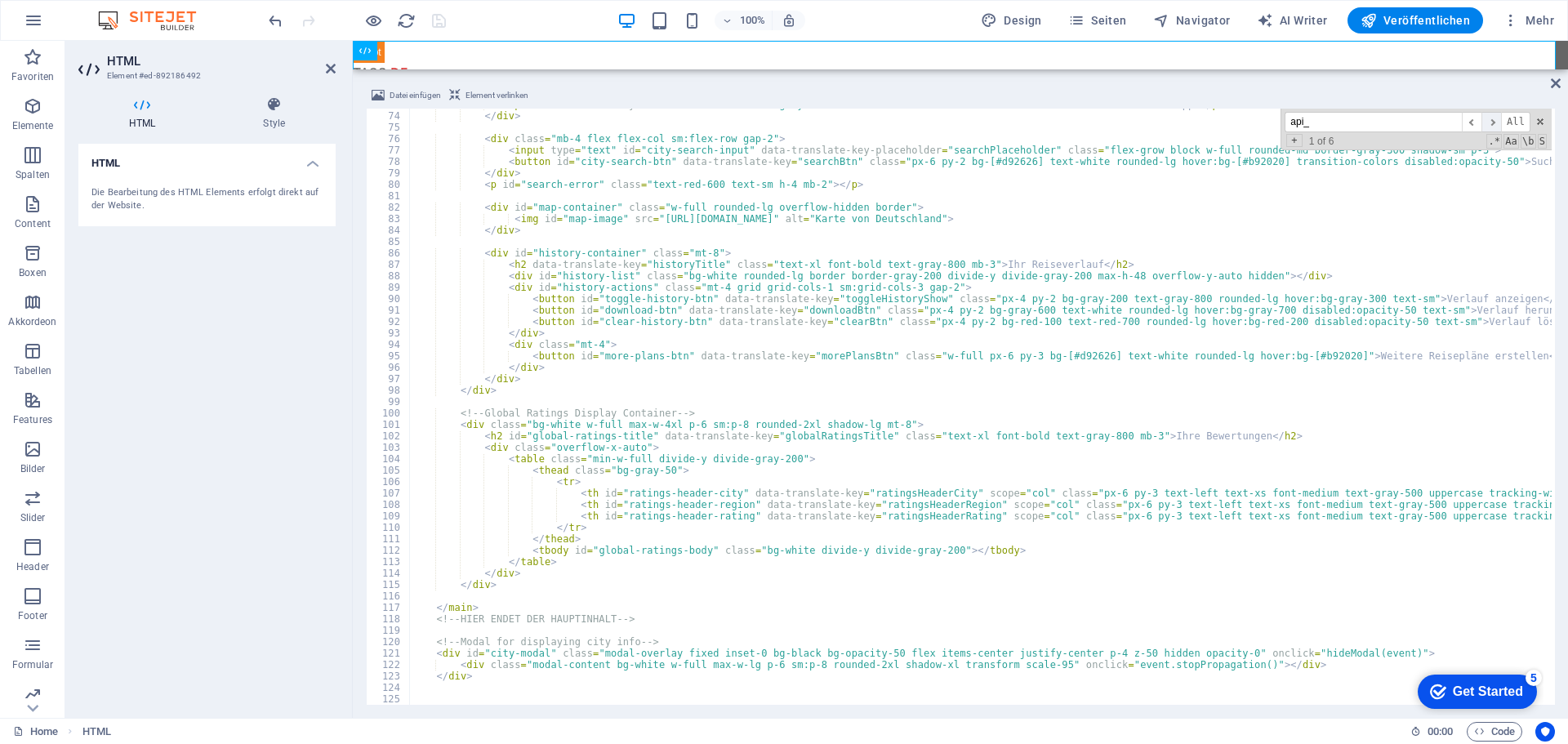
click at [1494, 120] on span "​" at bounding box center [1491, 122] width 19 height 20
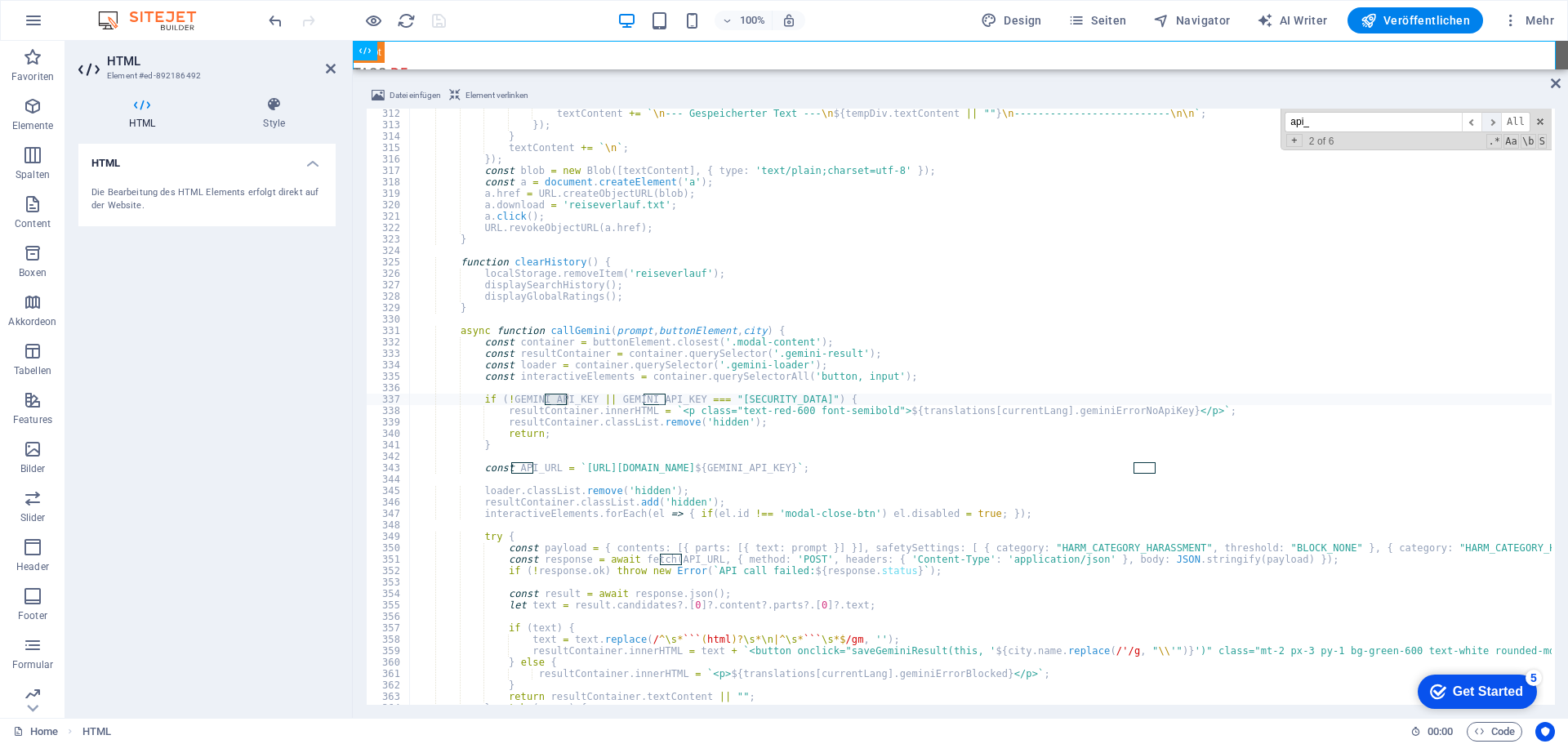
scroll to position [3557, 0]
click at [1493, 122] on span "​" at bounding box center [1491, 122] width 19 height 20
click at [1492, 122] on span "​" at bounding box center [1491, 122] width 19 height 20
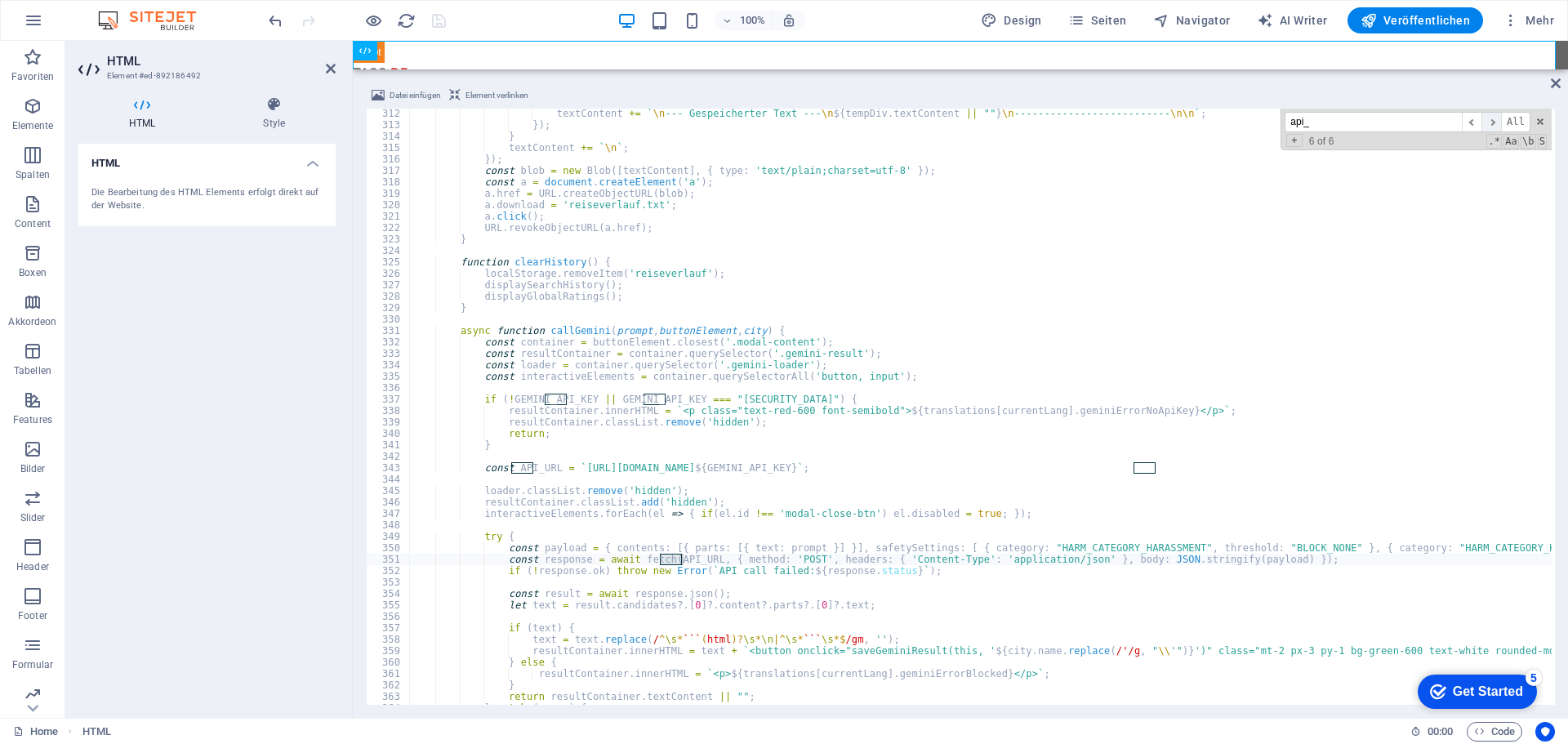
click at [1492, 122] on span "​" at bounding box center [1491, 122] width 19 height 20
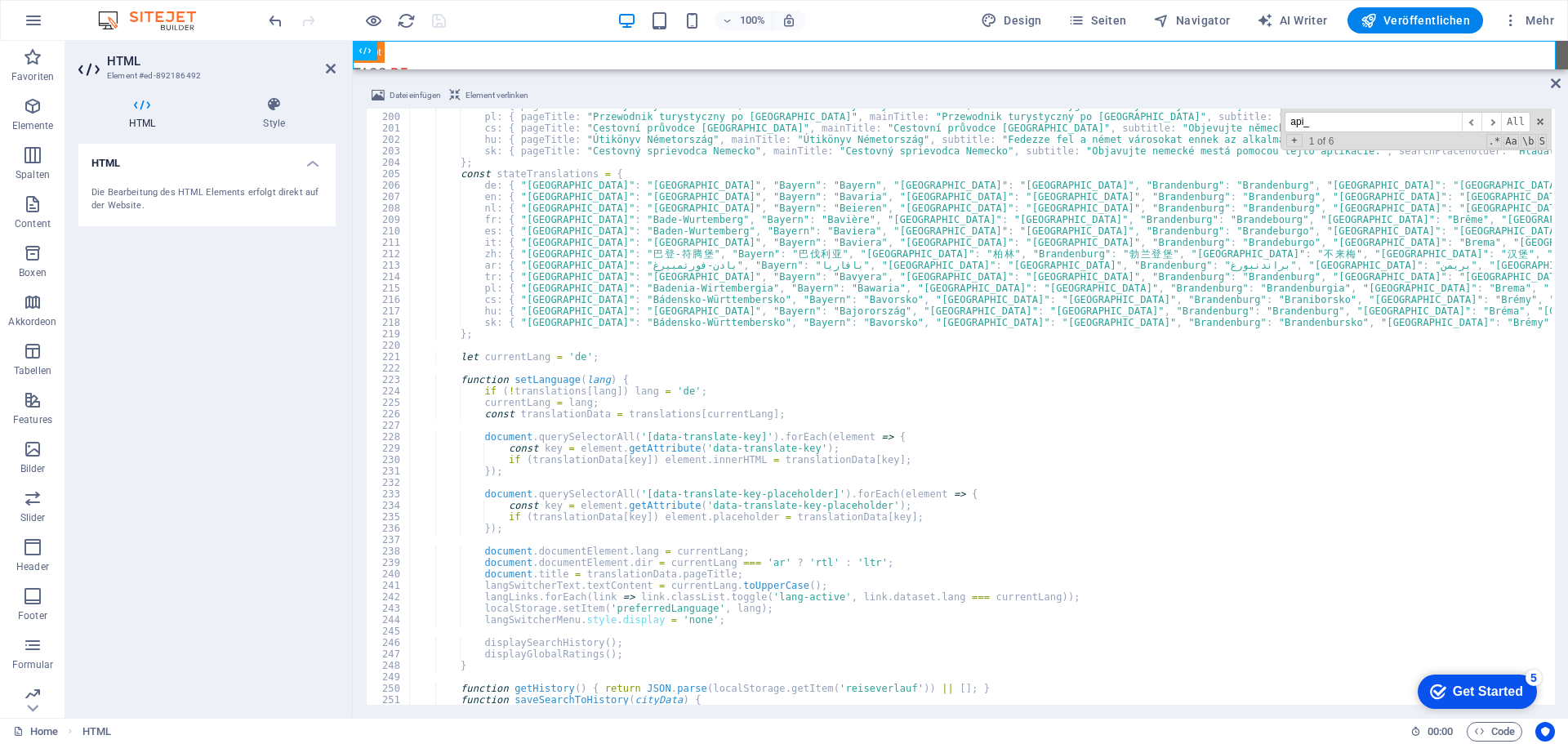
scroll to position [2273, 0]
click at [1425, 25] on span "Veröffentlichen" at bounding box center [1415, 20] width 109 height 17
